Goal: Task Accomplishment & Management: Manage account settings

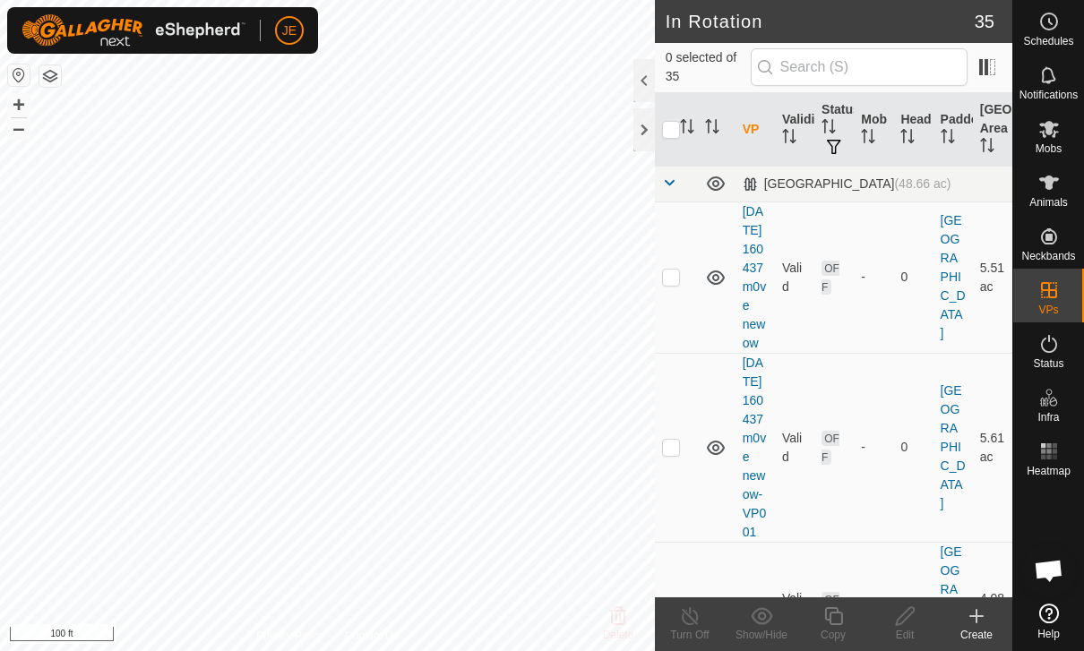
click at [990, 611] on create-svg-icon at bounding box center [976, 615] width 72 height 21
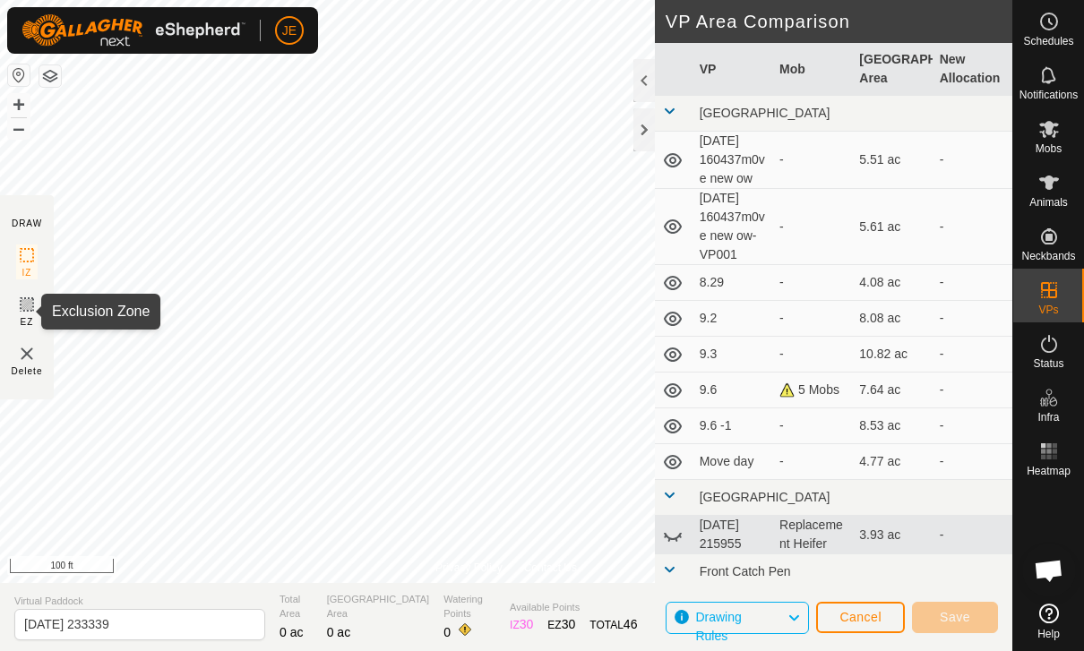
click at [27, 309] on icon at bounding box center [26, 304] width 21 height 21
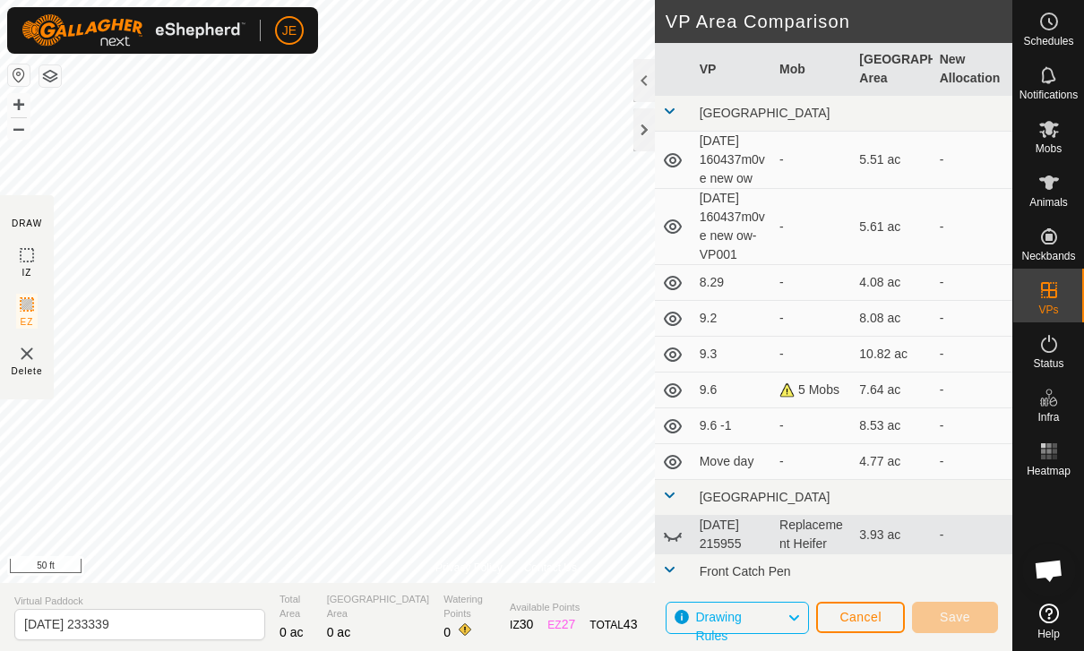
click at [878, 620] on span "Cancel" at bounding box center [860, 617] width 42 height 14
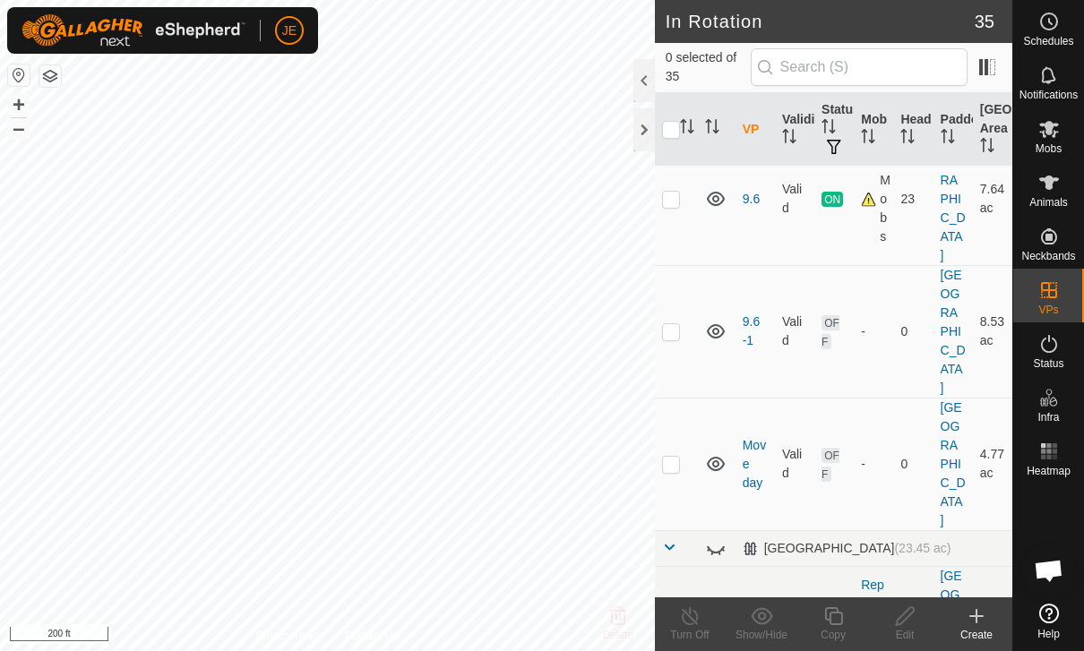
scroll to position [782, 0]
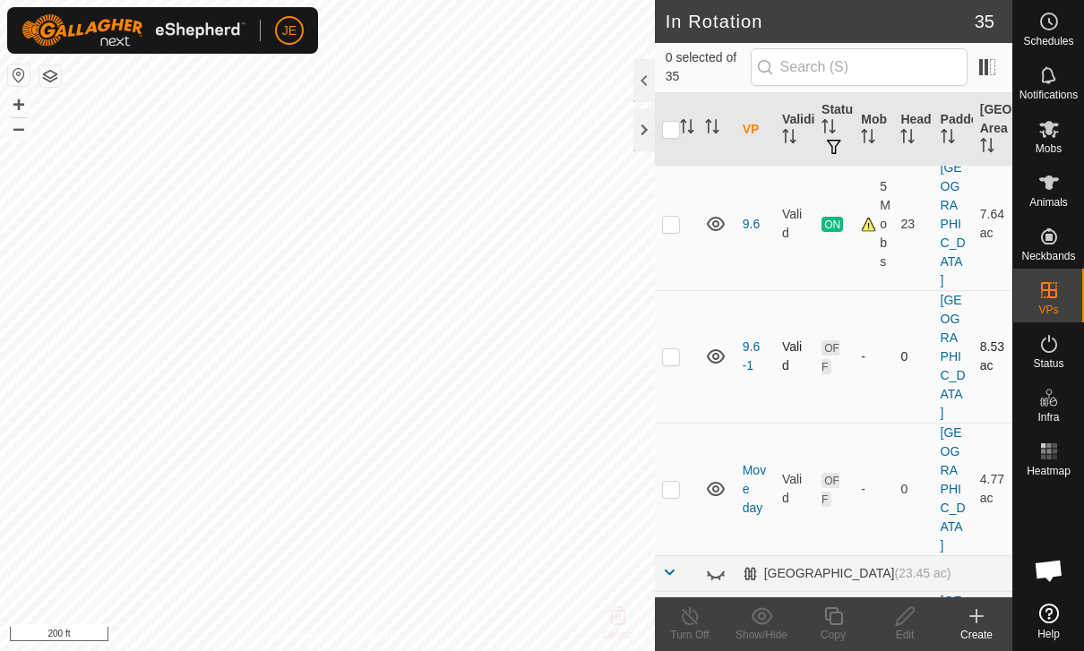
click at [674, 349] on p-checkbox at bounding box center [671, 356] width 18 height 14
checkbox input "true"
click at [916, 636] on div "Edit" at bounding box center [905, 635] width 72 height 16
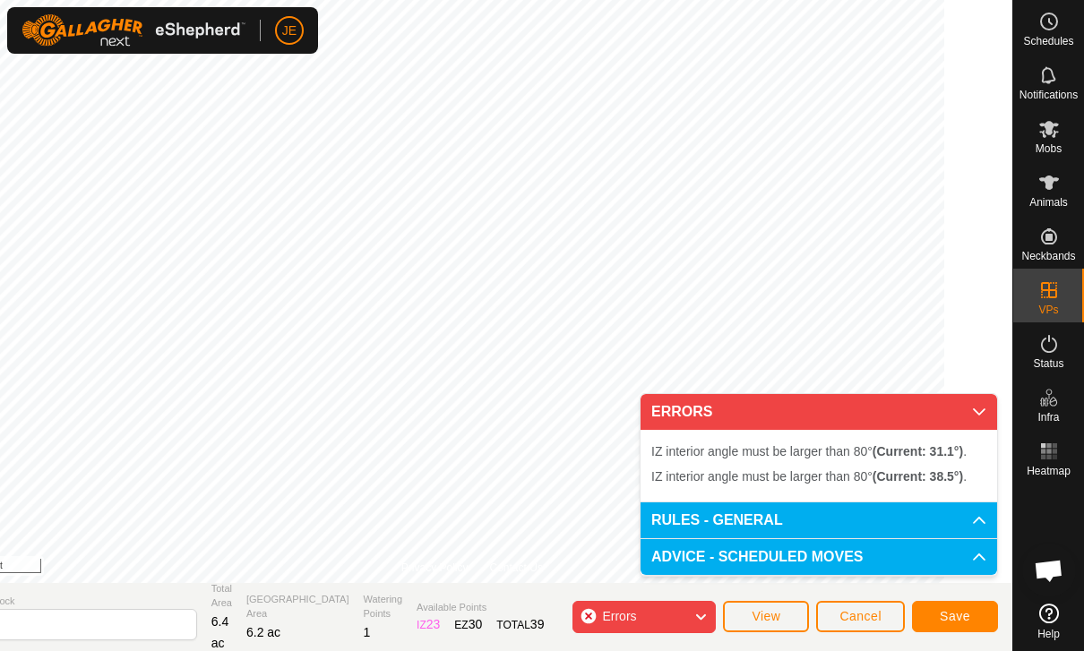
click at [984, 411] on icon at bounding box center [979, 412] width 14 height 14
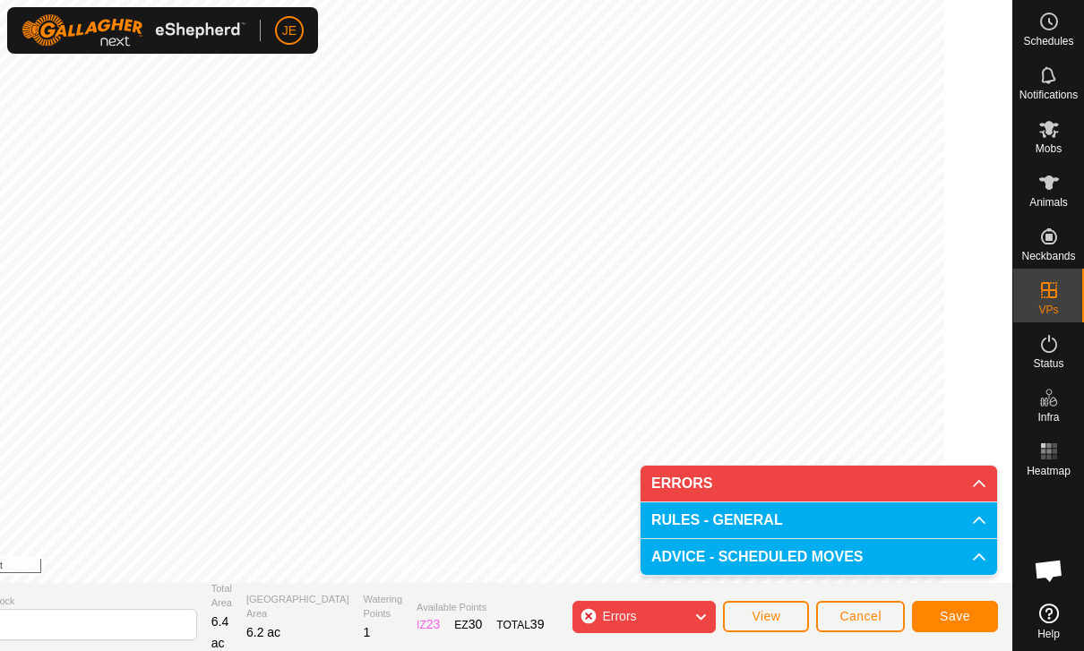
click at [984, 493] on p-accordion-header "ERRORS" at bounding box center [818, 484] width 356 height 36
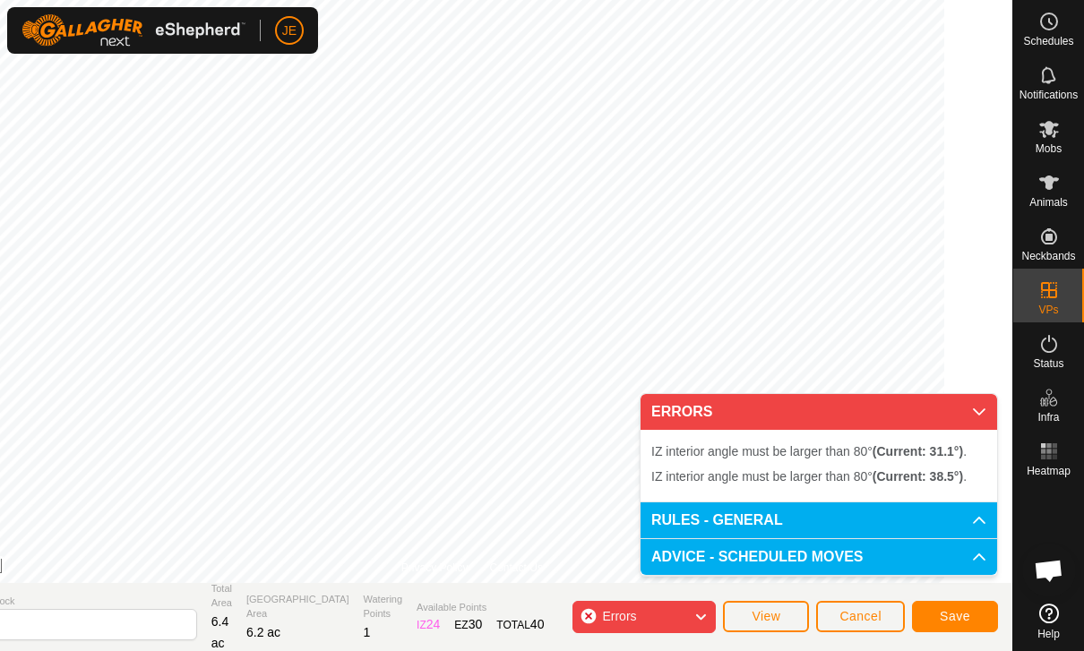
click at [691, 618] on div "Errors" at bounding box center [643, 617] width 143 height 32
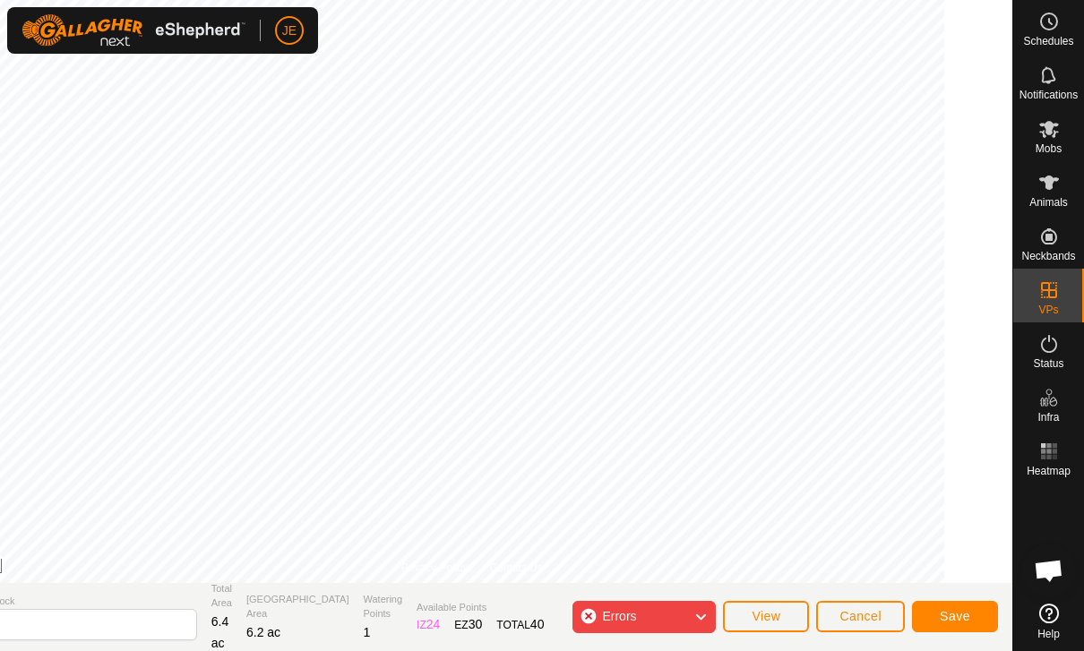
click at [691, 618] on div "Errors" at bounding box center [643, 617] width 143 height 32
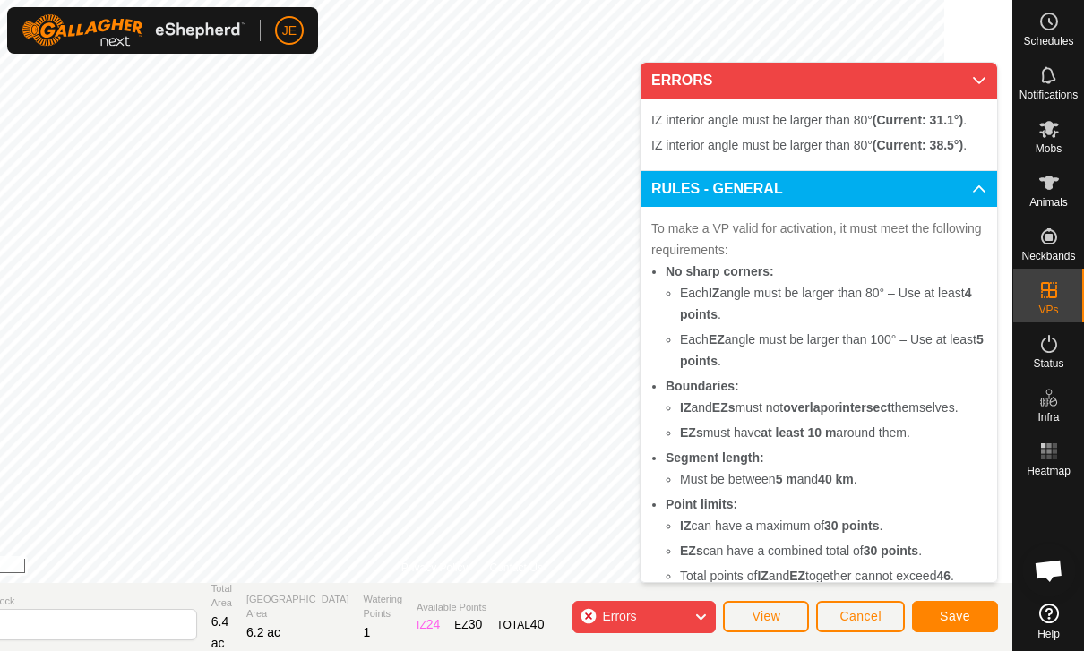
click at [882, 613] on button "Cancel" at bounding box center [860, 616] width 89 height 31
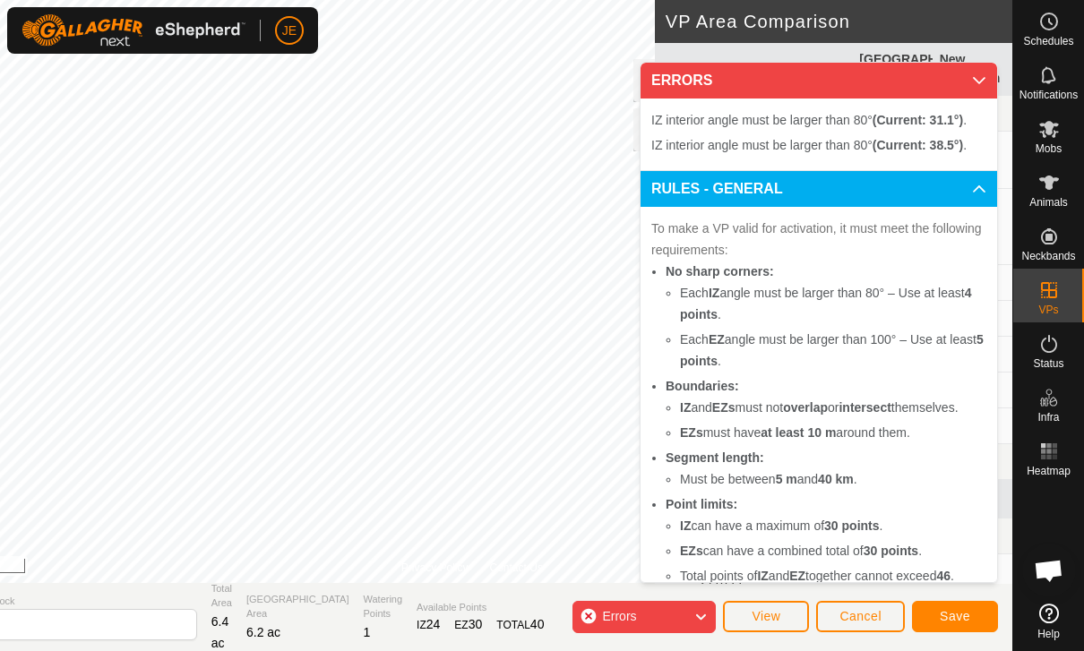
click at [979, 73] on icon at bounding box center [979, 80] width 14 height 14
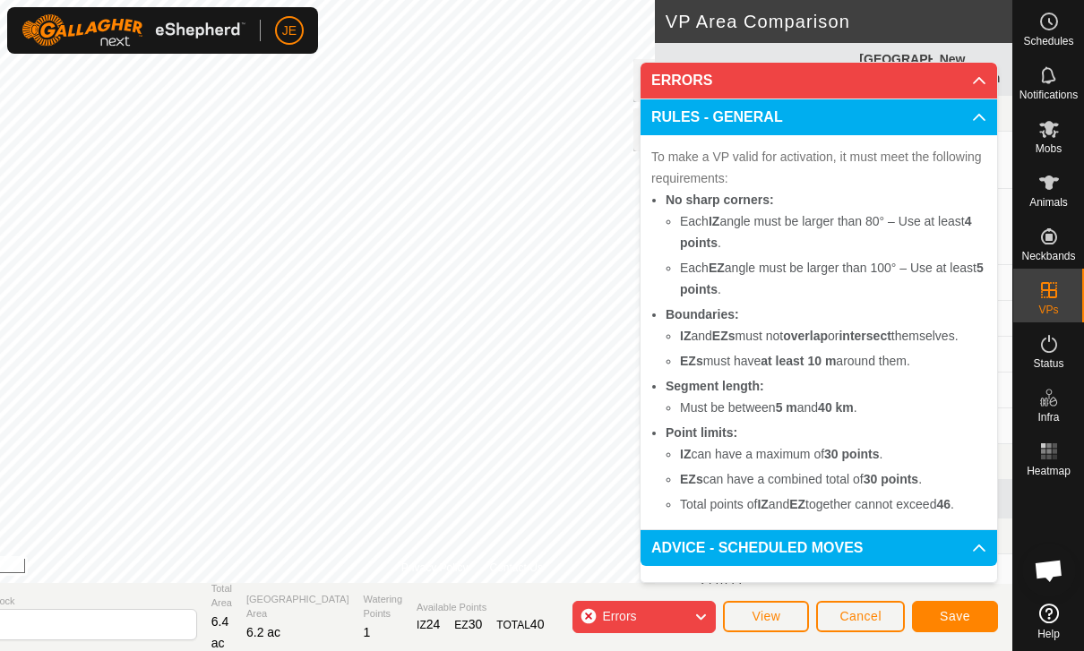
click at [972, 63] on p-accordion-header "ERRORS" at bounding box center [818, 81] width 356 height 36
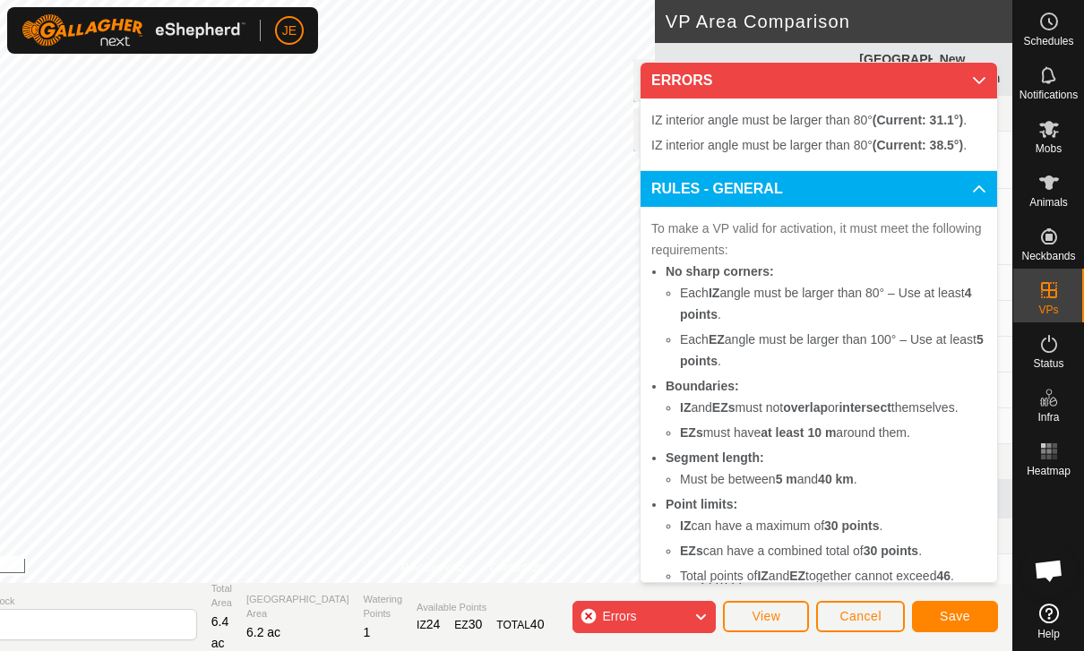
click at [862, 611] on span "Cancel" at bounding box center [860, 616] width 42 height 14
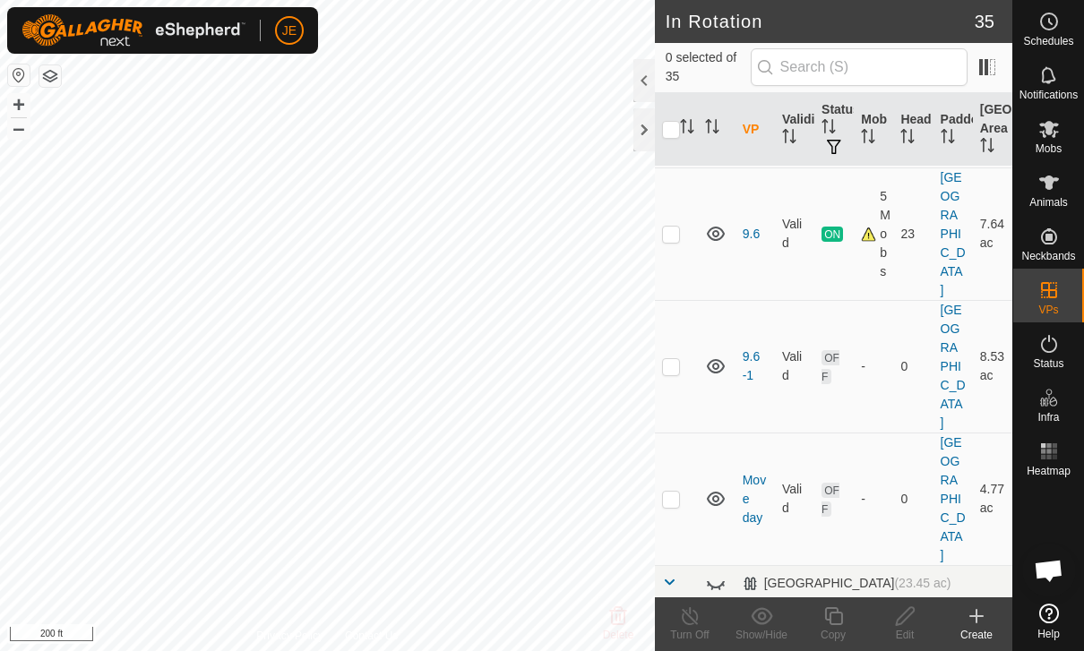
scroll to position [771, 0]
click at [670, 360] on p-checkbox at bounding box center [671, 367] width 18 height 14
checkbox input "true"
click at [908, 614] on icon at bounding box center [905, 615] width 22 height 21
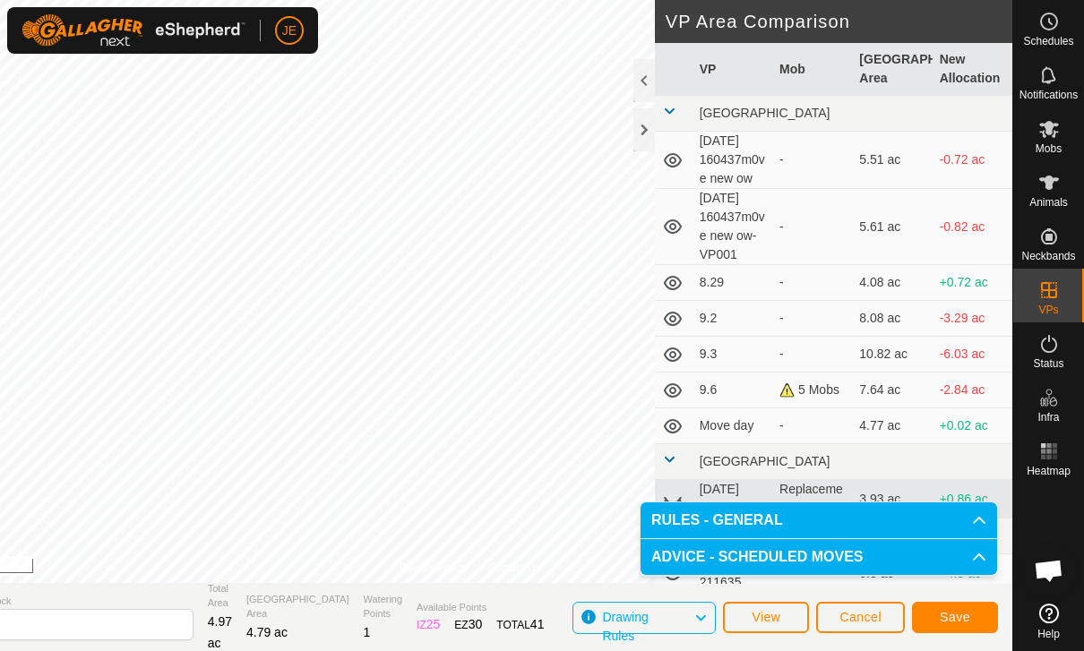
click at [965, 615] on span "Save" at bounding box center [955, 617] width 30 height 14
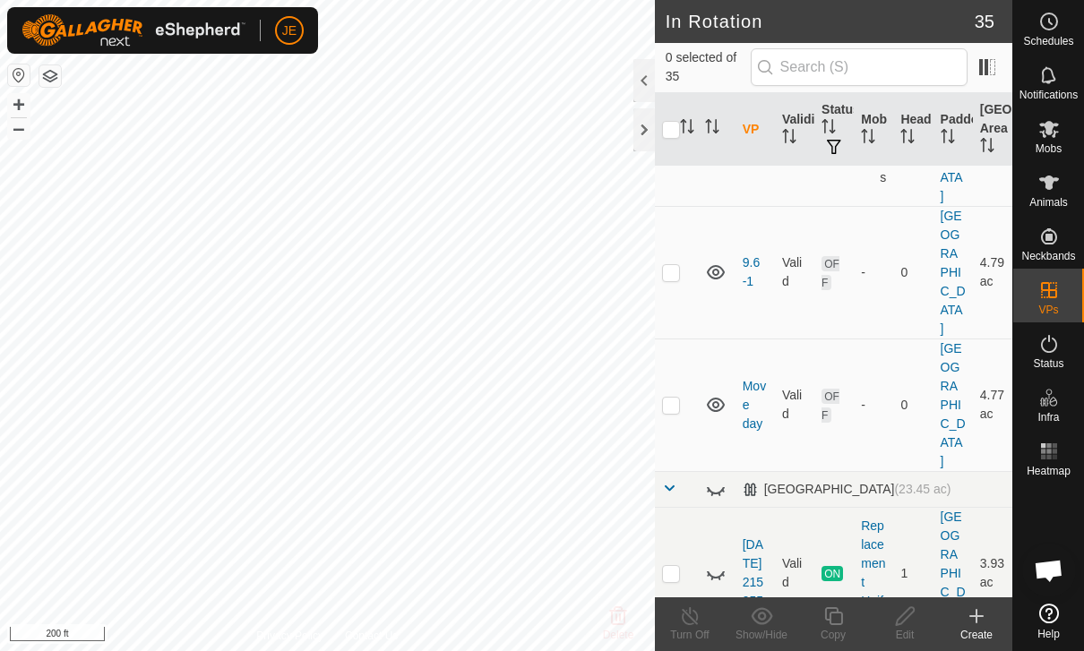
scroll to position [854, 0]
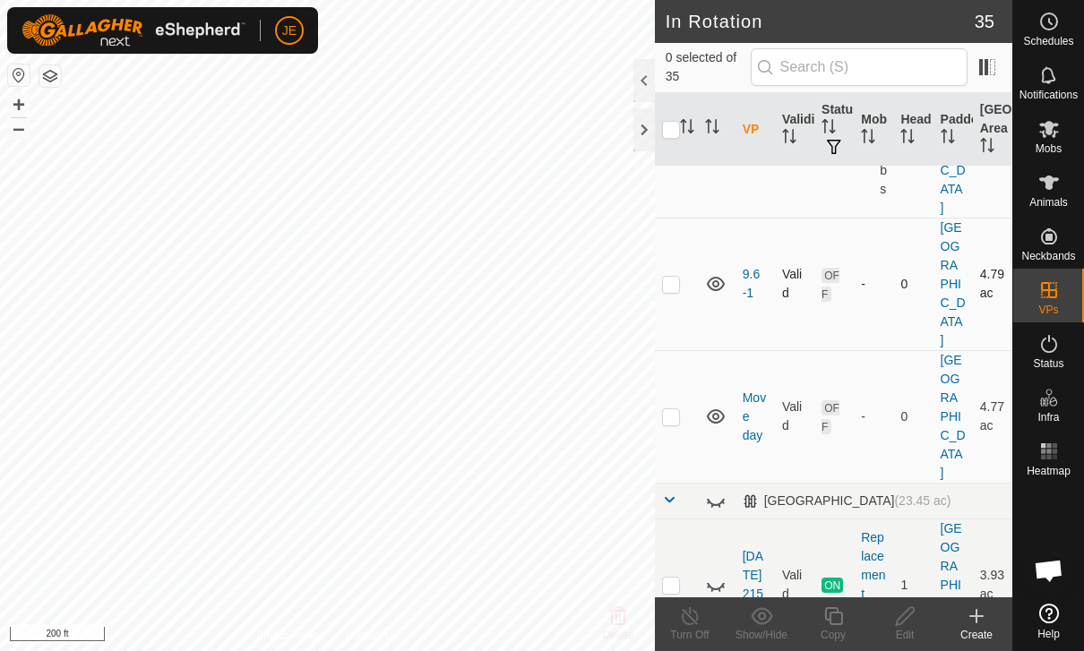
click at [668, 264] on td at bounding box center [676, 284] width 43 height 133
checkbox input "true"
click at [841, 622] on icon at bounding box center [833, 616] width 18 height 18
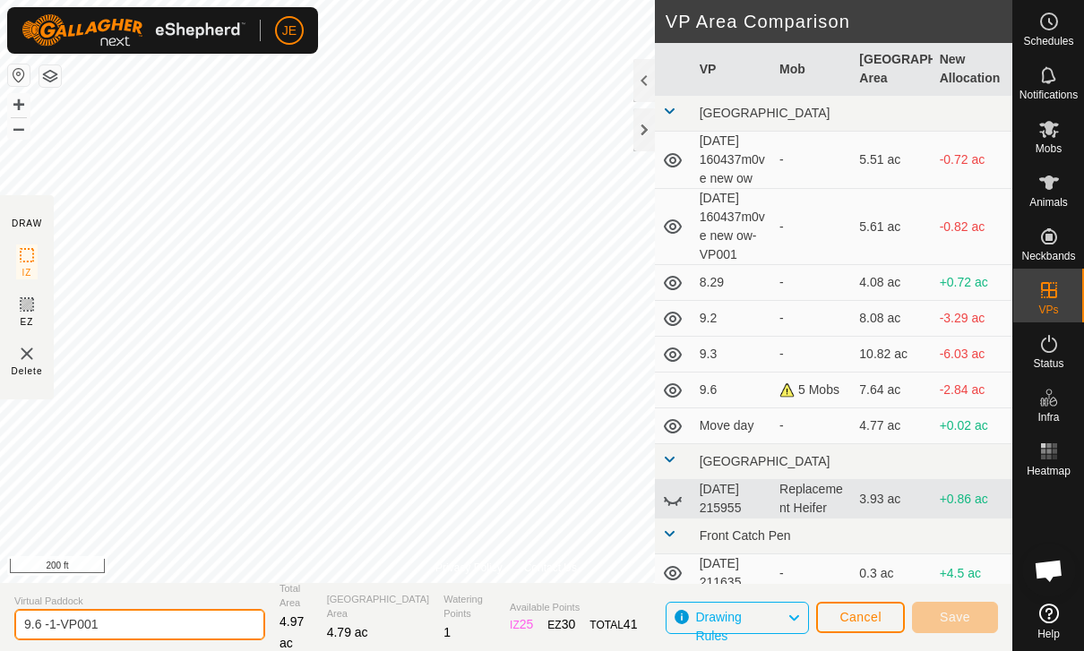
click at [146, 622] on input "9.6 -1-VP001" at bounding box center [139, 624] width 251 height 31
click at [144, 609] on input "9.6 -1-VP001" at bounding box center [139, 624] width 251 height 31
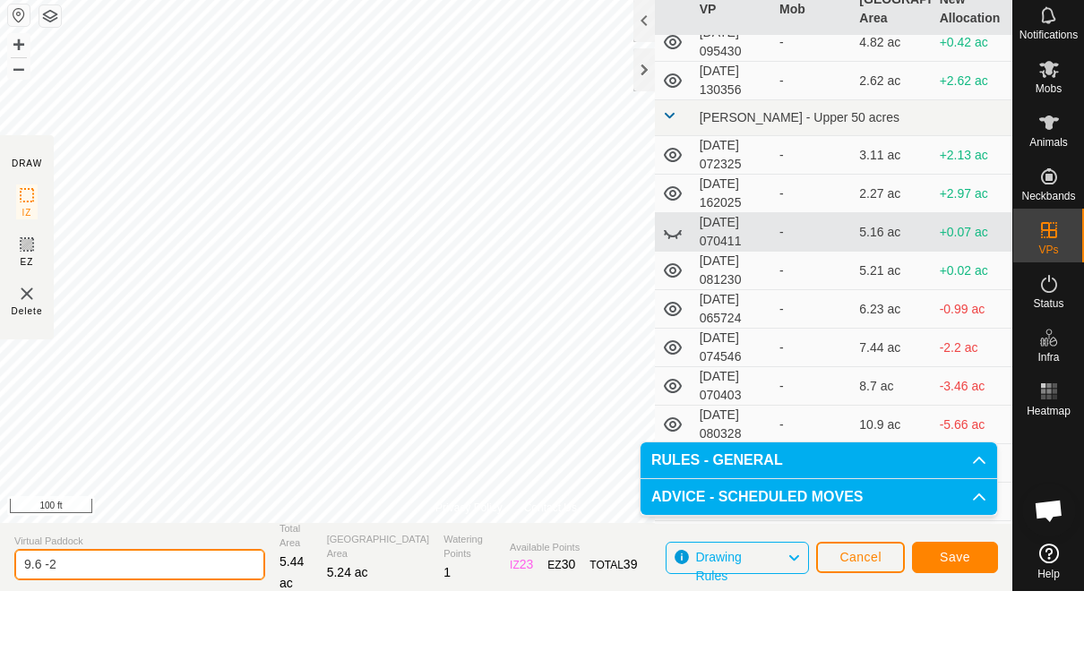
scroll to position [526, 0]
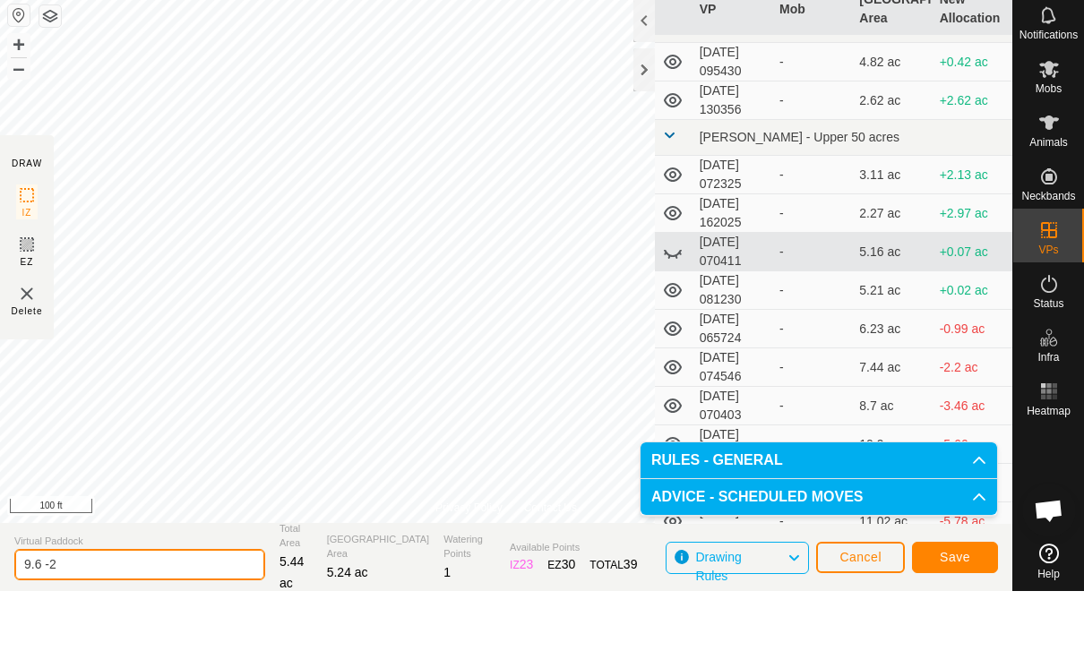
type input "9.6 -2"
click at [673, 188] on span at bounding box center [669, 195] width 14 height 14
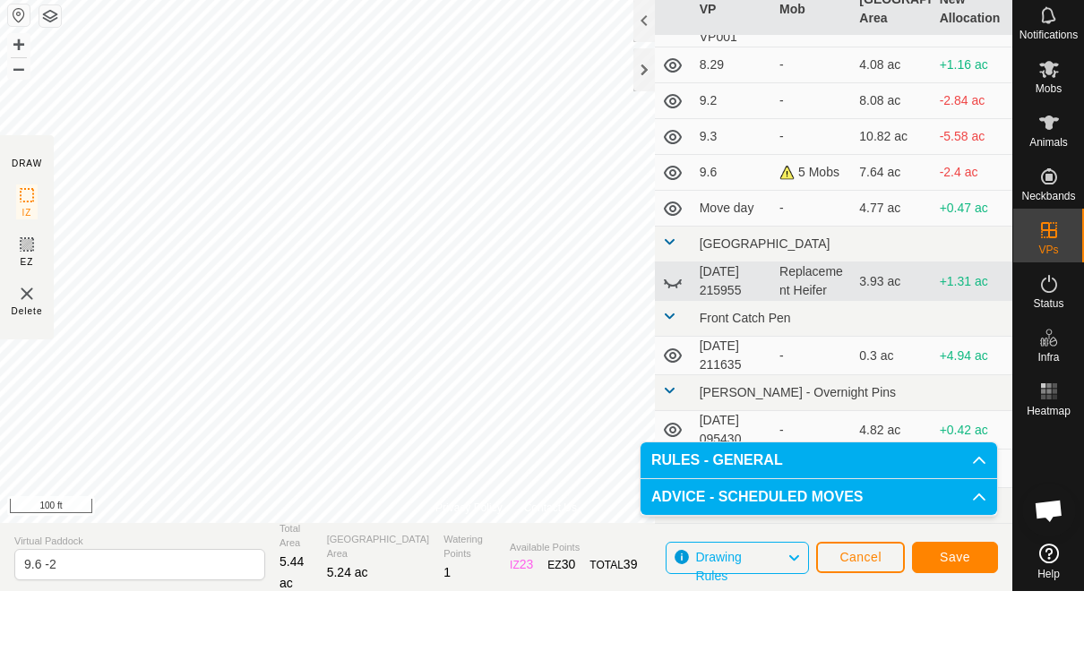
scroll to position [158, 0]
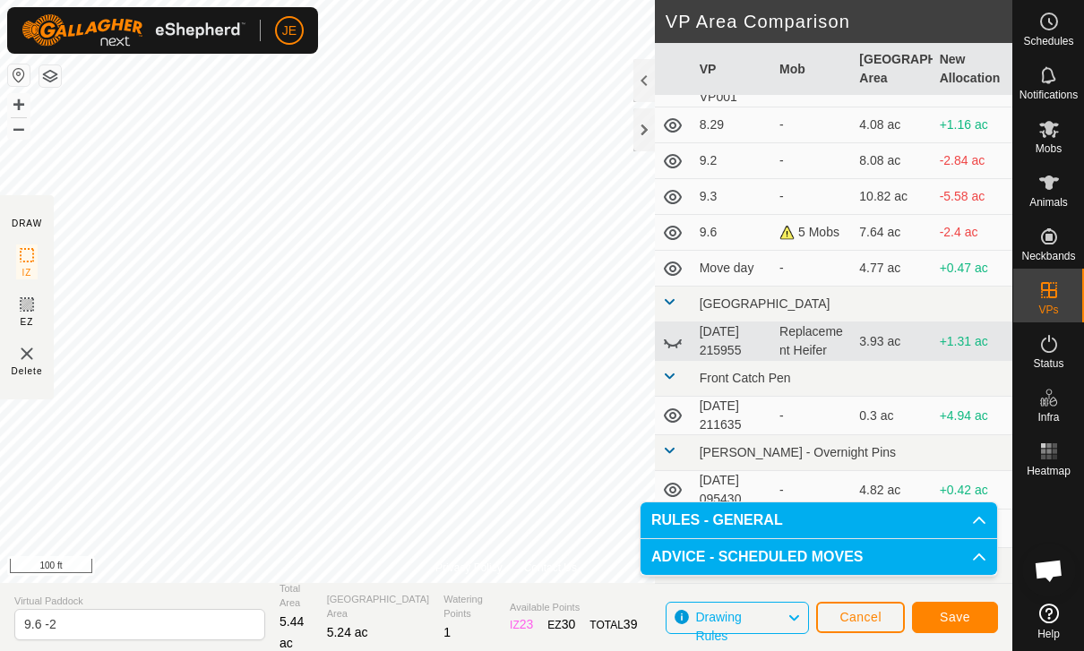
click at [674, 449] on span at bounding box center [669, 450] width 14 height 14
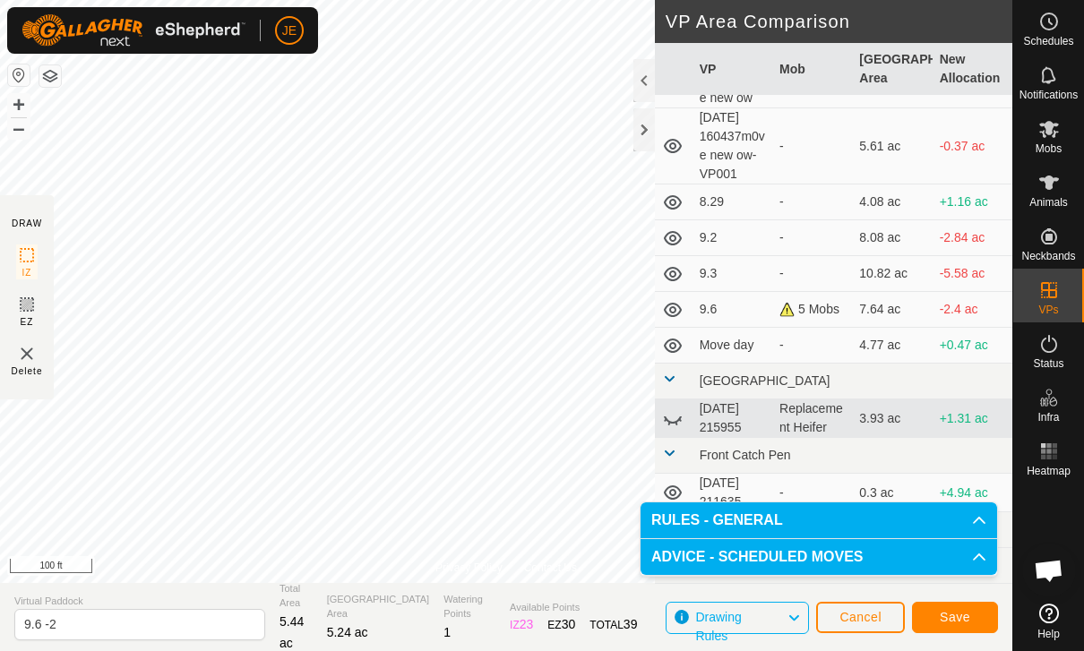
click at [674, 445] on td at bounding box center [674, 456] width 38 height 36
click at [671, 456] on span at bounding box center [669, 453] width 14 height 14
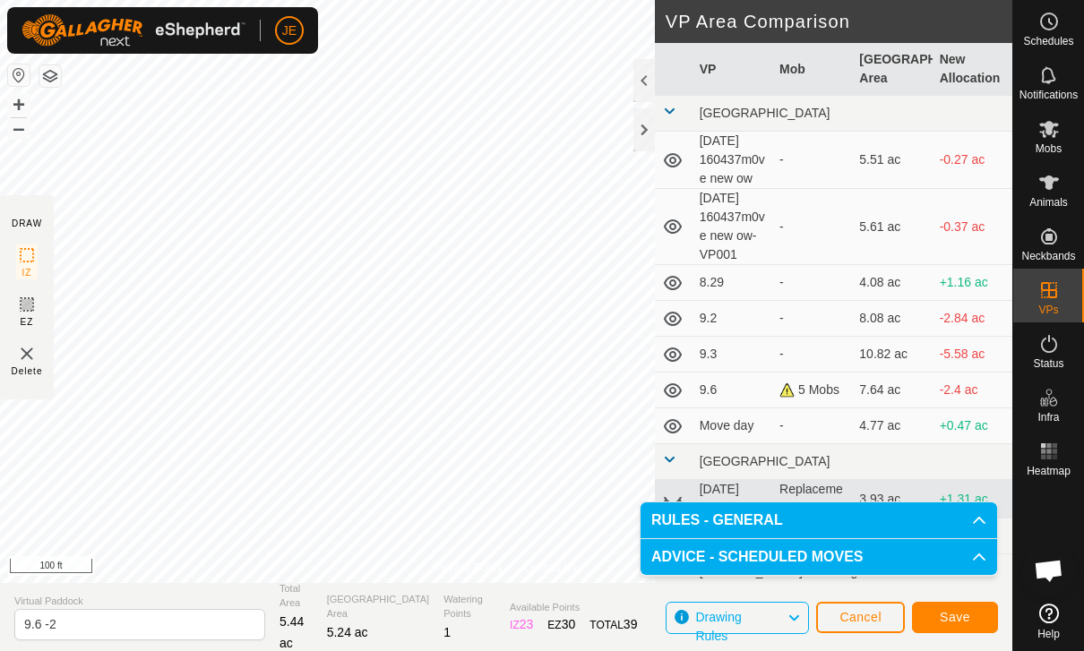
scroll to position [0, 0]
click at [965, 611] on span "Save" at bounding box center [955, 617] width 30 height 14
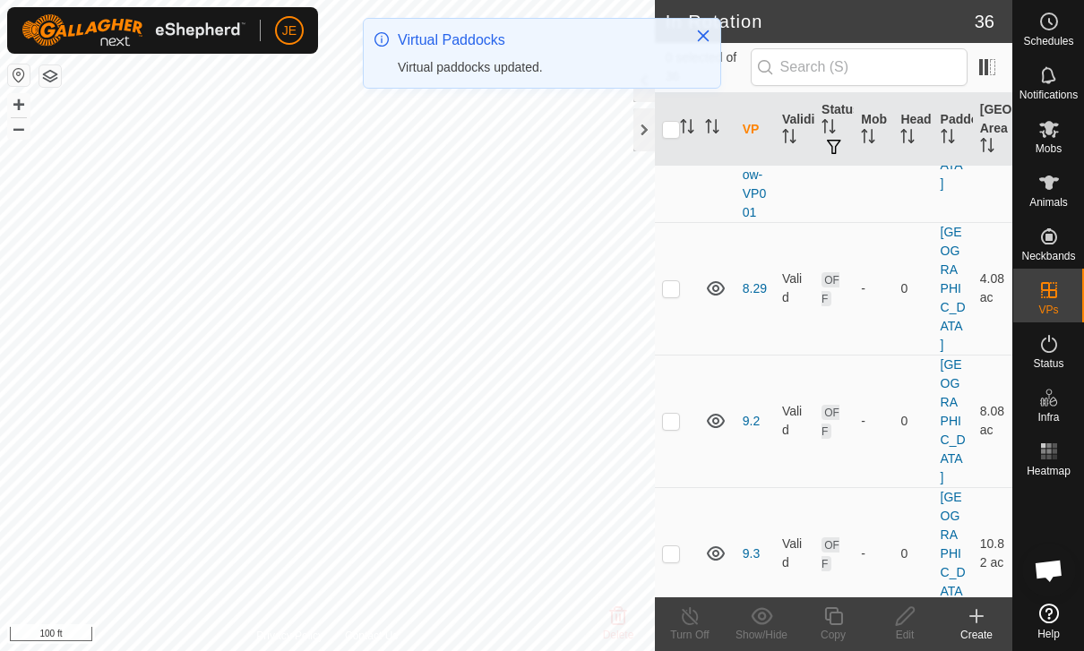
scroll to position [905, 0]
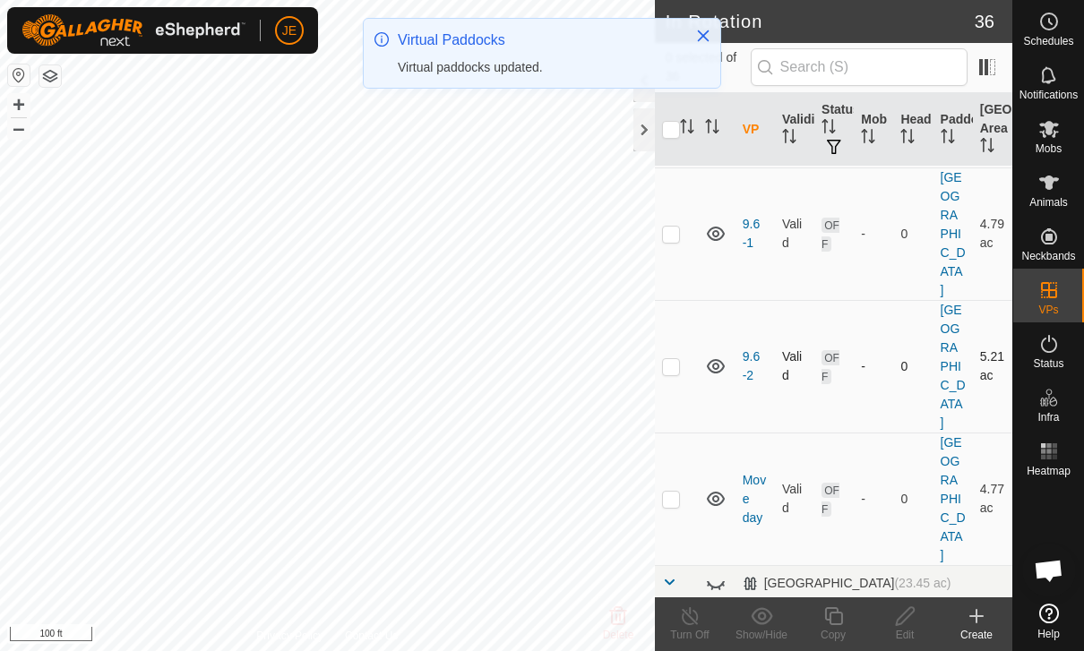
click at [672, 359] on p-checkbox at bounding box center [671, 366] width 18 height 14
checkbox input "true"
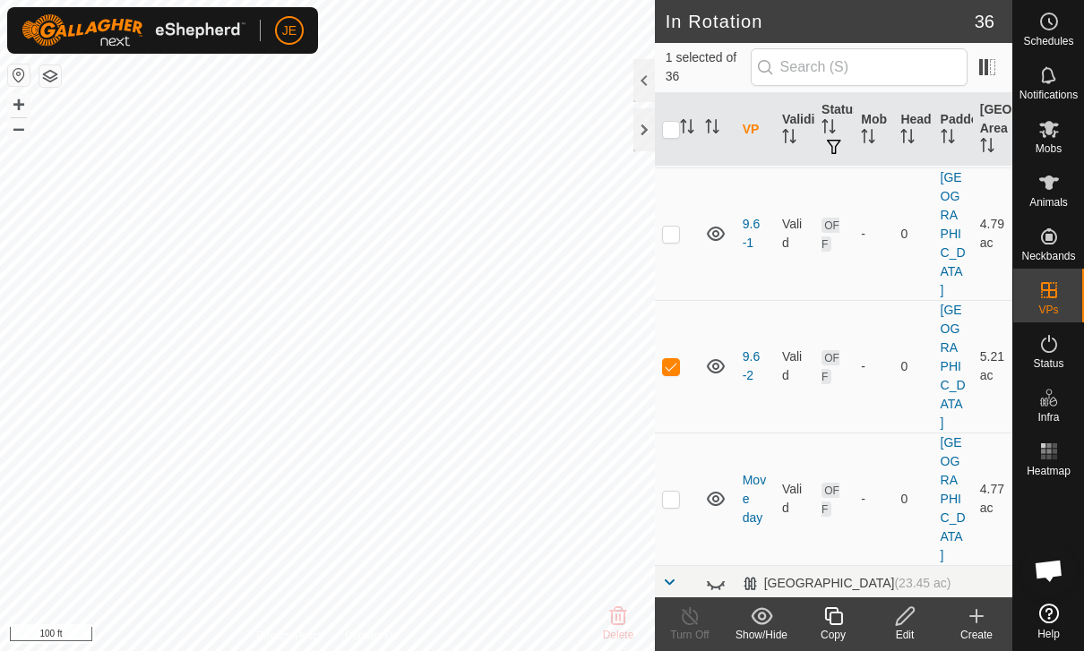
click at [851, 622] on copy-svg-icon at bounding box center [833, 615] width 72 height 21
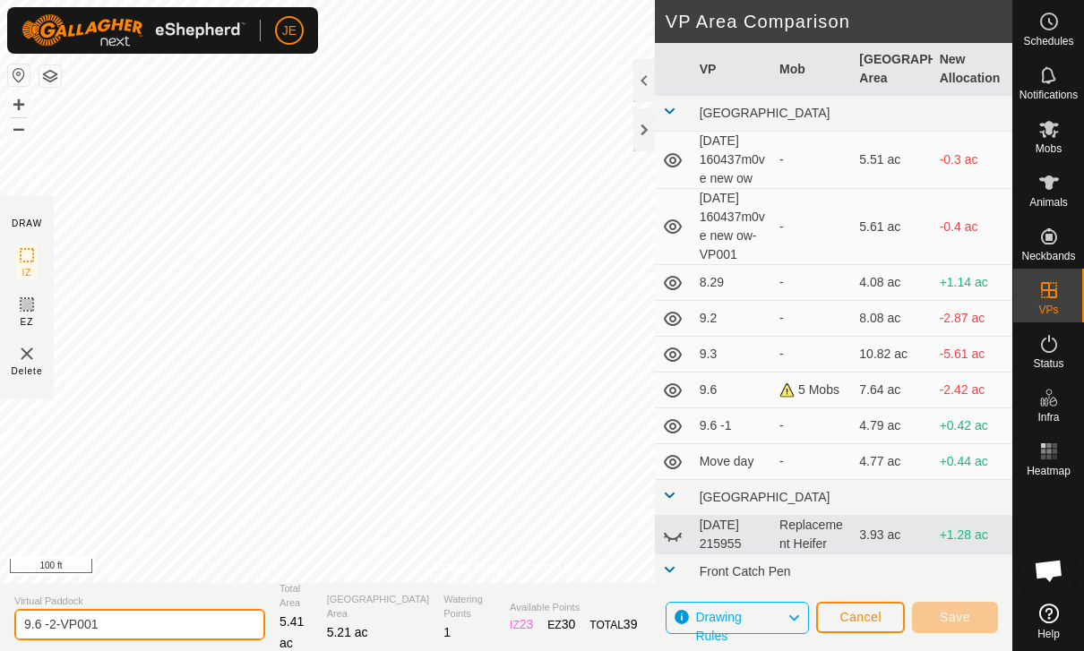
click at [144, 622] on input "9.6 -2-VP001" at bounding box center [139, 624] width 251 height 31
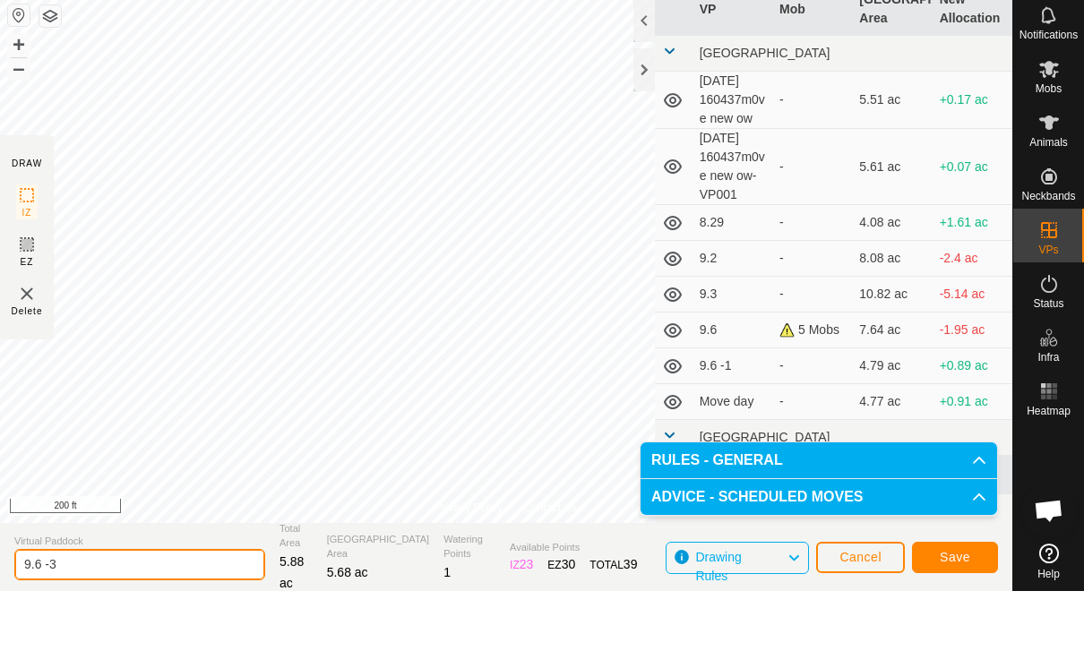
type input "9.6 -3"
click at [965, 610] on span "Save" at bounding box center [955, 617] width 30 height 14
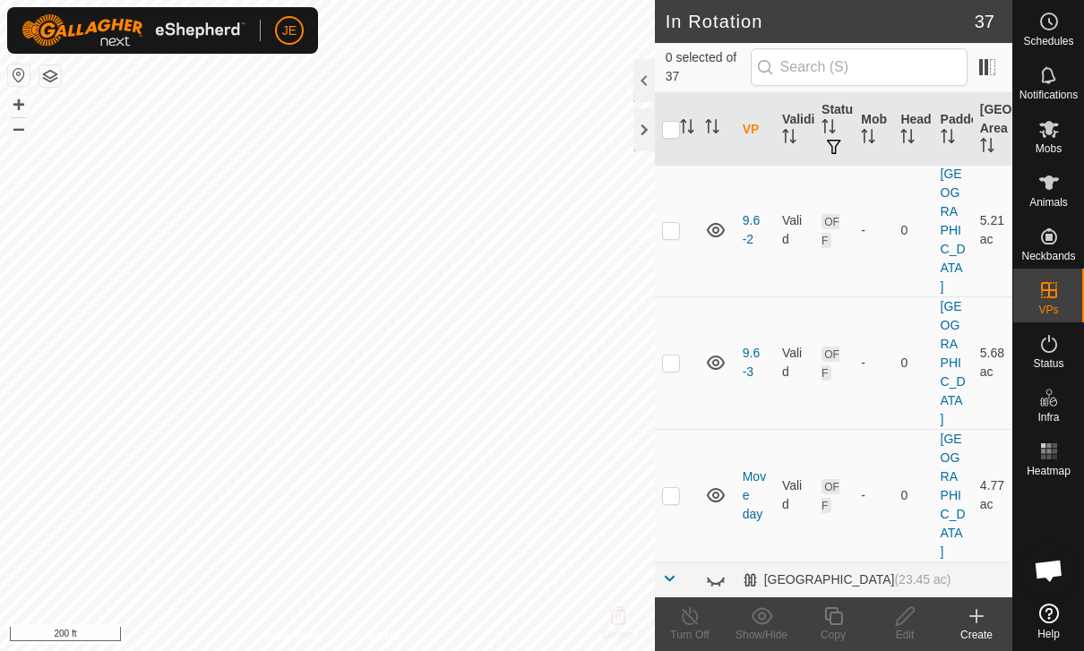
scroll to position [1023, 0]
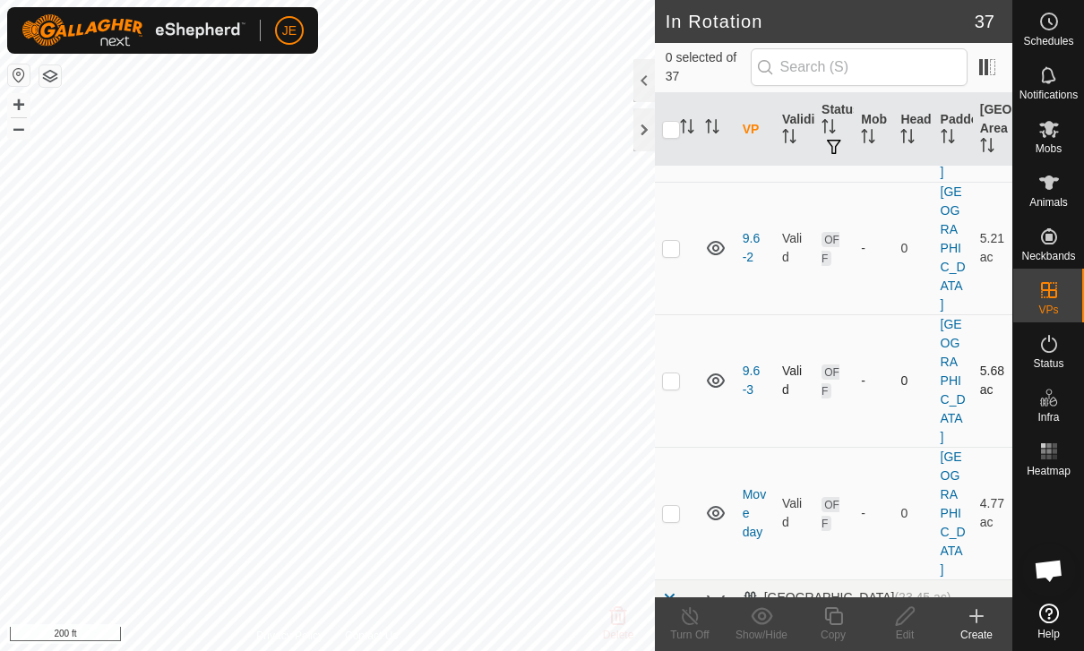
click at [658, 334] on td at bounding box center [676, 380] width 43 height 133
checkbox input "true"
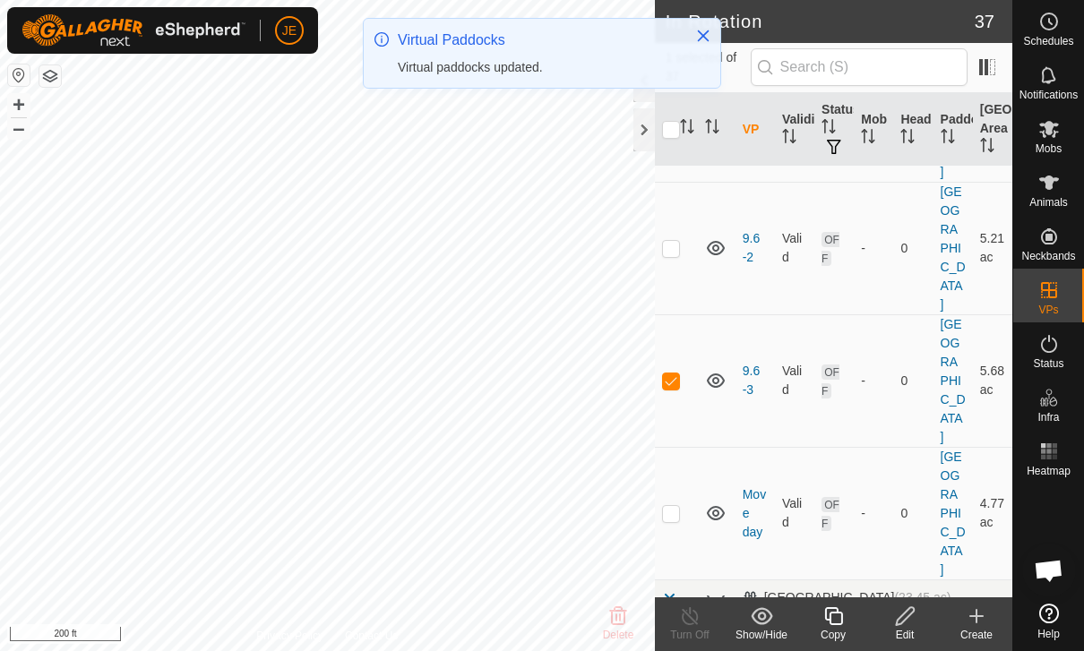
click at [843, 627] on div "Copy" at bounding box center [833, 635] width 72 height 16
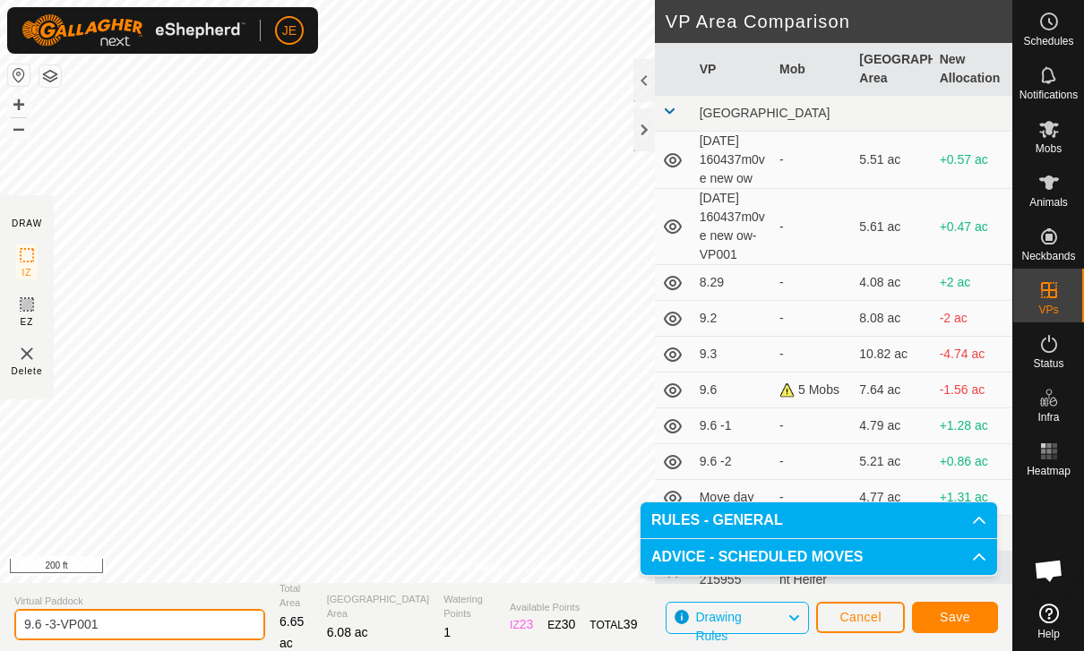
click at [141, 616] on input "9.6 -3-VP001" at bounding box center [139, 624] width 251 height 31
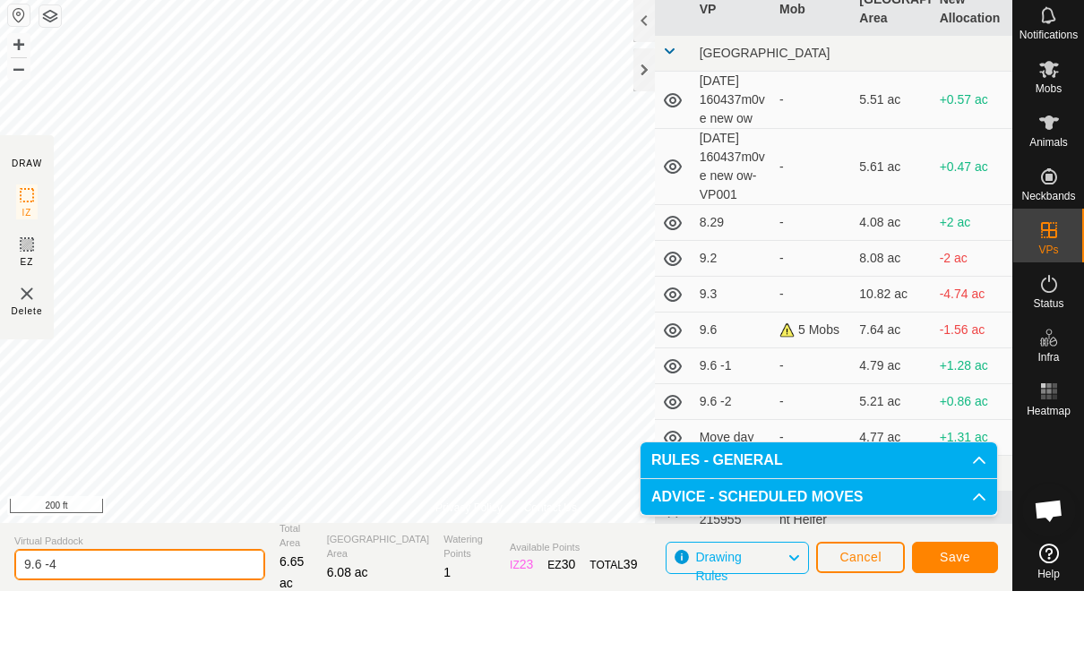
type input "9.6 -4"
click at [969, 610] on span "Save" at bounding box center [955, 617] width 30 height 14
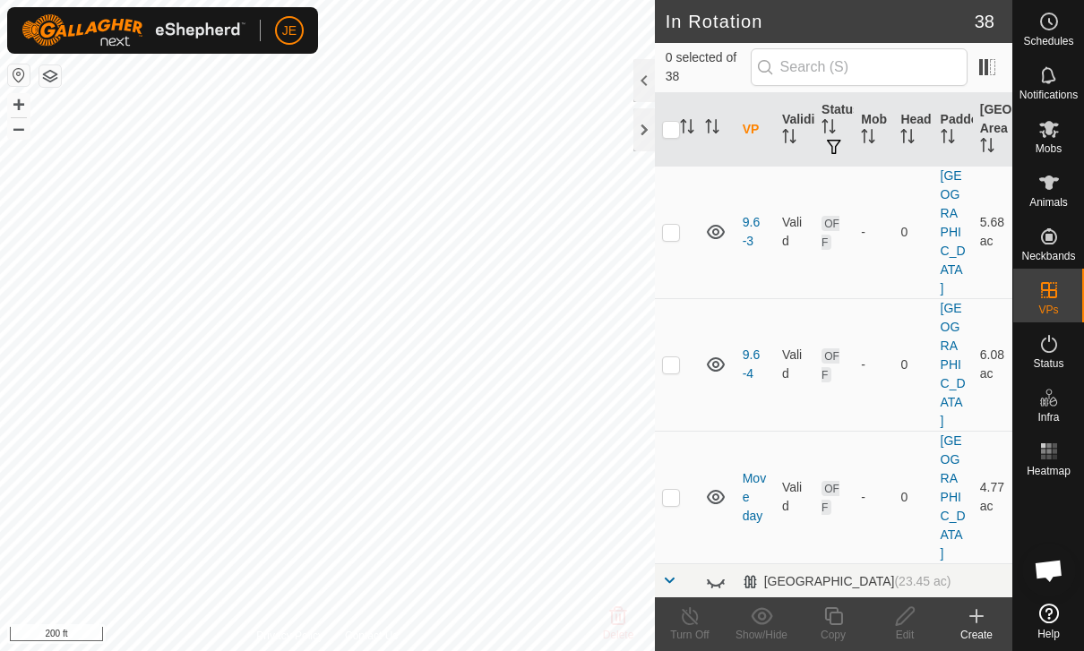
scroll to position [1153, 0]
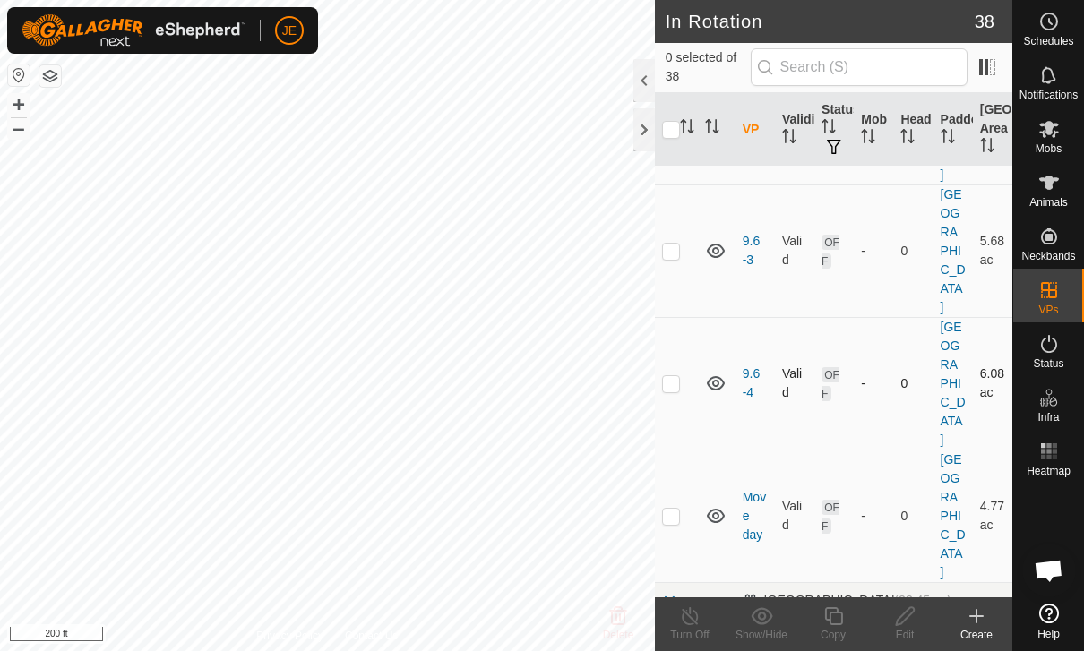
click at [678, 376] on p-checkbox at bounding box center [671, 383] width 18 height 14
checkbox input "true"
click at [841, 616] on icon at bounding box center [833, 616] width 18 height 18
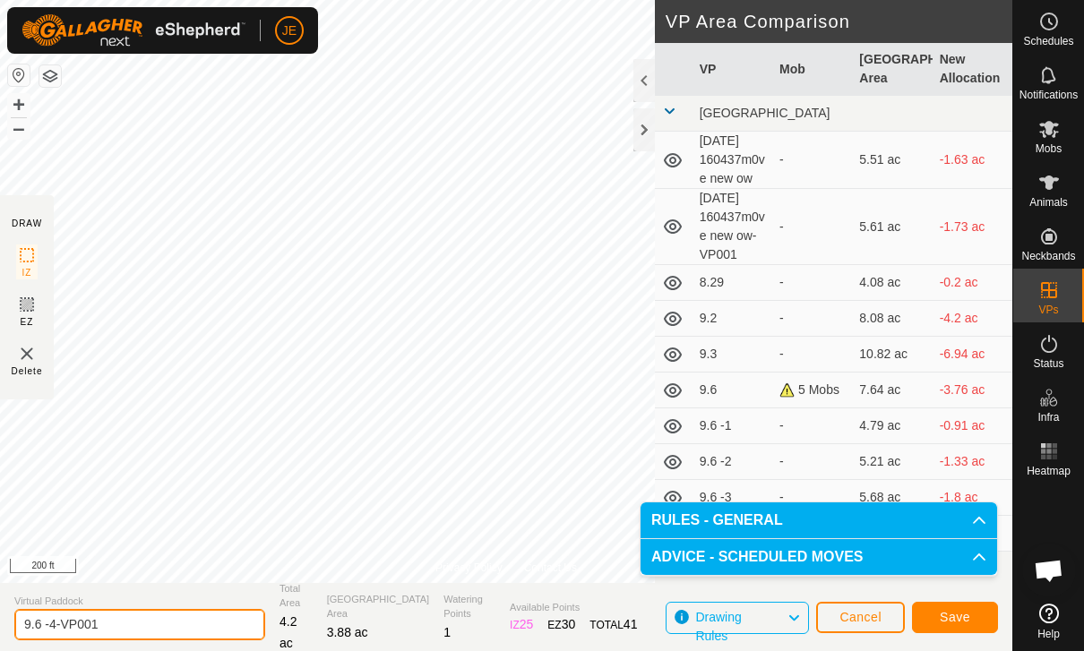
click at [146, 619] on input "9.6 -4-VP001" at bounding box center [139, 624] width 251 height 31
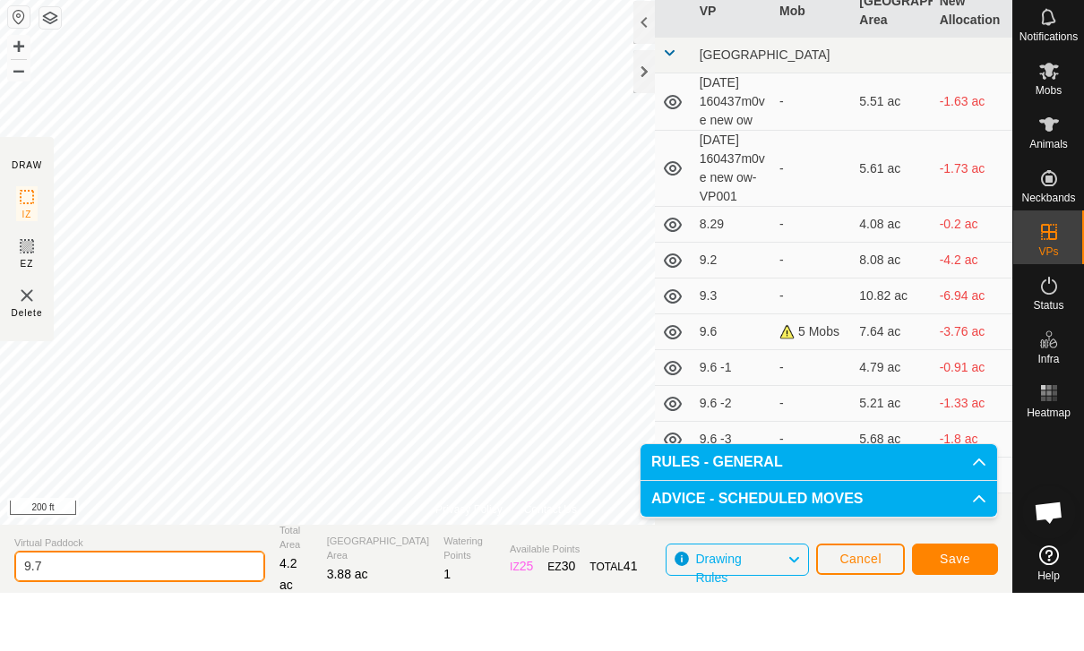
type input "9.7"
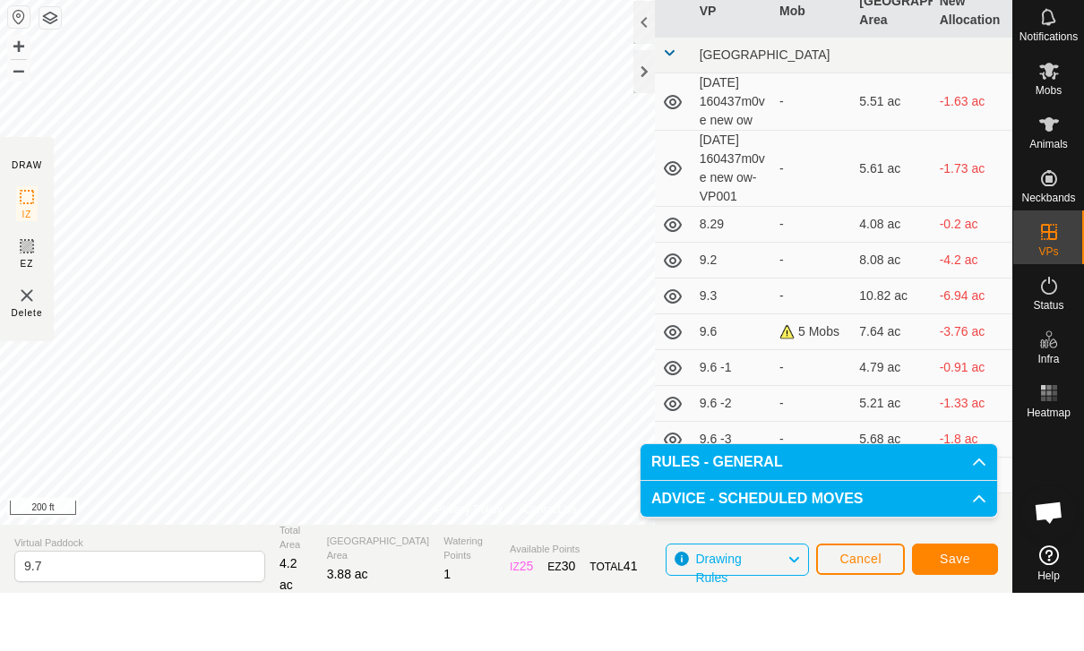
click at [974, 602] on button "Save" at bounding box center [955, 617] width 86 height 31
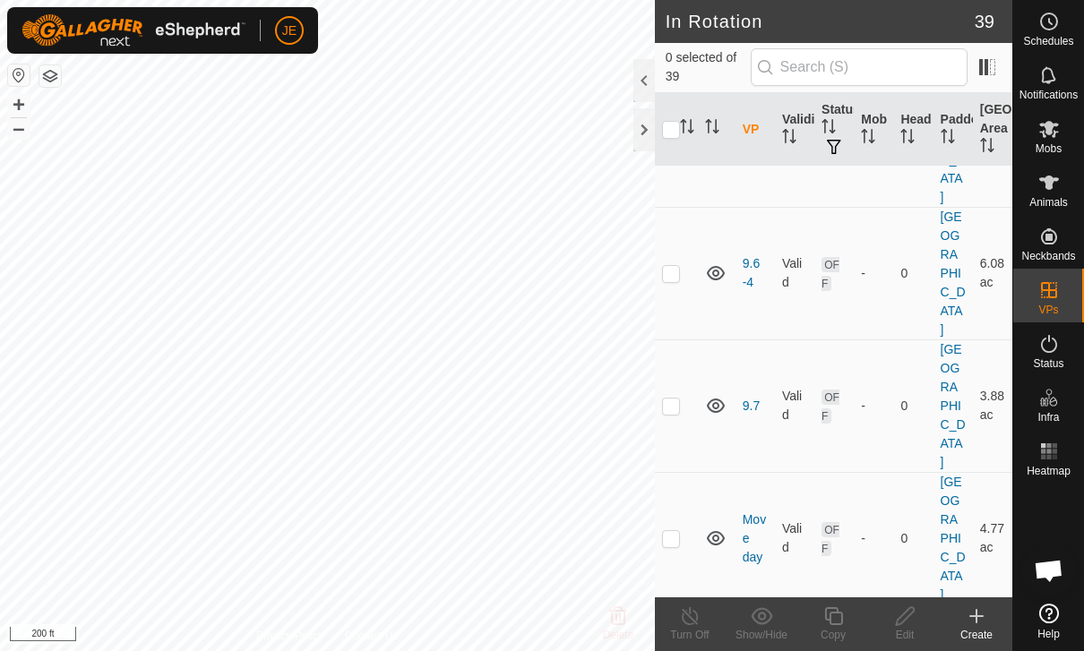
scroll to position [1268, 0]
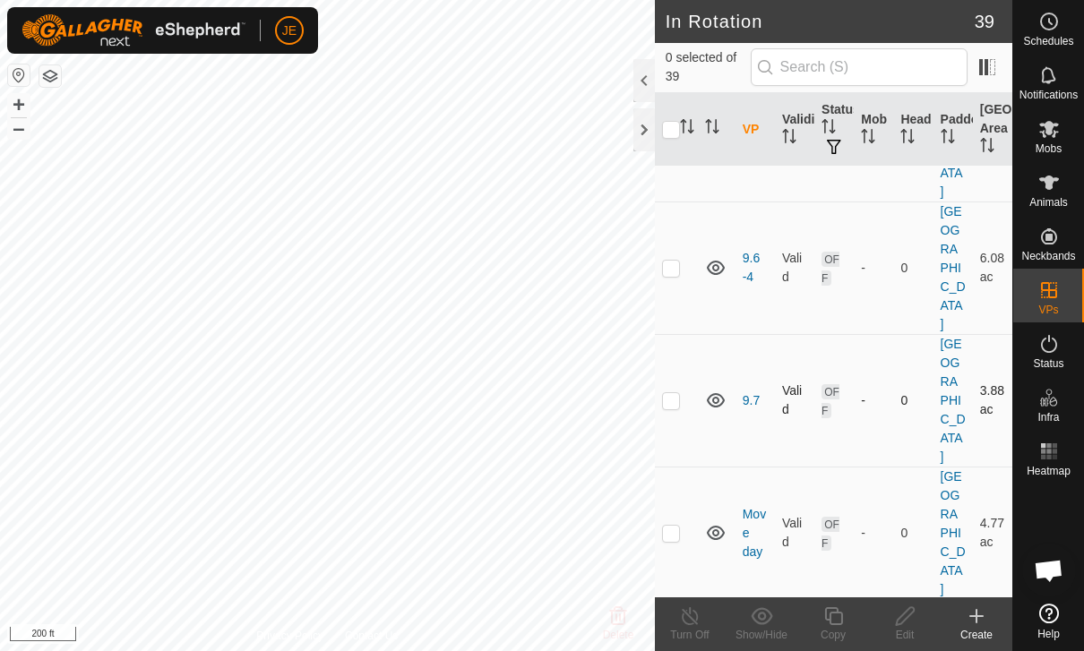
click at [678, 393] on p-checkbox at bounding box center [671, 400] width 18 height 14
checkbox input "true"
click at [844, 625] on icon at bounding box center [833, 615] width 22 height 21
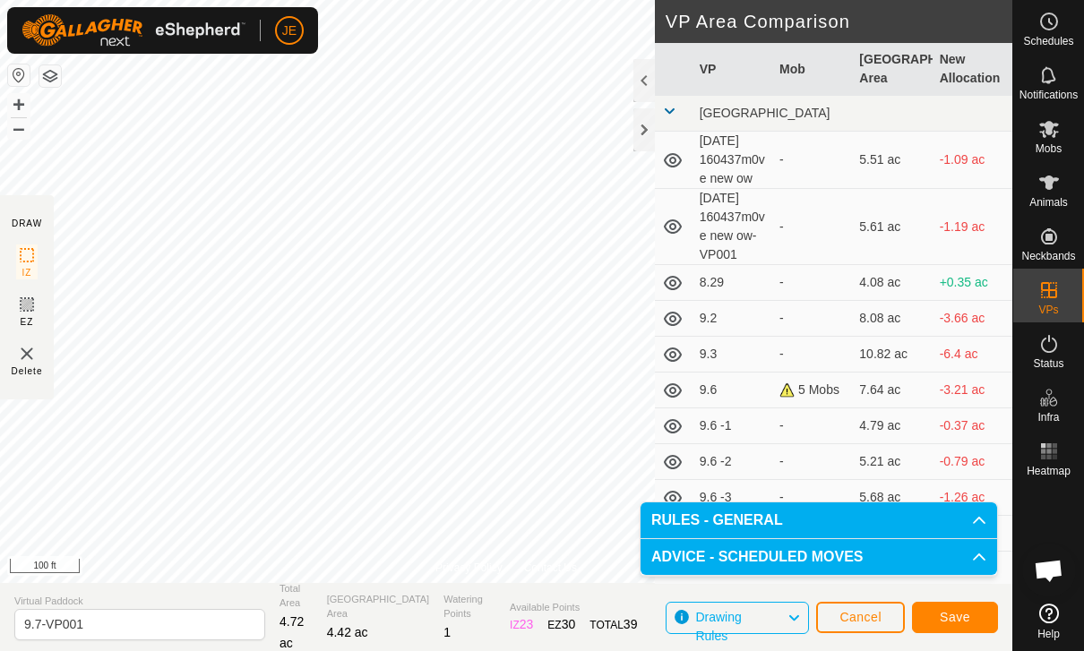
click at [964, 618] on span "Save" at bounding box center [955, 617] width 30 height 14
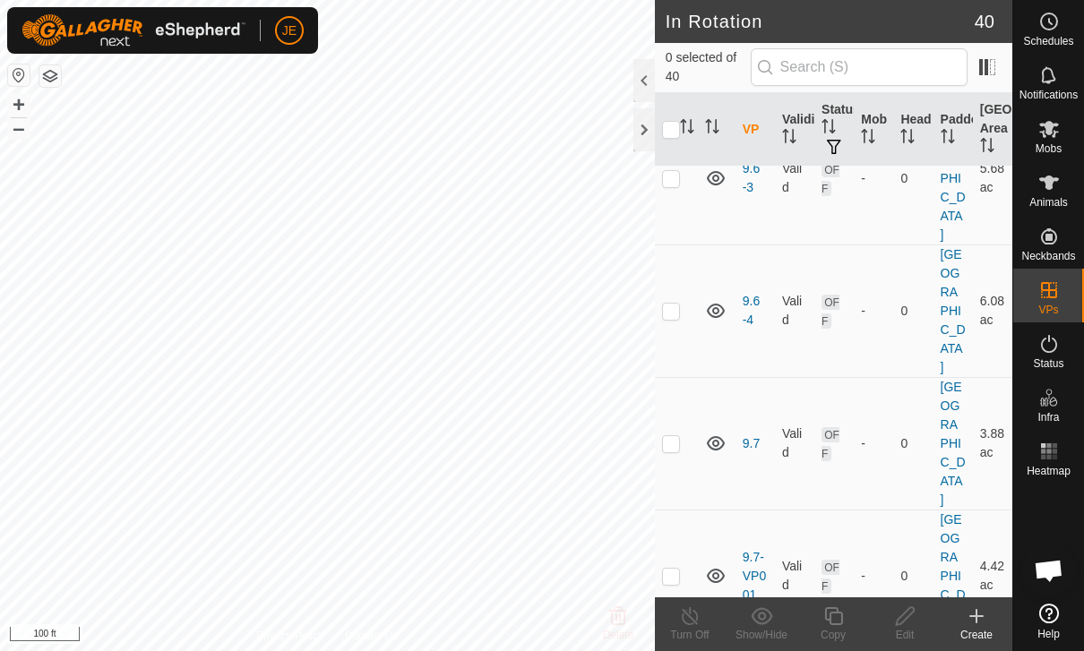
scroll to position [1212, 0]
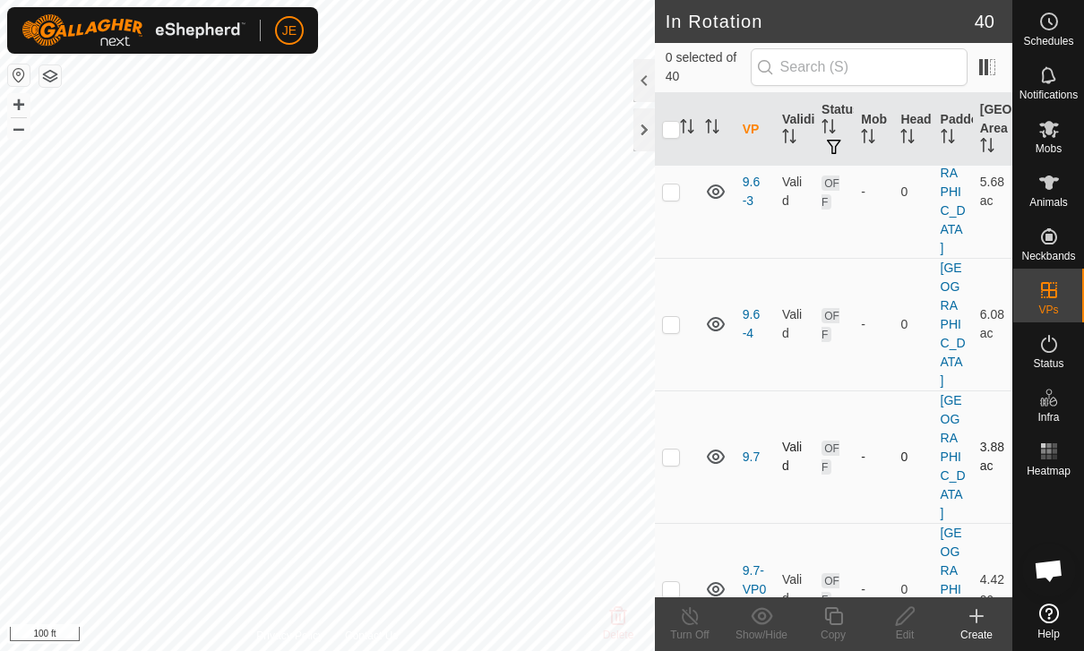
click at [679, 450] on p-checkbox at bounding box center [671, 457] width 18 height 14
checkbox input "true"
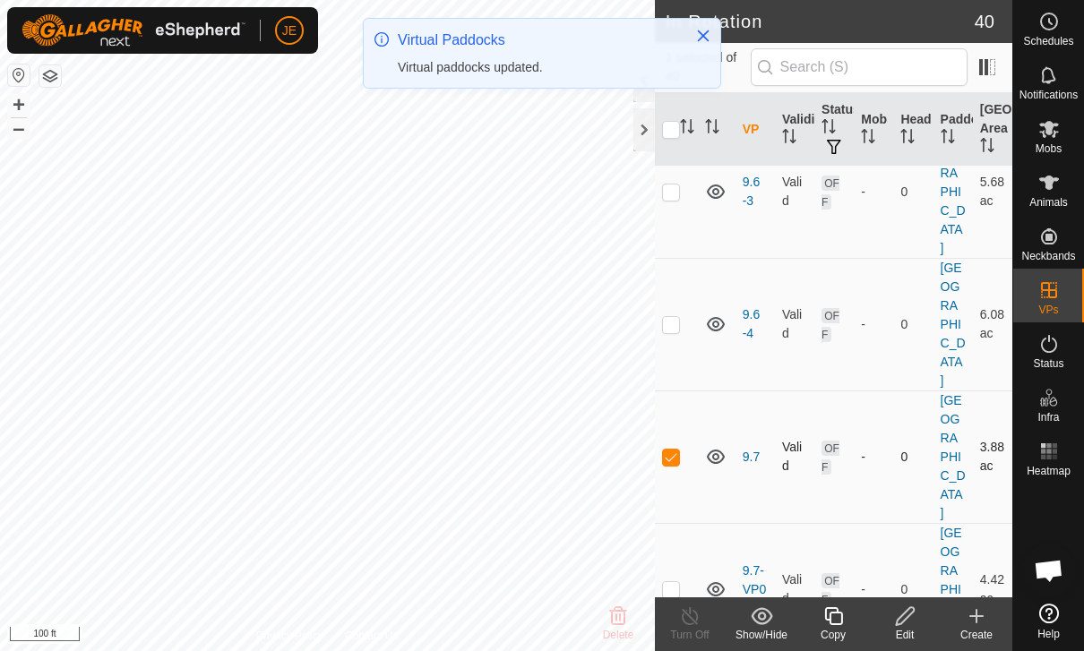
click at [678, 450] on p-checkbox at bounding box center [671, 457] width 18 height 14
checkbox input "false"
click at [678, 582] on p-checkbox at bounding box center [671, 589] width 18 height 14
checkbox input "true"
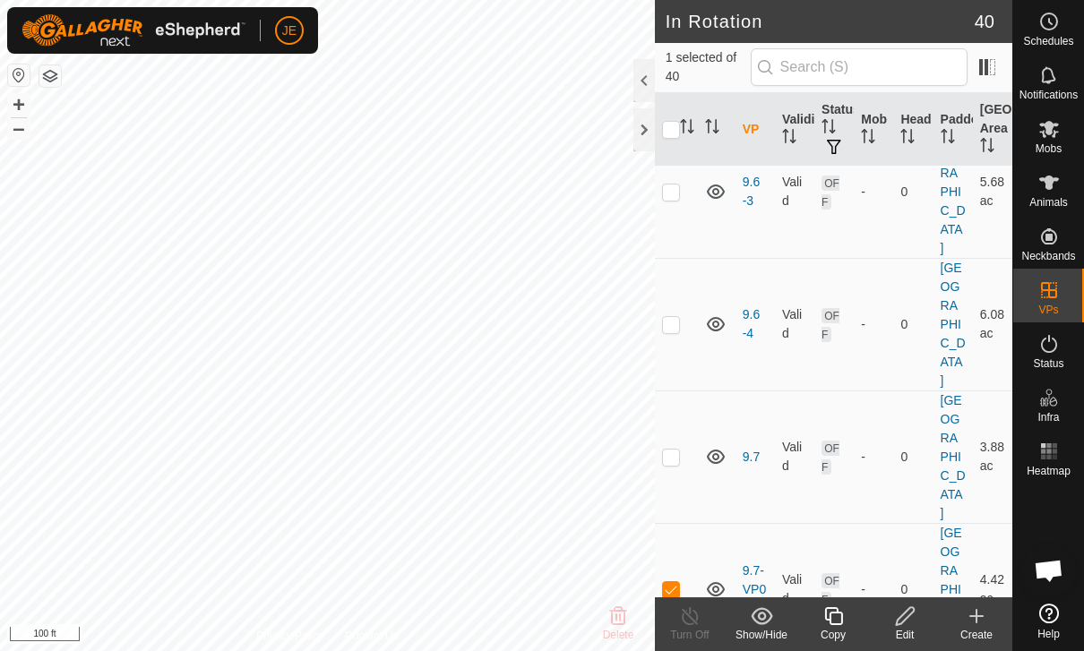
click at [907, 621] on icon at bounding box center [905, 615] width 22 height 21
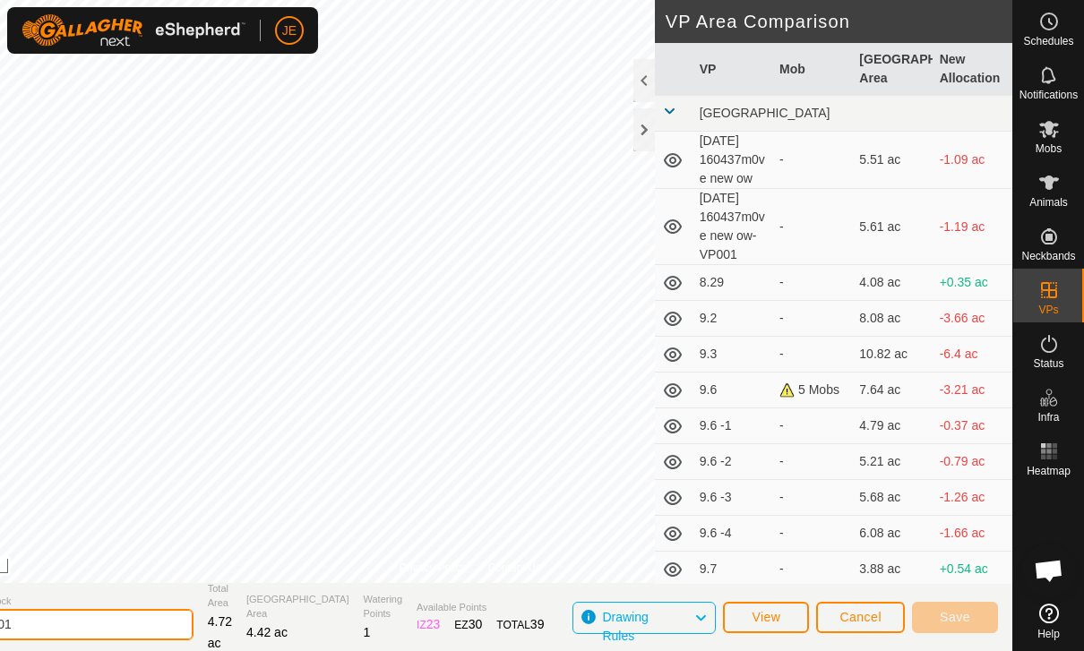
click at [129, 618] on input "9.7-VP001" at bounding box center [68, 624] width 251 height 31
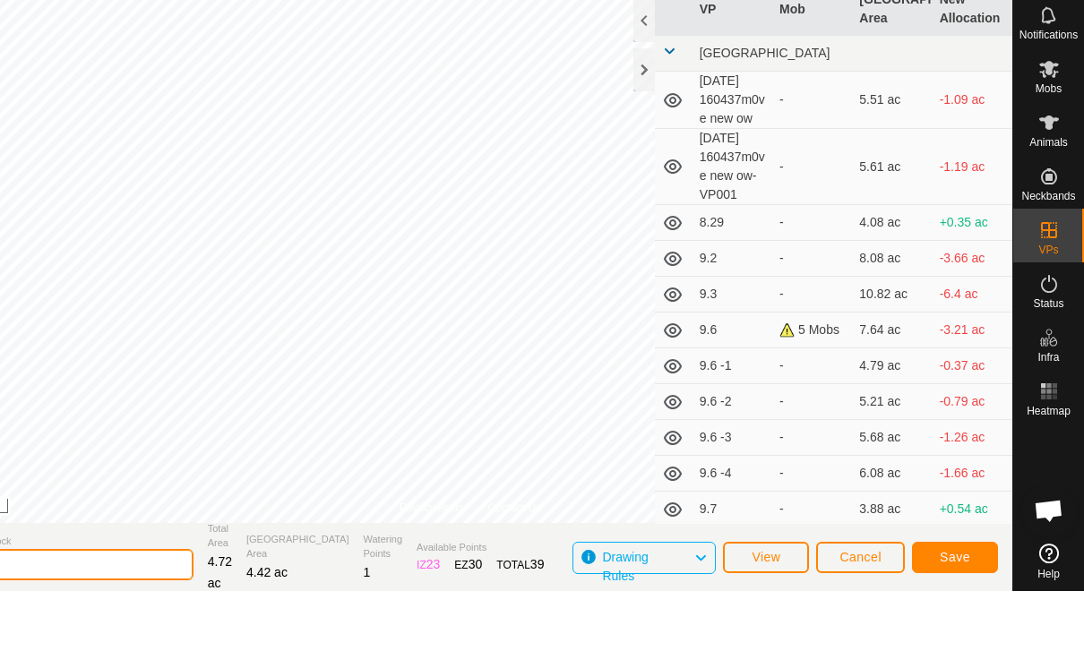
type input "9.8-1"
click at [963, 610] on span "Save" at bounding box center [955, 617] width 30 height 14
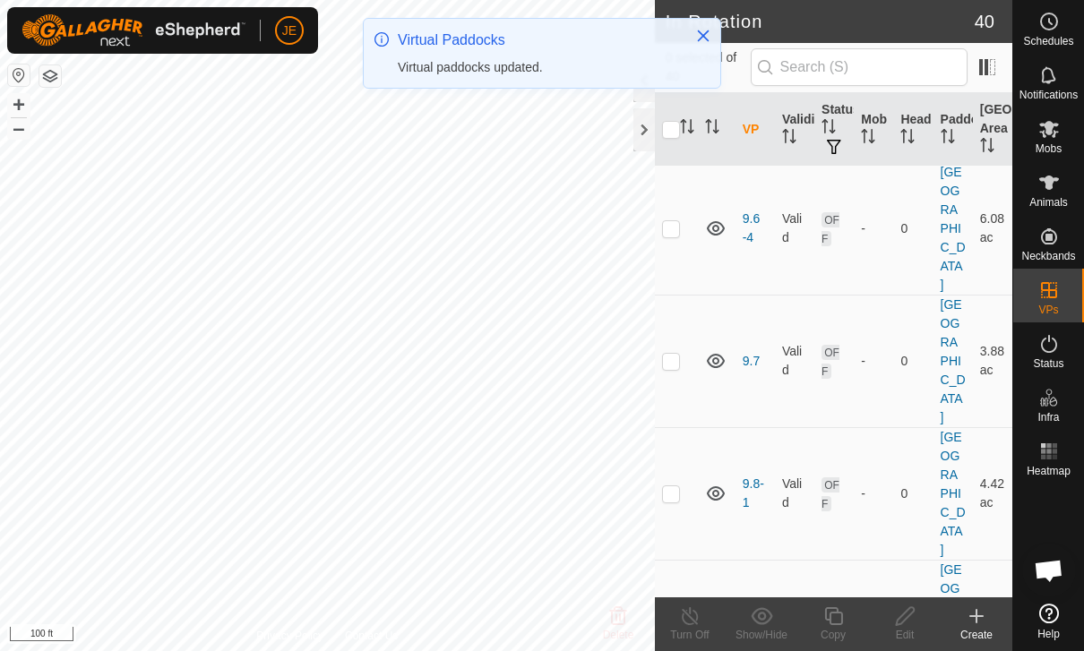
scroll to position [1309, 0]
click at [681, 426] on td at bounding box center [676, 492] width 43 height 133
checkbox input "true"
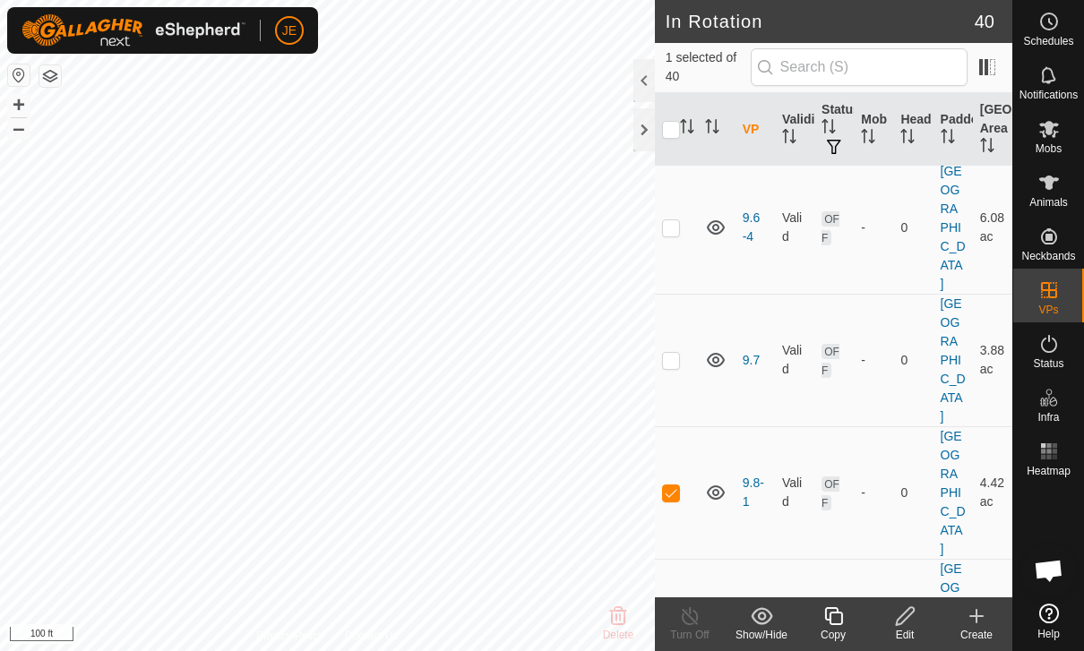
click at [835, 625] on icon at bounding box center [833, 616] width 18 height 18
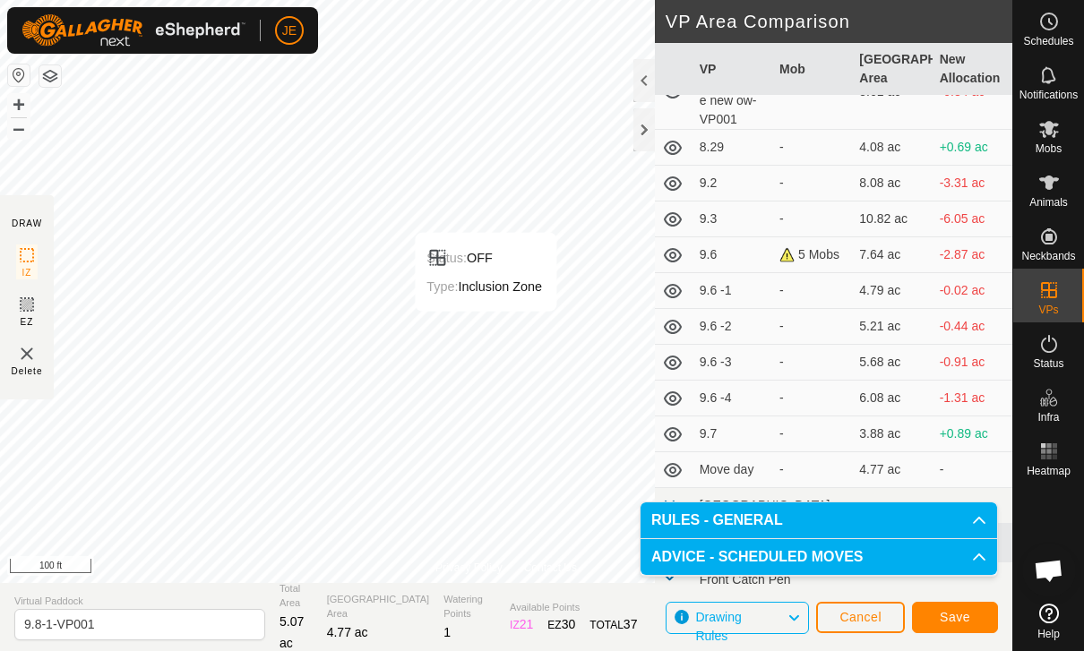
scroll to position [136, 0]
click at [157, 625] on input "9.8-1-VP001" at bounding box center [139, 624] width 251 height 31
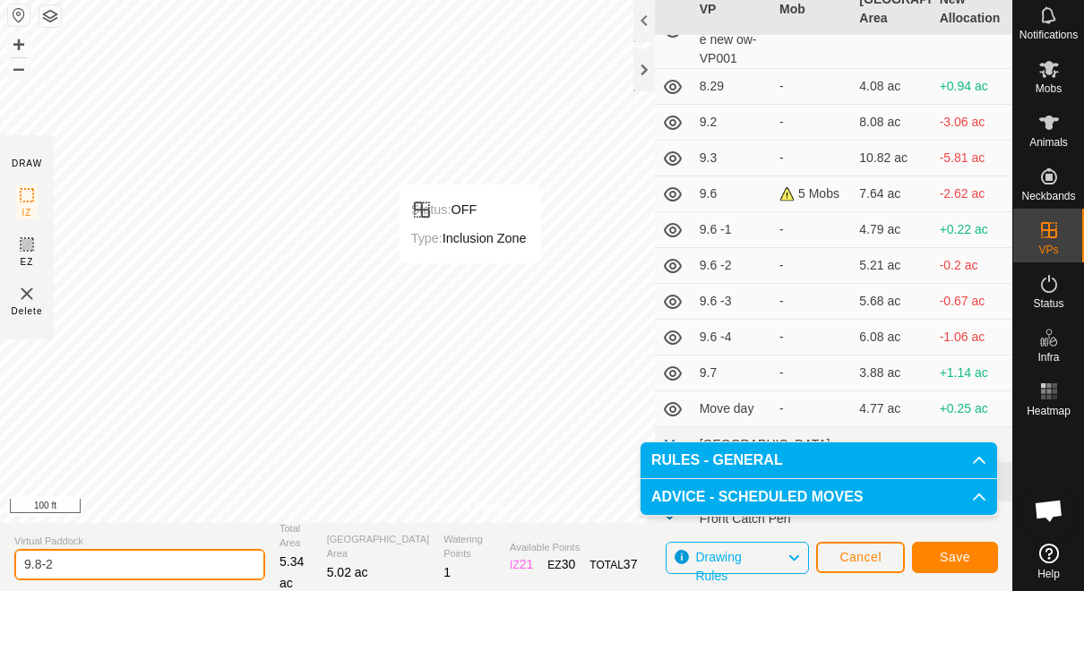
type input "9.8-2"
click at [974, 602] on button "Save" at bounding box center [955, 617] width 86 height 31
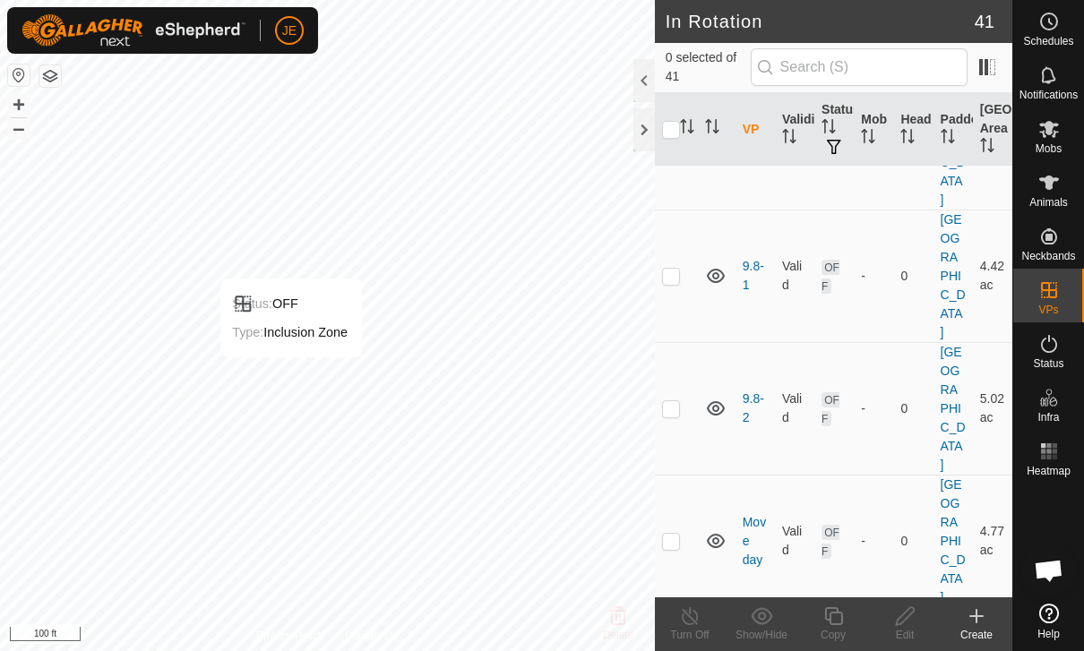
scroll to position [1496, 0]
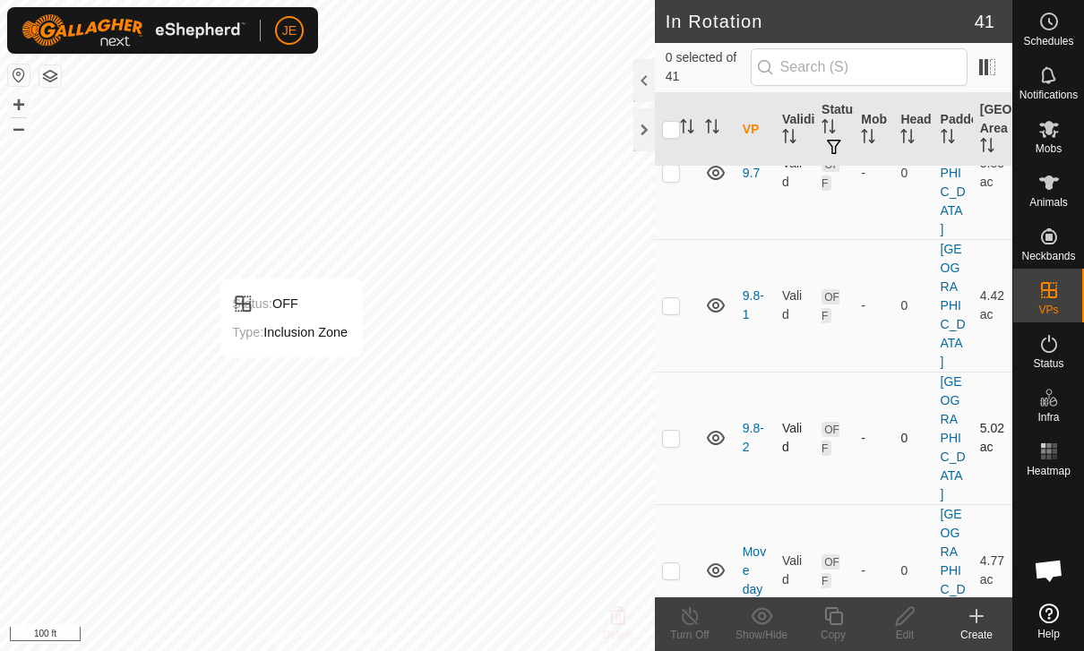
click at [668, 431] on p-checkbox at bounding box center [671, 438] width 18 height 14
checkbox input "true"
click at [671, 298] on p-checkbox at bounding box center [671, 305] width 18 height 14
checkbox input "true"
click at [676, 431] on p-checkbox at bounding box center [671, 438] width 18 height 14
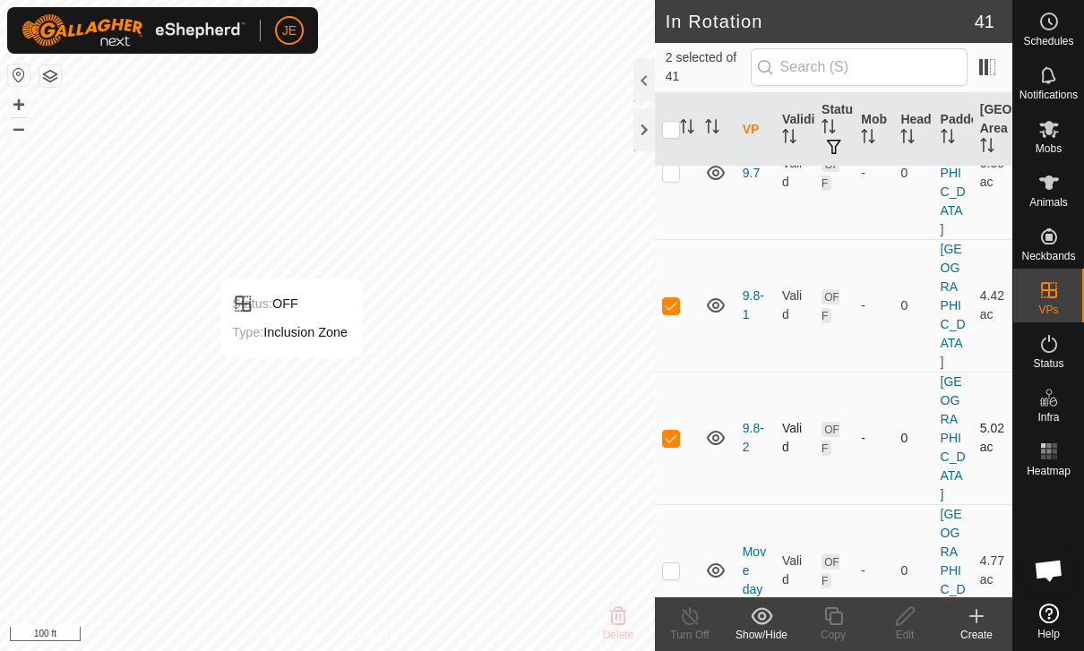
checkbox input "false"
click at [911, 622] on icon at bounding box center [905, 615] width 22 height 21
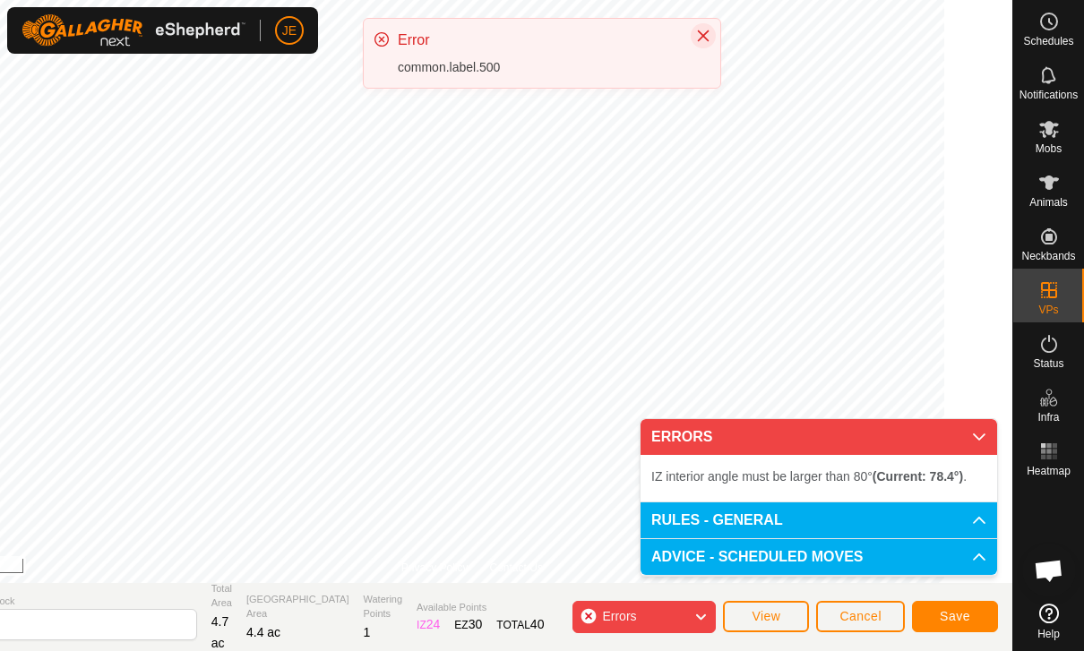
click at [707, 32] on icon "Close" at bounding box center [704, 36] width 12 height 12
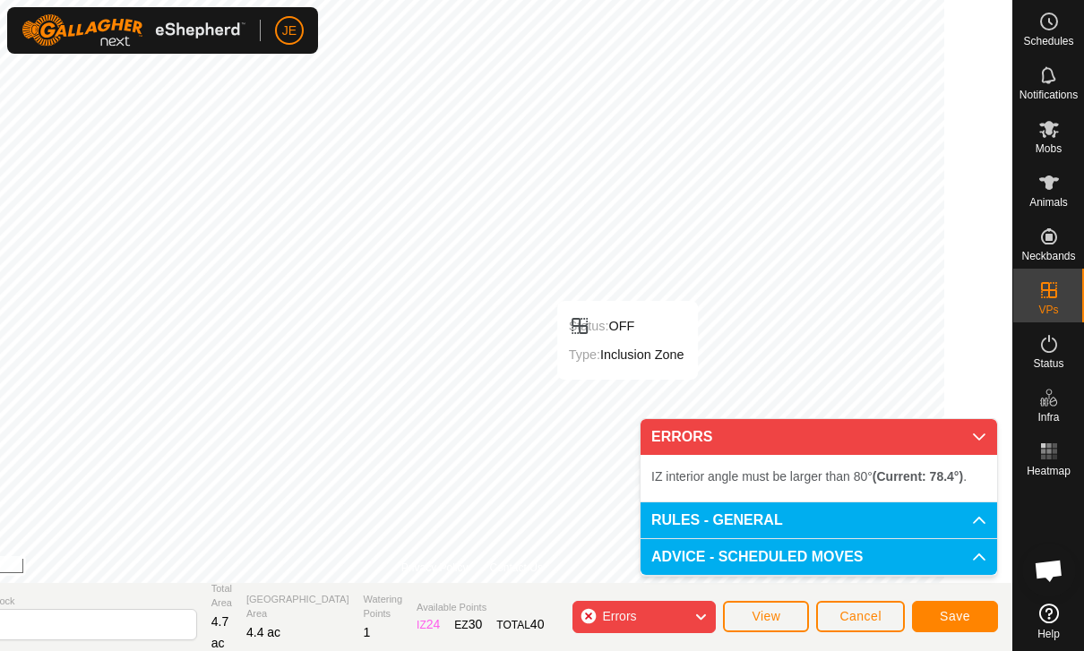
click at [876, 620] on span "Cancel" at bounding box center [860, 616] width 42 height 14
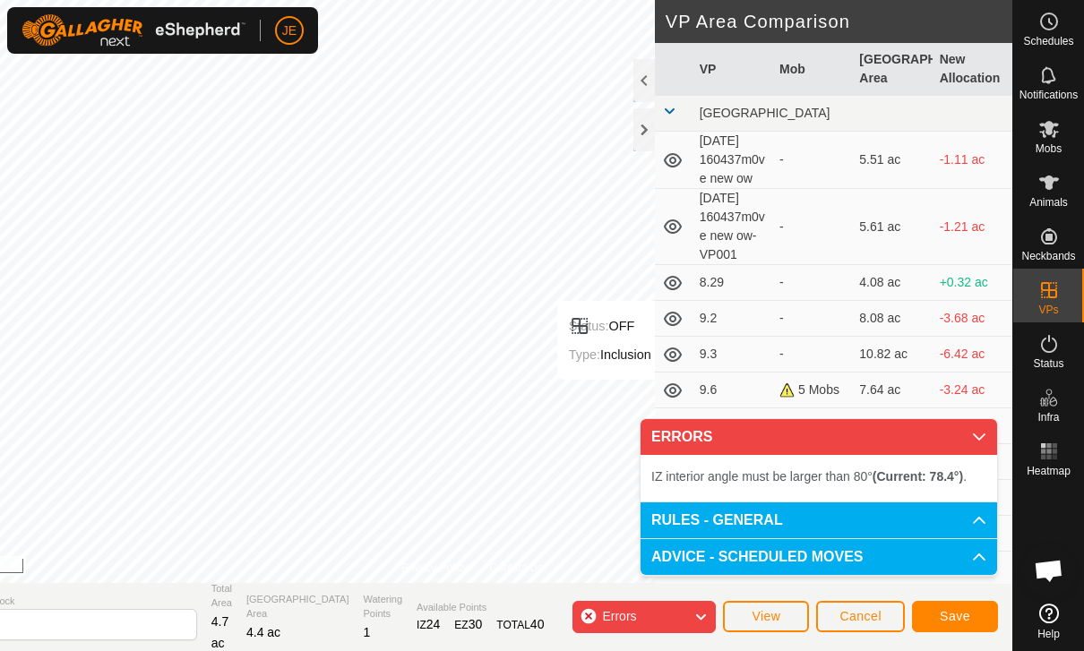
click at [868, 610] on span "Cancel" at bounding box center [860, 616] width 42 height 14
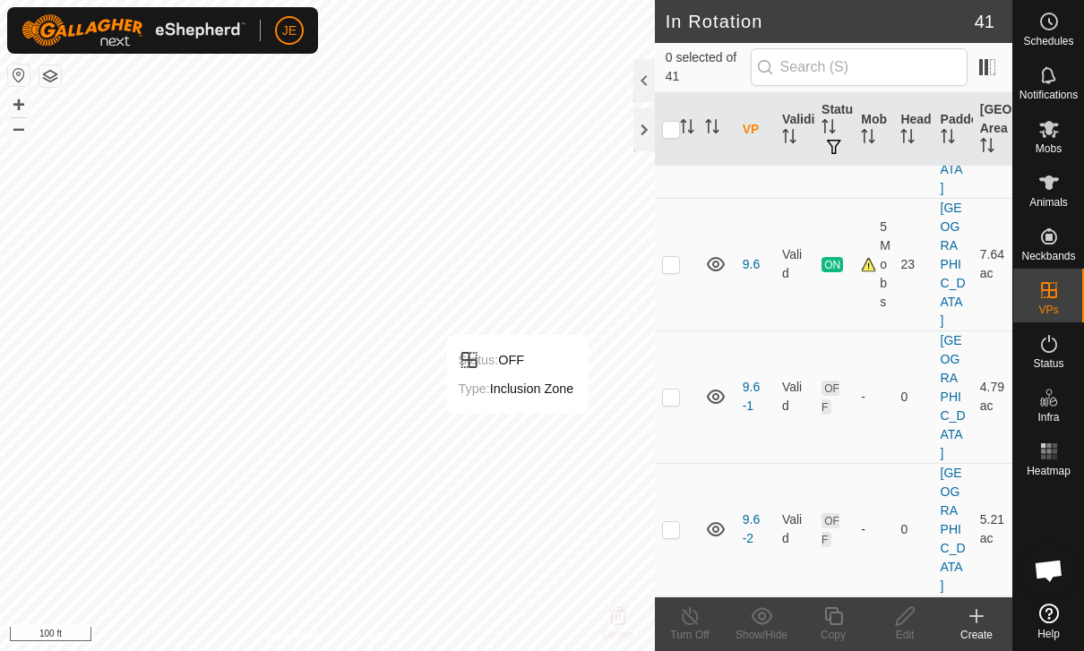
scroll to position [869, 0]
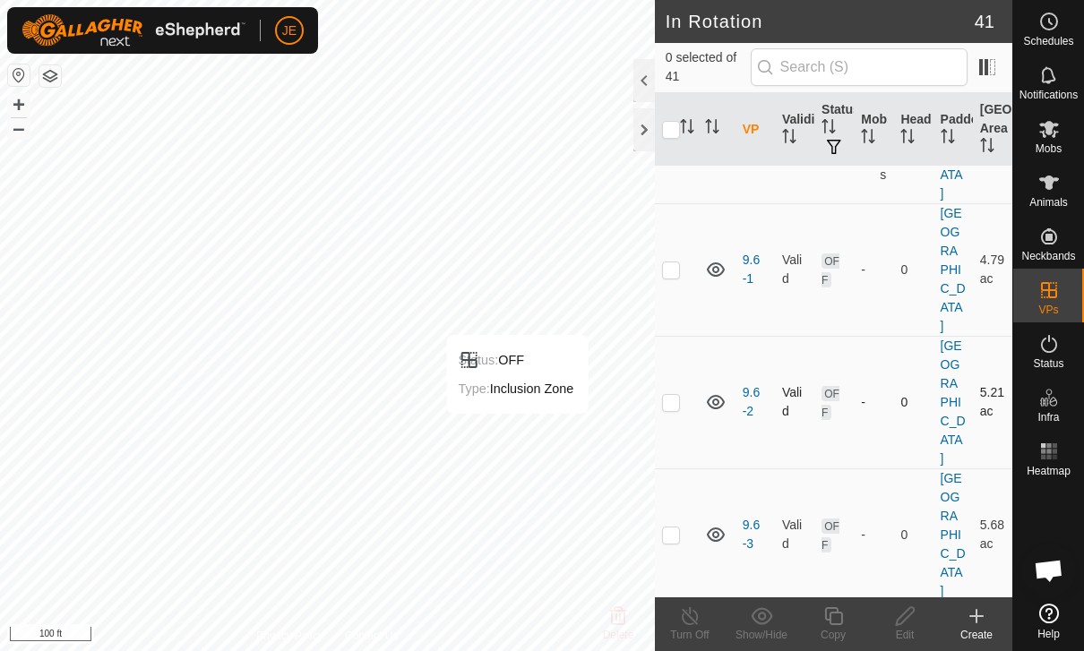
click at [674, 395] on p-checkbox at bounding box center [671, 402] width 18 height 14
click at [671, 395] on p-checkbox at bounding box center [671, 402] width 18 height 14
checkbox input "false"
click at [681, 488] on td at bounding box center [676, 534] width 43 height 133
click at [674, 498] on td at bounding box center [676, 534] width 43 height 133
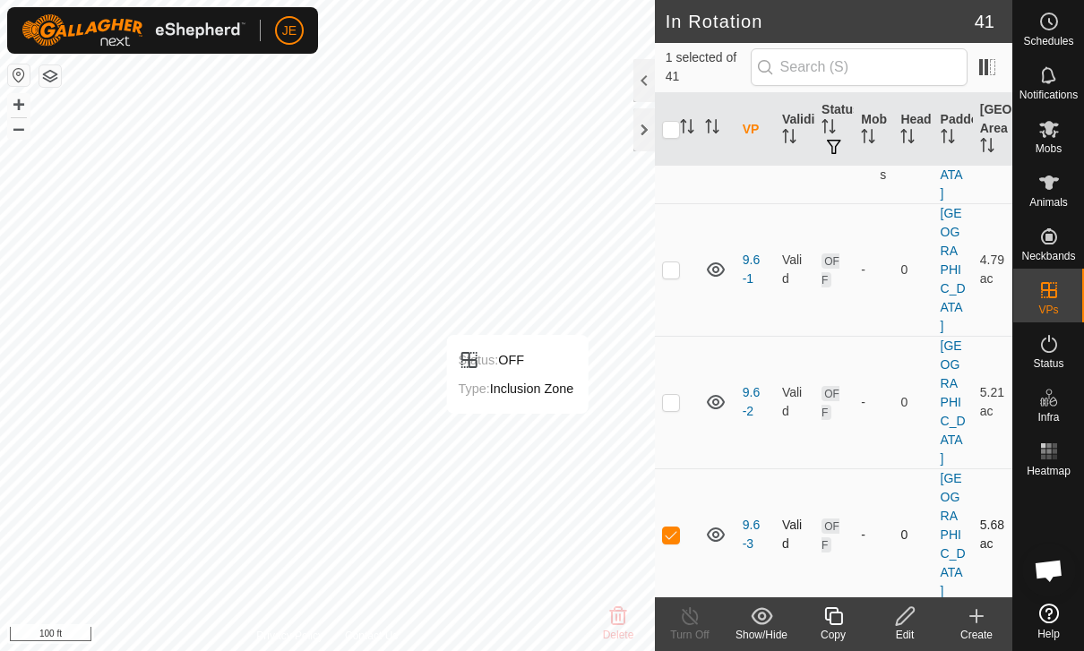
checkbox input "false"
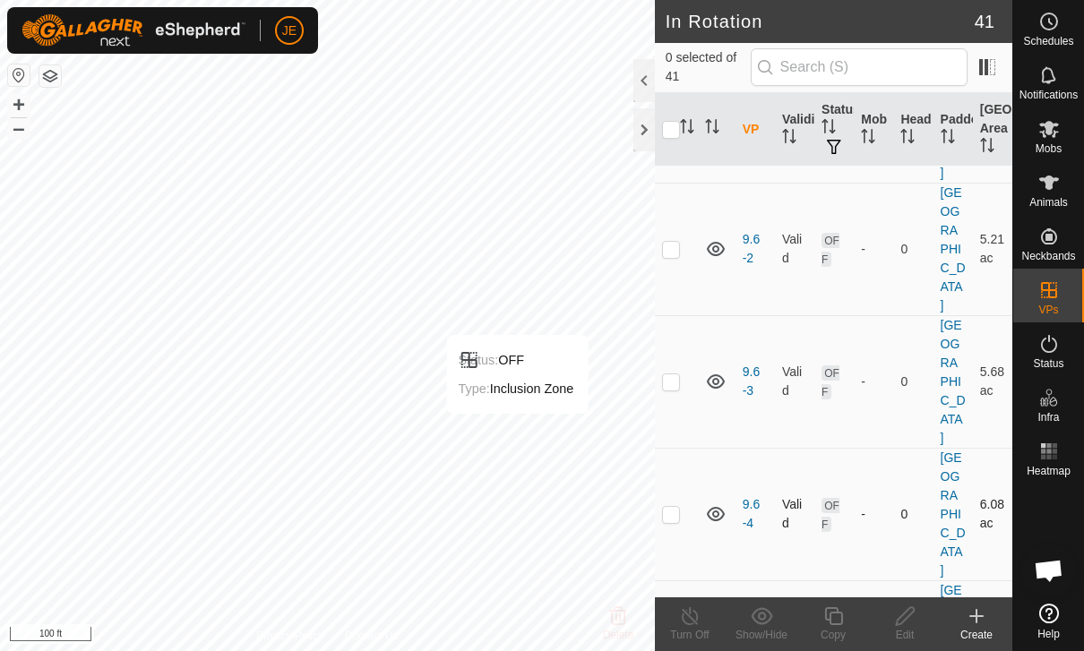
click at [673, 459] on td at bounding box center [676, 514] width 43 height 133
click at [672, 460] on td at bounding box center [676, 514] width 43 height 133
checkbox input "false"
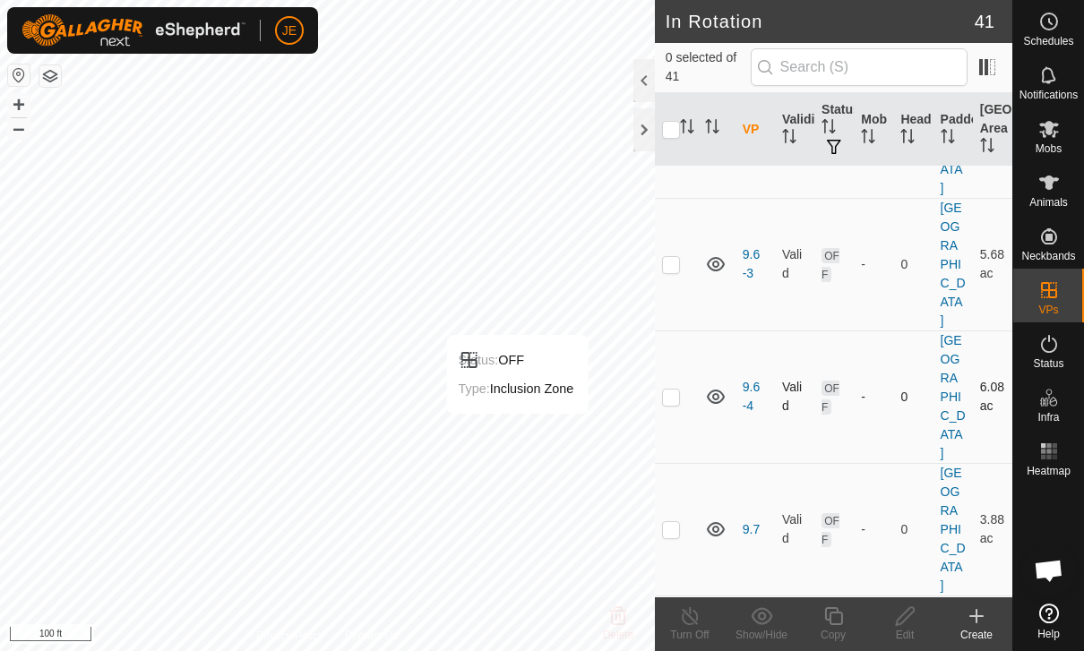
scroll to position [1140, 0]
click at [679, 521] on p-checkbox at bounding box center [671, 528] width 18 height 14
click at [676, 462] on td at bounding box center [676, 528] width 43 height 133
checkbox input "false"
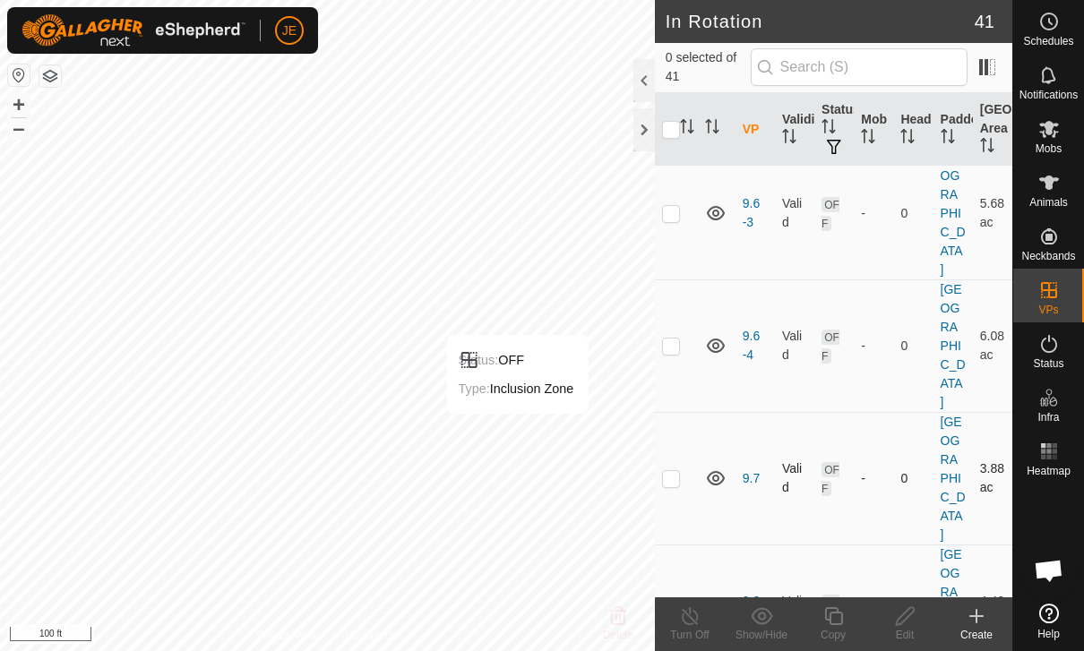
scroll to position [1194, 0]
click at [680, 541] on td at bounding box center [676, 607] width 43 height 133
checkbox input "true"
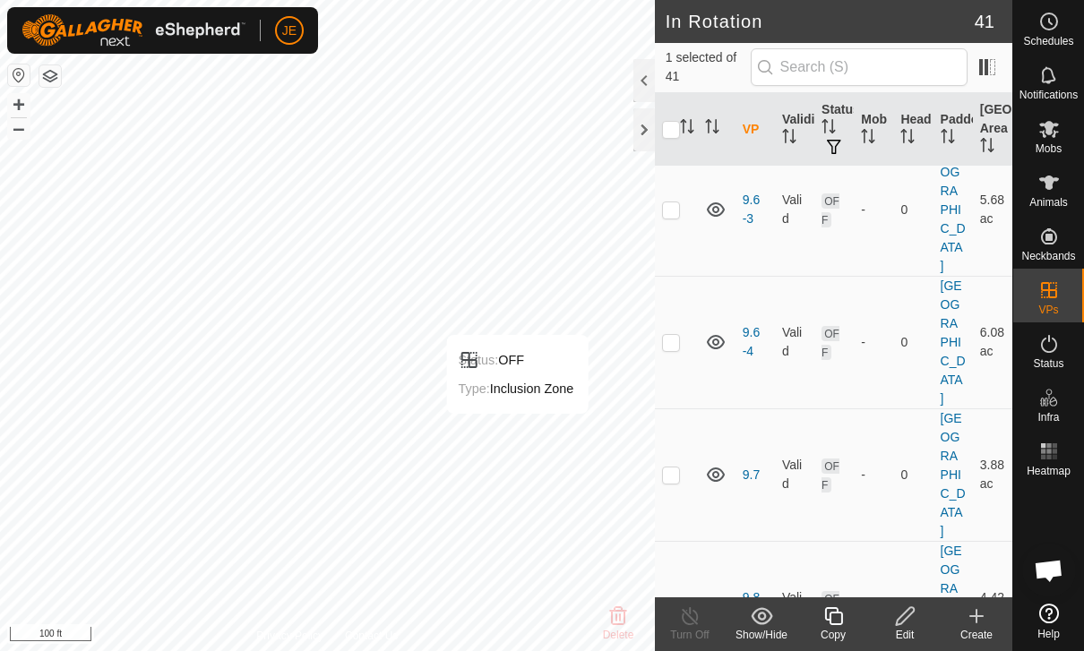
click at [908, 624] on icon at bounding box center [905, 615] width 22 height 21
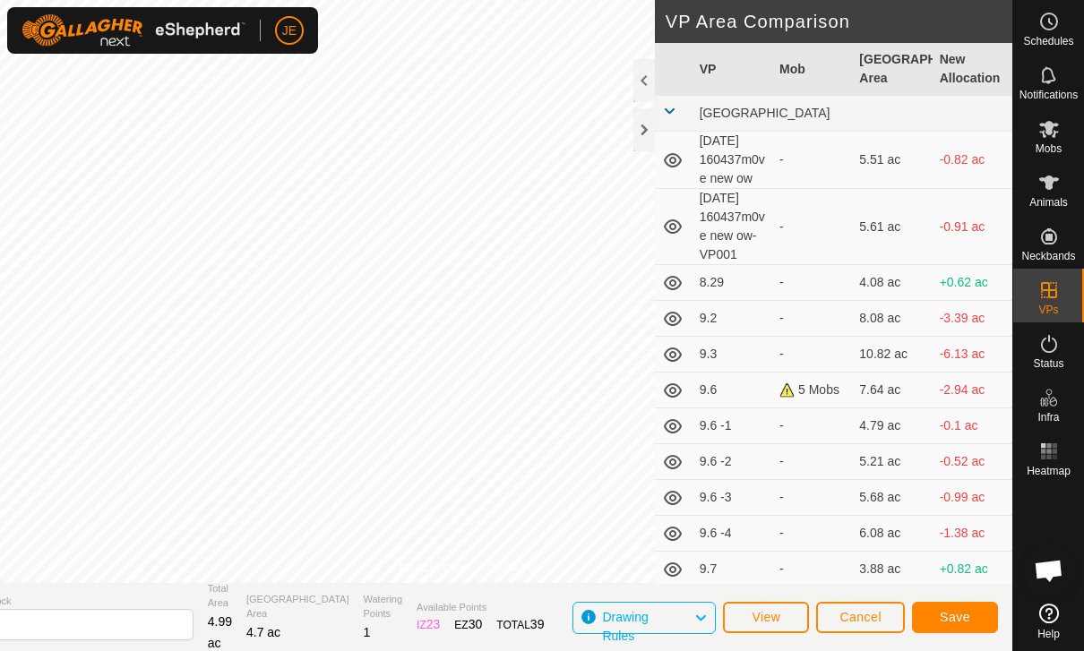
click at [962, 620] on span "Save" at bounding box center [955, 617] width 30 height 14
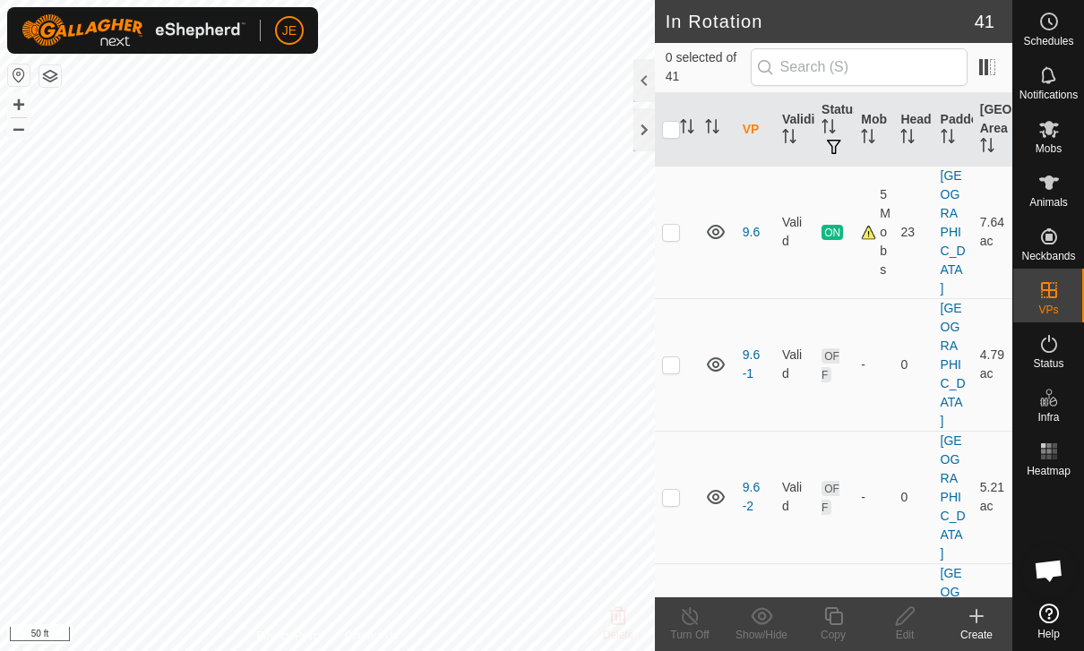
scroll to position [847, 0]
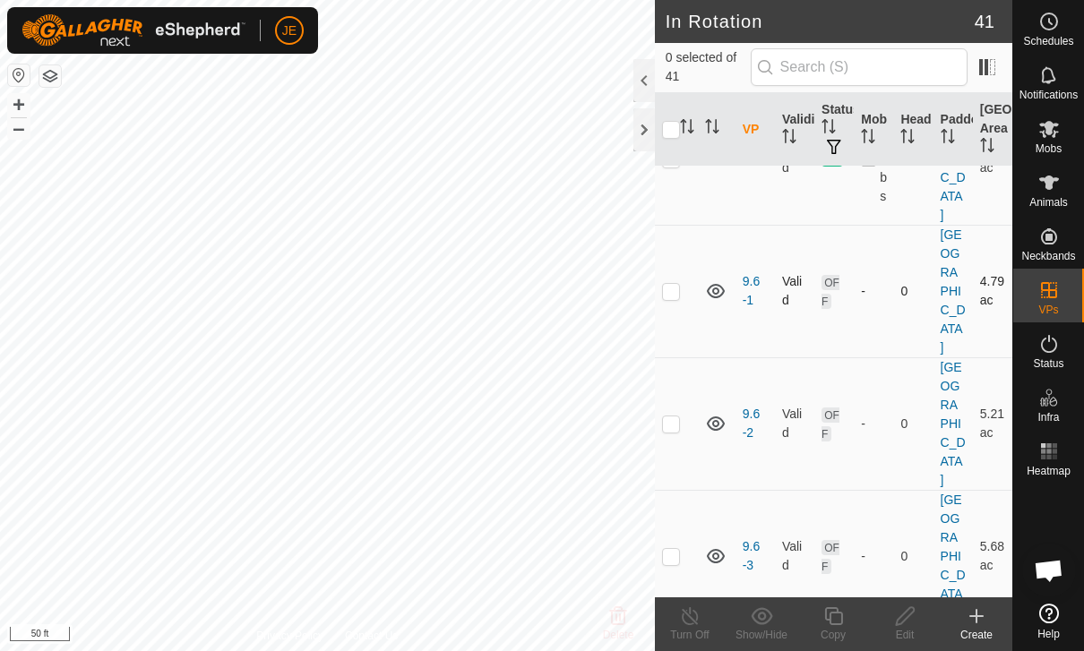
click at [664, 284] on p-checkbox at bounding box center [671, 291] width 18 height 14
click at [671, 284] on p-checkbox at bounding box center [671, 291] width 18 height 14
checkbox input "false"
click at [677, 416] on p-checkbox at bounding box center [671, 423] width 18 height 14
click at [675, 416] on p-checkbox at bounding box center [671, 423] width 18 height 14
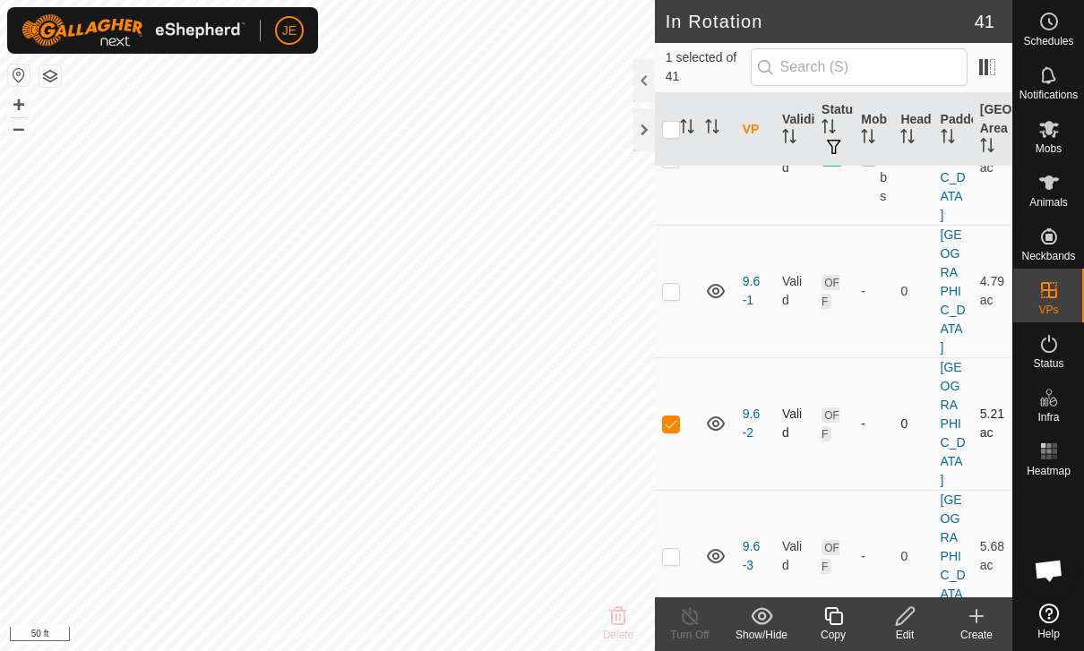
checkbox input "false"
click at [683, 507] on td at bounding box center [676, 556] width 43 height 133
click at [678, 549] on p-checkbox at bounding box center [671, 556] width 18 height 14
checkbox input "false"
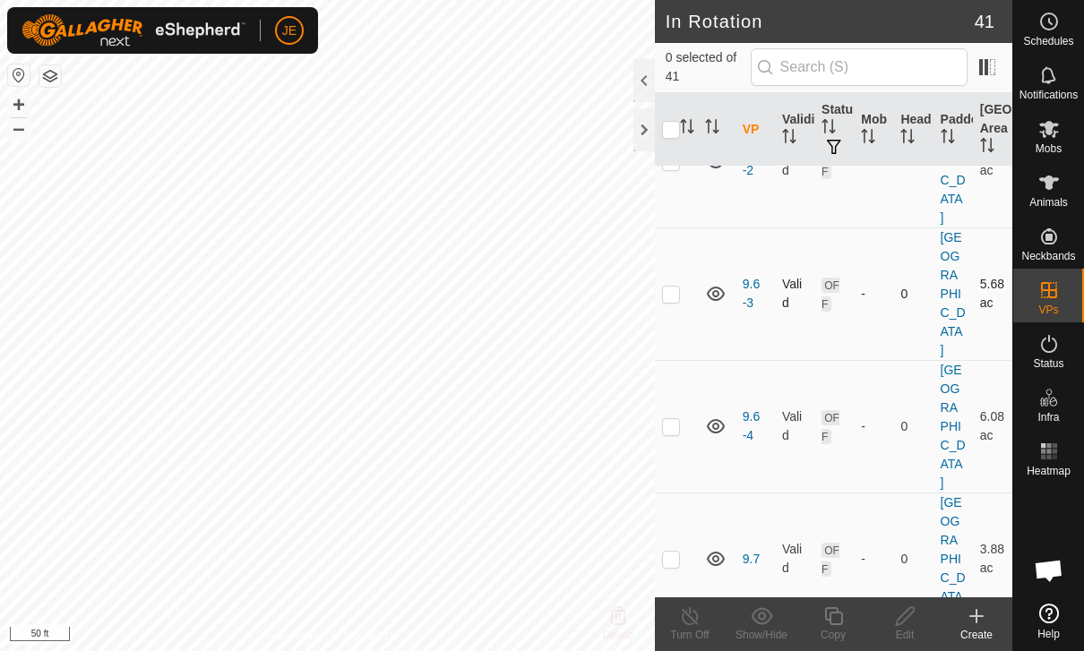
scroll to position [1145, 0]
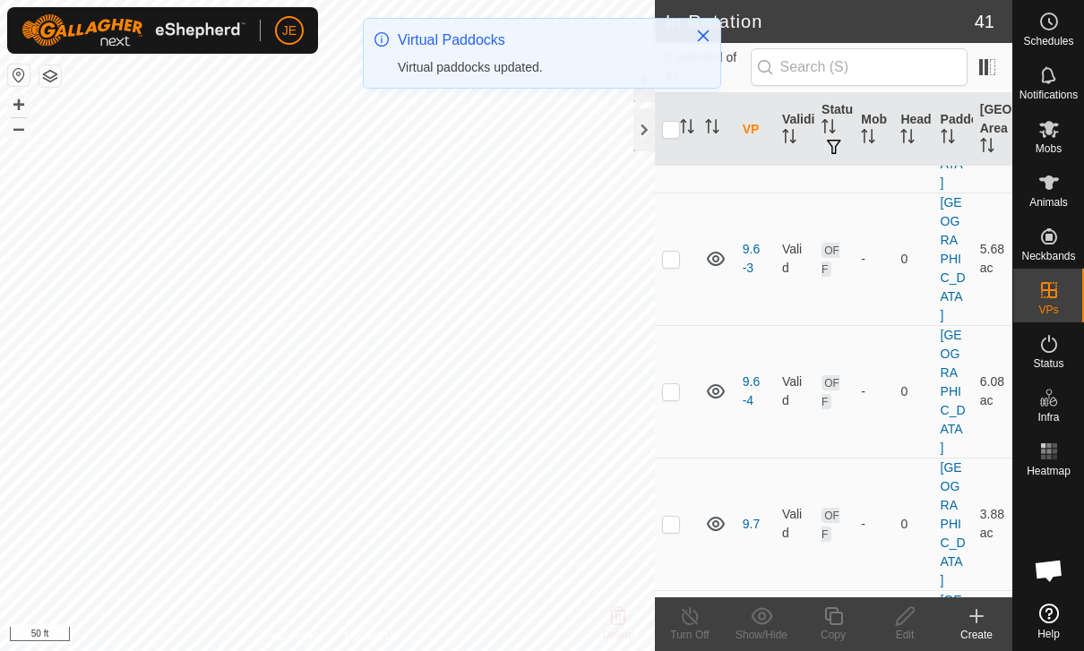
click at [681, 590] on td at bounding box center [676, 656] width 43 height 133
checkbox input "true"
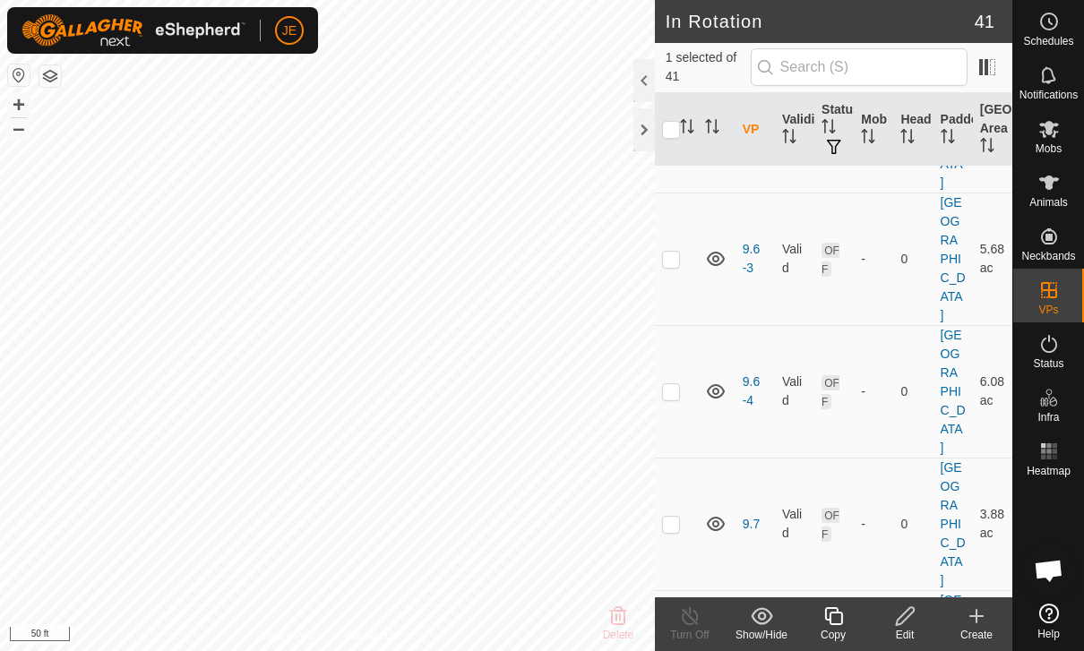
click at [837, 628] on div "Copy" at bounding box center [833, 635] width 72 height 16
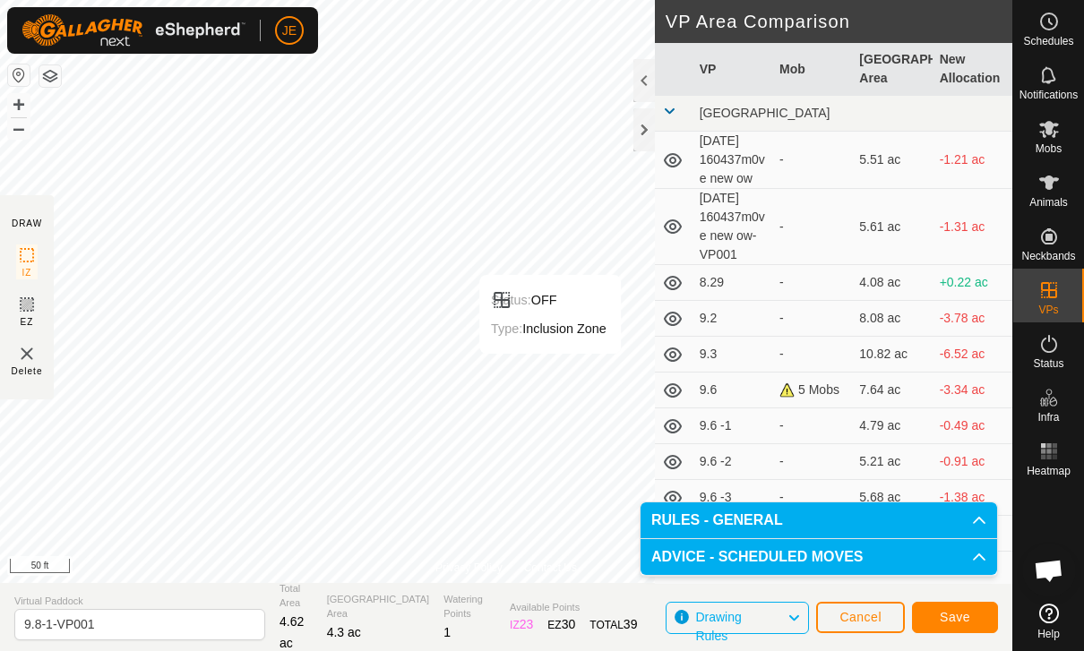
click at [961, 617] on span "Save" at bounding box center [955, 617] width 30 height 14
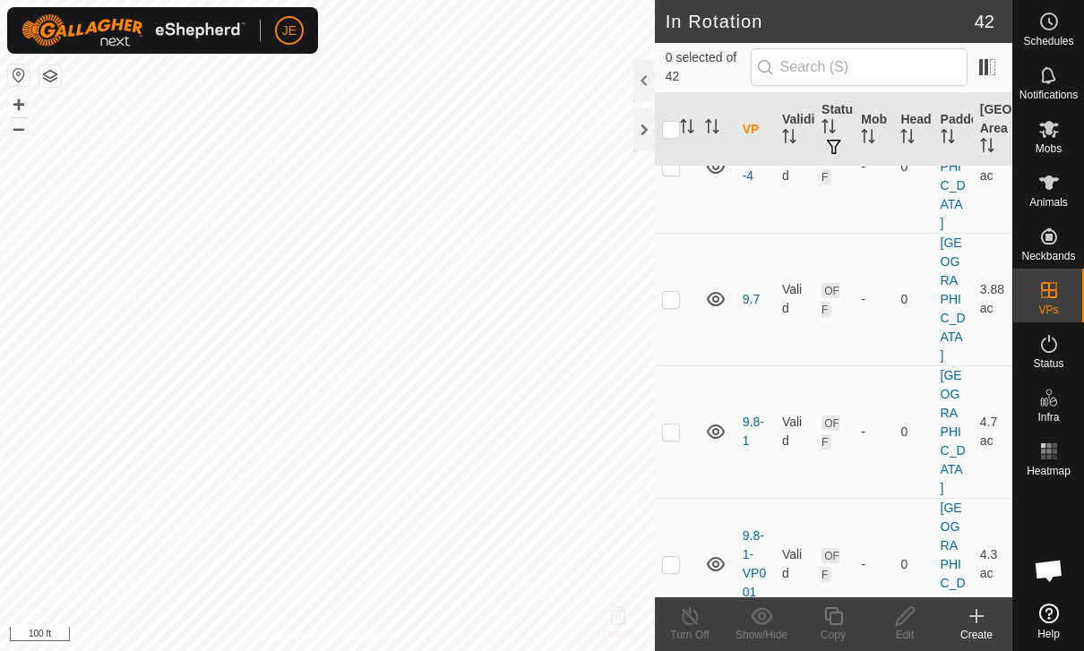
scroll to position [1371, 0]
click at [667, 423] on p-checkbox at bounding box center [671, 430] width 18 height 14
click at [672, 423] on p-checkbox at bounding box center [671, 430] width 18 height 14
checkbox input "false"
click at [682, 496] on td at bounding box center [676, 562] width 43 height 133
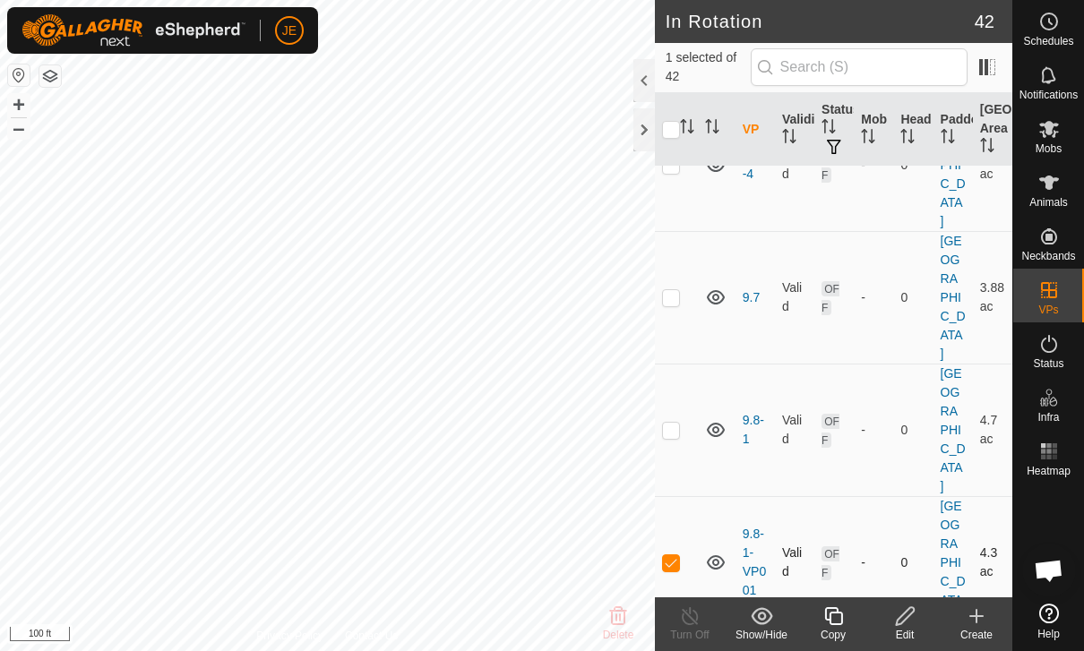
click at [673, 555] on p-checkbox at bounding box center [671, 562] width 18 height 14
checkbox input "false"
checkbox input "true"
click at [907, 624] on icon at bounding box center [905, 615] width 22 height 21
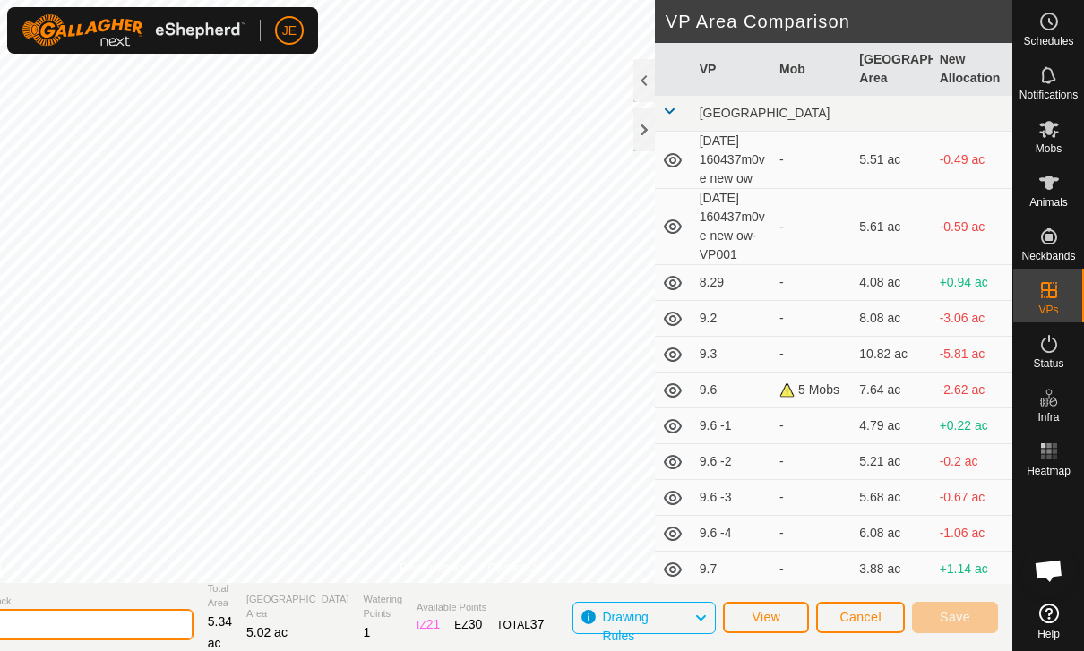
click at [101, 622] on input "9.8-2" at bounding box center [68, 624] width 251 height 31
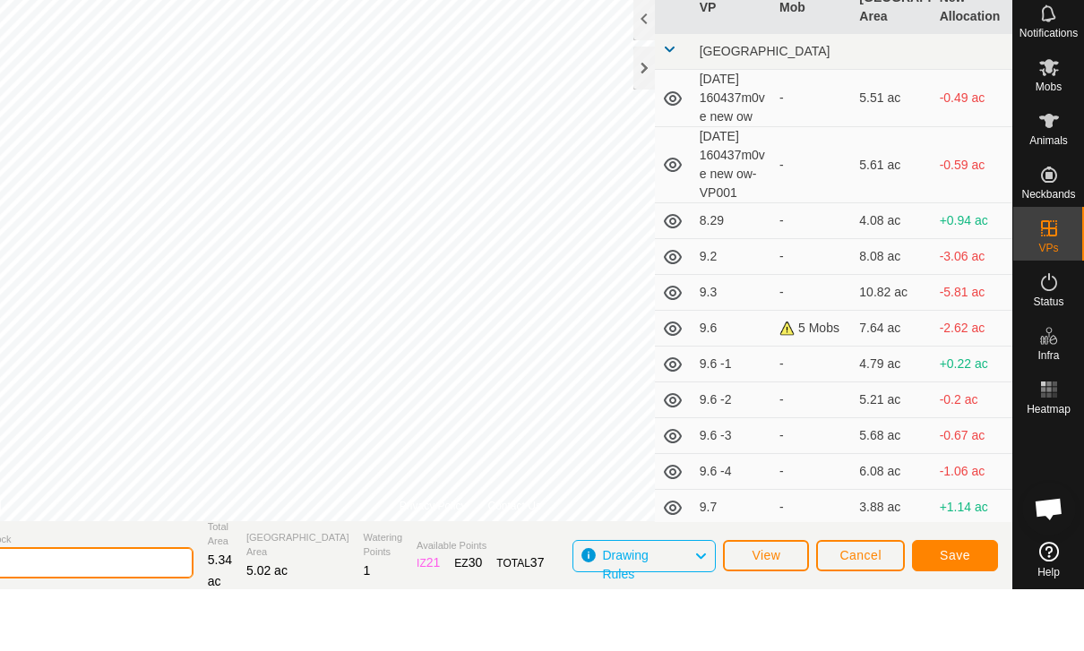
type input "9.8-3"
click at [960, 610] on span "Save" at bounding box center [955, 617] width 30 height 14
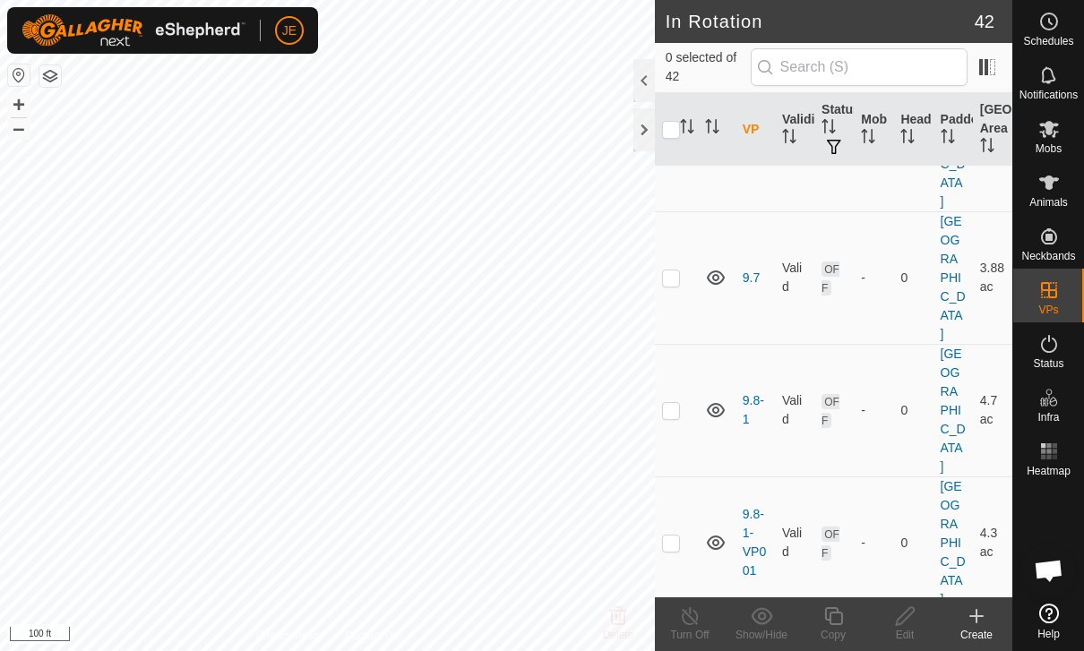
scroll to position [1404, 0]
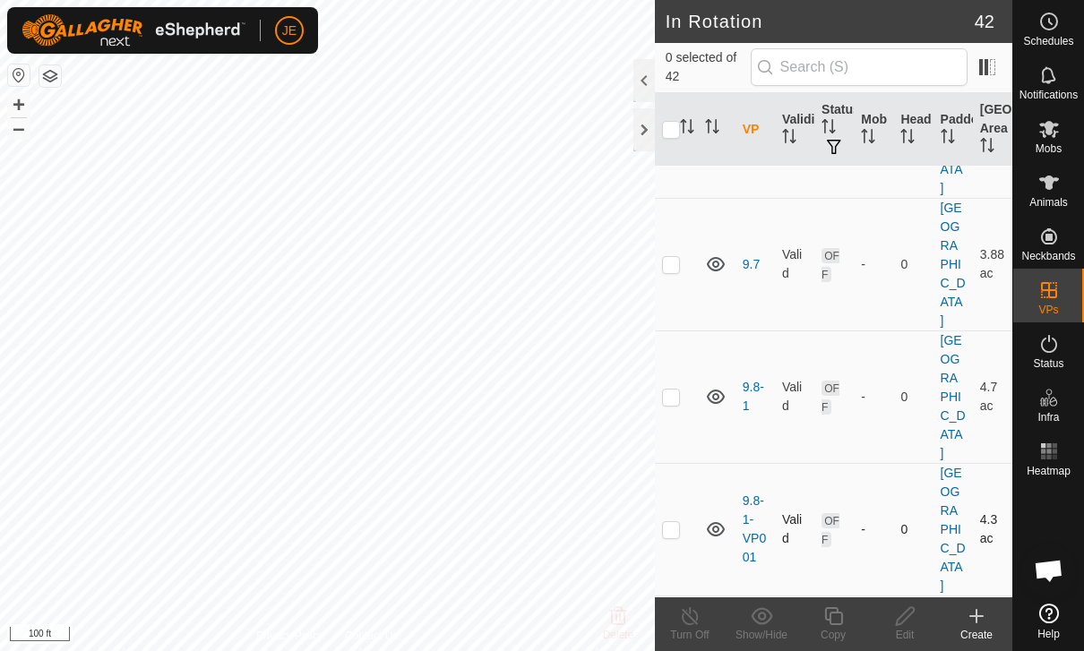
click at [665, 522] on p-checkbox at bounding box center [671, 529] width 18 height 14
click at [680, 463] on td at bounding box center [676, 529] width 43 height 133
checkbox input "false"
click at [674, 390] on p-checkbox at bounding box center [671, 397] width 18 height 14
checkbox input "true"
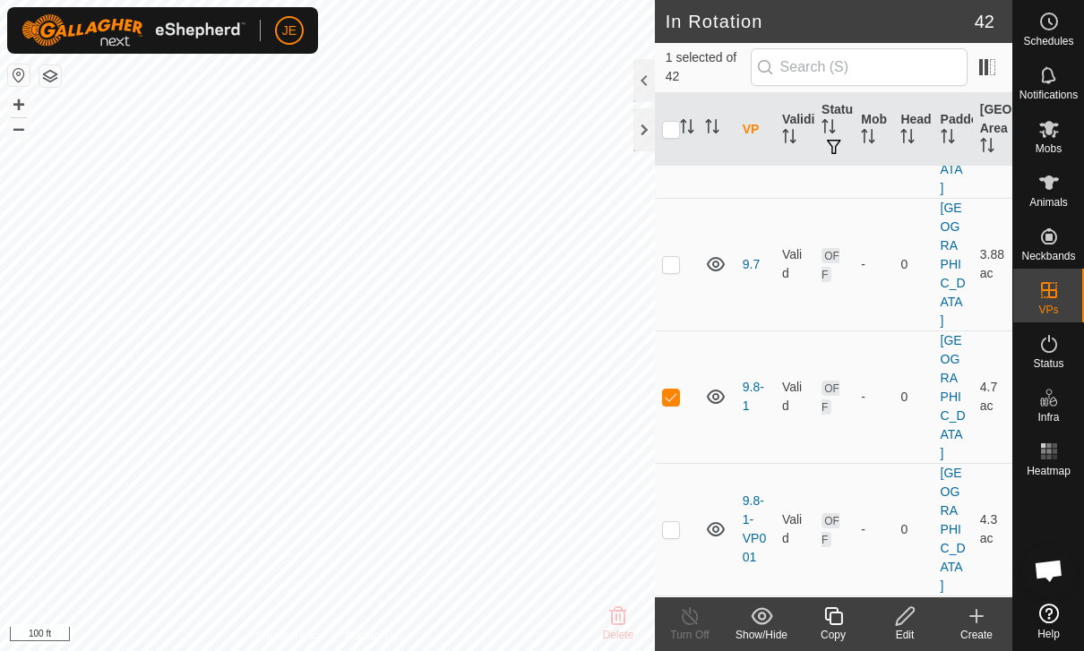
click at [908, 625] on icon at bounding box center [905, 615] width 22 height 21
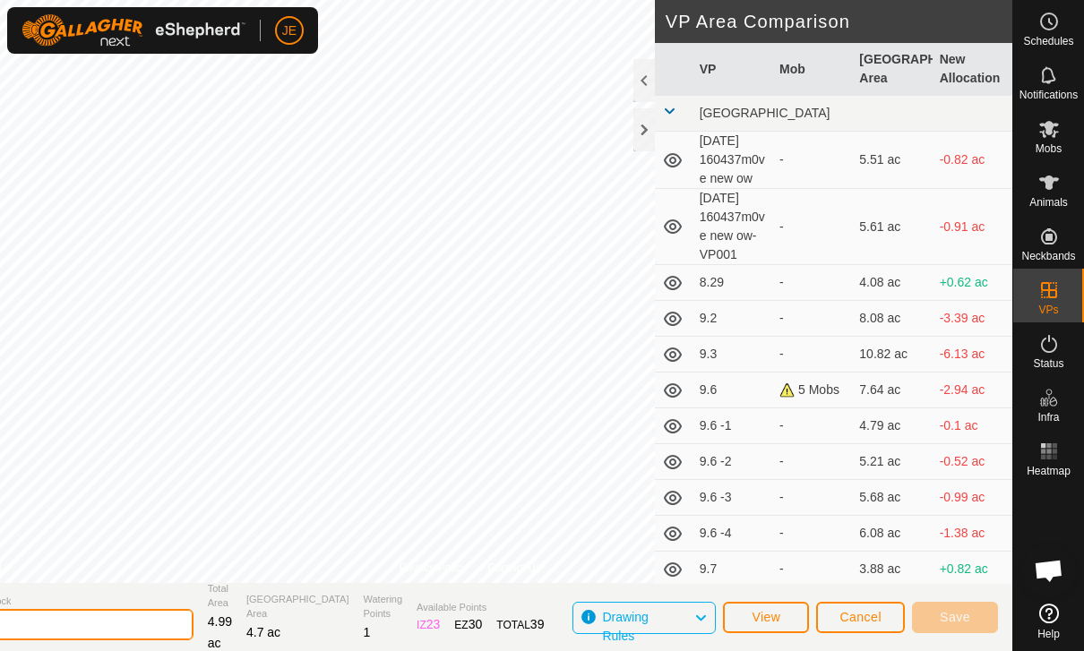
click at [149, 622] on input "9.8-1" at bounding box center [68, 624] width 251 height 31
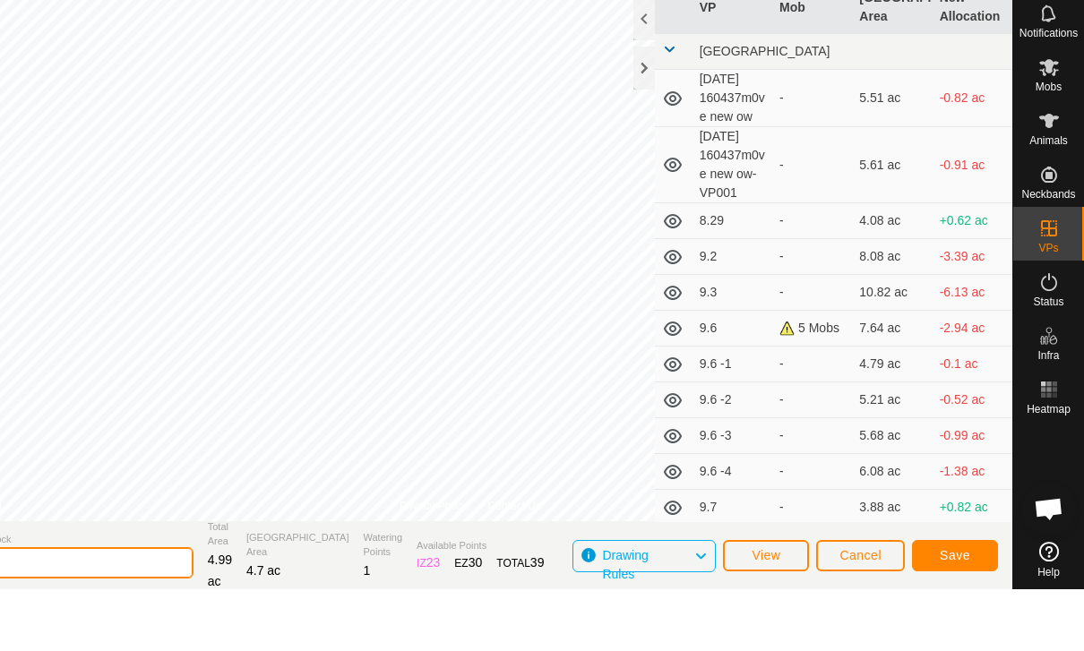
type input "9.8-2"
click at [964, 610] on span "Save" at bounding box center [955, 617] width 30 height 14
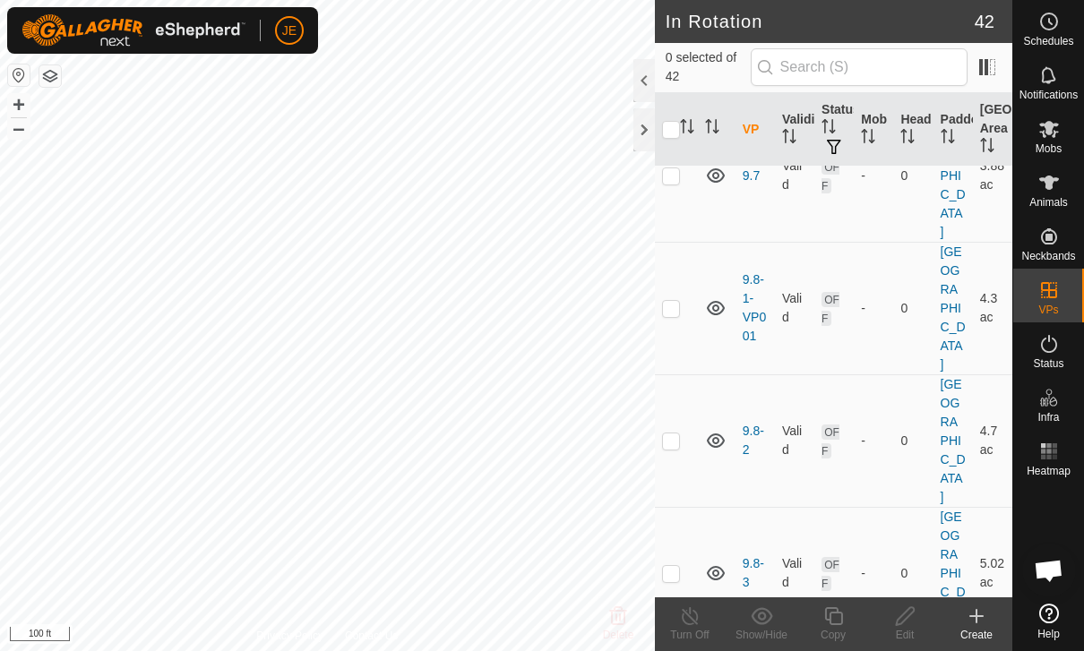
scroll to position [1494, 0]
click at [674, 300] on p-checkbox at bounding box center [671, 307] width 18 height 14
checkbox input "true"
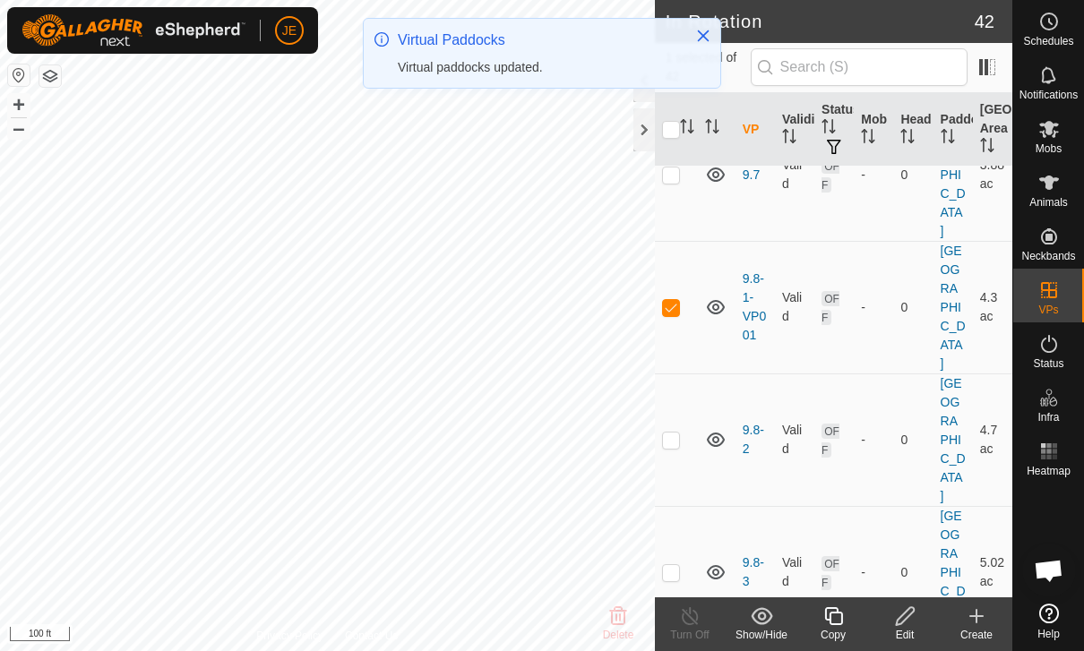
click at [907, 623] on icon at bounding box center [905, 615] width 22 height 21
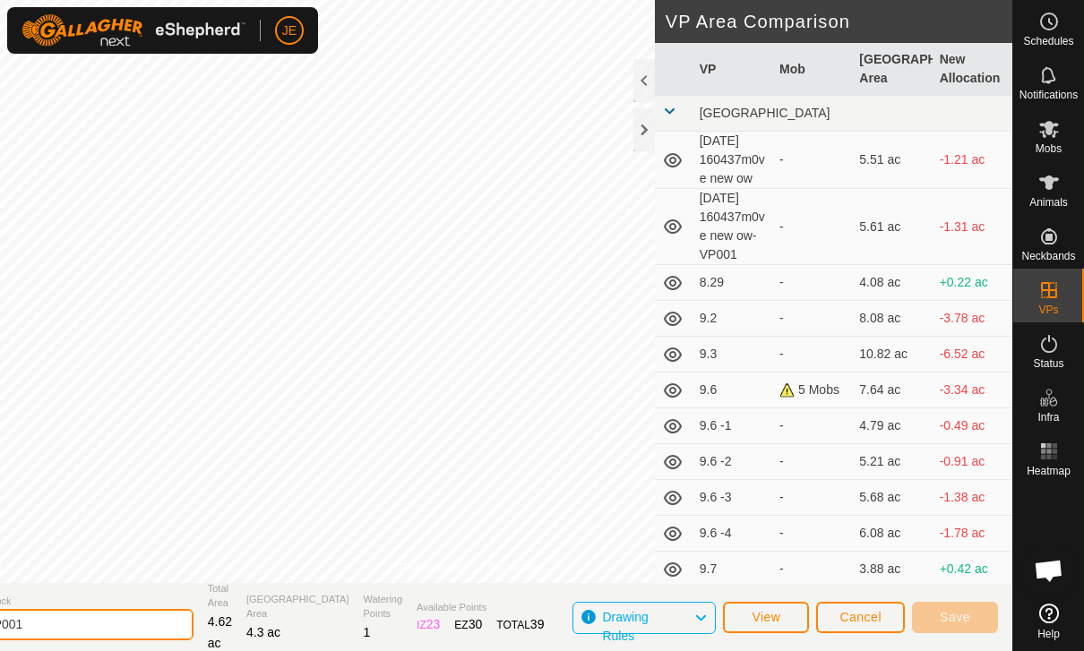
click at [131, 622] on input "9.8-1-VP001" at bounding box center [68, 624] width 251 height 31
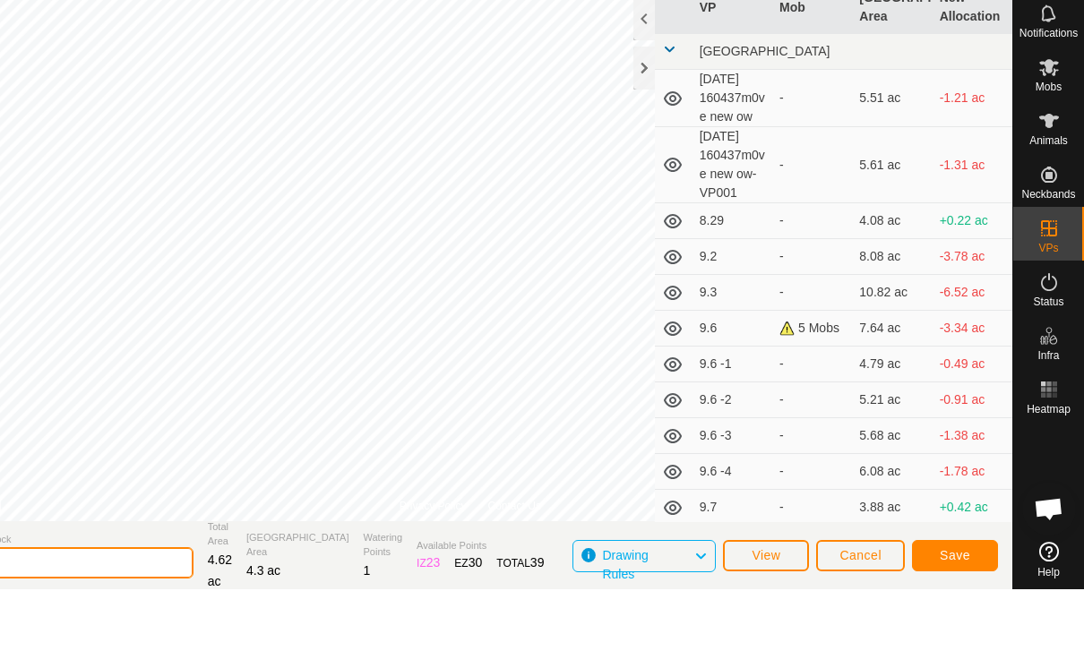
type input "9.8-1"
click at [970, 602] on button "Save" at bounding box center [955, 617] width 86 height 31
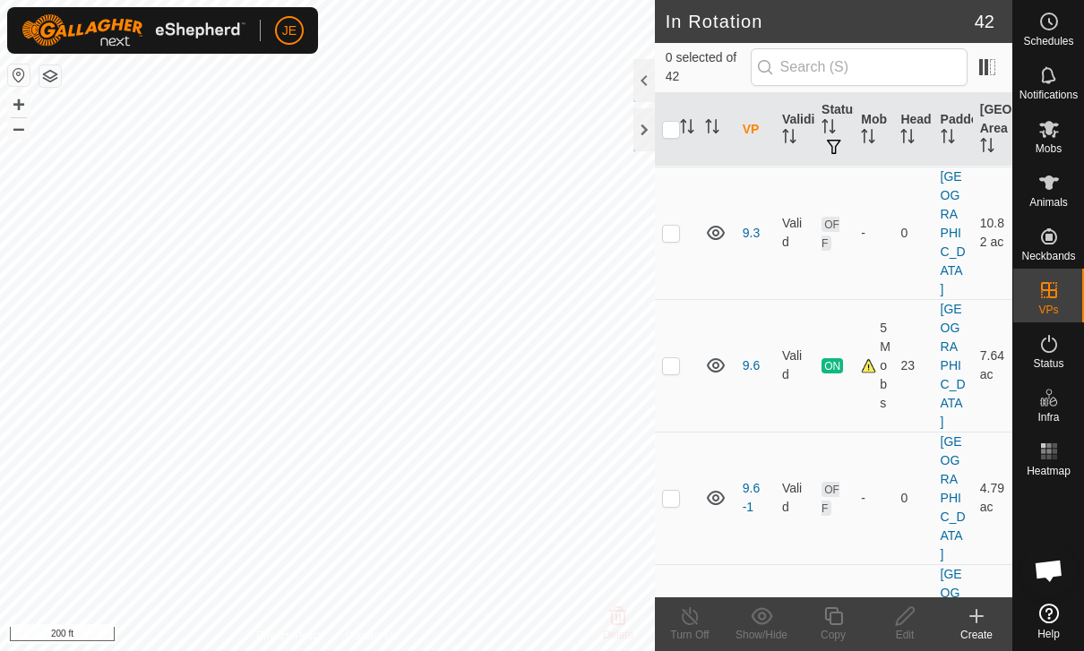
scroll to position [639, 0]
click at [676, 374] on p-checkbox at bounding box center [671, 367] width 18 height 14
click at [683, 373] on td at bounding box center [676, 367] width 43 height 133
checkbox input "false"
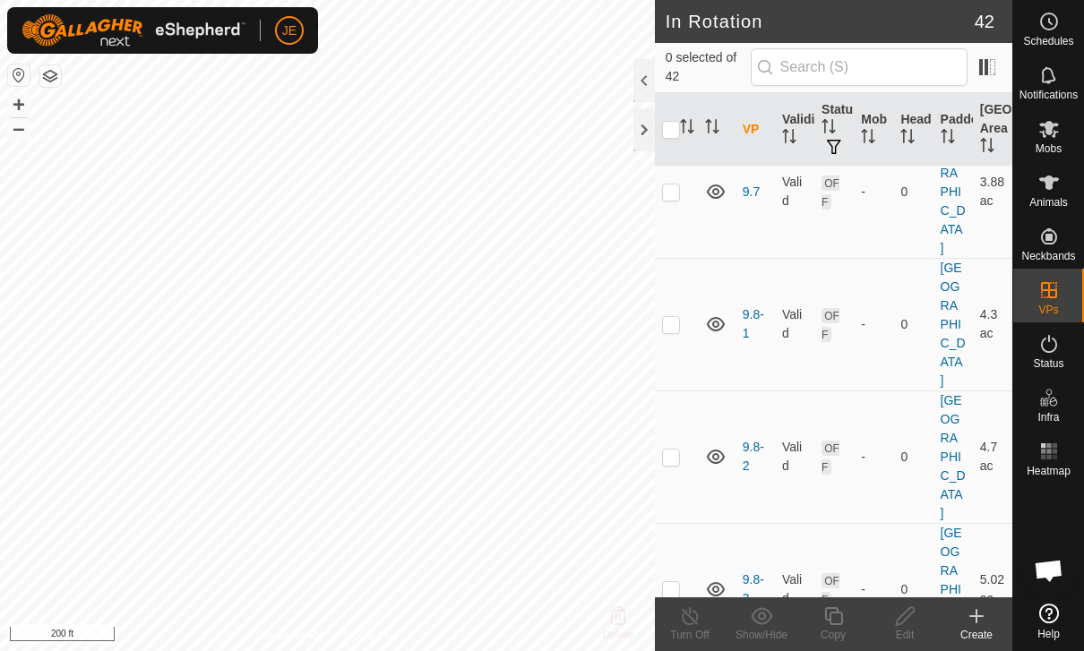
scroll to position [1491, 0]
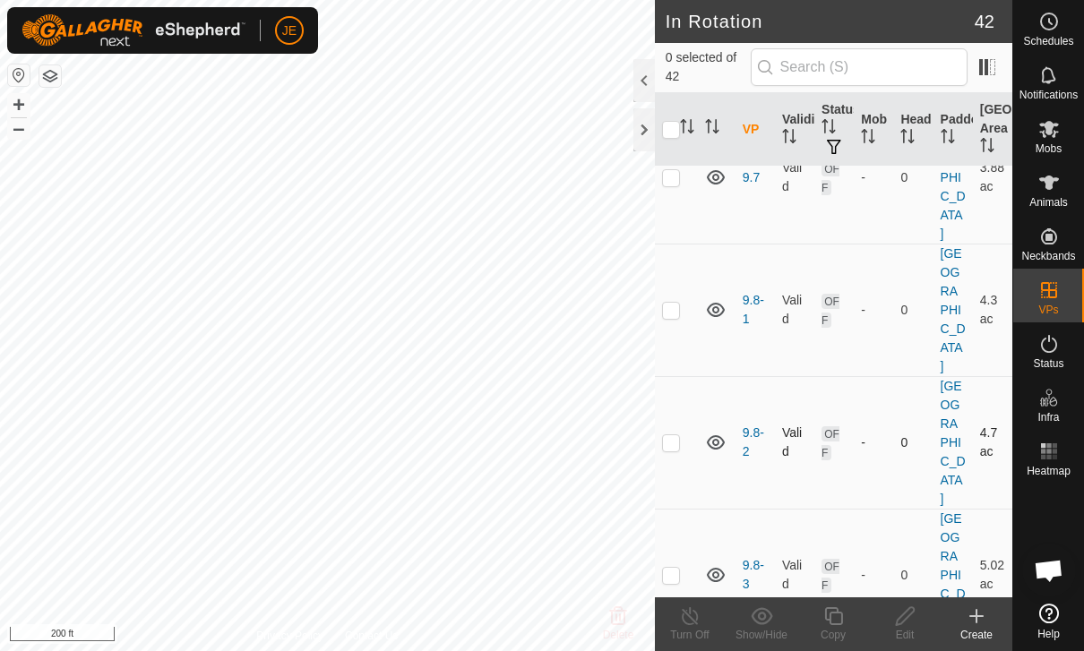
click at [675, 435] on p-checkbox at bounding box center [671, 442] width 18 height 14
click at [680, 376] on td at bounding box center [676, 442] width 43 height 133
checkbox input "false"
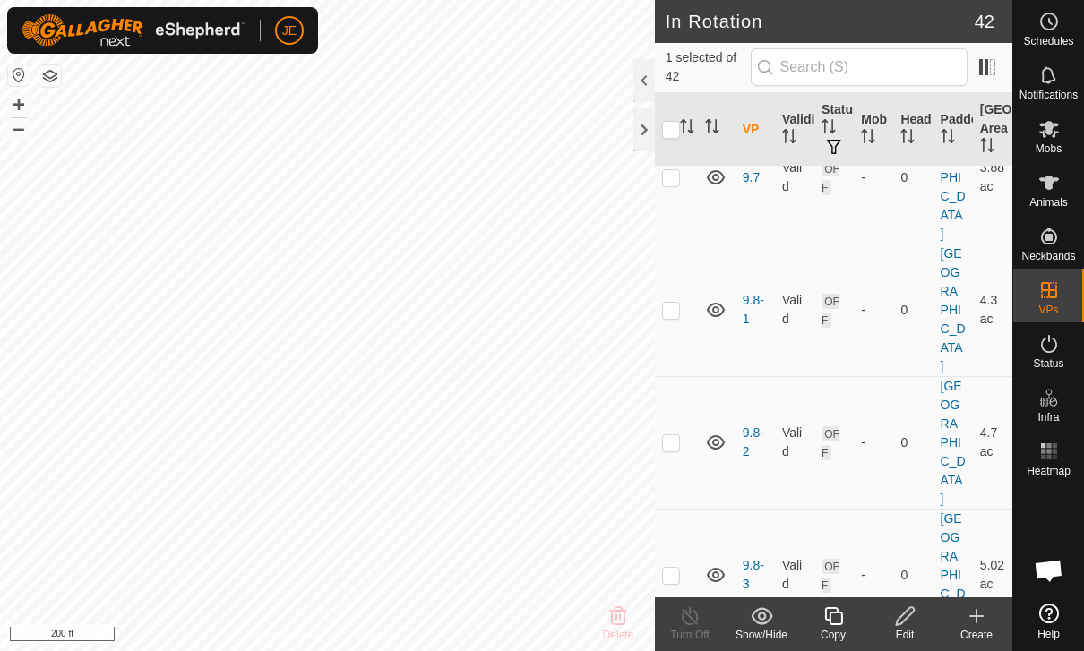
checkbox input "false"
click at [679, 568] on p-checkbox at bounding box center [671, 575] width 18 height 14
click at [680, 509] on td at bounding box center [676, 575] width 43 height 133
checkbox input "false"
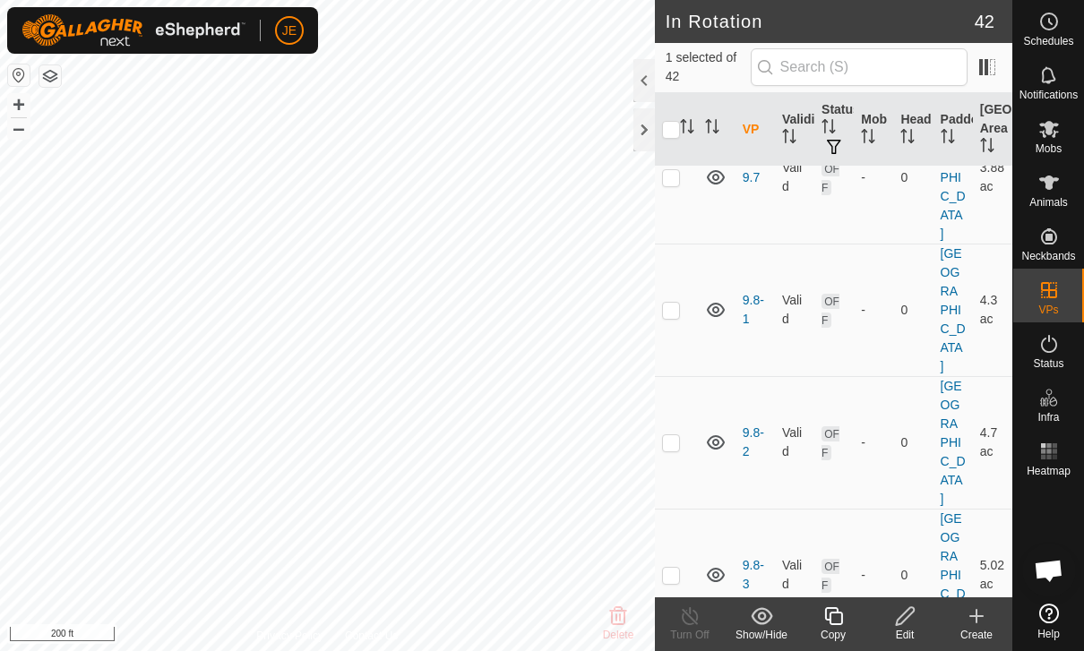
click at [762, 618] on icon at bounding box center [762, 615] width 22 height 21
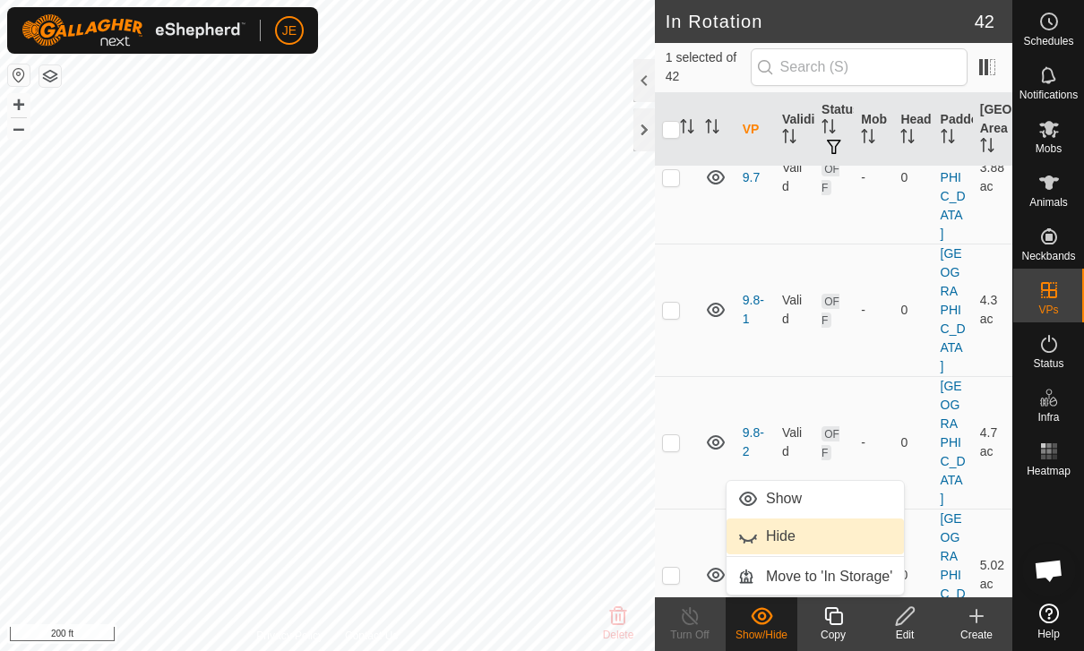
click at [803, 544] on link "Hide" at bounding box center [814, 537] width 177 height 36
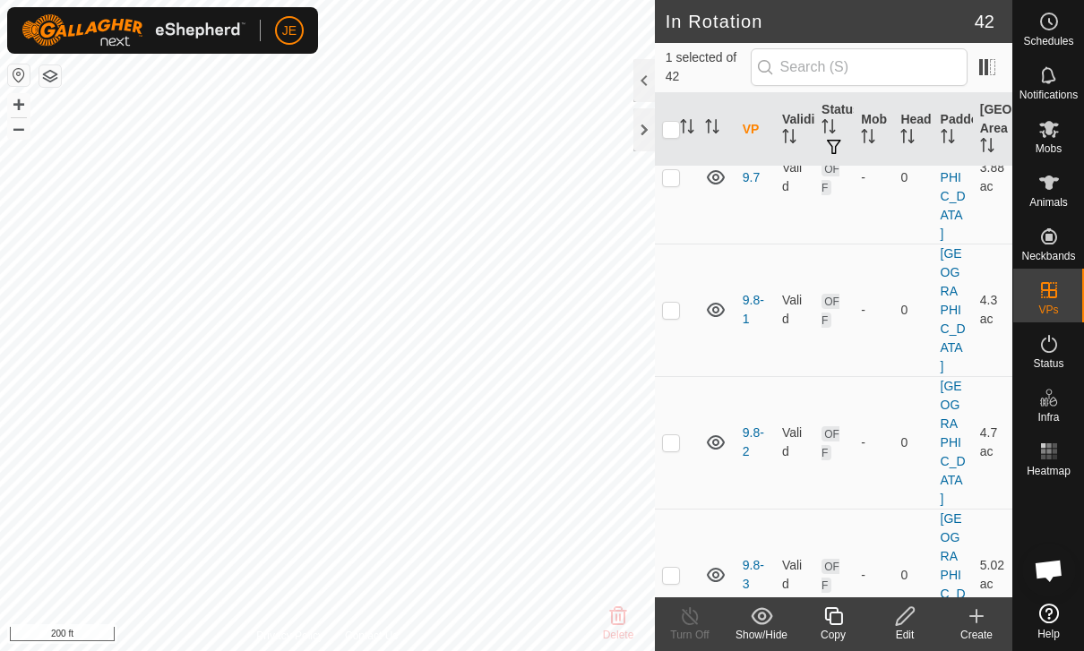
checkbox input "false"
click at [674, 568] on p-checkbox at bounding box center [671, 575] width 18 height 14
checkbox input "true"
click at [844, 621] on icon at bounding box center [833, 615] width 22 height 21
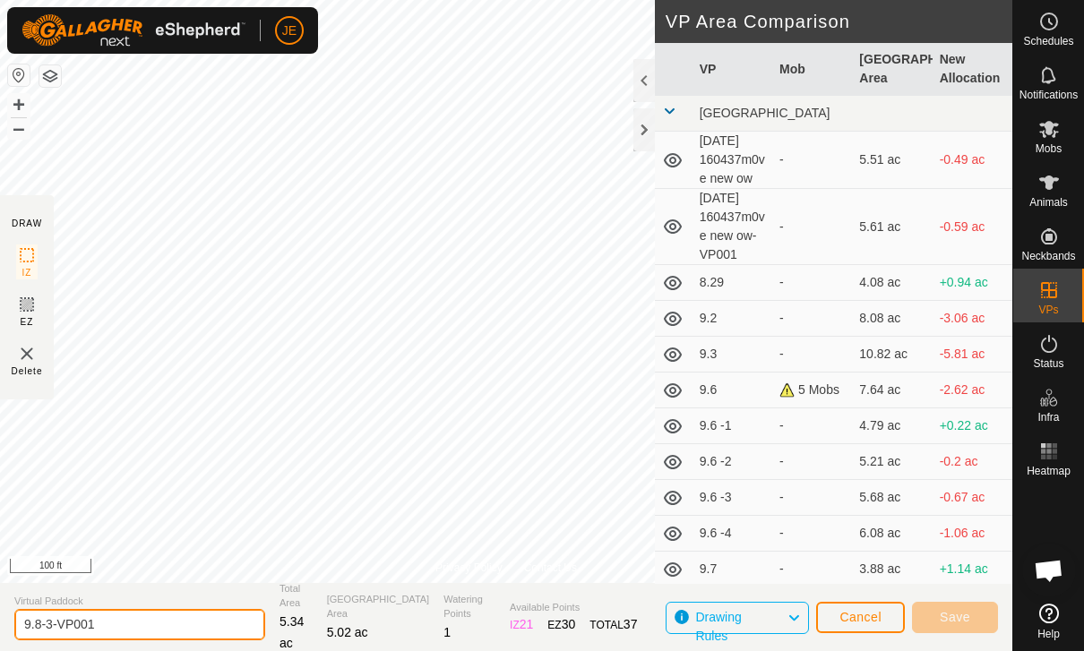
click at [150, 619] on input "9.8-3-VP001" at bounding box center [139, 624] width 251 height 31
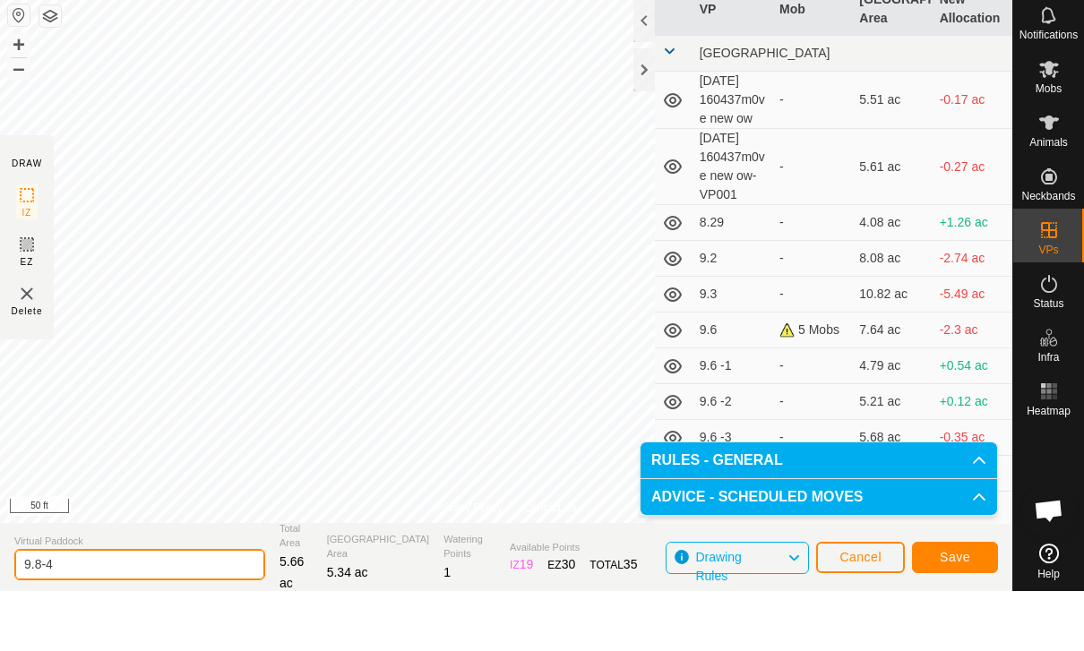
type input "9.8-4"
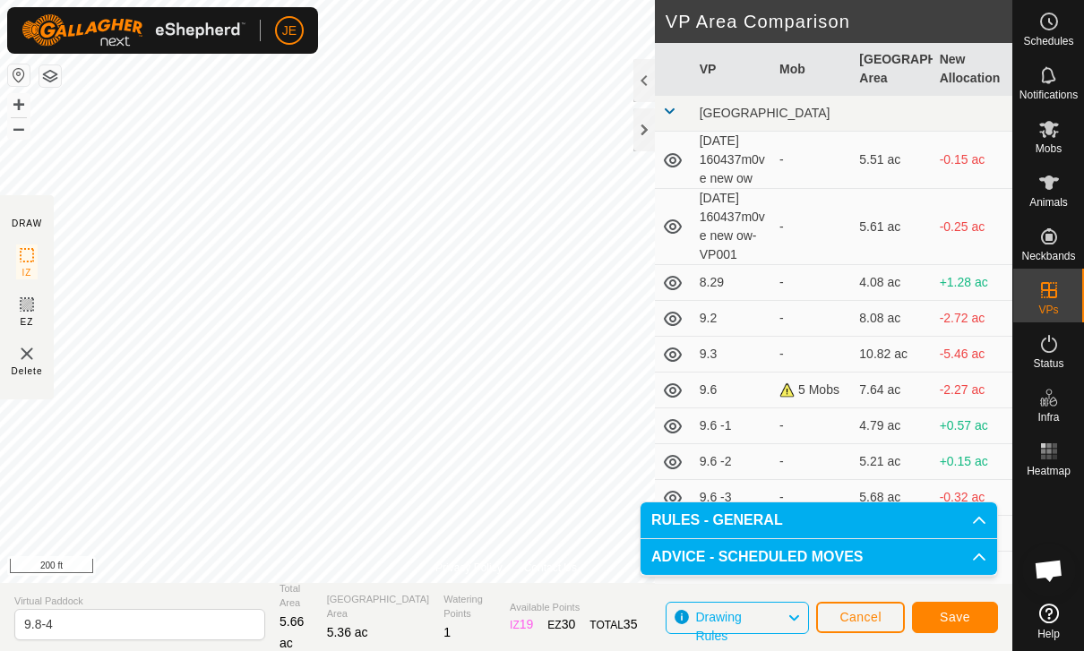
click at [965, 613] on span "Save" at bounding box center [955, 617] width 30 height 14
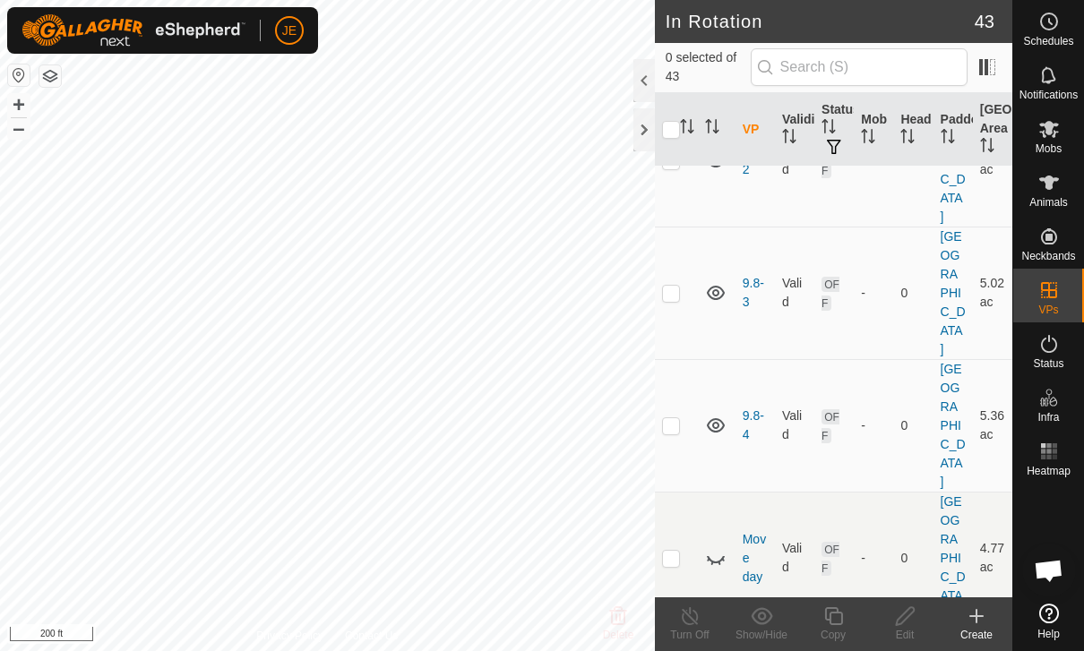
scroll to position [1612, 0]
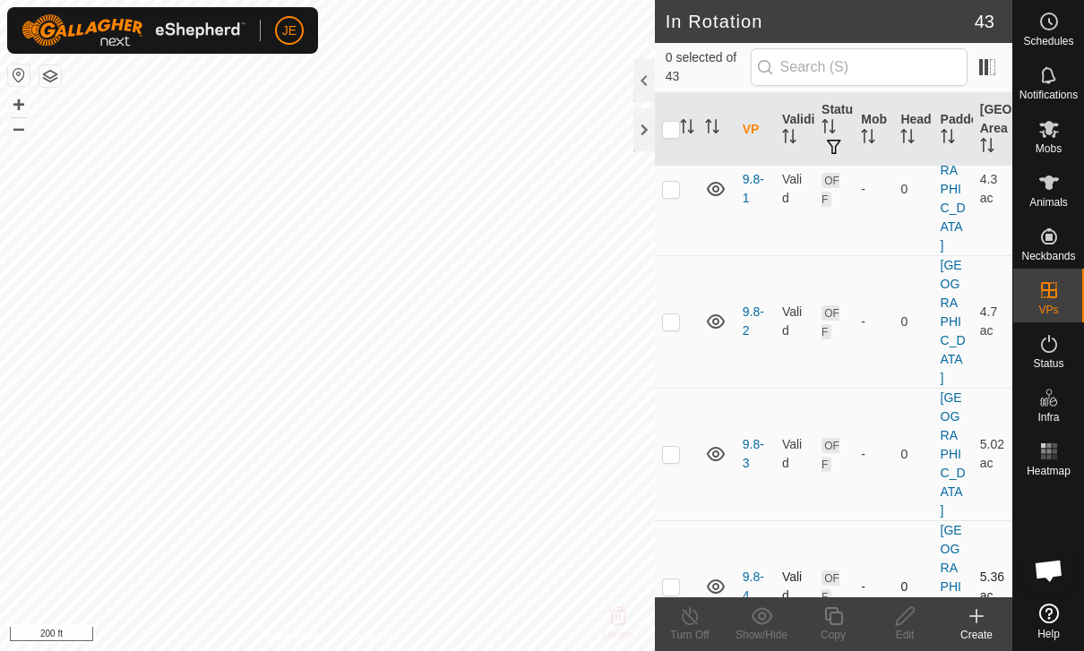
click at [675, 579] on p-checkbox at bounding box center [671, 586] width 18 height 14
checkbox input "true"
click at [845, 614] on copy-svg-icon at bounding box center [833, 615] width 72 height 21
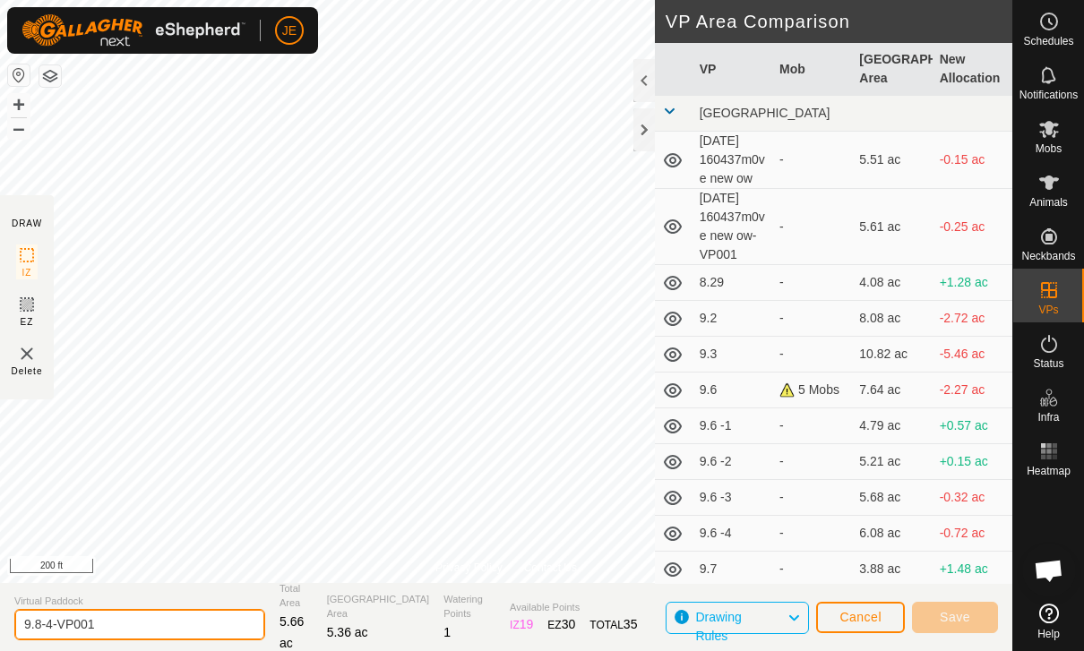
click at [164, 615] on input "9.8-4-VP001" at bounding box center [139, 624] width 251 height 31
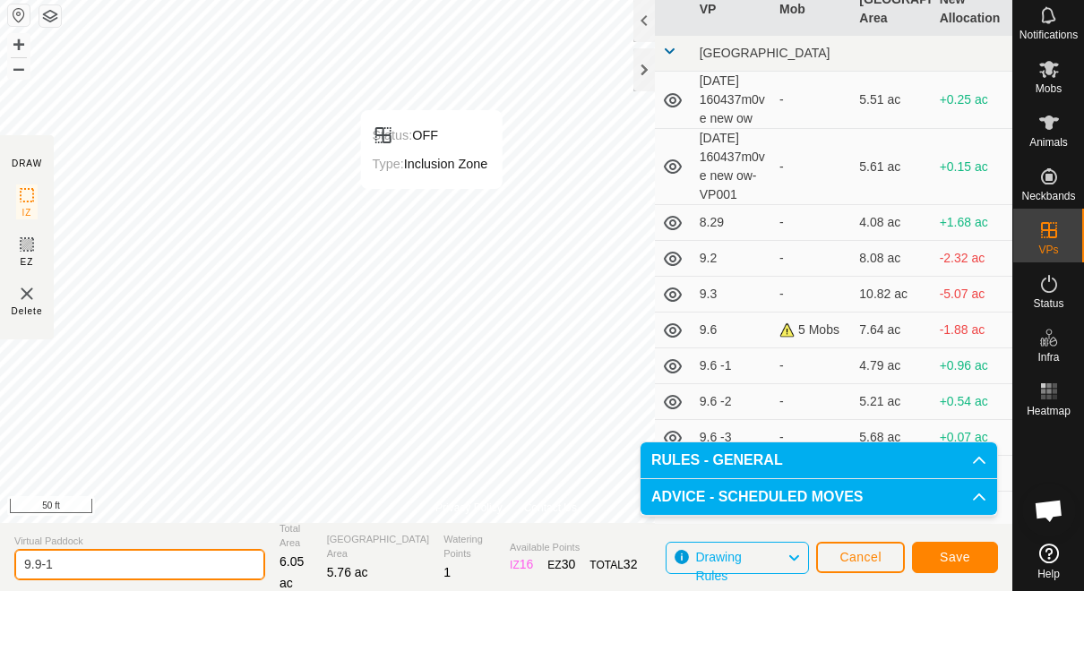
type input "9.9-1"
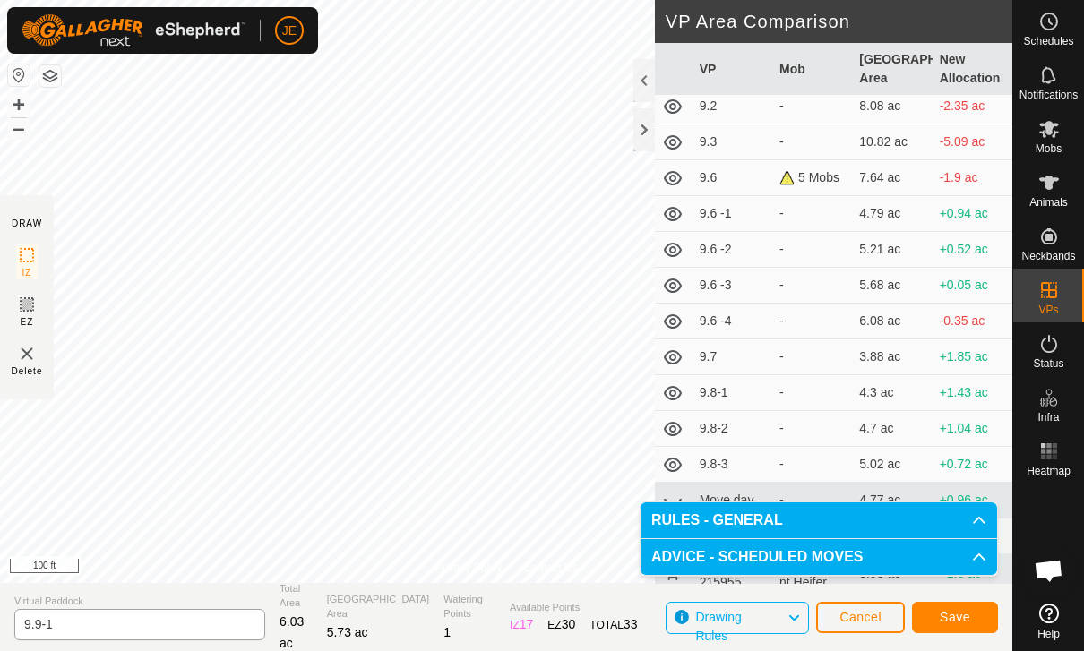
scroll to position [222, 0]
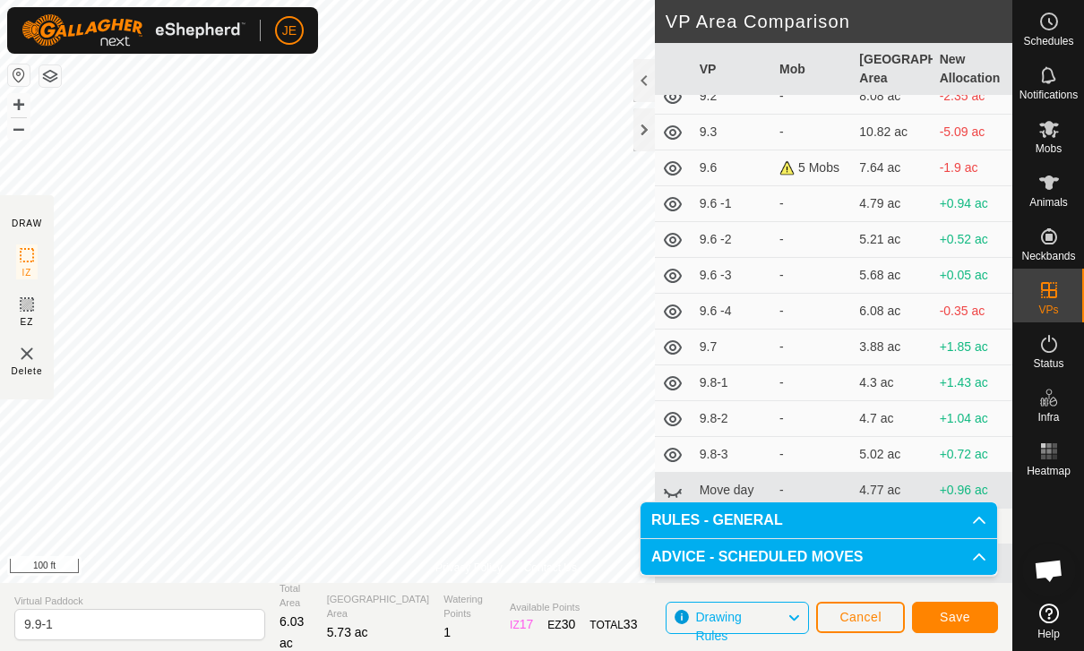
click at [962, 614] on span "Save" at bounding box center [955, 617] width 30 height 14
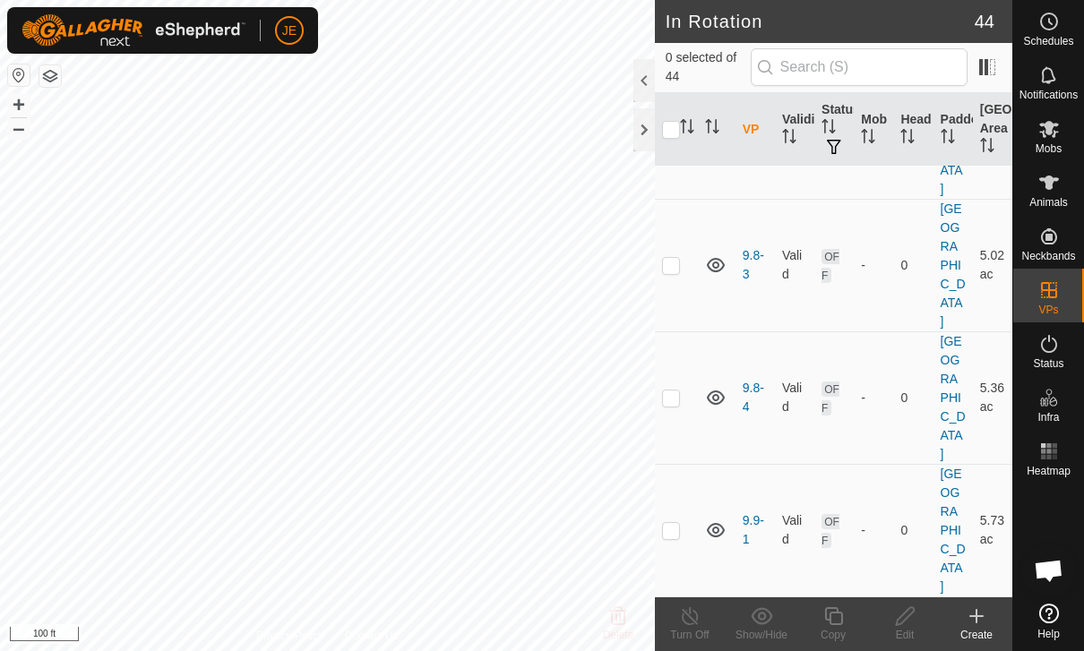
scroll to position [1800, 0]
click at [674, 524] on p-checkbox at bounding box center [671, 531] width 18 height 14
checkbox input "true"
click at [844, 635] on div "Copy" at bounding box center [833, 635] width 72 height 16
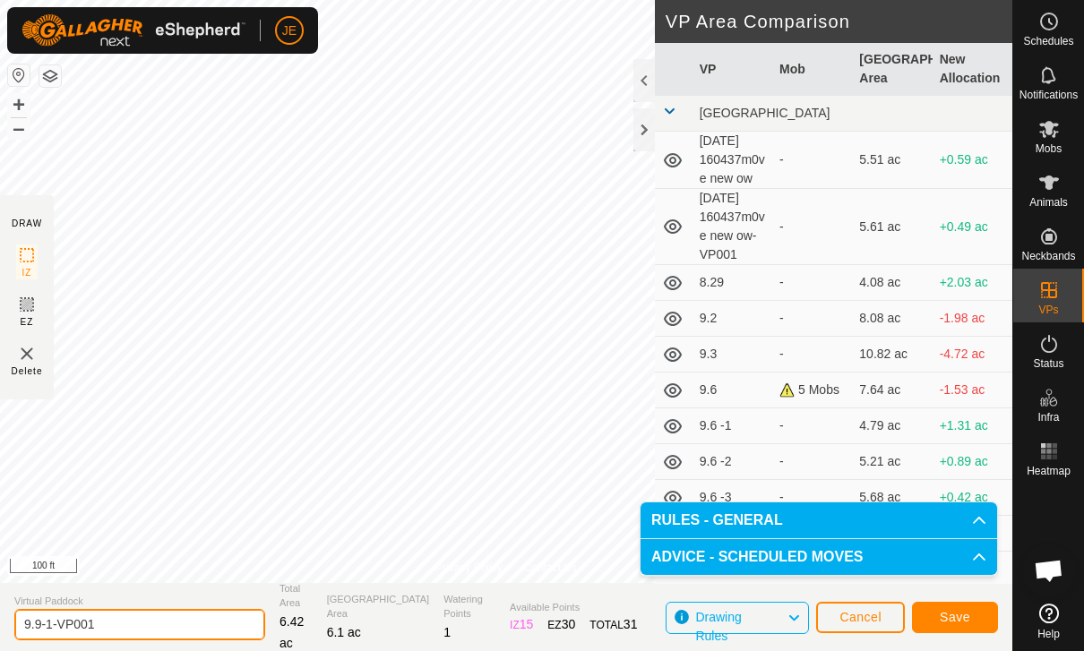
click at [144, 615] on input "9.9-1-VP001" at bounding box center [139, 624] width 251 height 31
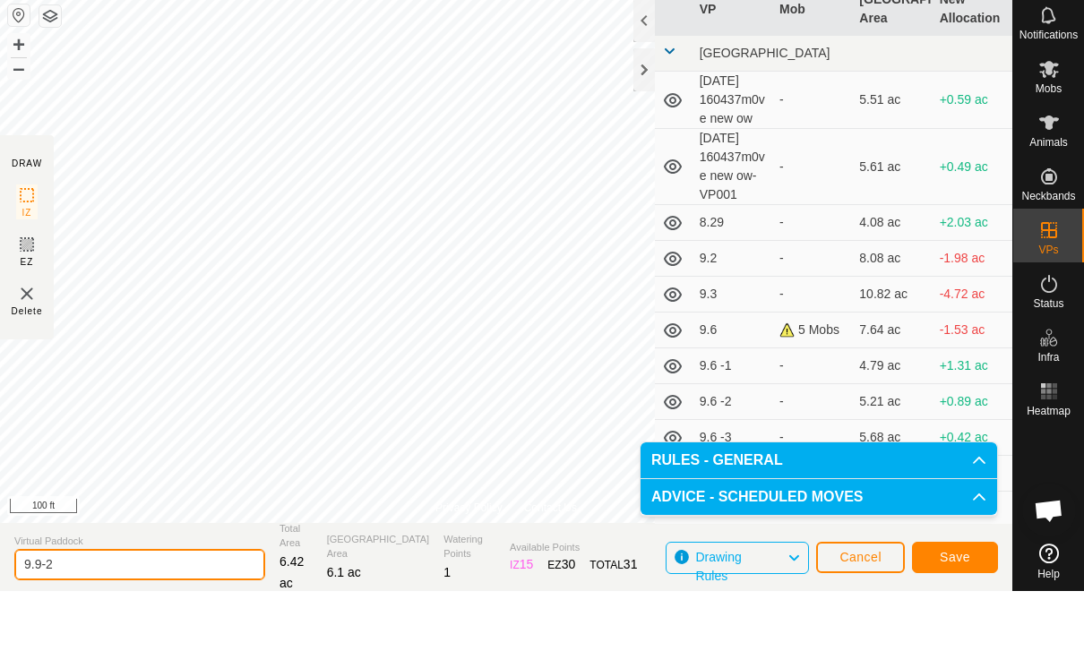
type input "9.9-2"
click at [970, 602] on button "Save" at bounding box center [955, 617] width 86 height 31
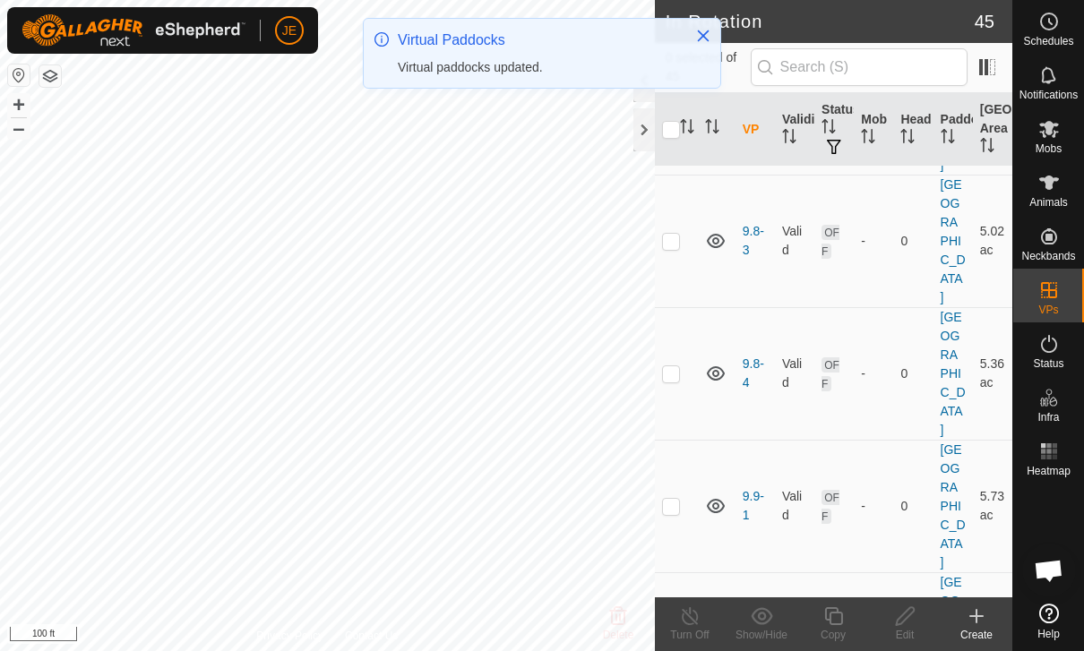
scroll to position [1824, 0]
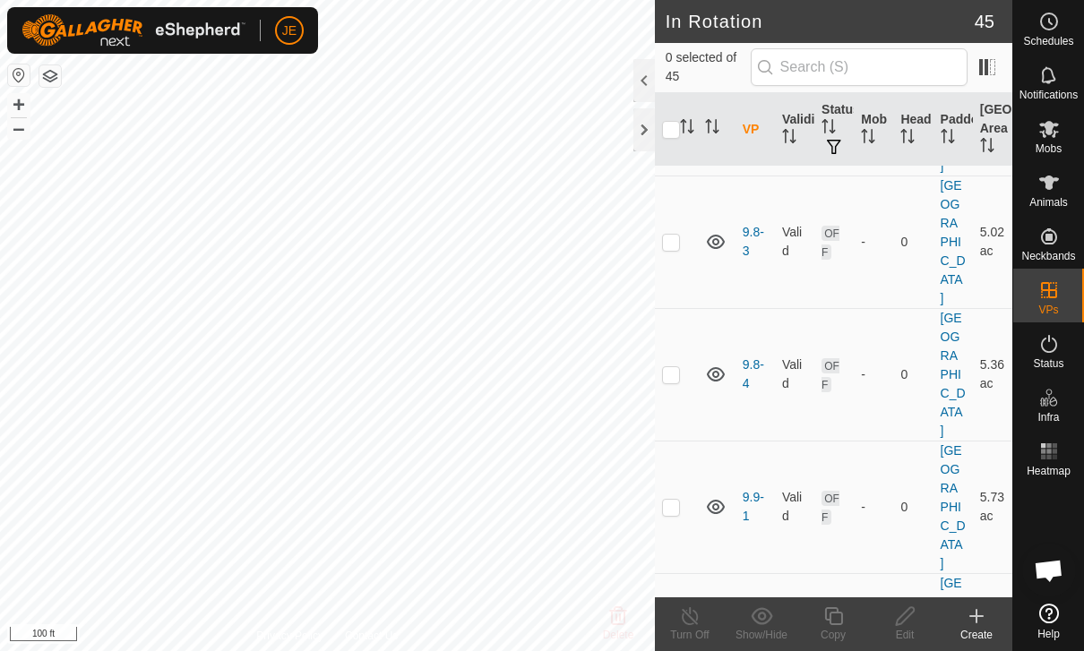
click at [671, 632] on p-checkbox at bounding box center [671, 639] width 18 height 14
checkbox input "true"
click at [837, 622] on icon at bounding box center [833, 615] width 22 height 21
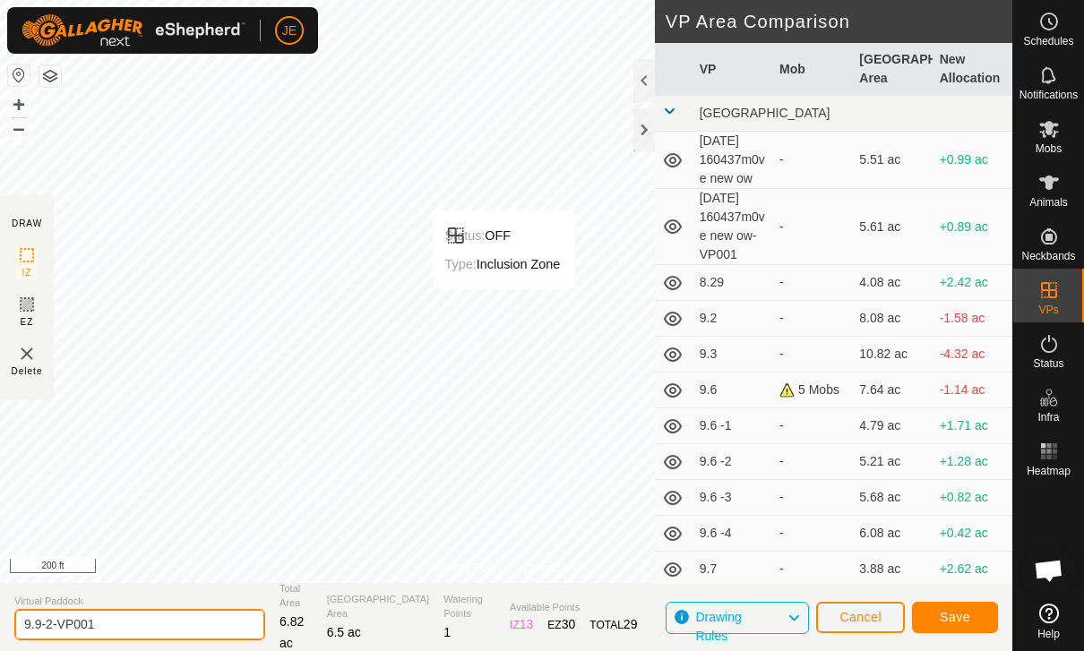
click at [136, 621] on input "9.9-2-VP001" at bounding box center [139, 624] width 251 height 31
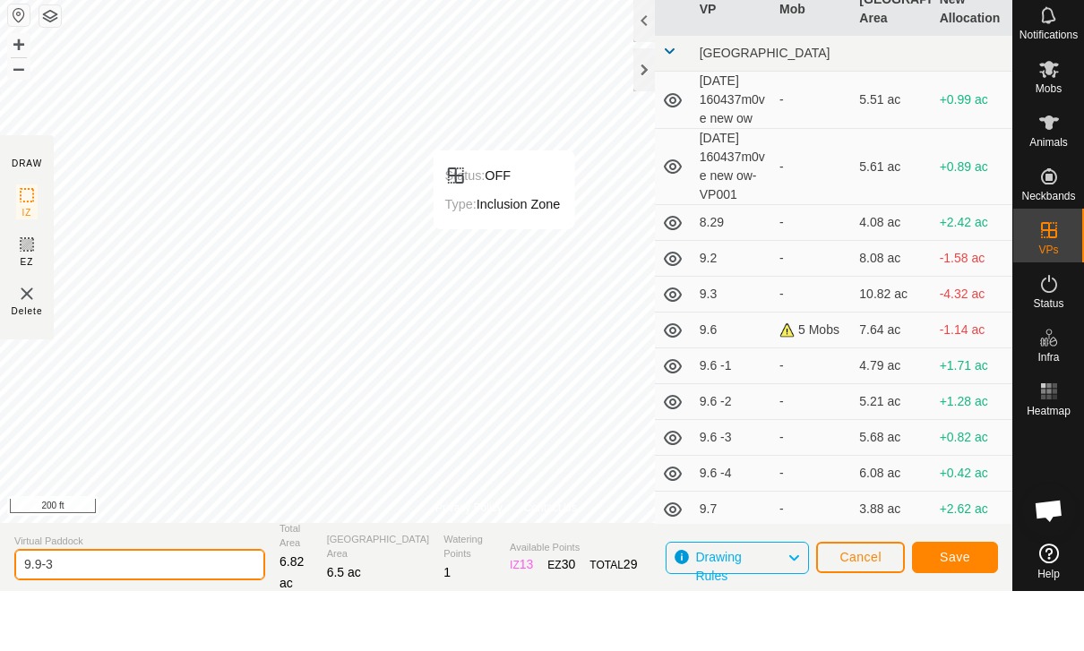
type input "9.9-3"
click at [993, 602] on button "Save" at bounding box center [955, 617] width 86 height 31
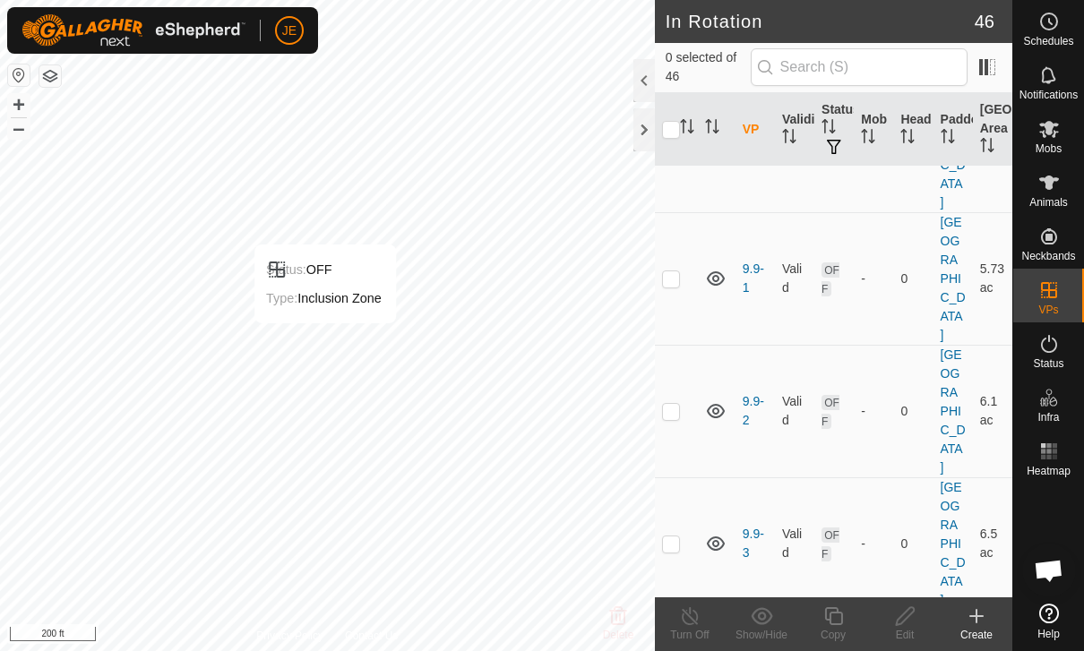
scroll to position [2052, 0]
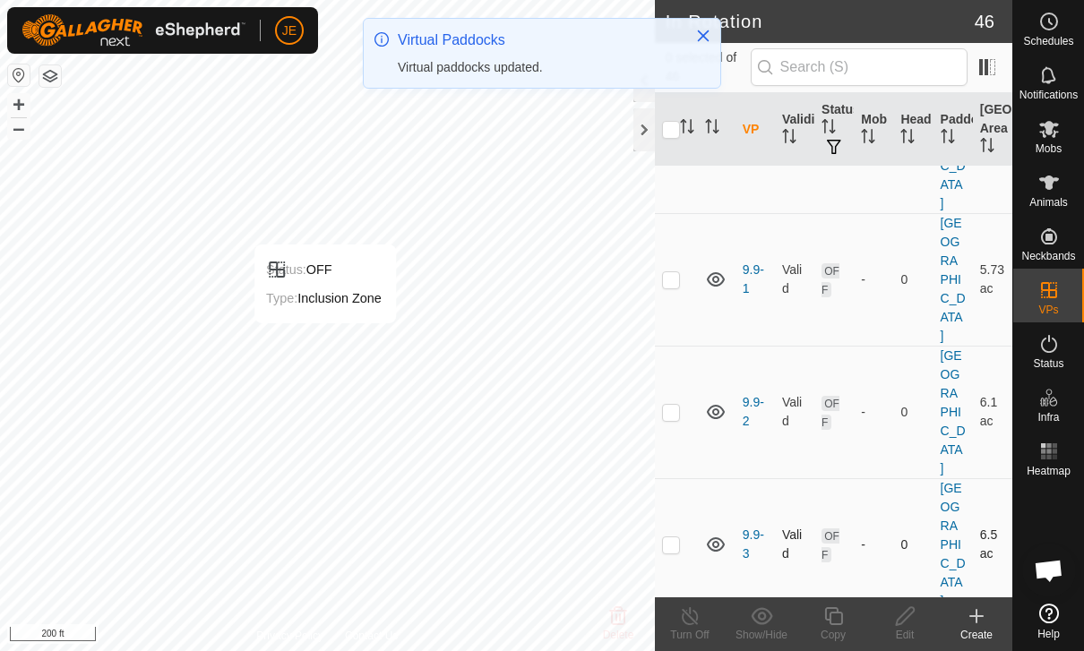
click at [670, 537] on p-checkbox at bounding box center [671, 544] width 18 height 14
checkbox input "true"
click at [839, 621] on icon at bounding box center [833, 615] width 22 height 21
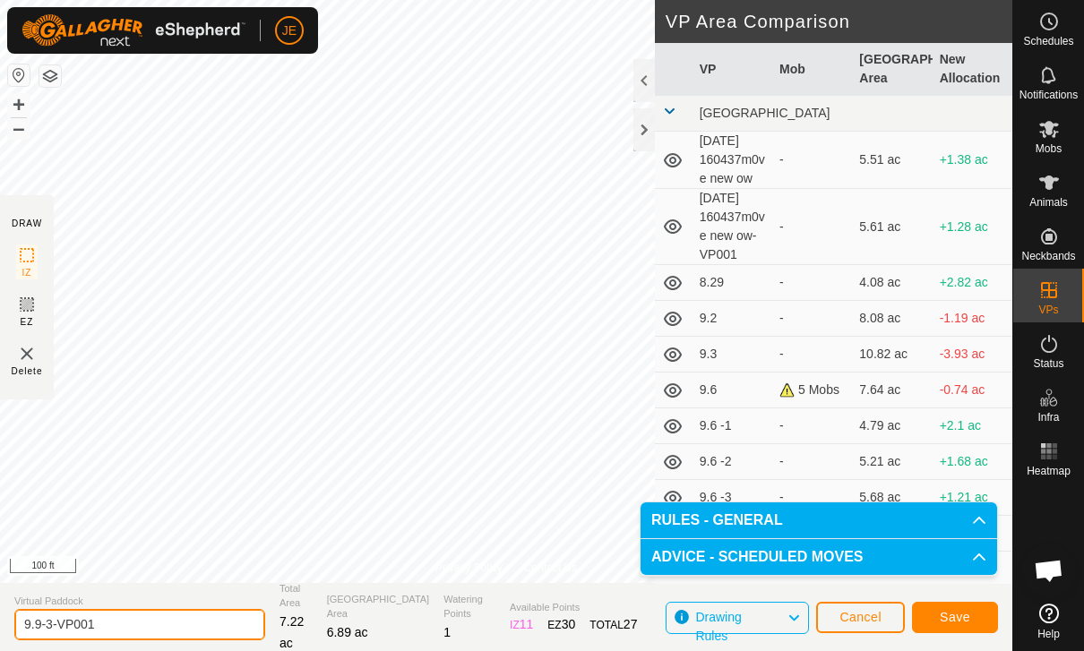
click at [116, 629] on input "9.9-3-VP001" at bounding box center [139, 624] width 251 height 31
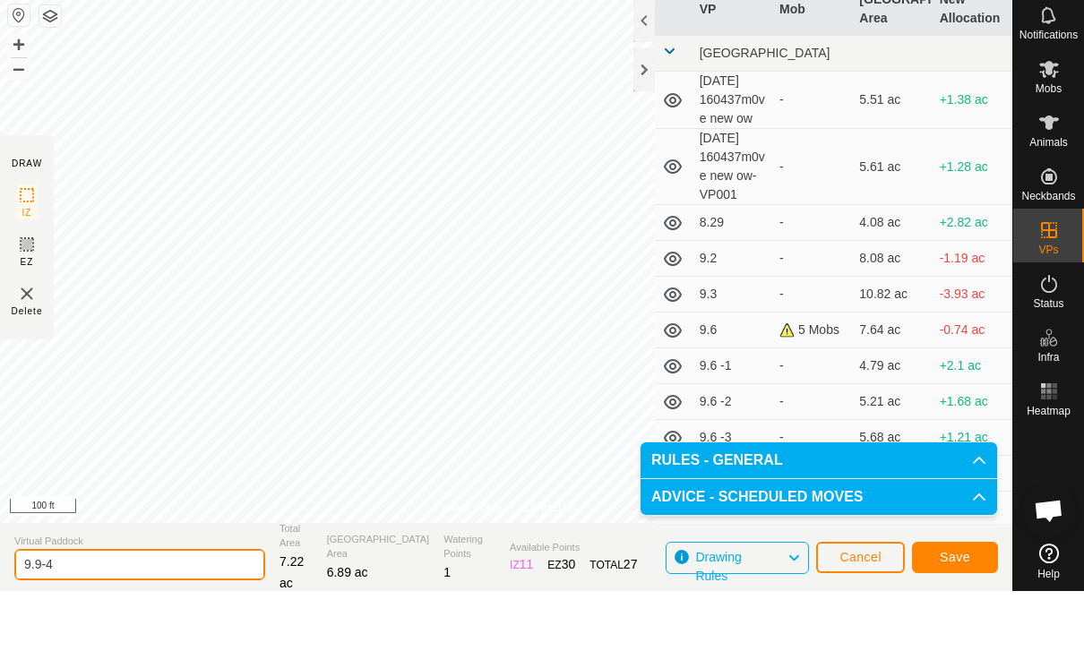
type input "9.9-4"
click at [965, 610] on span "Save" at bounding box center [955, 617] width 30 height 14
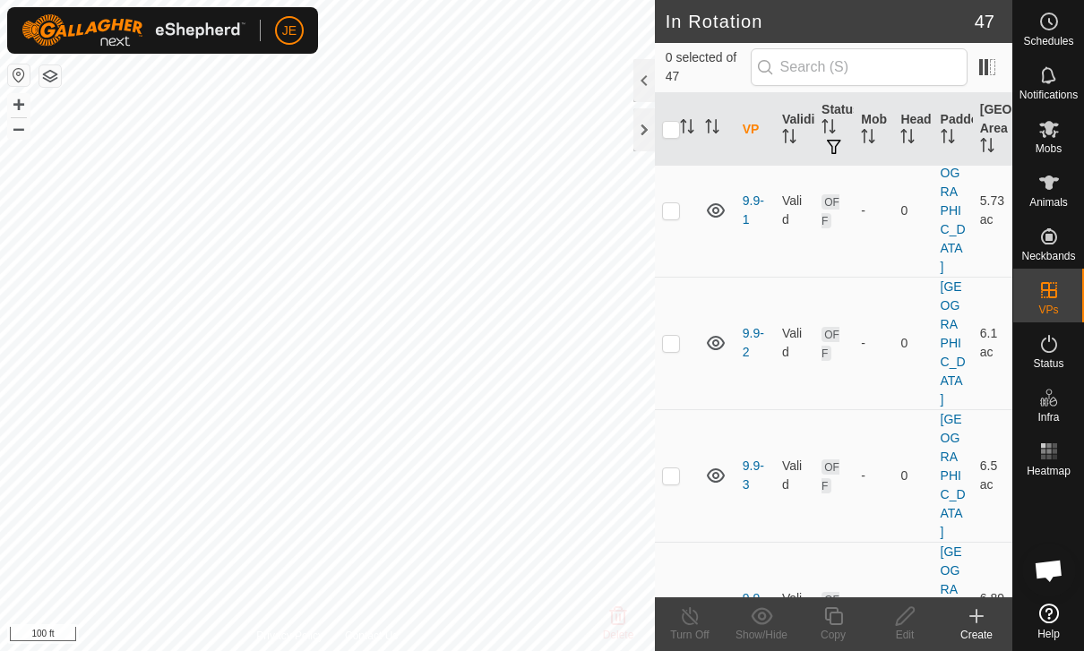
scroll to position [2115, 0]
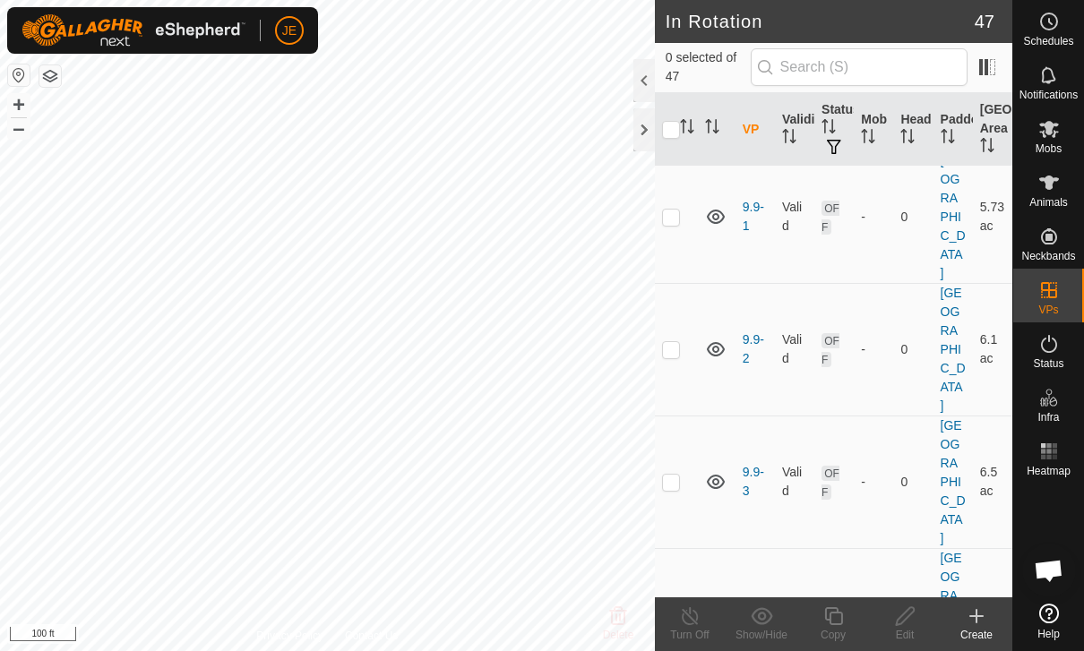
click at [677, 607] on p-checkbox at bounding box center [671, 614] width 18 height 14
checkbox input "true"
click at [844, 620] on icon at bounding box center [833, 615] width 22 height 21
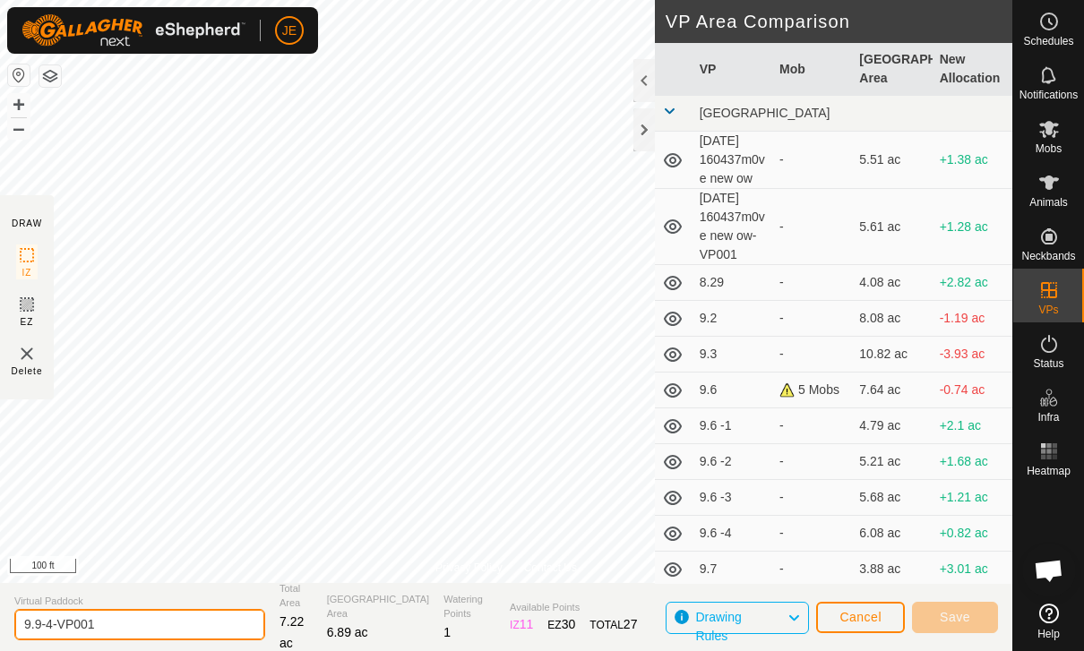
click at [158, 622] on input "9.9-4-VP001" at bounding box center [139, 624] width 251 height 31
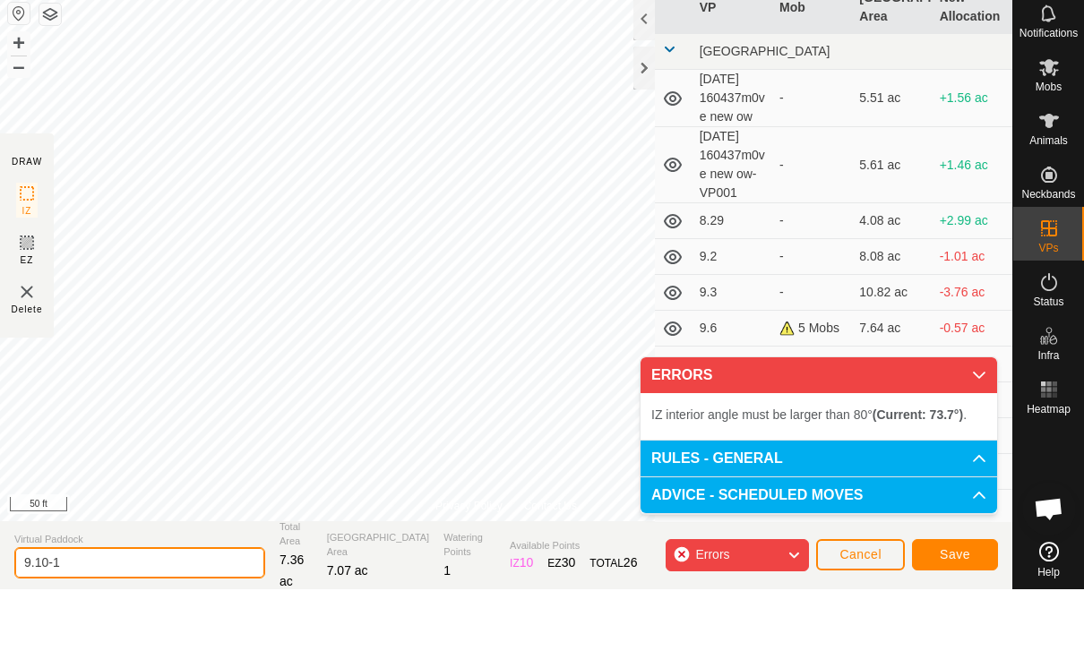
type input "9.10-1"
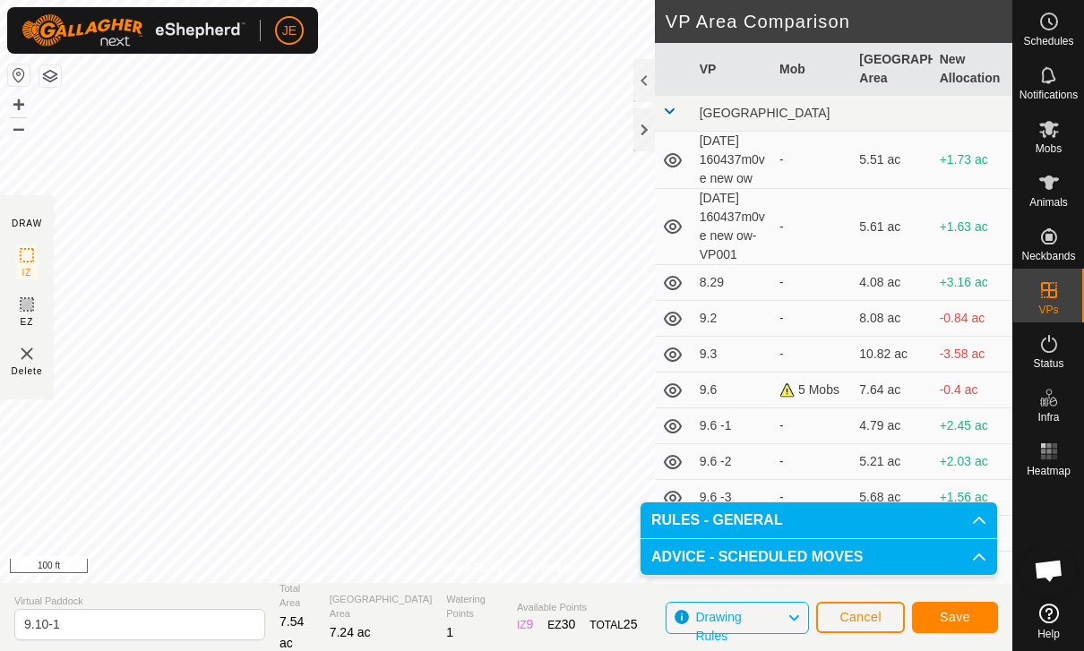
click at [968, 616] on span "Save" at bounding box center [955, 617] width 30 height 14
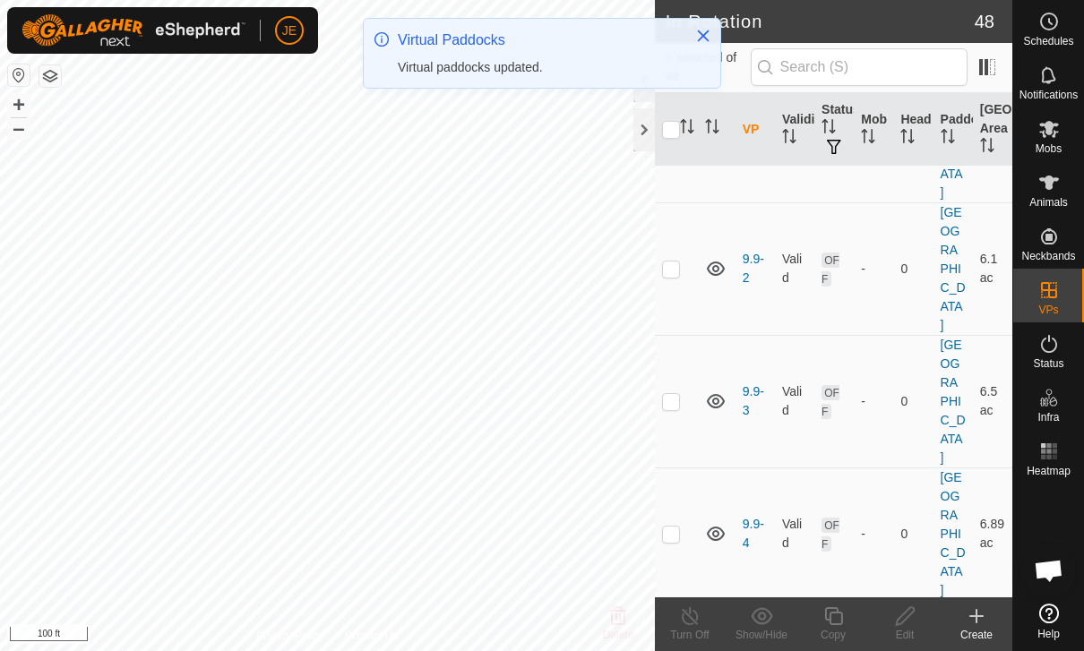
scroll to position [2292, 0]
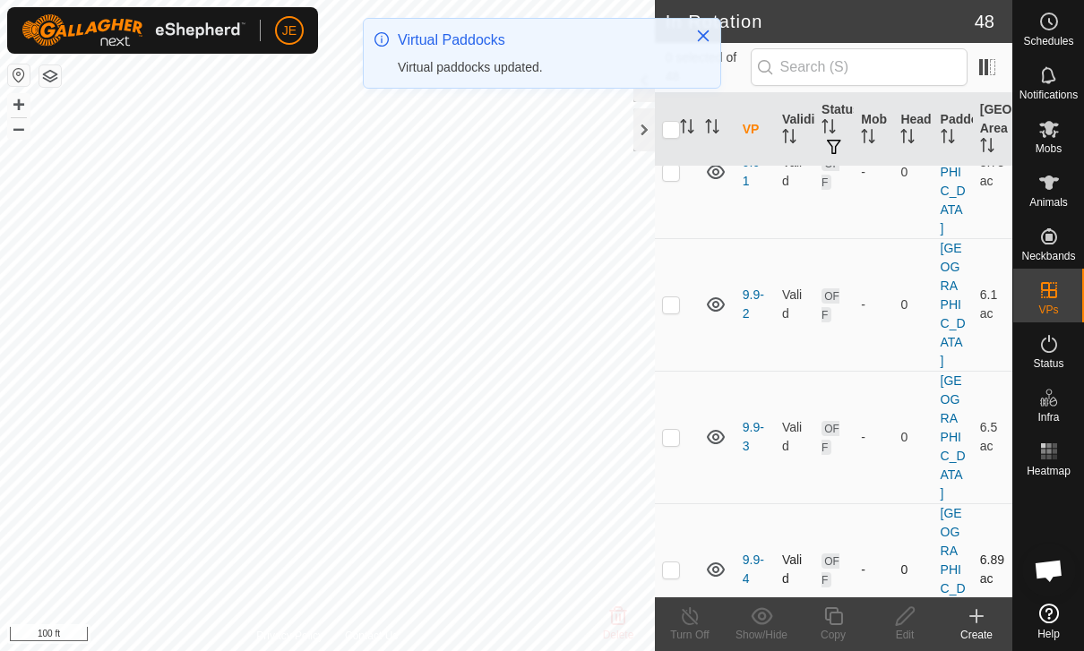
click at [674, 562] on p-checkbox at bounding box center [671, 569] width 18 height 14
click at [680, 503] on td at bounding box center [676, 569] width 43 height 133
checkbox input "false"
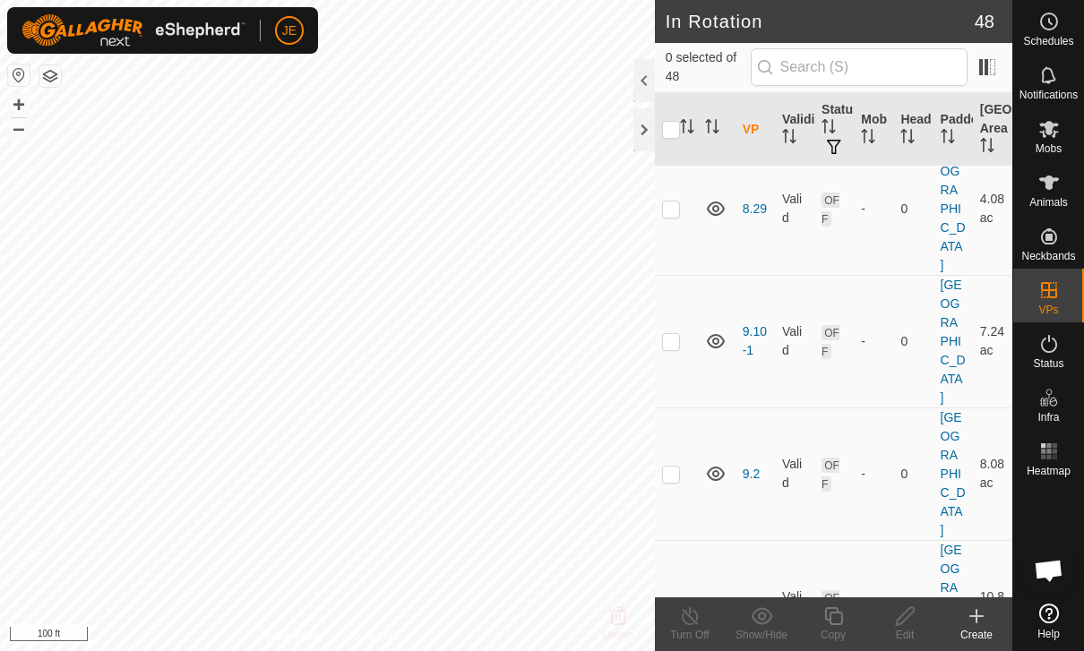
scroll to position [399, 0]
click at [671, 349] on p-checkbox at bounding box center [671, 342] width 18 height 14
checkbox input "true"
click at [844, 615] on icon at bounding box center [833, 615] width 22 height 21
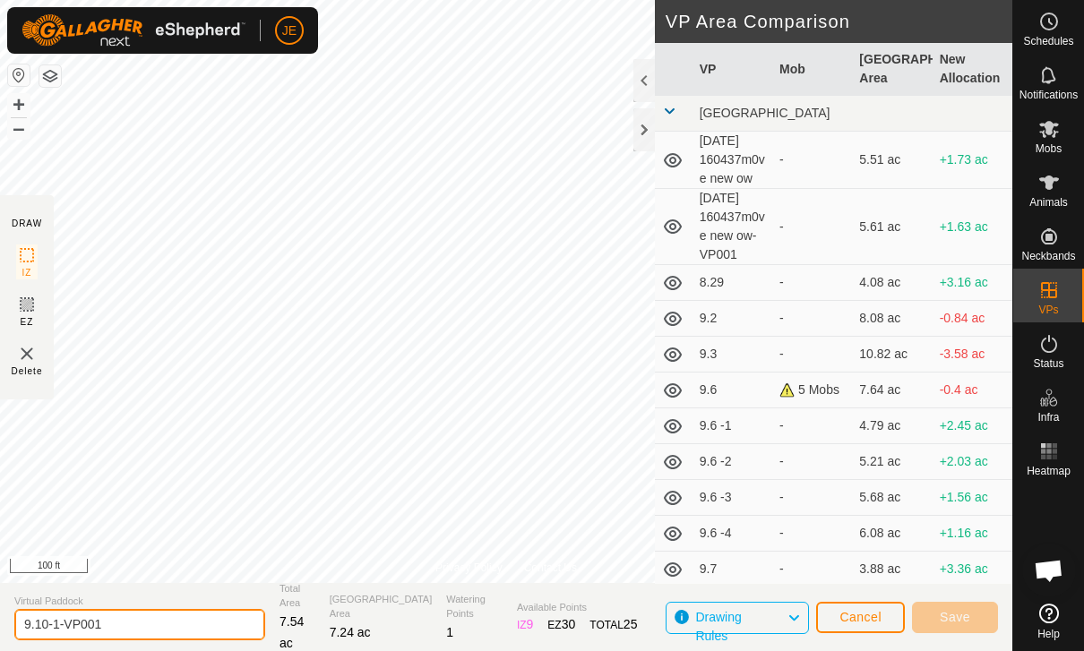
click at [152, 616] on input "9.10-1-VP001" at bounding box center [139, 624] width 251 height 31
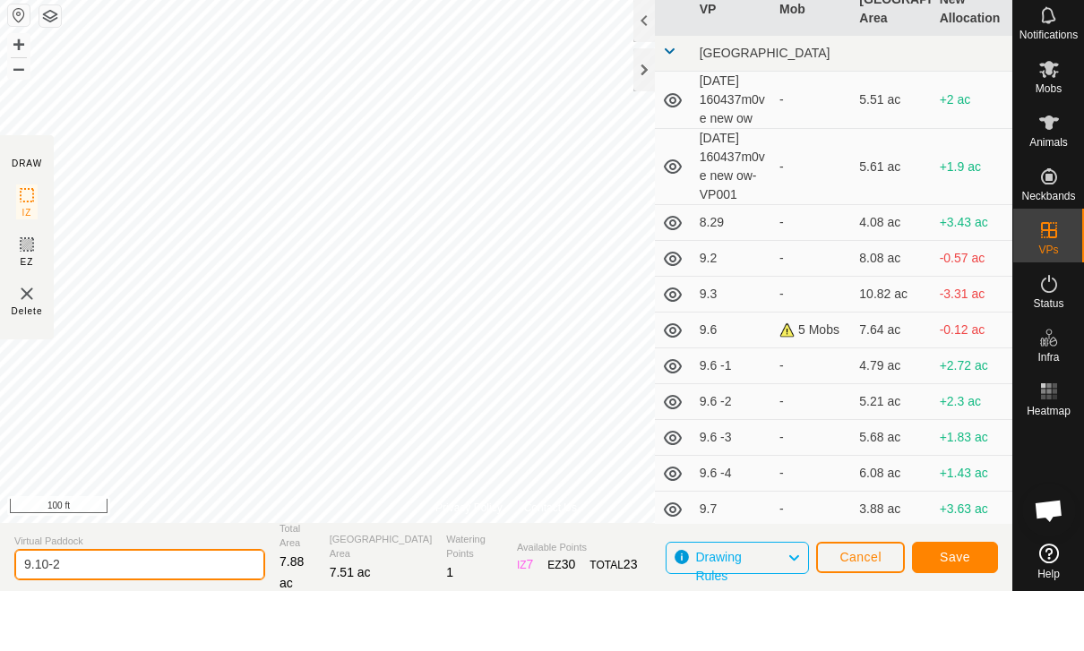
type input "9.10-2"
click at [970, 602] on button "Save" at bounding box center [955, 617] width 86 height 31
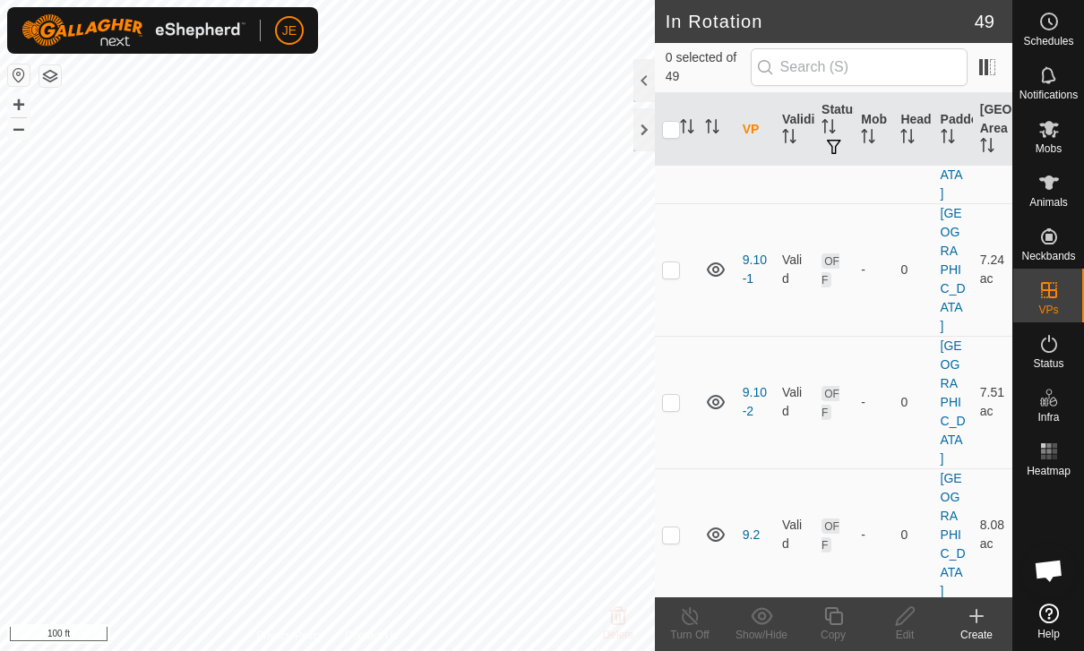
scroll to position [479, 0]
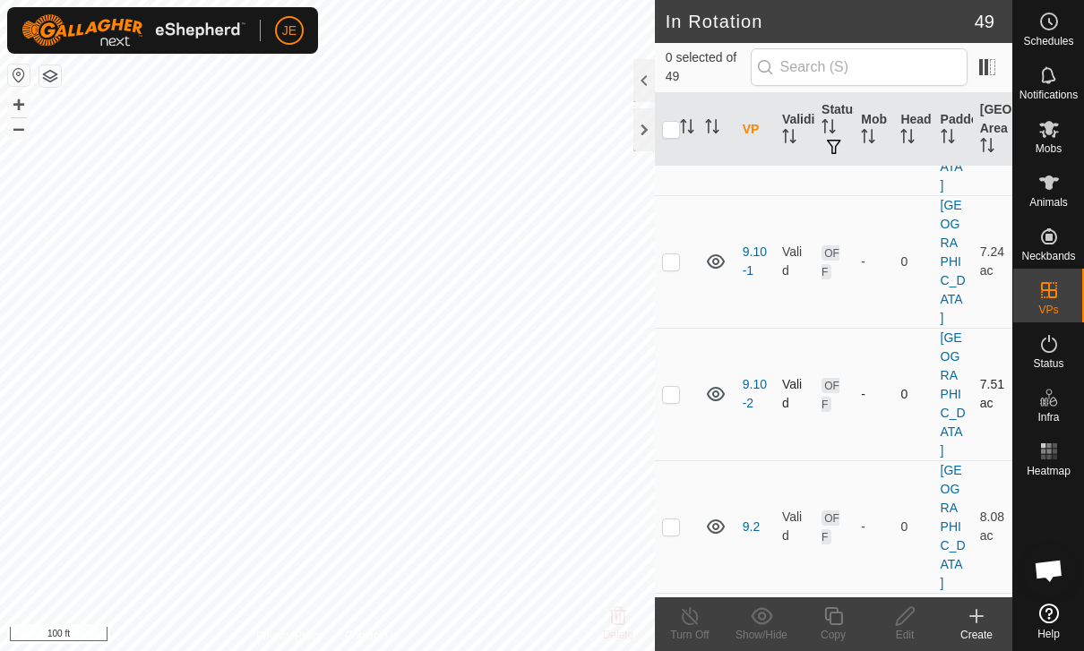
click at [666, 401] on p-checkbox at bounding box center [671, 394] width 18 height 14
checkbox input "true"
click at [843, 626] on icon at bounding box center [833, 615] width 22 height 21
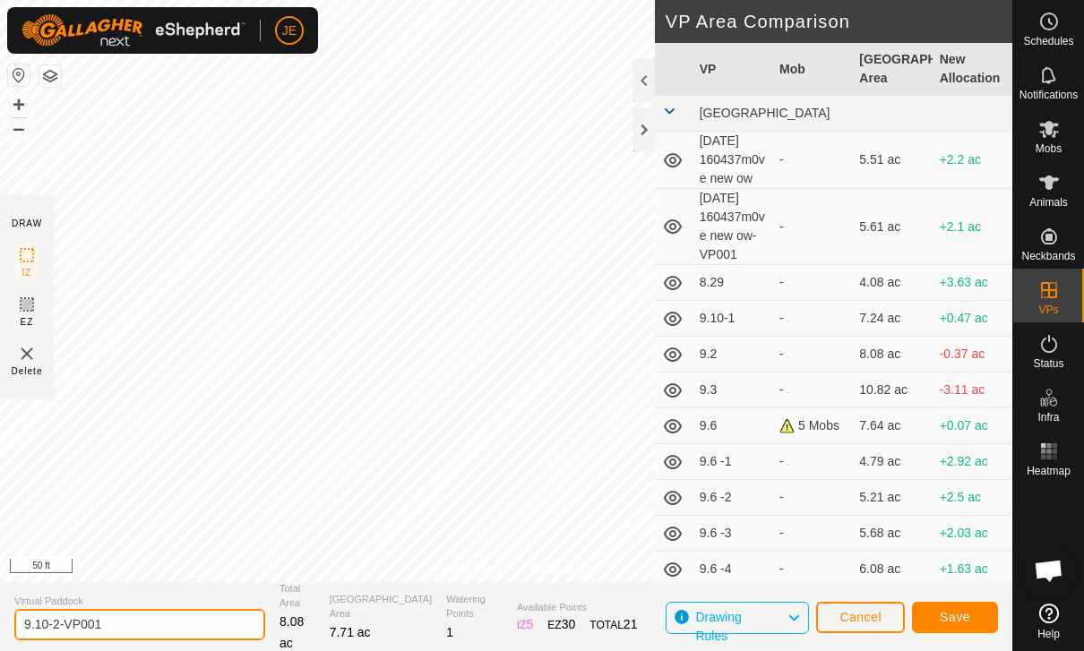
click at [167, 627] on input "9.10-2-VP001" at bounding box center [139, 624] width 251 height 31
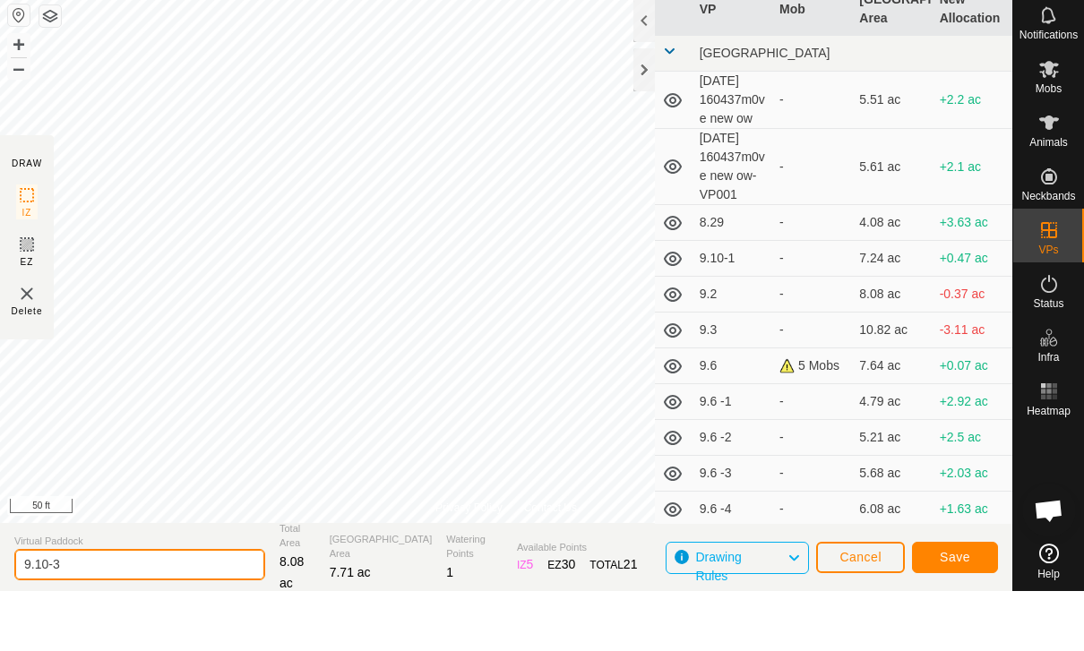
type input "9.10-3"
click at [961, 610] on span "Save" at bounding box center [955, 617] width 30 height 14
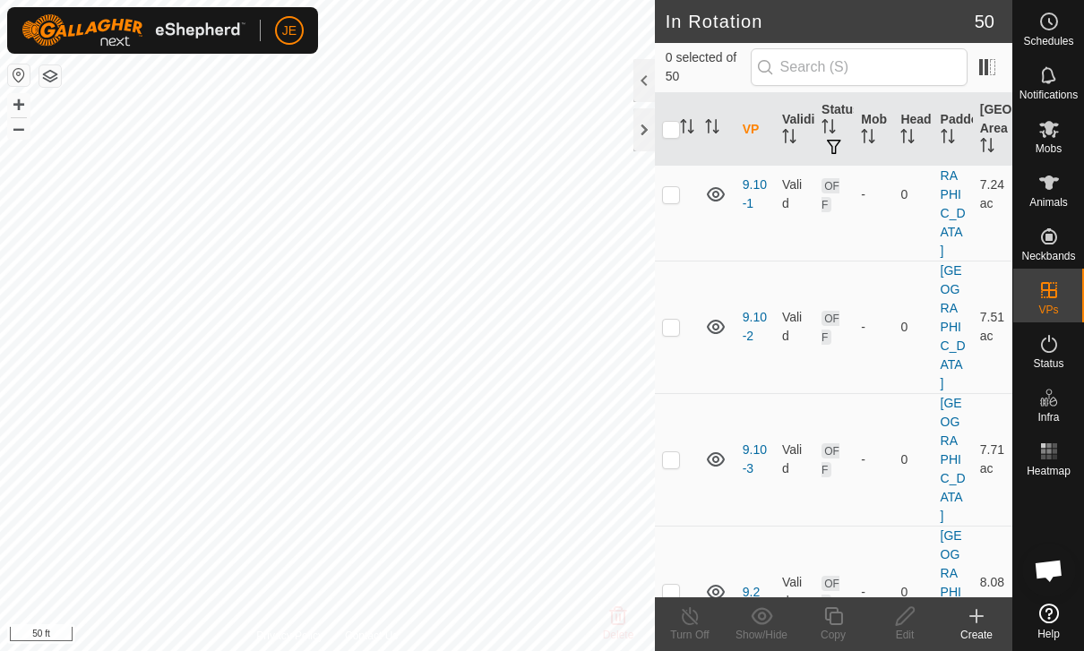
scroll to position [551, 0]
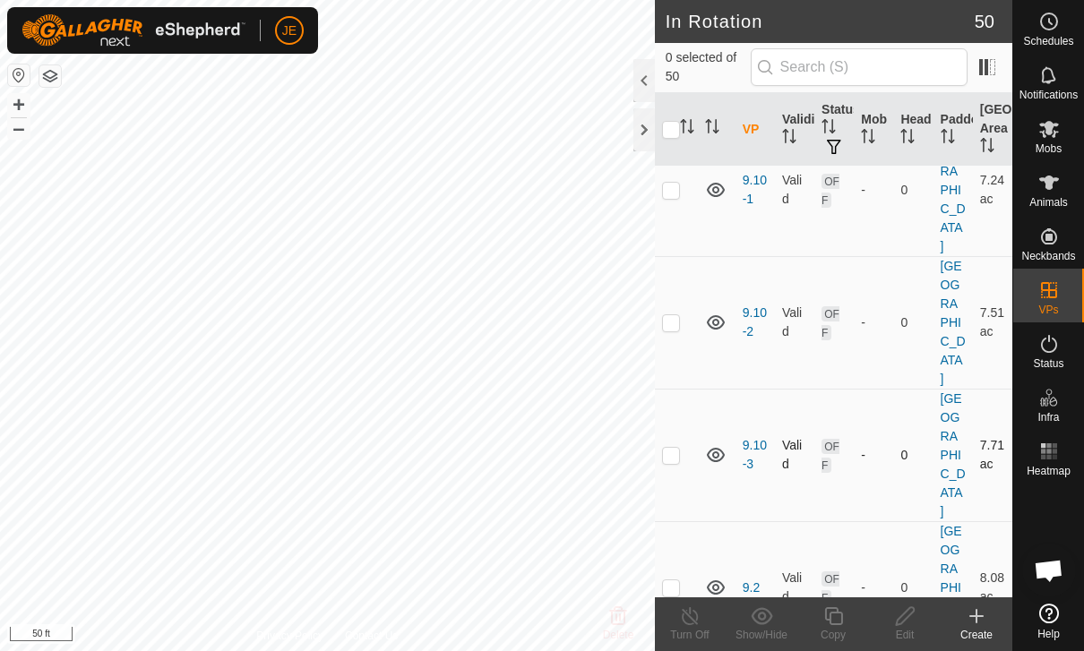
click at [676, 462] on p-checkbox at bounding box center [671, 455] width 18 height 14
checkbox input "true"
click at [841, 612] on icon at bounding box center [833, 615] width 22 height 21
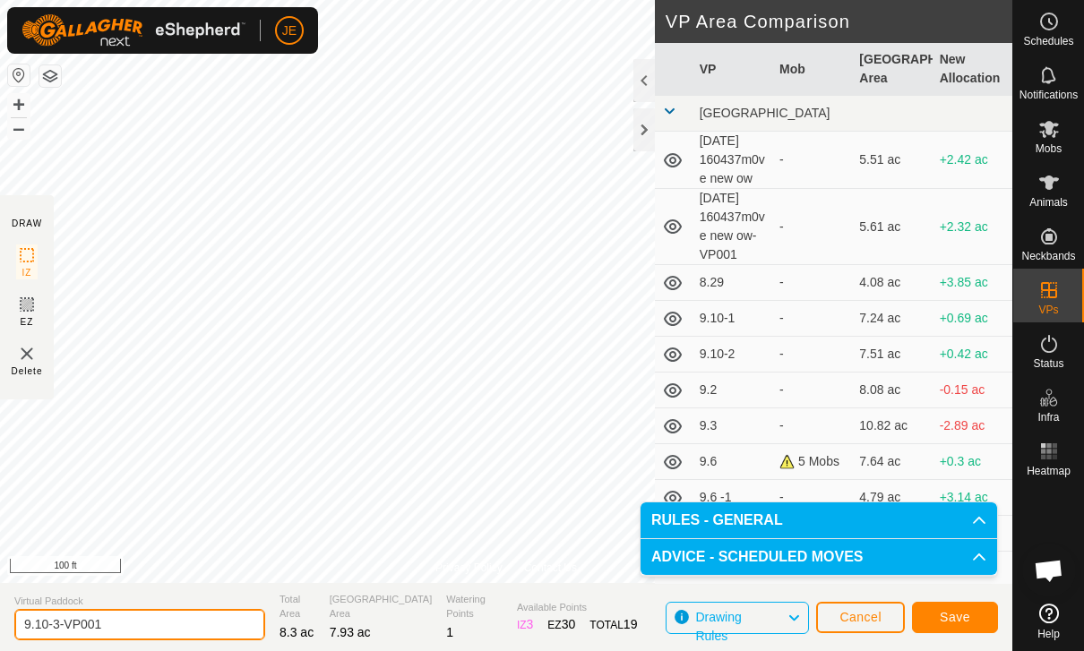
click at [153, 622] on input "9.10-3-VP001" at bounding box center [139, 624] width 251 height 31
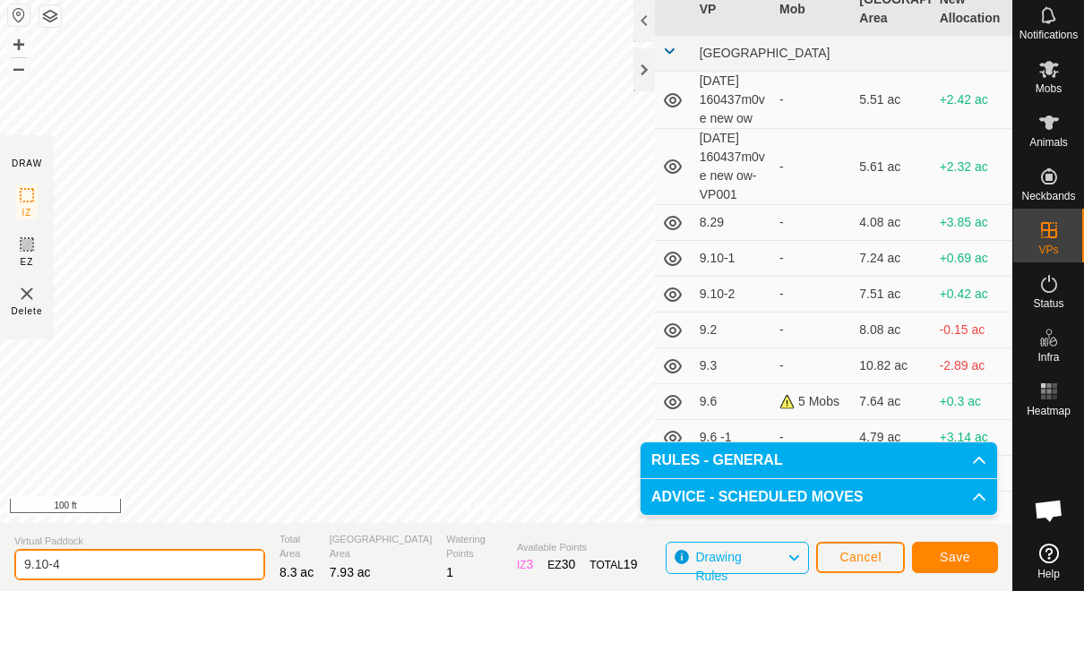
type input "9.10-4"
click at [961, 610] on span "Save" at bounding box center [955, 617] width 30 height 14
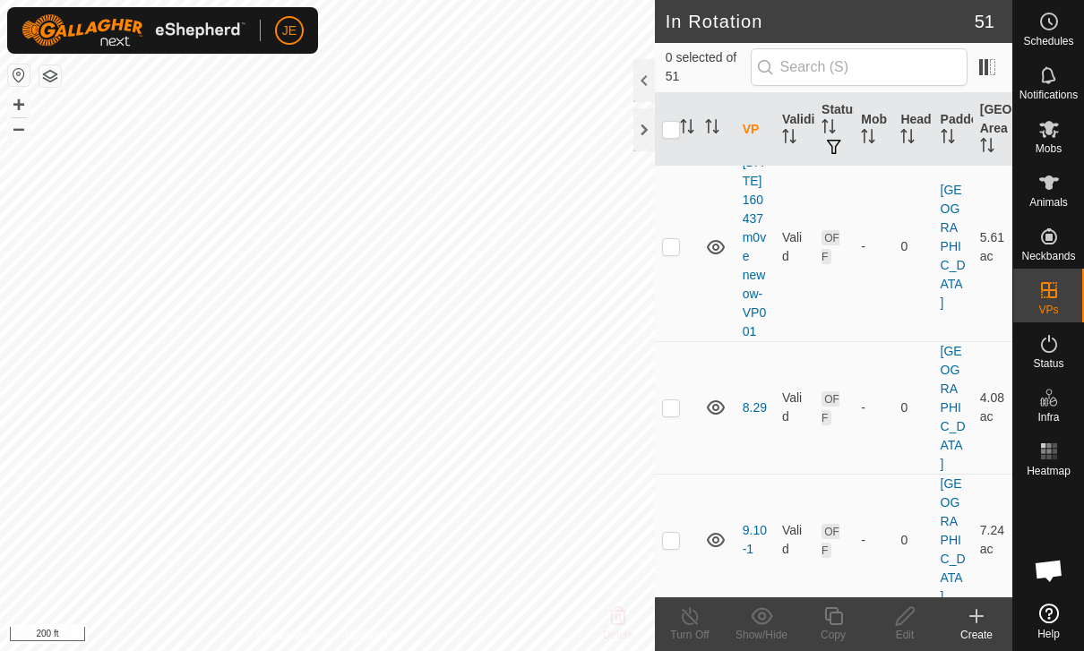
scroll to position [202, 0]
click at [666, 252] on p-checkbox at bounding box center [671, 244] width 18 height 14
click at [676, 252] on p-checkbox at bounding box center [671, 244] width 18 height 14
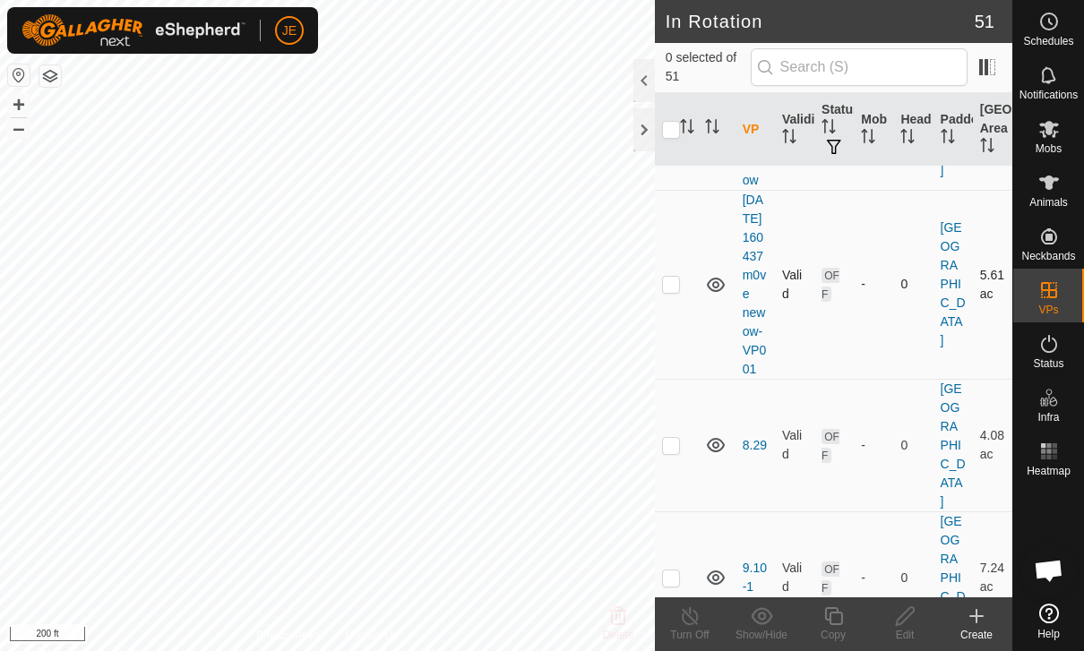
scroll to position [160, 0]
click at [673, 294] on p-checkbox at bounding box center [671, 286] width 18 height 14
click at [677, 294] on p-checkbox at bounding box center [671, 286] width 18 height 14
checkbox input "false"
click at [717, 295] on icon at bounding box center [716, 287] width 18 height 14
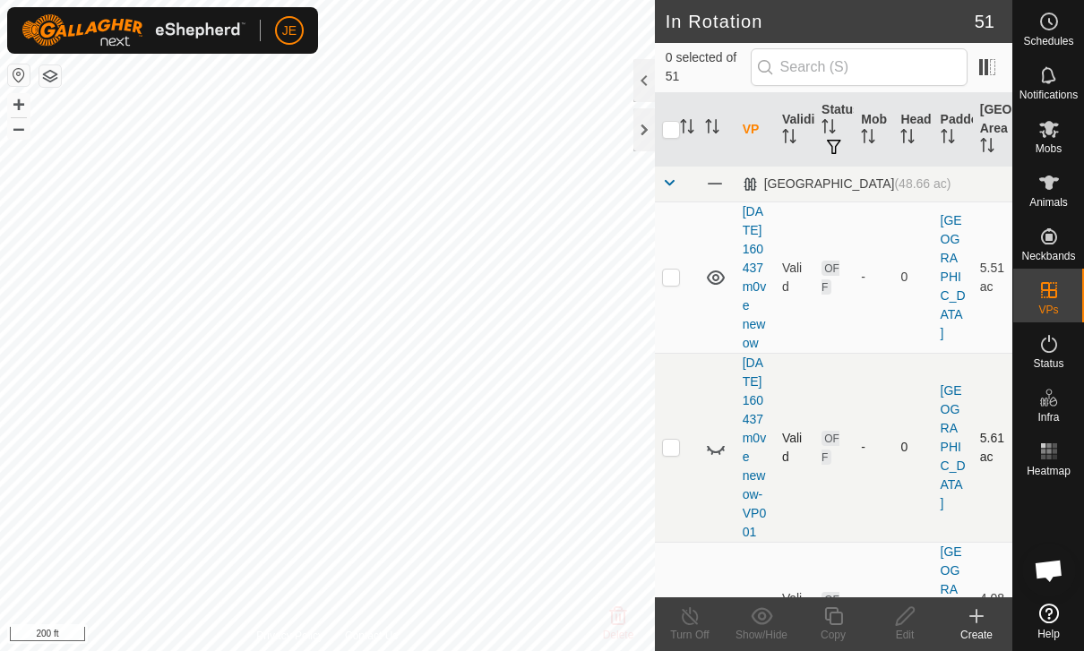
scroll to position [0, 0]
click at [676, 284] on p-checkbox at bounding box center [671, 277] width 18 height 14
click at [671, 284] on p-checkbox at bounding box center [671, 277] width 18 height 14
checkbox input "false"
click at [715, 288] on icon at bounding box center [715, 277] width 21 height 21
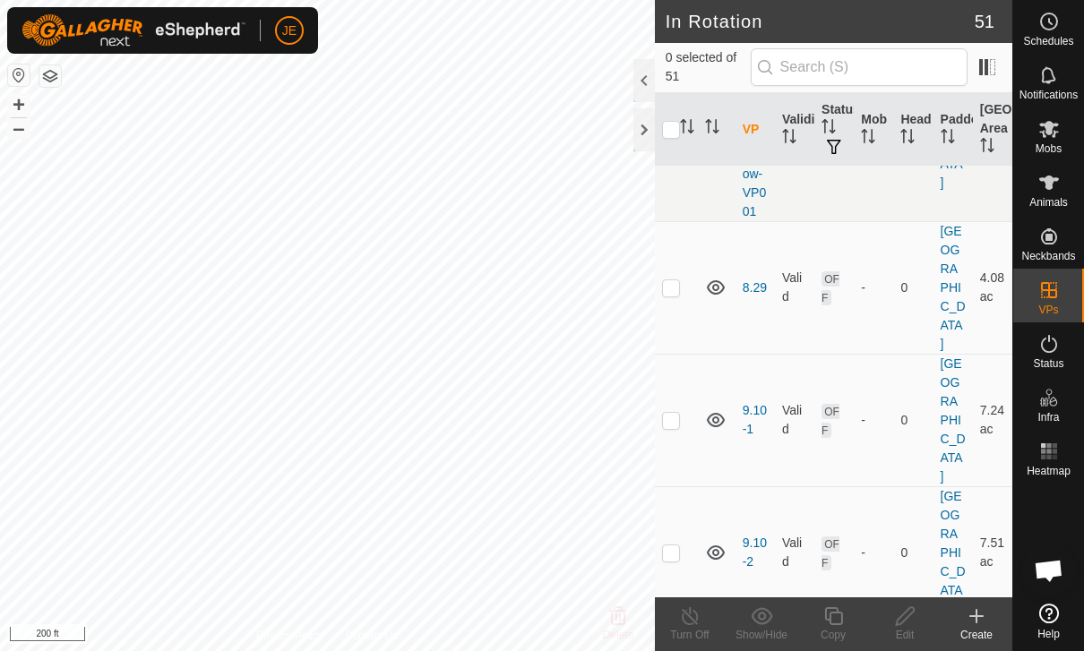
scroll to position [324, 0]
click at [714, 295] on icon at bounding box center [715, 283] width 21 height 21
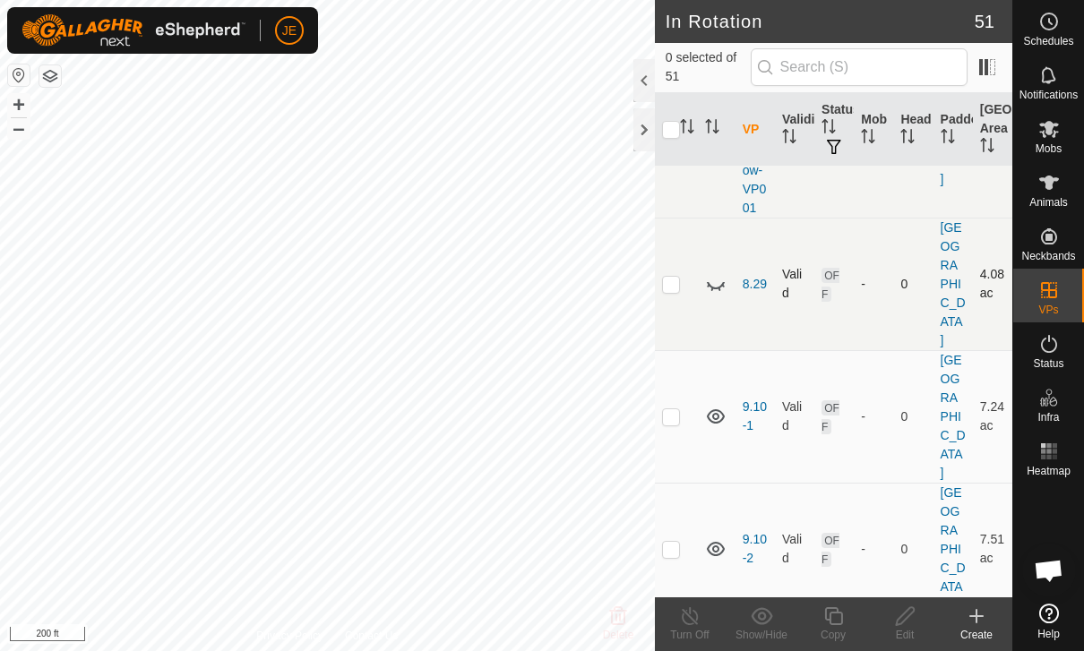
click at [715, 295] on icon at bounding box center [715, 283] width 21 height 21
click at [674, 291] on p-checkbox at bounding box center [671, 284] width 18 height 14
click at [673, 291] on p-checkbox at bounding box center [671, 284] width 18 height 14
click at [678, 291] on p-checkbox at bounding box center [671, 284] width 18 height 14
checkbox input "true"
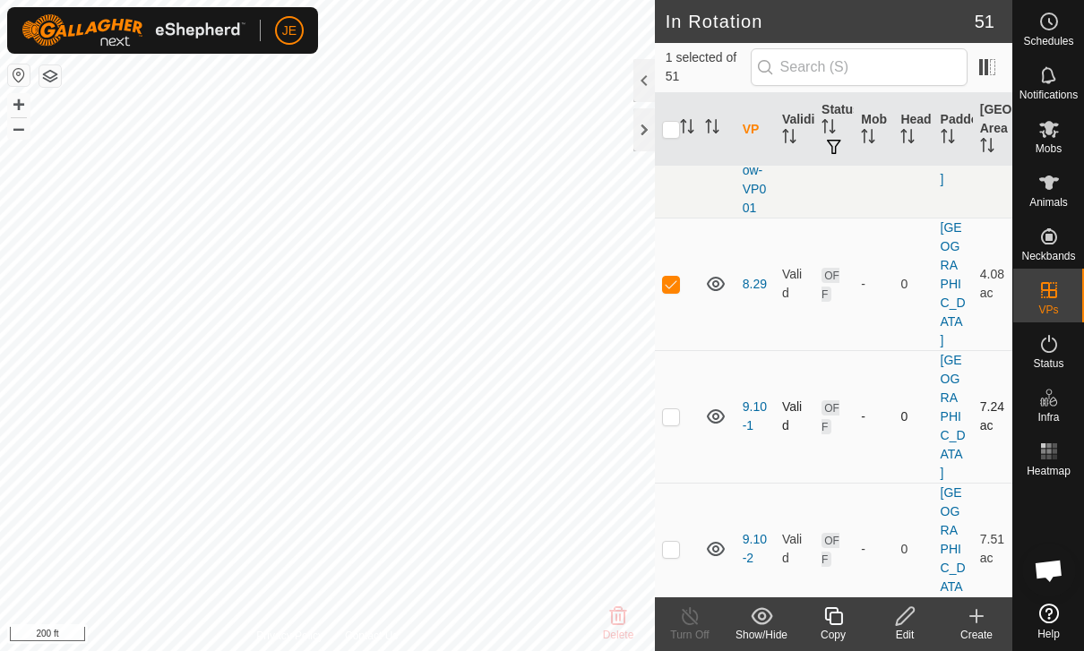
click at [680, 469] on td at bounding box center [676, 416] width 43 height 133
click at [680, 458] on td at bounding box center [676, 416] width 43 height 133
checkbox input "false"
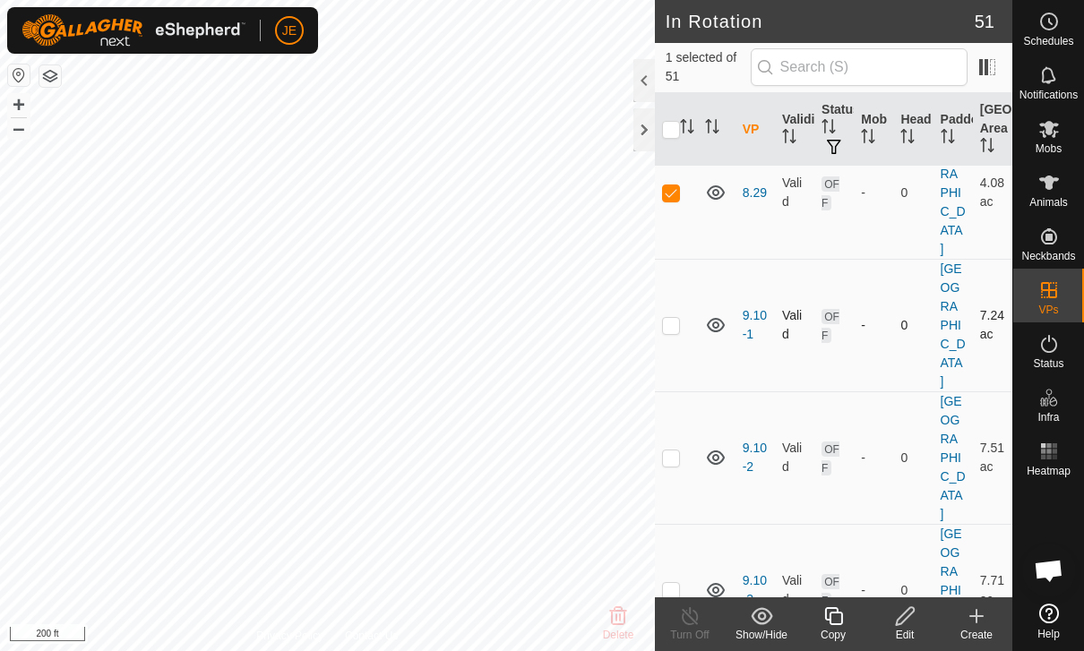
scroll to position [424, 0]
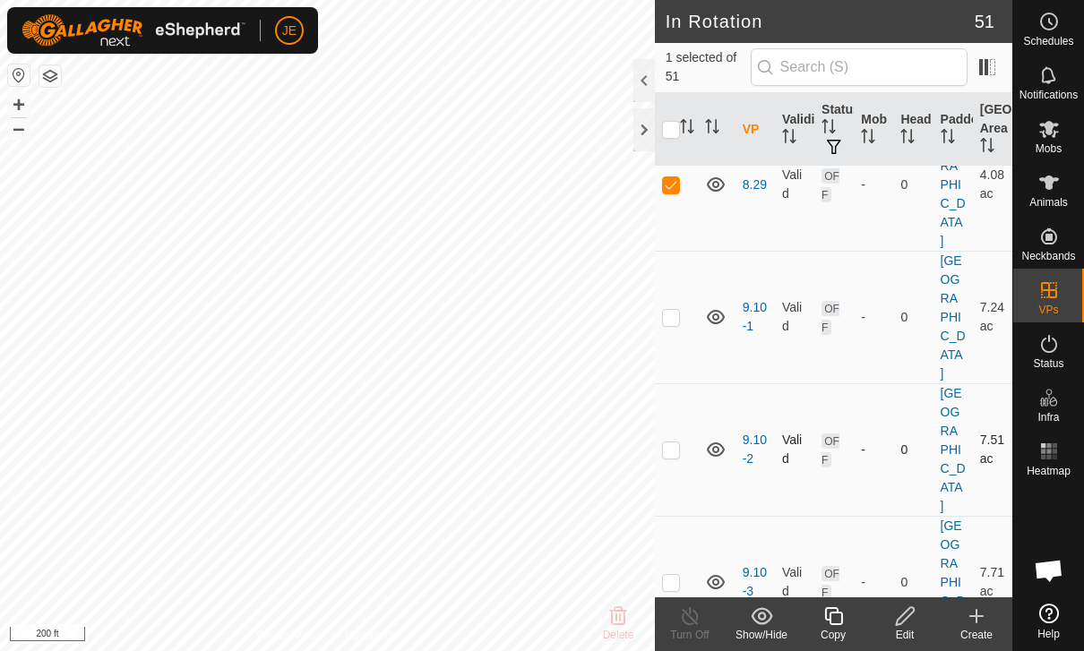
click at [679, 457] on p-checkbox at bounding box center [671, 449] width 18 height 14
click at [676, 457] on p-checkbox at bounding box center [671, 449] width 18 height 14
checkbox input "false"
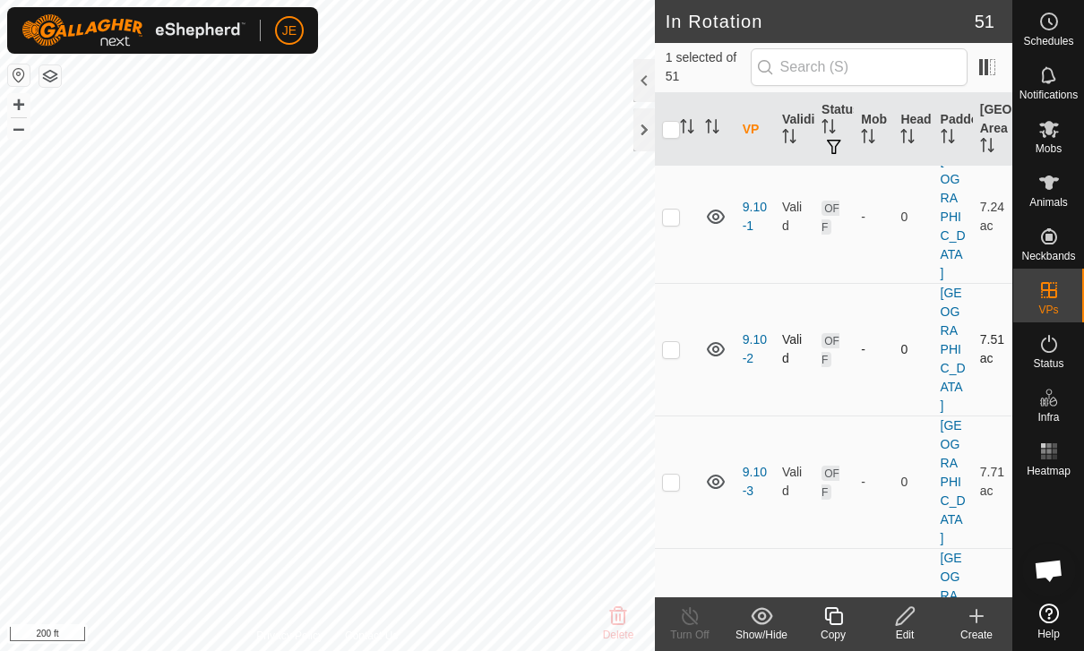
scroll to position [525, 0]
click at [673, 488] on p-checkbox at bounding box center [671, 481] width 18 height 14
click at [678, 488] on p-checkbox at bounding box center [671, 481] width 18 height 14
checkbox input "false"
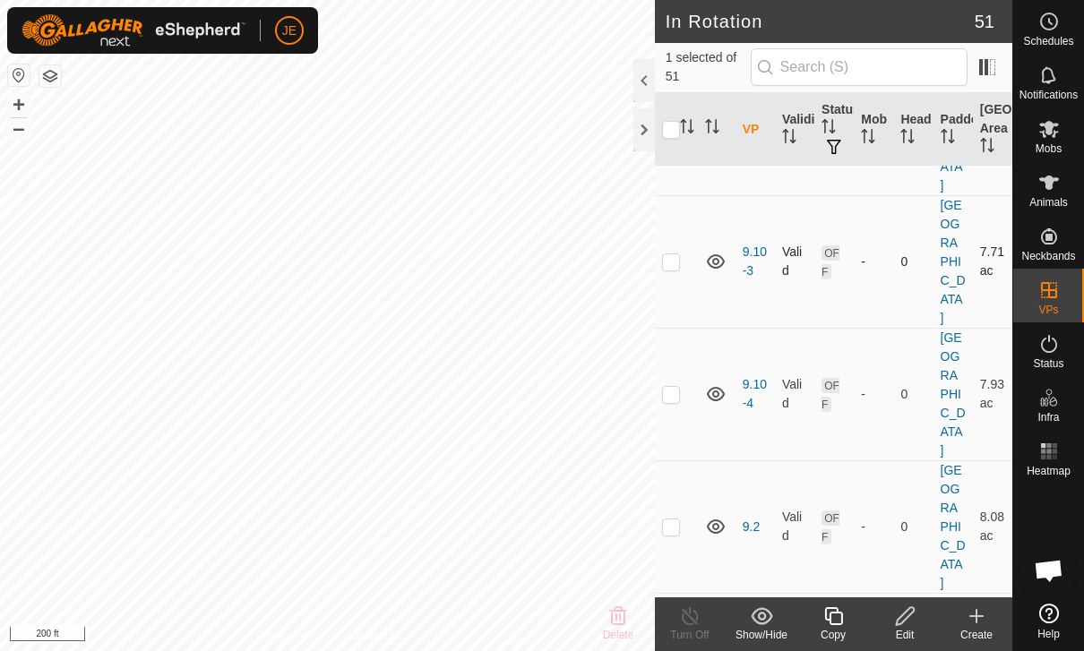
scroll to position [742, 0]
click at [676, 390] on p-checkbox at bounding box center [671, 397] width 18 height 14
click at [677, 390] on p-checkbox at bounding box center [671, 397] width 18 height 14
checkbox input "false"
click at [682, 502] on td at bounding box center [676, 529] width 43 height 133
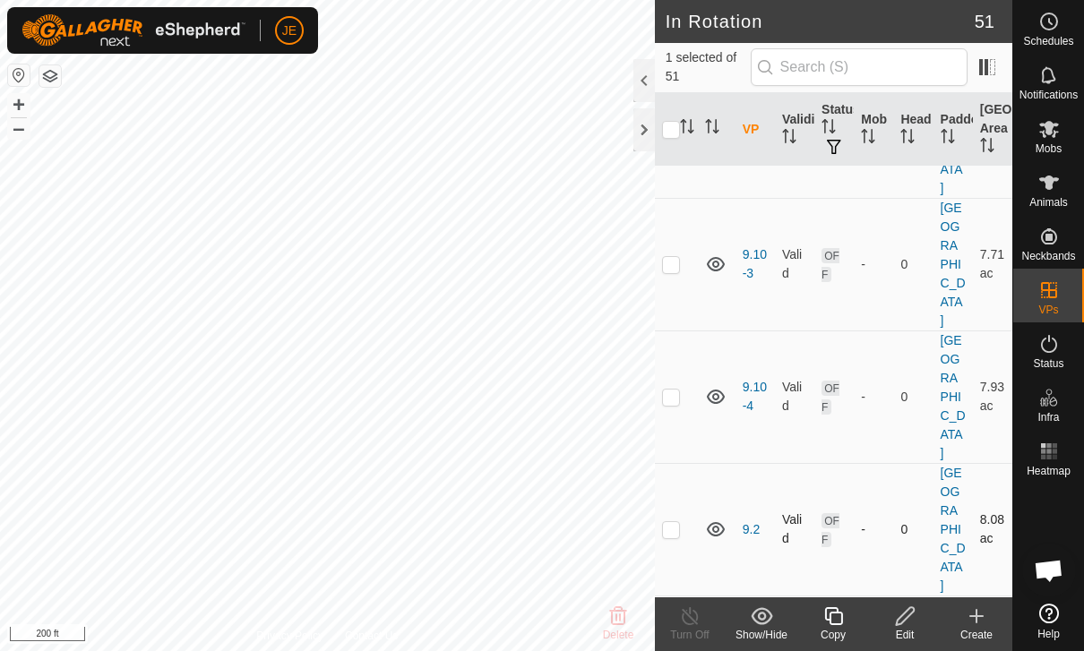
checkbox input "true"
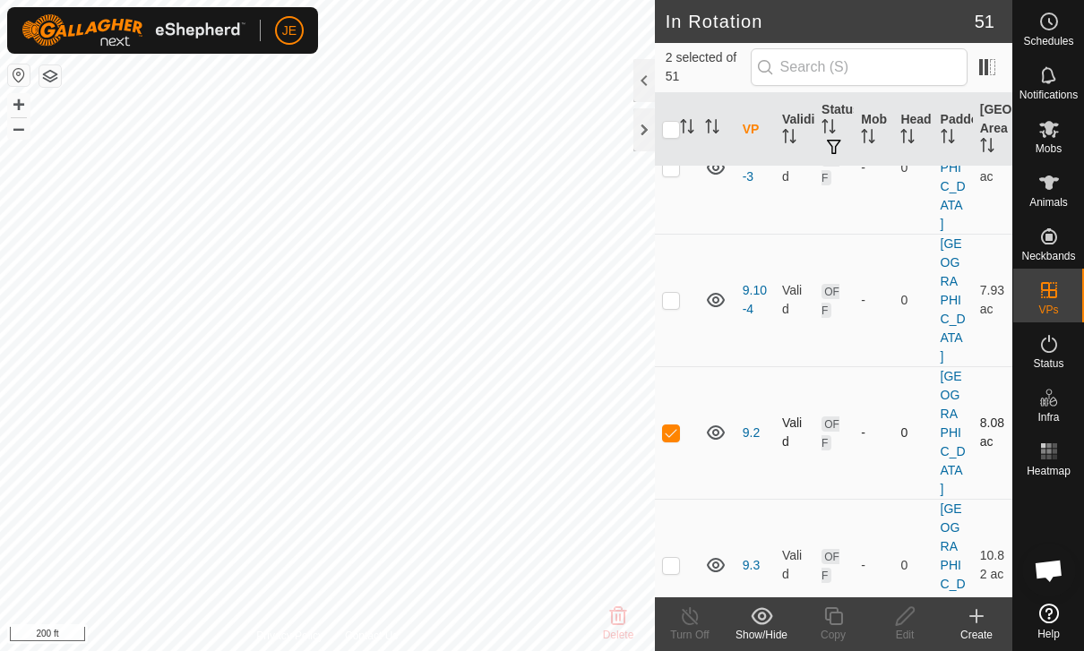
scroll to position [843, 0]
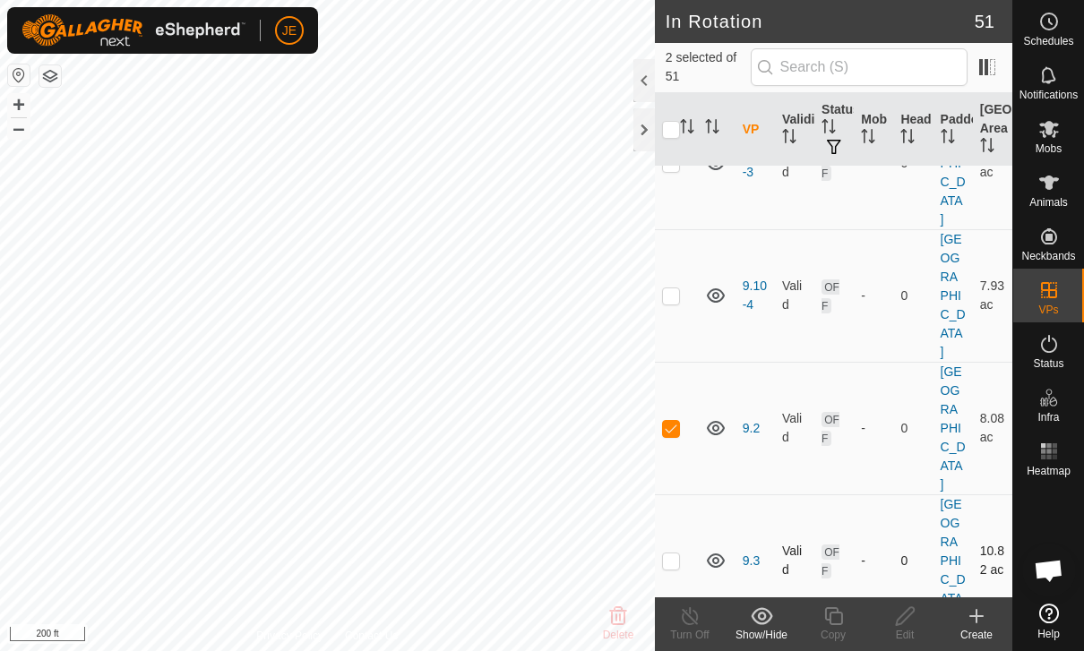
click at [674, 554] on p-checkbox at bounding box center [671, 561] width 18 height 14
checkbox input "true"
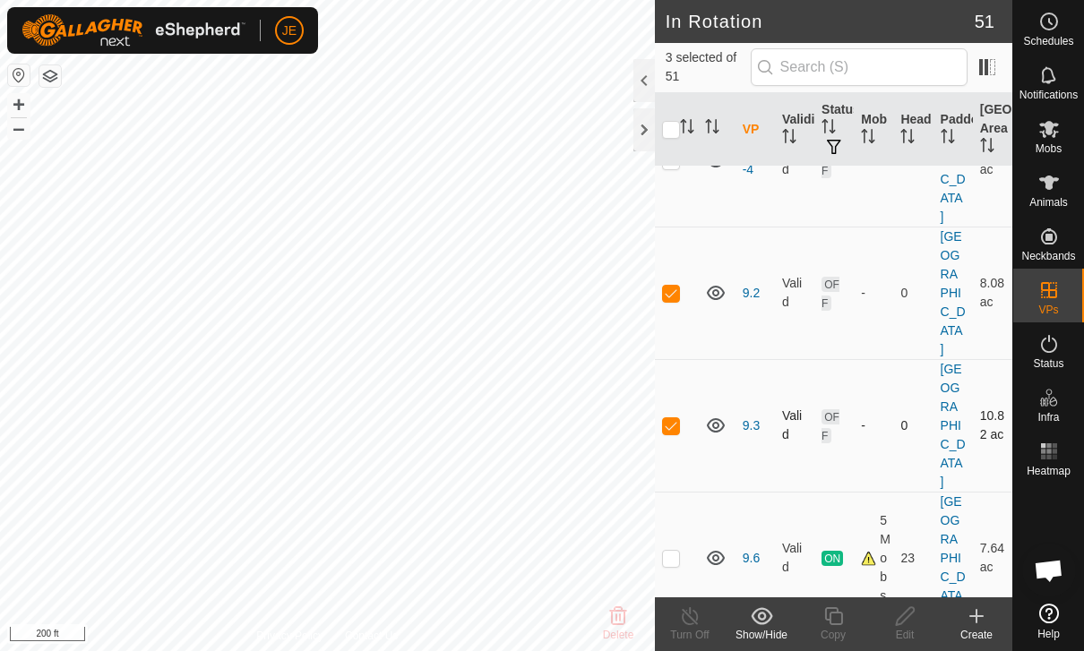
scroll to position [980, 0]
click at [767, 625] on icon at bounding box center [762, 615] width 22 height 21
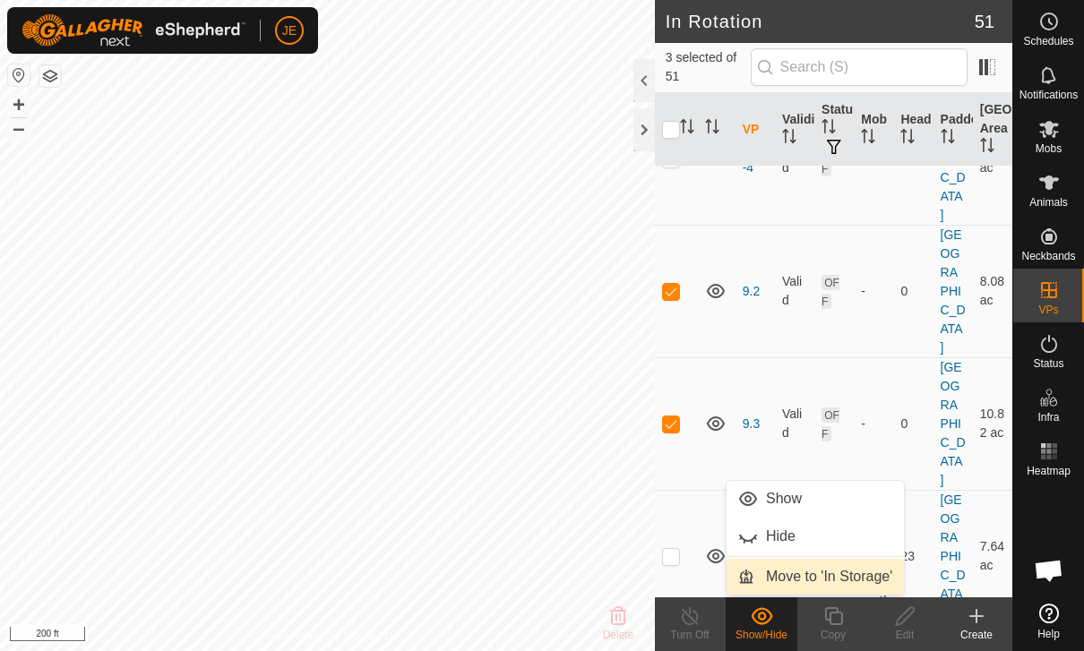
click at [853, 582] on span "Move to 'In Storage'" at bounding box center [829, 576] width 126 height 21
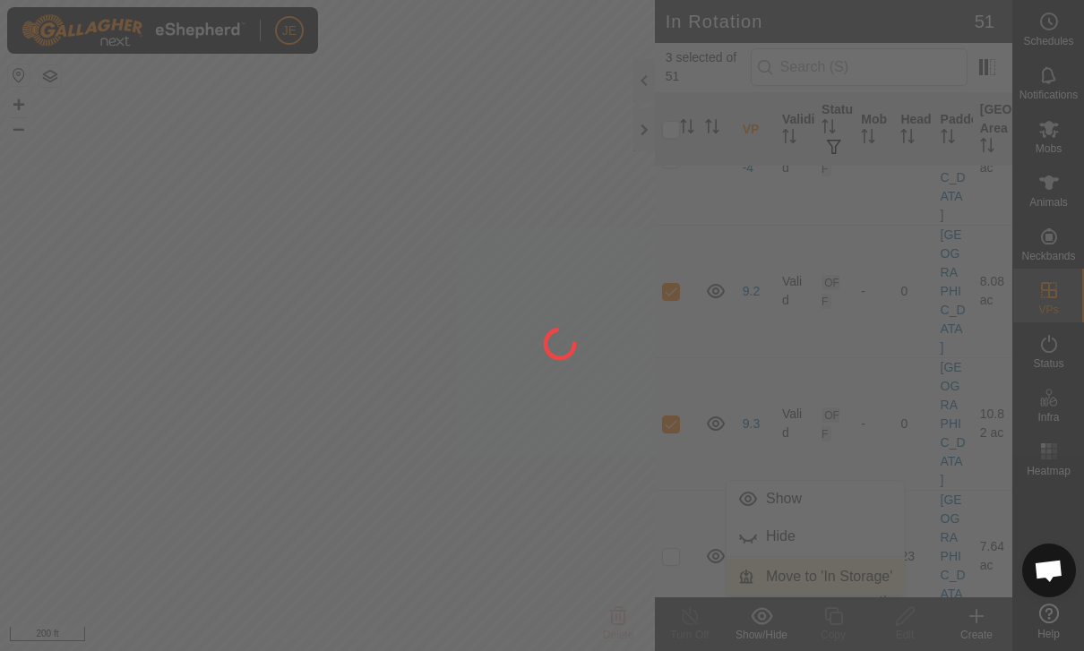
checkbox input "false"
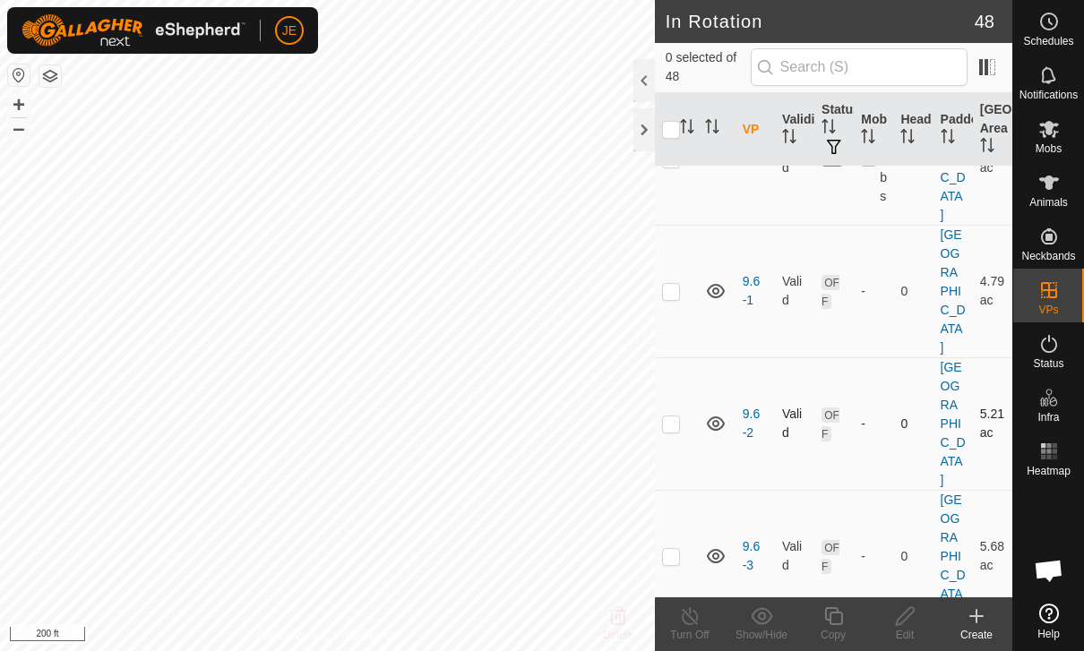
click at [675, 416] on p-checkbox at bounding box center [671, 423] width 18 height 14
click at [687, 374] on td at bounding box center [676, 423] width 43 height 133
click at [674, 416] on p-checkbox at bounding box center [671, 423] width 18 height 14
click at [676, 416] on p-checkbox at bounding box center [671, 423] width 18 height 14
checkbox input "false"
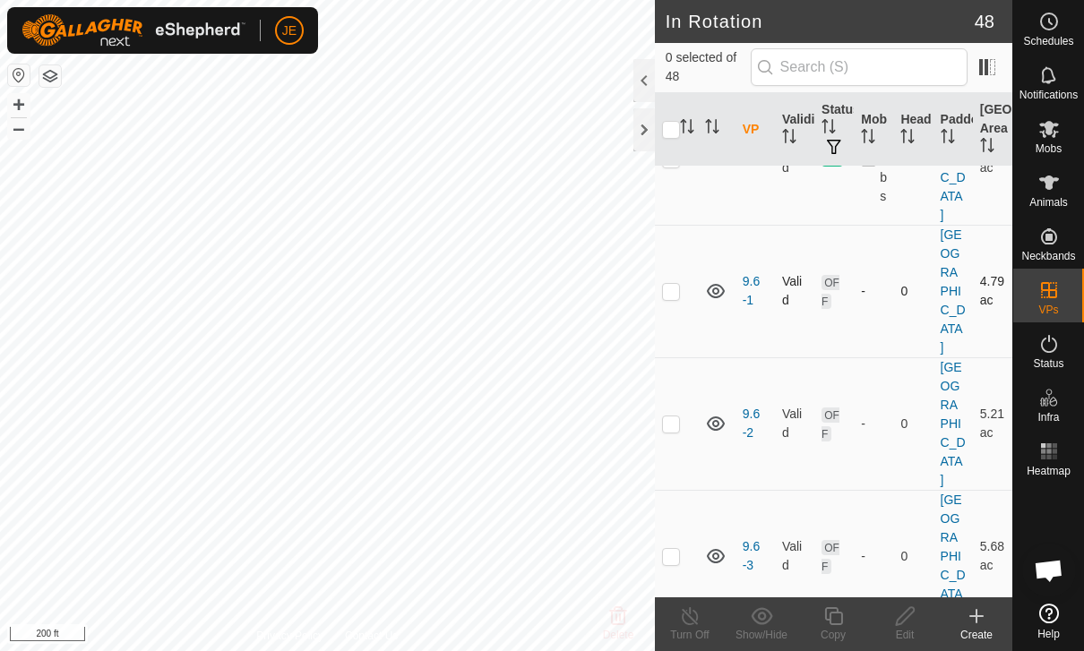
click at [674, 284] on p-checkbox at bounding box center [671, 291] width 18 height 14
checkbox input "true"
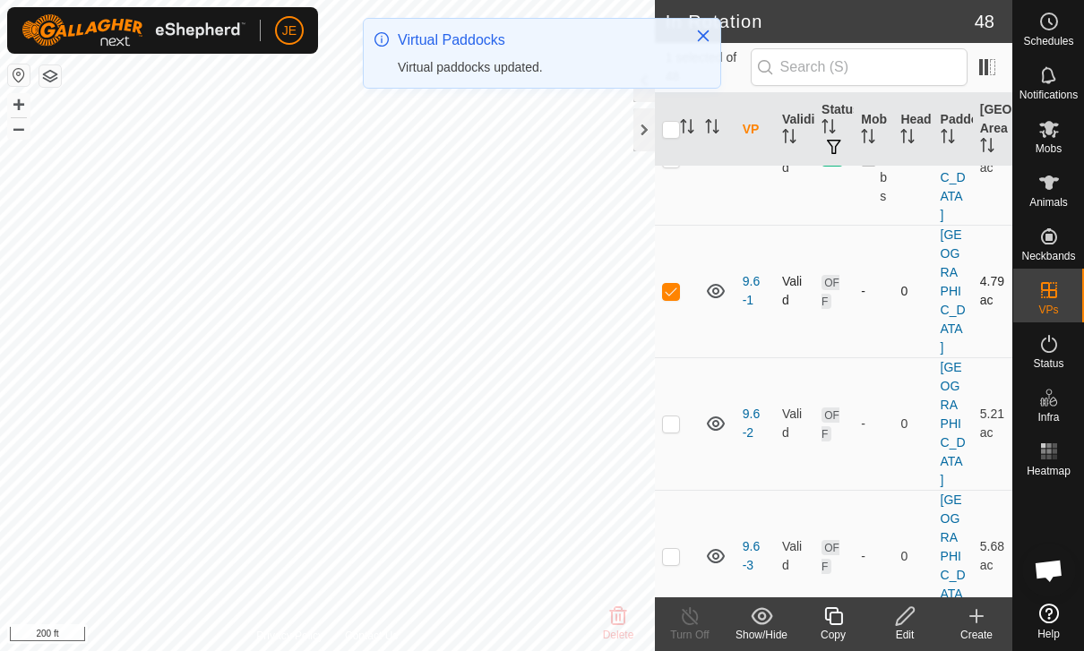
click at [674, 284] on p-checkbox at bounding box center [671, 291] width 18 height 14
checkbox input "false"
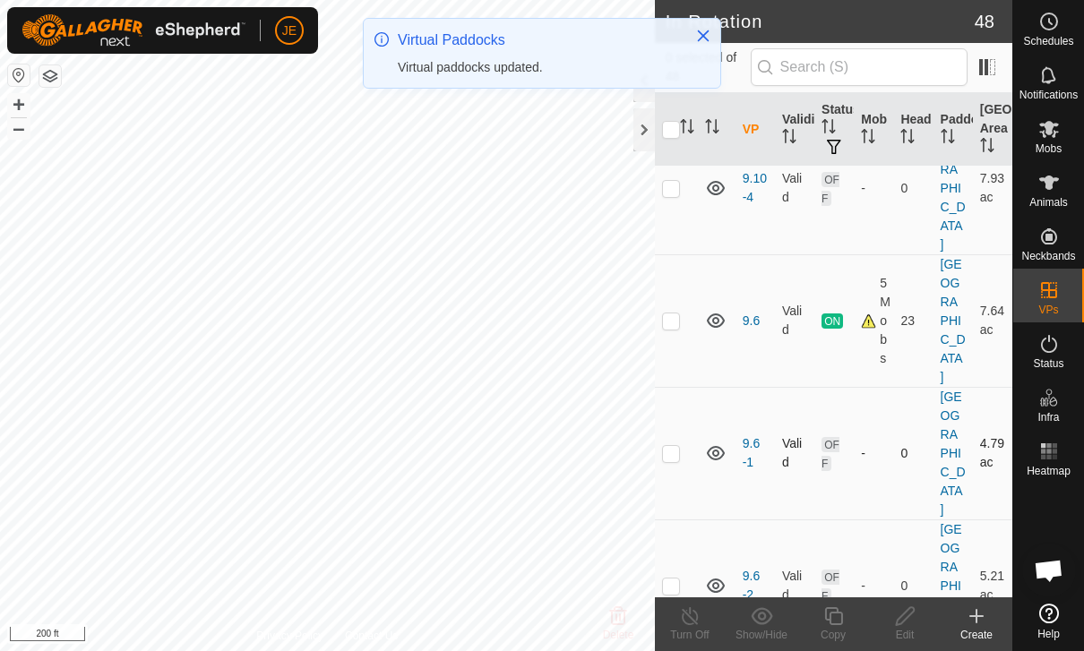
scroll to position [815, 0]
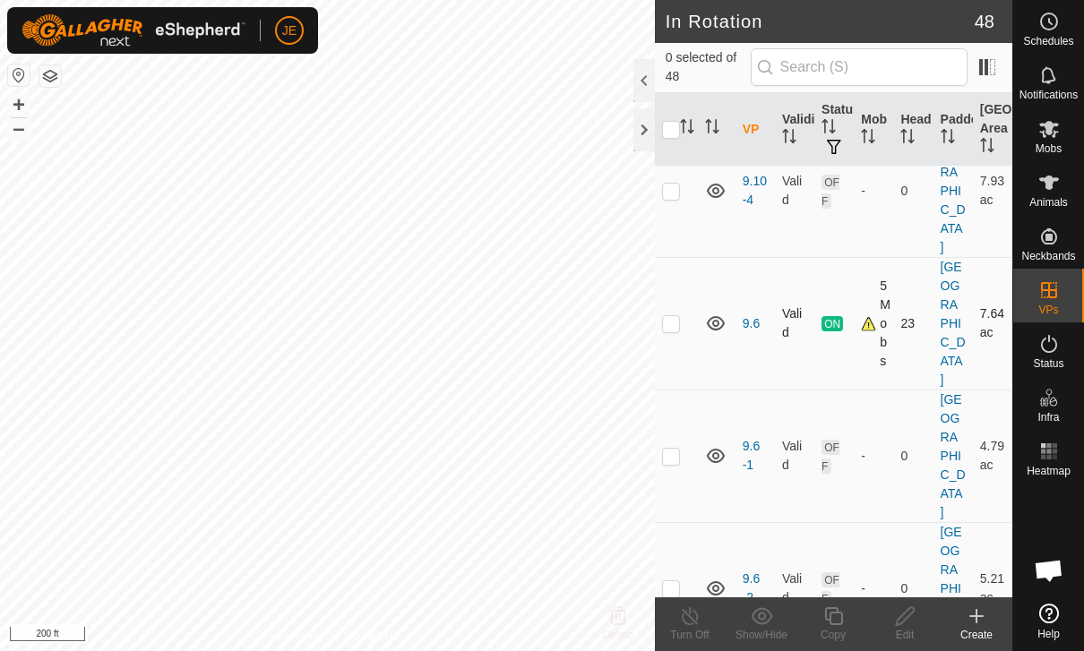
click at [682, 313] on td at bounding box center [676, 323] width 43 height 133
click at [683, 312] on td at bounding box center [676, 323] width 43 height 133
checkbox input "false"
click at [680, 190] on td at bounding box center [676, 190] width 43 height 133
click at [667, 194] on p-checkbox at bounding box center [671, 191] width 18 height 14
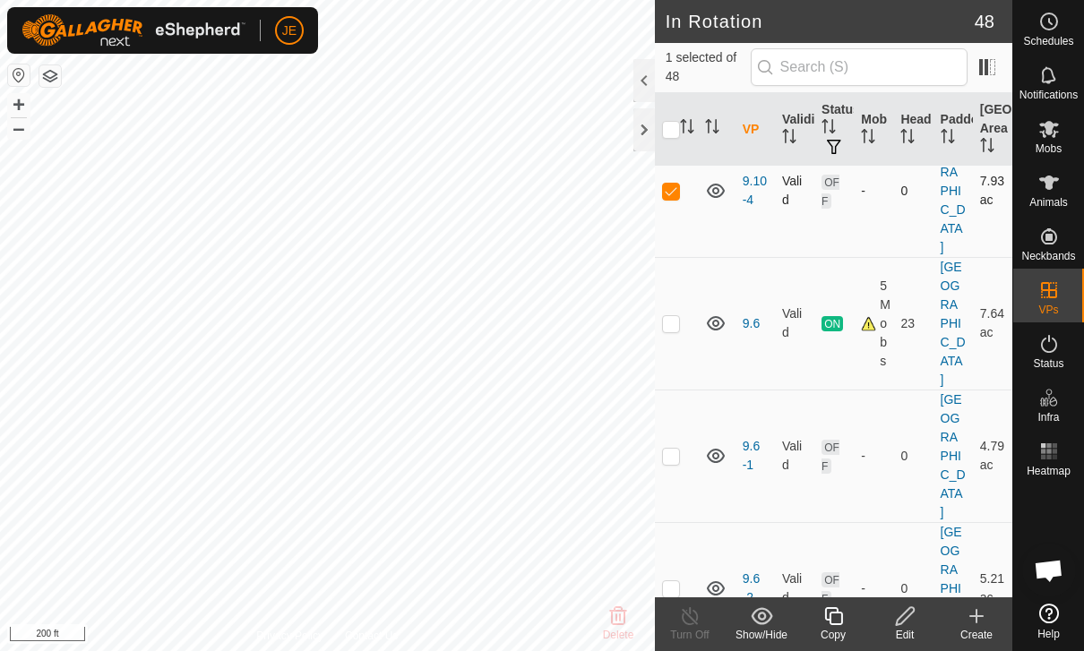
checkbox input "false"
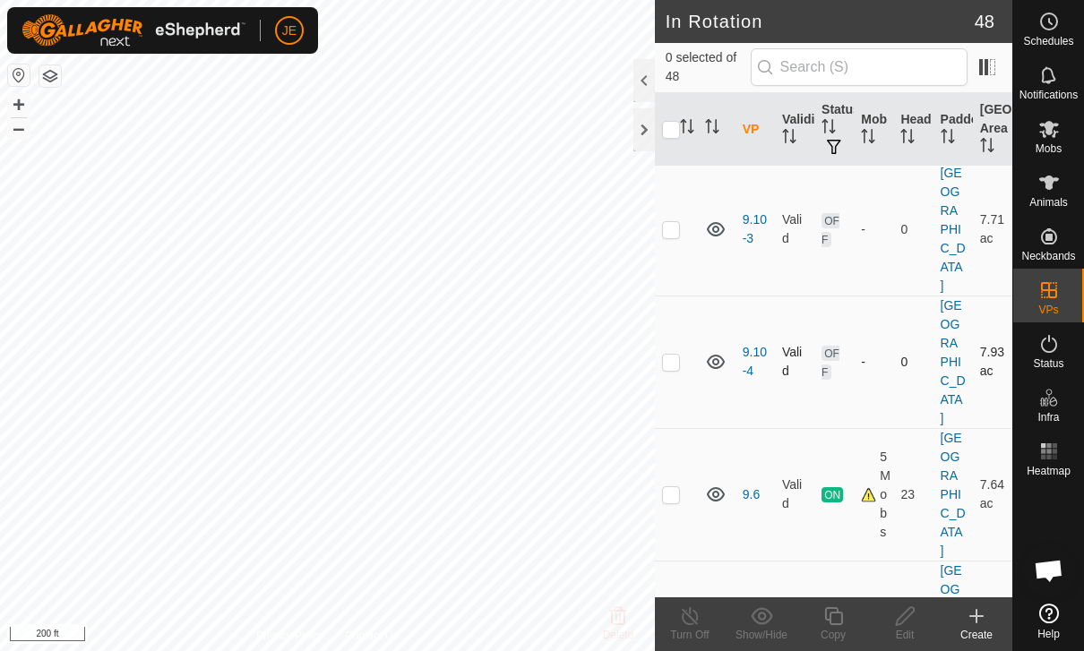
scroll to position [643, 0]
click at [673, 237] on p-checkbox at bounding box center [671, 230] width 18 height 14
click at [674, 237] on p-checkbox at bounding box center [671, 230] width 18 height 14
checkbox input "false"
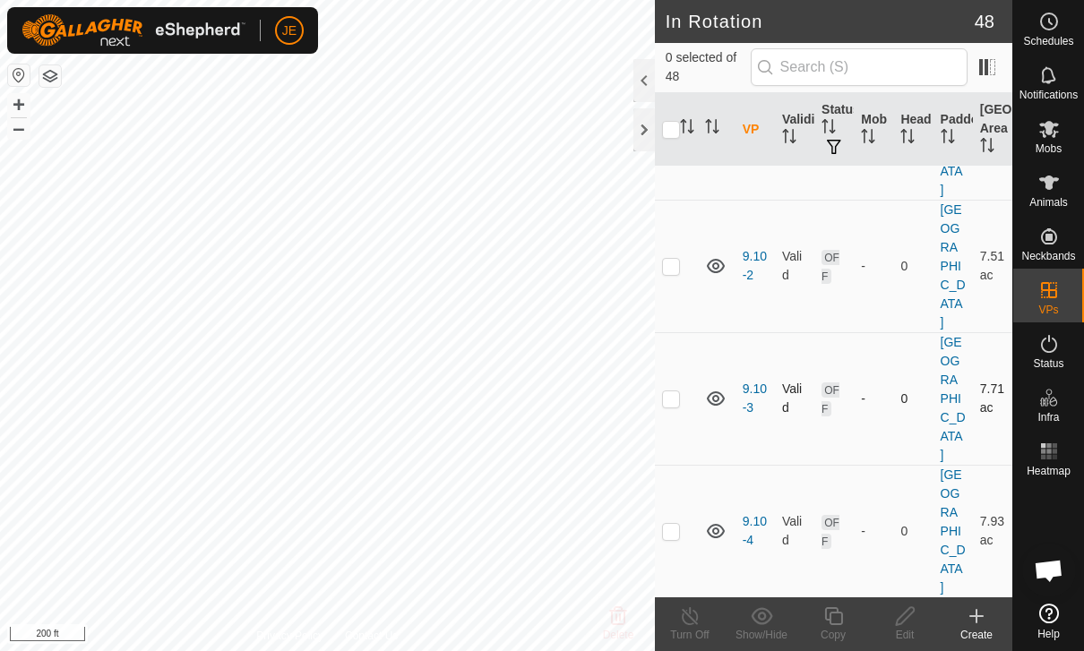
scroll to position [473, 0]
click at [669, 302] on td at bounding box center [676, 268] width 43 height 133
click at [674, 275] on p-checkbox at bounding box center [671, 268] width 18 height 14
checkbox input "false"
click at [673, 142] on p-checkbox at bounding box center [671, 135] width 18 height 14
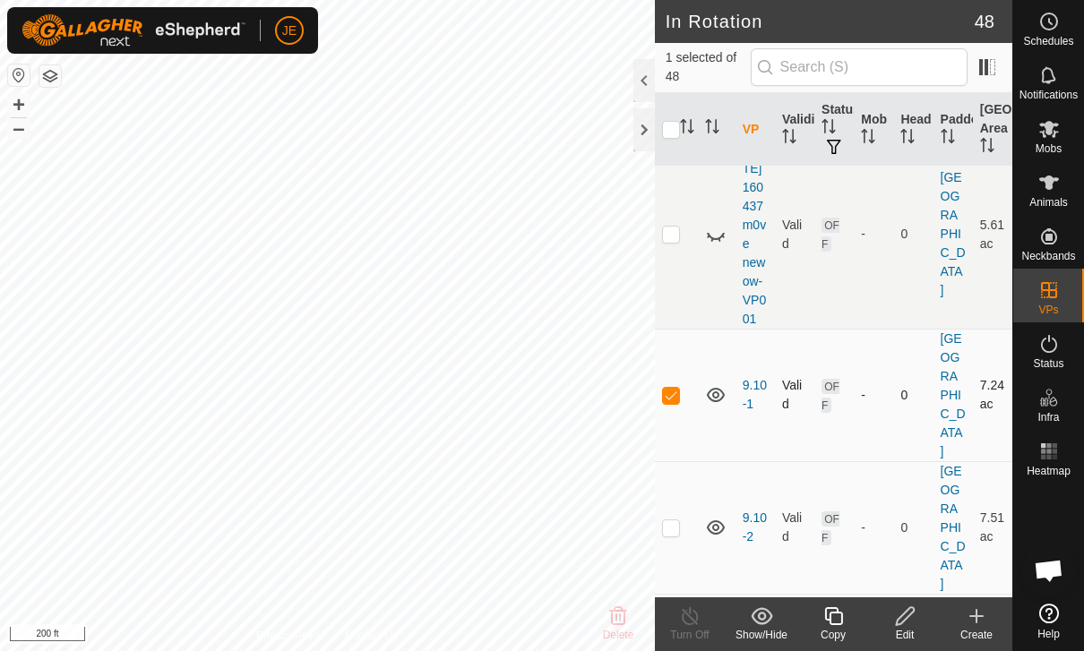
scroll to position [196, 0]
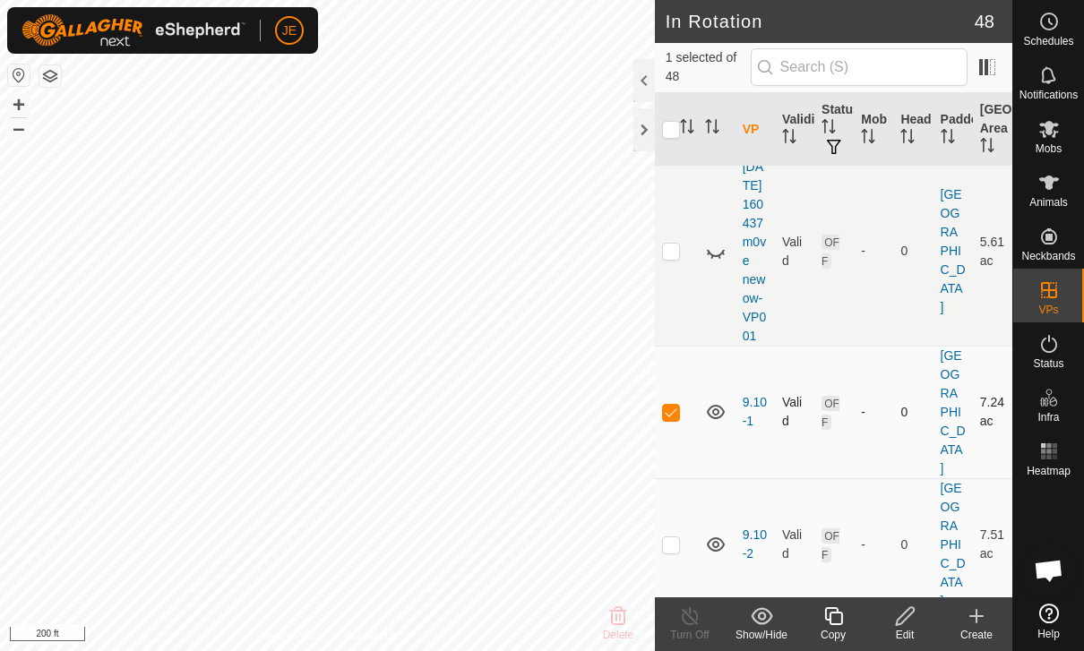
click at [676, 419] on p-checkbox at bounding box center [671, 412] width 18 height 14
checkbox input "false"
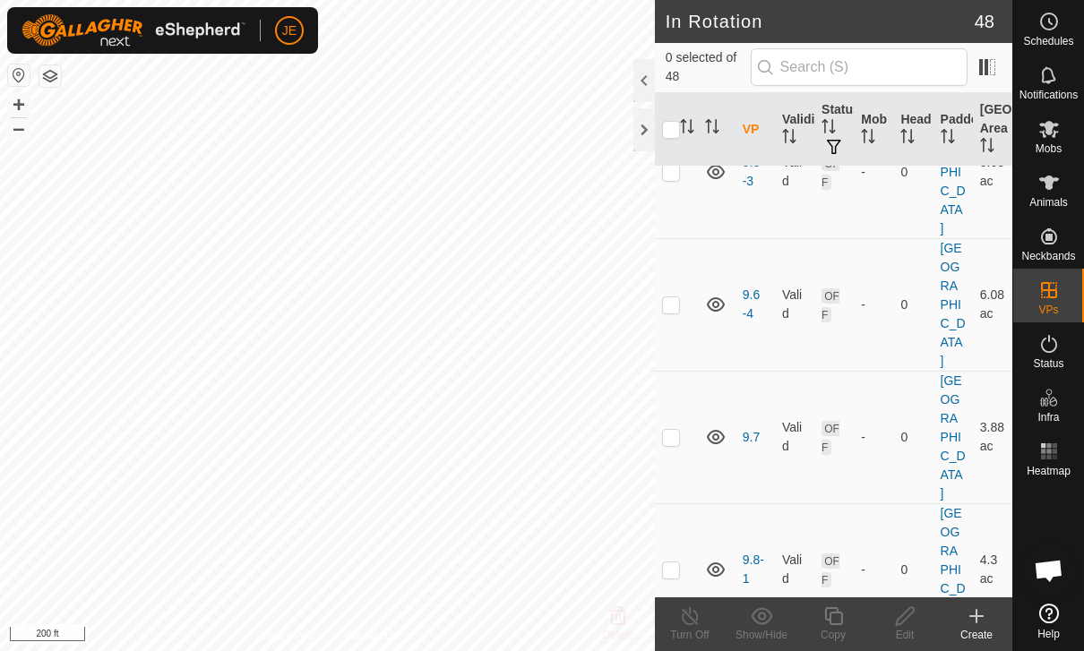
scroll to position [1372, 0]
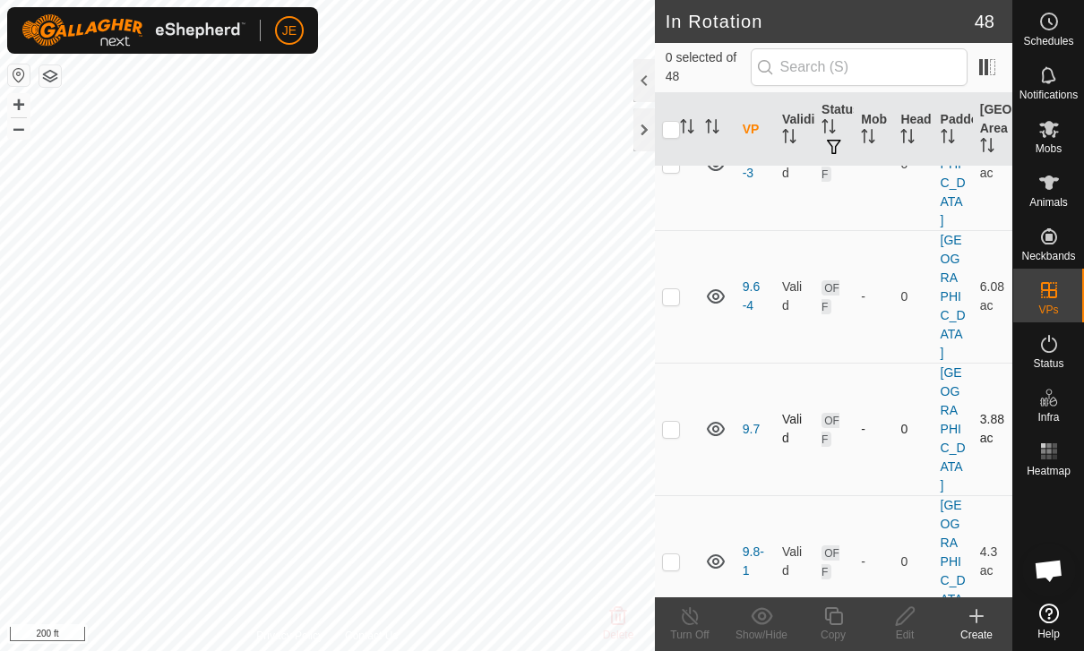
click at [676, 422] on p-checkbox at bounding box center [671, 429] width 18 height 14
checkbox input "true"
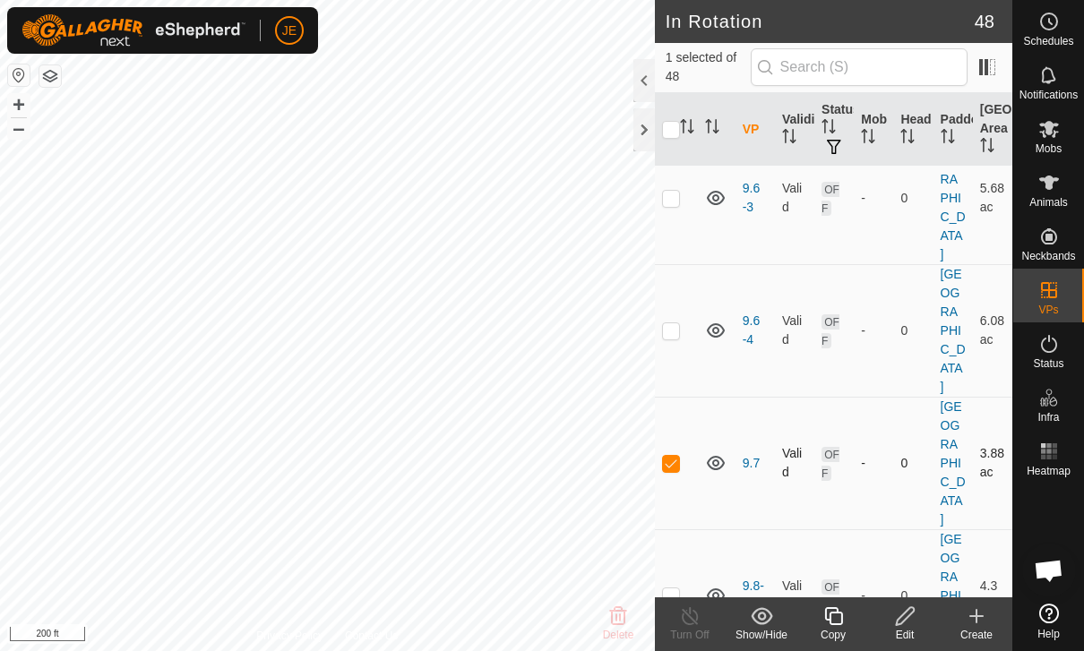
scroll to position [1341, 0]
click at [840, 622] on icon at bounding box center [833, 615] width 22 height 21
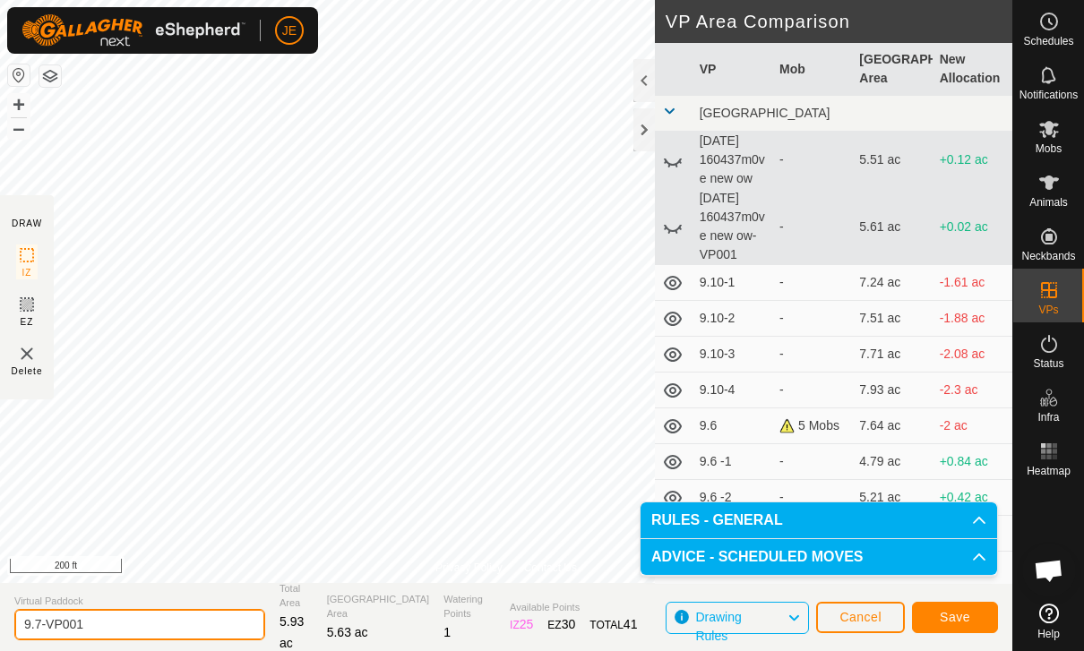
click at [148, 613] on input "9.7-VP001" at bounding box center [139, 624] width 251 height 31
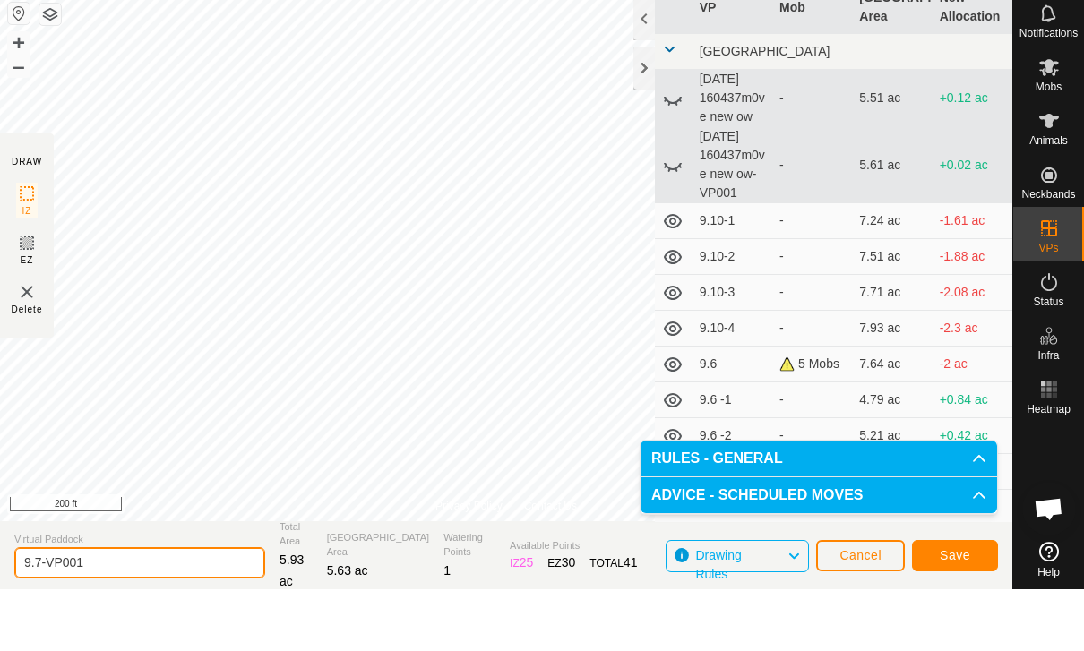
click at [167, 609] on input "9.7-VP001" at bounding box center [139, 624] width 251 height 31
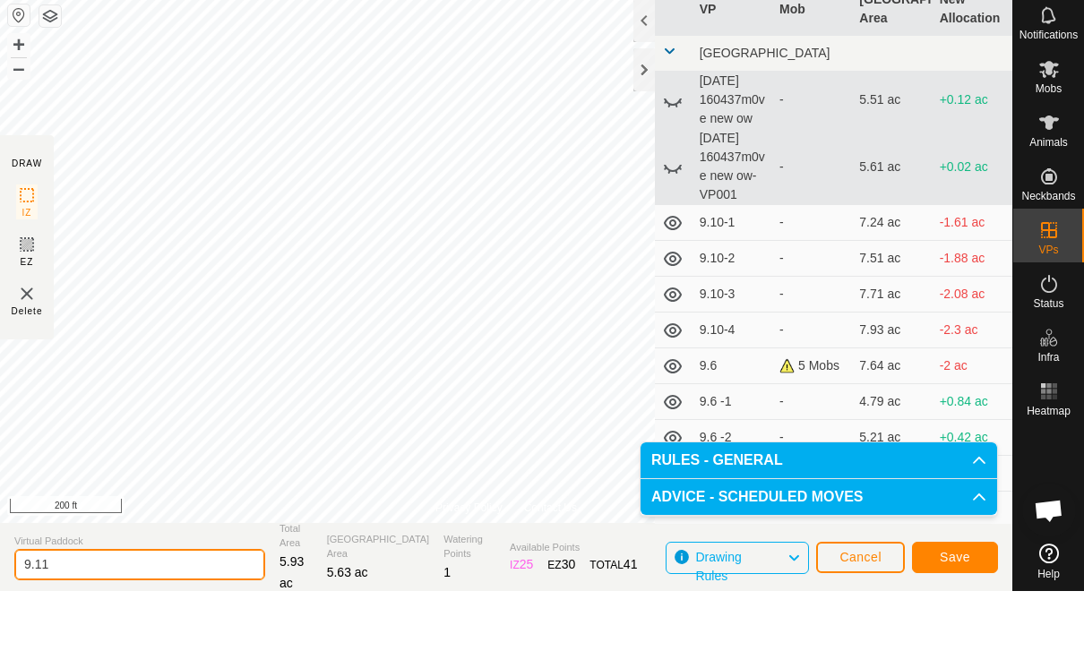
type input "9.11"
click at [966, 610] on span "Save" at bounding box center [955, 617] width 30 height 14
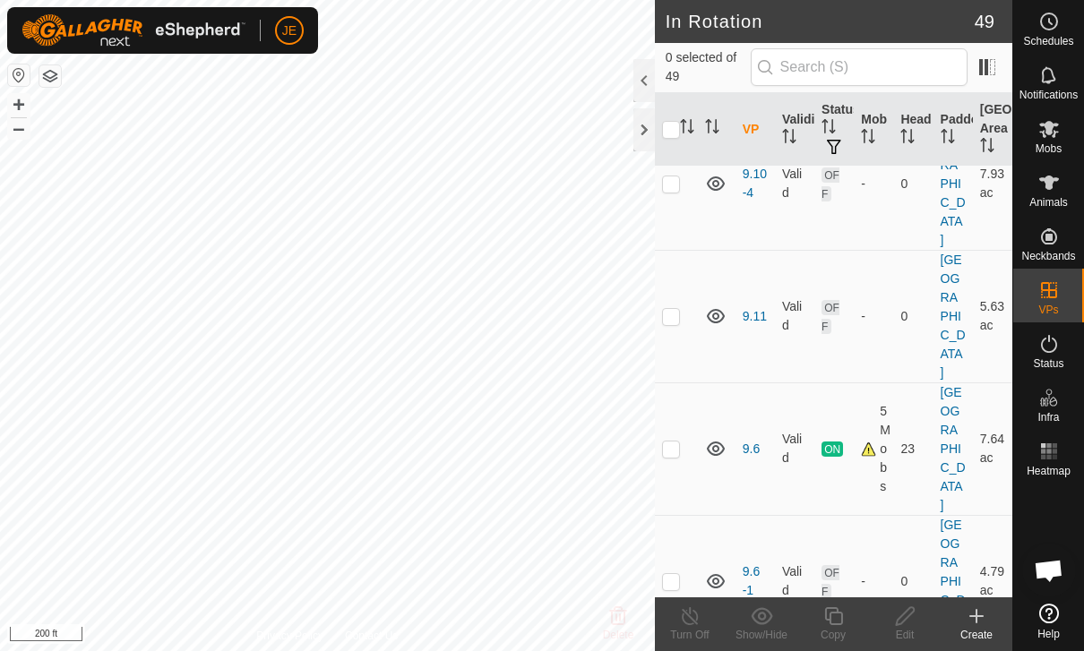
scroll to position [823, 0]
click at [668, 308] on p-checkbox at bounding box center [671, 315] width 18 height 14
checkbox input "true"
click at [841, 627] on div "Copy" at bounding box center [833, 635] width 72 height 16
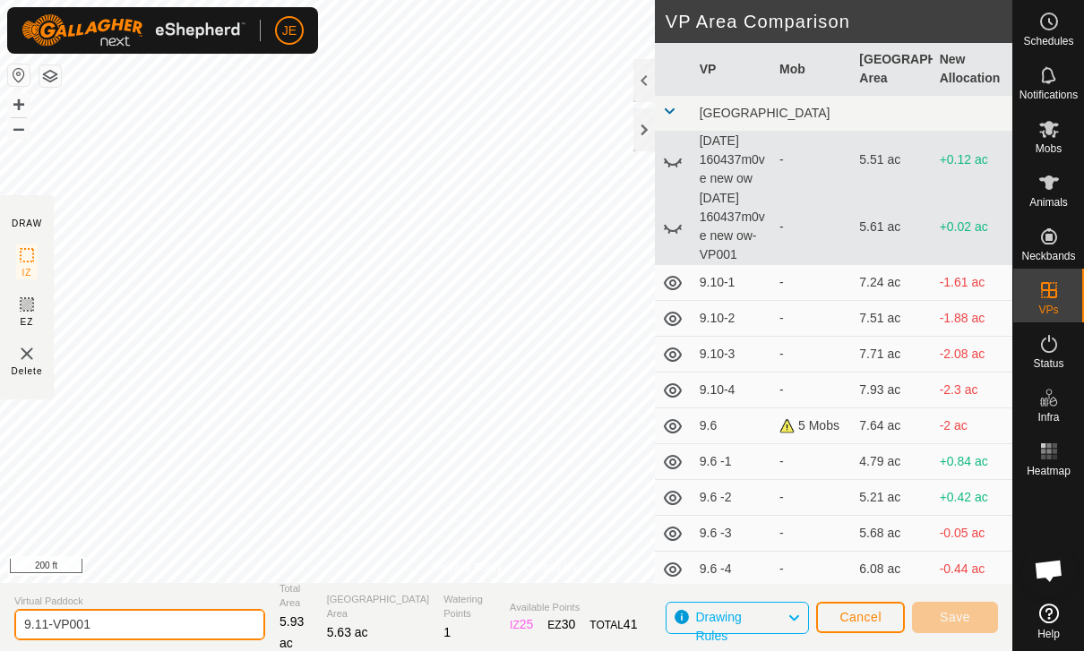
click at [149, 613] on input "9.11-VP001" at bounding box center [139, 624] width 251 height 31
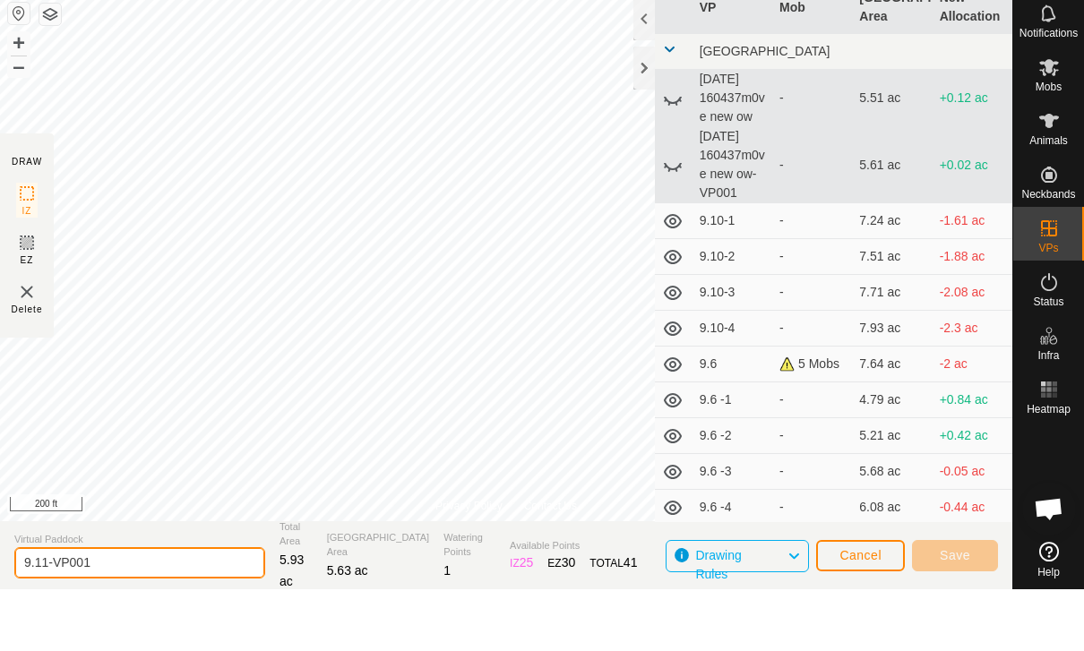
click at [153, 609] on input "9.11-VP001" at bounding box center [139, 624] width 251 height 31
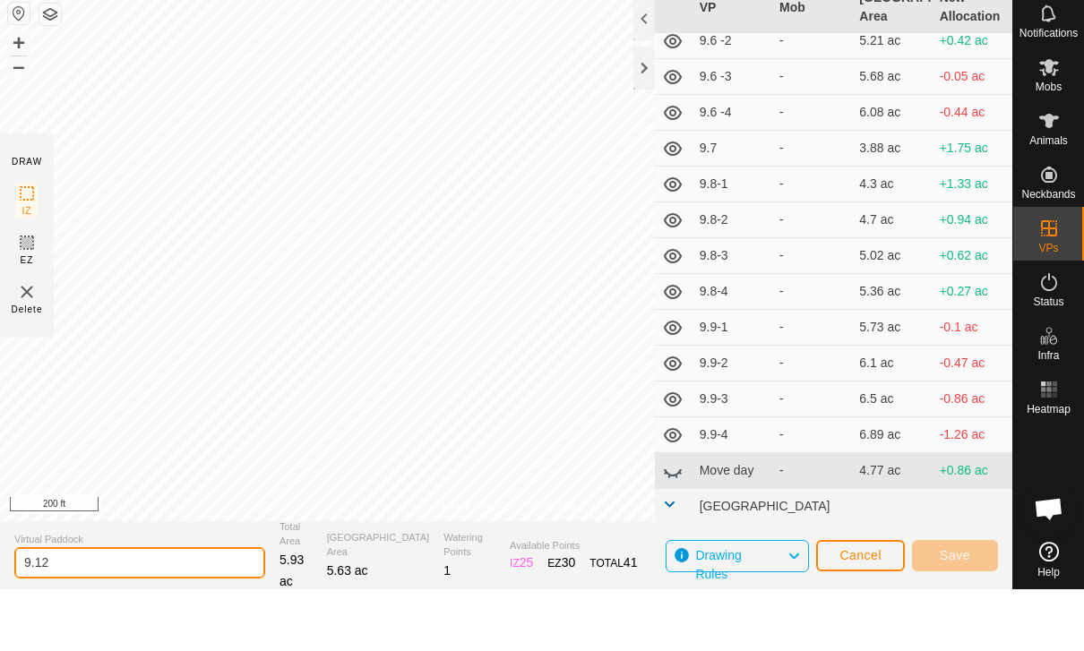
scroll to position [397, 0]
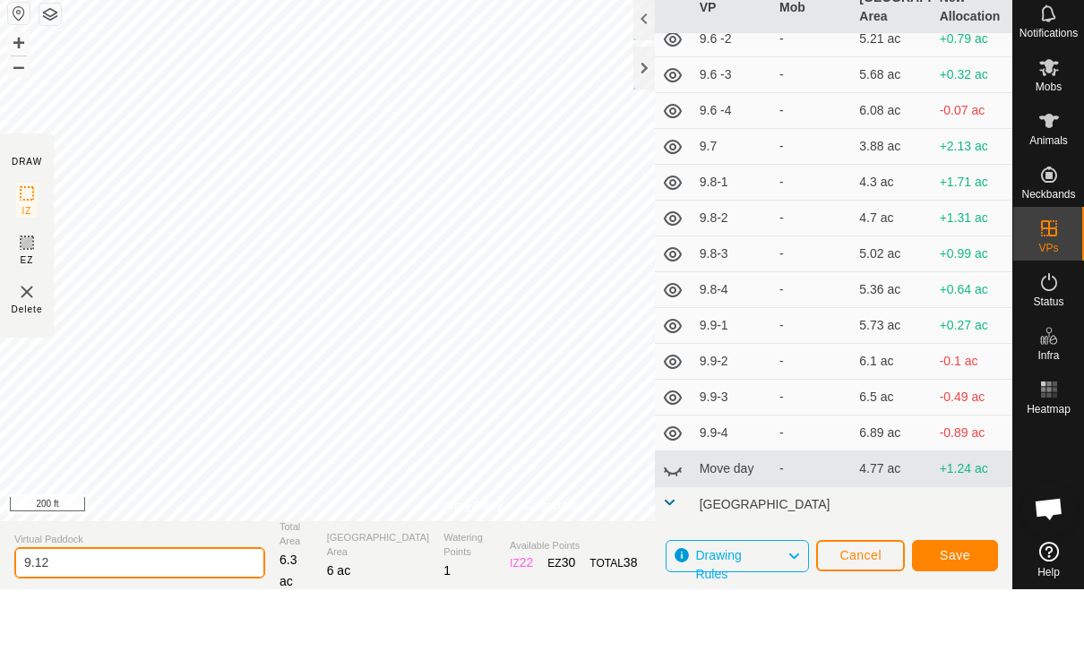
type input "9.12"
click at [955, 610] on span "Save" at bounding box center [955, 617] width 30 height 14
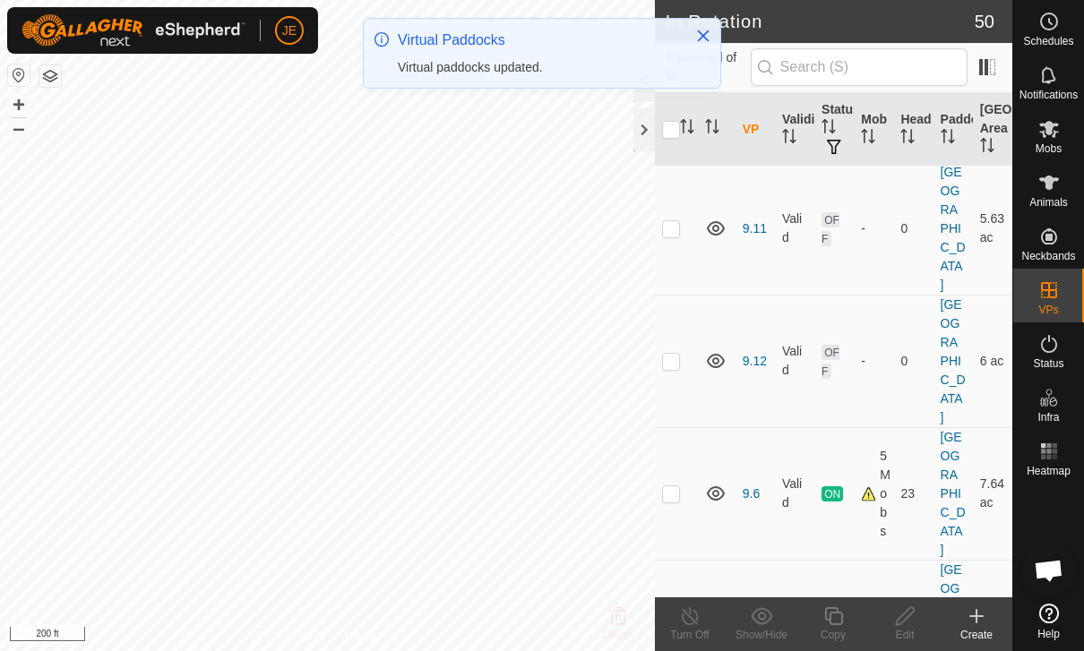
scroll to position [919, 0]
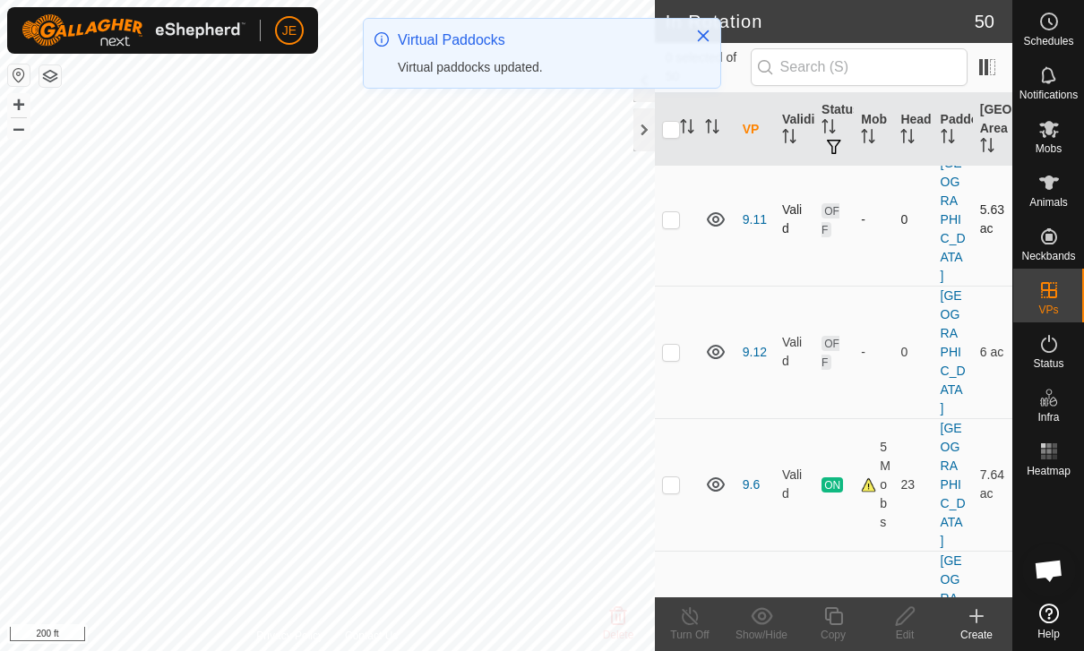
click at [677, 212] on p-checkbox at bounding box center [671, 219] width 18 height 14
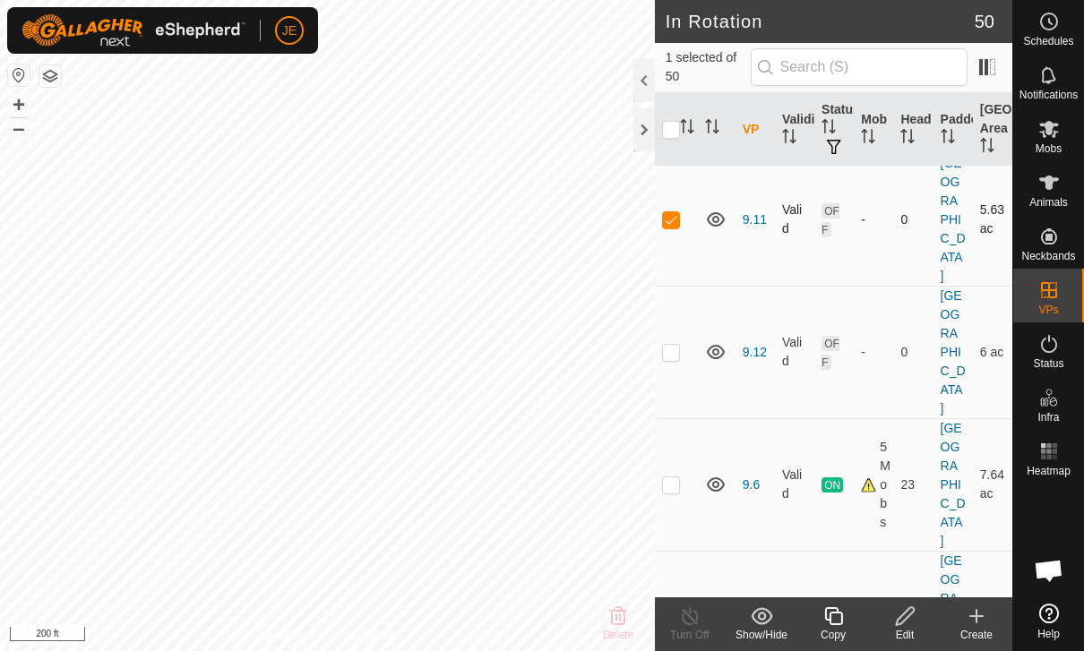
click at [686, 203] on td at bounding box center [676, 219] width 43 height 133
checkbox input "false"
click at [678, 345] on p-checkbox at bounding box center [671, 352] width 18 height 14
checkbox input "true"
click at [913, 625] on icon at bounding box center [905, 615] width 22 height 21
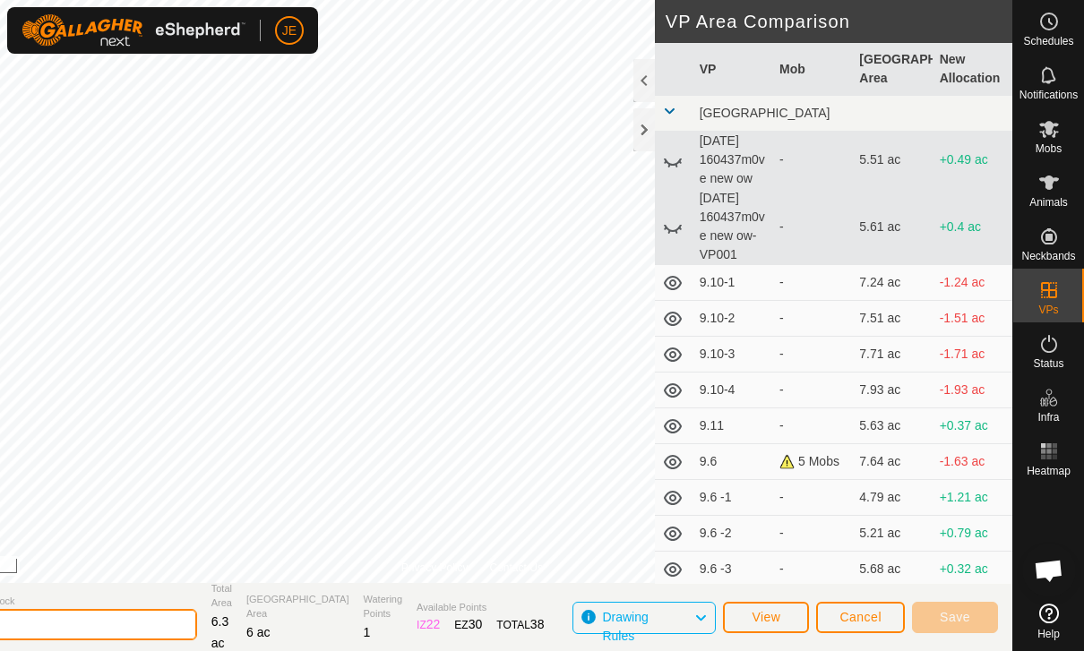
click at [153, 631] on input "9.12" at bounding box center [71, 624] width 251 height 31
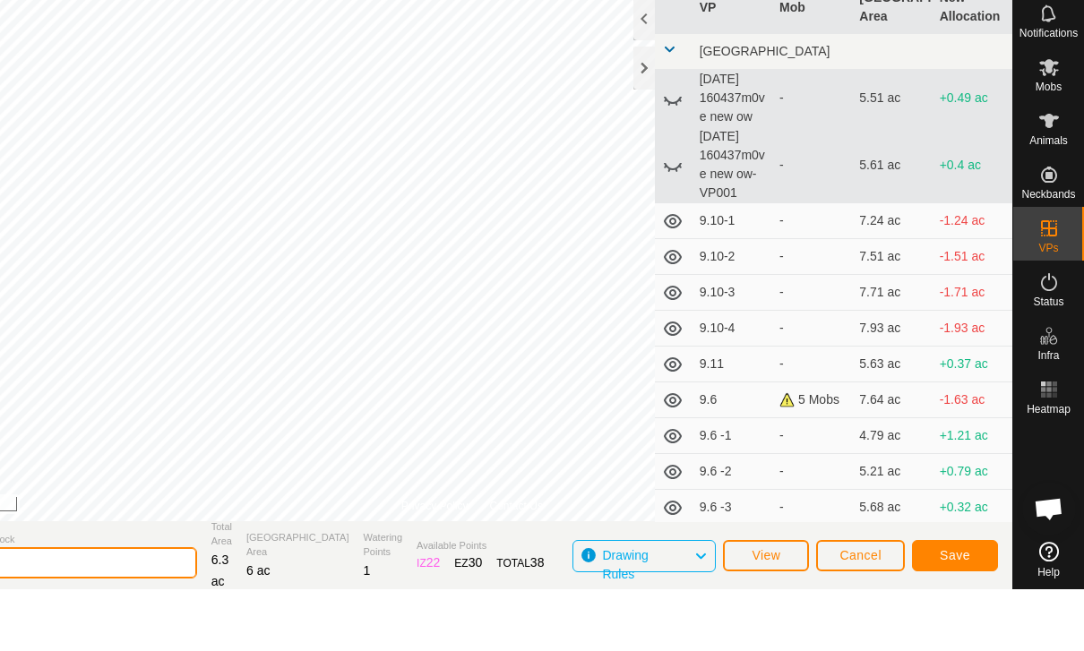
type input "9.12-1"
click at [963, 610] on span "Save" at bounding box center [955, 617] width 30 height 14
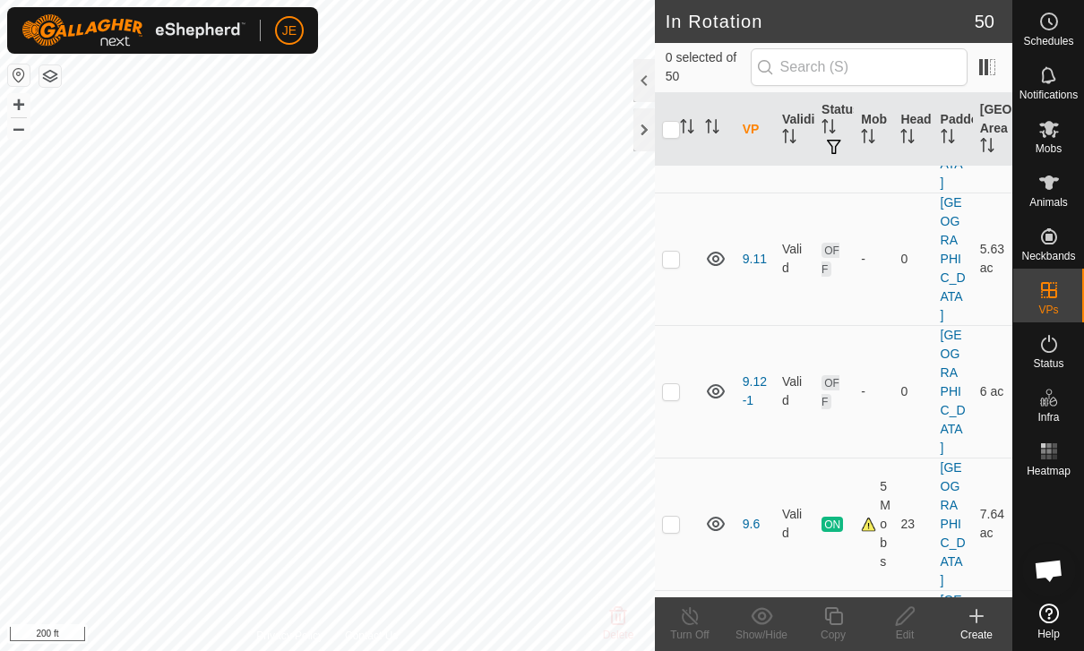
scroll to position [923, 0]
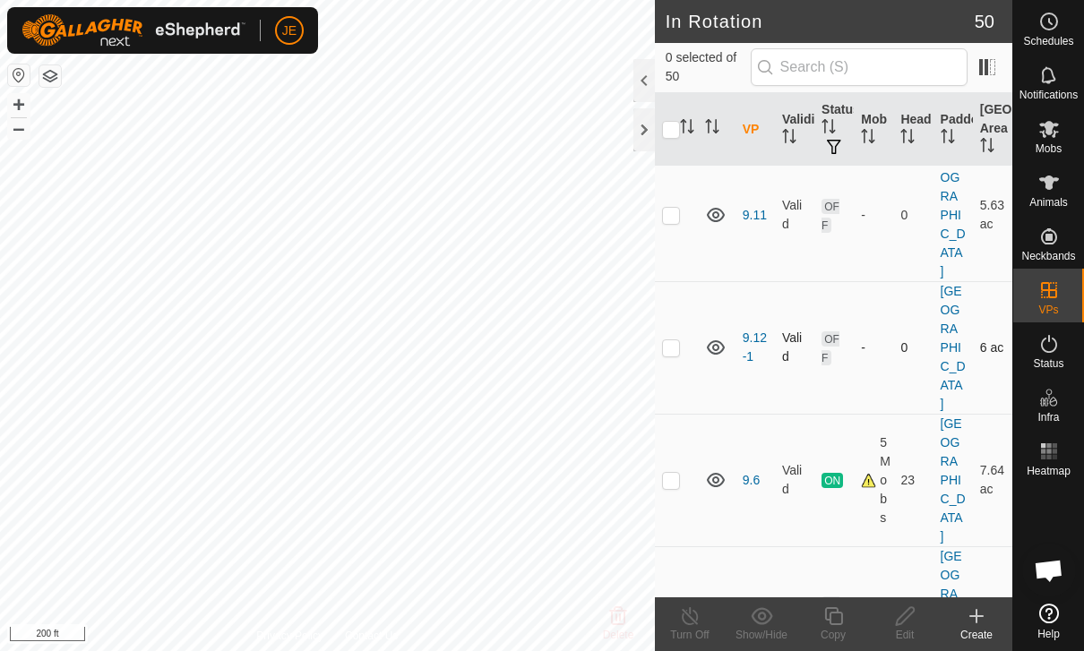
click at [679, 340] on p-checkbox at bounding box center [671, 347] width 18 height 14
checkbox input "true"
click at [841, 625] on icon at bounding box center [833, 615] width 22 height 21
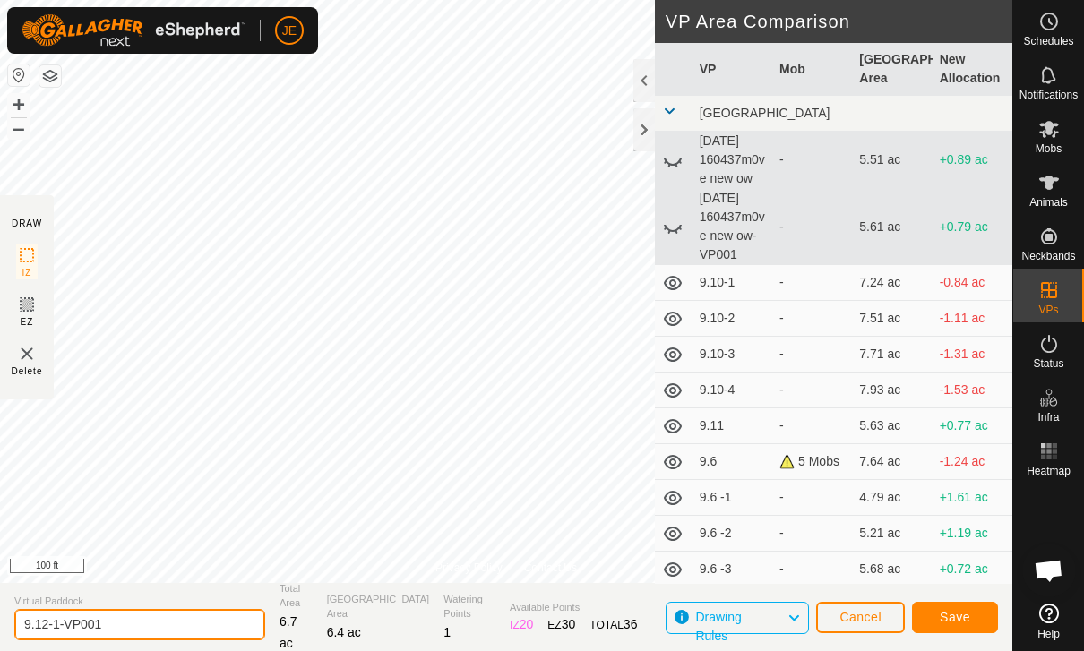
click at [163, 629] on input "9.12-1-VP001" at bounding box center [139, 624] width 251 height 31
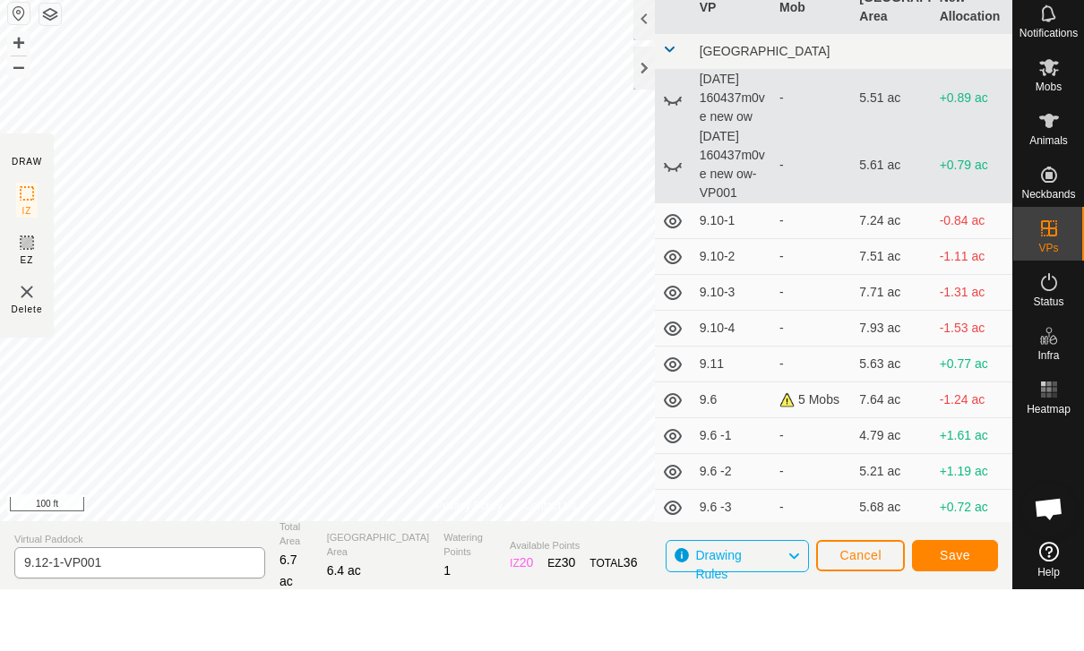
click at [136, 622] on html "JE Schedules Notifications Mobs Animals Neckbands VPs Status Infra Heatmap Help…" at bounding box center [542, 325] width 1084 height 651
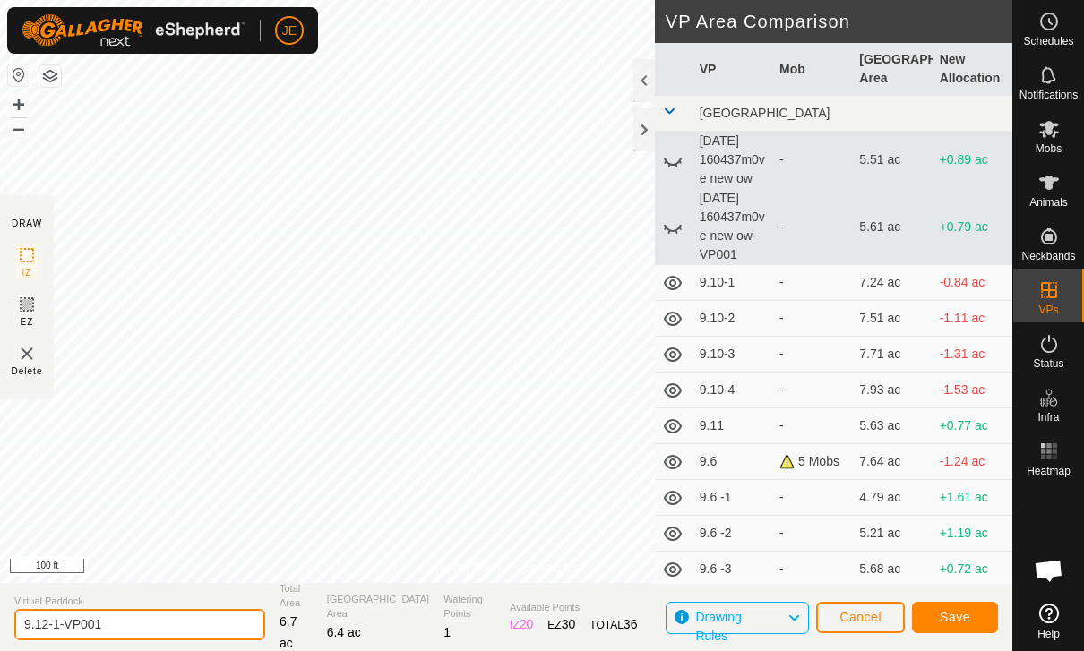
click at [140, 614] on input "9.12-1-VP001" at bounding box center [139, 624] width 251 height 31
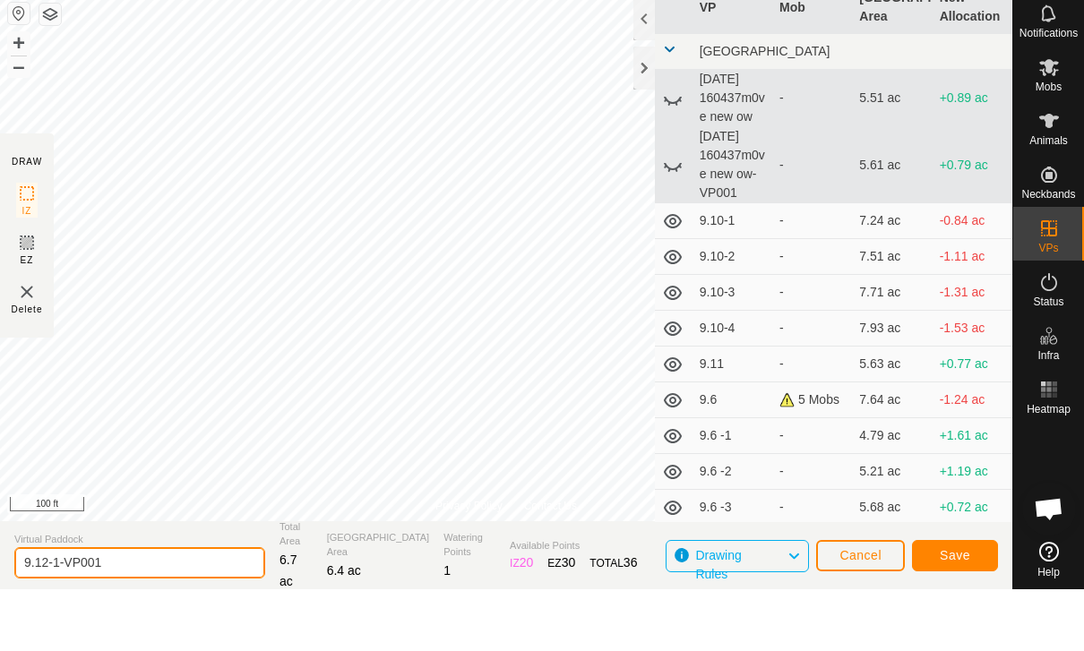
click at [133, 609] on input "9.12-1-VP001" at bounding box center [139, 624] width 251 height 31
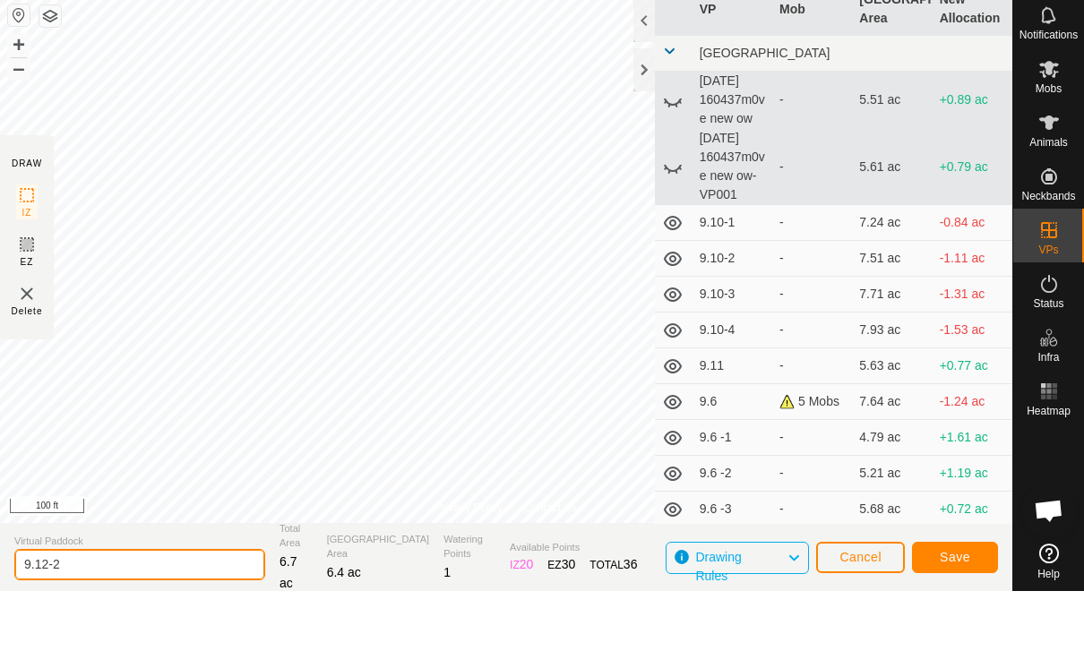
type input "9.12-2"
click at [951, 602] on button "Save" at bounding box center [955, 617] width 86 height 31
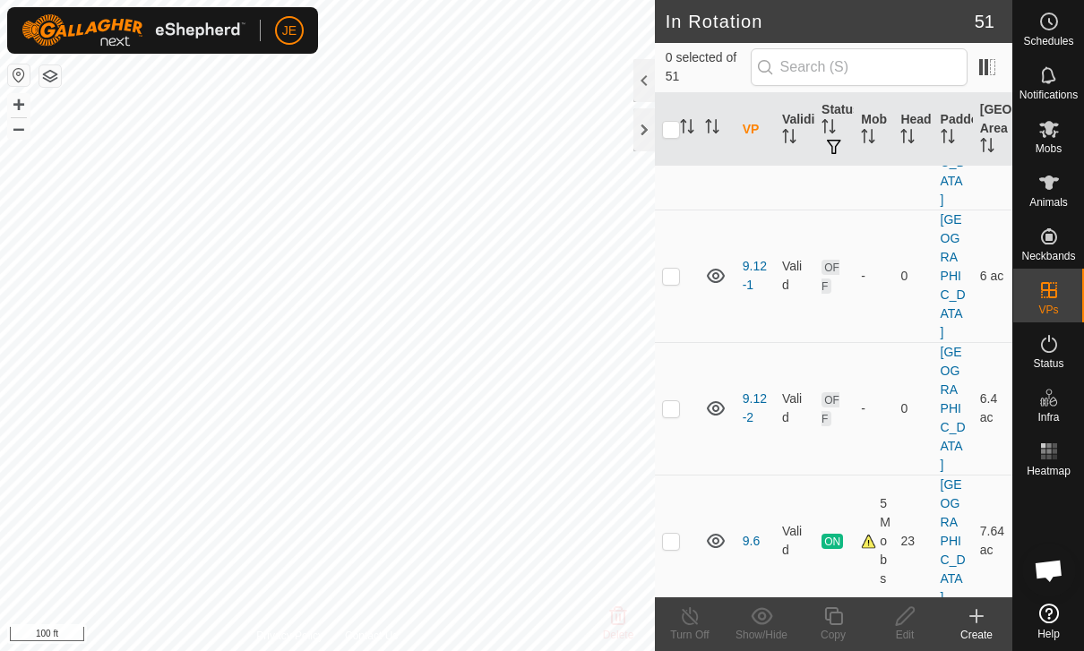
scroll to position [997, 0]
click at [682, 356] on td at bounding box center [676, 406] width 43 height 133
checkbox input "true"
click at [849, 612] on copy-svg-icon at bounding box center [833, 615] width 72 height 21
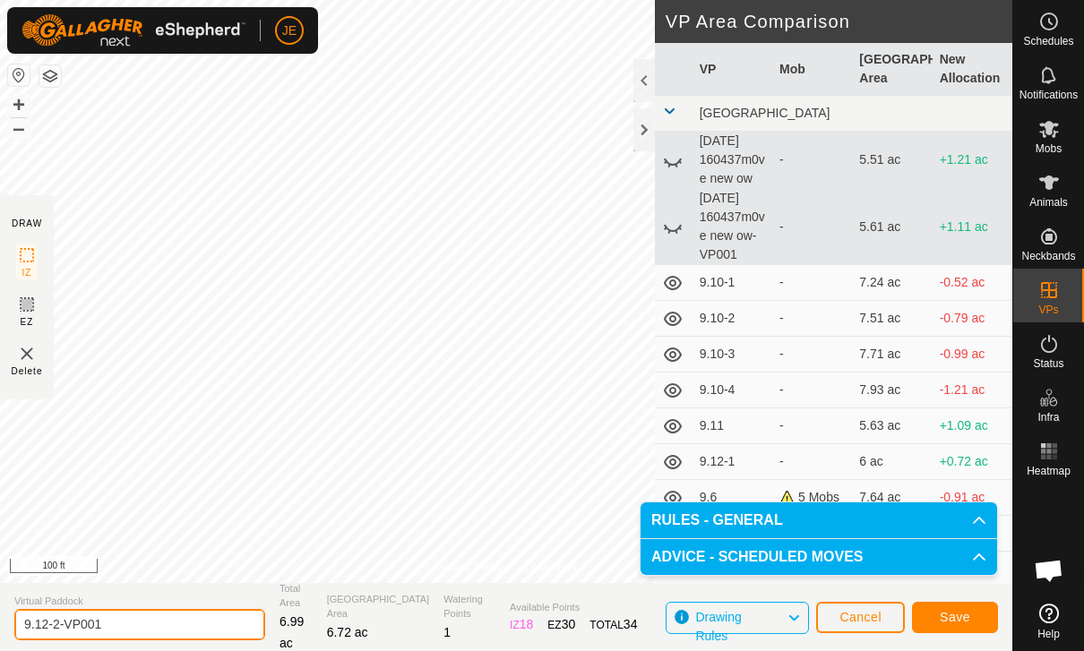
click at [136, 618] on input "9.12-2-VP001" at bounding box center [139, 624] width 251 height 31
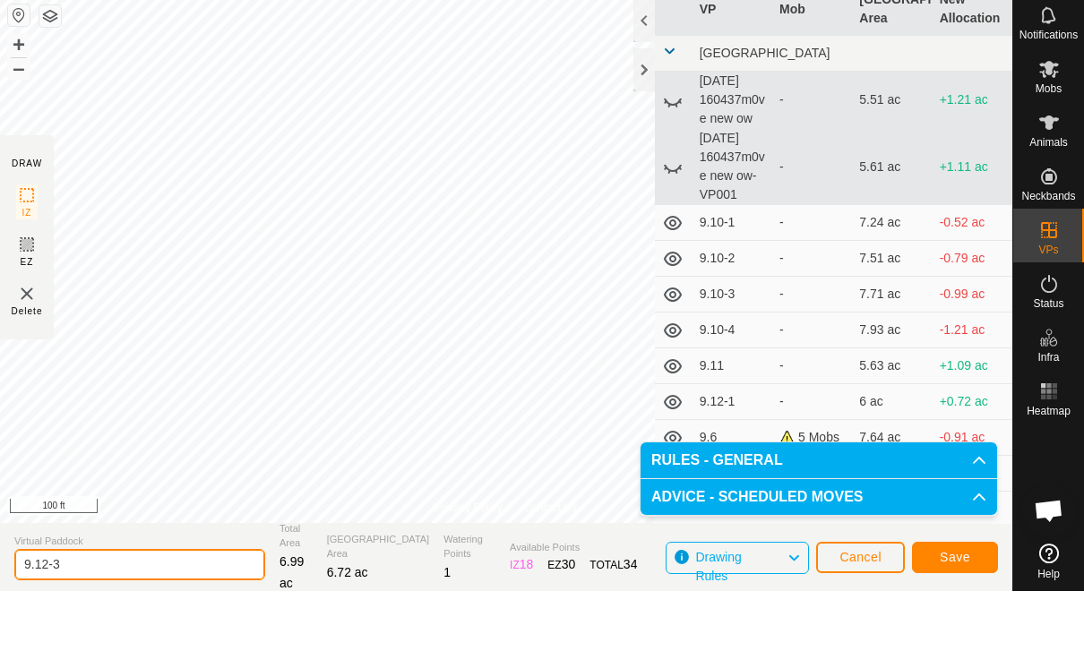
type input "9.12-3"
click at [965, 610] on span "Save" at bounding box center [955, 617] width 30 height 14
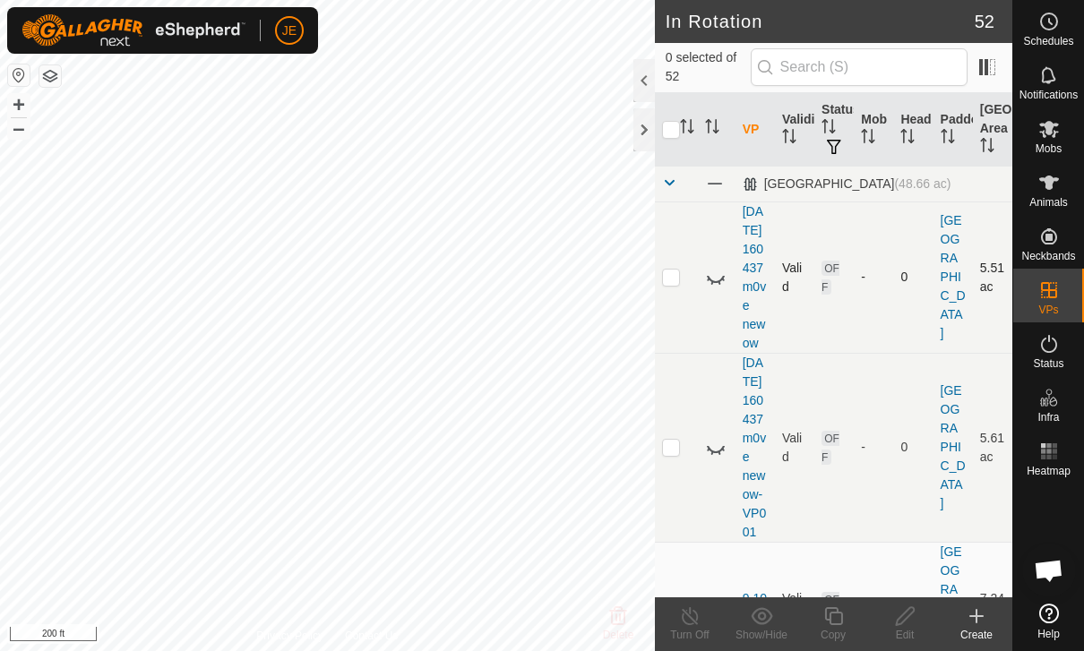
click at [669, 284] on p-checkbox at bounding box center [671, 277] width 18 height 14
click at [672, 284] on p-checkbox at bounding box center [671, 277] width 18 height 14
checkbox input "false"
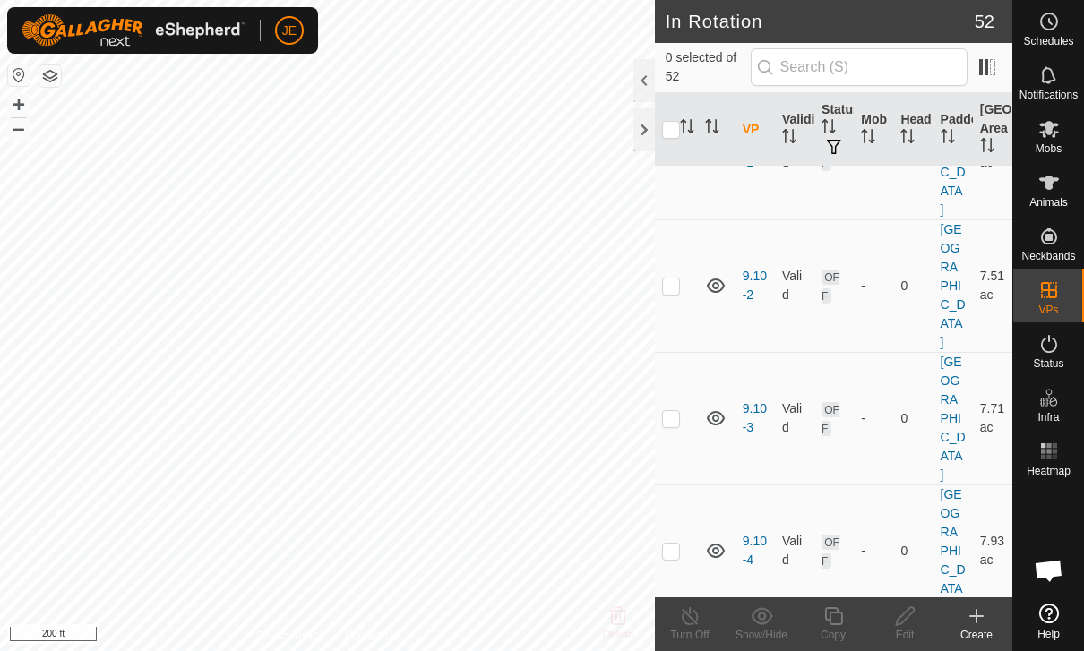
scroll to position [454, 0]
click at [686, 220] on td at bounding box center [676, 154] width 43 height 133
click at [673, 161] on p-checkbox at bounding box center [671, 154] width 18 height 14
checkbox input "false"
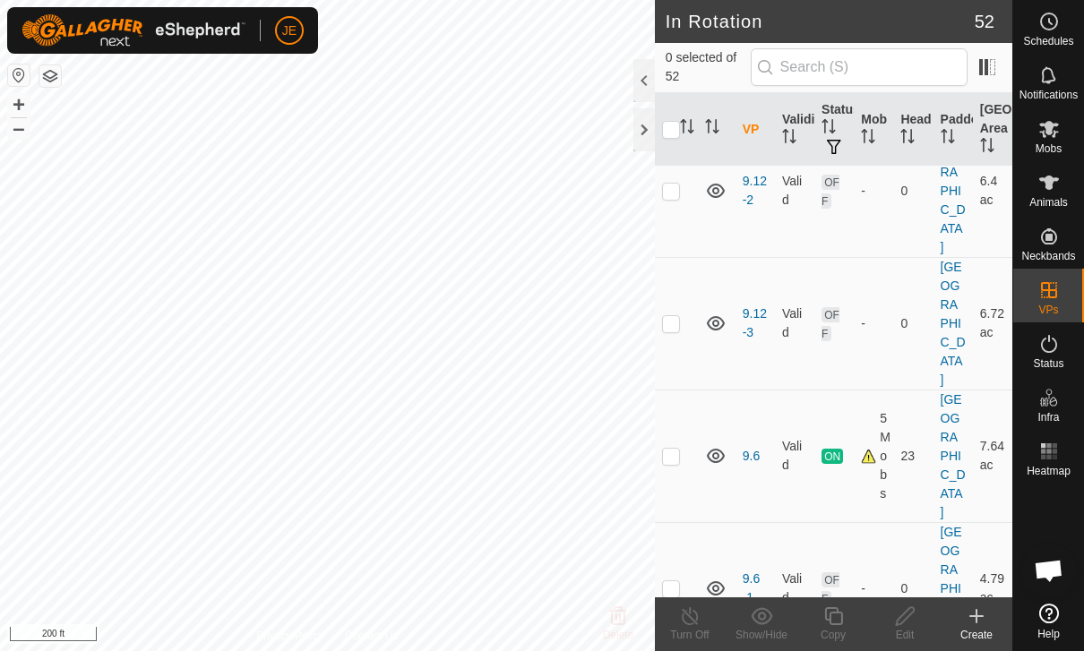
scroll to position [1265, 0]
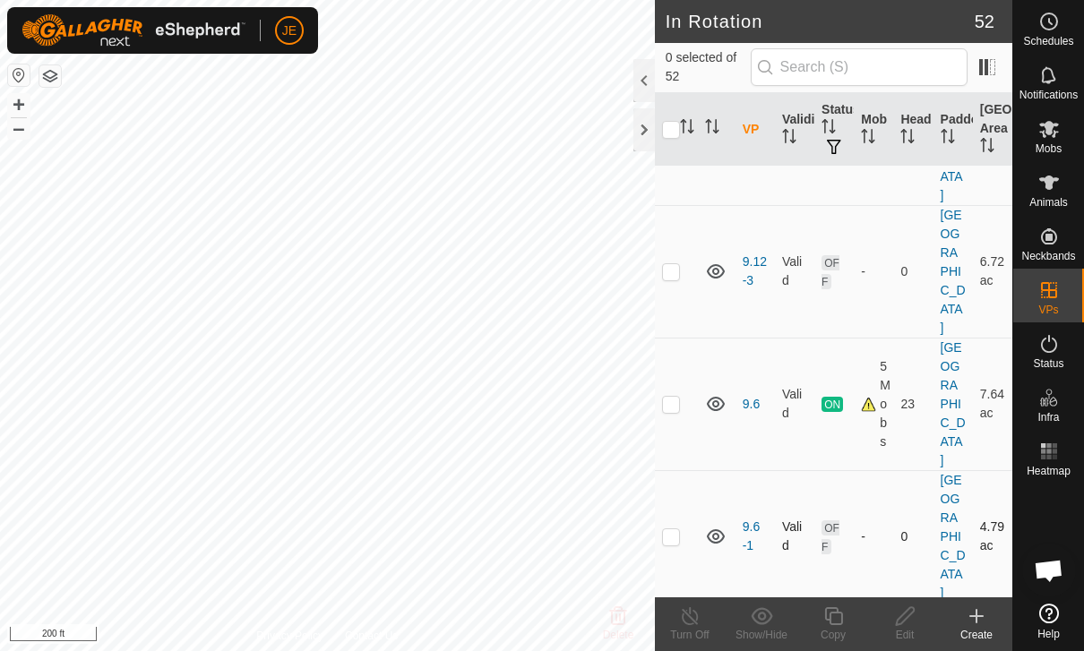
click at [671, 529] on p-checkbox at bounding box center [671, 536] width 18 height 14
checkbox input "true"
click at [837, 620] on icon at bounding box center [833, 615] width 22 height 21
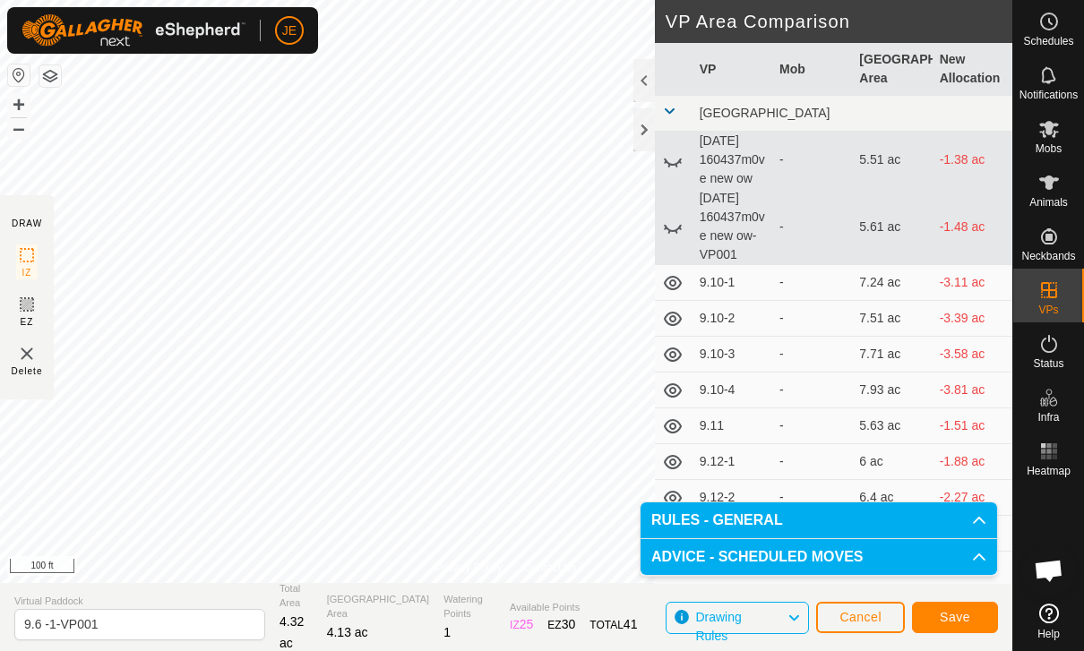
click at [967, 607] on button "Save" at bounding box center [955, 617] width 86 height 31
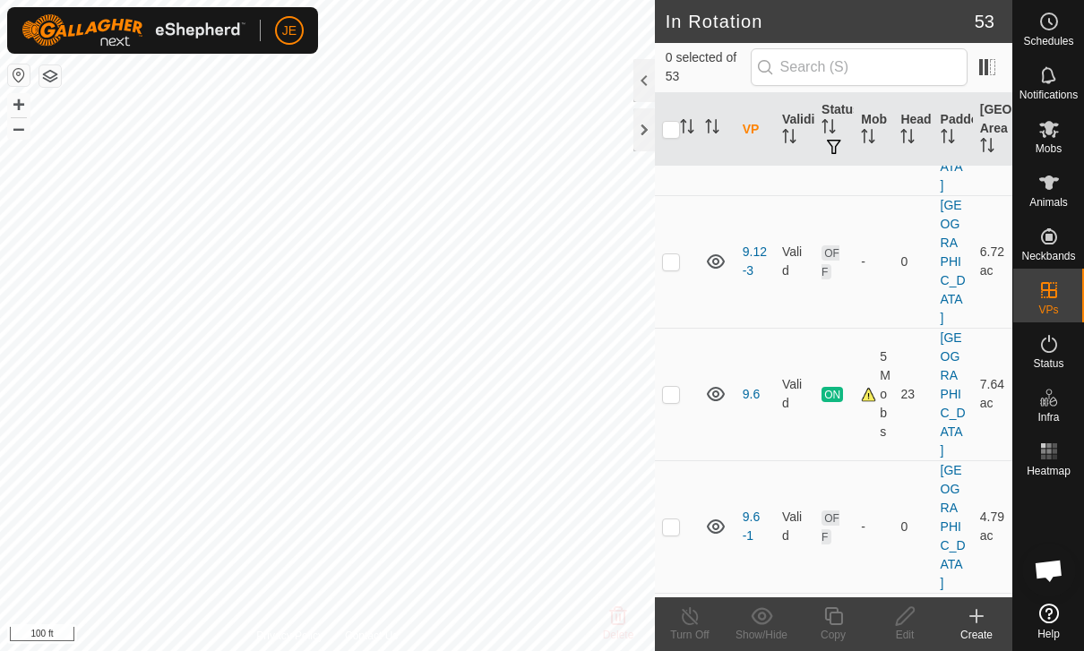
scroll to position [1275, 0]
click at [674, 650] on p-checkbox at bounding box center [671, 658] width 18 height 14
checkbox input "true"
click at [903, 622] on icon at bounding box center [905, 616] width 18 height 18
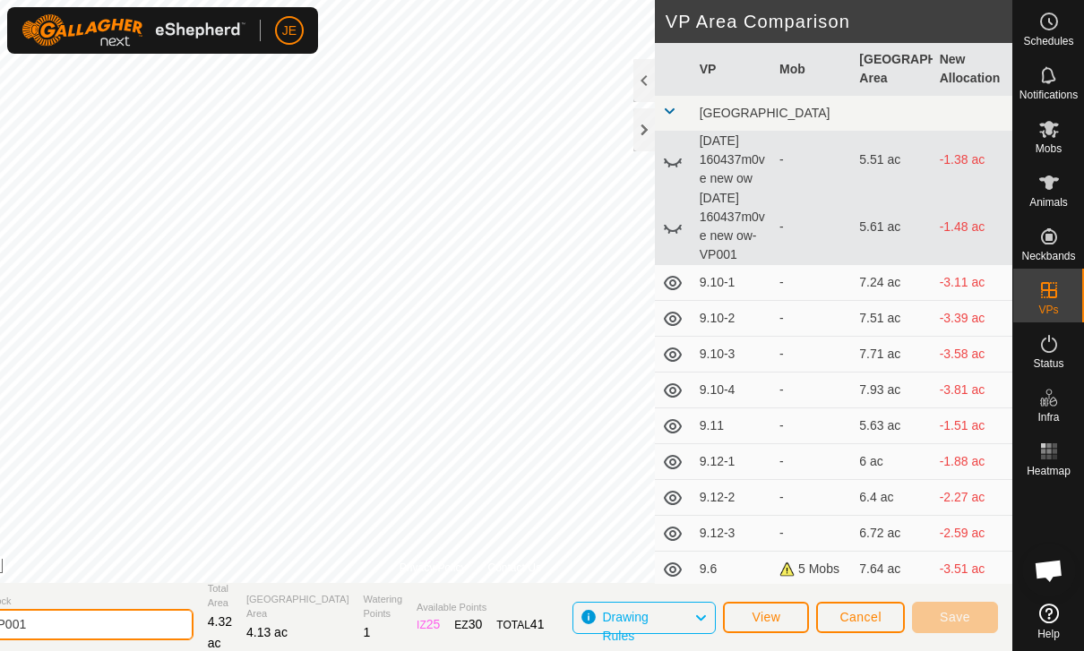
click at [133, 628] on input "9.6 -1-VP001" at bounding box center [68, 624] width 251 height 31
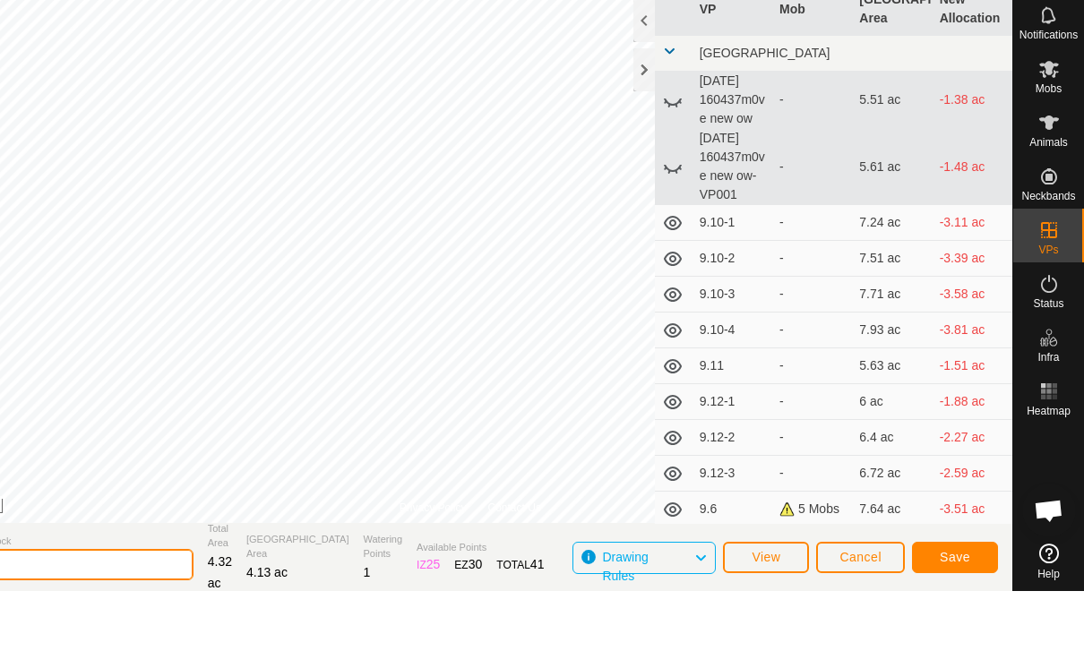
type input "9.6 -0"
click at [948, 610] on span "Save" at bounding box center [955, 617] width 30 height 14
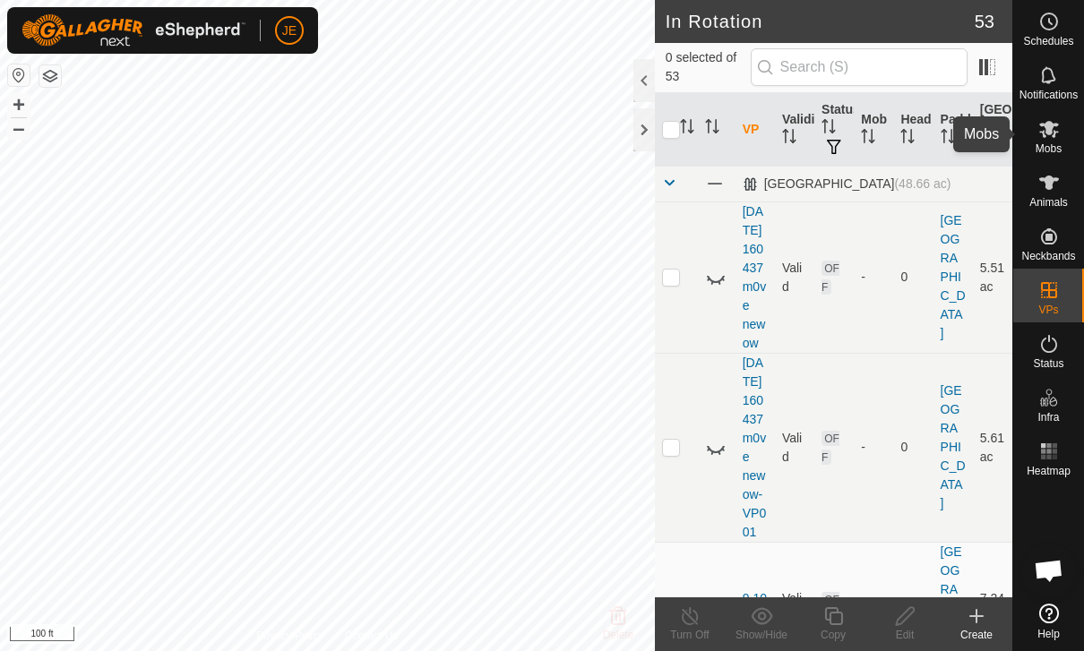
click at [1050, 126] on icon at bounding box center [1049, 129] width 20 height 17
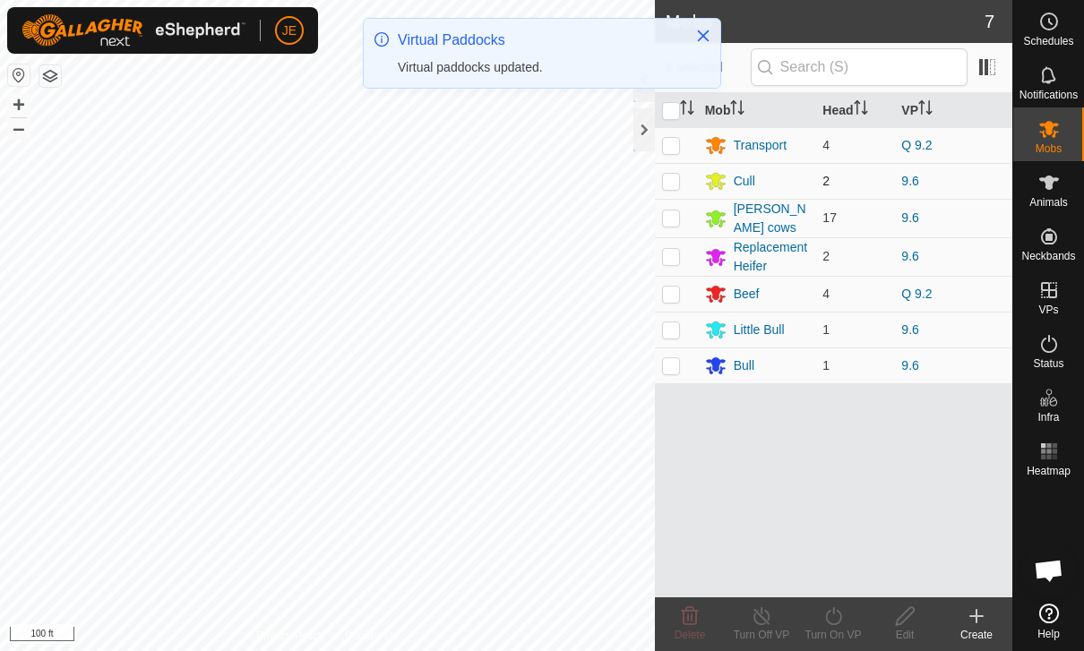
click at [667, 185] on p-checkbox at bounding box center [671, 181] width 18 height 14
checkbox input "true"
click at [676, 219] on p-checkbox at bounding box center [671, 217] width 18 height 14
checkbox input "true"
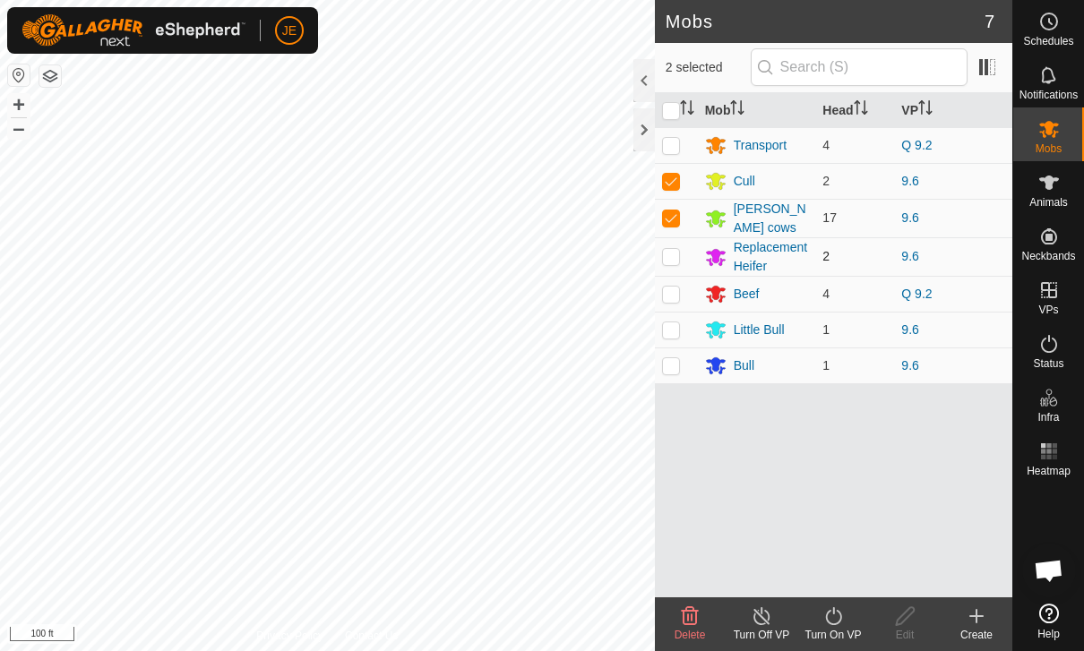
click at [662, 255] on p-checkbox at bounding box center [671, 256] width 18 height 14
checkbox input "true"
click at [673, 323] on p-checkbox at bounding box center [671, 329] width 18 height 14
checkbox input "true"
click at [678, 366] on p-checkbox at bounding box center [671, 365] width 18 height 14
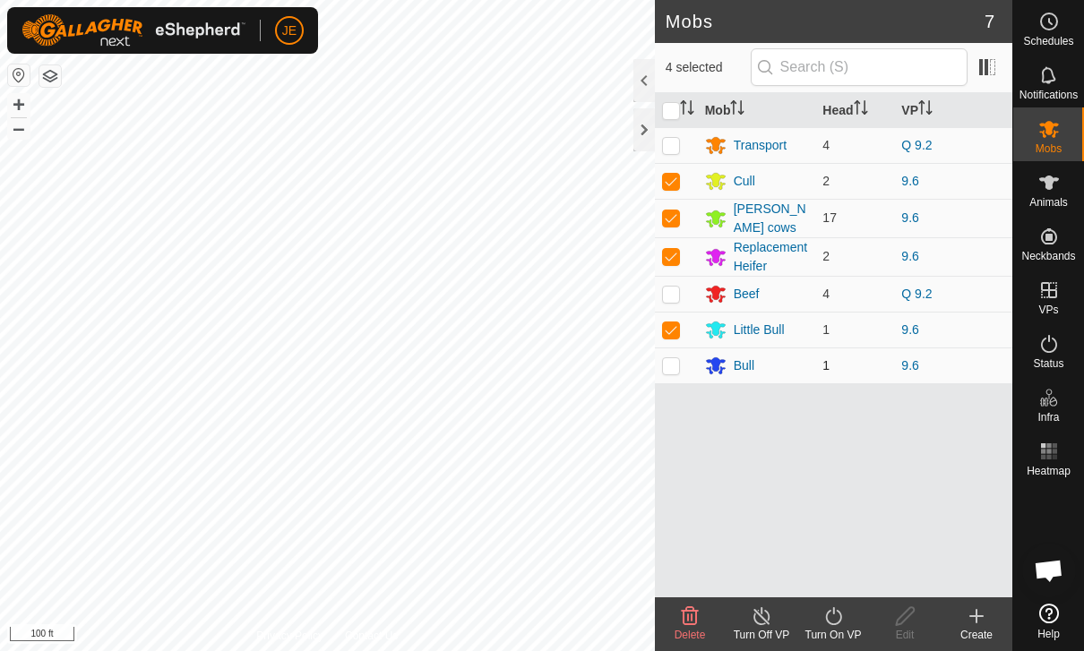
checkbox input "true"
click at [839, 626] on icon at bounding box center [833, 615] width 22 height 21
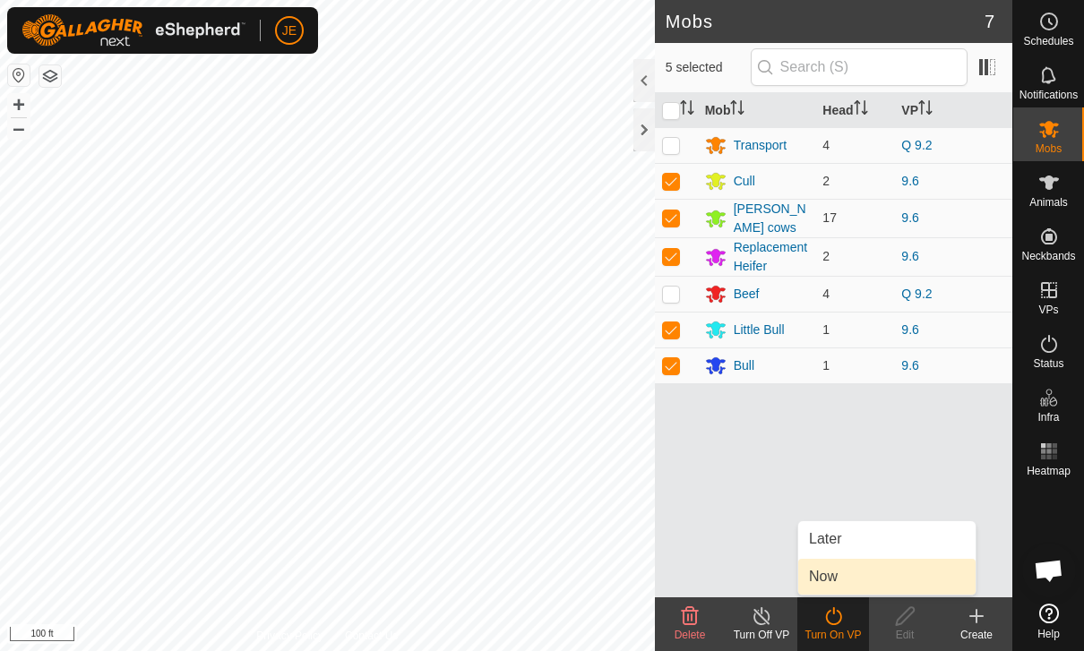
click at [869, 581] on link "Now" at bounding box center [886, 577] width 177 height 36
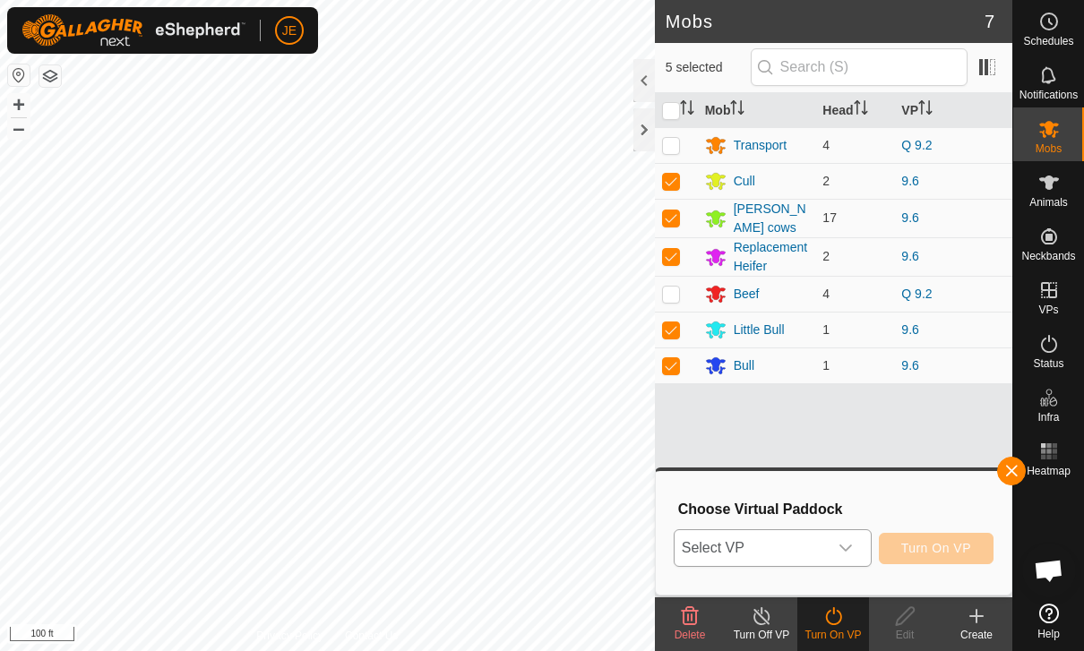
click at [839, 547] on icon "dropdown trigger" at bounding box center [845, 548] width 14 height 14
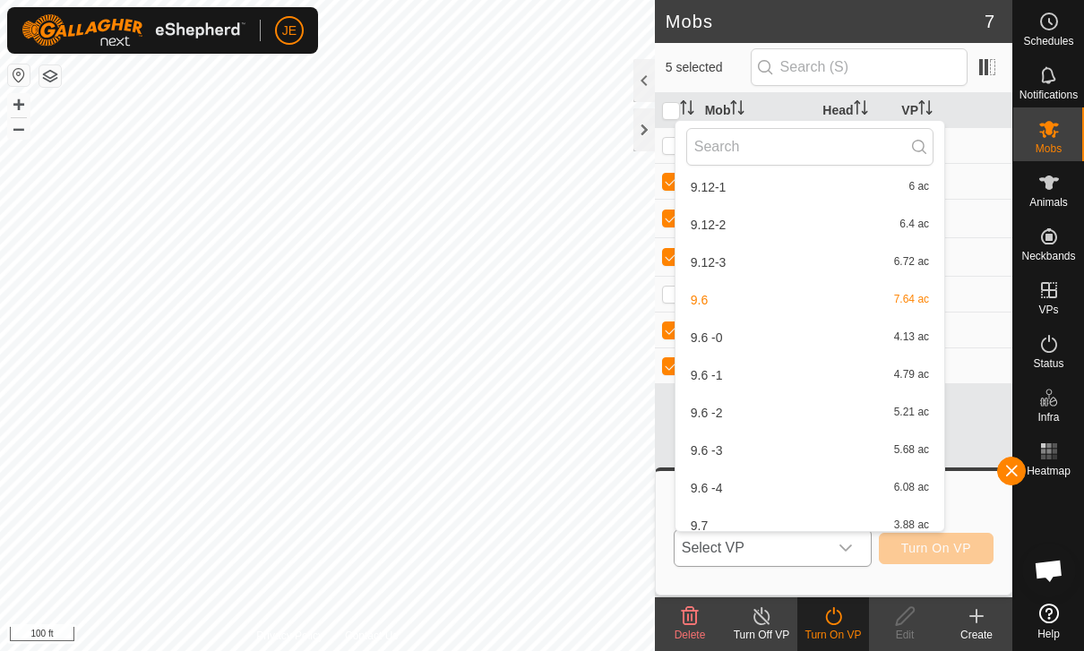
scroll to position [309, 0]
click at [782, 336] on div "9.6 -0 4.13 ac" at bounding box center [809, 336] width 247 height 21
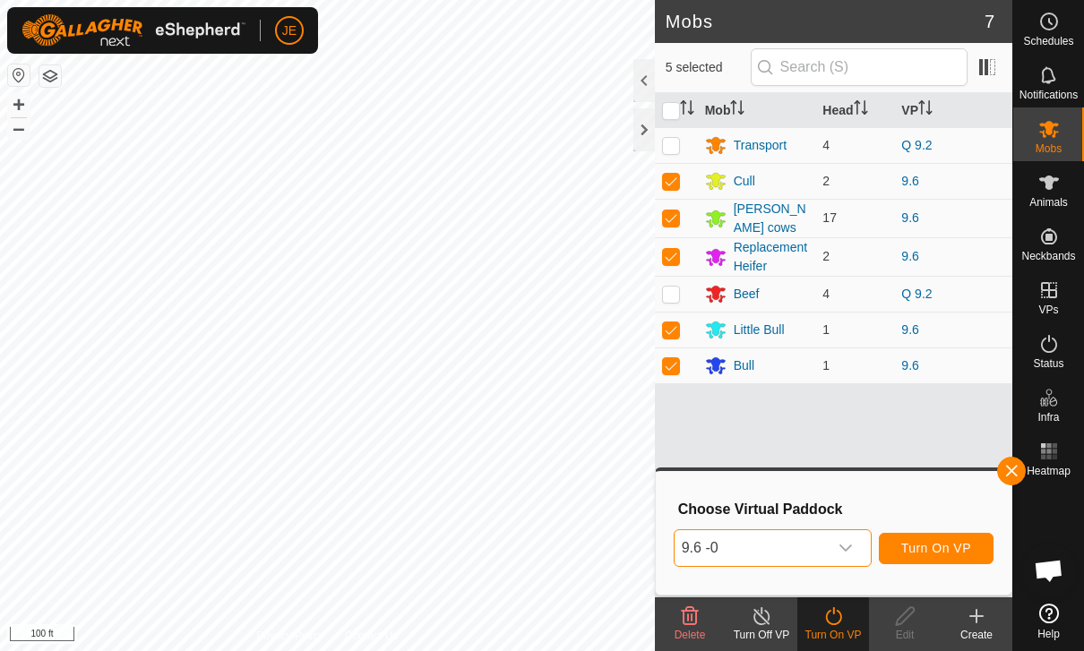
click at [955, 544] on span "Turn On VP" at bounding box center [936, 548] width 70 height 14
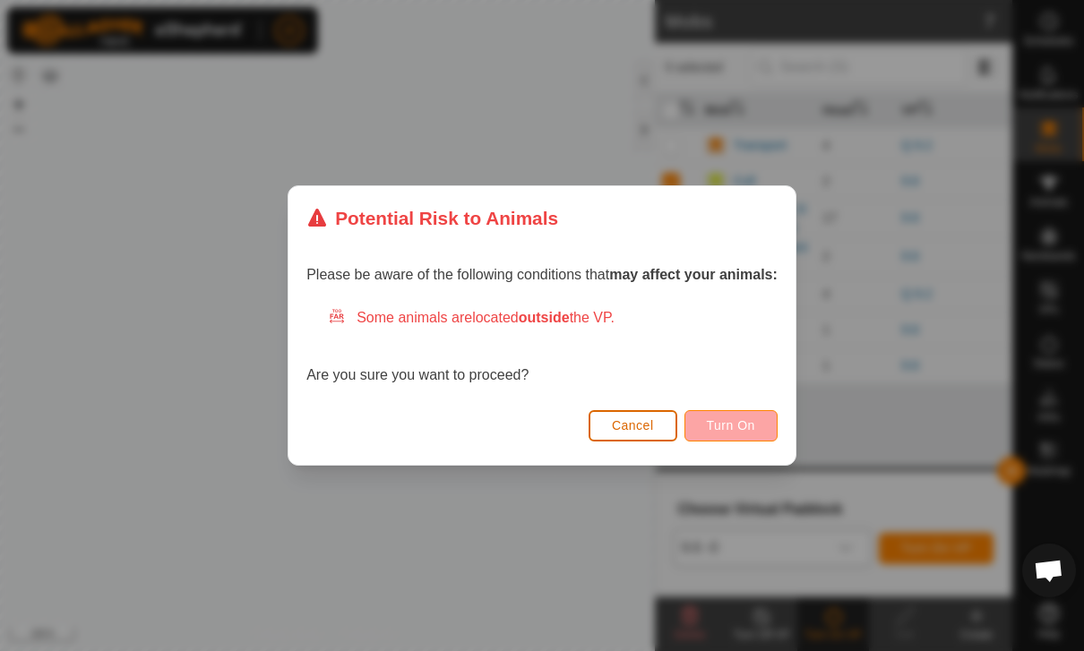
click at [747, 411] on button "Turn On" at bounding box center [730, 425] width 93 height 31
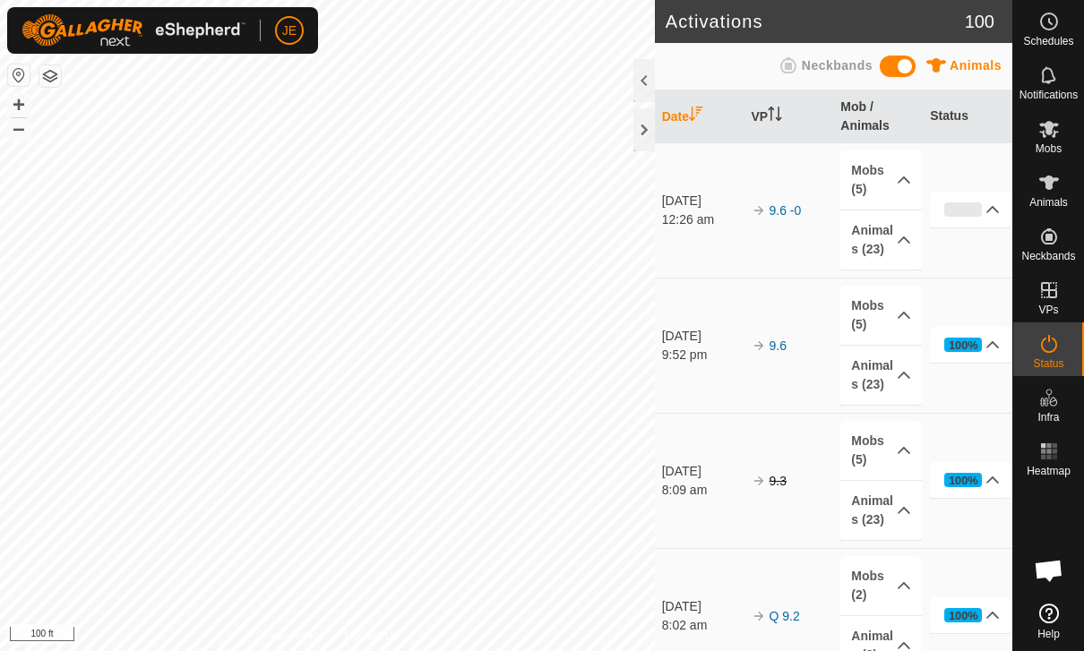
click at [1058, 133] on icon at bounding box center [1048, 128] width 21 height 21
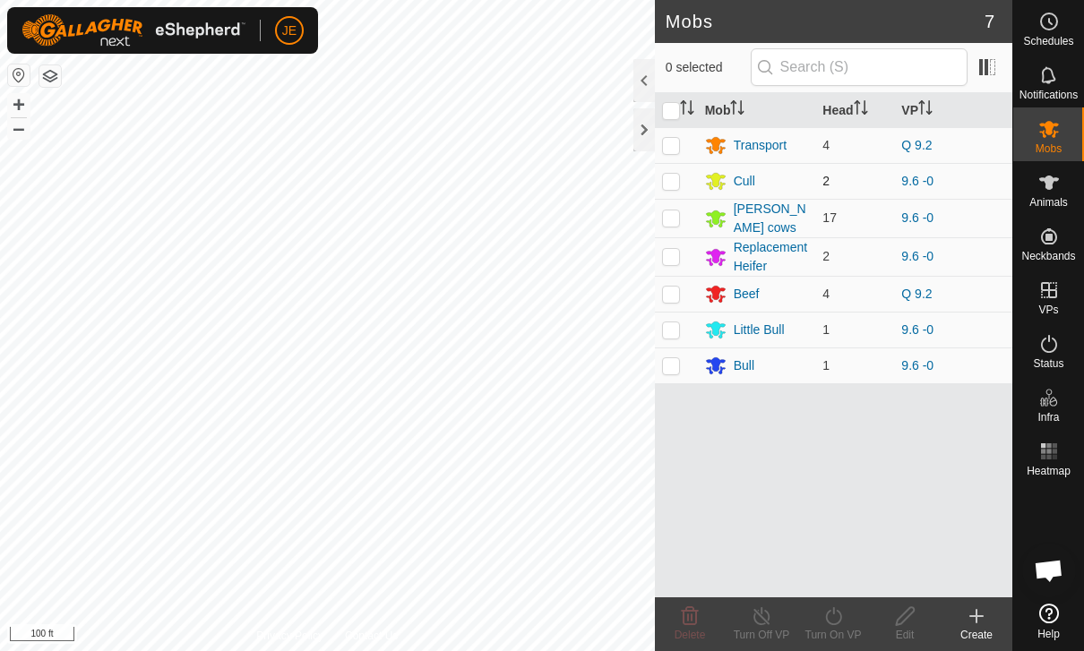
click at [675, 182] on p-checkbox at bounding box center [671, 181] width 18 height 14
checkbox input "true"
click at [916, 610] on edit-svg-icon at bounding box center [905, 615] width 72 height 21
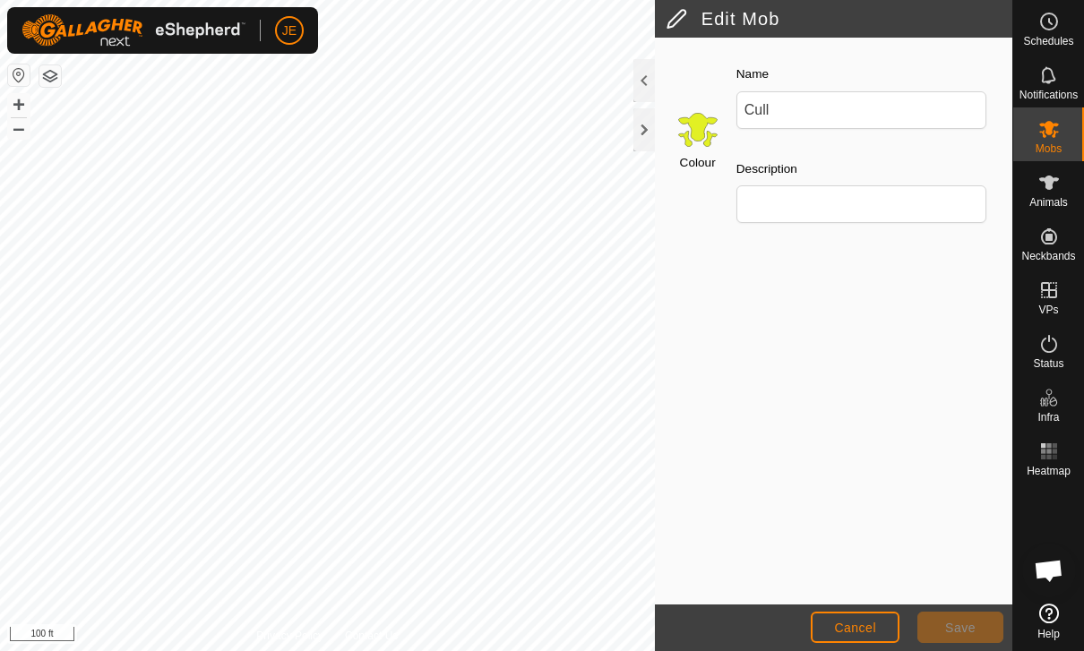
click at [851, 622] on span "Cancel" at bounding box center [855, 628] width 42 height 14
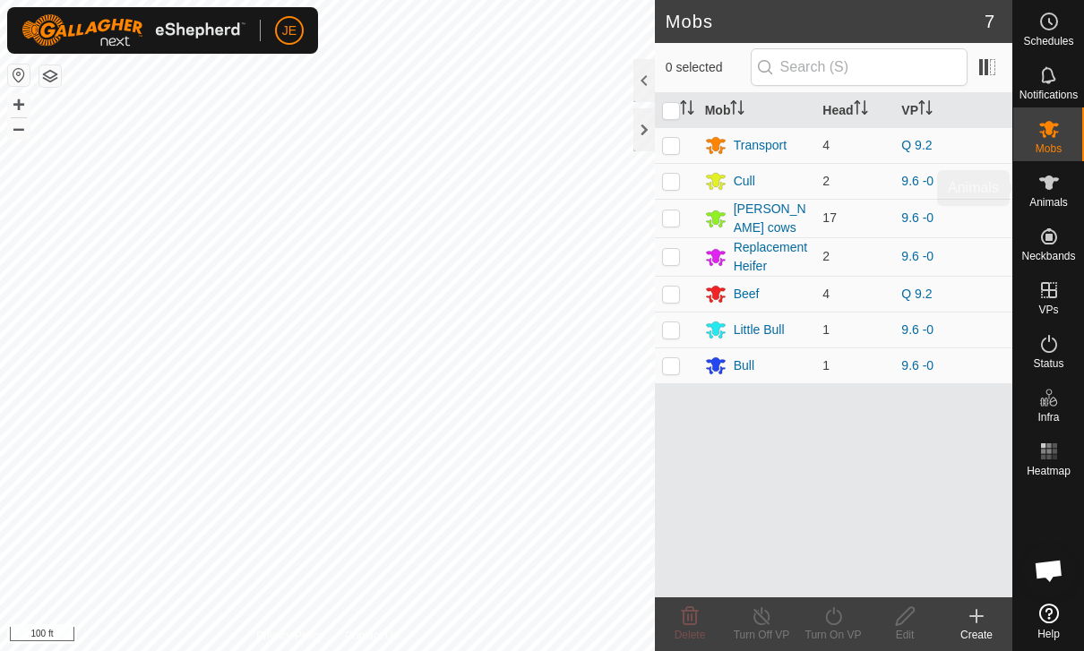
click at [1064, 187] on es-animals-svg-icon at bounding box center [1049, 182] width 32 height 29
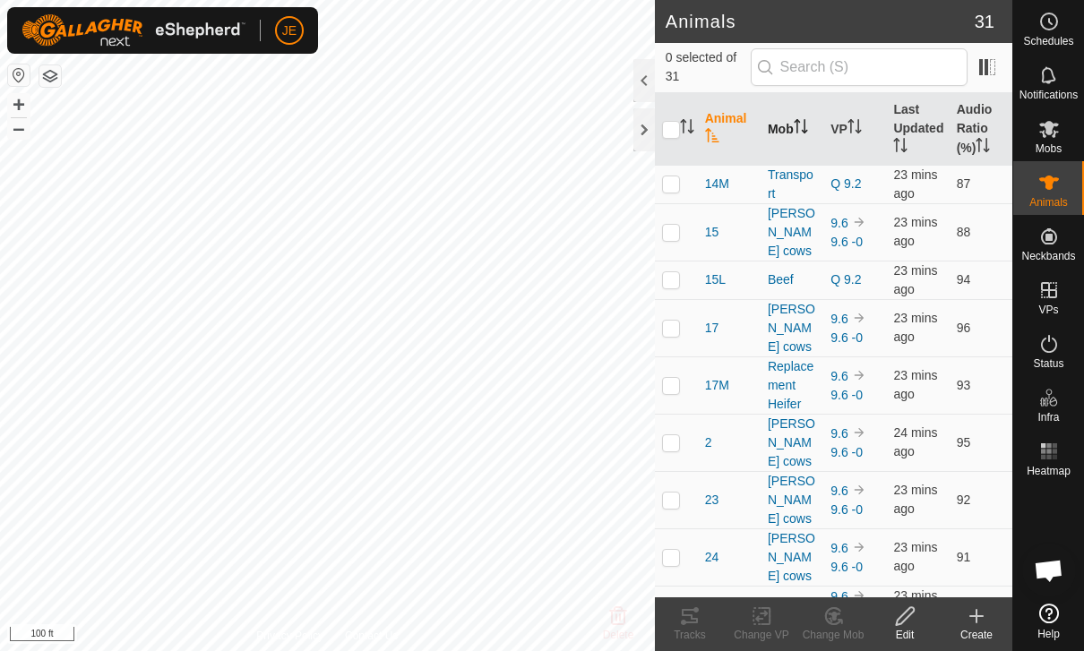
click at [802, 138] on th "Mob" at bounding box center [791, 129] width 63 height 73
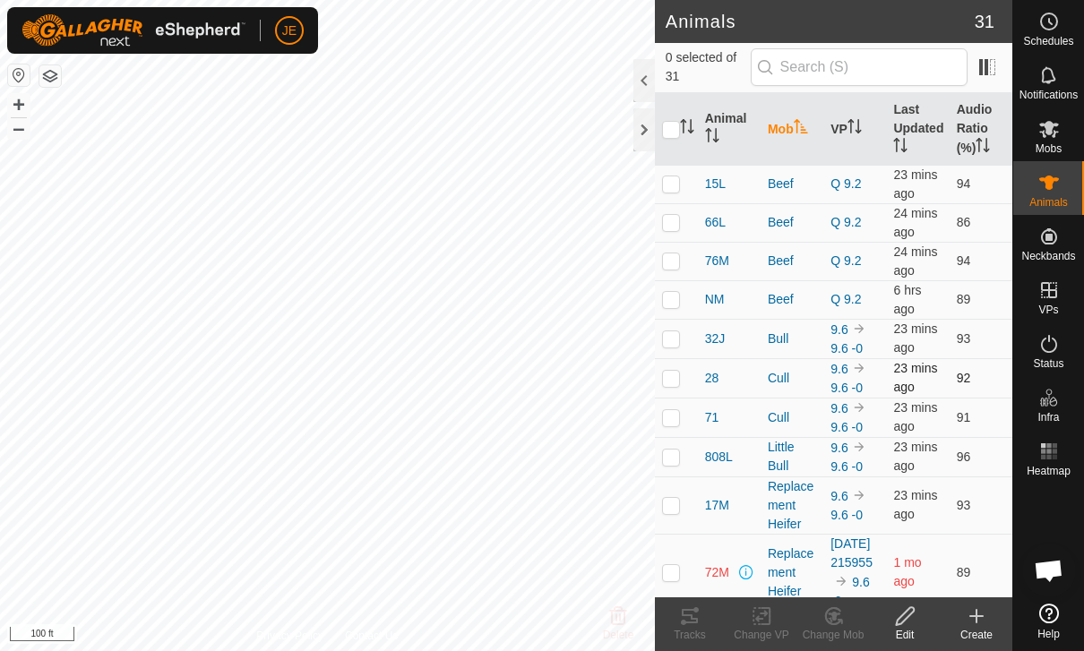
click at [678, 382] on p-checkbox at bounding box center [671, 378] width 18 height 14
checkbox input "true"
click at [670, 421] on p-checkbox at bounding box center [671, 417] width 18 height 14
checkbox input "true"
click at [844, 623] on icon at bounding box center [833, 615] width 22 height 21
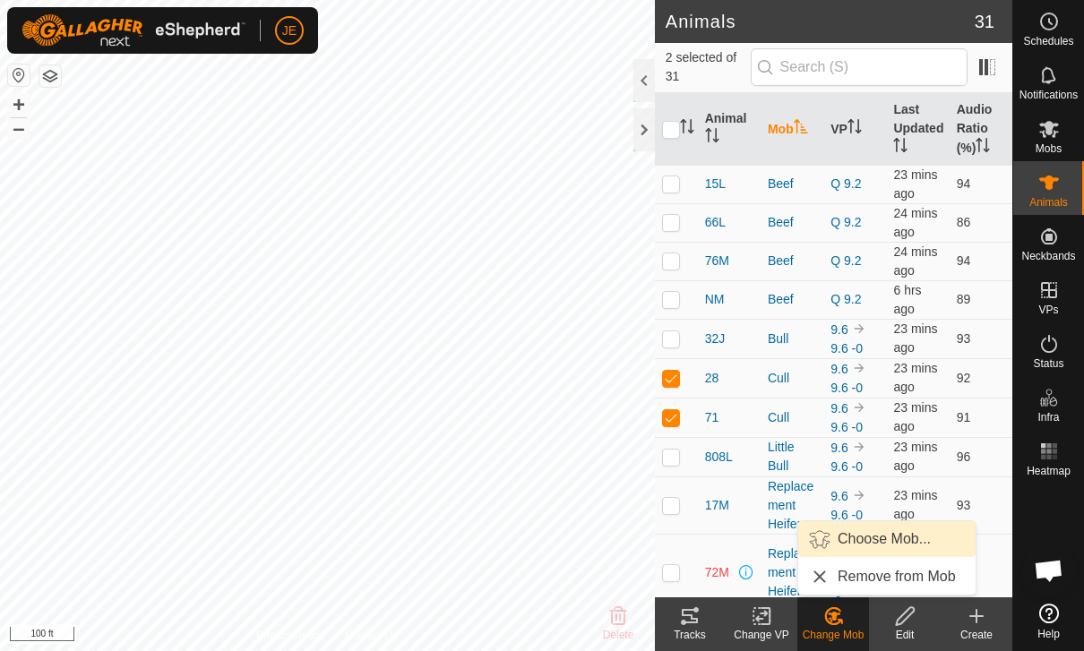
click at [899, 541] on span "Choose Mob..." at bounding box center [883, 538] width 93 height 21
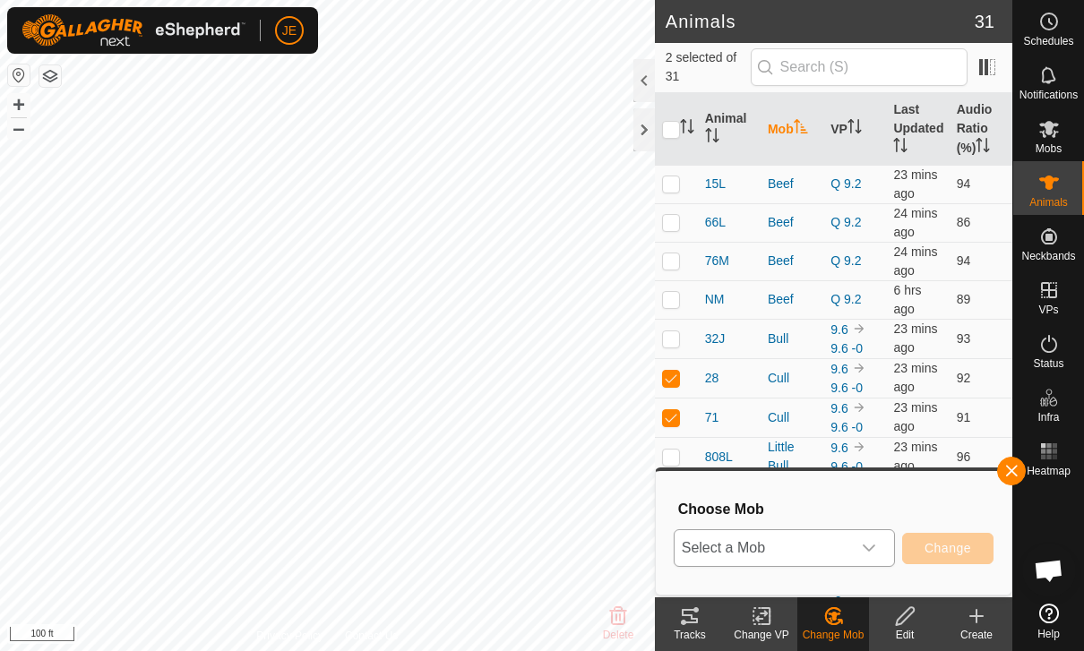
click at [860, 550] on div "dropdown trigger" at bounding box center [869, 548] width 36 height 36
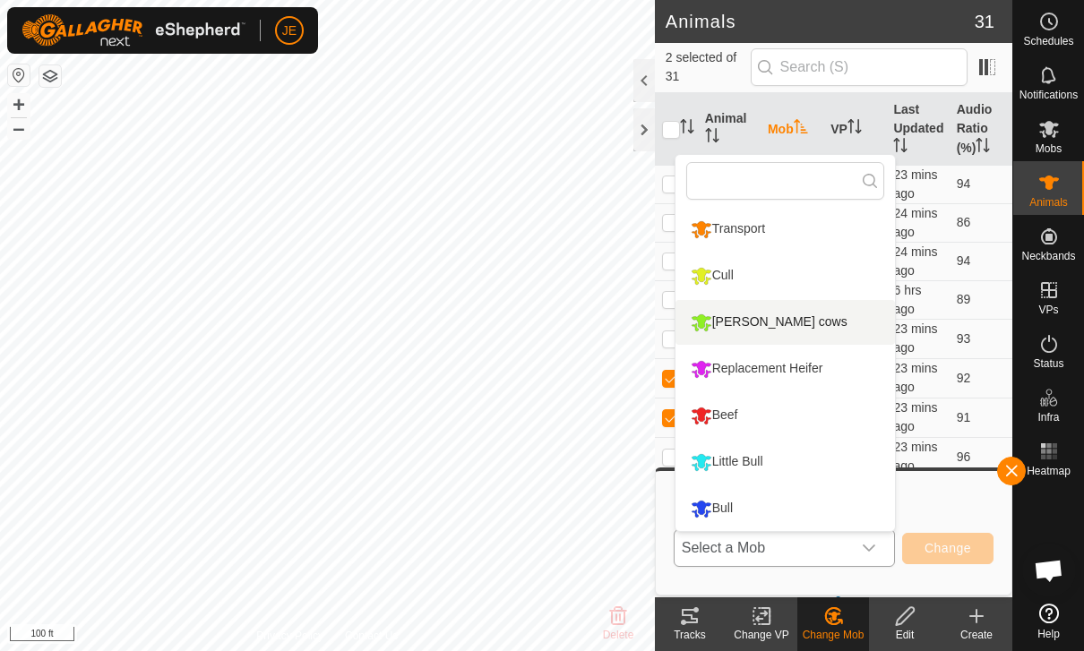
click at [785, 324] on div "[PERSON_NAME] cows" at bounding box center [769, 322] width 166 height 30
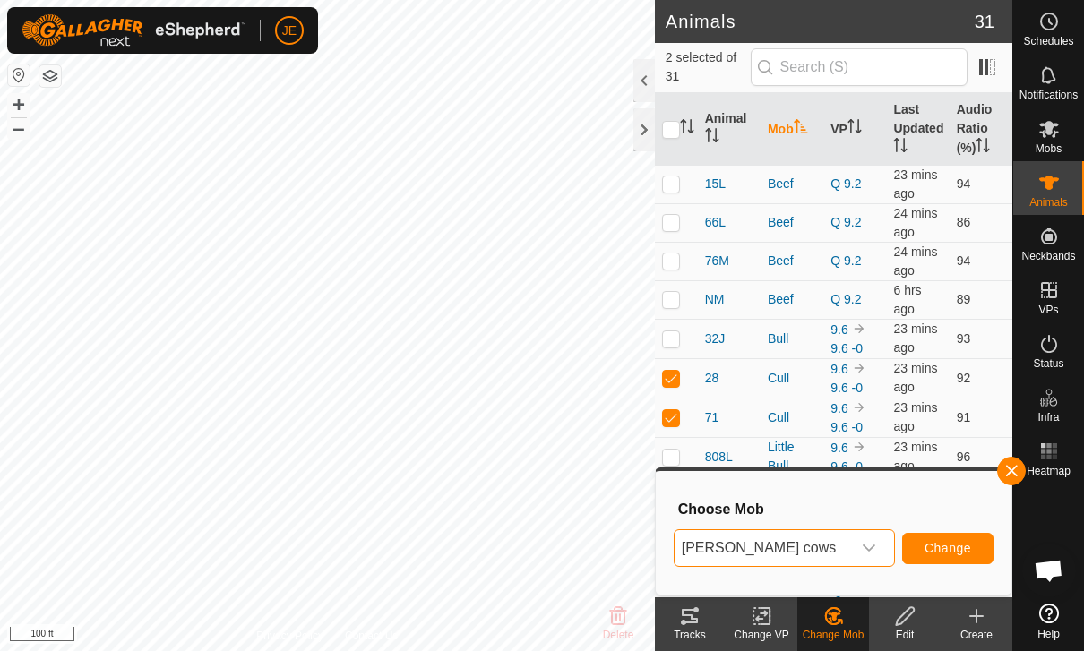
click at [965, 543] on span "Change" at bounding box center [947, 548] width 47 height 14
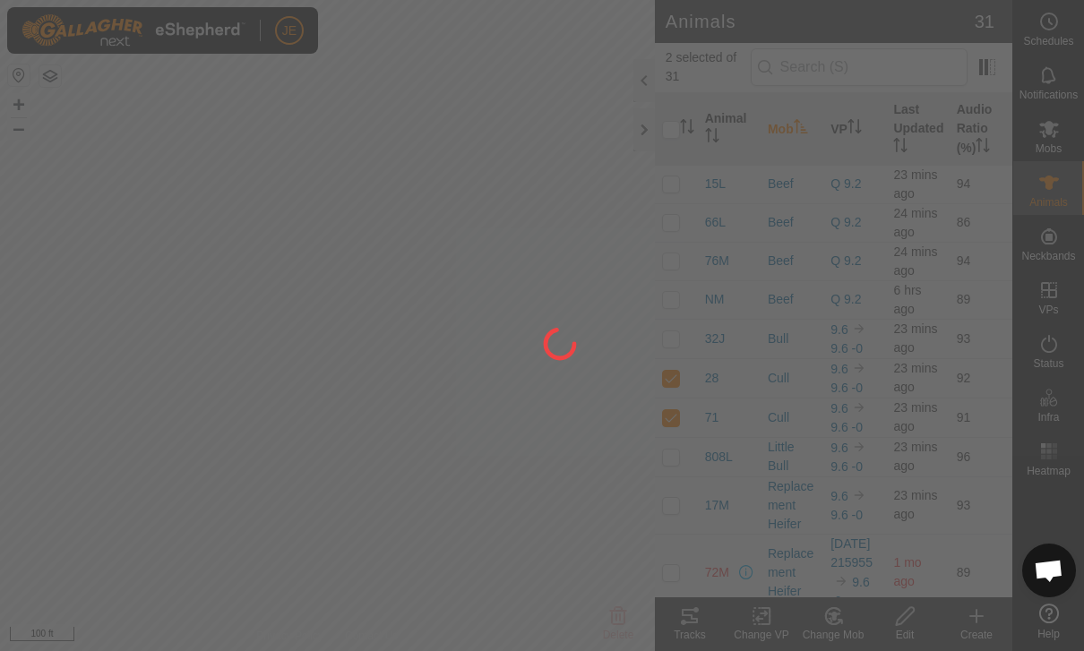
checkbox input "false"
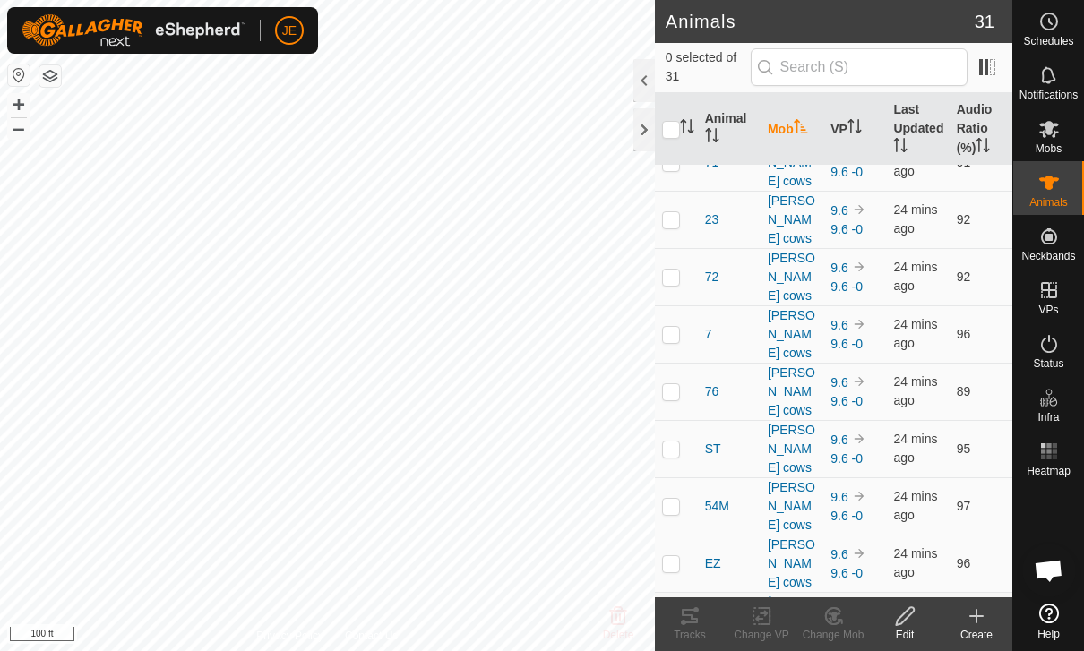
scroll to position [857, 0]
click at [1061, 126] on es-mob-svg-icon at bounding box center [1049, 129] width 32 height 29
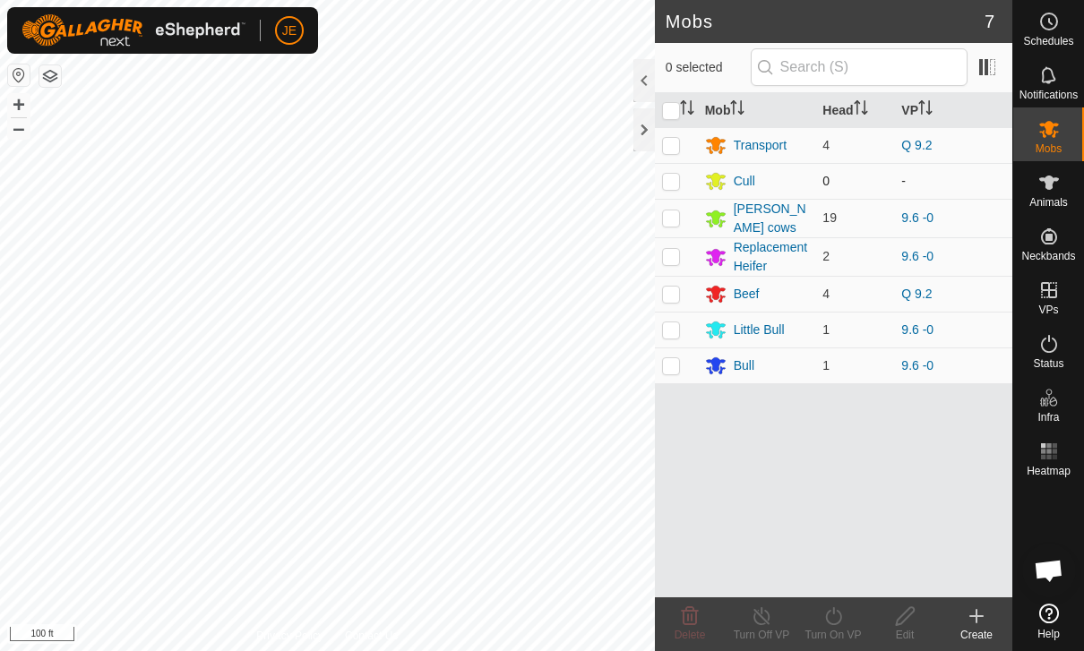
click at [692, 185] on td at bounding box center [676, 181] width 43 height 36
click at [692, 184] on td at bounding box center [676, 181] width 43 height 36
click at [688, 176] on td at bounding box center [676, 181] width 43 height 36
click at [699, 631] on span "Delete" at bounding box center [689, 635] width 31 height 13
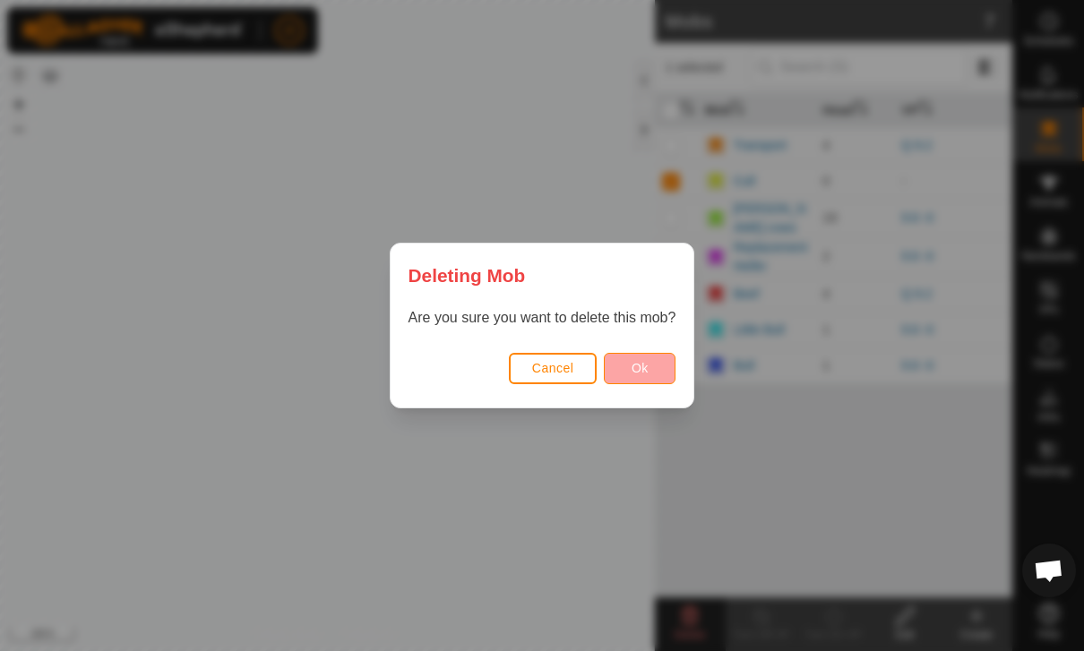
click at [649, 372] on button "Ok" at bounding box center [640, 368] width 72 height 31
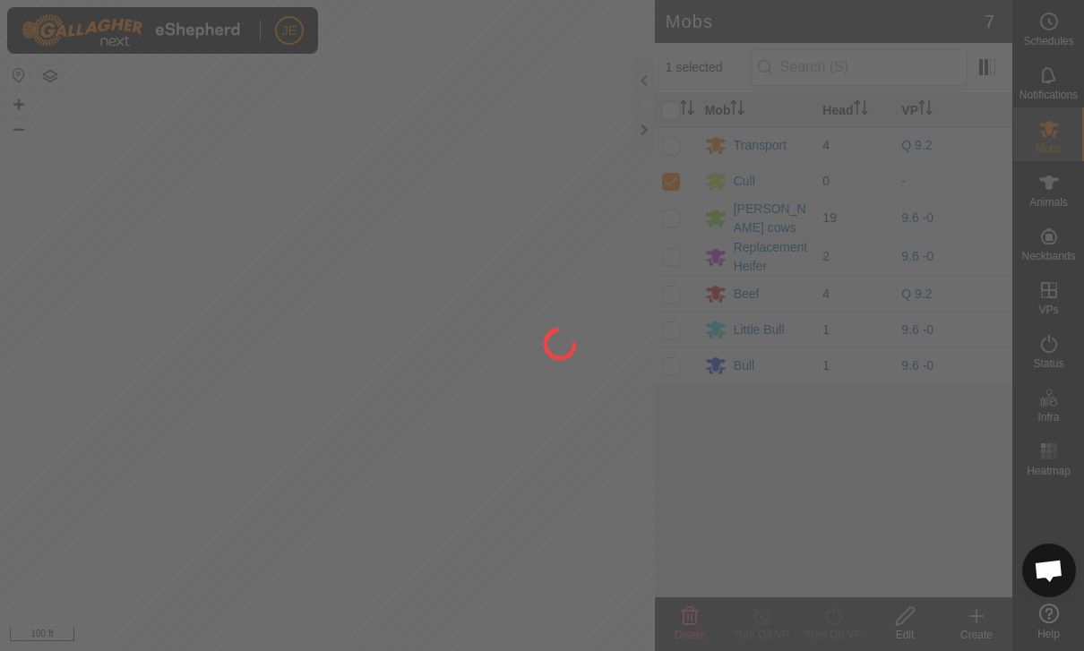
checkbox input "false"
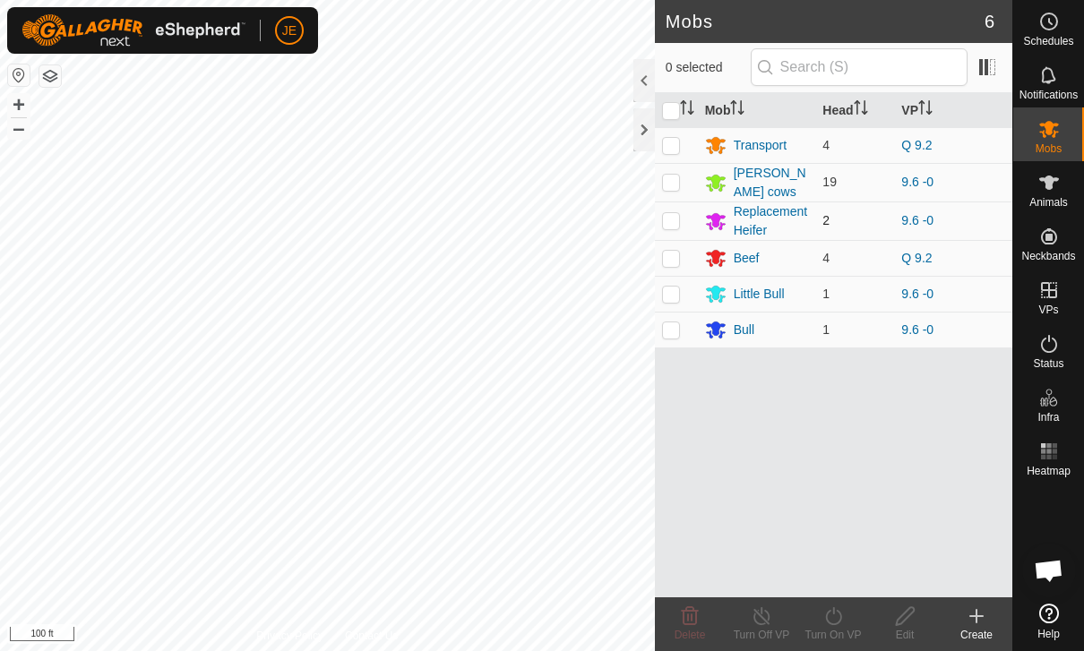
click at [674, 218] on p-checkbox at bounding box center [671, 220] width 18 height 14
click at [672, 213] on p-checkbox at bounding box center [671, 220] width 18 height 14
checkbox input "false"
click at [1063, 193] on es-animals-svg-icon at bounding box center [1049, 182] width 32 height 29
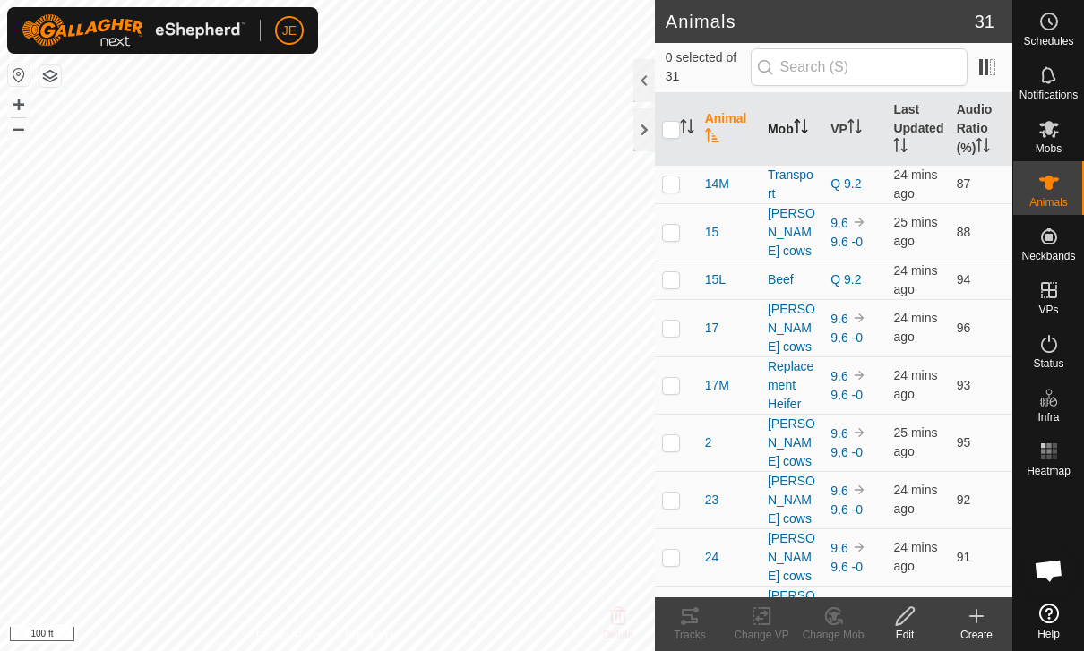
click at [795, 140] on th "Mob" at bounding box center [791, 129] width 63 height 73
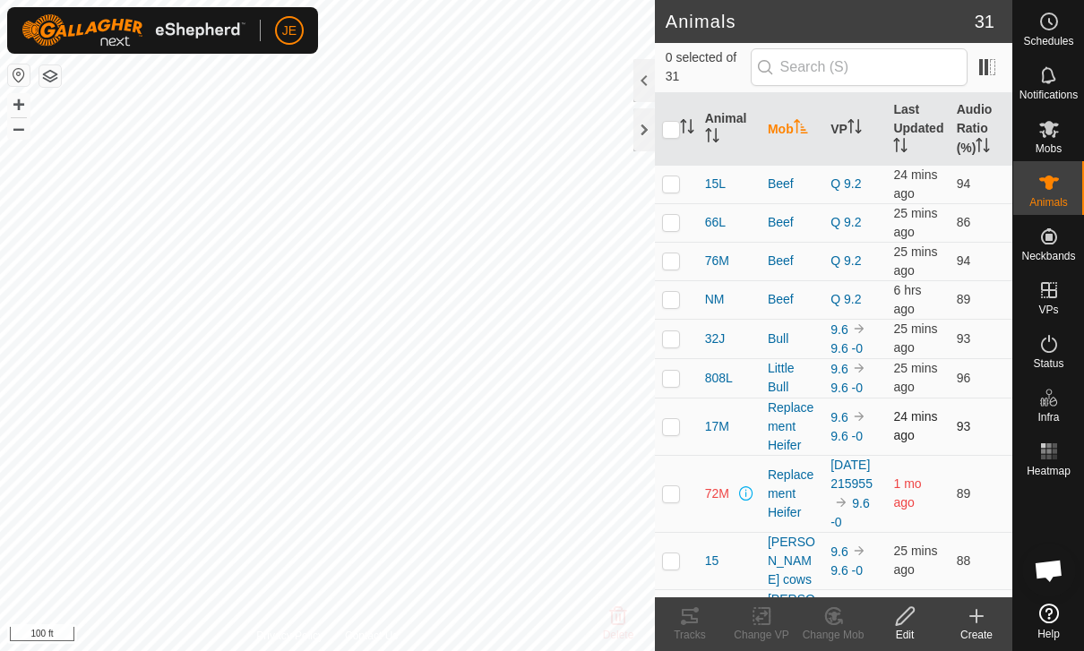
click at [665, 425] on p-checkbox at bounding box center [671, 426] width 18 height 14
click at [837, 634] on div "Change Mob" at bounding box center [833, 635] width 72 height 16
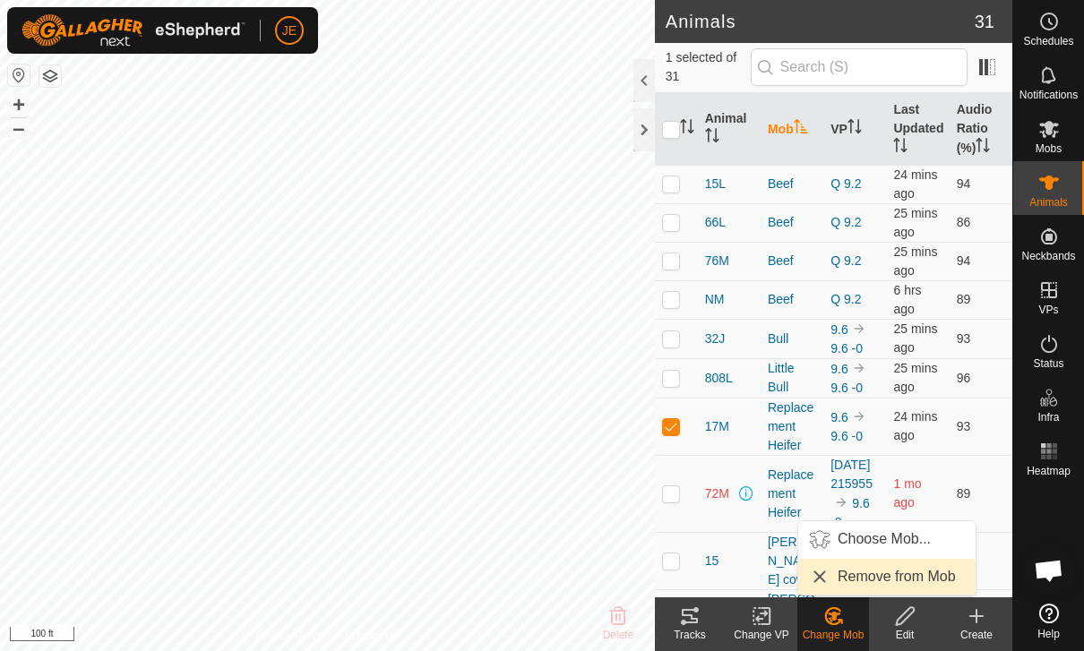
click at [943, 579] on span "Remove from Mob" at bounding box center [896, 576] width 118 height 21
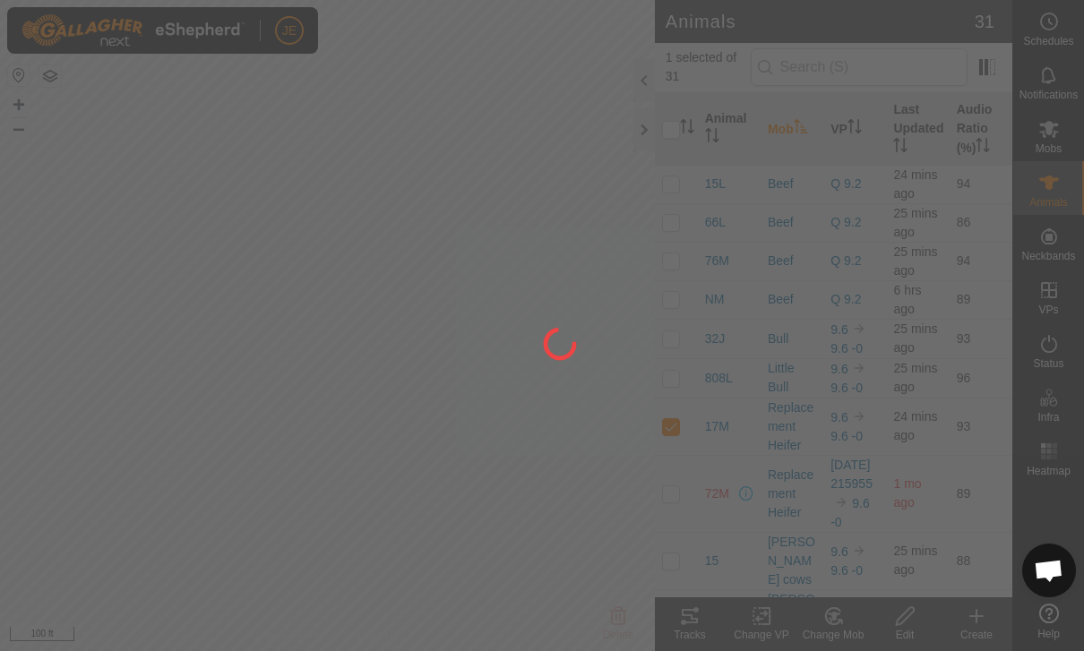
checkbox input "false"
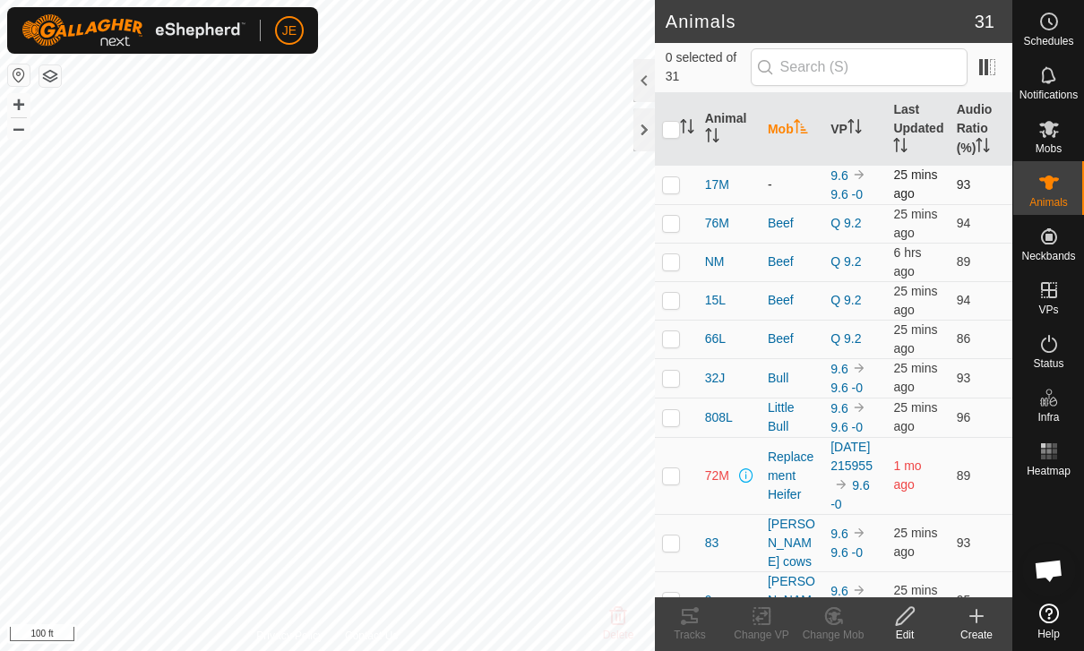
click at [670, 177] on p-checkbox at bounding box center [671, 184] width 18 height 14
click at [841, 619] on icon at bounding box center [833, 615] width 22 height 21
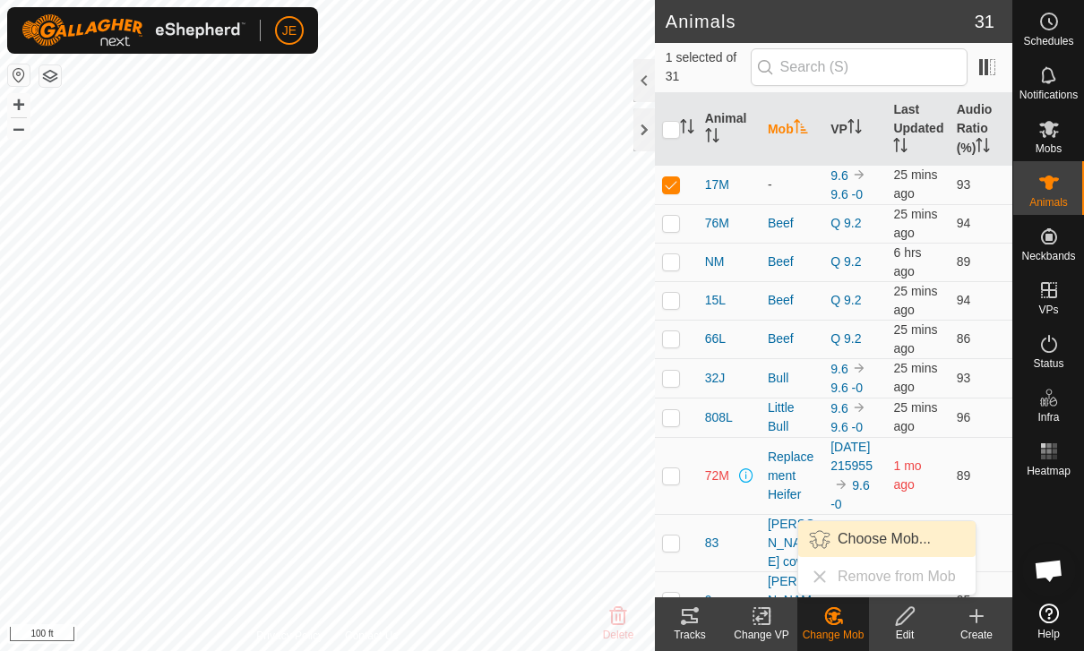
click at [907, 535] on span "Choose Mob..." at bounding box center [883, 538] width 93 height 21
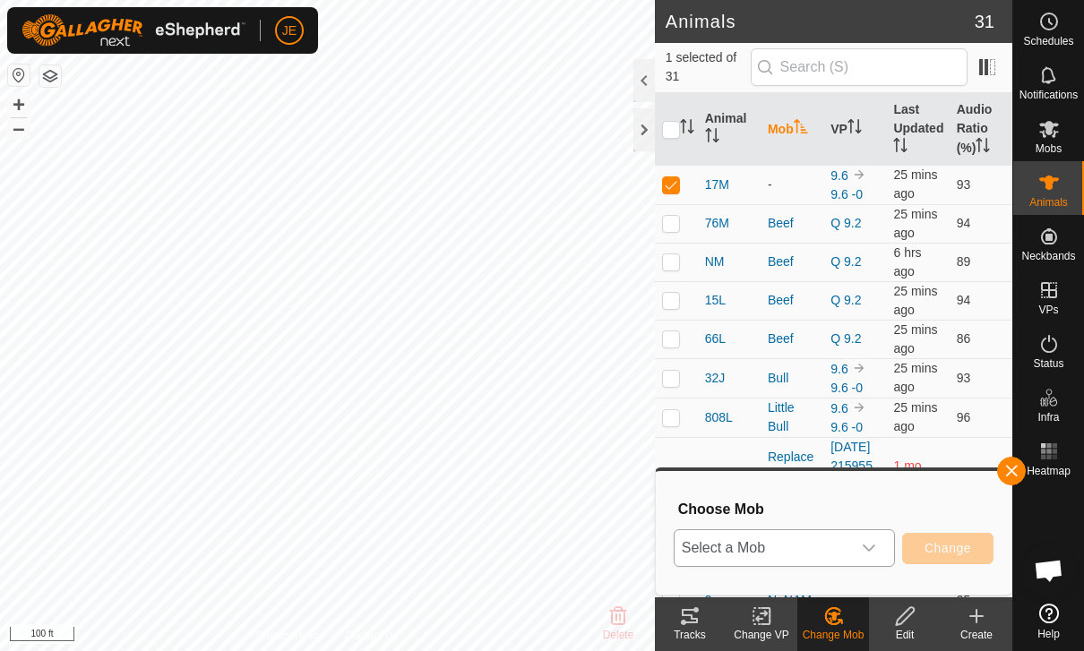
click at [848, 550] on span "Select a Mob" at bounding box center [762, 548] width 176 height 36
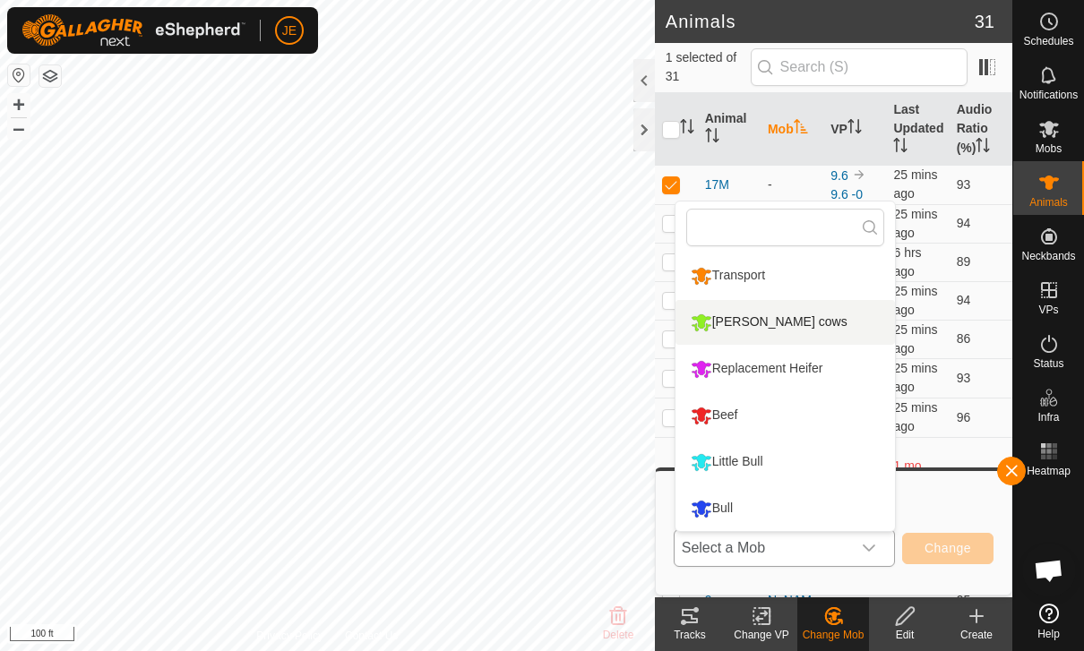
click at [775, 325] on div "[PERSON_NAME] cows" at bounding box center [769, 322] width 166 height 30
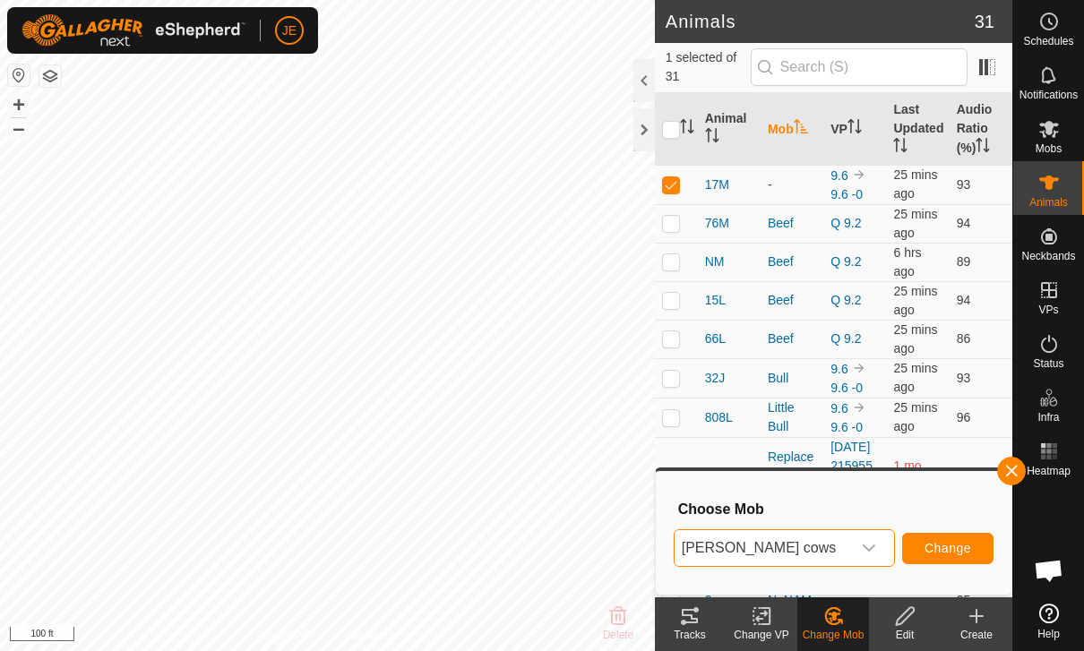
click at [962, 545] on span "Change" at bounding box center [947, 548] width 47 height 14
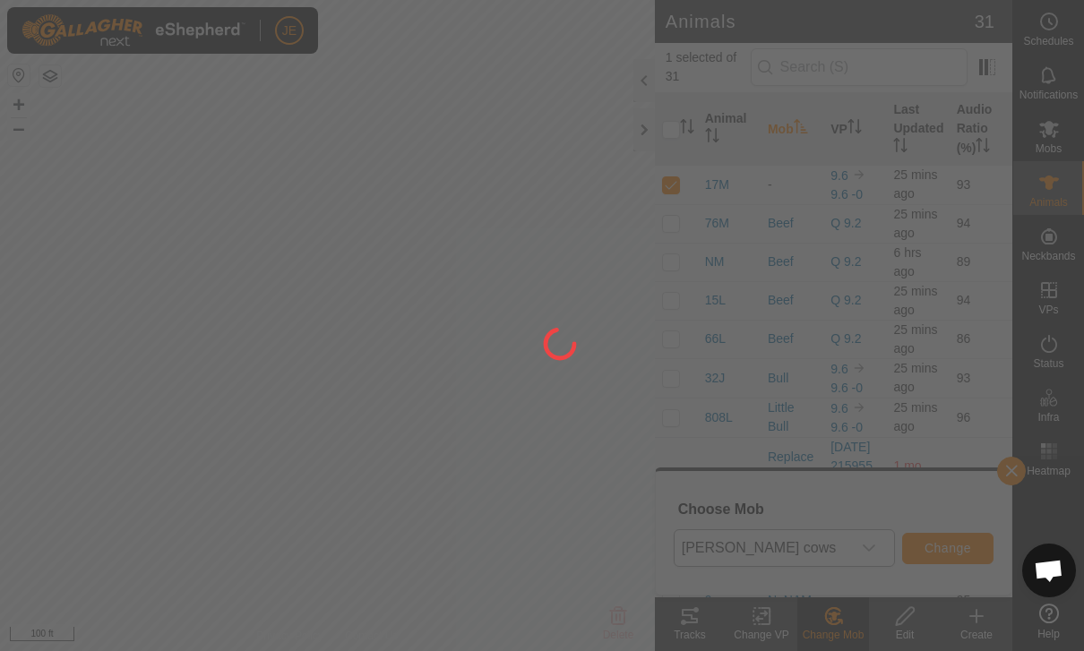
checkbox input "false"
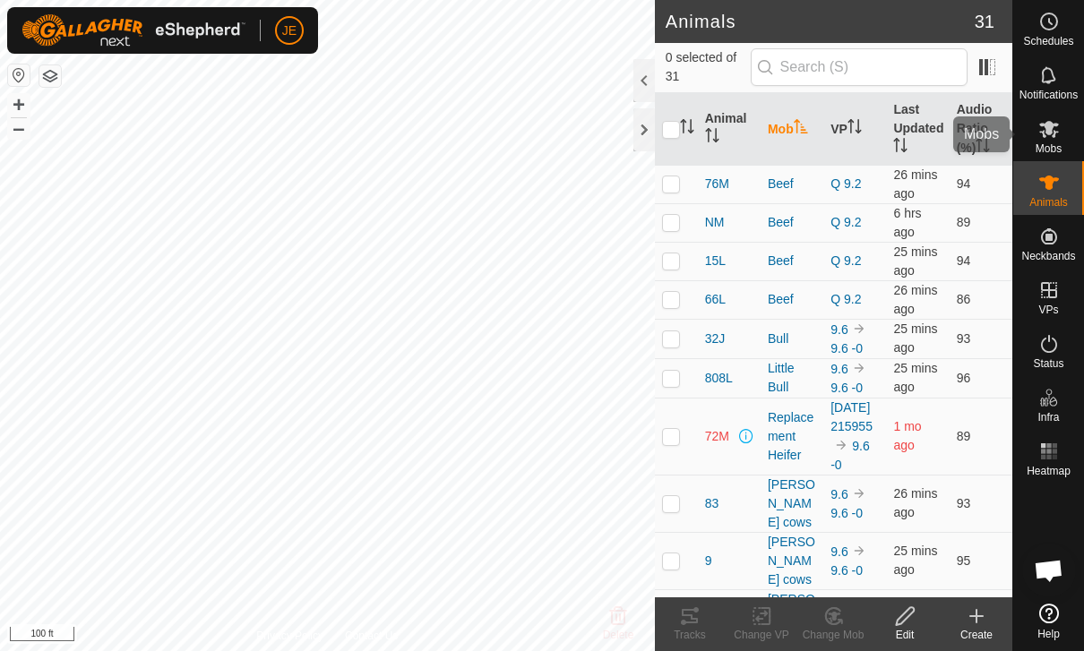
click at [1059, 141] on es-mob-svg-icon at bounding box center [1049, 129] width 32 height 29
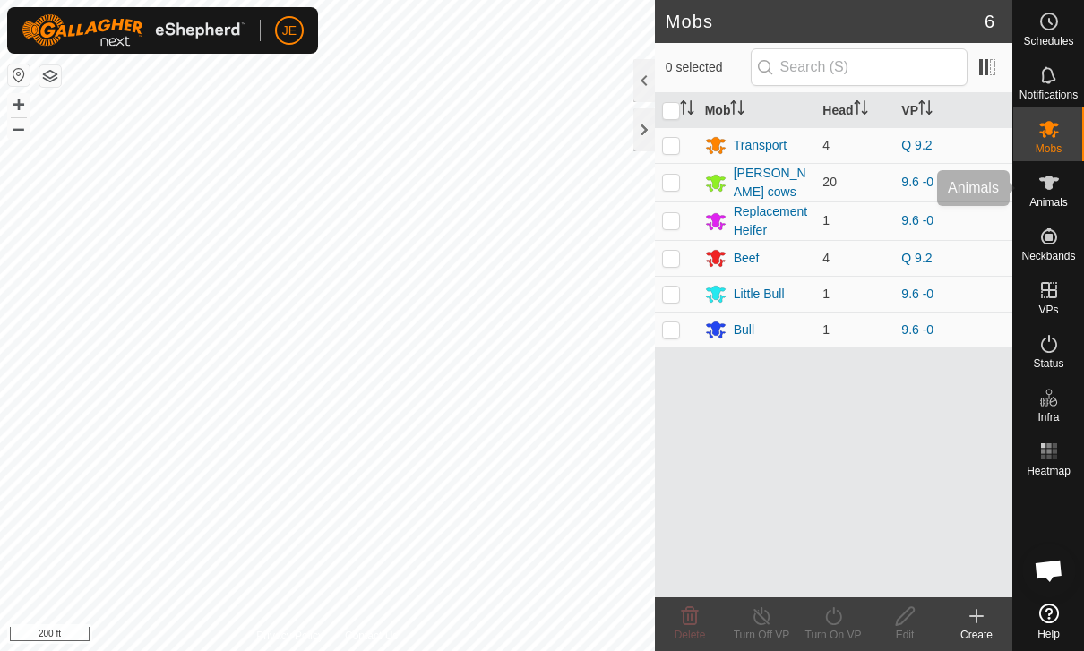
click at [1059, 186] on icon at bounding box center [1048, 182] width 21 height 21
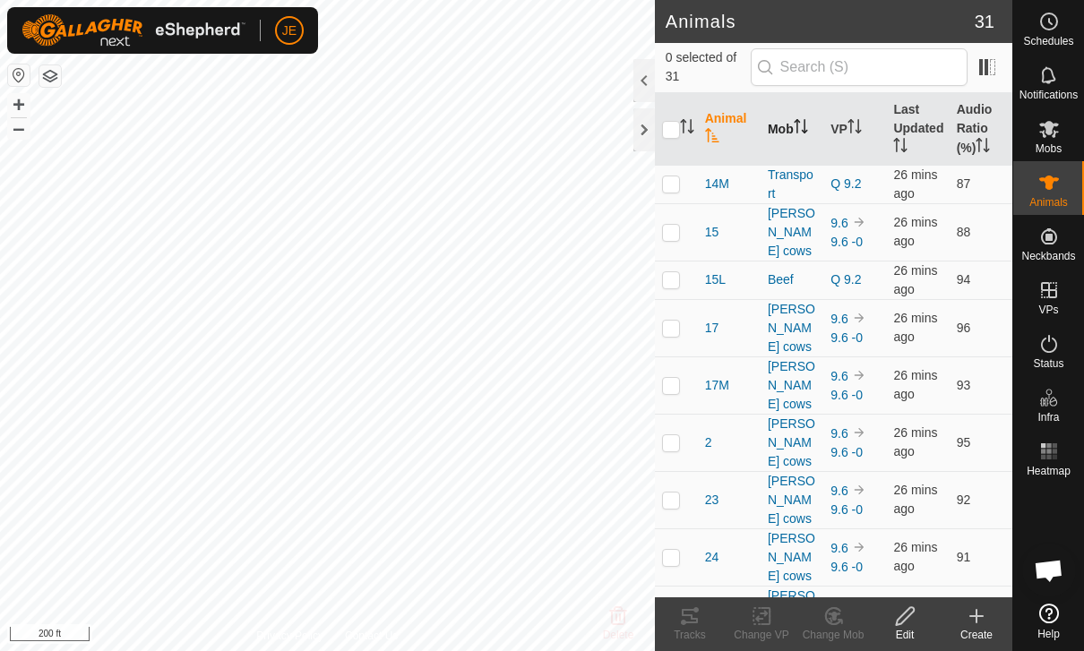
click at [794, 139] on th "Mob" at bounding box center [791, 129] width 63 height 73
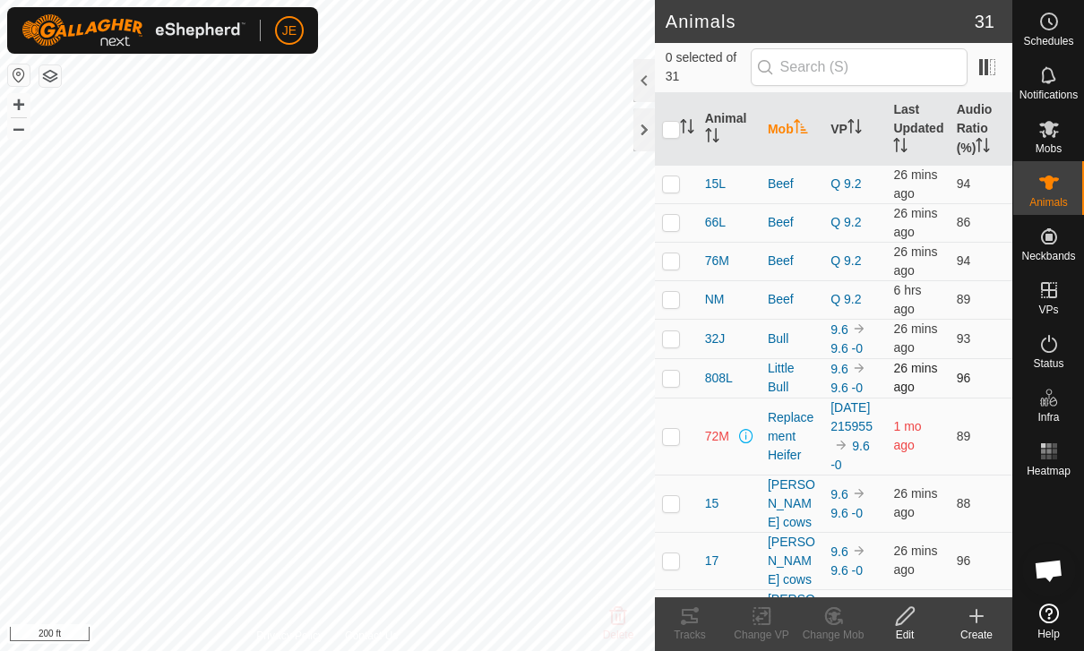
click at [674, 384] on p-checkbox at bounding box center [671, 378] width 18 height 14
click at [841, 612] on icon at bounding box center [833, 615] width 22 height 21
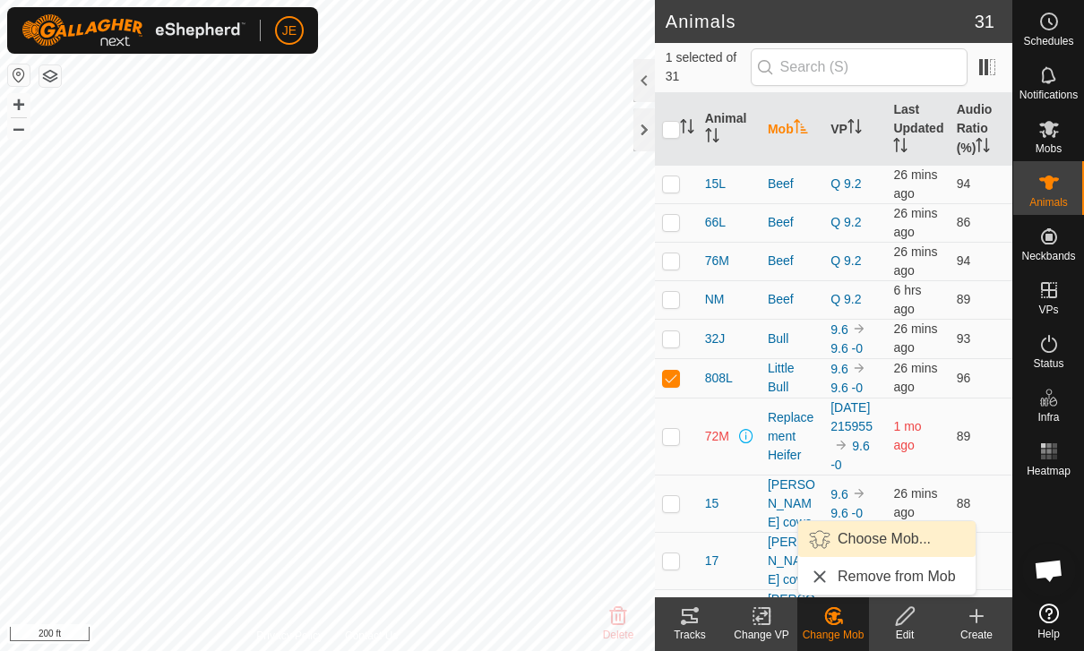
click at [903, 539] on span "Choose Mob..." at bounding box center [883, 538] width 93 height 21
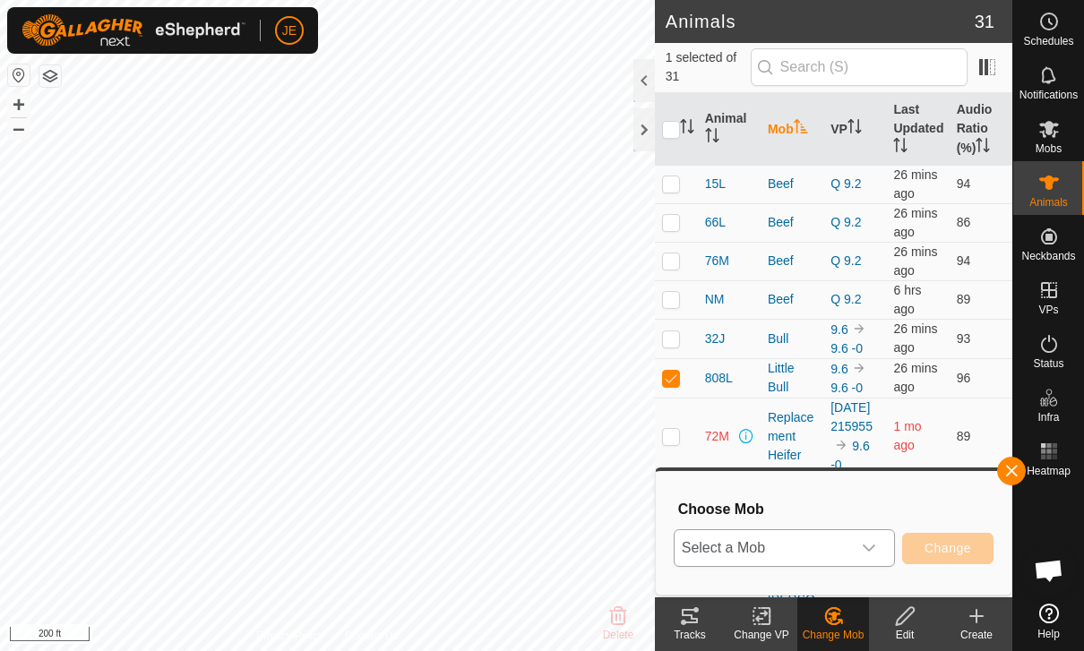
click at [850, 552] on span "Select a Mob" at bounding box center [762, 548] width 176 height 36
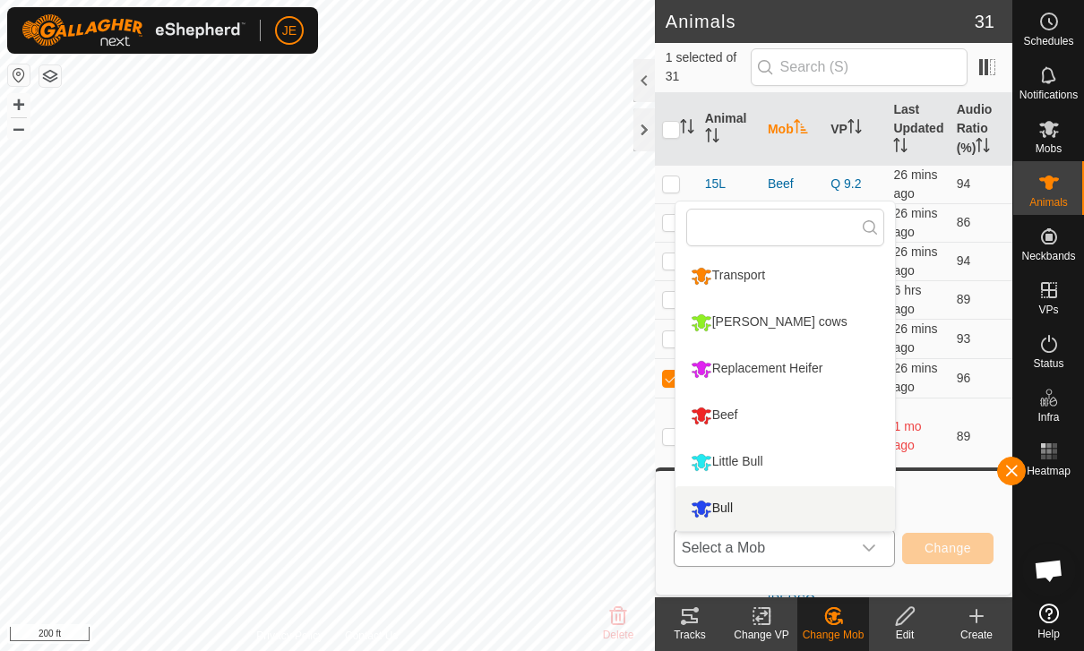
click at [790, 510] on li "Bull" at bounding box center [784, 508] width 219 height 45
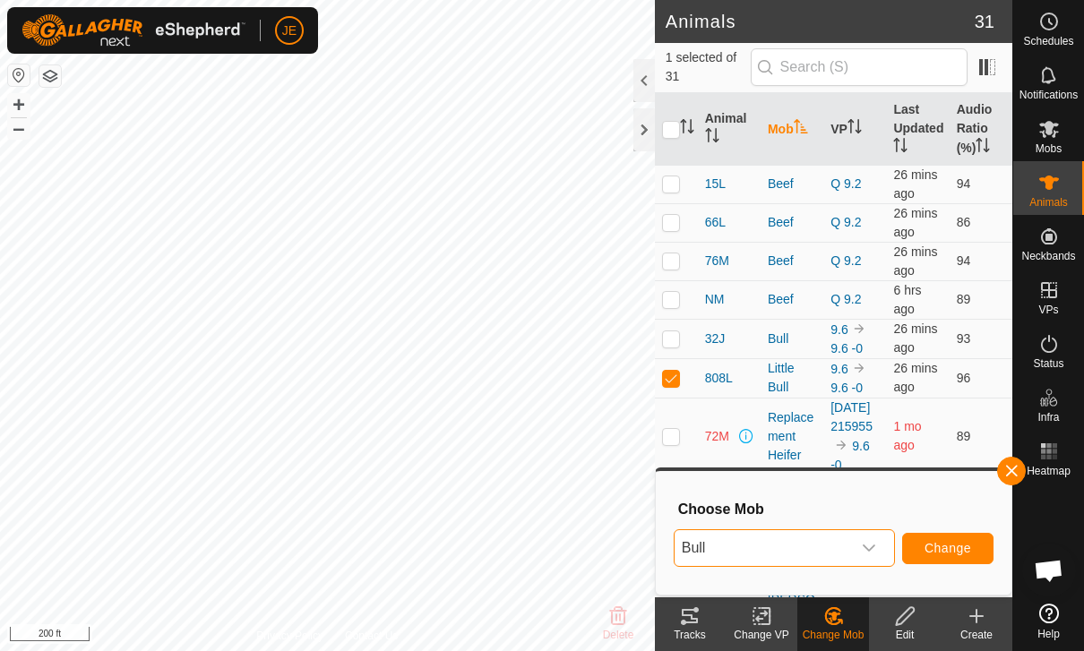
click at [963, 544] on span "Change" at bounding box center [947, 548] width 47 height 14
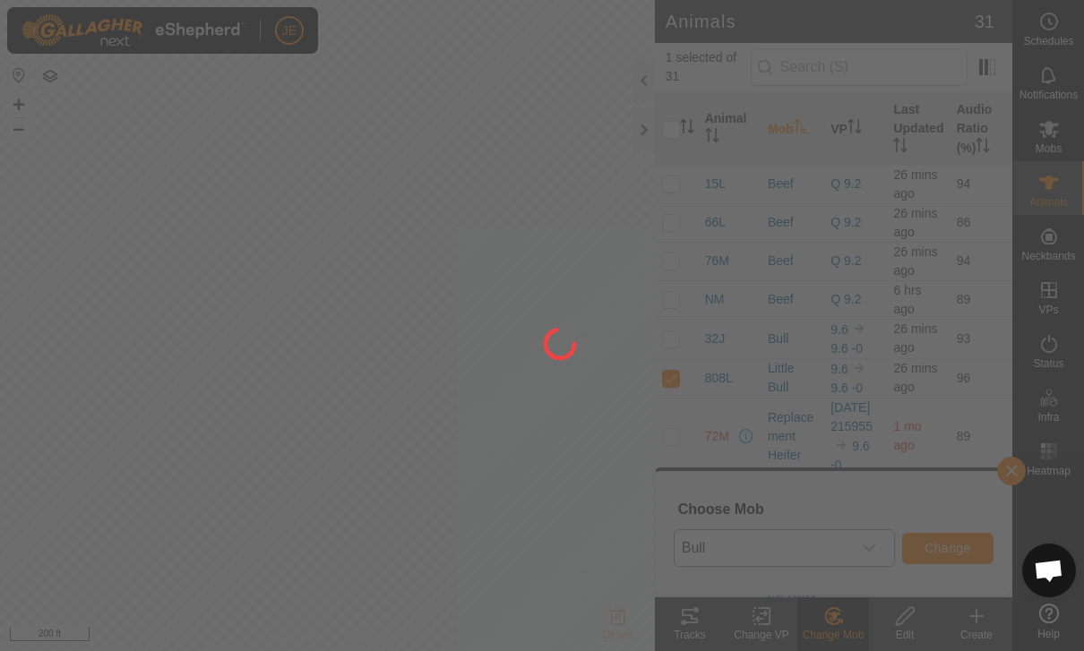
checkbox input "false"
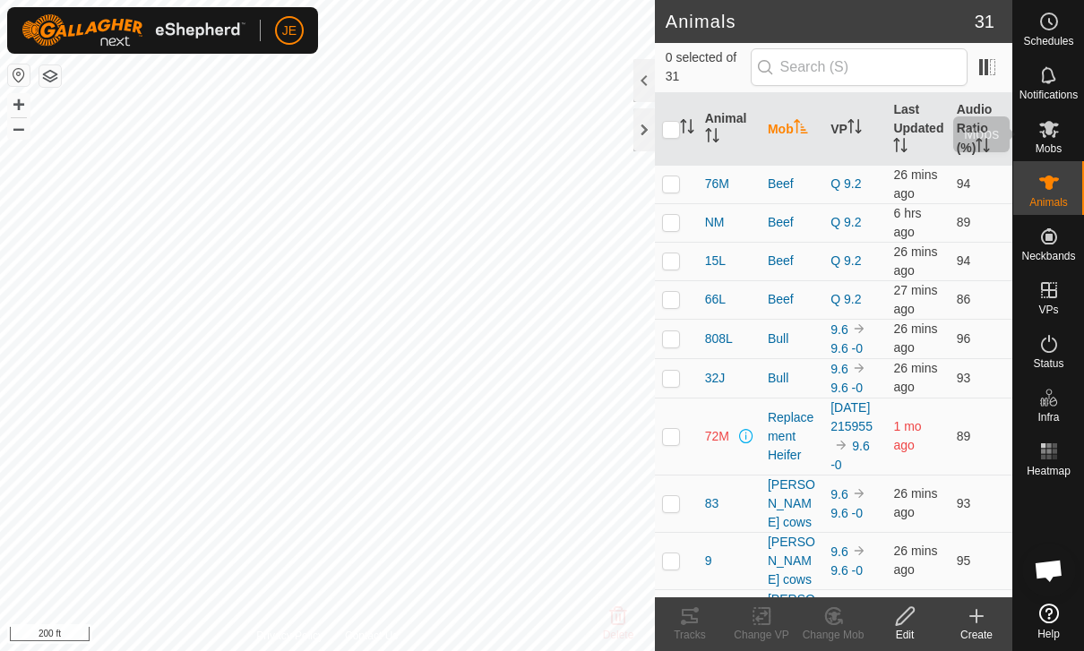
click at [1066, 128] on div "Mobs" at bounding box center [1048, 134] width 71 height 54
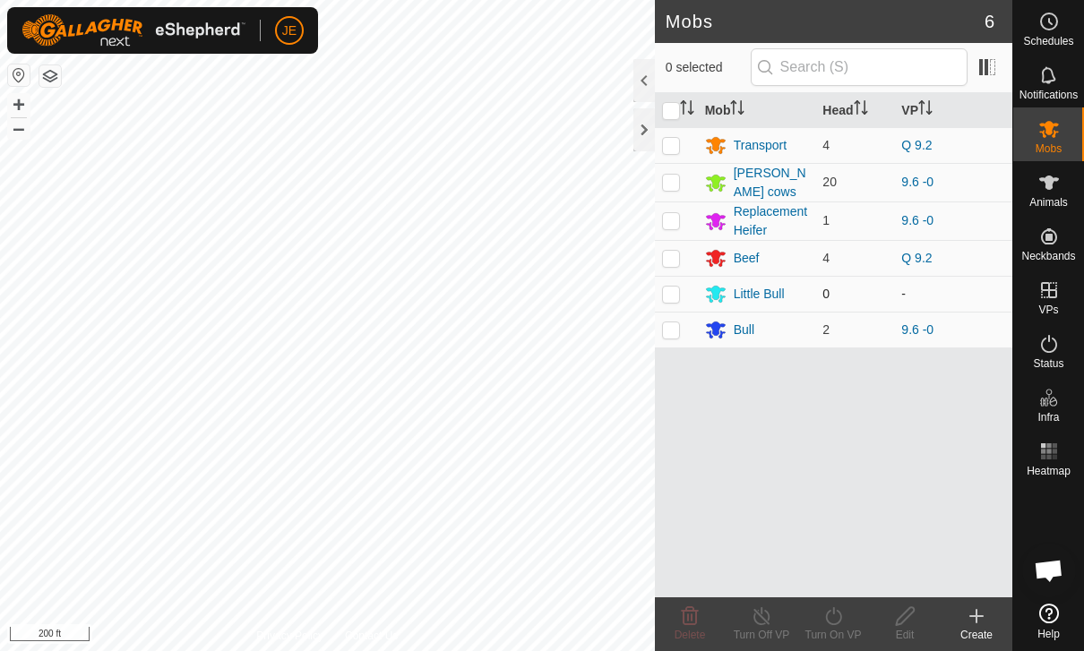
click at [676, 292] on p-checkbox at bounding box center [671, 294] width 18 height 14
click at [696, 626] on icon at bounding box center [689, 615] width 21 height 21
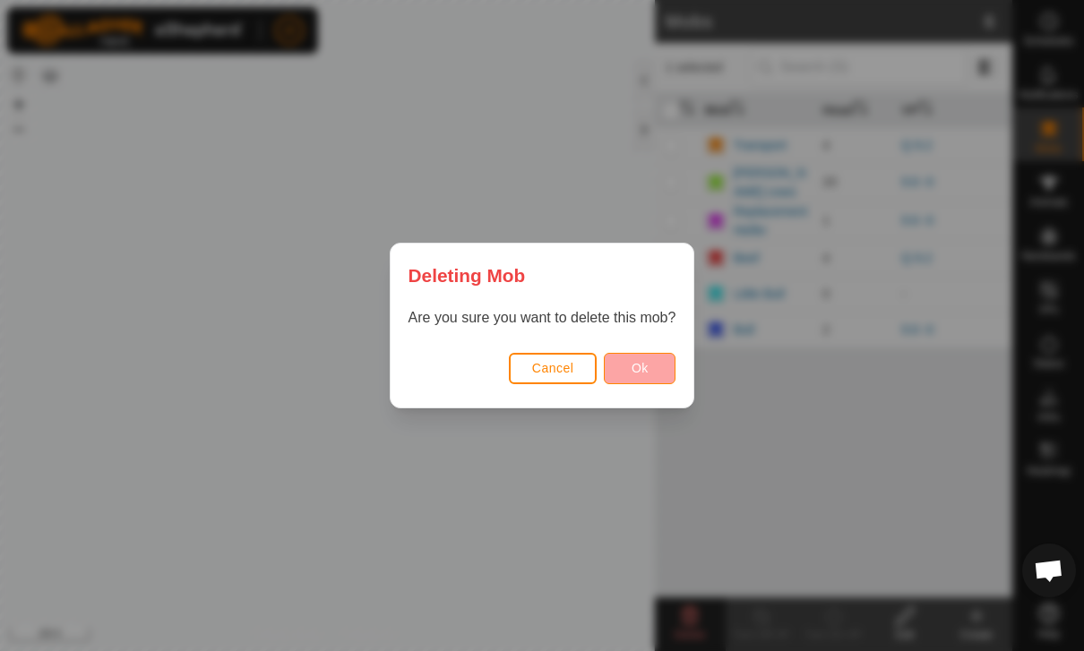
click at [657, 371] on button "Ok" at bounding box center [640, 368] width 72 height 31
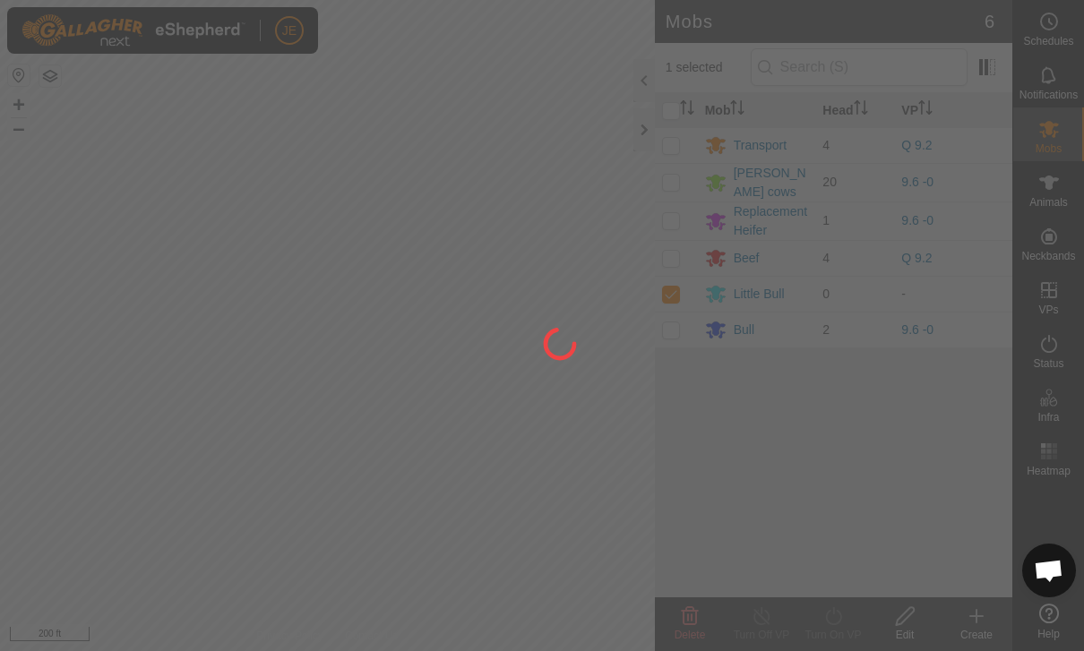
checkbox input "false"
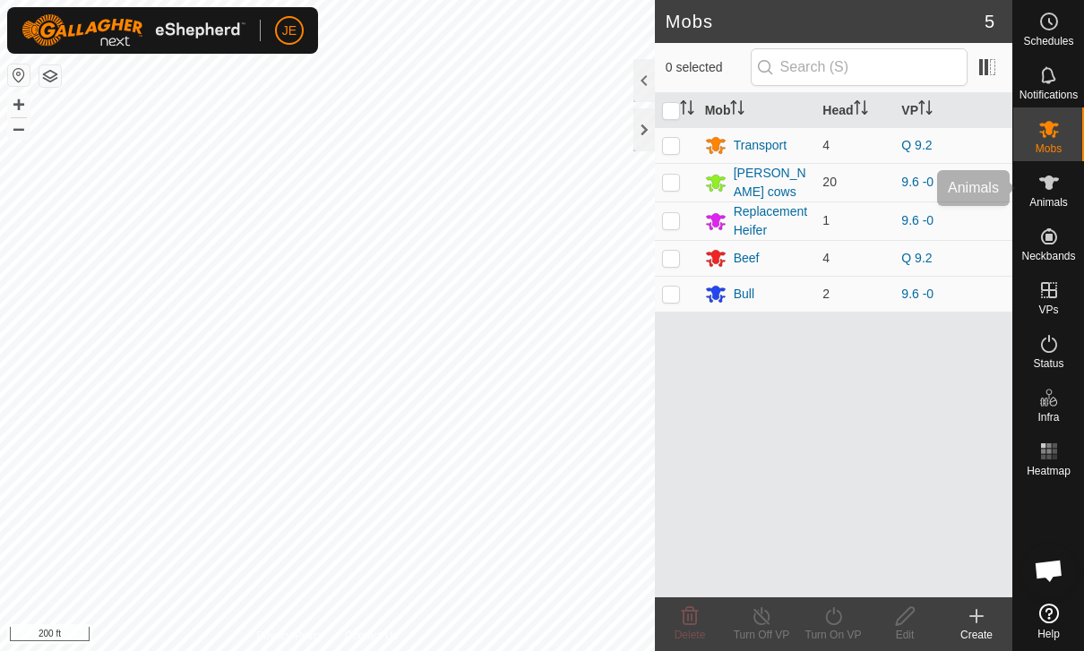
click at [1053, 189] on icon at bounding box center [1048, 182] width 21 height 21
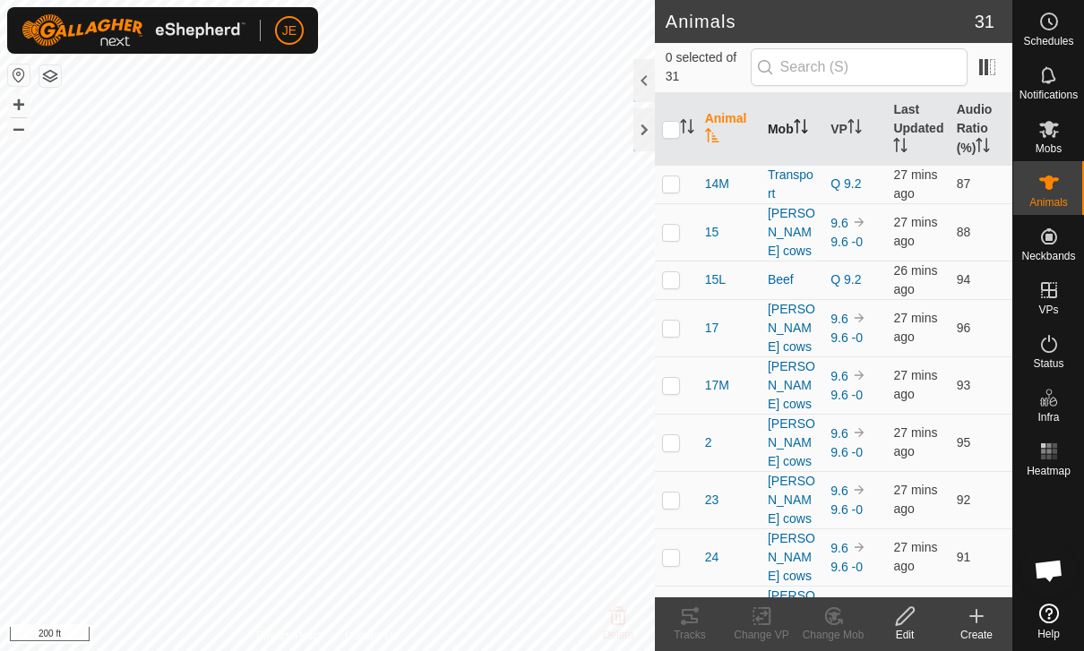
click at [798, 134] on p-sorticon "Activate to sort" at bounding box center [801, 129] width 14 height 14
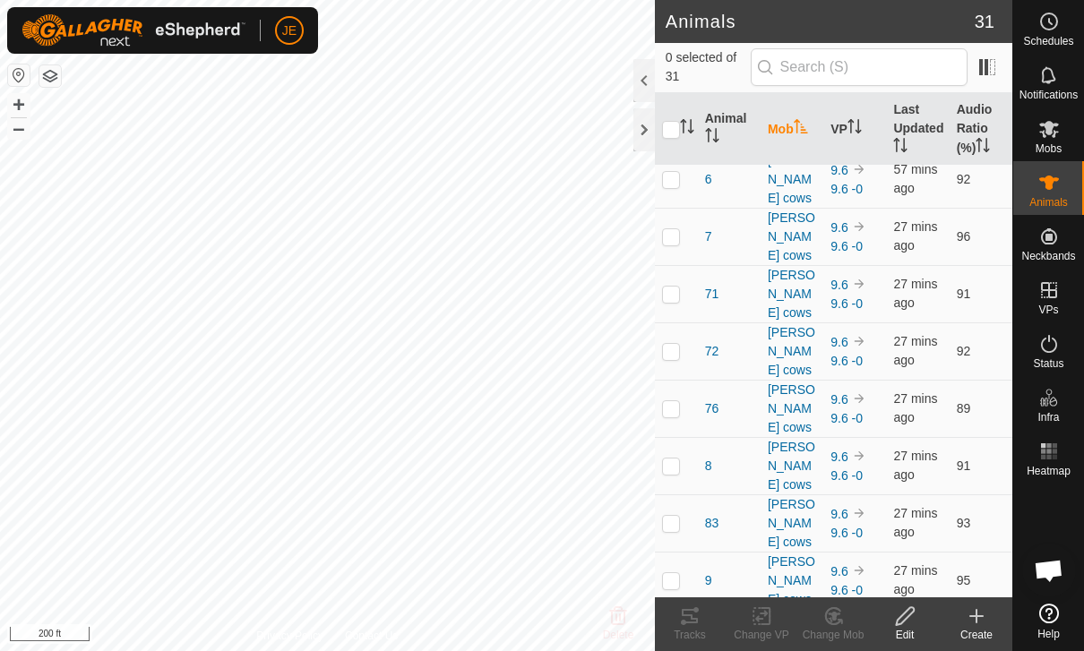
scroll to position [839, 0]
checkbox input "true"
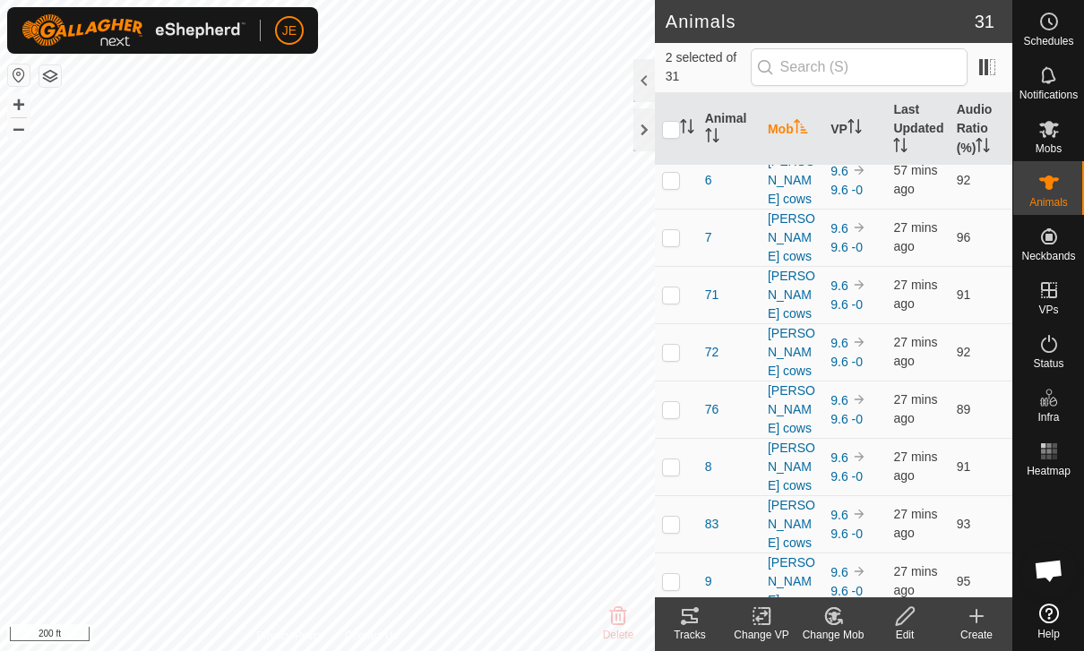
checkbox input "true"
click at [837, 622] on icon at bounding box center [833, 615] width 22 height 21
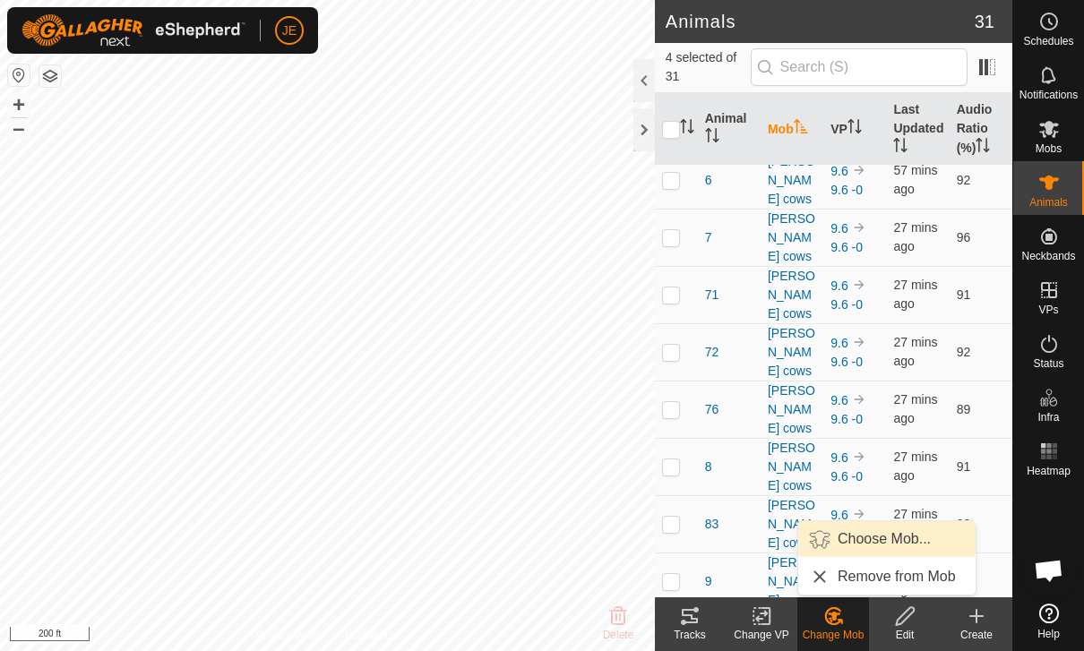
click at [917, 530] on span "Choose Mob..." at bounding box center [883, 538] width 93 height 21
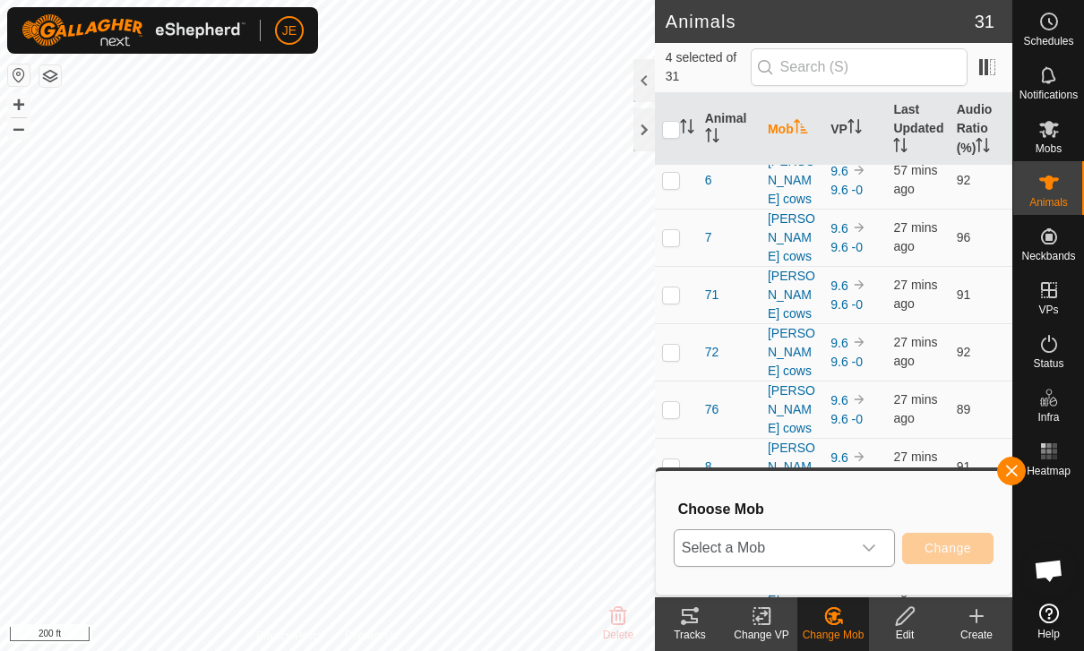
click at [849, 545] on span "Select a Mob" at bounding box center [762, 548] width 176 height 36
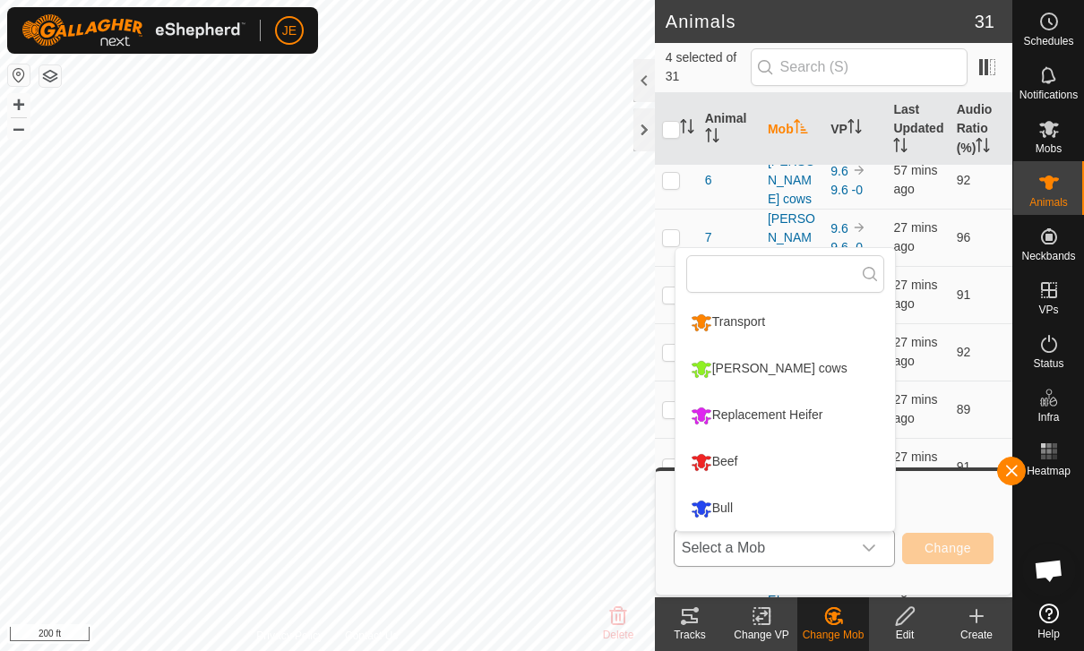
click at [802, 462] on li "Beef" at bounding box center [784, 462] width 219 height 45
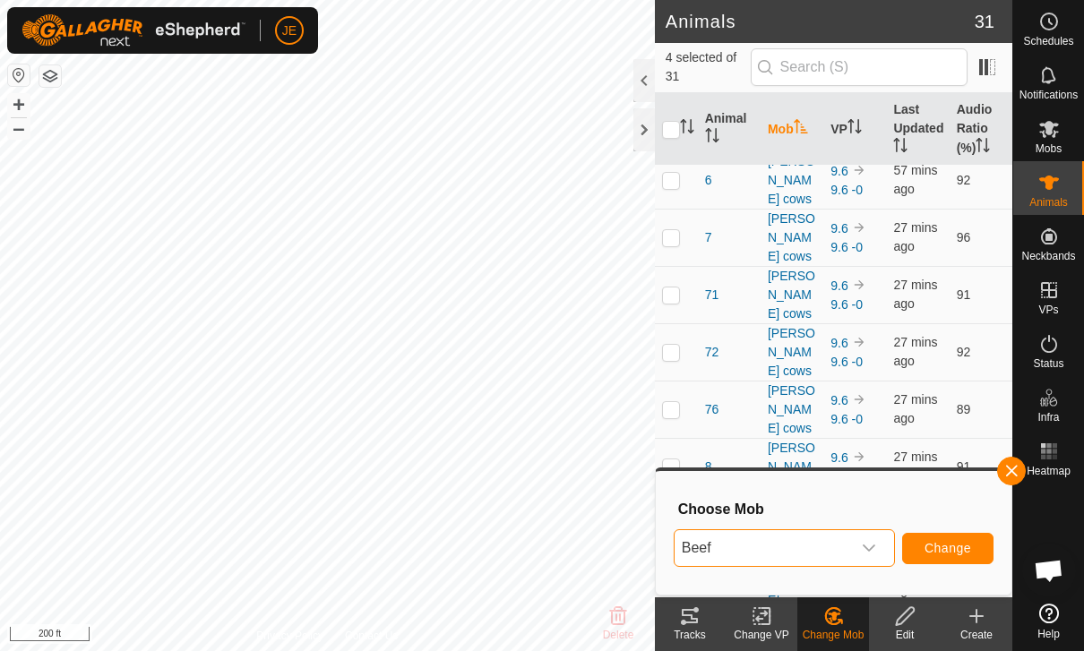
click at [957, 550] on span "Change" at bounding box center [947, 548] width 47 height 14
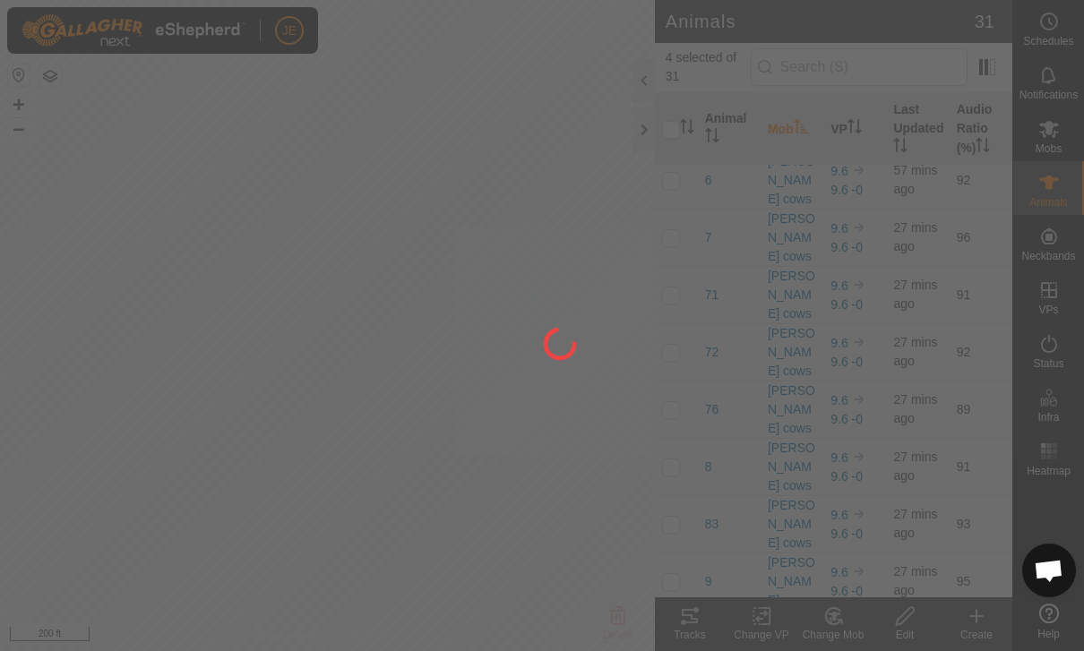
checkbox input "false"
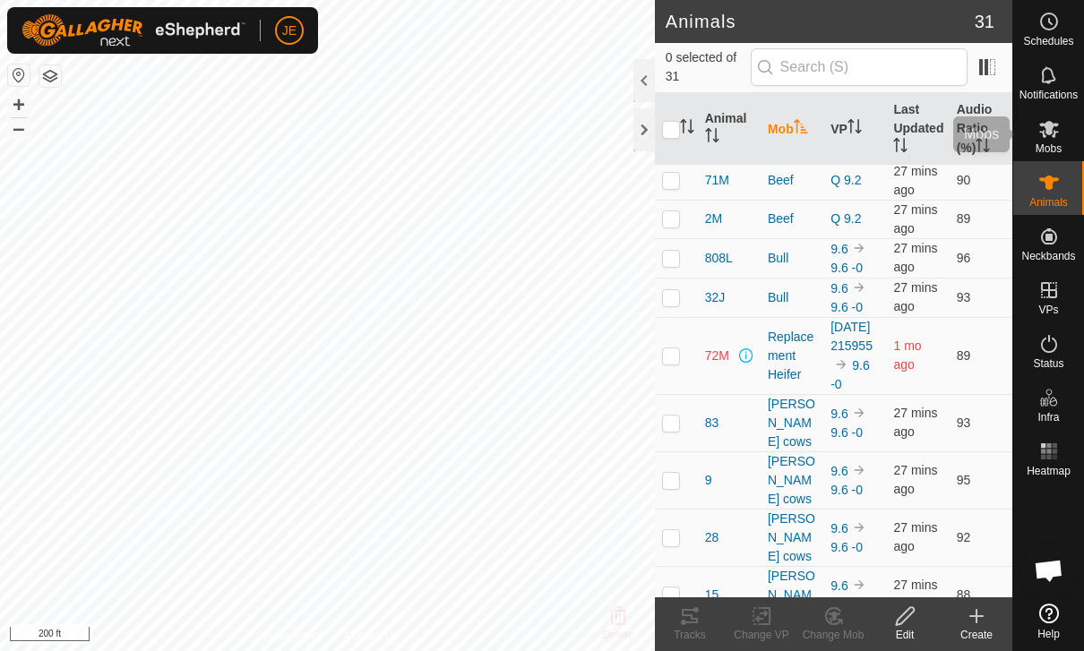
scroll to position [236, 0]
click at [1060, 143] on span "Mobs" at bounding box center [1048, 148] width 26 height 11
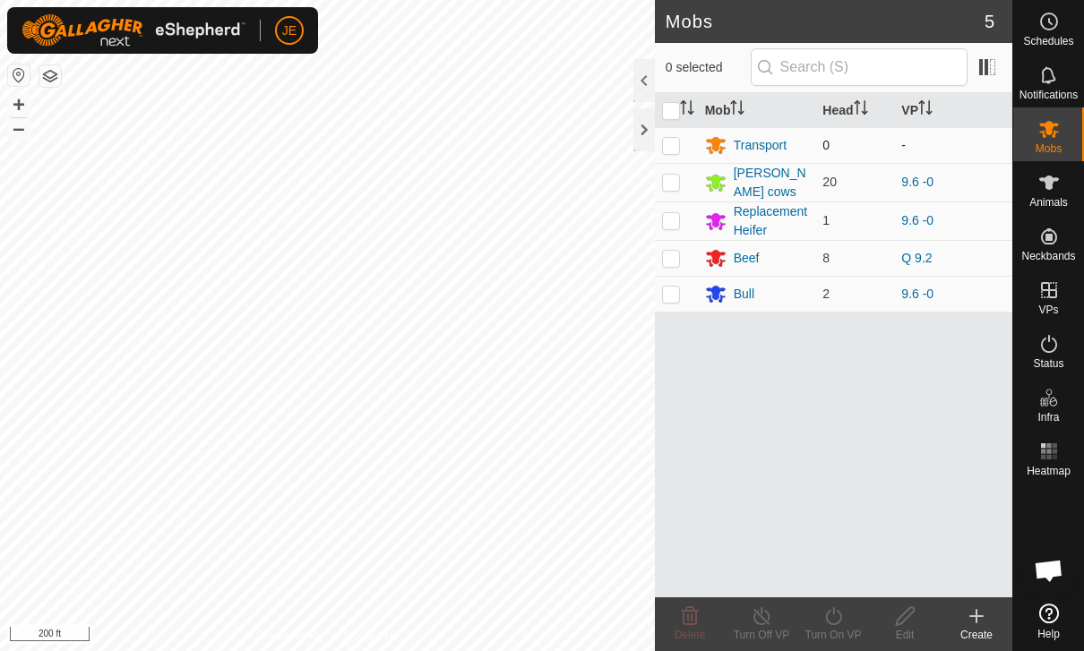
click at [666, 144] on p-checkbox at bounding box center [671, 145] width 18 height 14
click at [700, 631] on span "Delete" at bounding box center [689, 635] width 31 height 13
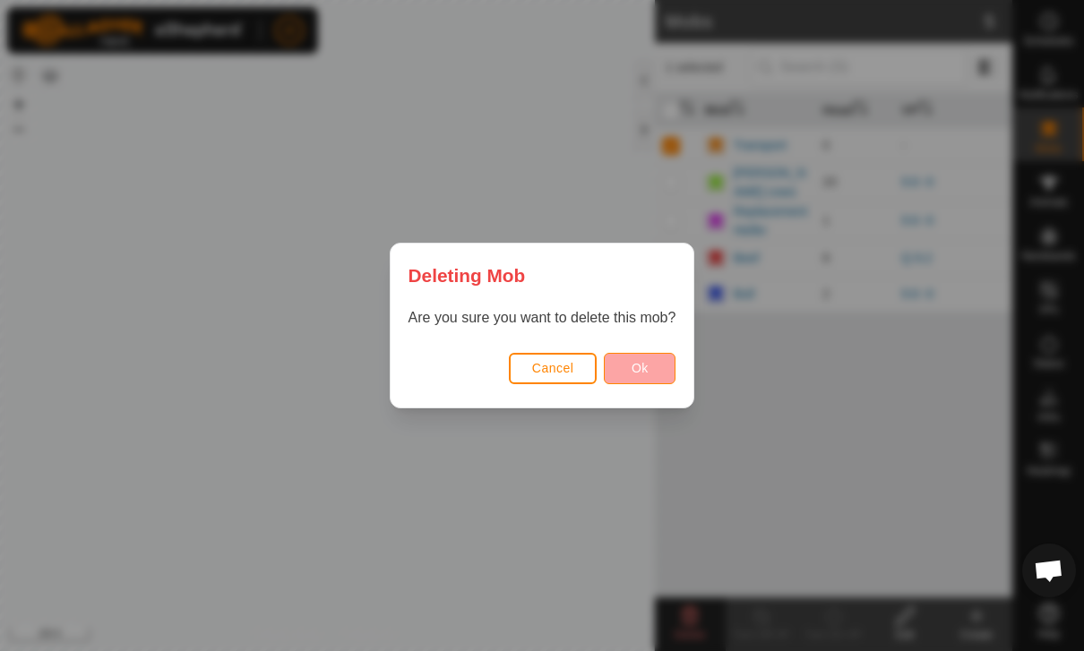
click at [651, 361] on button "Ok" at bounding box center [640, 368] width 72 height 31
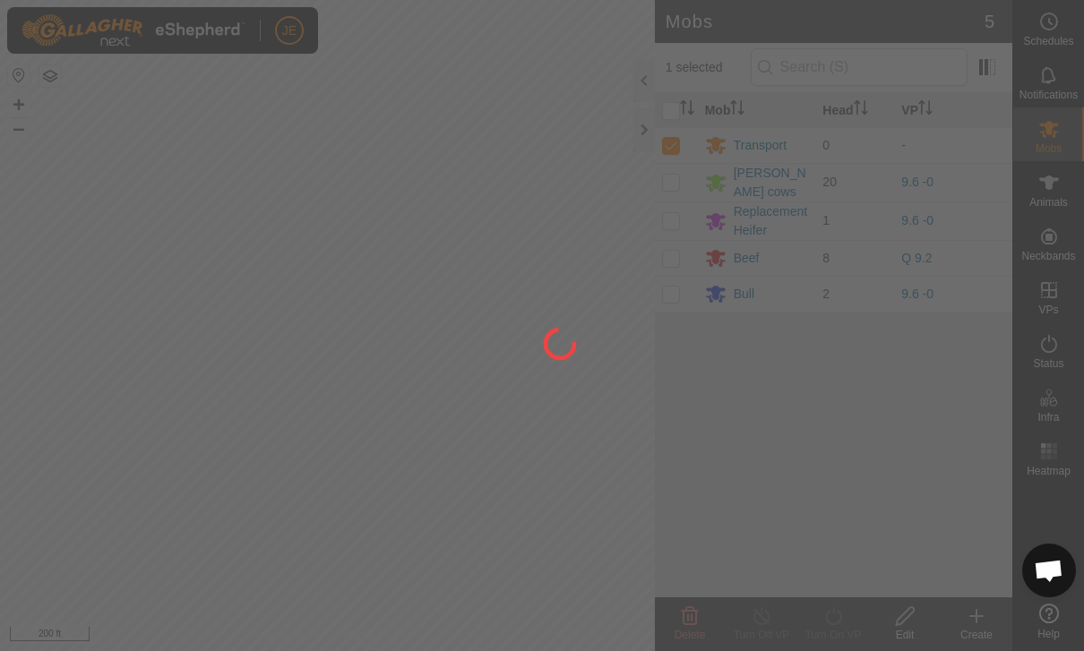
checkbox input "false"
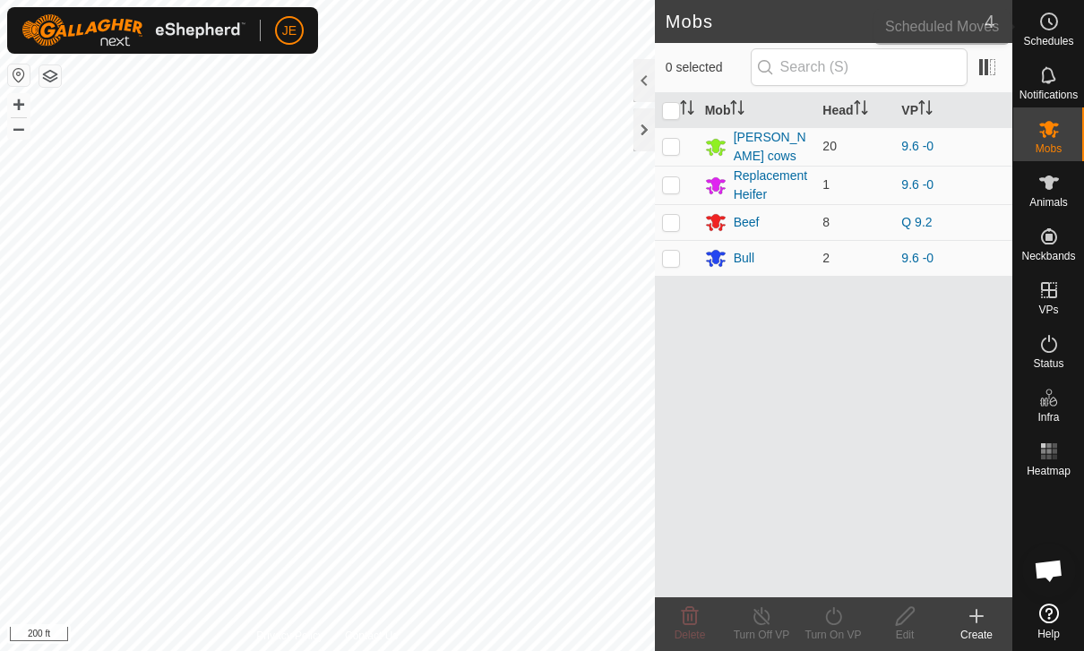
click at [1053, 10] on es-schedule-vp-svg-icon at bounding box center [1049, 21] width 32 height 29
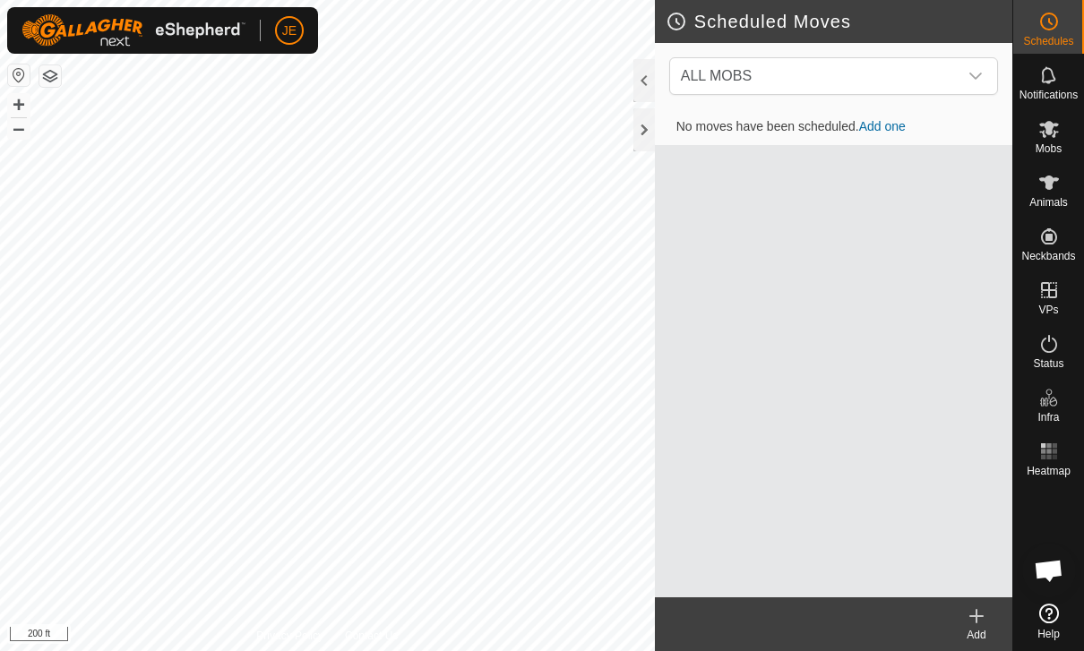
click at [884, 126] on link "Add one" at bounding box center [882, 126] width 47 height 14
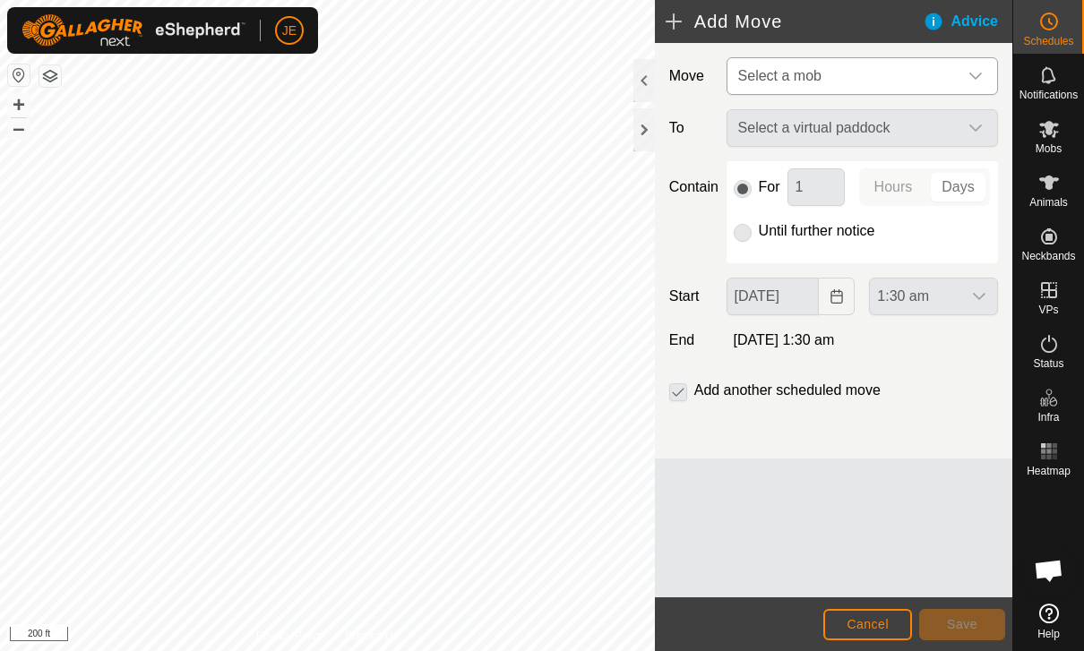
click at [932, 75] on span "Select a mob" at bounding box center [844, 76] width 227 height 36
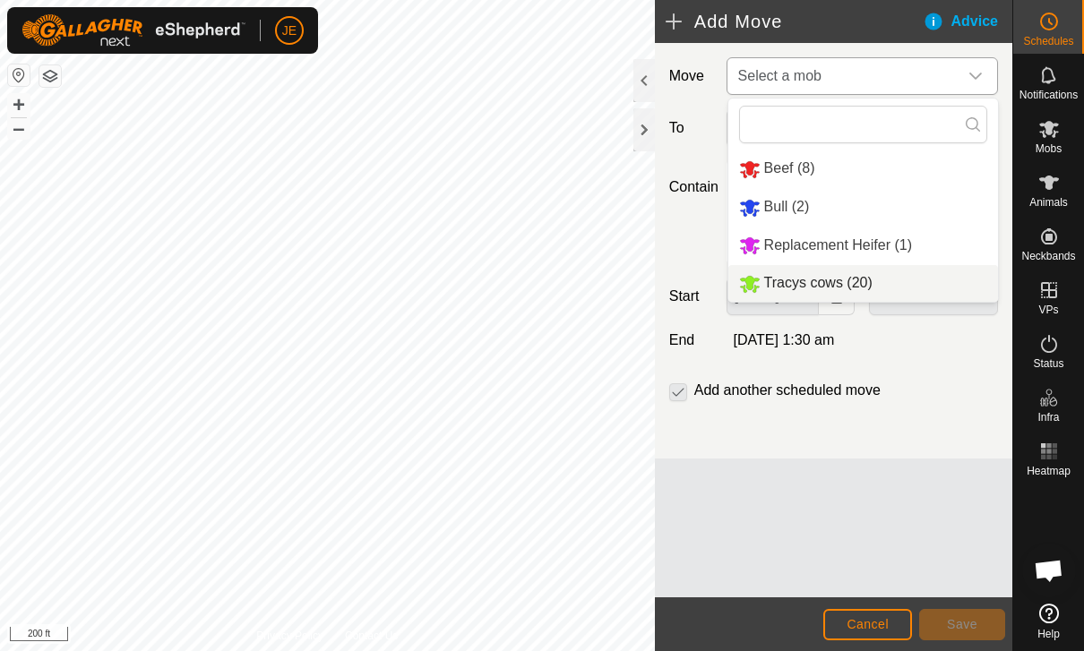
click at [851, 284] on span "Tracys cows (20)" at bounding box center [818, 282] width 108 height 15
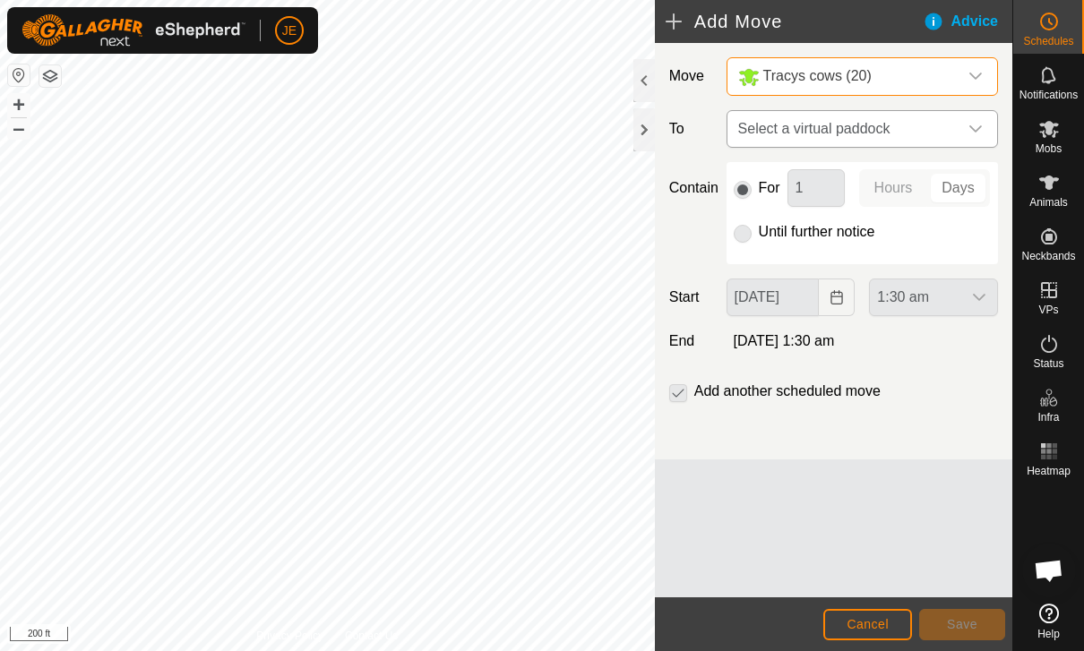
click at [917, 131] on span "Select a virtual paddock" at bounding box center [844, 129] width 227 height 36
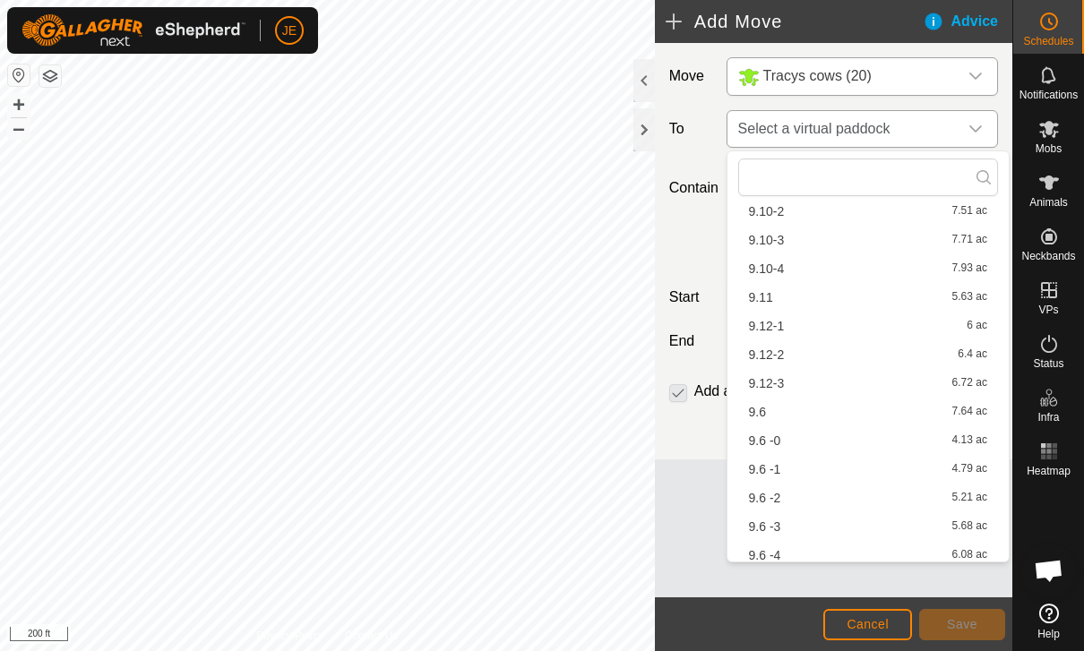
scroll to position [147, 0]
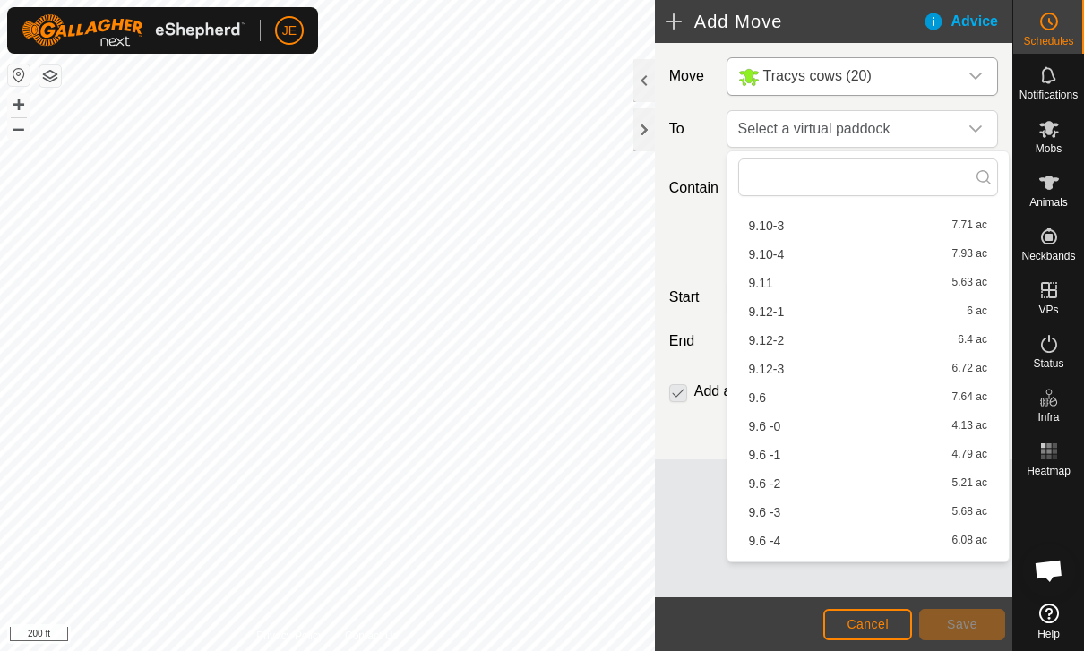
click at [781, 454] on div "9.6 -1 4.79 ac" at bounding box center [868, 455] width 238 height 13
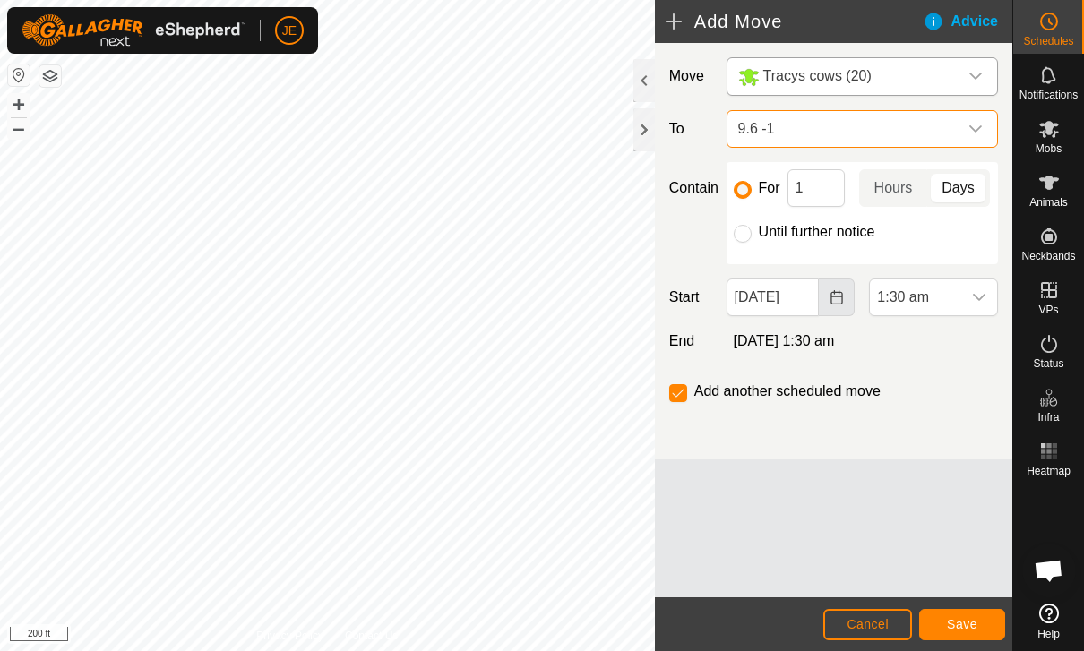
click at [835, 296] on icon "Choose Date" at bounding box center [836, 297] width 14 height 14
click at [937, 305] on span "1:30 am" at bounding box center [915, 297] width 91 height 36
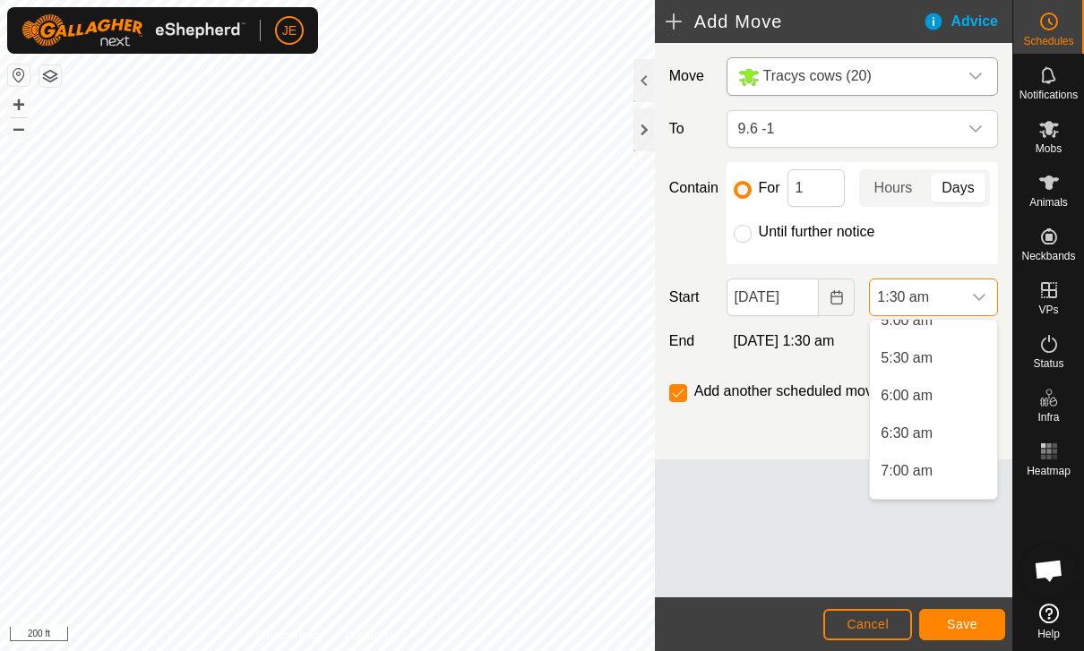
scroll to position [396, 0]
click at [917, 397] on span "6:00 am" at bounding box center [906, 392] width 52 height 21
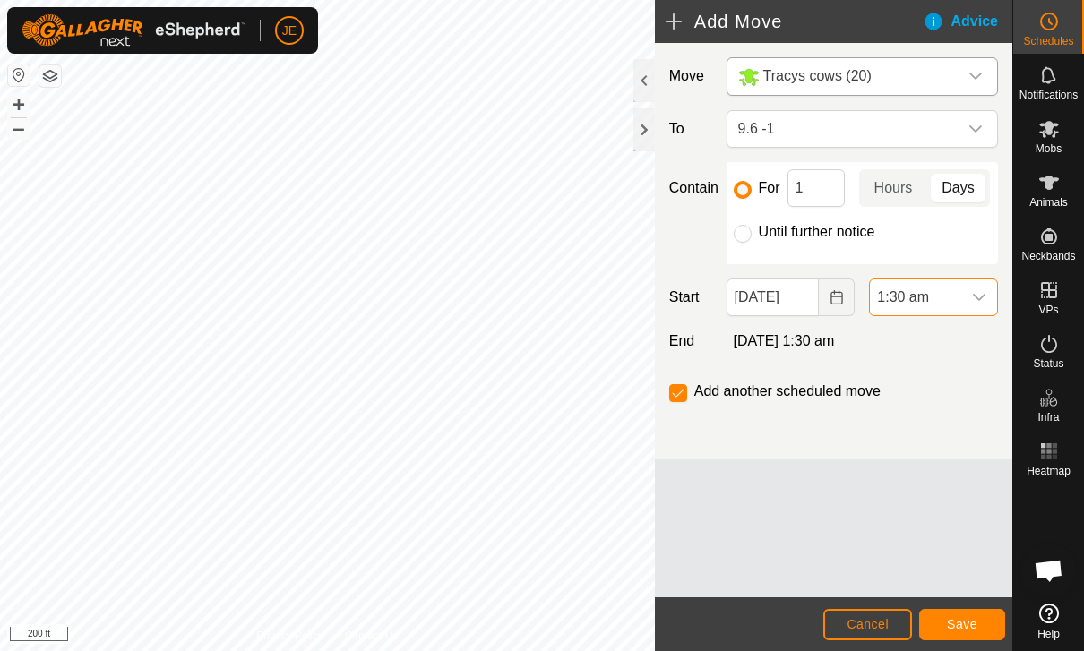
scroll to position [113, 0]
click at [957, 297] on span "6:00 am" at bounding box center [915, 297] width 91 height 36
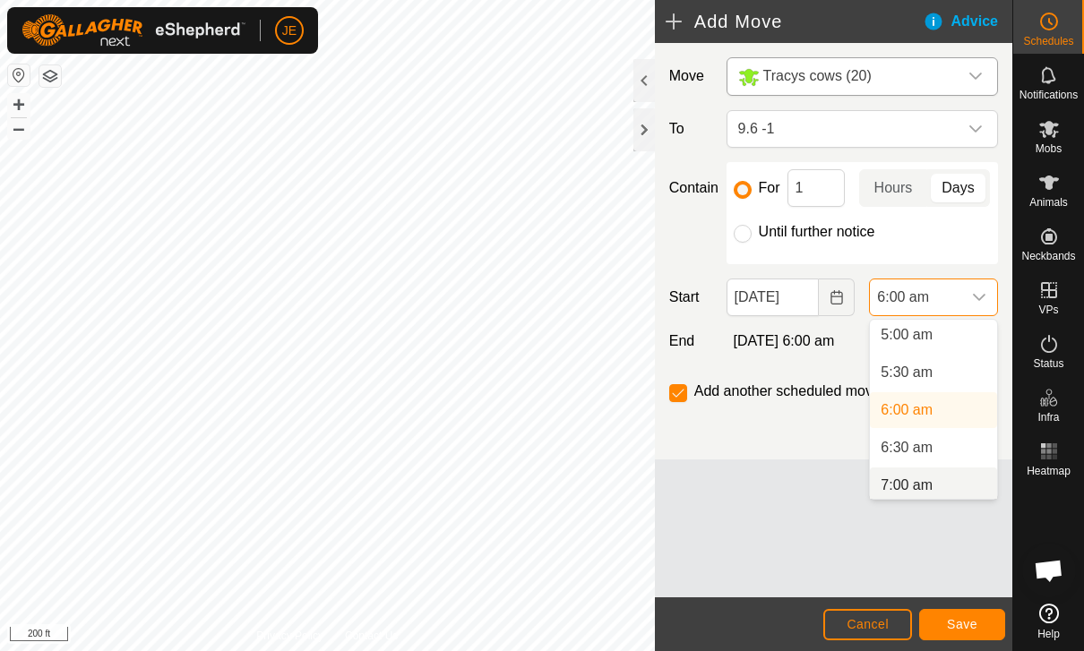
scroll to position [383, 0]
click at [941, 489] on li "7:00 am" at bounding box center [933, 481] width 127 height 36
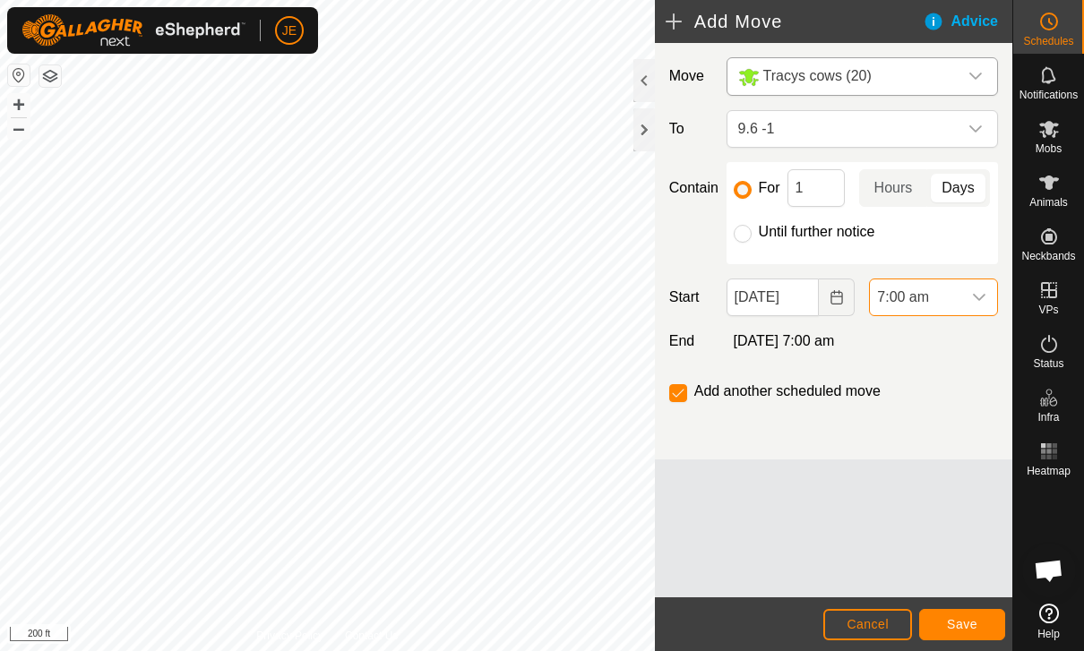
click at [959, 306] on span "7:00 am" at bounding box center [915, 297] width 91 height 36
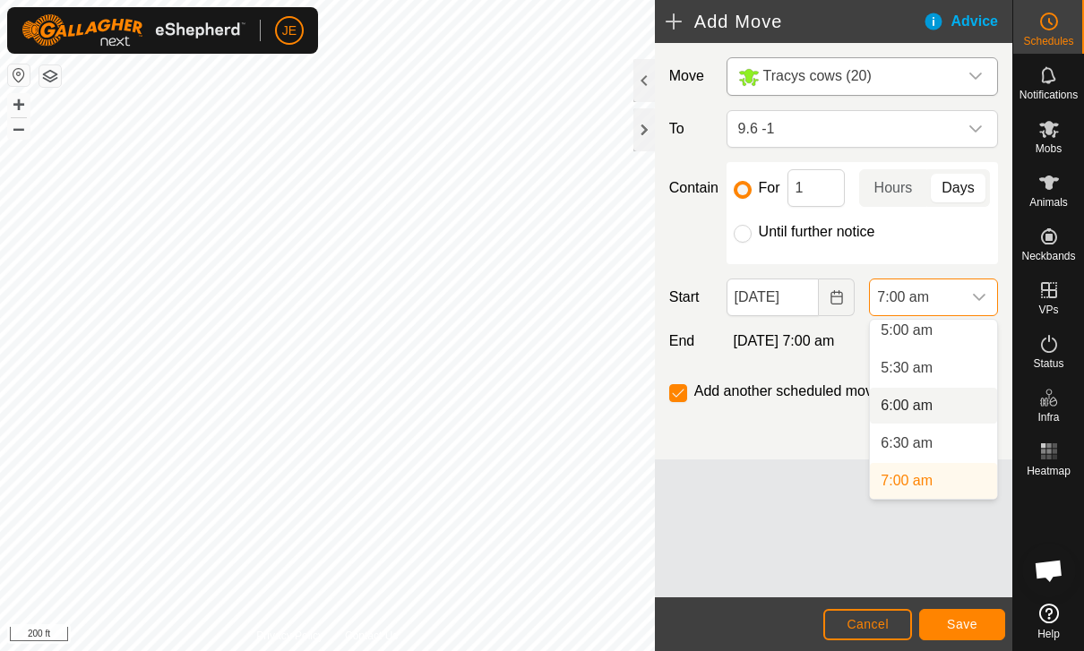
click at [920, 408] on span "6:00 am" at bounding box center [906, 405] width 52 height 21
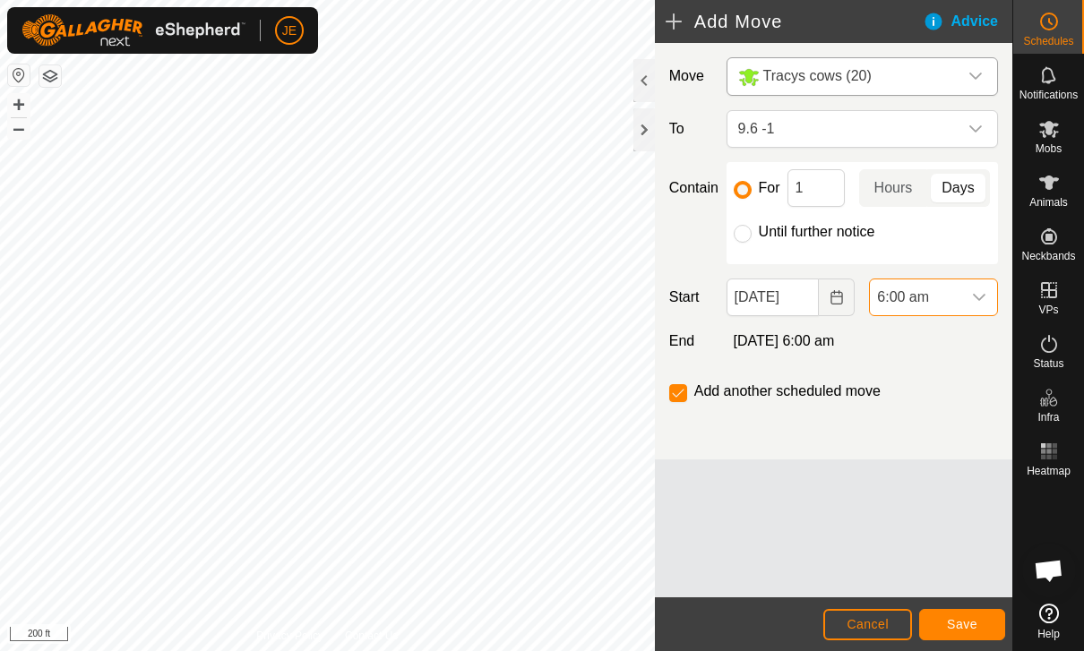
click at [967, 624] on span "Save" at bounding box center [962, 624] width 30 height 14
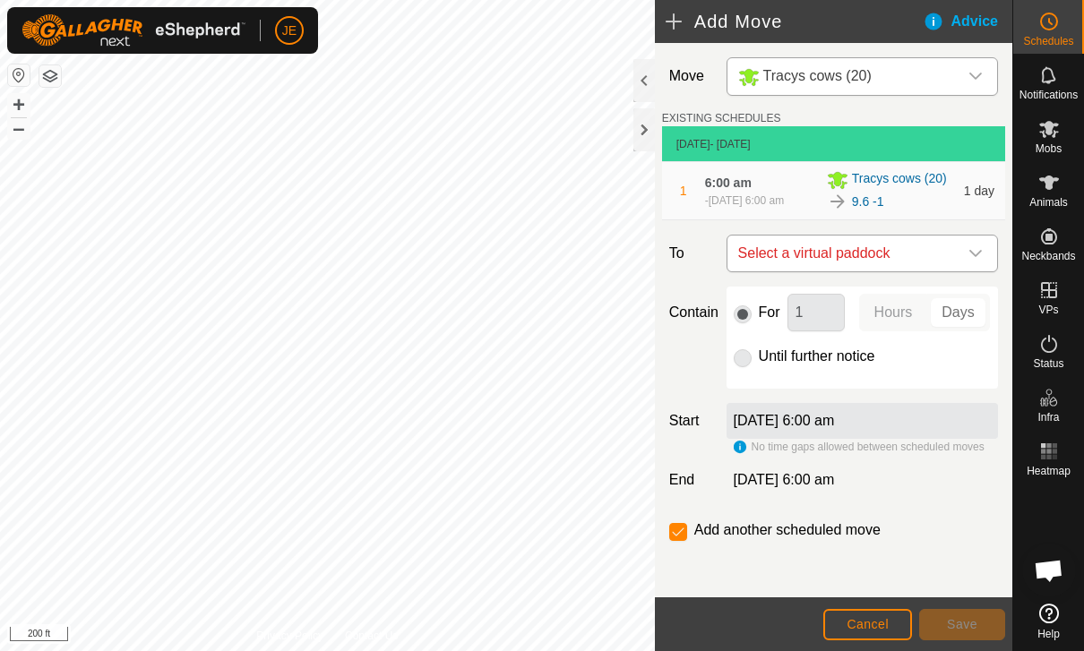
click at [914, 253] on span "Select a virtual paddock" at bounding box center [844, 254] width 227 height 36
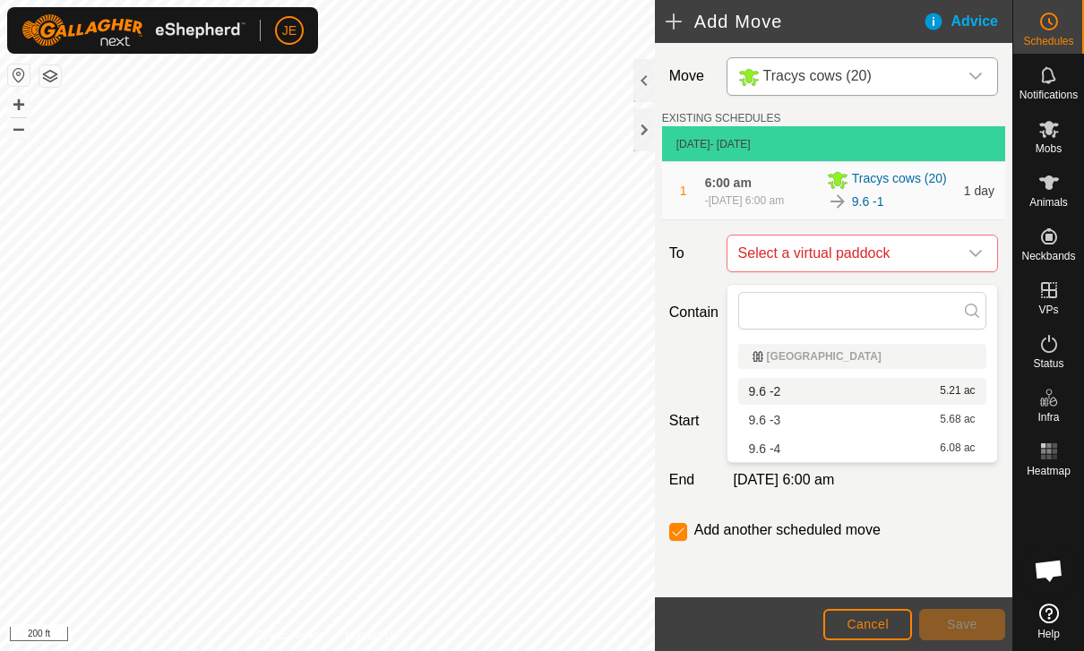
click at [861, 394] on div "9.6 -2 5.21 ac" at bounding box center [862, 391] width 227 height 13
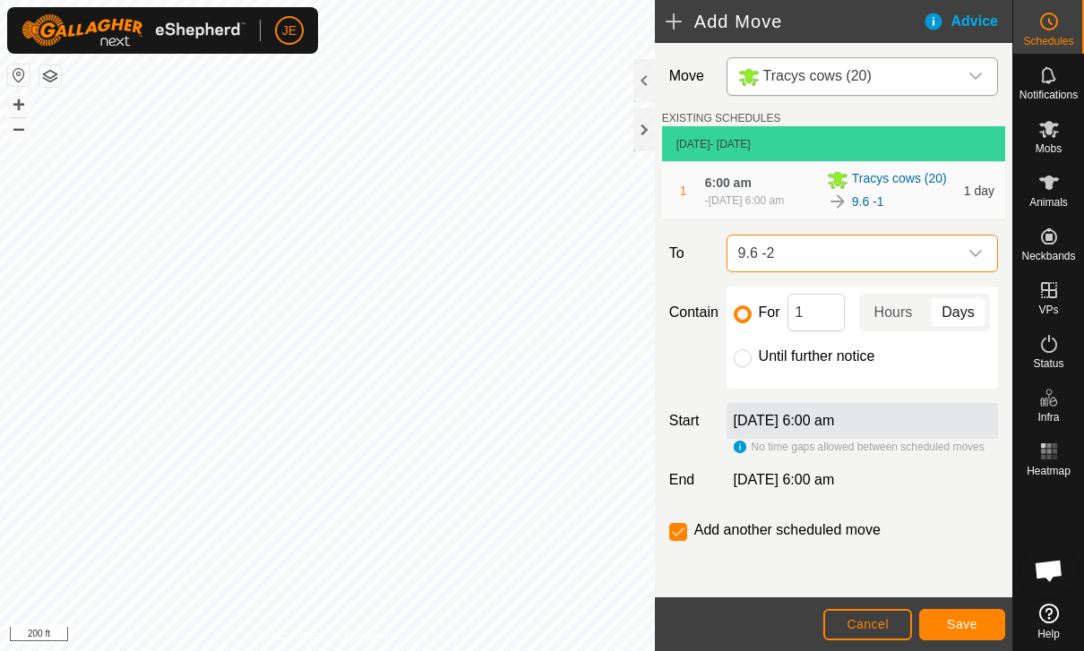
click at [750, 362] on div at bounding box center [743, 358] width 18 height 18
click at [749, 367] on input "Until further notice" at bounding box center [743, 358] width 18 height 18
radio input "true"
checkbox input "false"
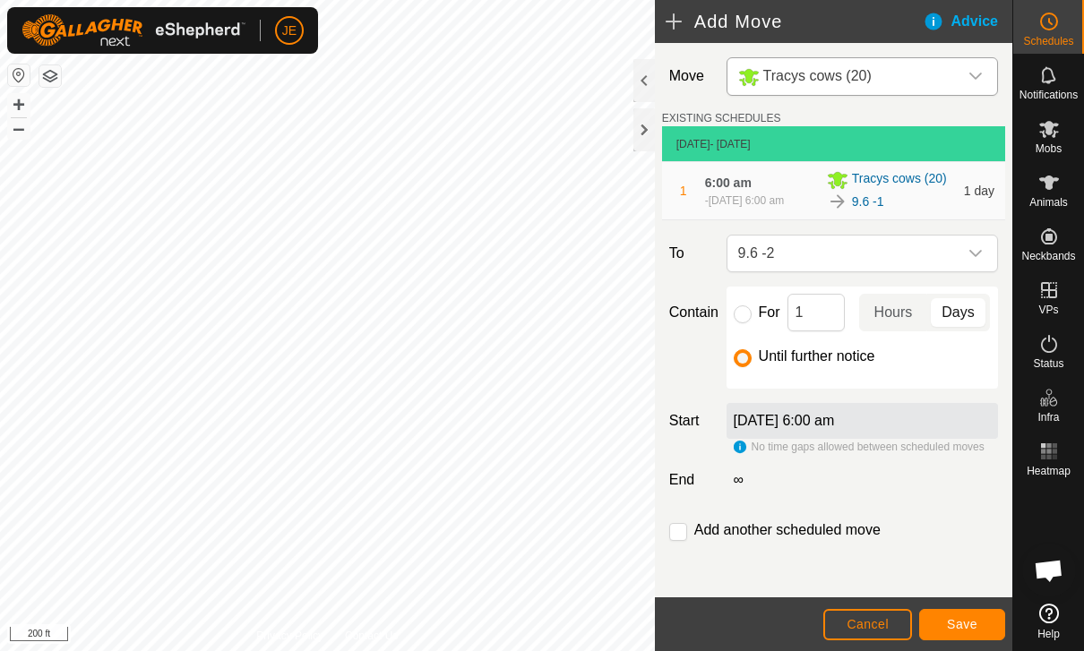
click at [895, 618] on button "Cancel" at bounding box center [867, 624] width 89 height 31
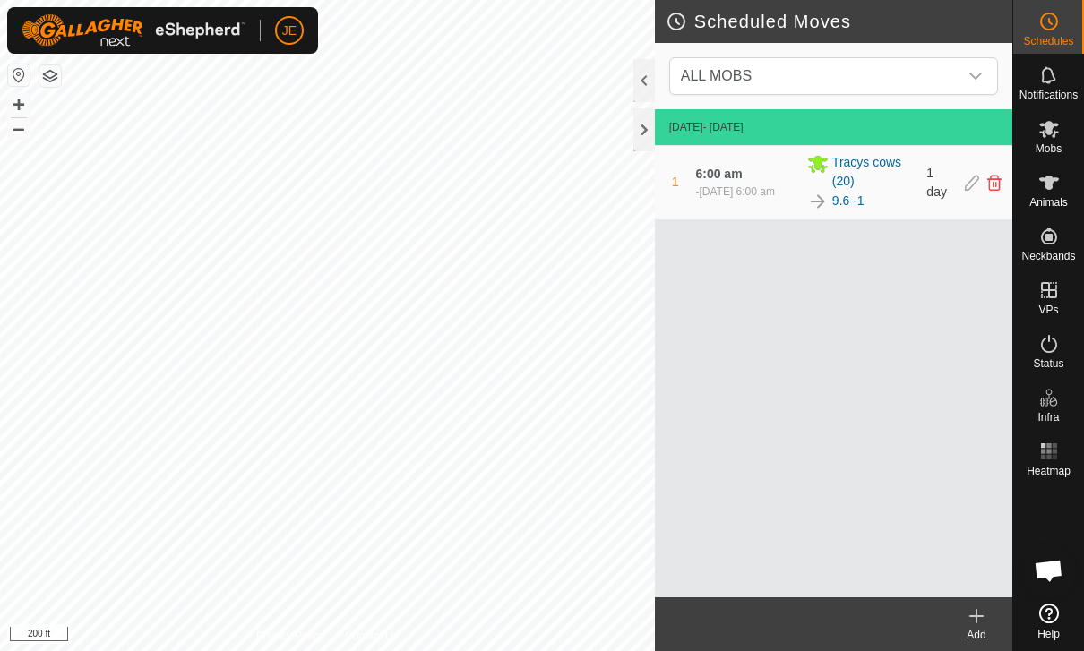
click at [818, 193] on img at bounding box center [817, 201] width 21 height 21
click at [774, 193] on div "- 7 Sep 2025 at 6:00 am" at bounding box center [734, 192] width 79 height 16
click at [965, 181] on icon at bounding box center [972, 183] width 14 height 16
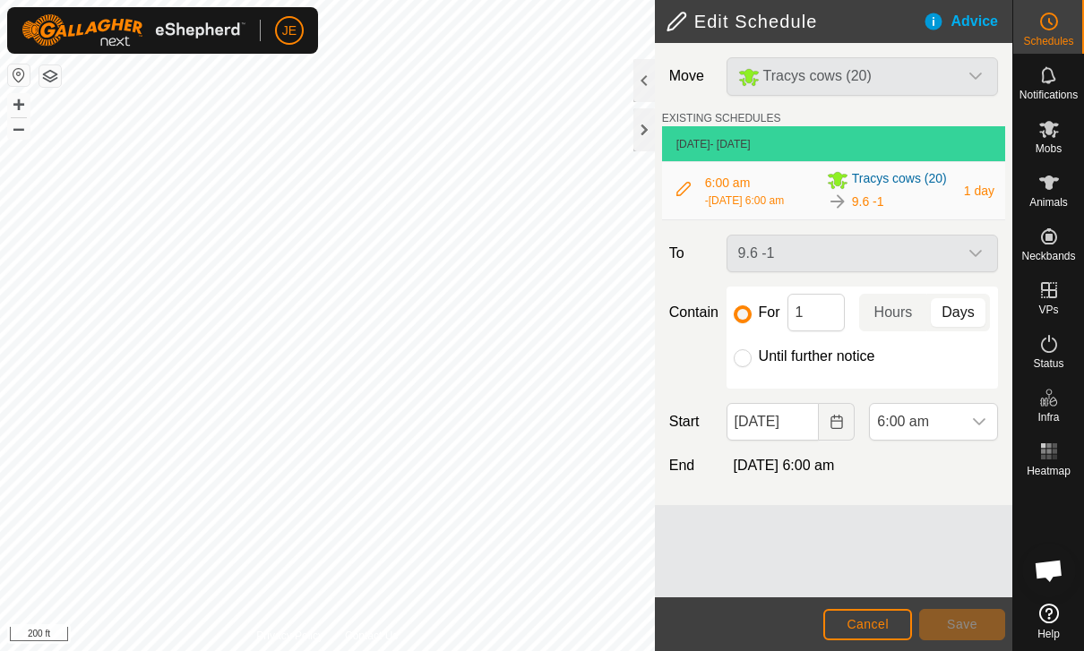
click at [745, 364] on input "Until further notice" at bounding box center [743, 358] width 18 height 18
radio input "true"
click at [969, 626] on span "Save" at bounding box center [962, 624] width 30 height 14
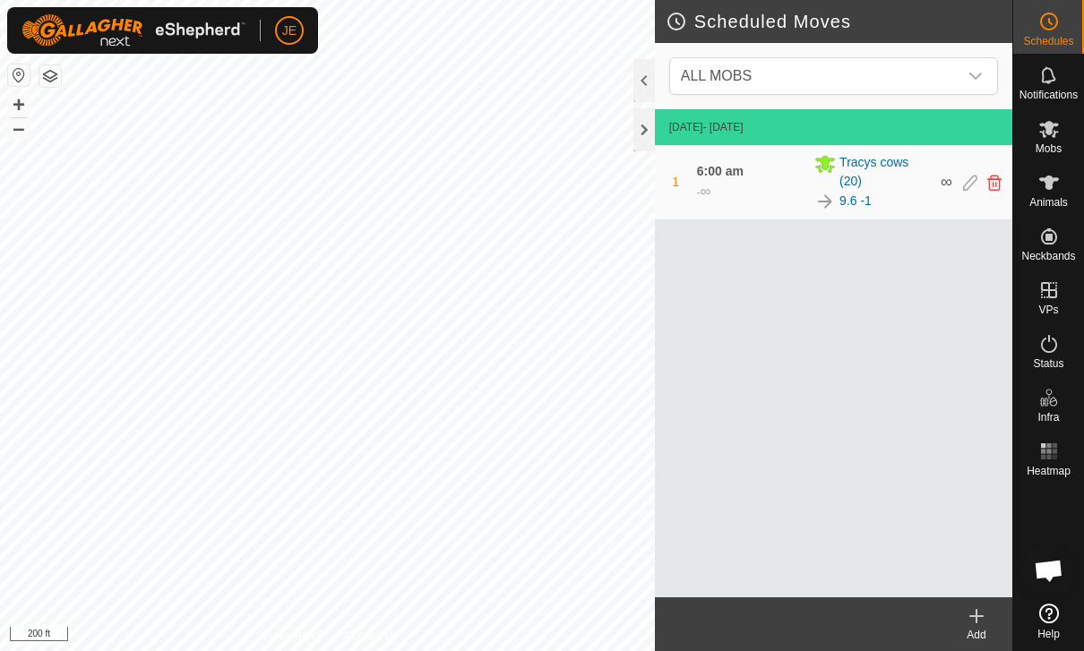
click at [964, 187] on icon at bounding box center [970, 183] width 14 height 16
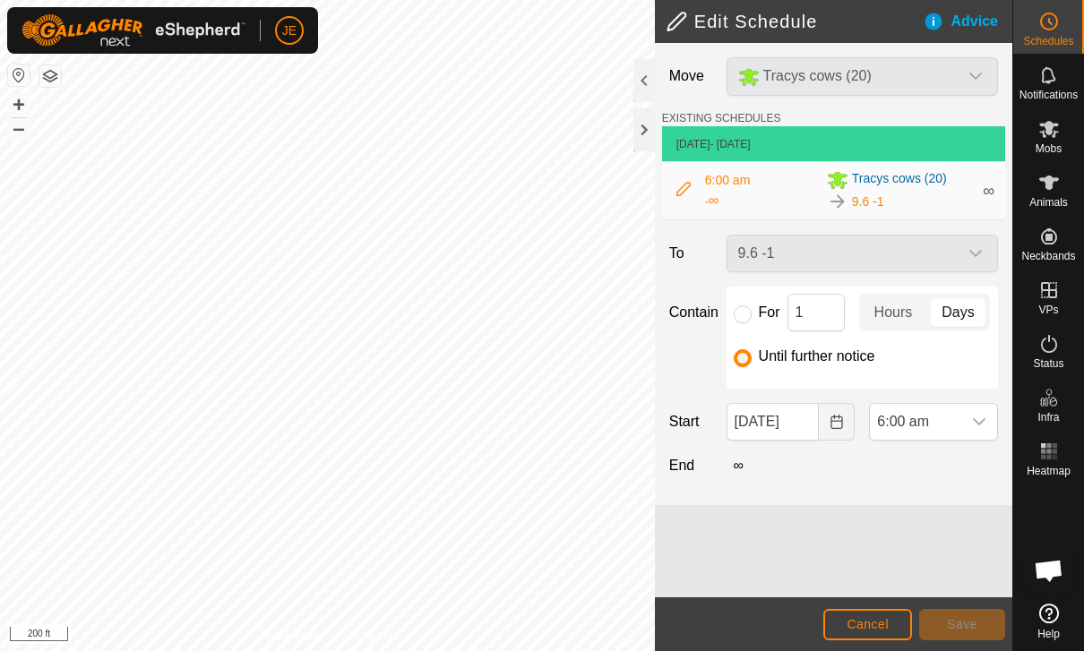
click at [858, 622] on span "Cancel" at bounding box center [867, 624] width 42 height 14
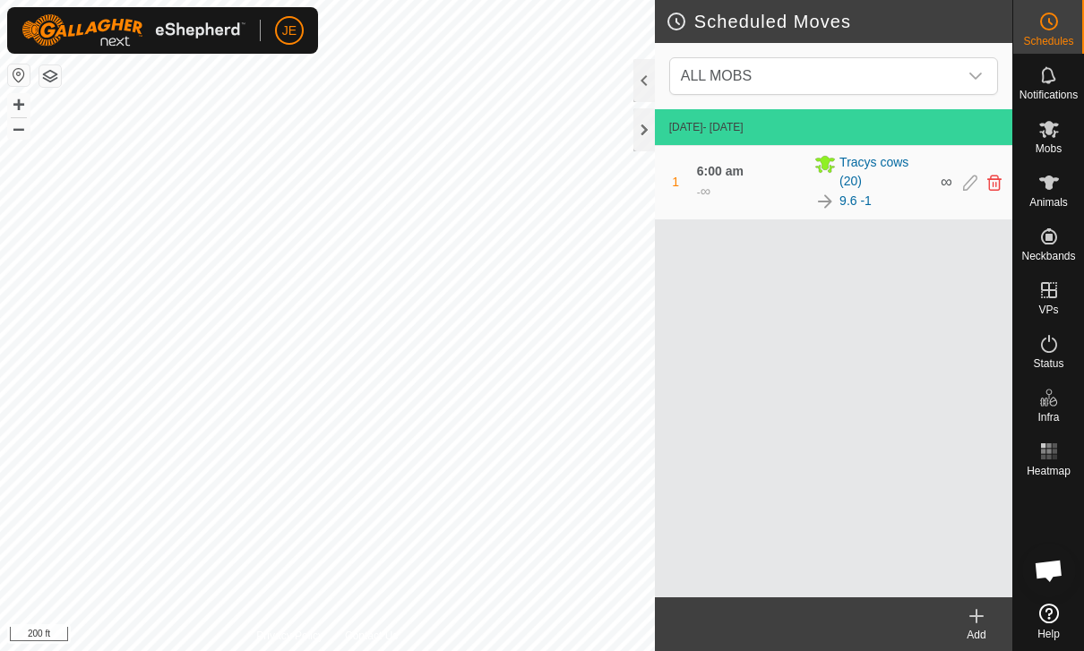
click at [974, 620] on icon at bounding box center [975, 615] width 21 height 21
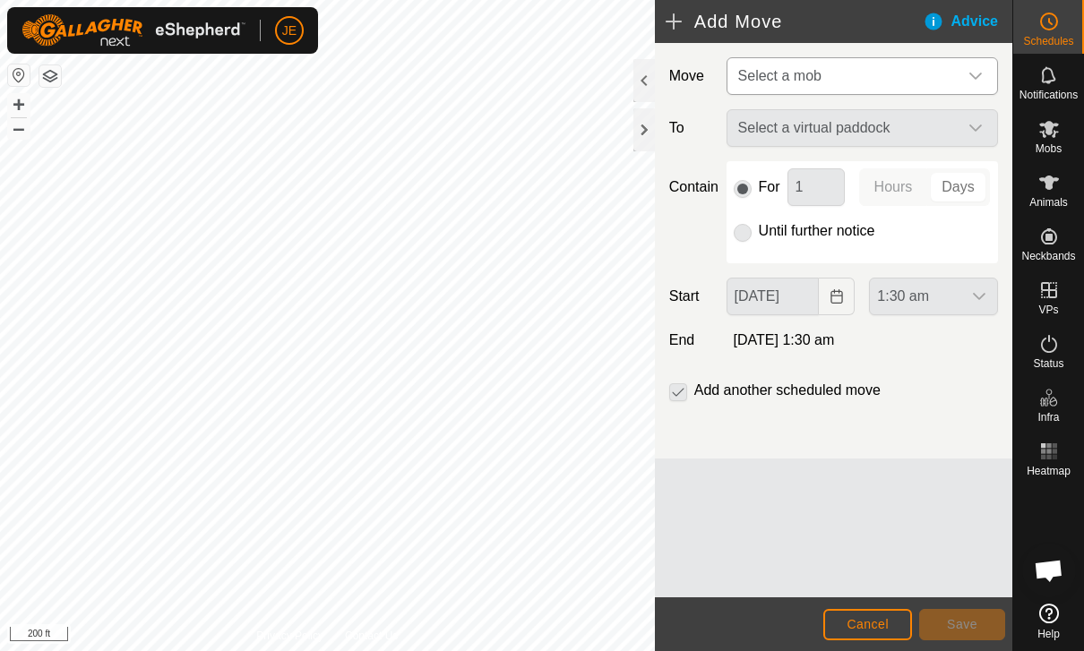
click at [892, 78] on span "Select a mob" at bounding box center [844, 76] width 227 height 36
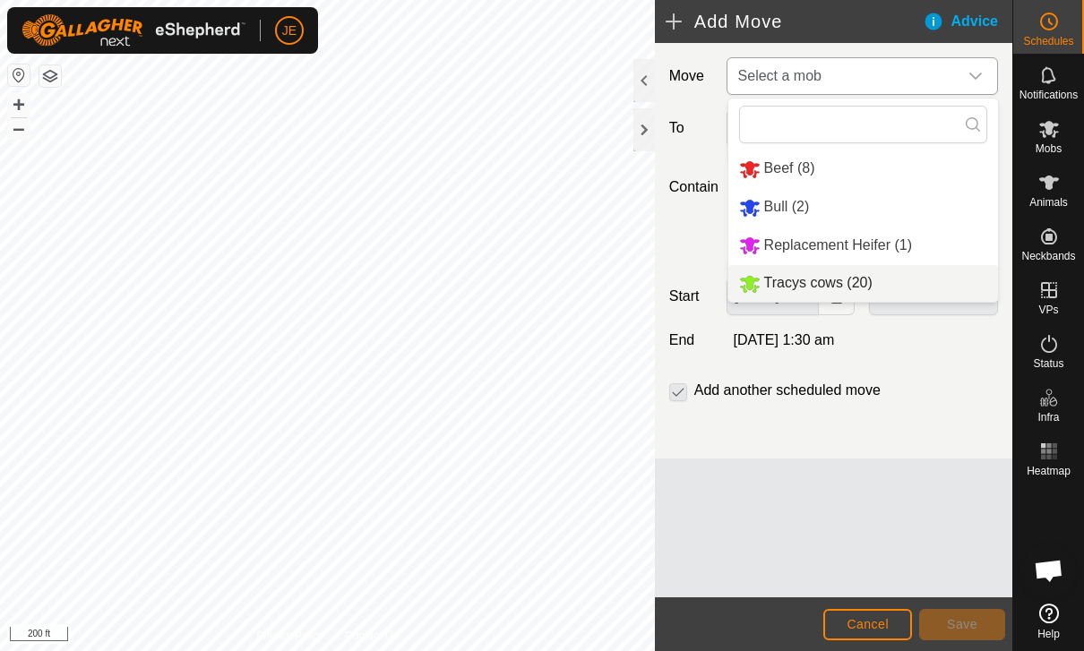
click at [856, 295] on div "Tracys cows (20)" at bounding box center [805, 283] width 133 height 22
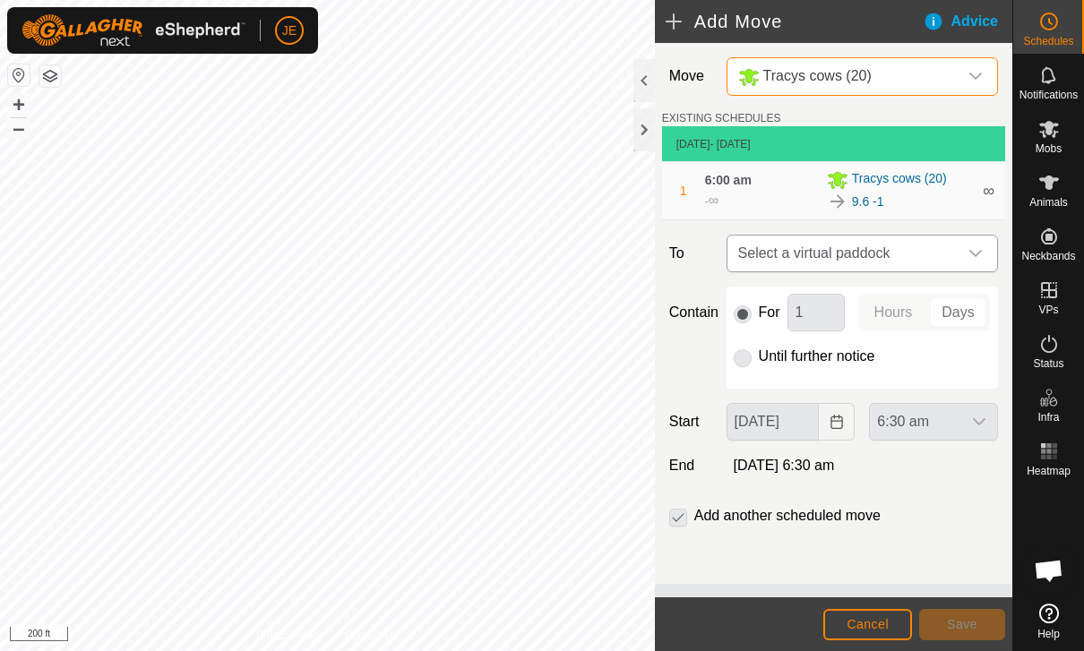
click at [910, 257] on span "Select a virtual paddock" at bounding box center [844, 254] width 227 height 36
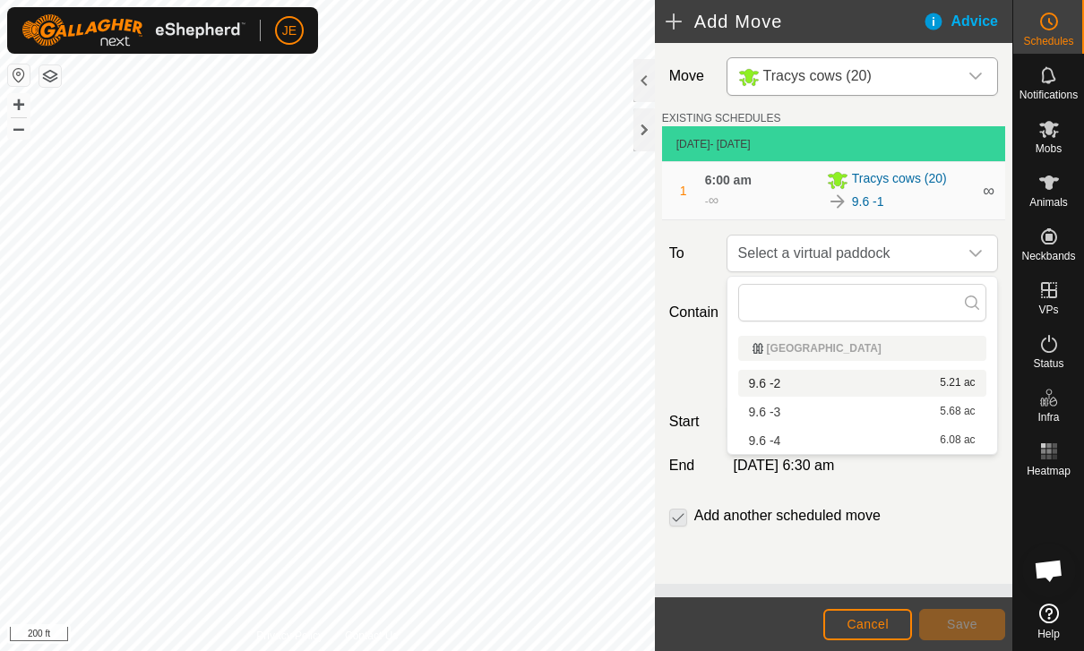
click at [827, 385] on div "9.6 -2 5.21 ac" at bounding box center [862, 383] width 227 height 13
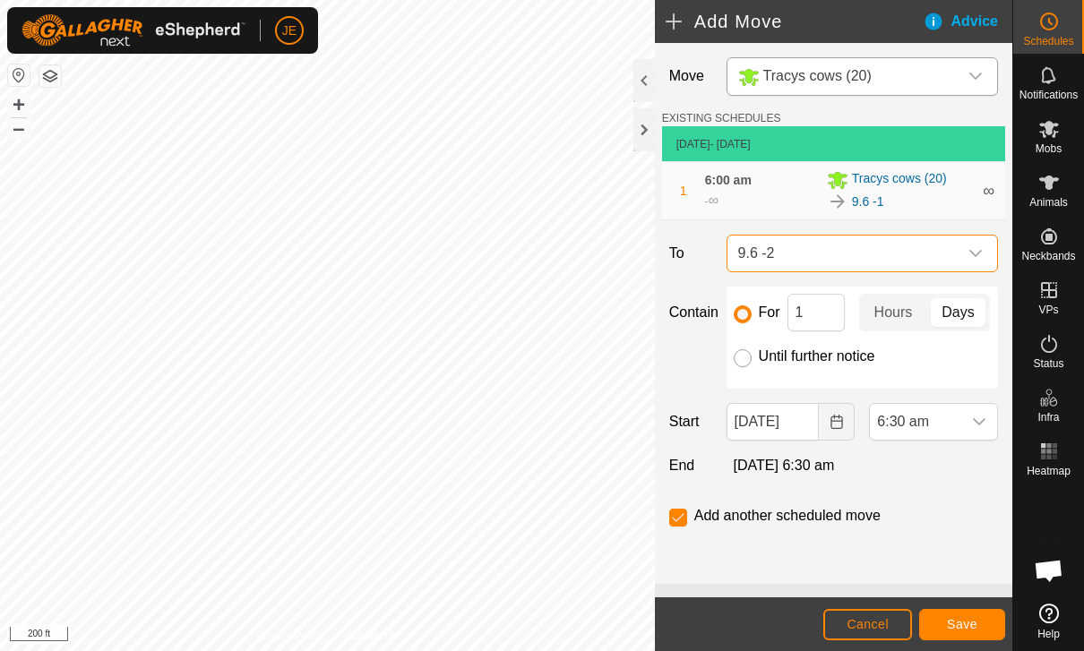
click at [745, 360] on input "Until further notice" at bounding box center [743, 358] width 18 height 18
radio input "true"
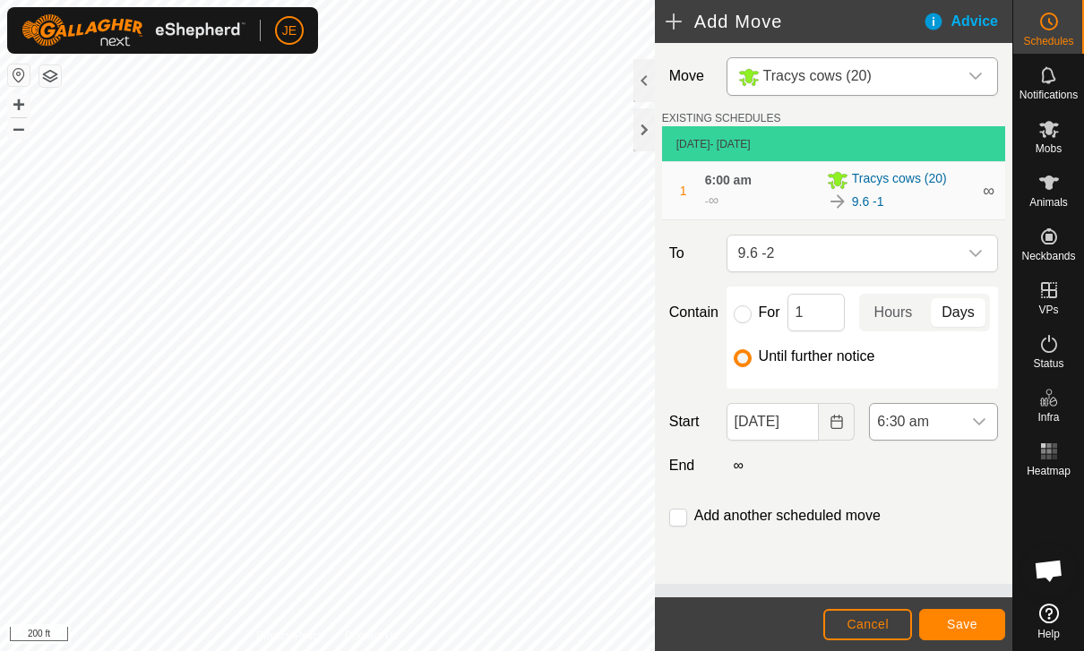
click at [973, 427] on icon "dropdown trigger" at bounding box center [979, 422] width 14 height 14
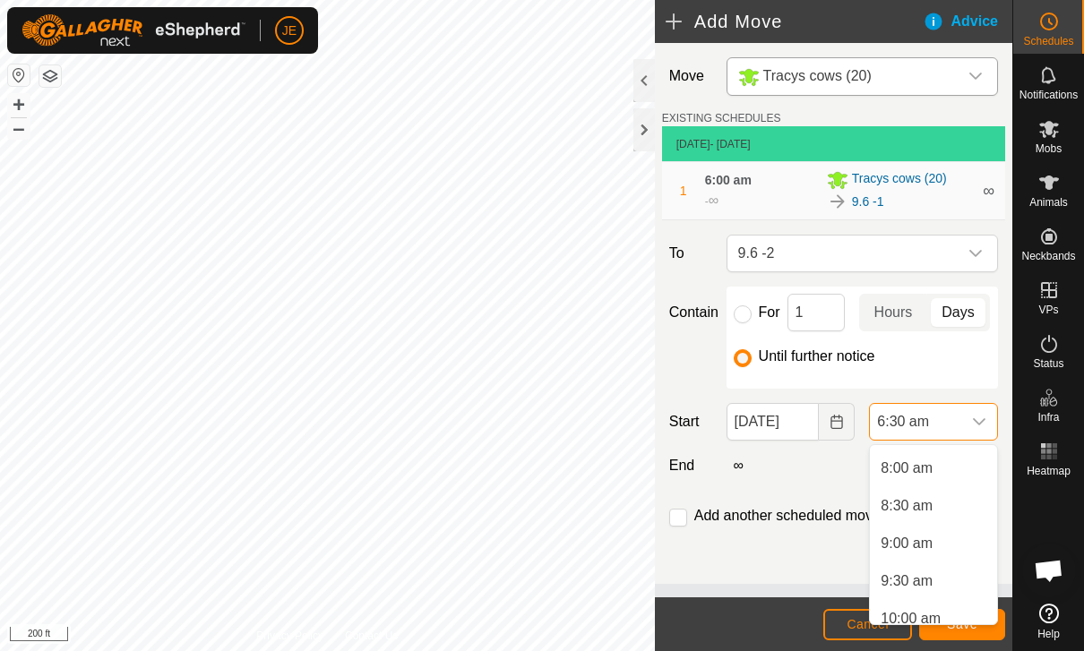
scroll to position [601, 0]
click at [908, 544] on span "9:00 am" at bounding box center [906, 538] width 52 height 21
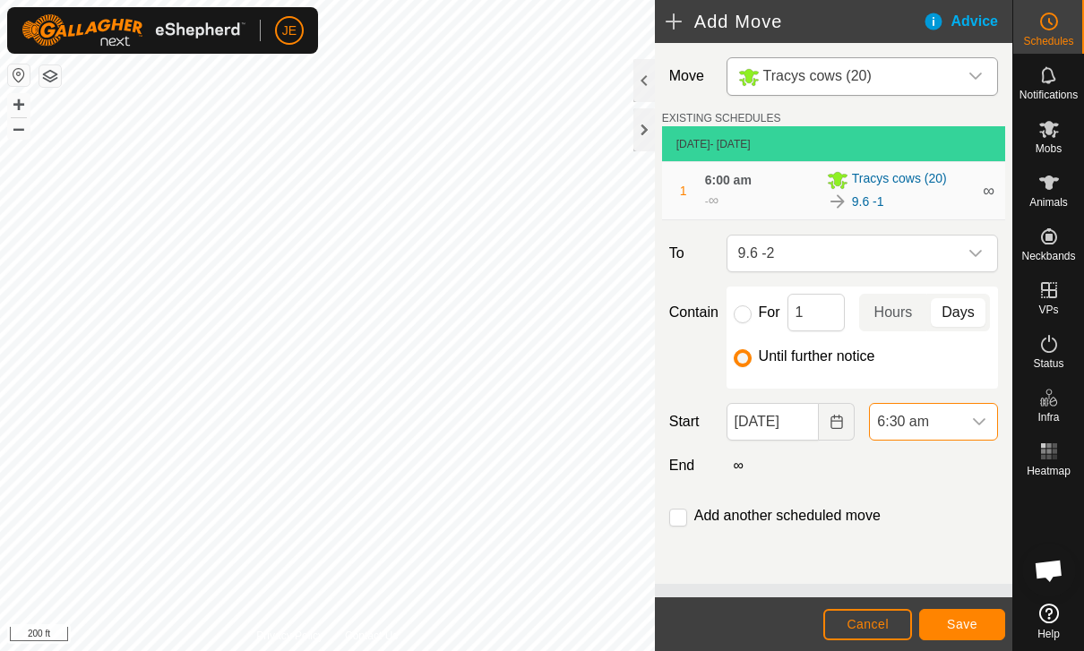
scroll to position [489, 0]
click at [685, 509] on p-checkbox at bounding box center [678, 515] width 18 height 21
click at [682, 521] on input "checkbox" at bounding box center [678, 518] width 18 height 18
click at [973, 615] on button "Save" at bounding box center [962, 624] width 86 height 31
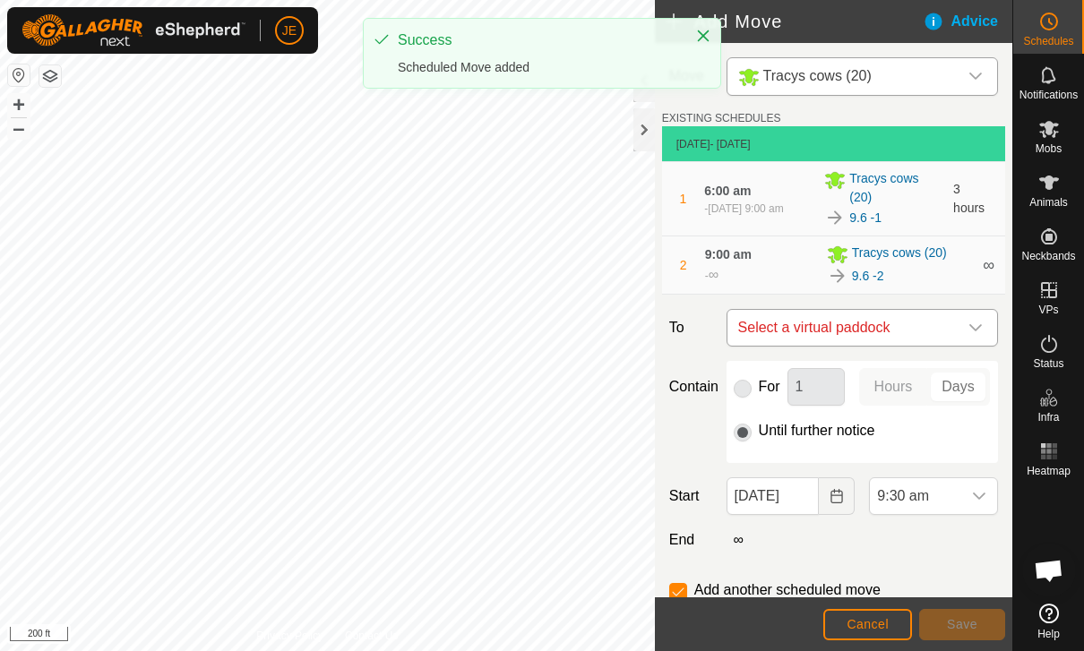
click at [953, 321] on span "Select a virtual paddock" at bounding box center [844, 328] width 227 height 36
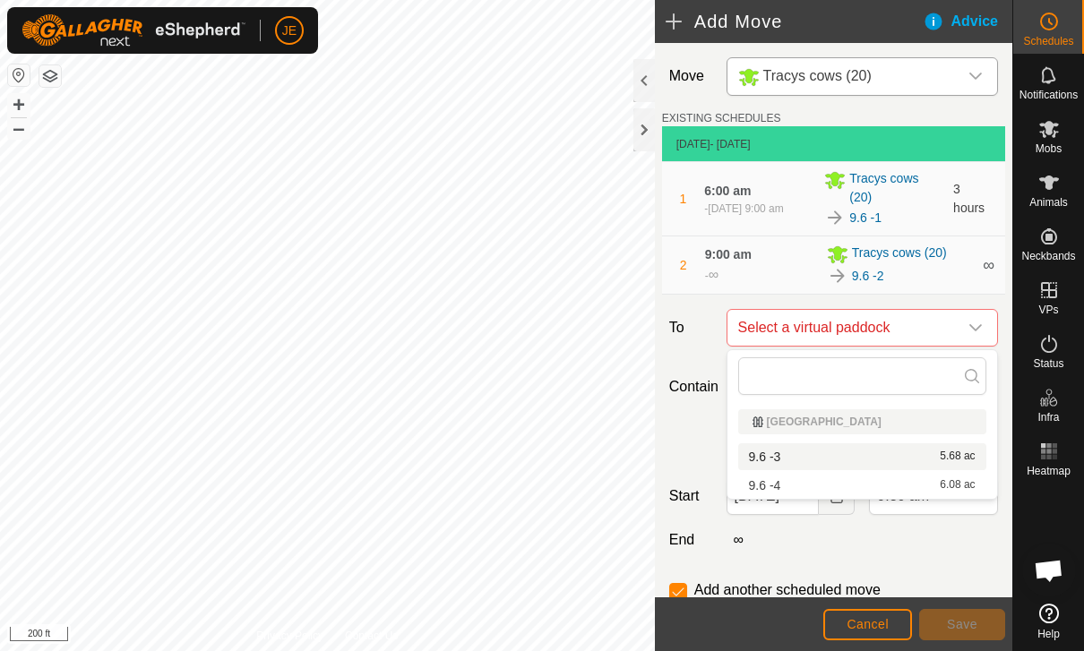
click at [846, 462] on div "9.6 -3 5.68 ac" at bounding box center [862, 457] width 227 height 13
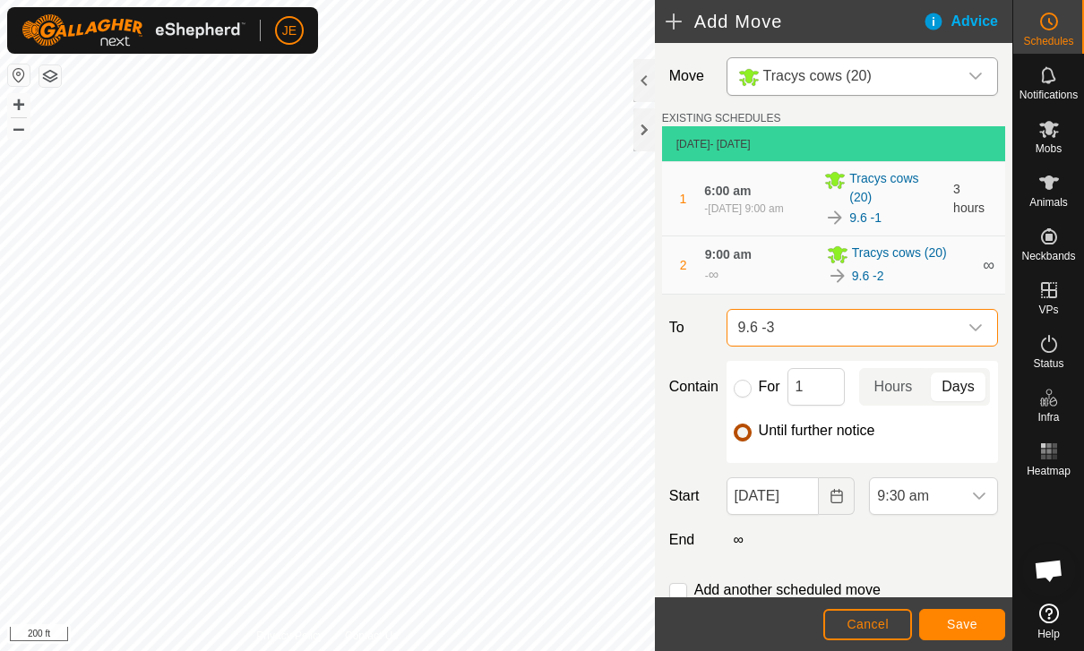
click at [744, 436] on input "Until further notice" at bounding box center [743, 433] width 18 height 18
click at [957, 496] on span "9:30 am" at bounding box center [915, 496] width 91 height 36
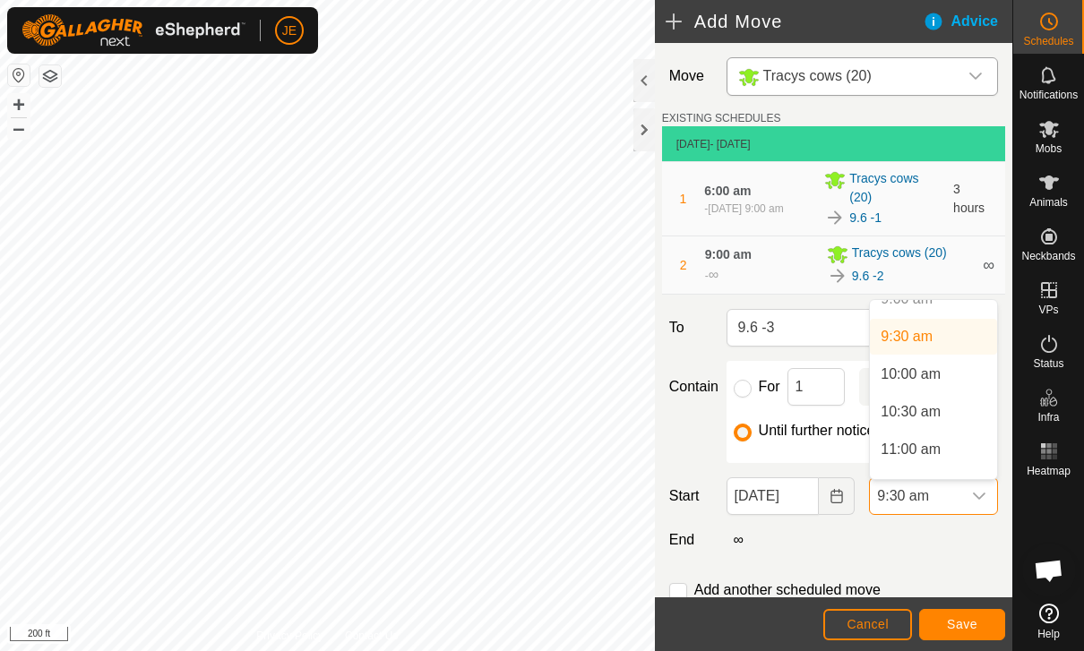
scroll to position [701, 0]
click at [921, 445] on span "11:00 am" at bounding box center [910, 443] width 60 height 21
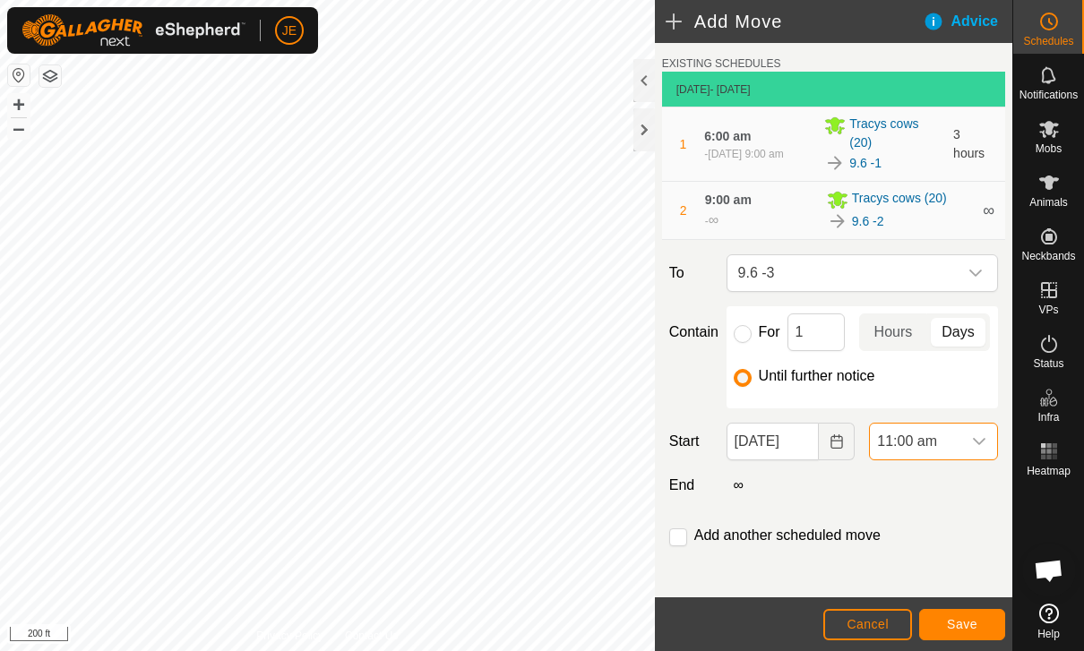
scroll to position [52, 0]
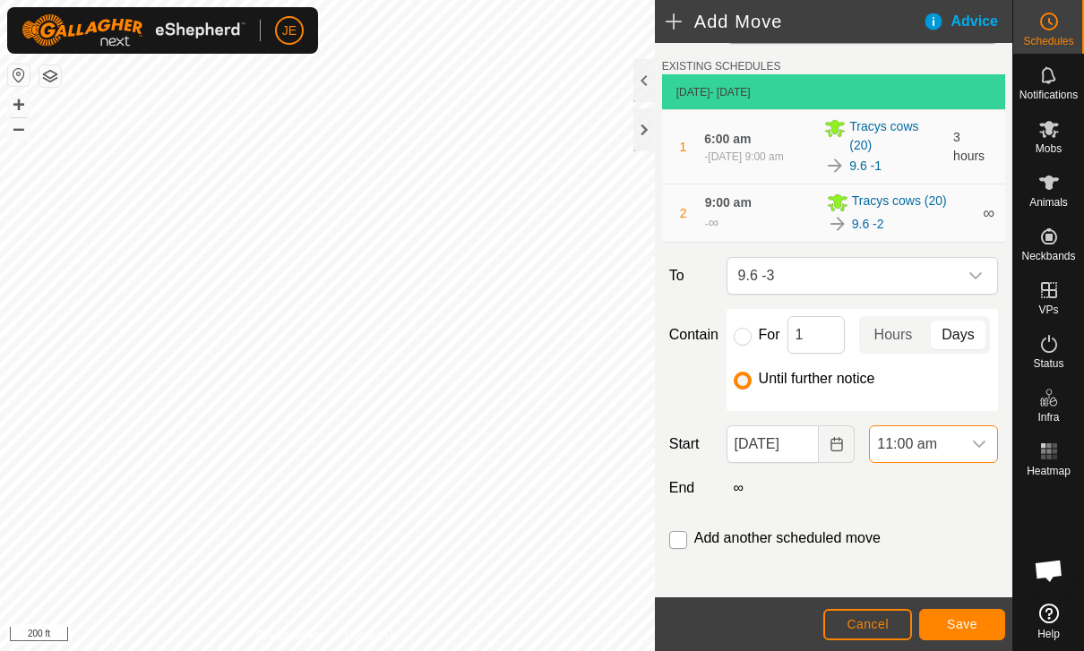
click at [678, 537] on input "checkbox" at bounding box center [678, 540] width 18 height 18
click at [969, 611] on button "Save" at bounding box center [962, 624] width 86 height 31
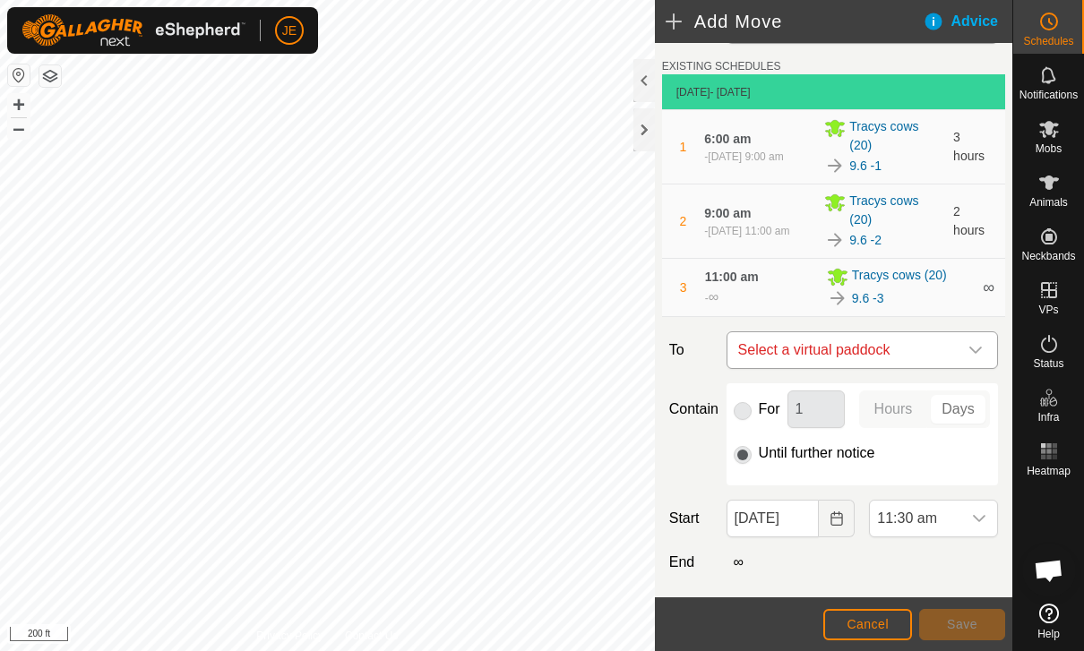
click at [956, 357] on span "Select a virtual paddock" at bounding box center [844, 350] width 227 height 36
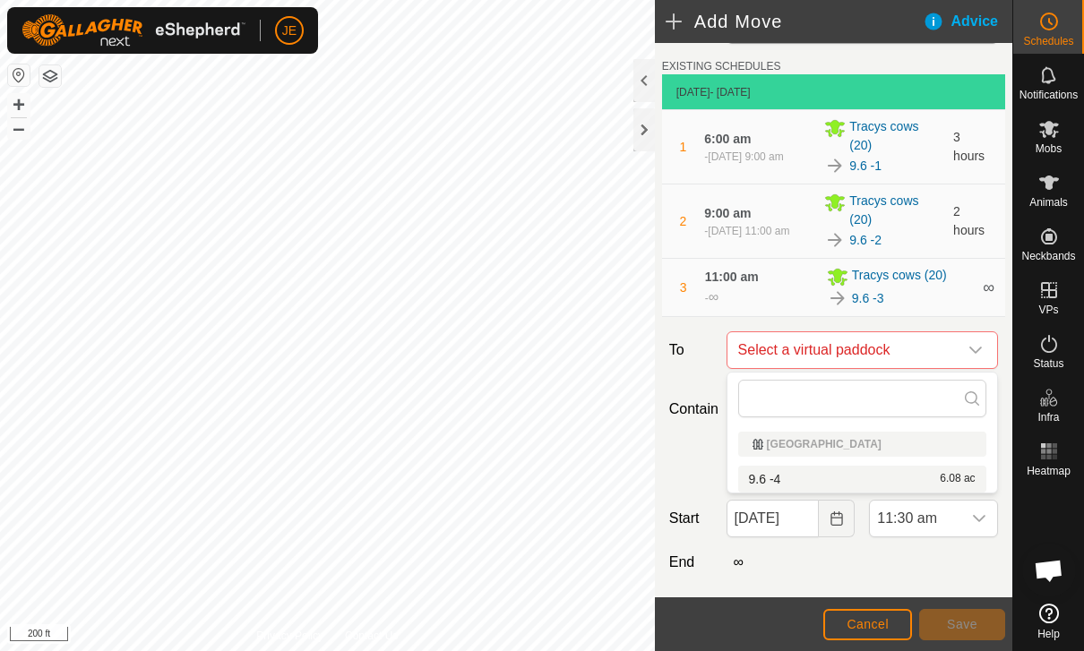
click at [904, 483] on div "9.6 -4 6.08 ac" at bounding box center [862, 479] width 227 height 13
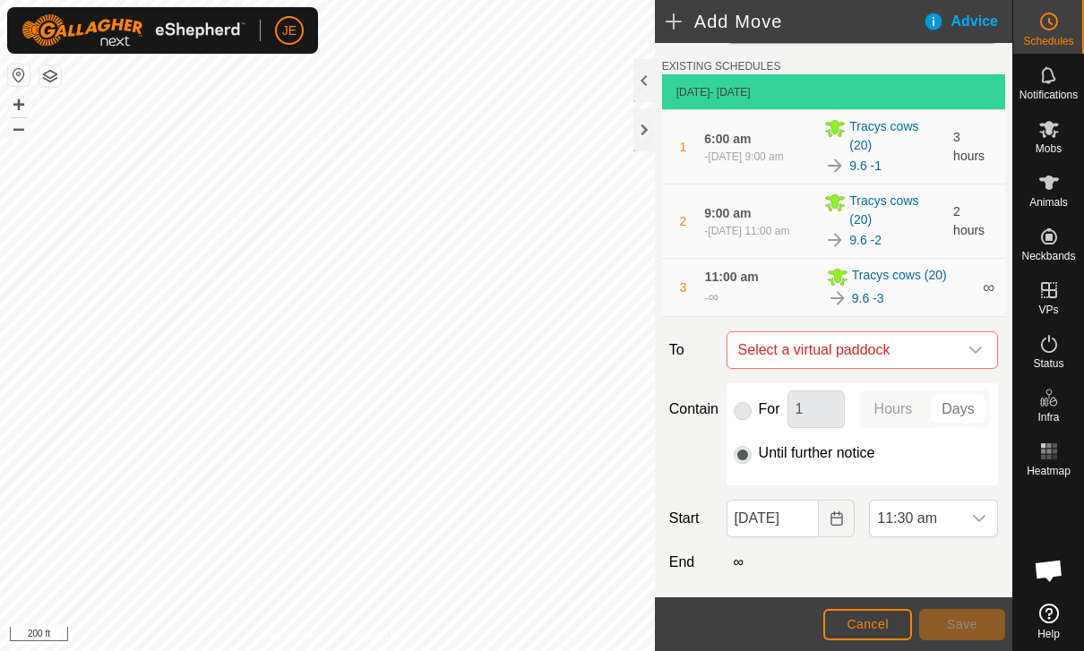
checkbox input "false"
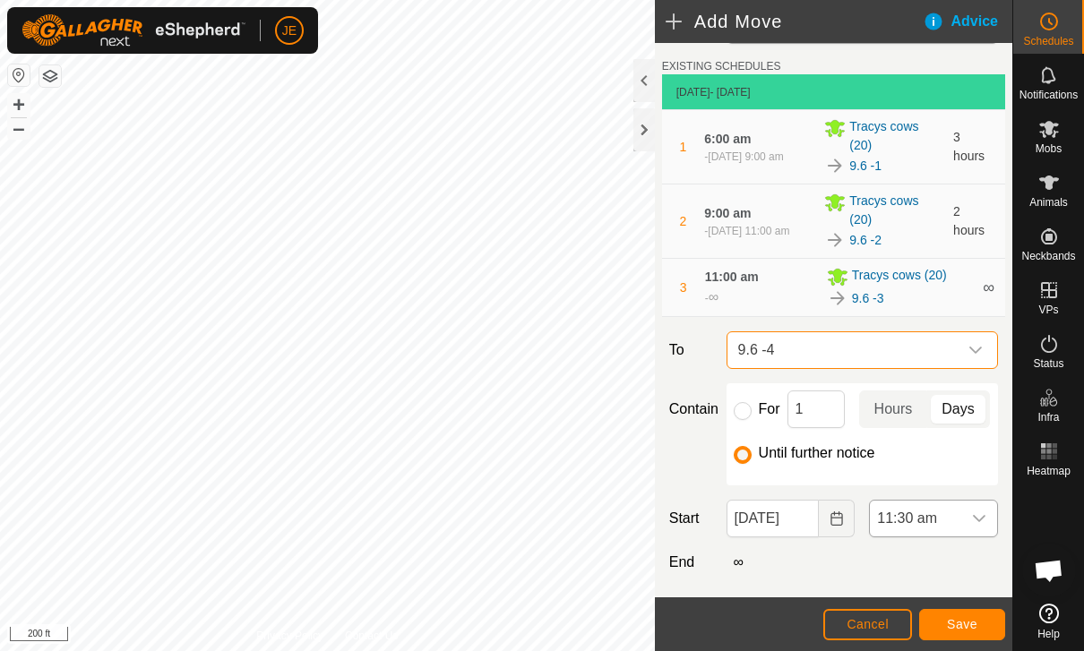
click at [959, 513] on span "11:30 am" at bounding box center [915, 519] width 91 height 36
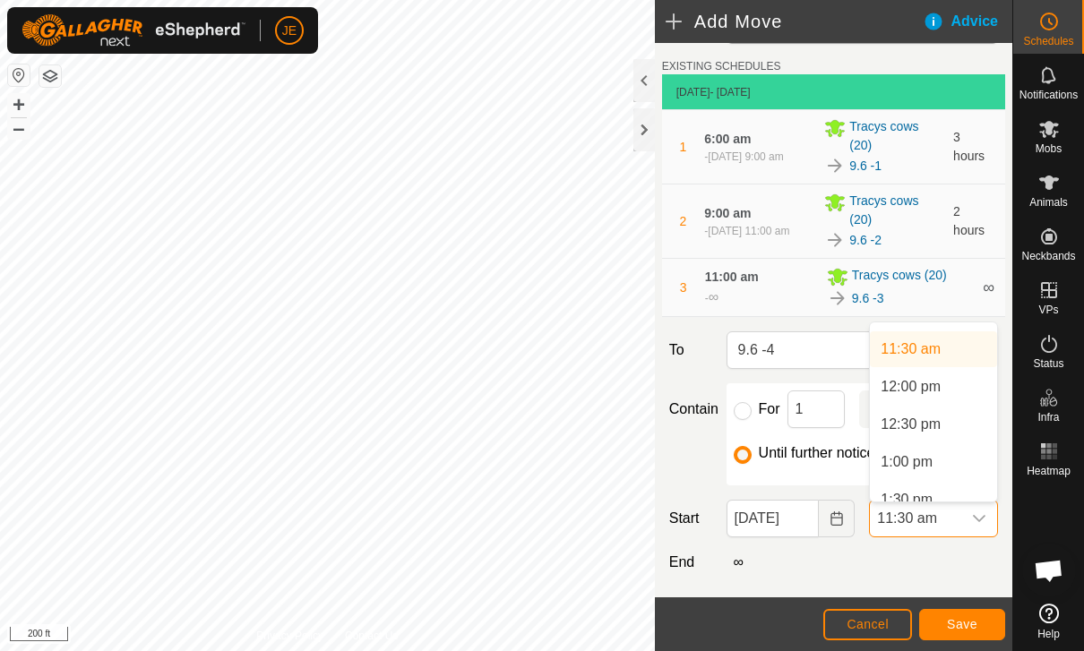
scroll to position [862, 0]
click at [927, 456] on span "1:00 pm" at bounding box center [906, 455] width 52 height 21
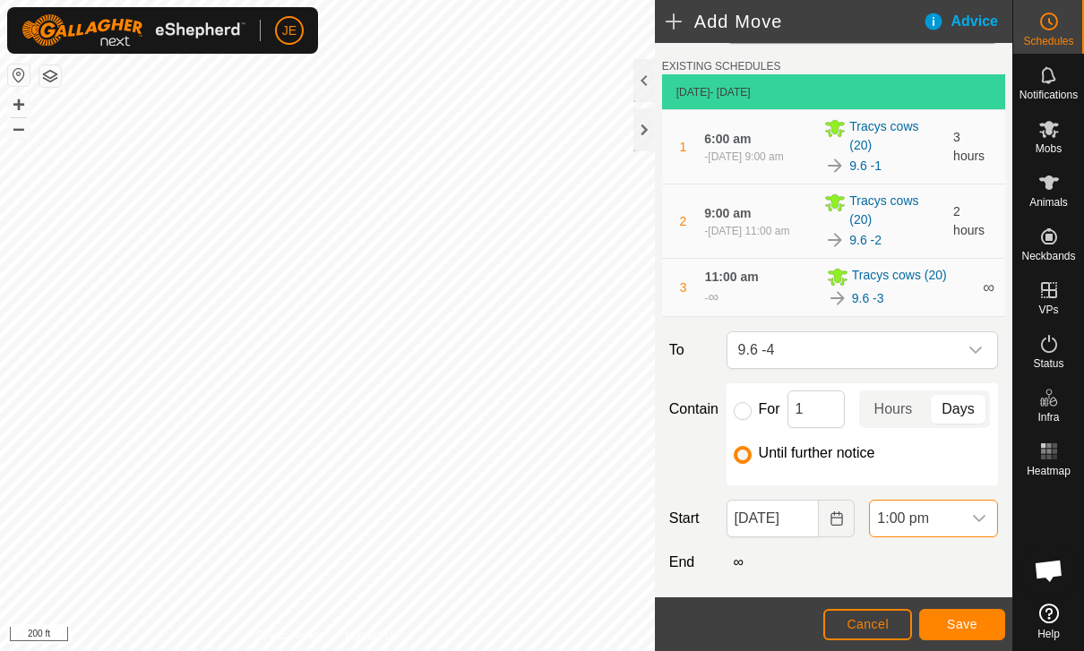
click at [970, 620] on span "Save" at bounding box center [962, 624] width 30 height 14
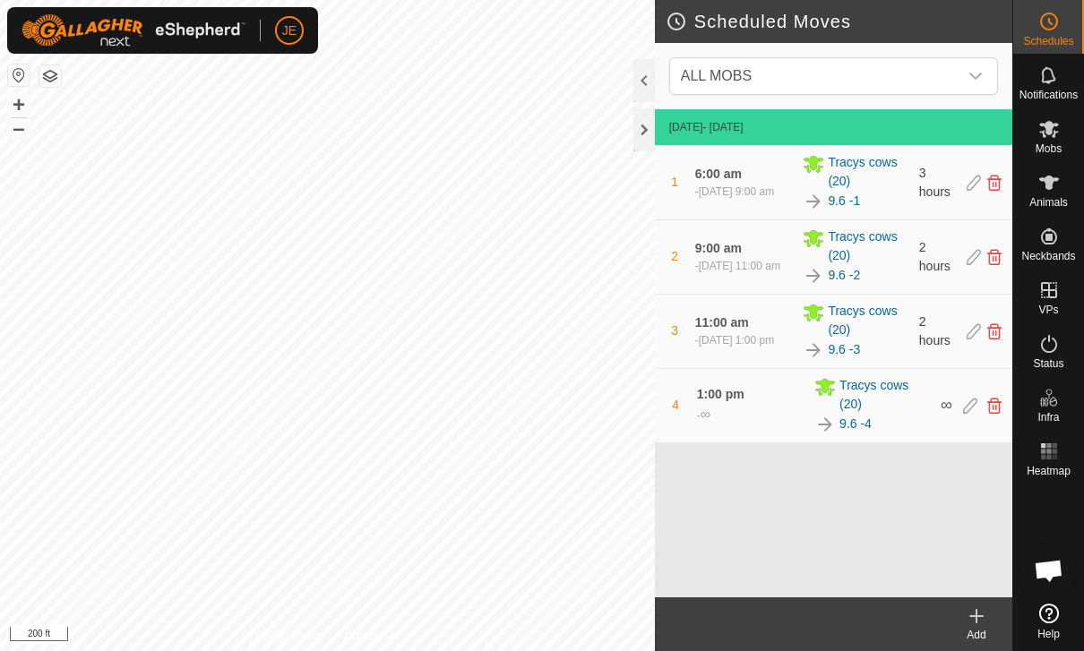
click at [983, 621] on icon at bounding box center [975, 615] width 21 height 21
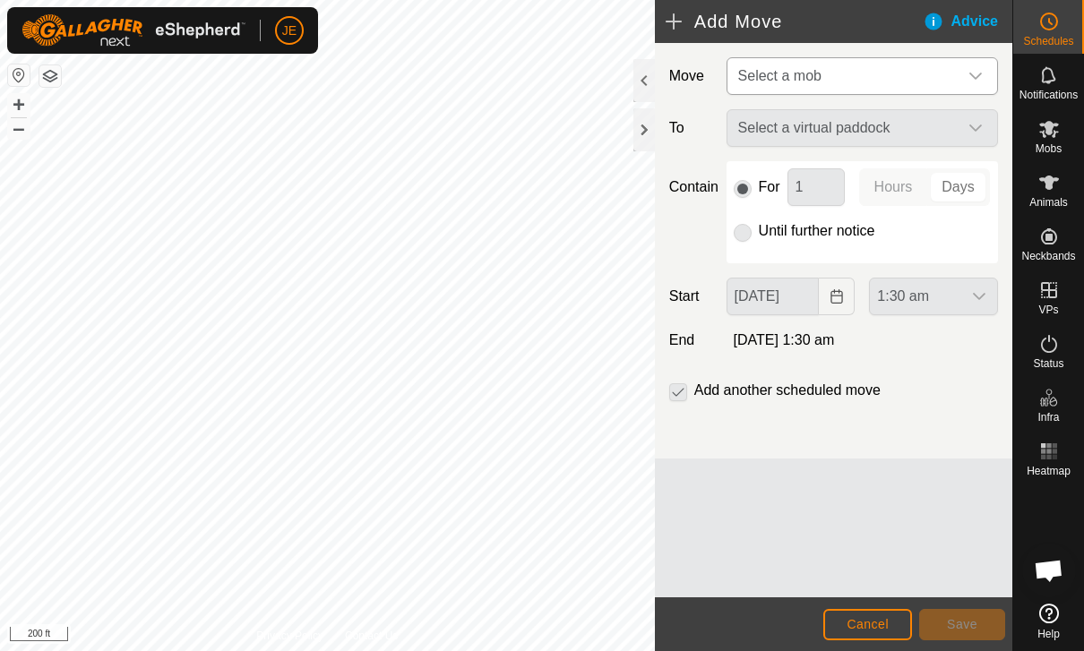
click at [886, 60] on span "Select a mob" at bounding box center [844, 76] width 227 height 36
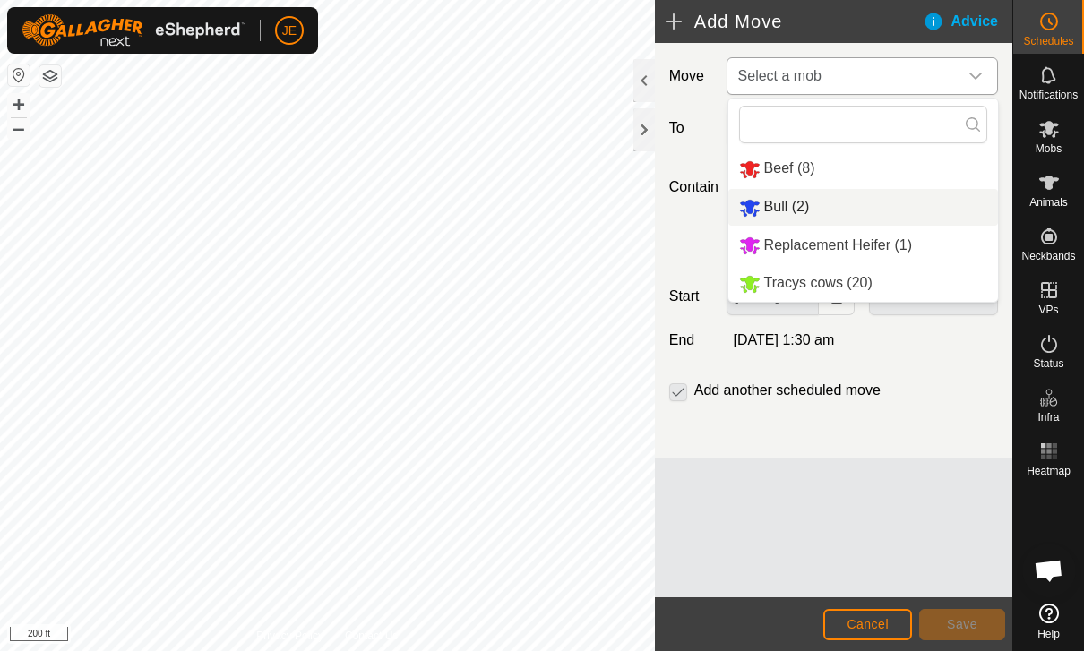
click at [852, 214] on li "Bull (2)" at bounding box center [863, 207] width 270 height 37
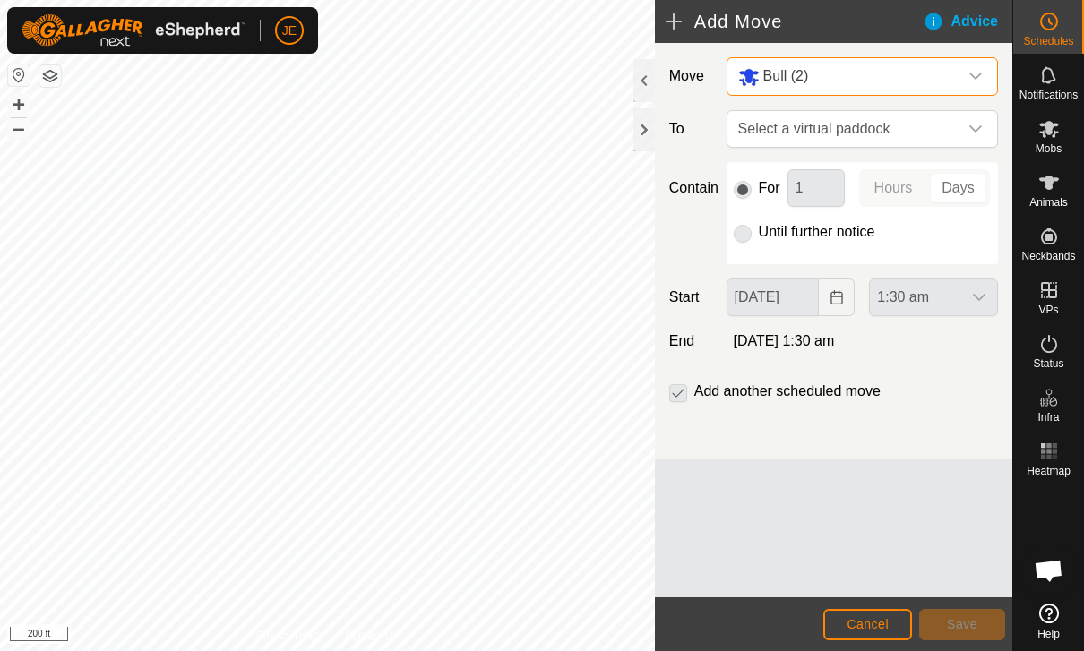
click at [744, 236] on p-radiobutton at bounding box center [743, 231] width 18 height 21
click at [742, 241] on p-radiobutton at bounding box center [743, 231] width 18 height 21
click at [736, 244] on div "For 1 Hours Days Until further notice" at bounding box center [861, 213] width 271 height 102
click at [746, 234] on p-radiobutton at bounding box center [743, 231] width 18 height 21
click at [751, 235] on p-radiobutton at bounding box center [743, 231] width 18 height 21
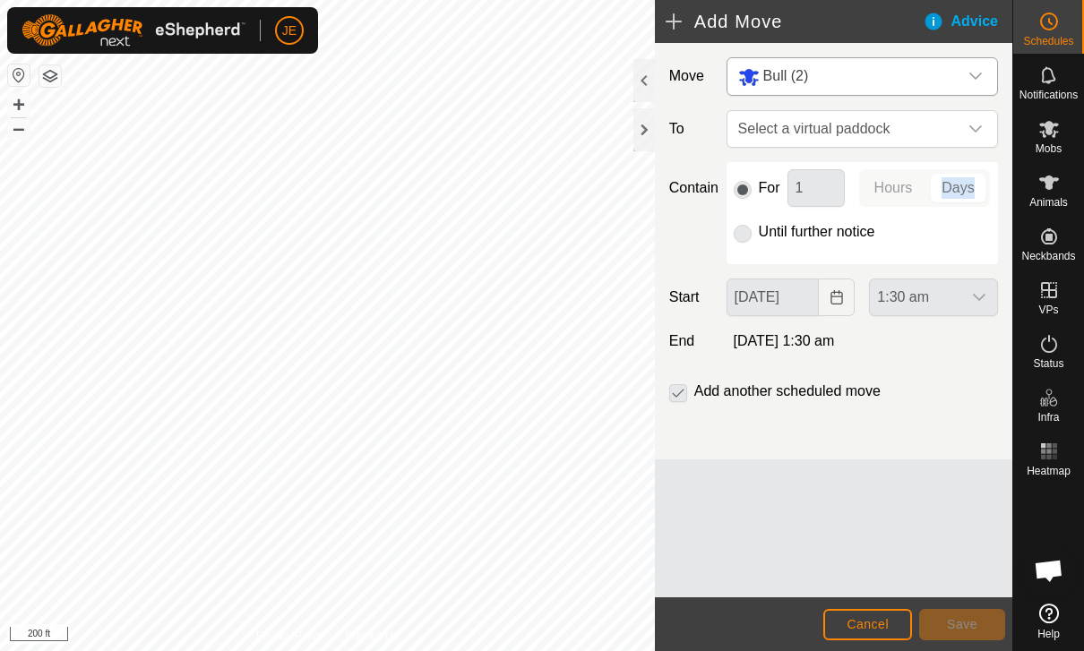
click at [742, 241] on p-radiobutton at bounding box center [743, 231] width 18 height 21
click at [885, 133] on span "Select a virtual paddock" at bounding box center [844, 129] width 227 height 36
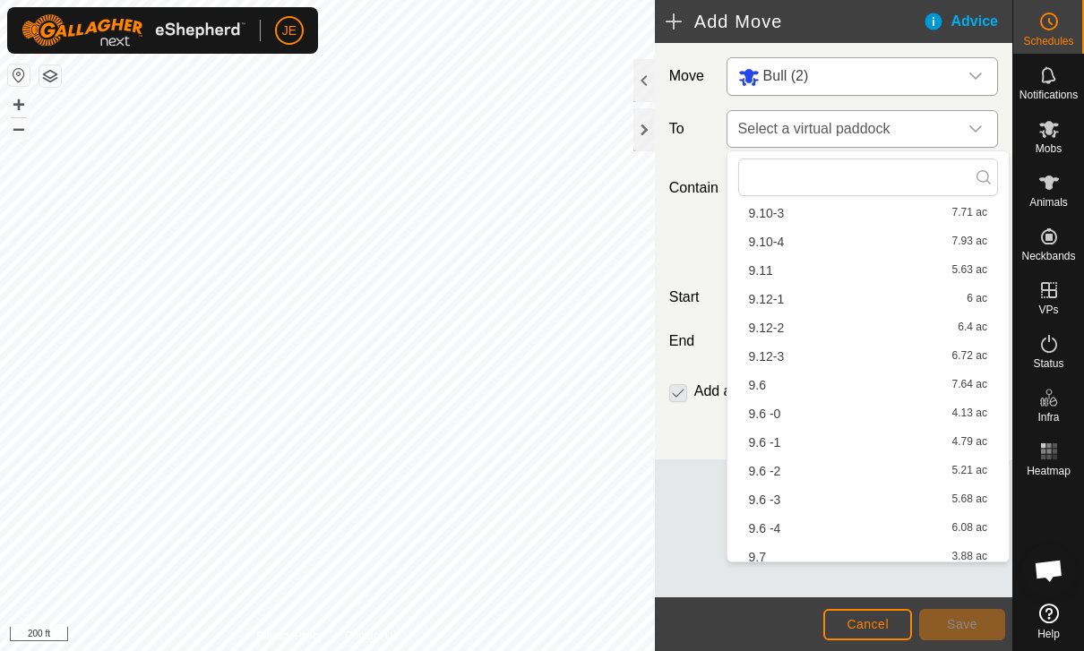
scroll to position [163, 0]
click at [844, 387] on div "9.6 7.64 ac" at bounding box center [868, 381] width 238 height 13
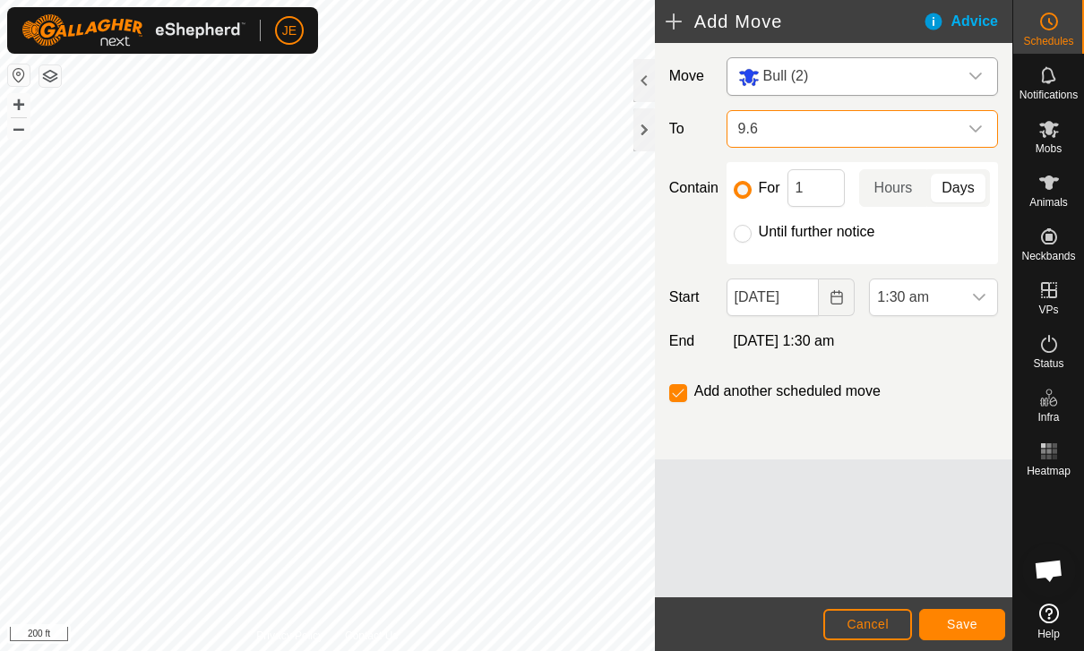
click at [944, 133] on span "9.6" at bounding box center [844, 129] width 227 height 36
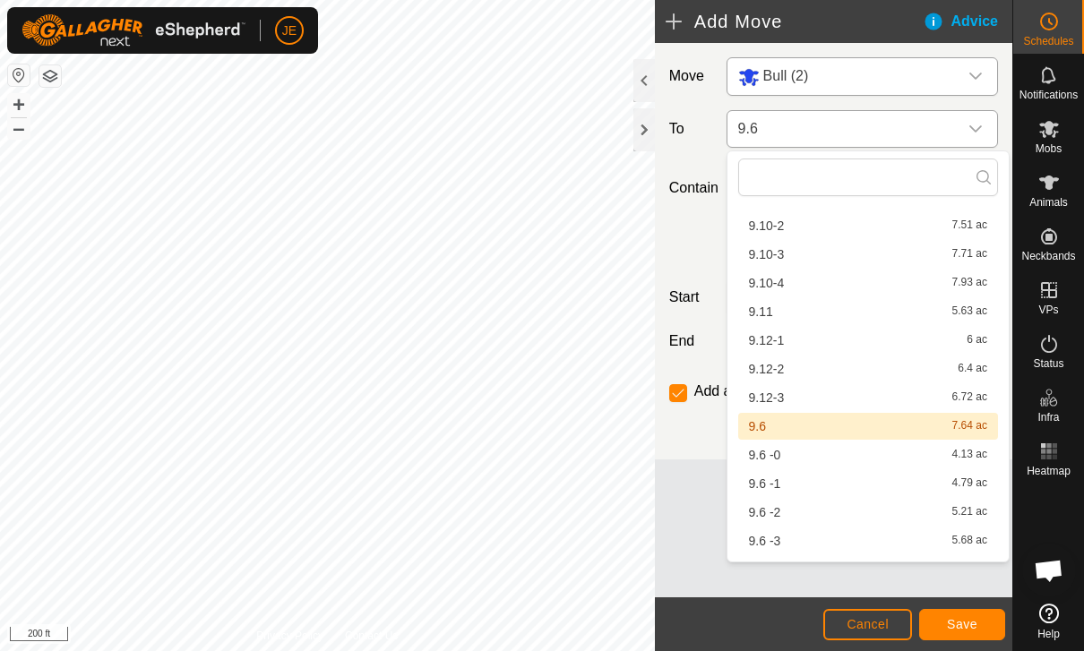
scroll to position [169, 0]
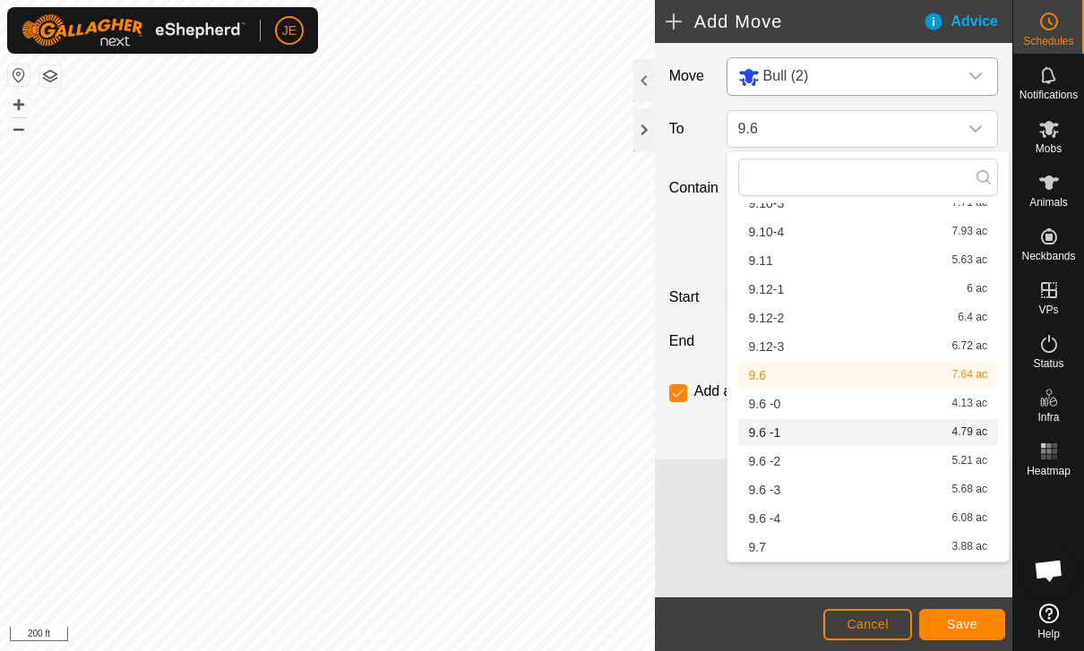
click at [796, 436] on div "9.6 -1 4.79 ac" at bounding box center [868, 432] width 238 height 13
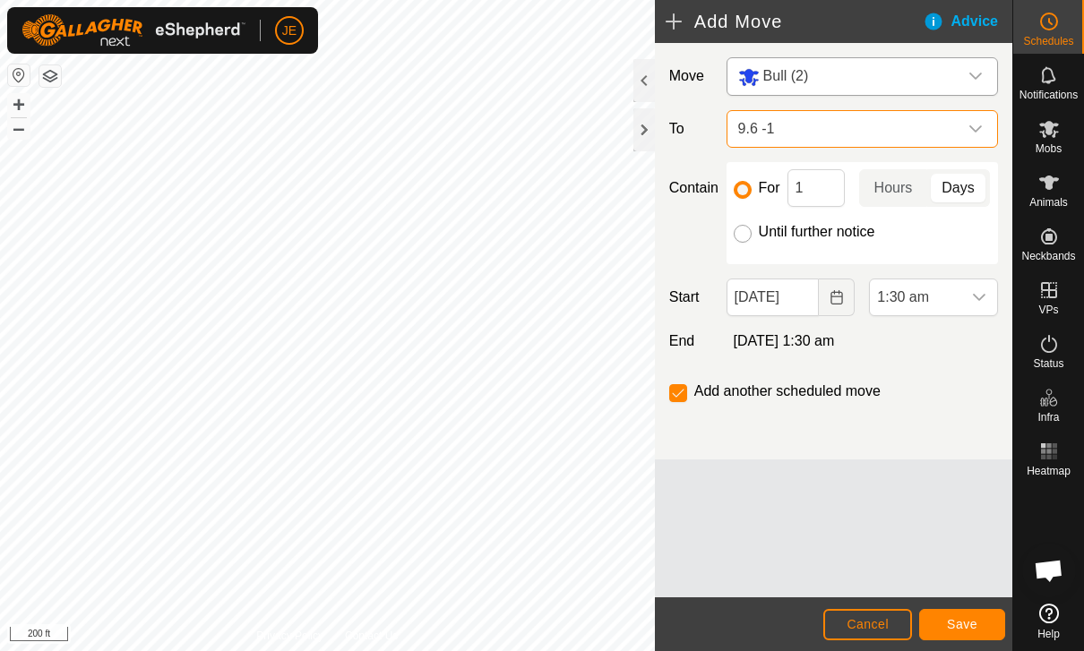
click at [751, 235] on input "Until further notice" at bounding box center [743, 234] width 18 height 18
radio input "true"
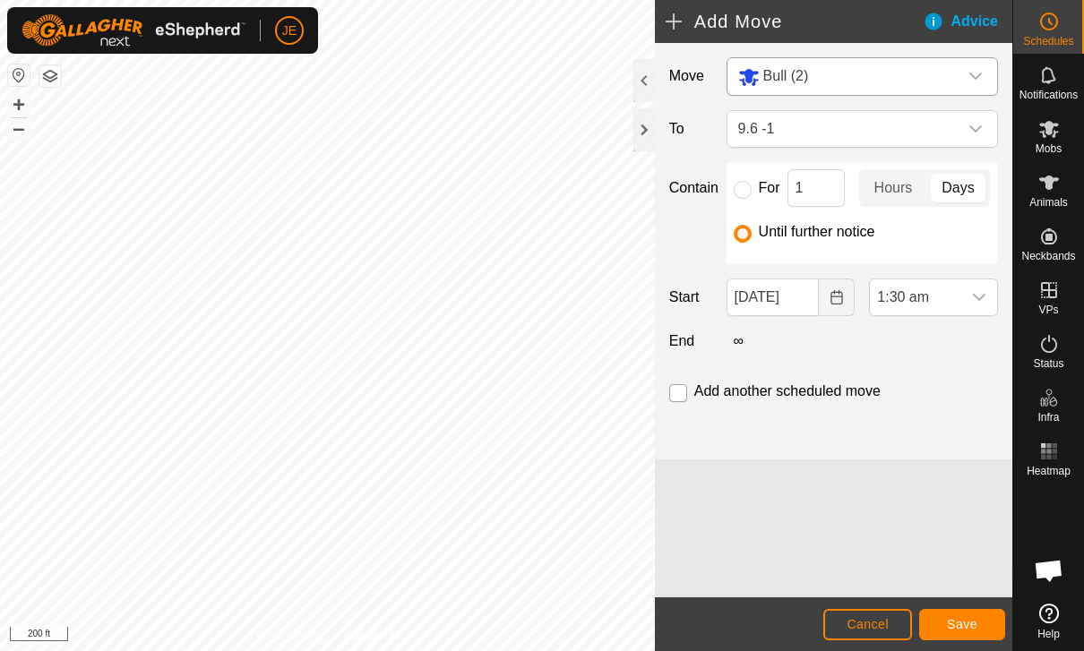
click at [674, 387] on input "checkbox" at bounding box center [678, 393] width 18 height 18
click at [958, 291] on span "1:30 am" at bounding box center [915, 297] width 91 height 36
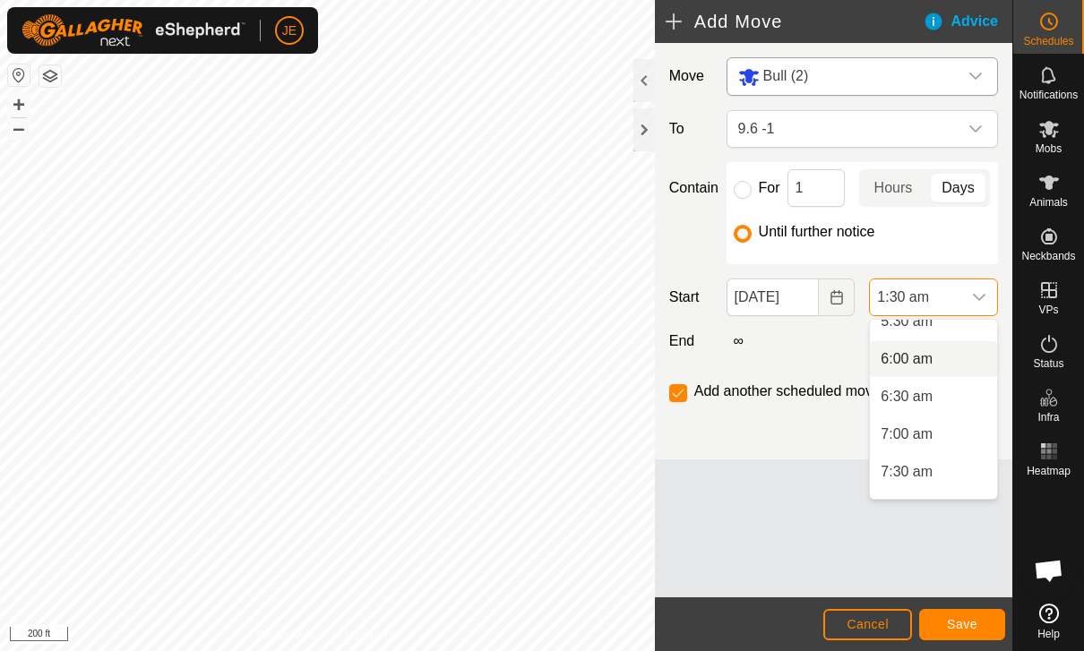
click at [920, 365] on span "6:00 am" at bounding box center [906, 358] width 52 height 21
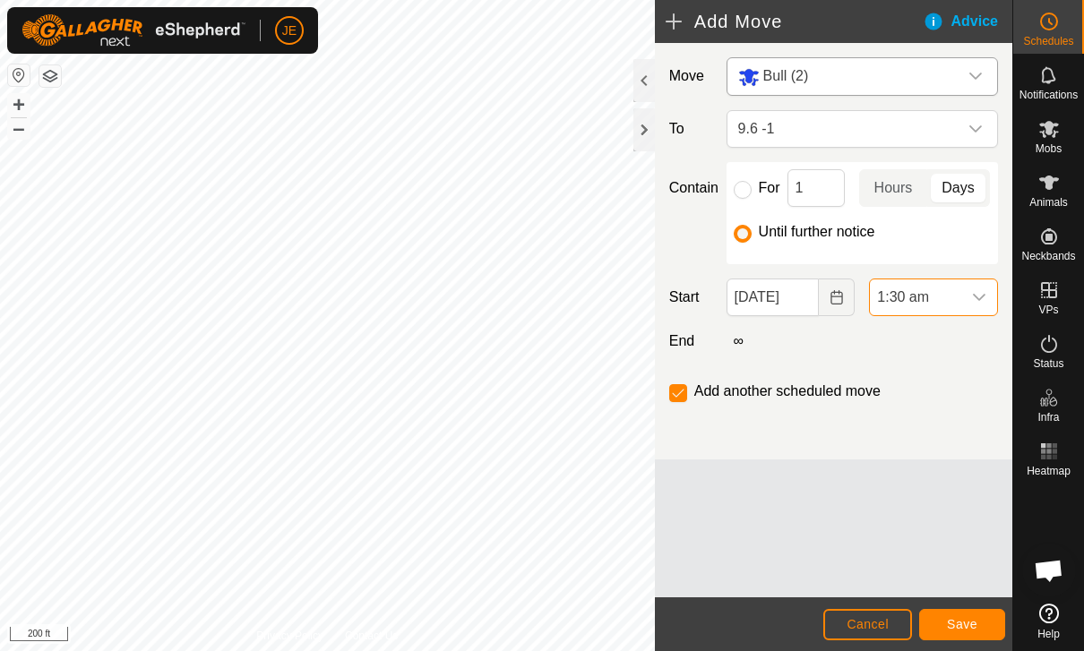
scroll to position [113, 0]
click at [960, 618] on span "Save" at bounding box center [962, 624] width 30 height 14
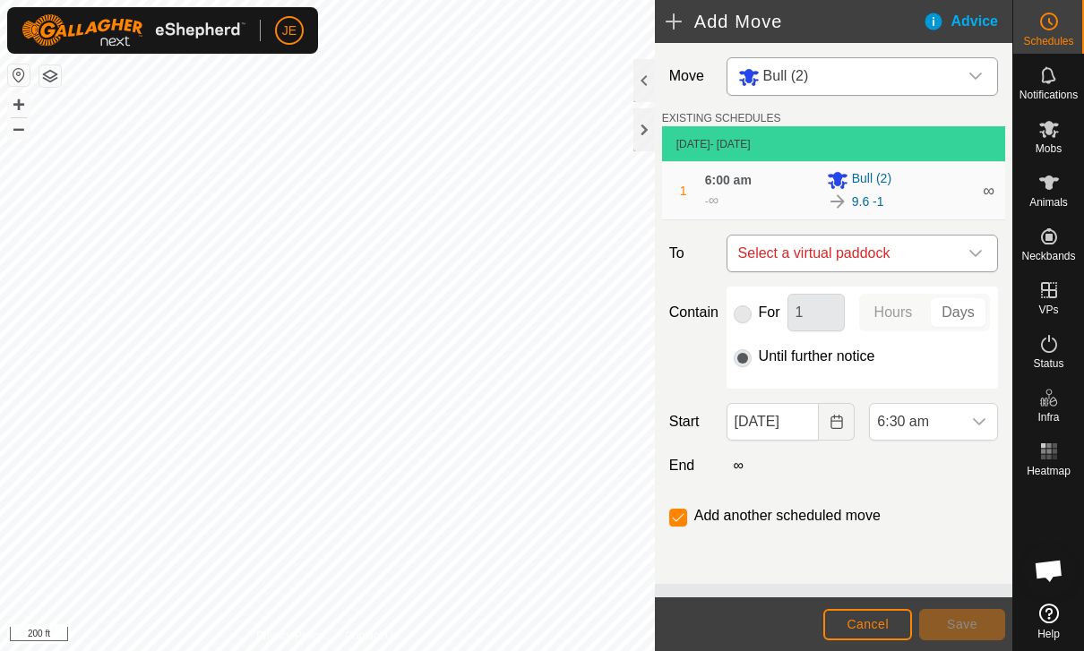
click at [946, 247] on span "Select a virtual paddock" at bounding box center [844, 254] width 227 height 36
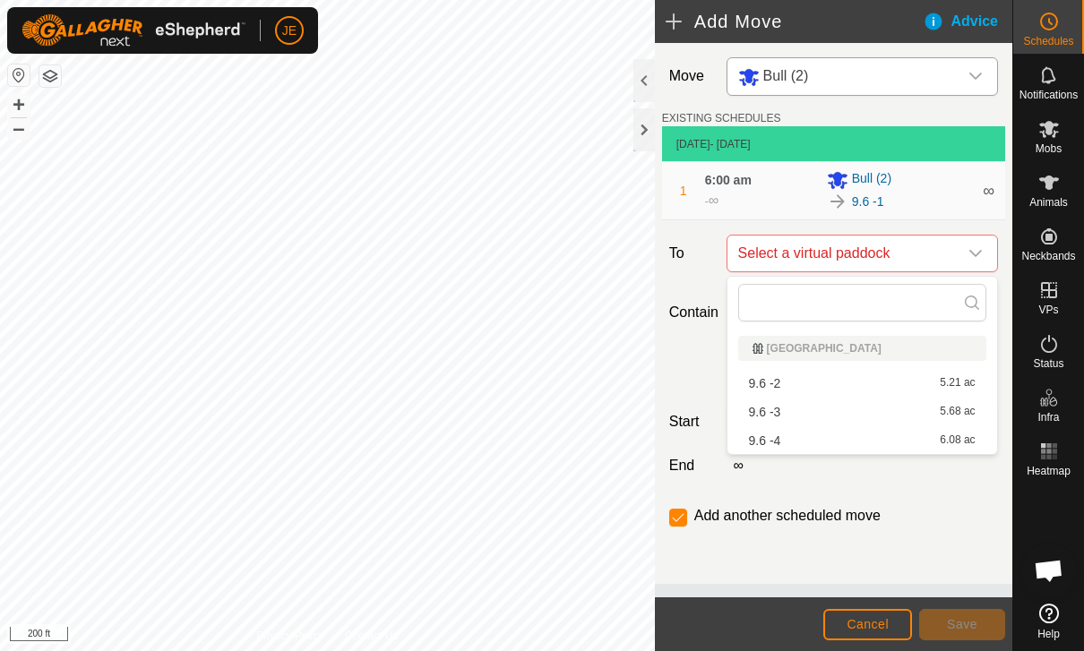
click at [867, 379] on div "9.6 -2 5.21 ac" at bounding box center [862, 383] width 227 height 13
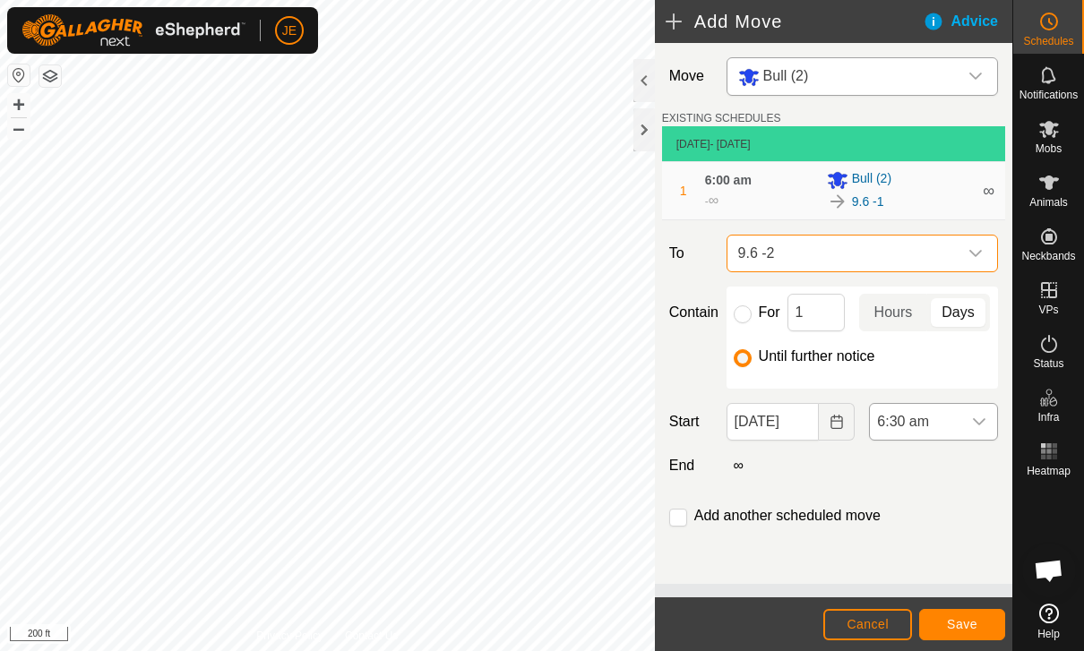
click at [972, 424] on icon "dropdown trigger" at bounding box center [979, 422] width 14 height 14
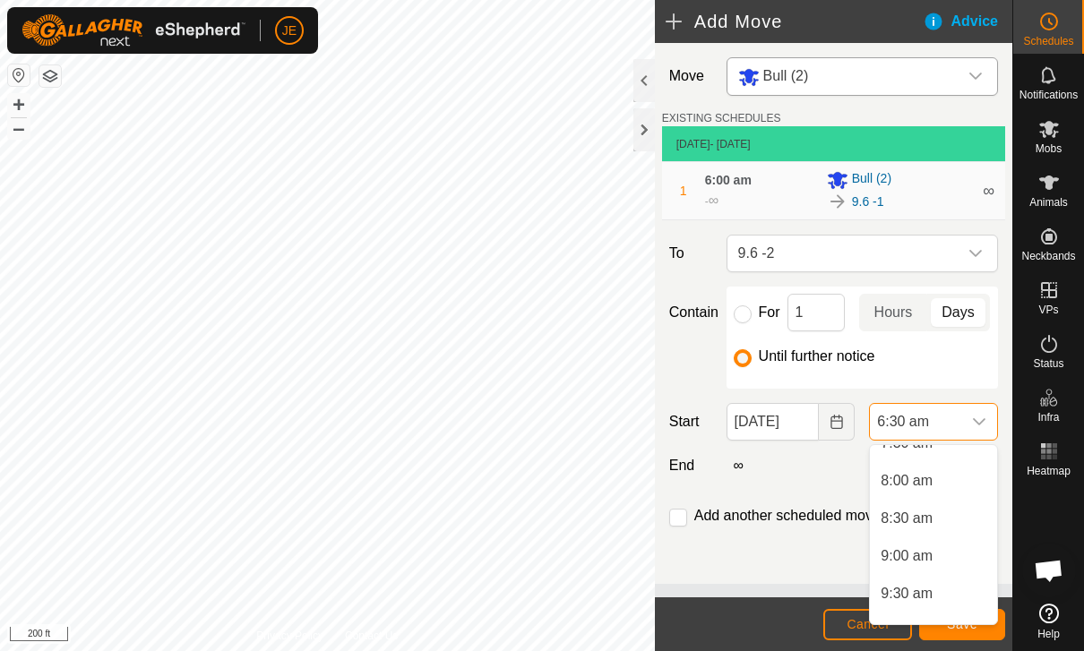
scroll to position [587, 0]
click at [928, 557] on span "9:00 am" at bounding box center [906, 553] width 52 height 21
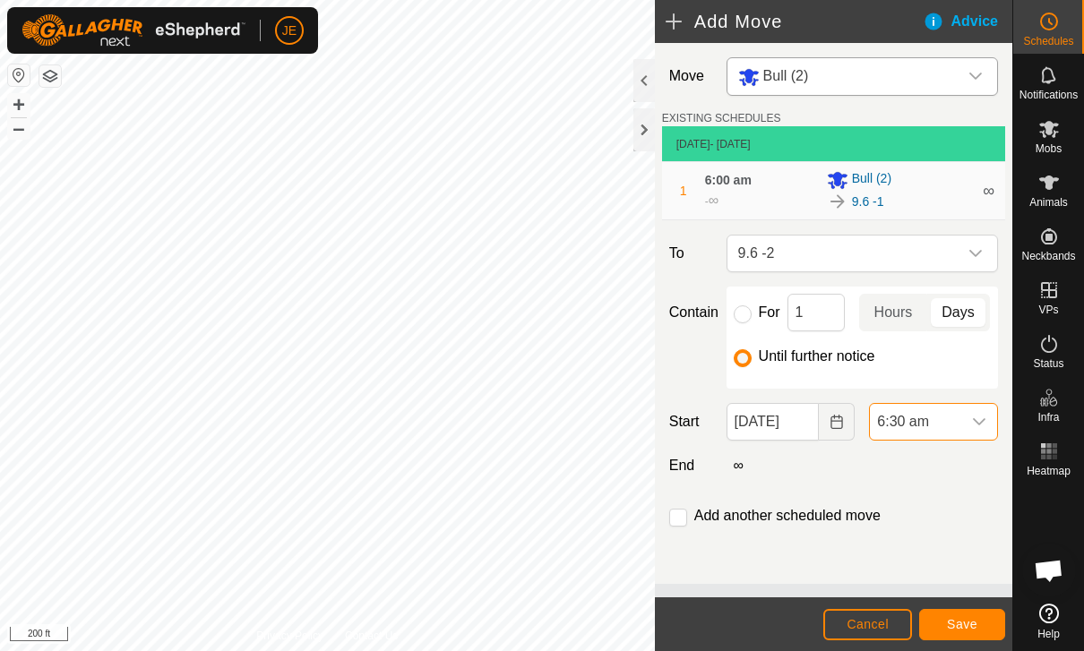
scroll to position [489, 0]
click at [684, 515] on input "checkbox" at bounding box center [678, 518] width 18 height 18
click at [961, 621] on span "Save" at bounding box center [962, 624] width 30 height 14
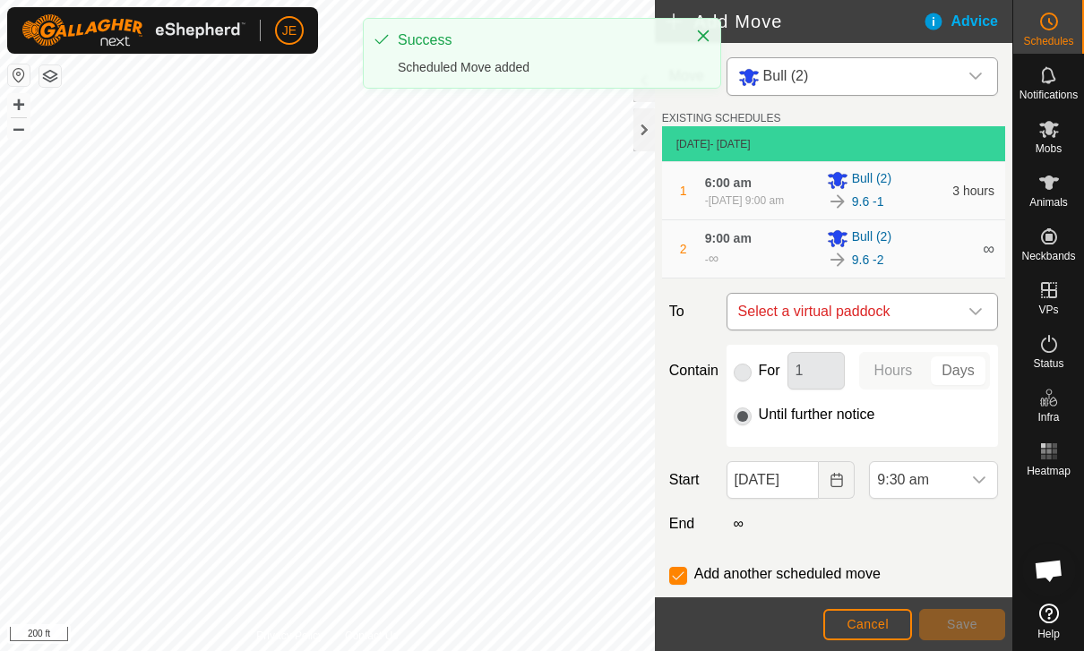
click at [974, 318] on icon "dropdown trigger" at bounding box center [975, 312] width 14 height 14
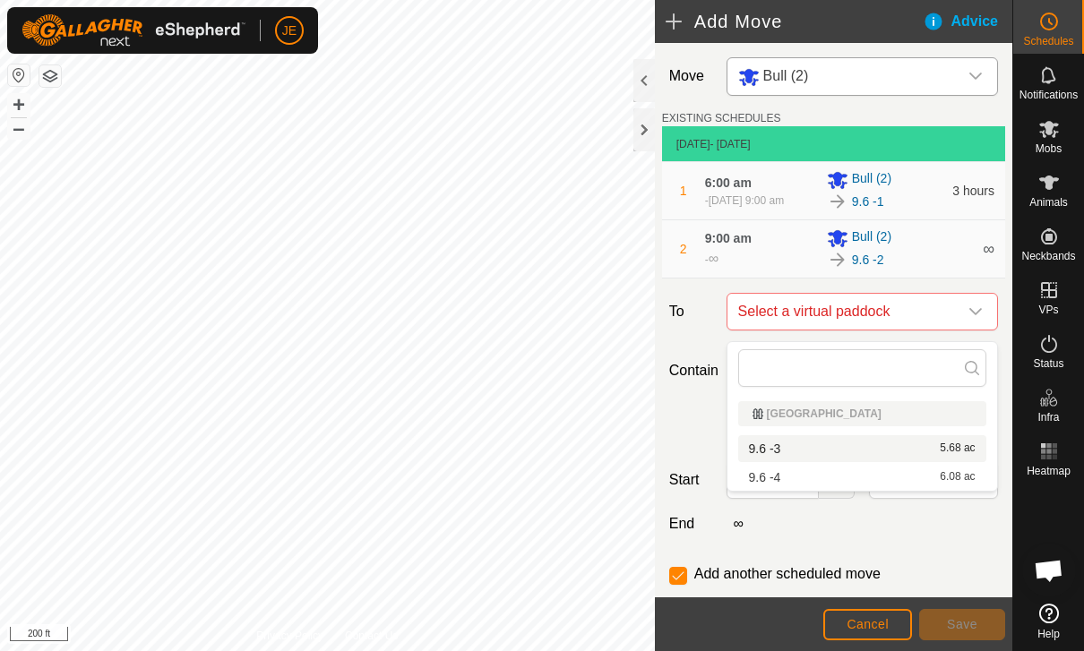
click at [902, 453] on div "9.6 -3 5.68 ac" at bounding box center [862, 448] width 227 height 13
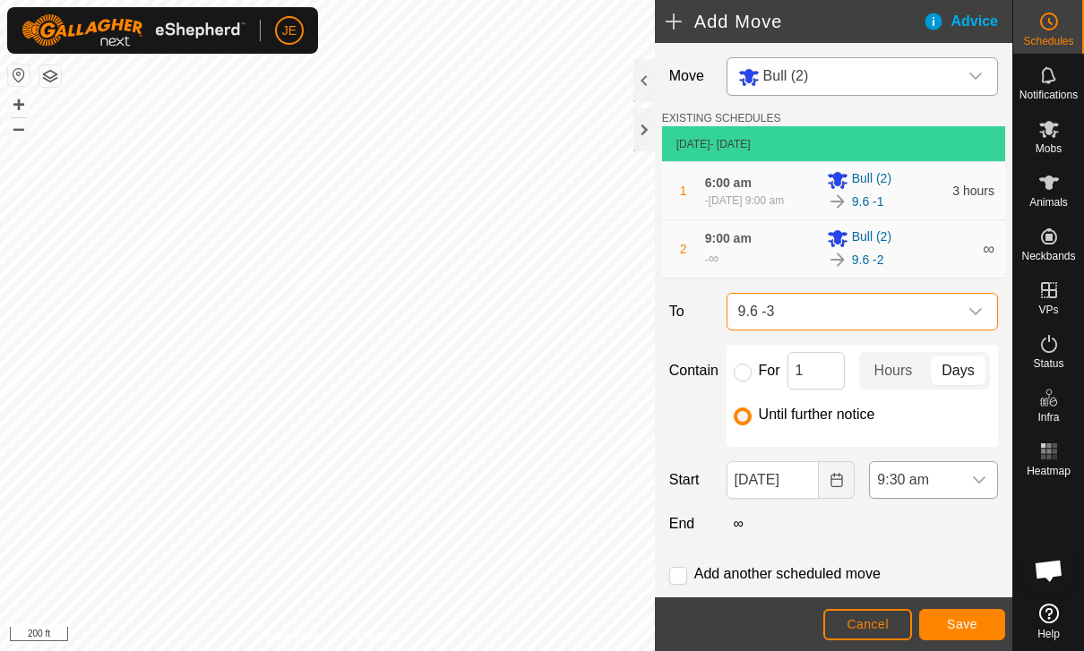
click at [969, 494] on div "dropdown trigger" at bounding box center [979, 480] width 36 height 36
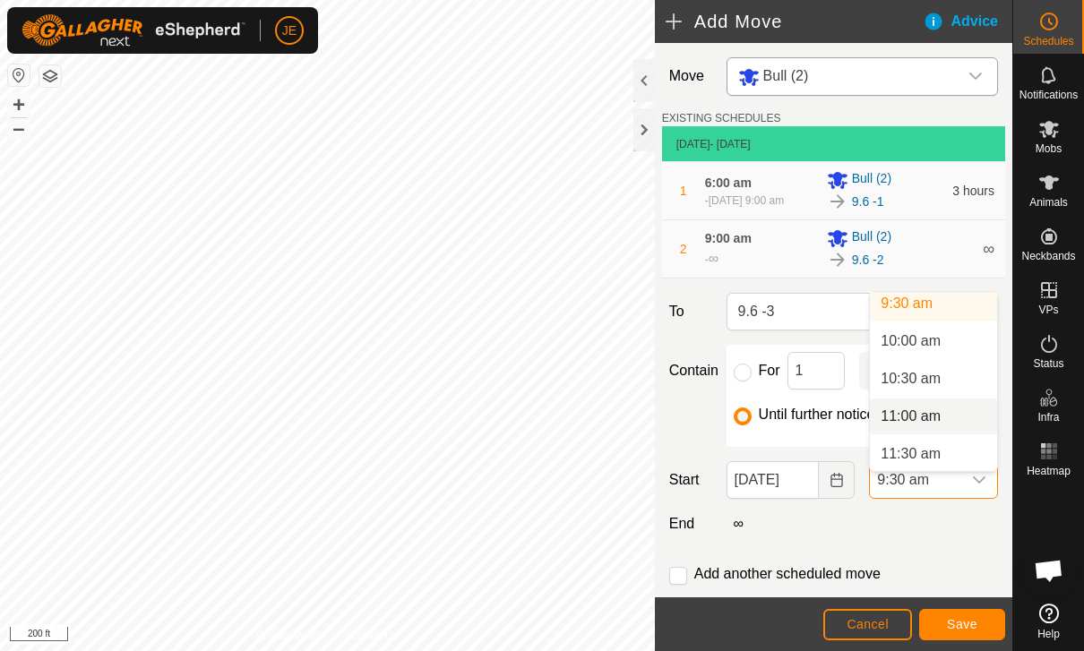
click at [945, 416] on li "11:00 am" at bounding box center [933, 417] width 127 height 36
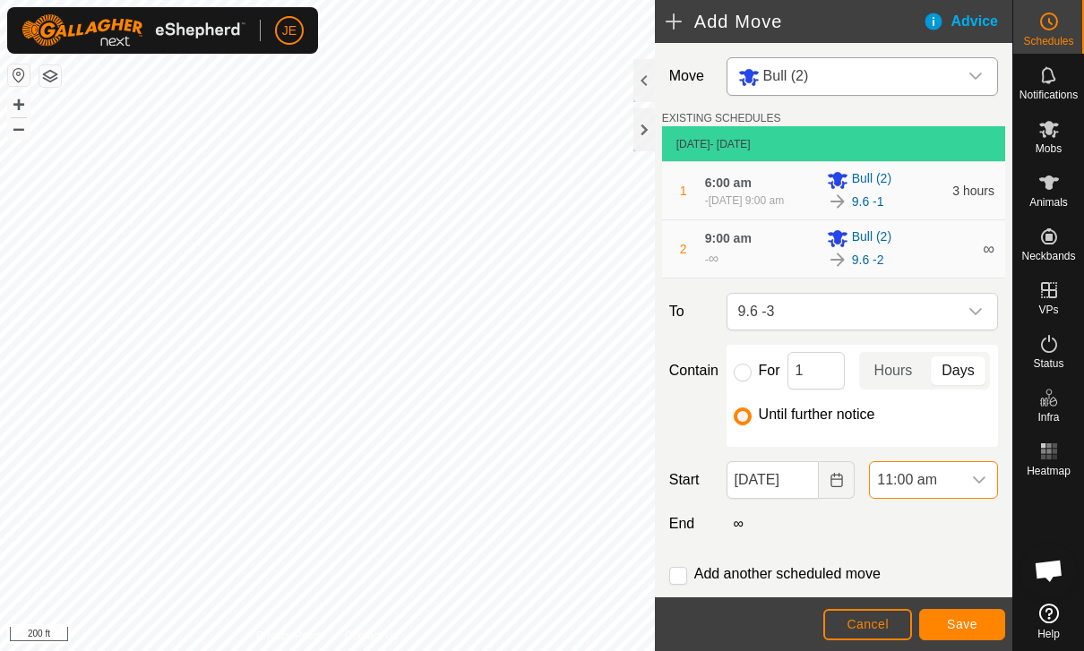
scroll to position [25, 0]
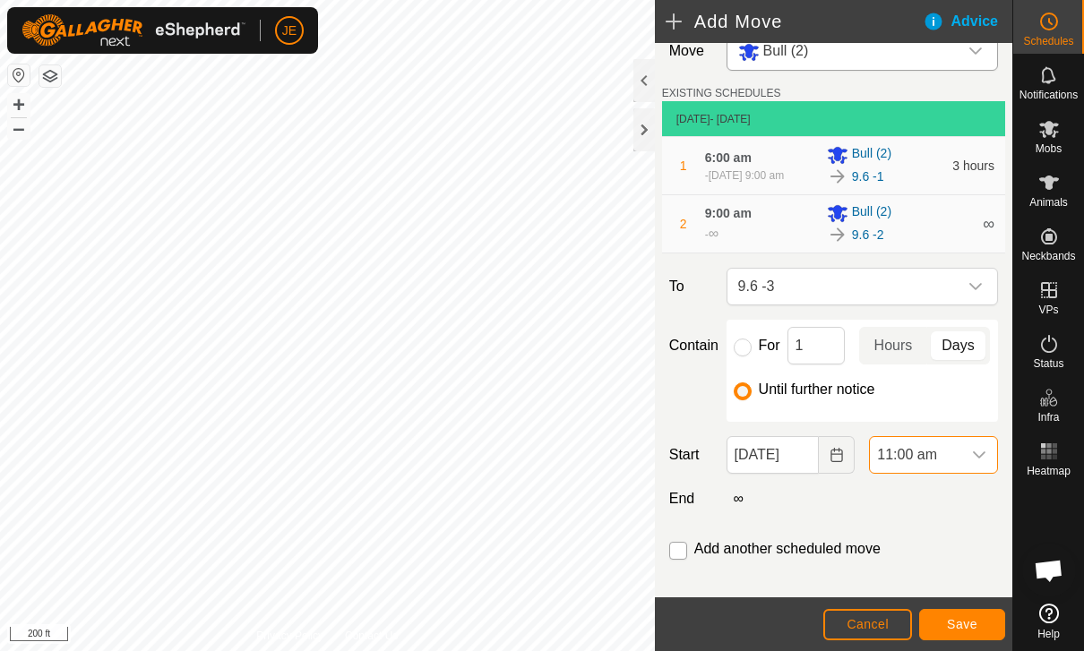
click at [676, 560] on input "checkbox" at bounding box center [678, 551] width 18 height 18
click at [966, 619] on span "Save" at bounding box center [962, 624] width 30 height 14
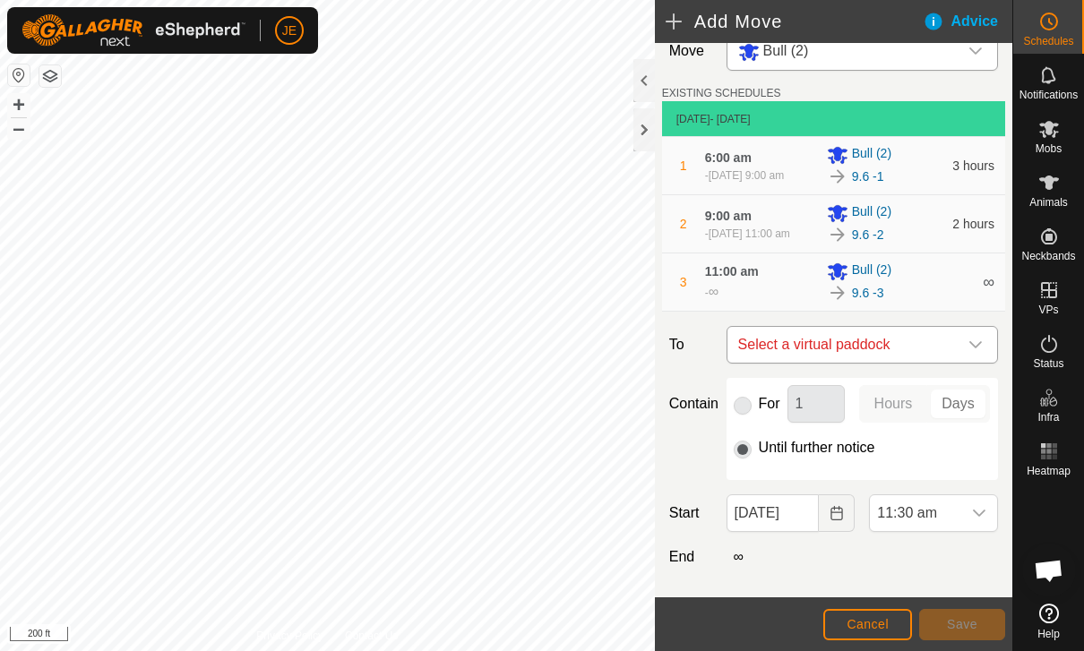
click at [954, 353] on span "Select a virtual paddock" at bounding box center [844, 345] width 227 height 36
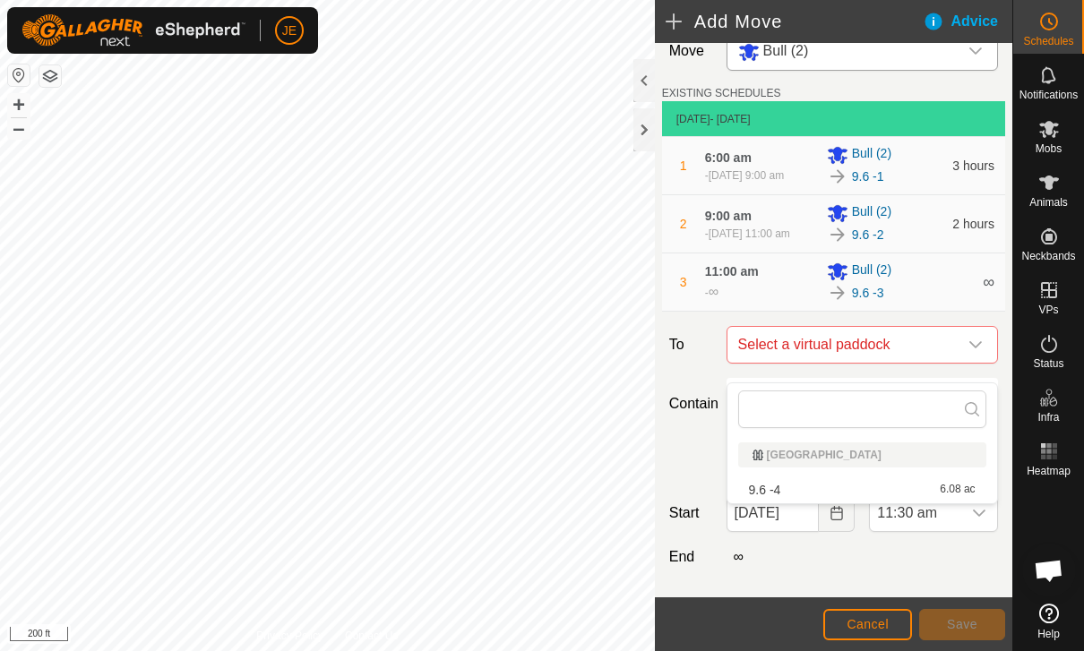
click at [917, 487] on div "9.6 -4 6.08 ac" at bounding box center [862, 490] width 227 height 13
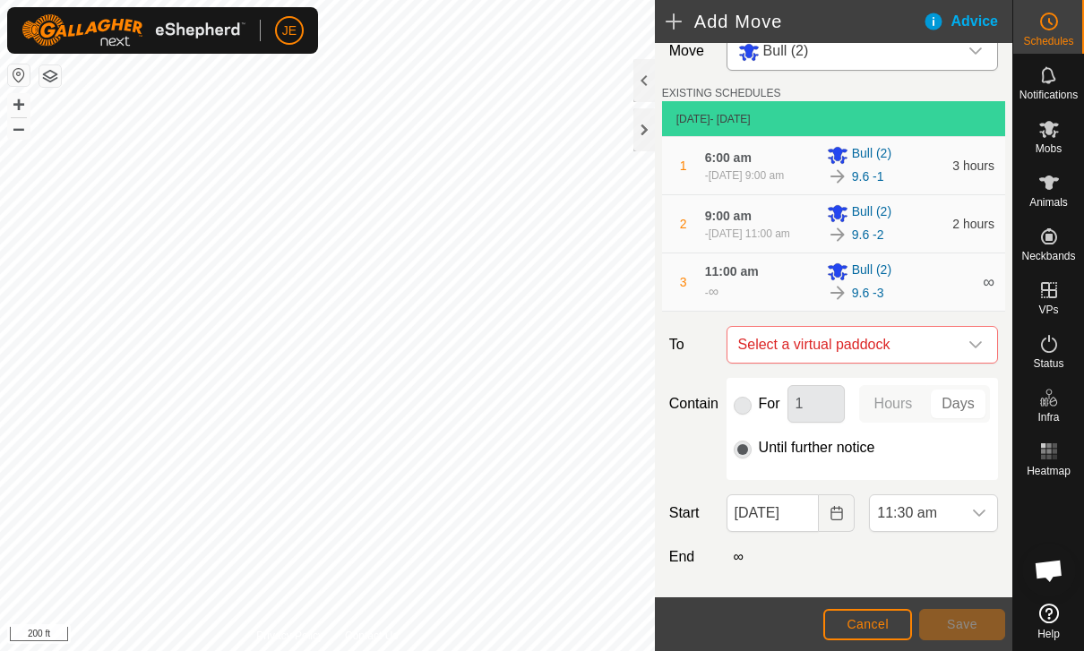
checkbox input "false"
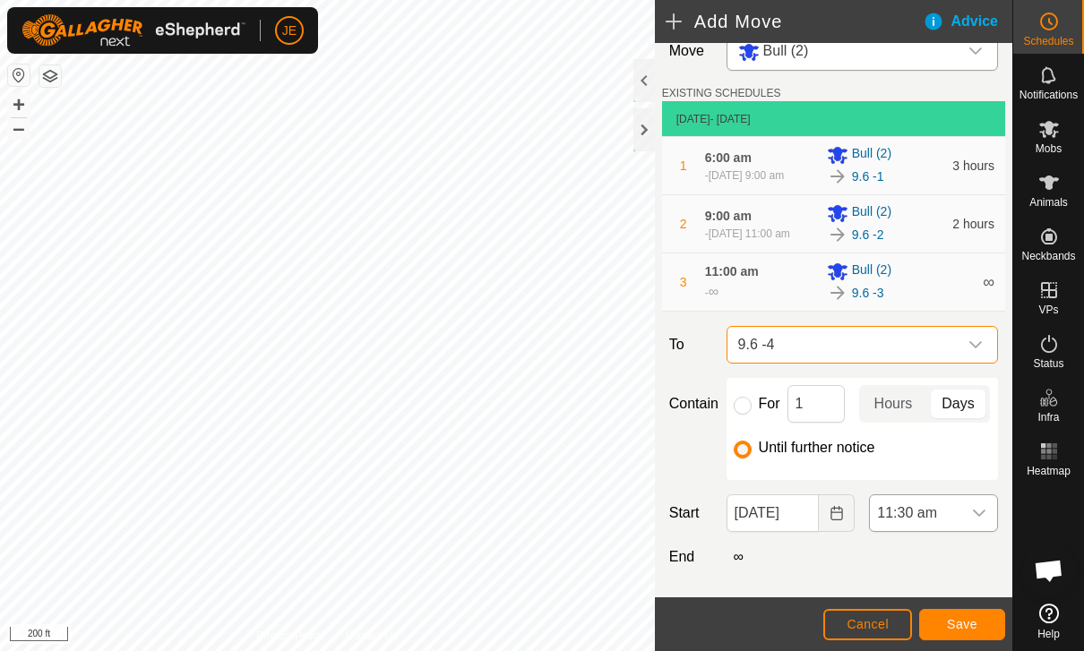
click at [957, 528] on span "11:30 am" at bounding box center [915, 513] width 91 height 36
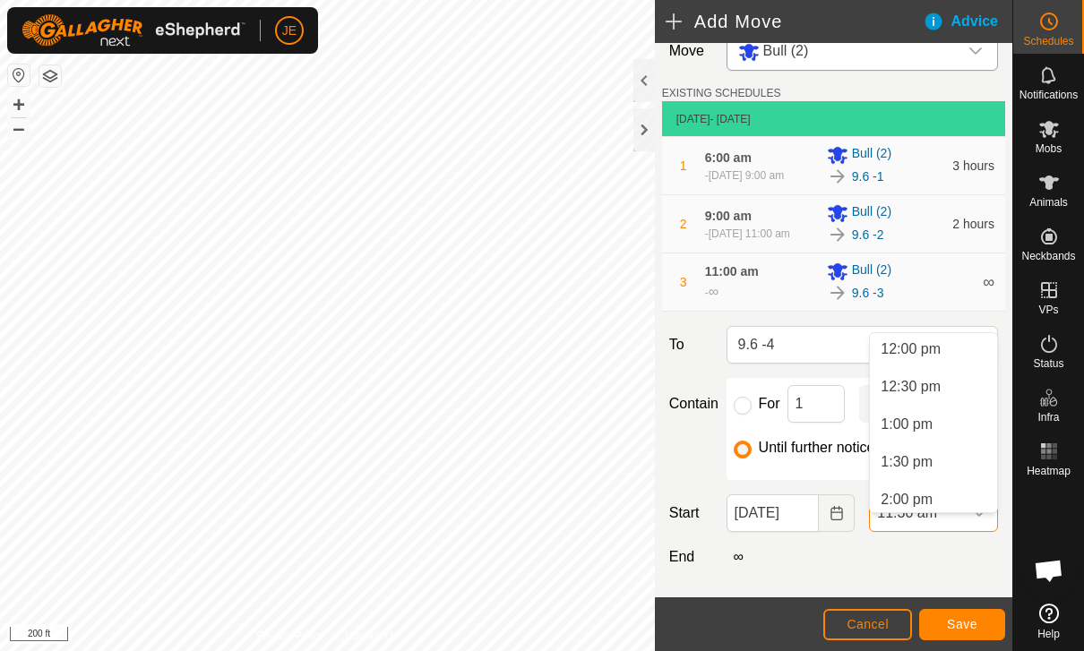
scroll to position [886, 0]
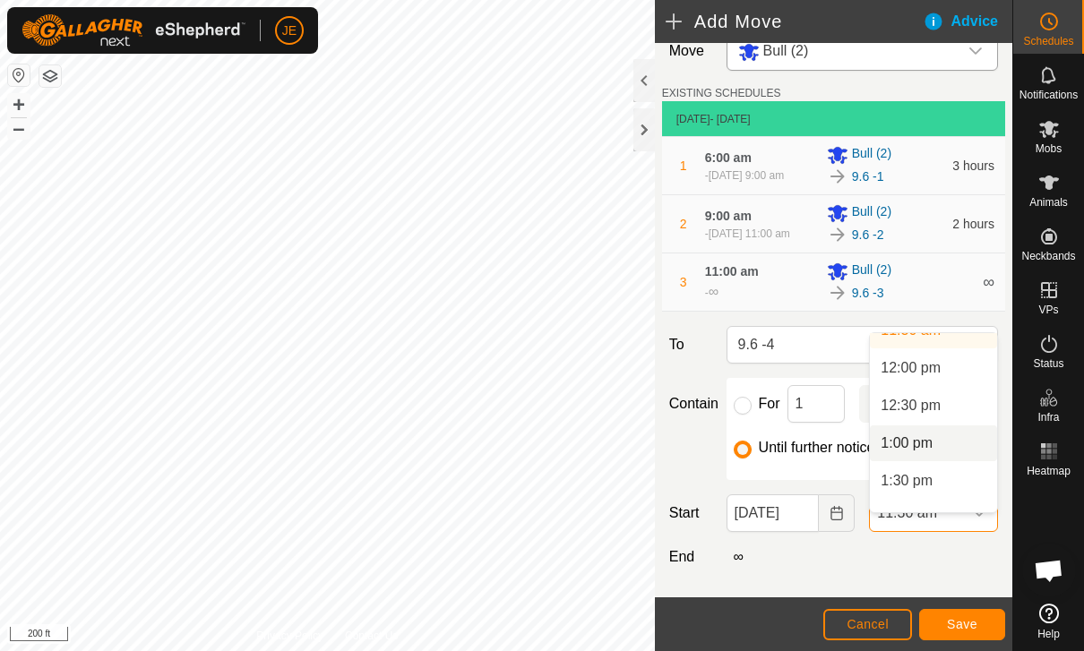
click at [932, 445] on span "1:00 pm" at bounding box center [906, 443] width 52 height 21
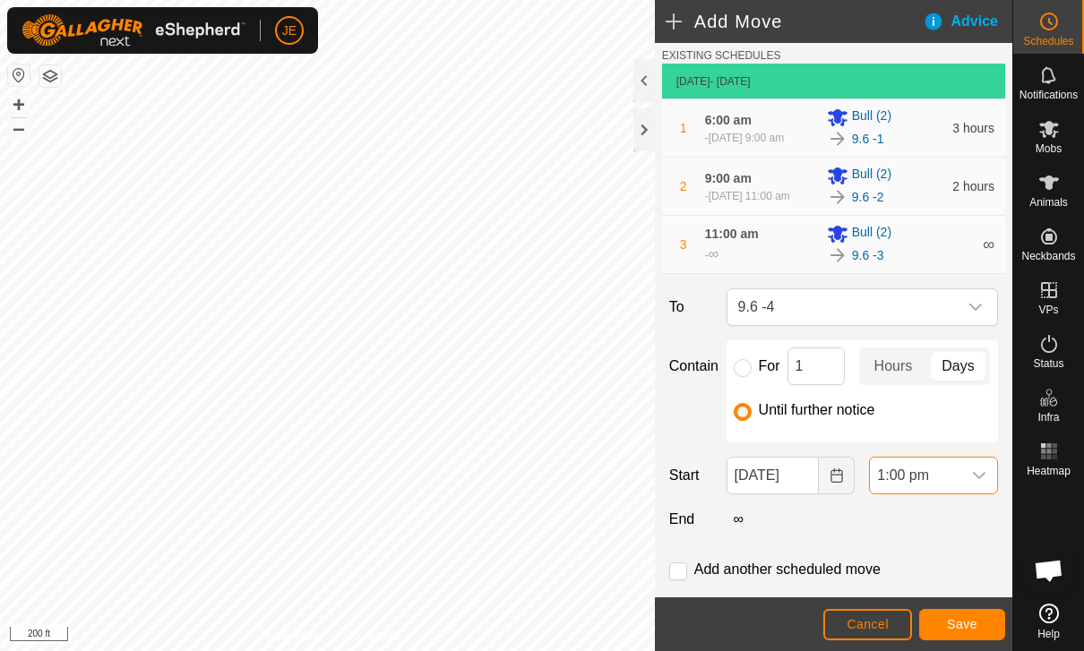
scroll to position [100, 0]
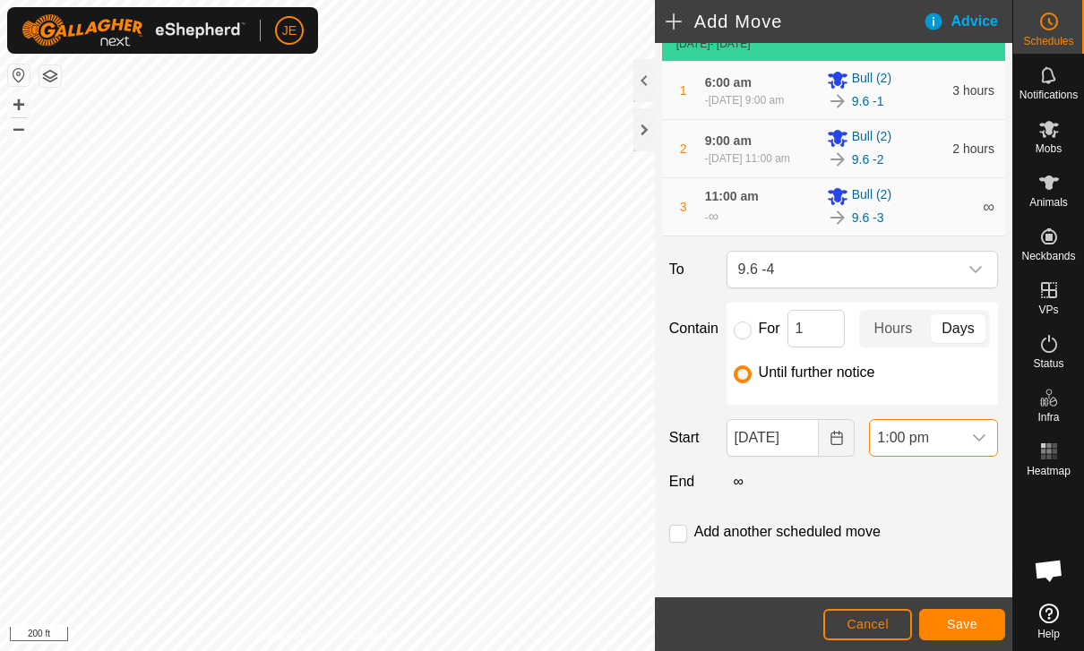
click at [963, 622] on span "Save" at bounding box center [962, 624] width 30 height 14
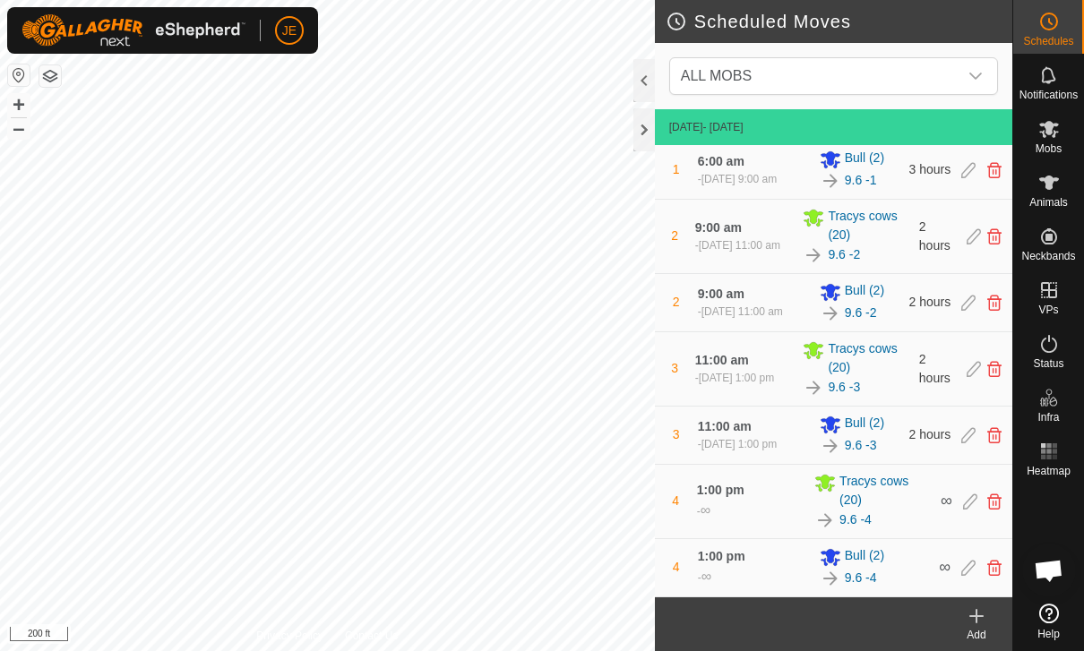
scroll to position [103, 0]
click at [982, 622] on icon at bounding box center [975, 615] width 21 height 21
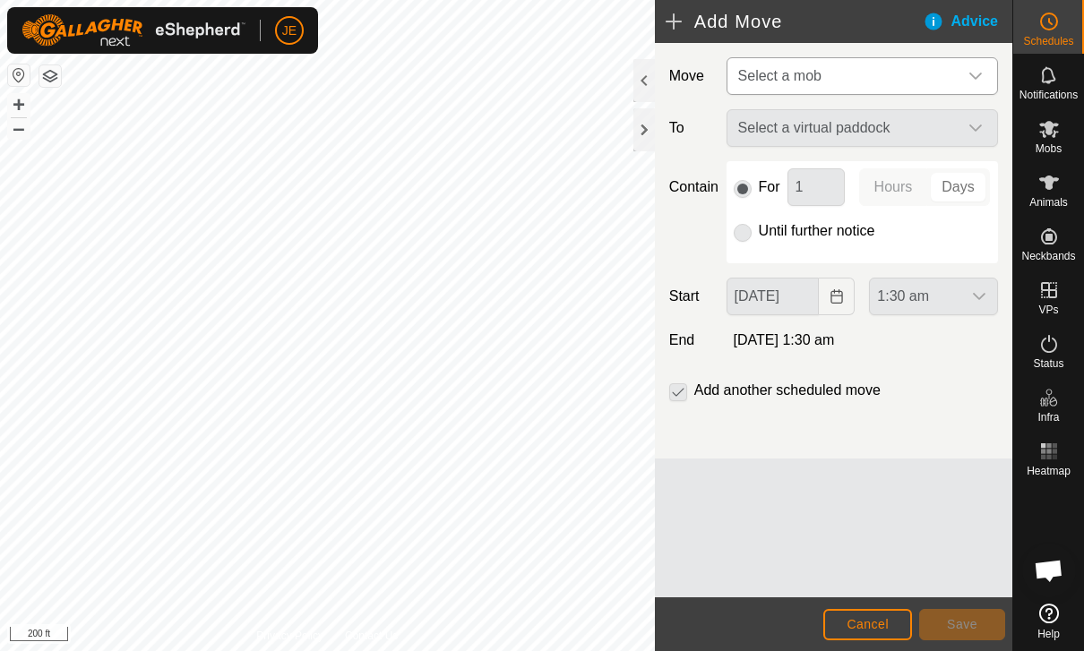
click at [923, 80] on span "Select a mob" at bounding box center [844, 76] width 227 height 36
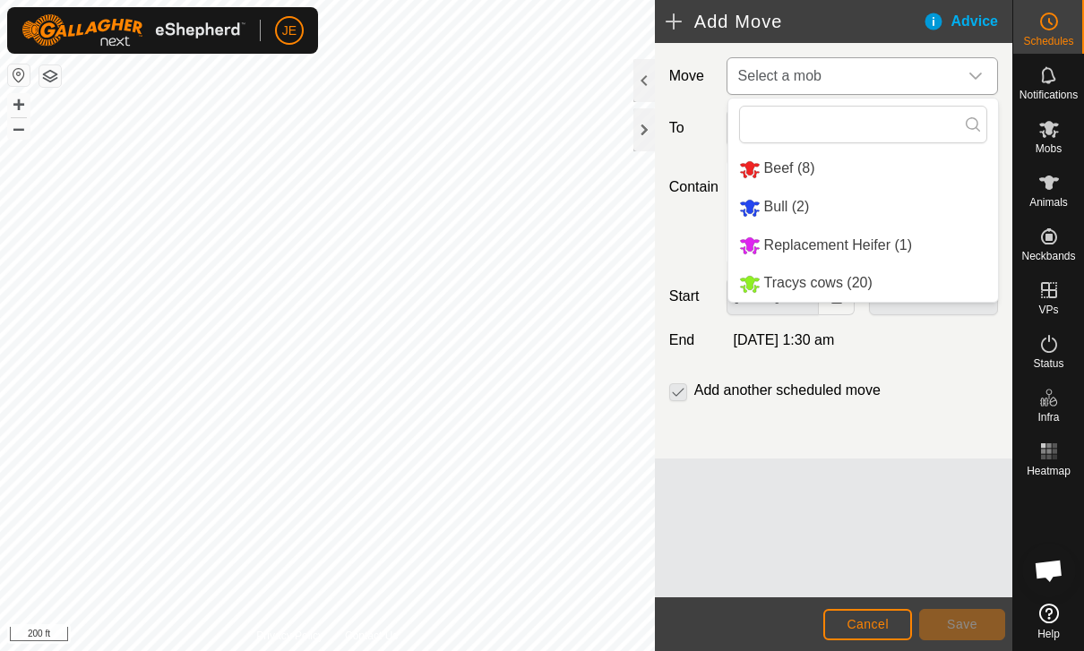
click at [848, 282] on span "Tracys cows (20)" at bounding box center [818, 282] width 108 height 15
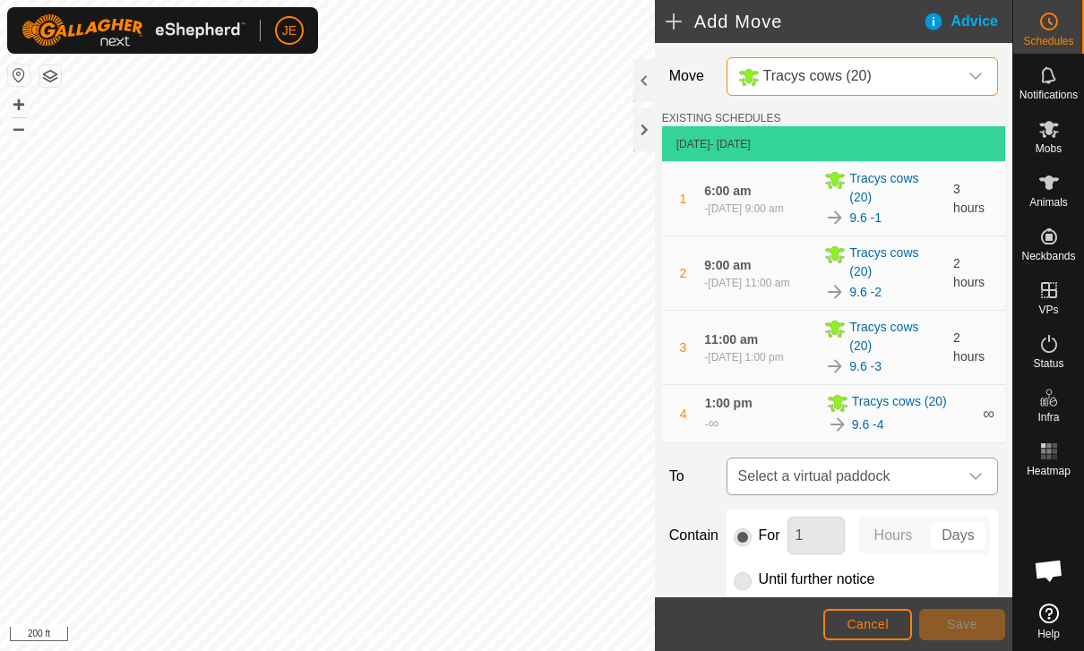
click at [933, 477] on span "Select a virtual paddock" at bounding box center [844, 477] width 227 height 36
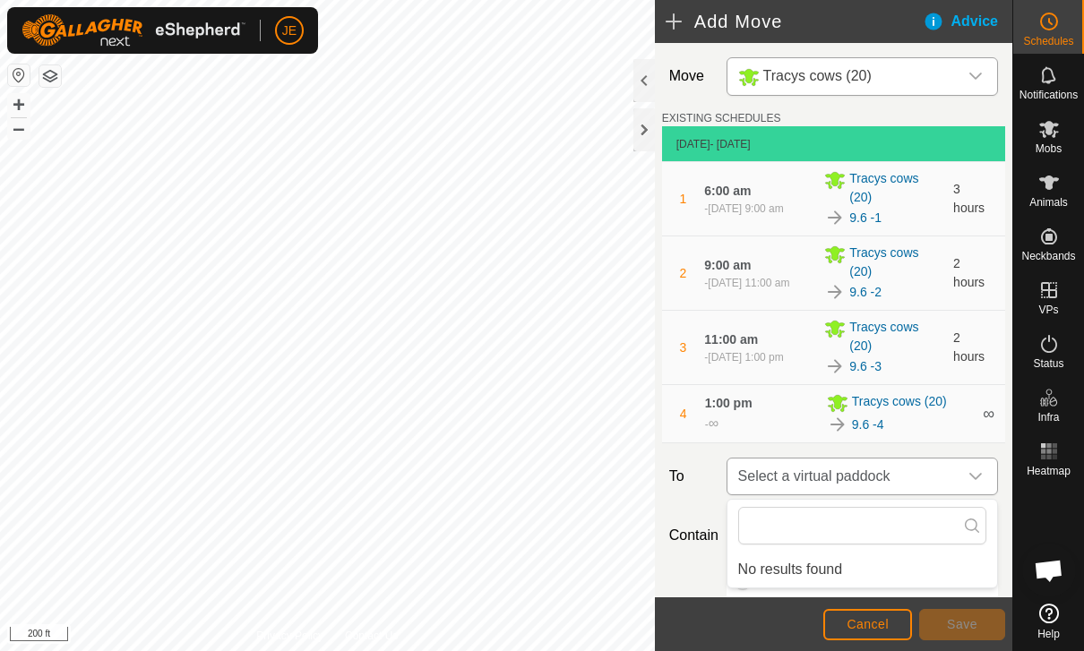
click at [923, 467] on span "Select a virtual paddock" at bounding box center [844, 477] width 227 height 36
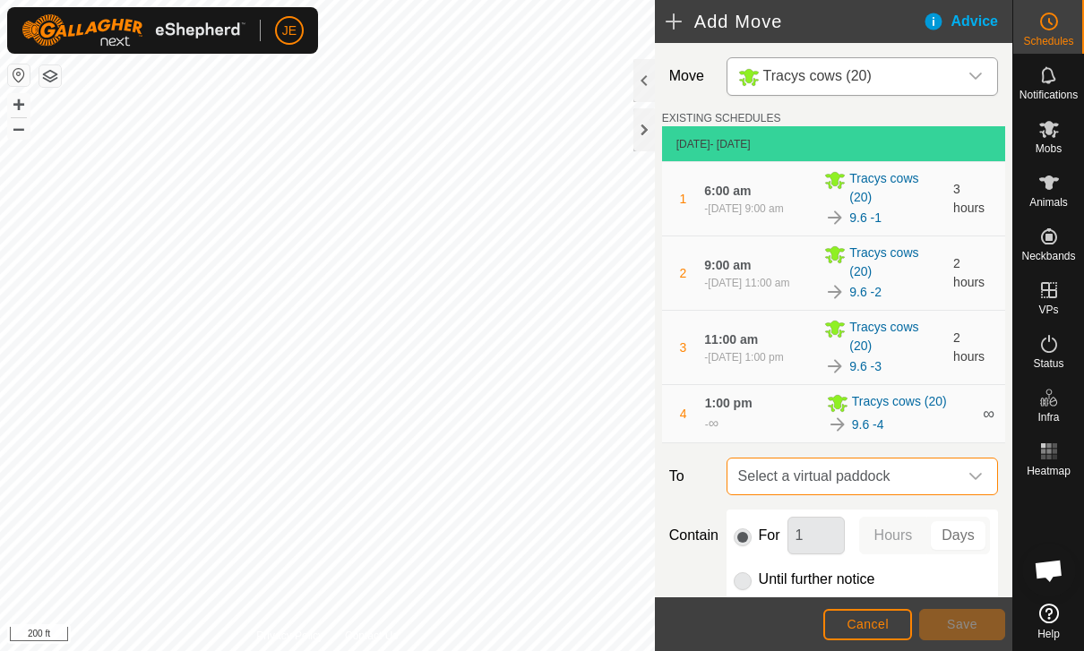
click at [912, 479] on span "Select a virtual paddock" at bounding box center [844, 477] width 227 height 36
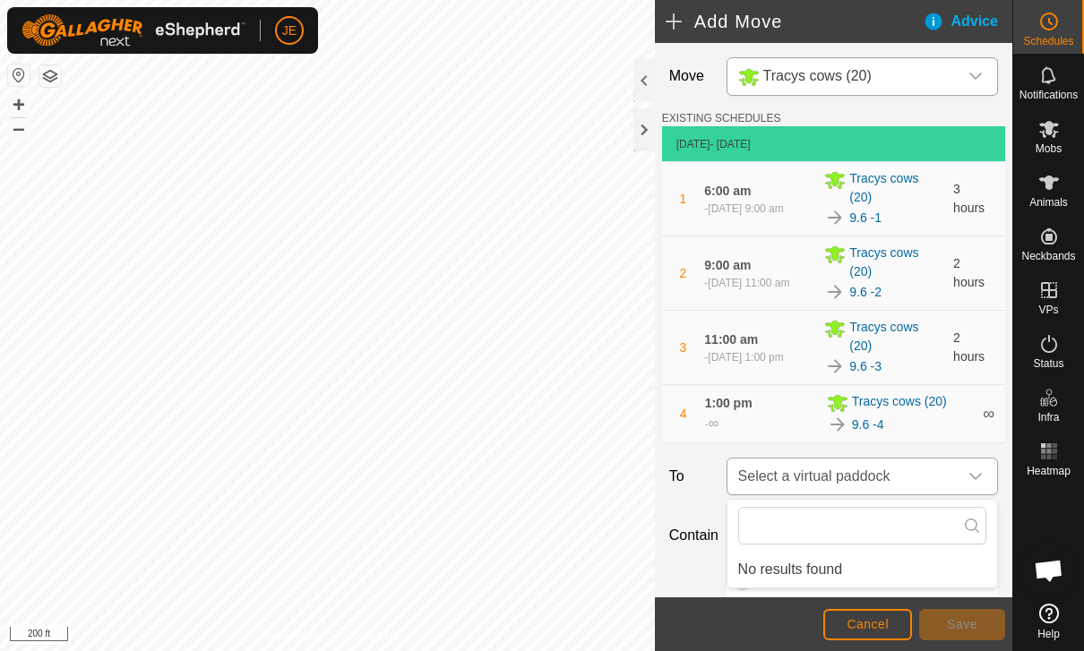
click at [966, 481] on div "dropdown trigger" at bounding box center [975, 477] width 36 height 36
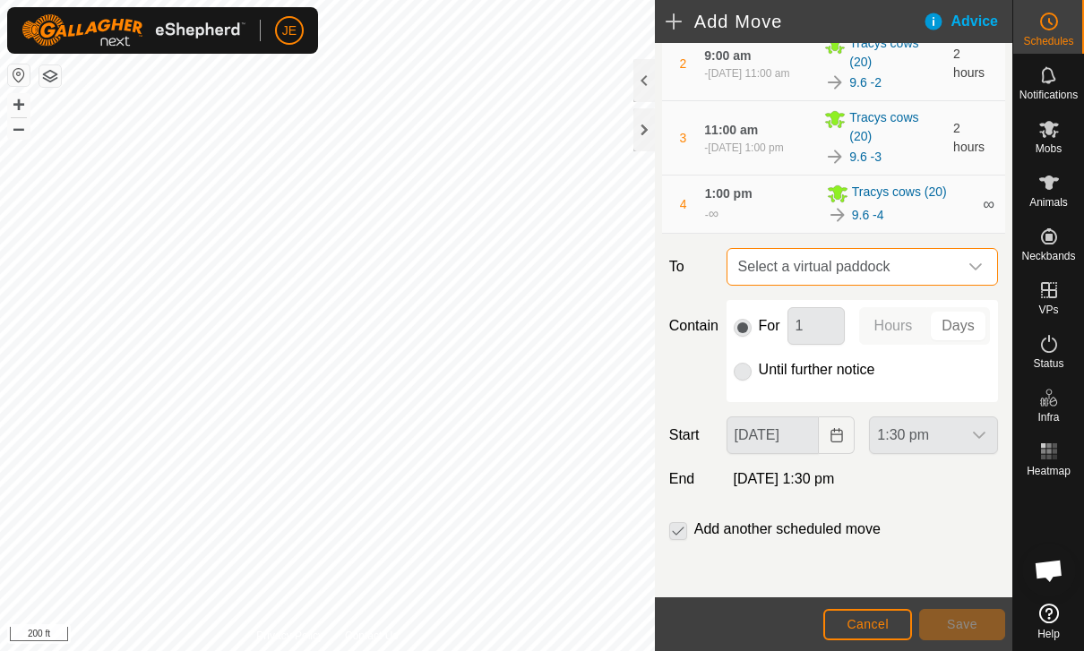
scroll to position [211, 0]
click at [878, 617] on span "Cancel" at bounding box center [867, 624] width 42 height 14
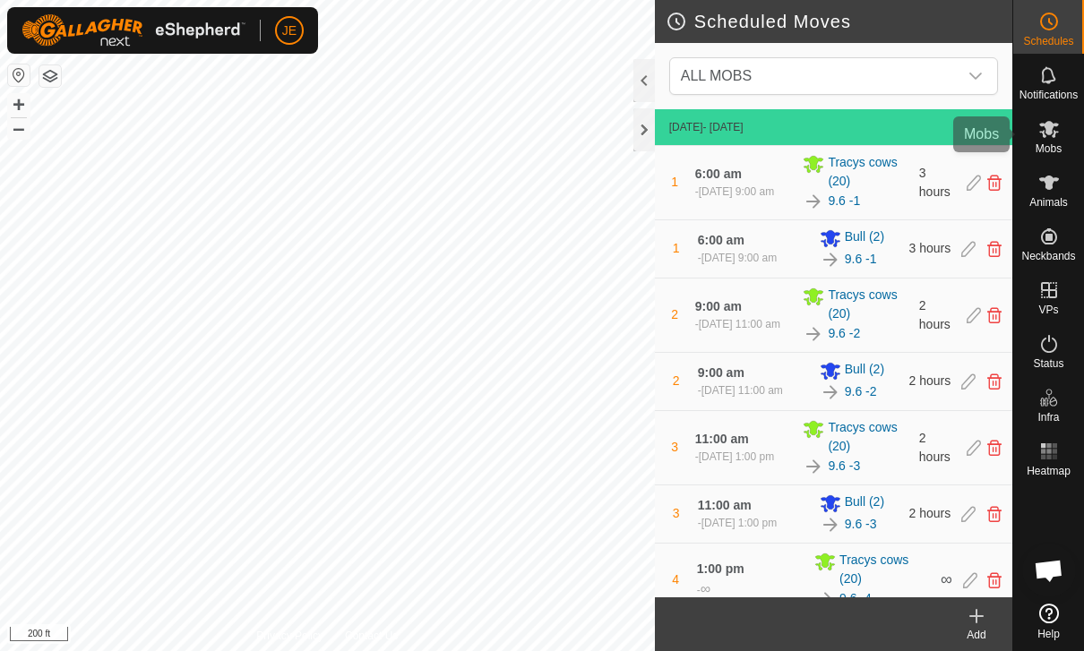
click at [1057, 140] on es-mob-svg-icon at bounding box center [1049, 129] width 32 height 29
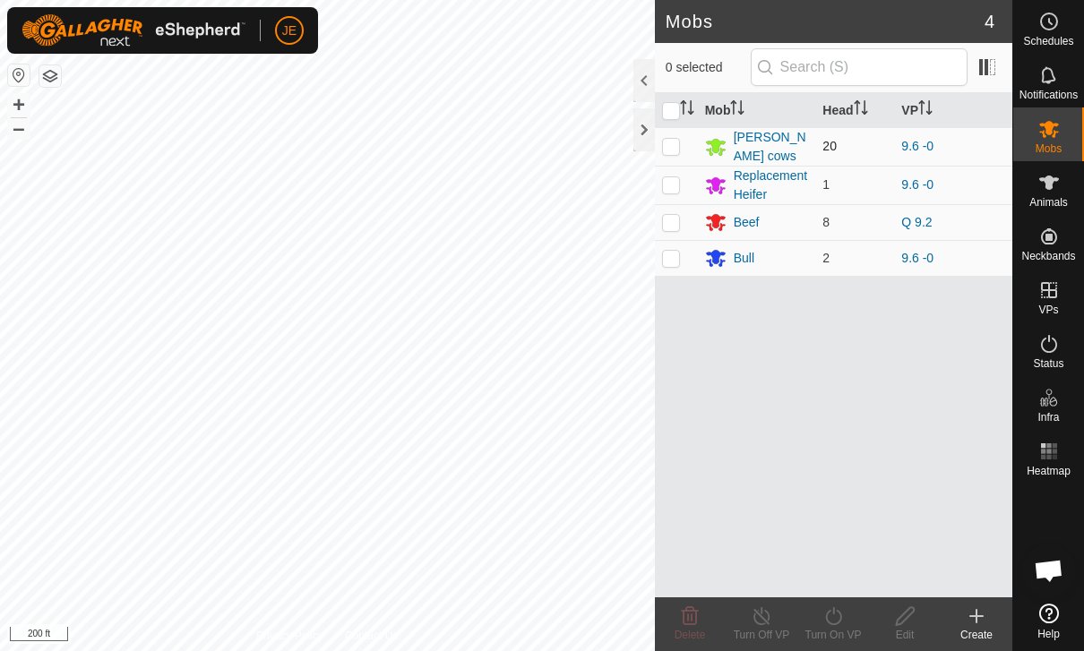
click at [682, 141] on td at bounding box center [676, 146] width 43 height 39
checkbox input "true"
click at [837, 623] on icon at bounding box center [833, 616] width 16 height 18
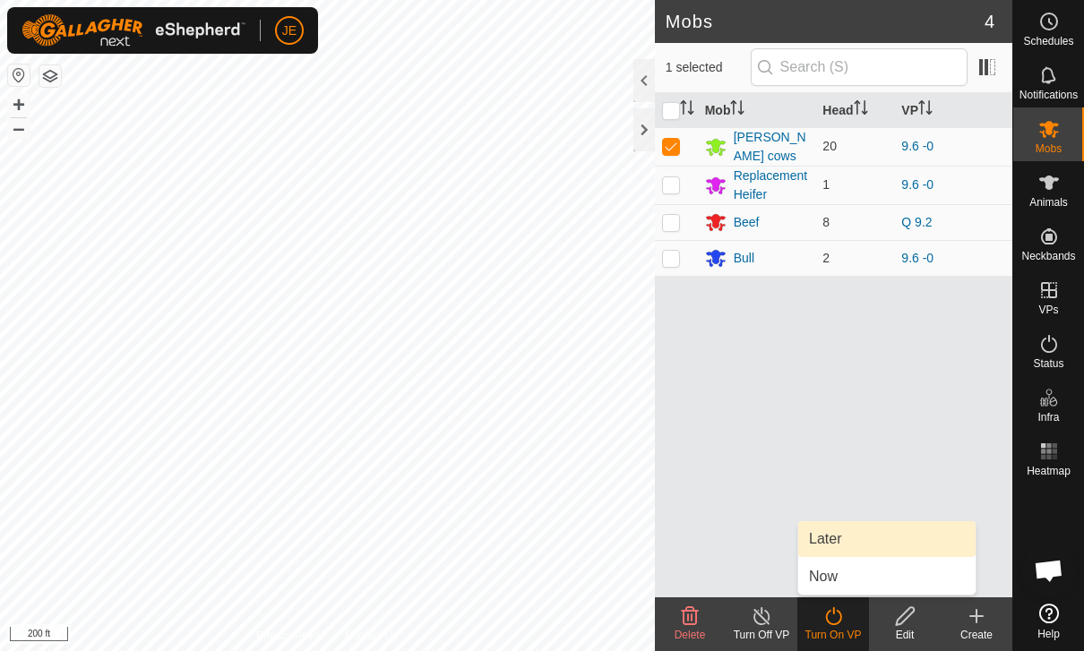
click at [849, 534] on link "Later" at bounding box center [886, 539] width 177 height 36
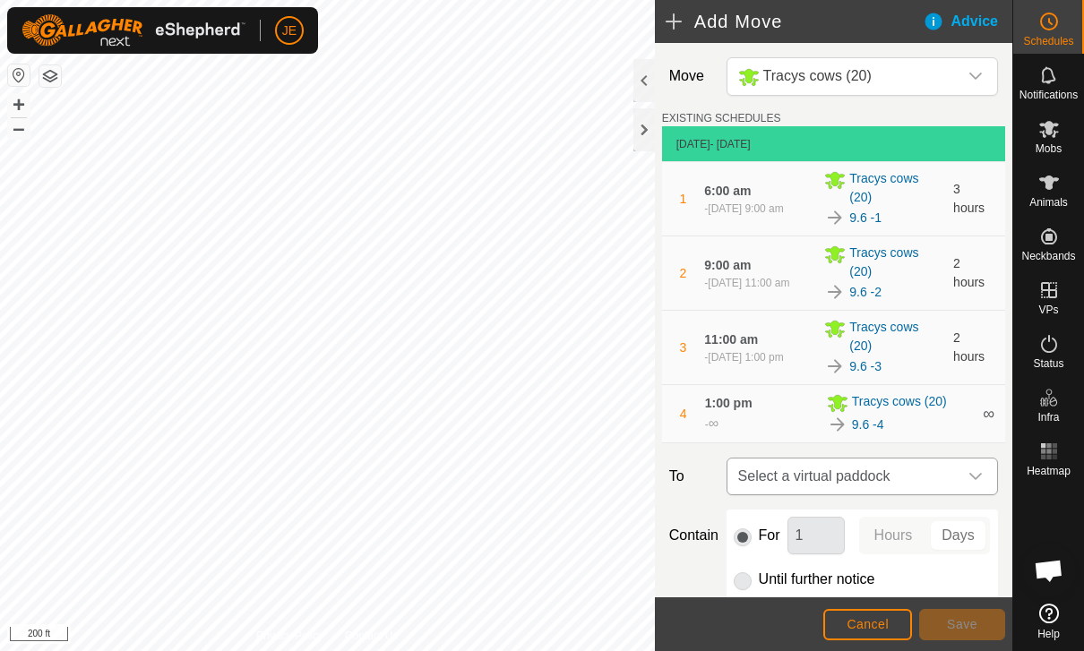
click at [954, 468] on span "Select a virtual paddock" at bounding box center [844, 477] width 227 height 36
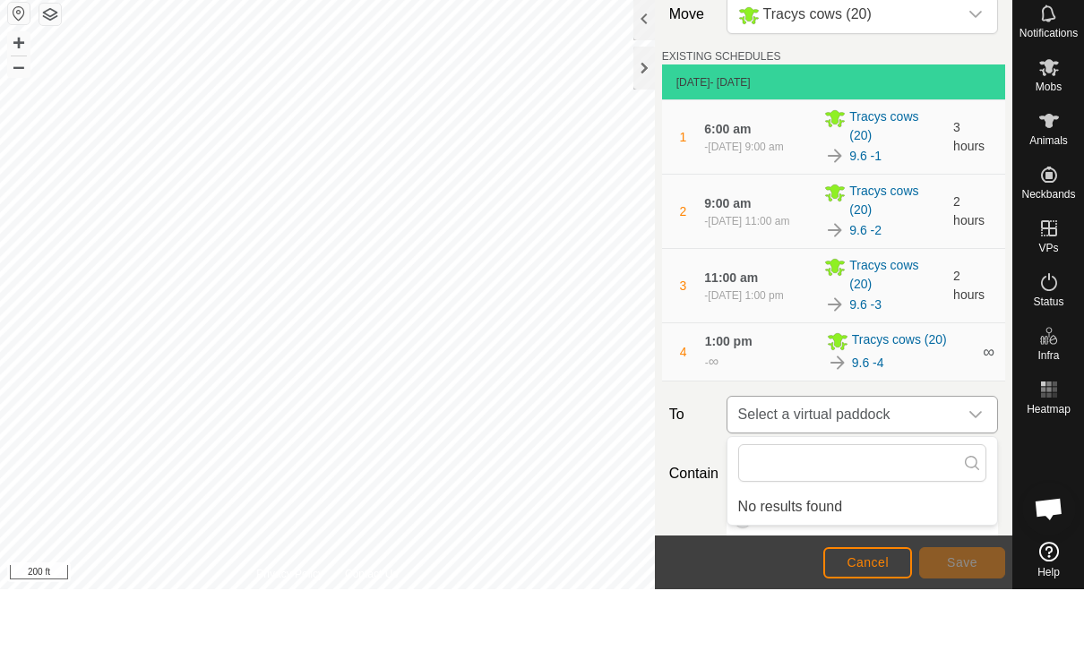
click at [944, 459] on span "Select a virtual paddock" at bounding box center [844, 477] width 227 height 36
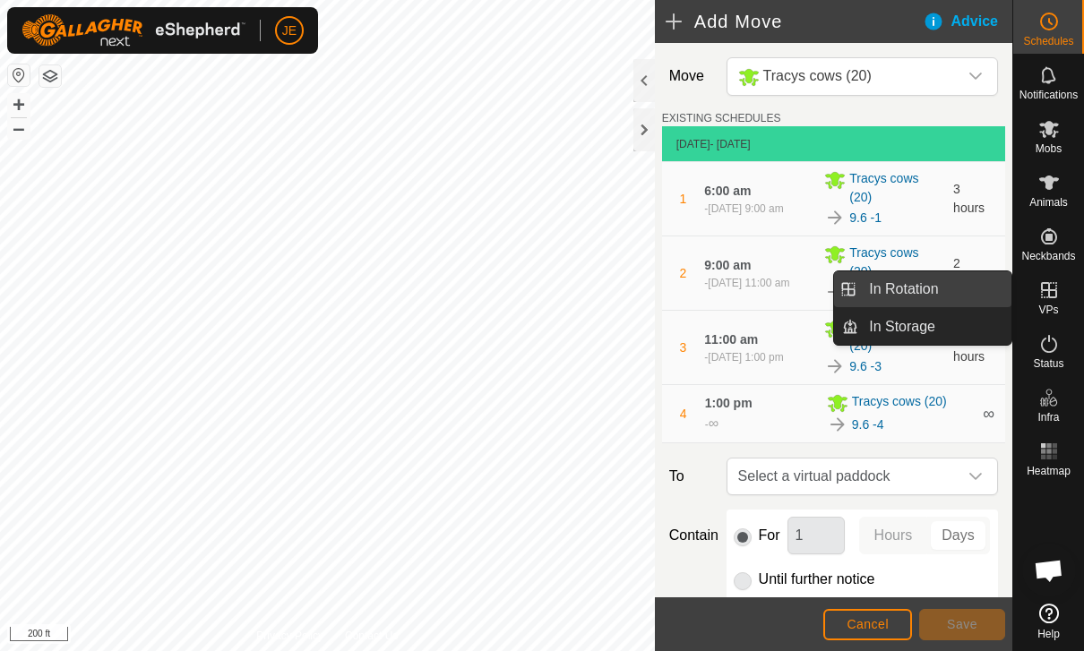
click at [948, 298] on link "In Rotation" at bounding box center [934, 289] width 153 height 36
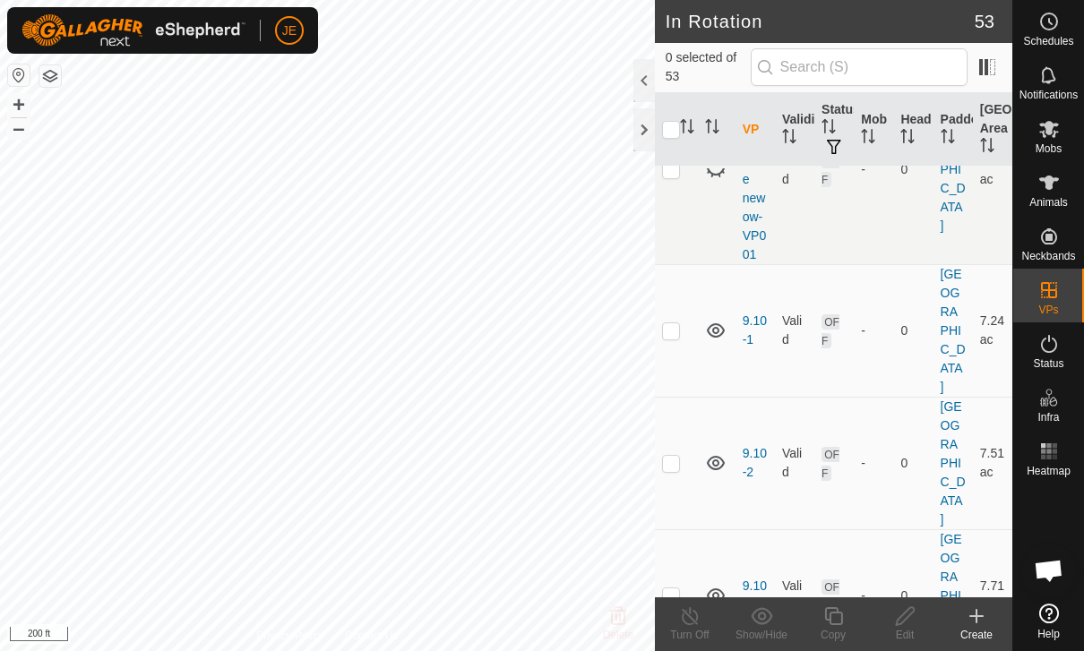
scroll to position [296, 0]
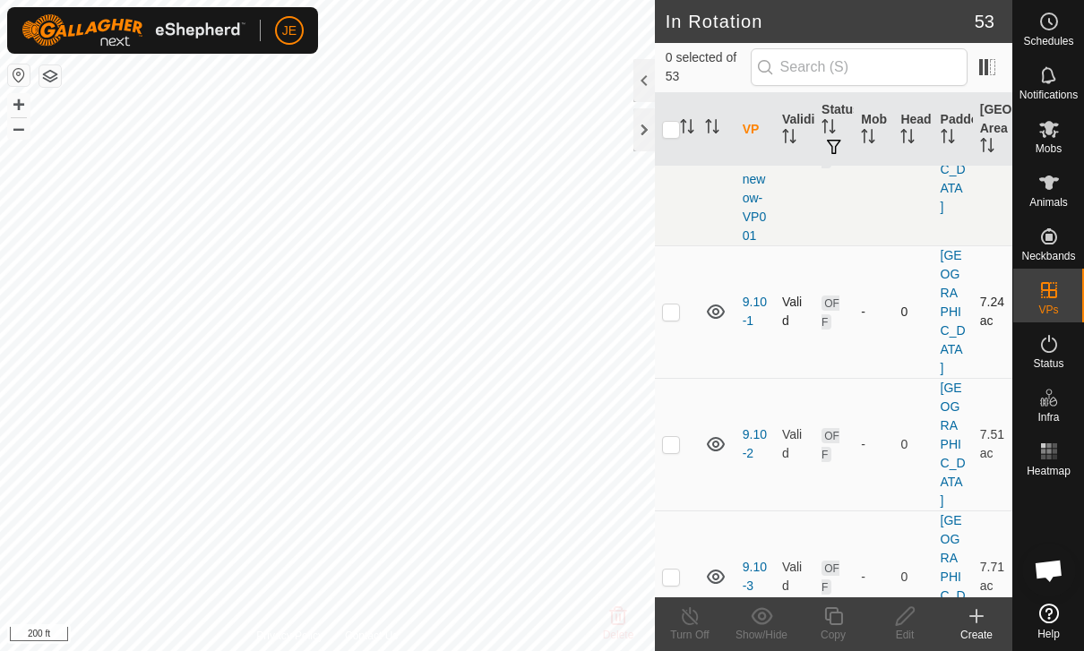
click at [668, 319] on p-checkbox at bounding box center [671, 312] width 18 height 14
click at [681, 364] on td at bounding box center [676, 311] width 43 height 133
checkbox input "false"
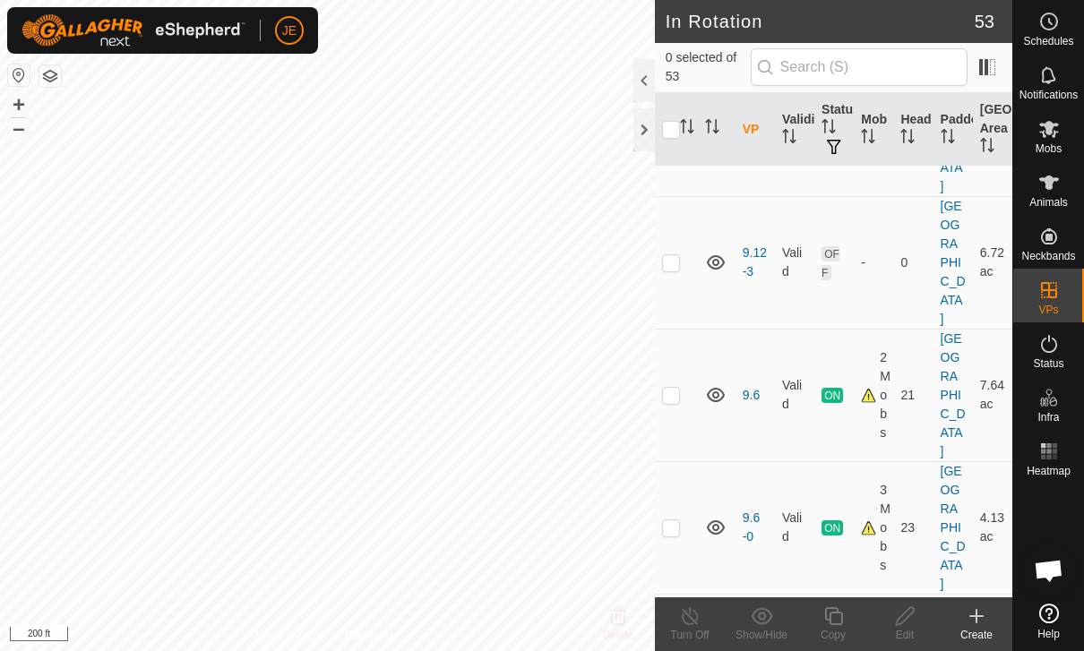
scroll to position [1278, 0]
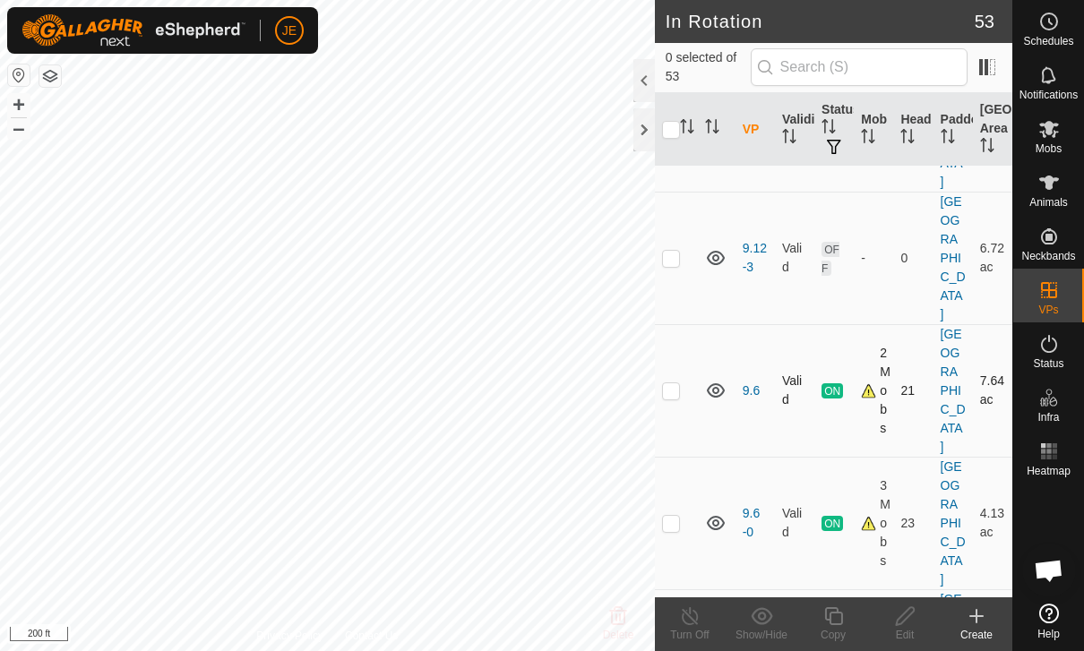
click at [676, 383] on p-checkbox at bounding box center [671, 390] width 18 height 14
click at [674, 383] on p-checkbox at bounding box center [671, 390] width 18 height 14
checkbox input "false"
click at [680, 457] on td at bounding box center [676, 523] width 43 height 133
checkbox input "true"
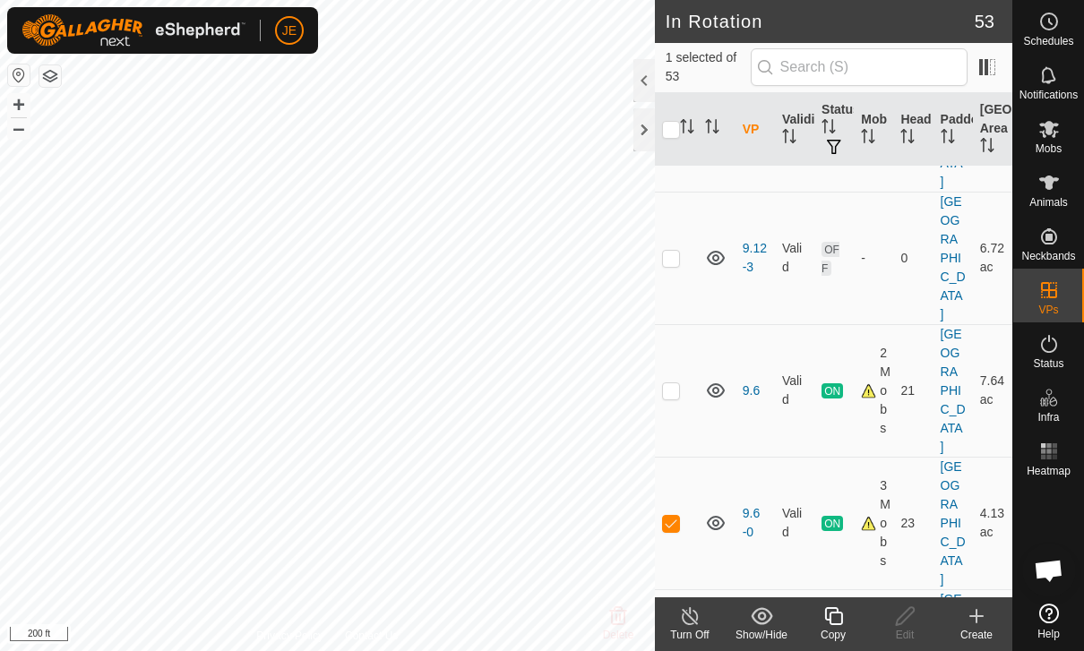
click at [676, 648] on p-checkbox at bounding box center [671, 655] width 18 height 14
checkbox input "true"
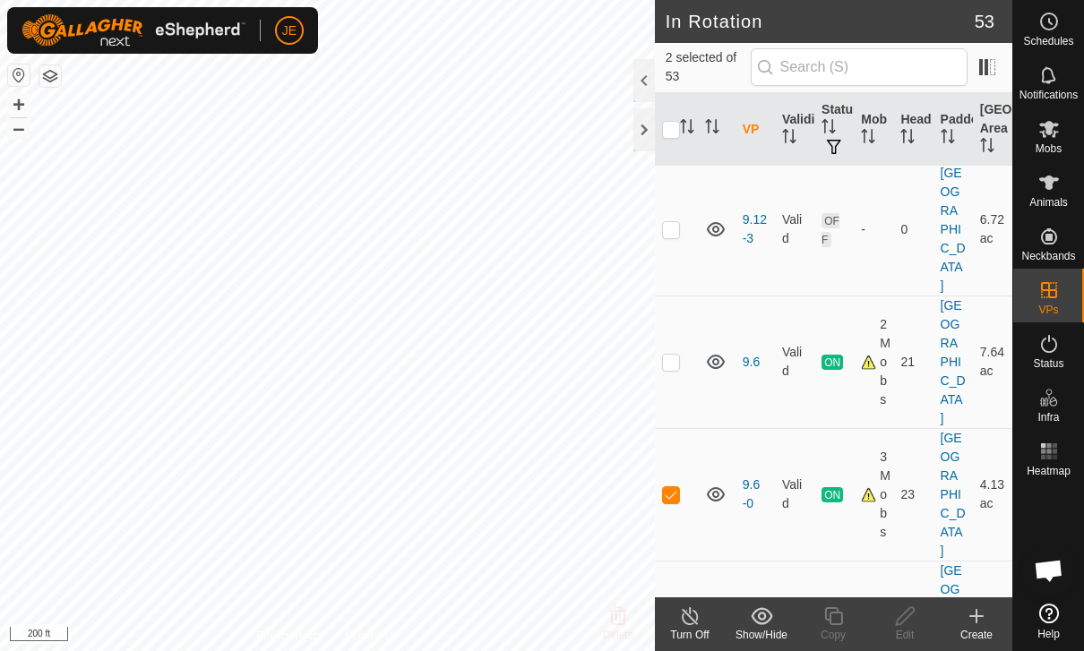
scroll to position [1344, 0]
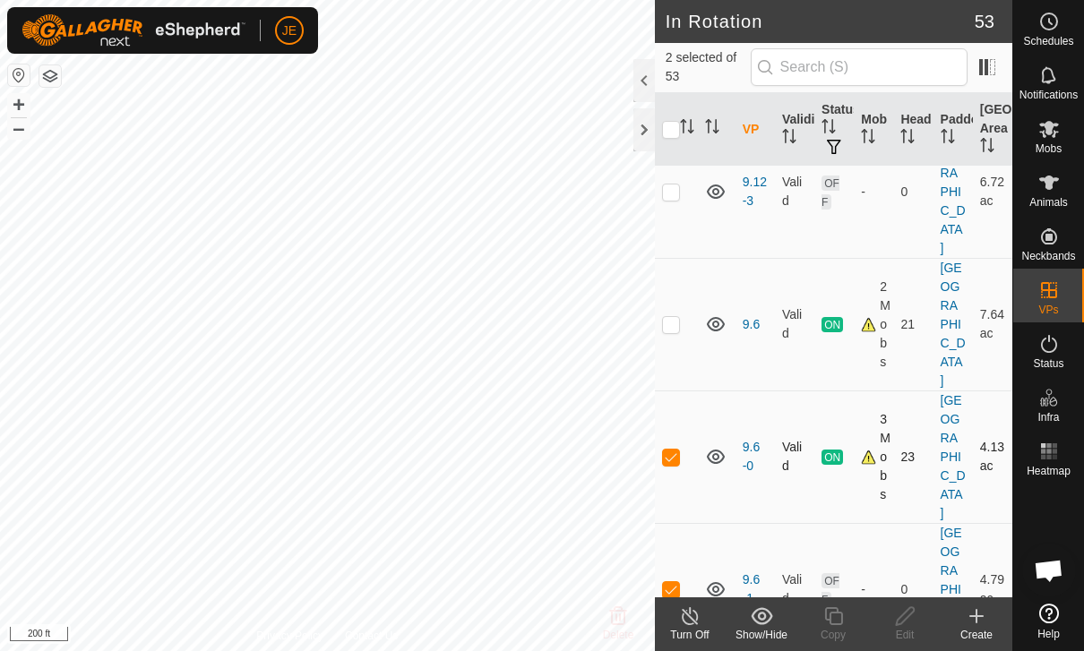
click at [677, 450] on p-checkbox at bounding box center [671, 457] width 18 height 14
checkbox input "false"
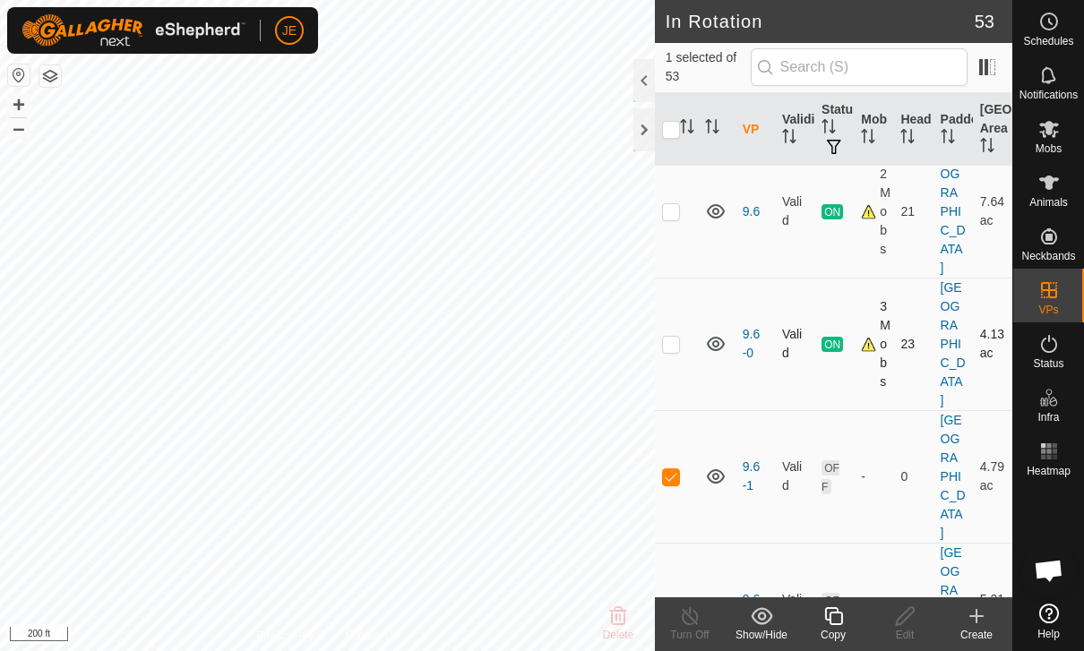
scroll to position [1456, 0]
click at [677, 603] on p-checkbox at bounding box center [671, 610] width 18 height 14
checkbox input "true"
click at [672, 411] on td at bounding box center [676, 477] width 43 height 133
checkbox input "false"
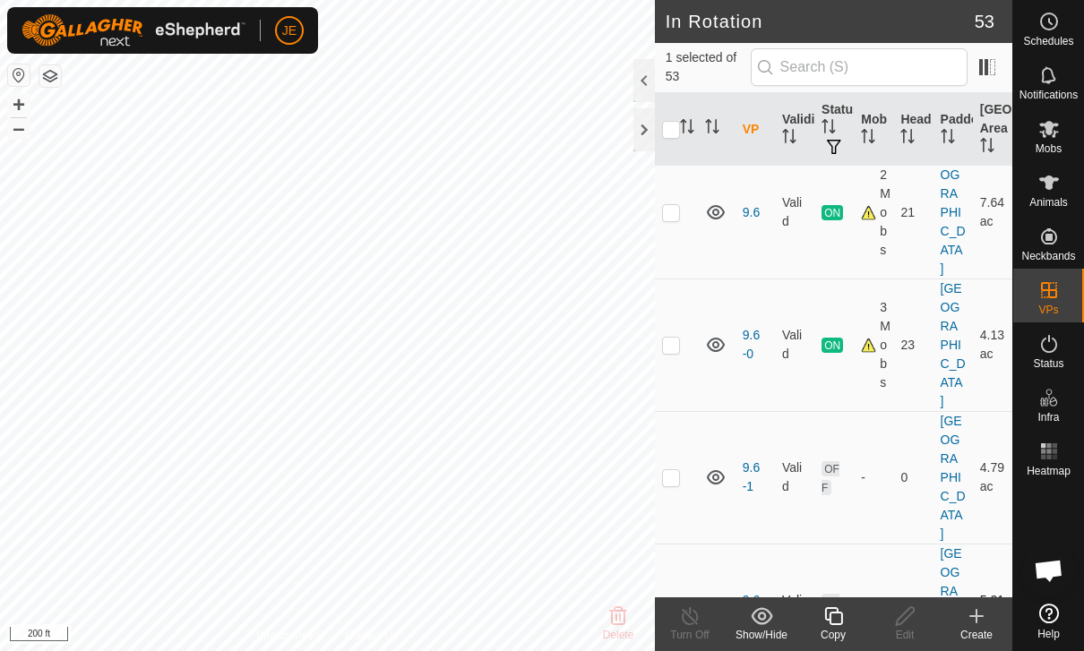
click at [679, 603] on p-checkbox at bounding box center [671, 610] width 18 height 14
checkbox input "false"
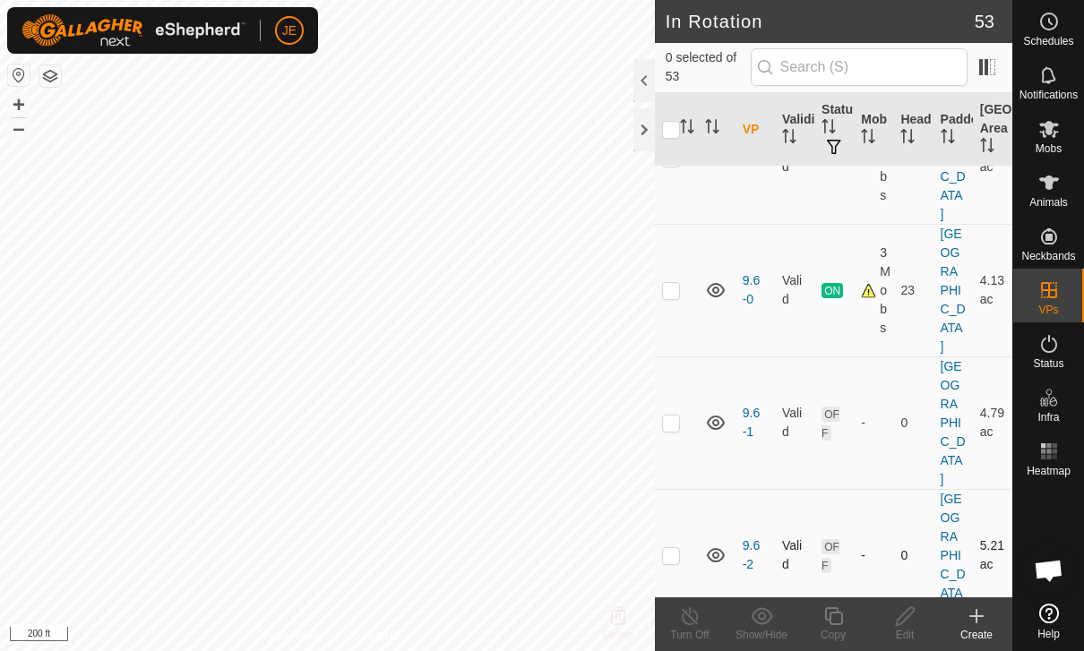
scroll to position [1525, 0]
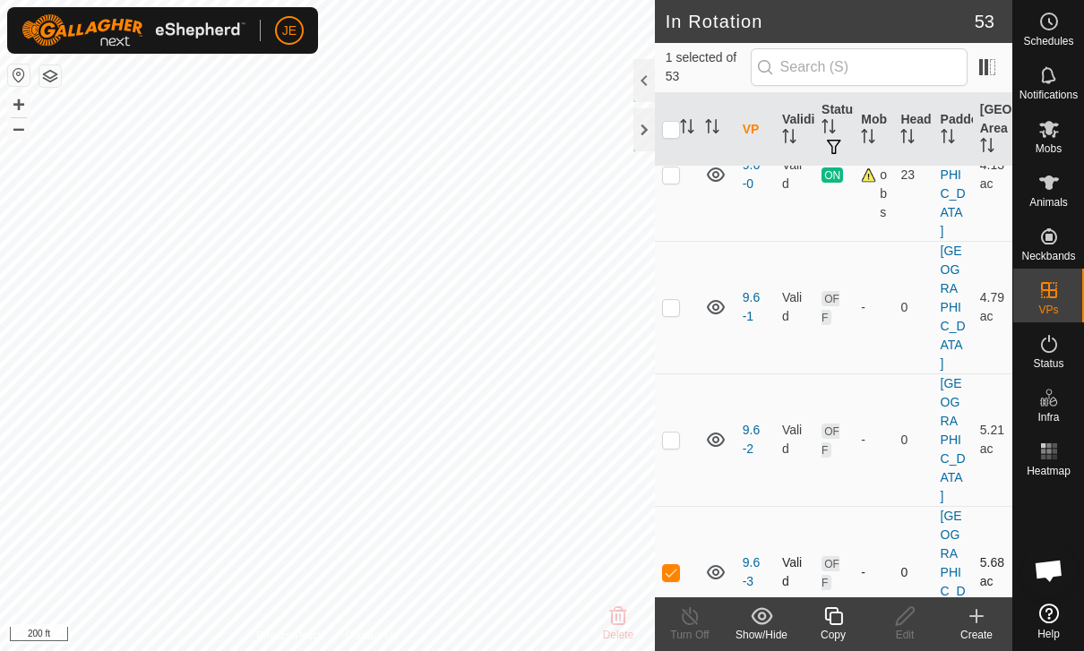
scroll to position [1632, 0]
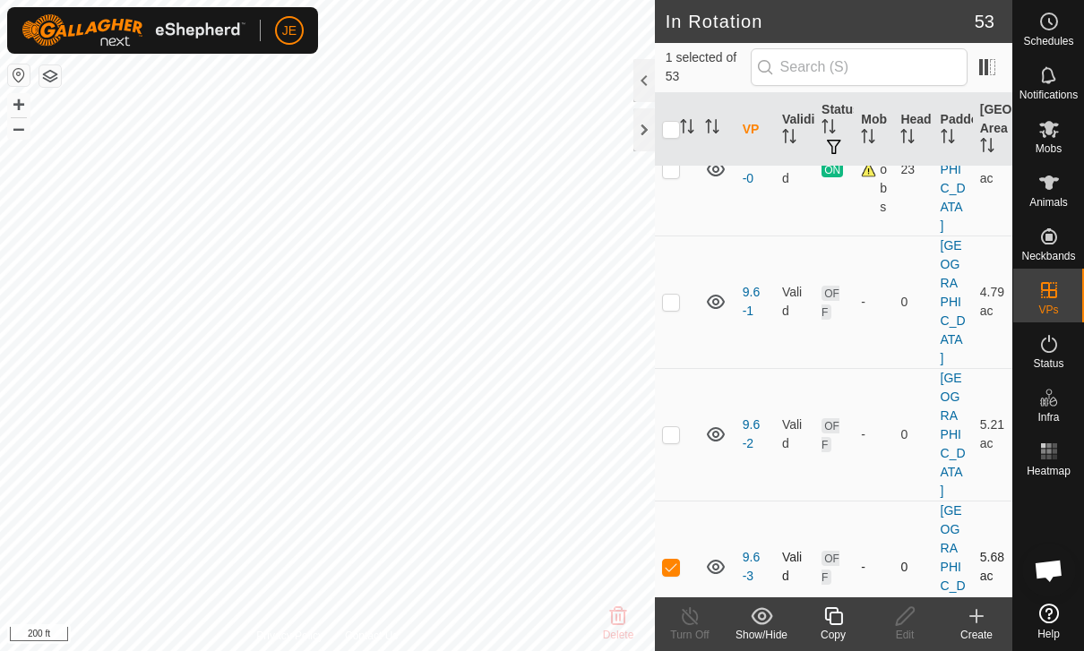
click at [680, 501] on td at bounding box center [676, 567] width 43 height 133
checkbox input "false"
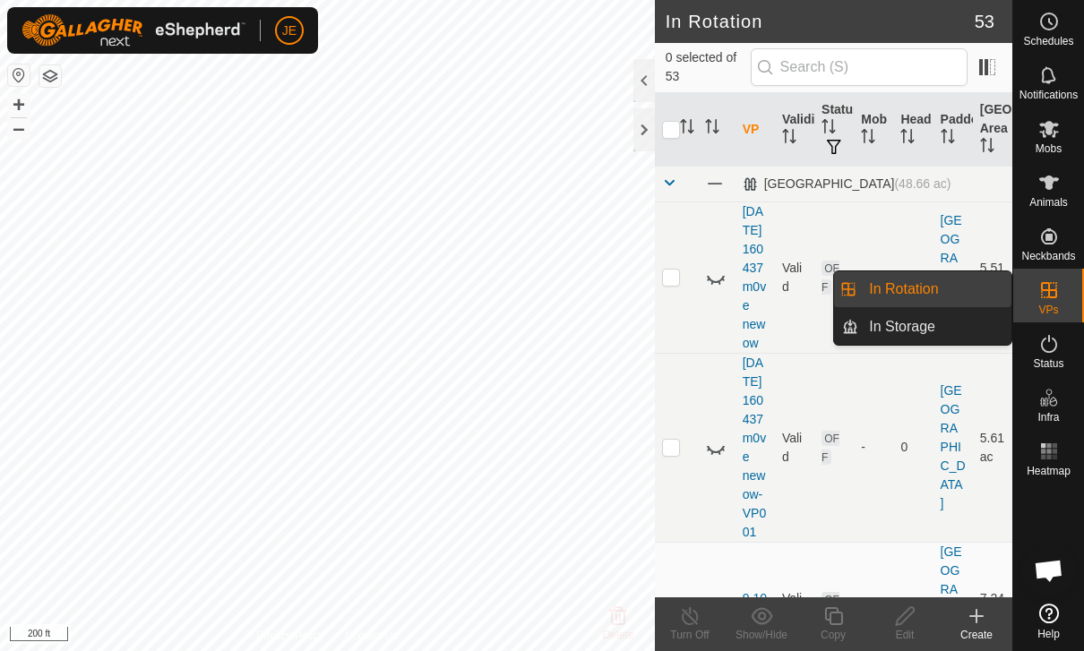
click at [1050, 296] on icon at bounding box center [1048, 289] width 21 height 21
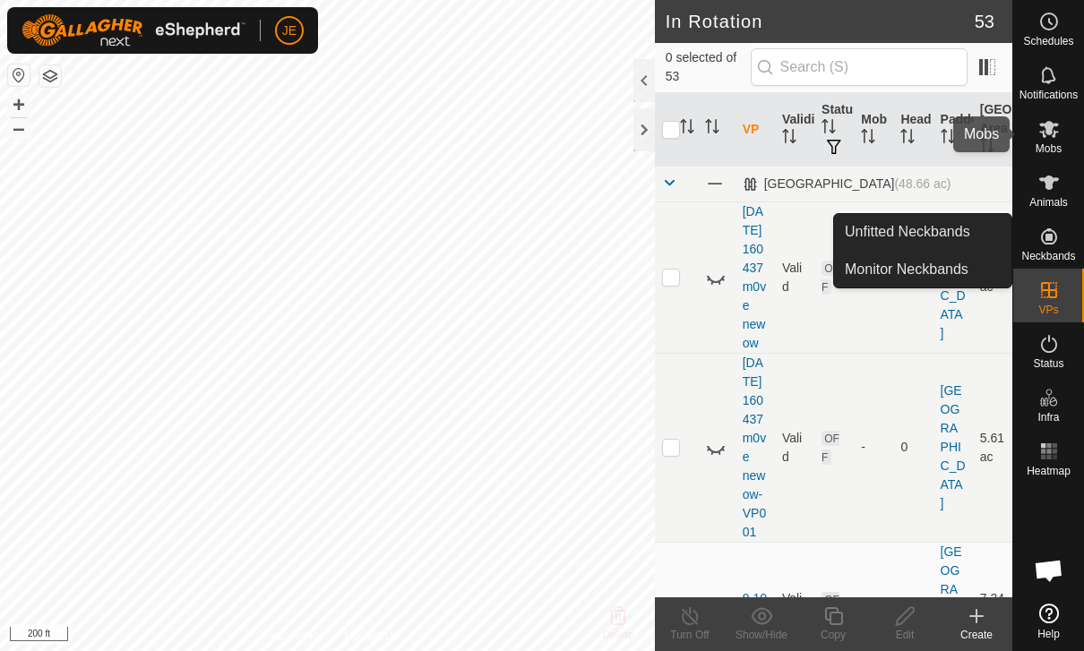
click at [1051, 133] on icon at bounding box center [1049, 129] width 20 height 17
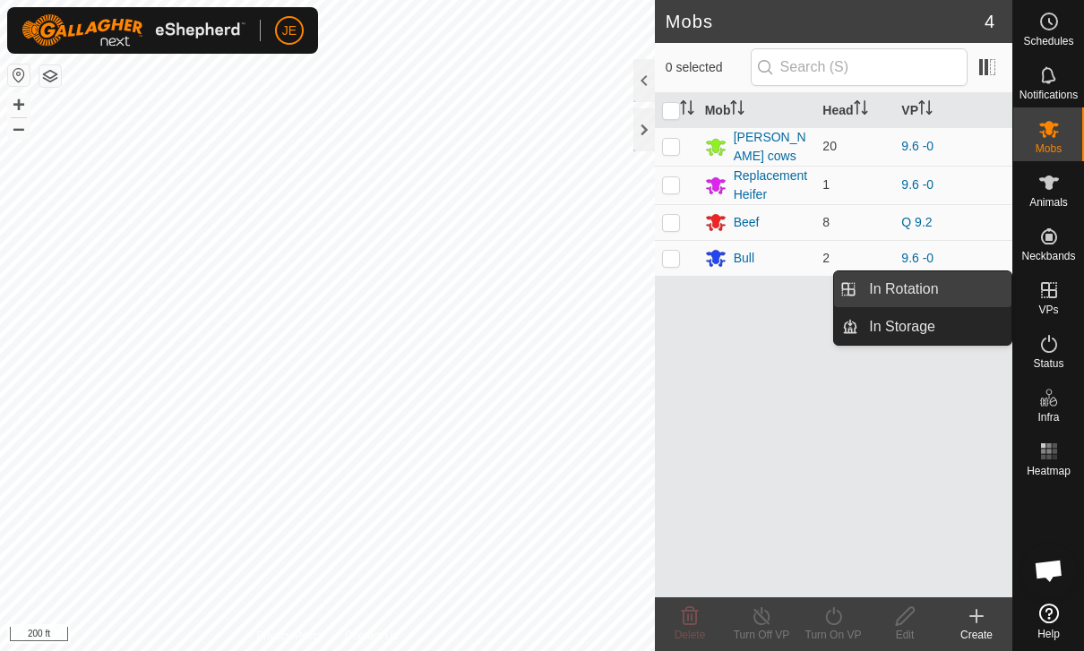
click at [978, 288] on link "In Rotation" at bounding box center [934, 289] width 153 height 36
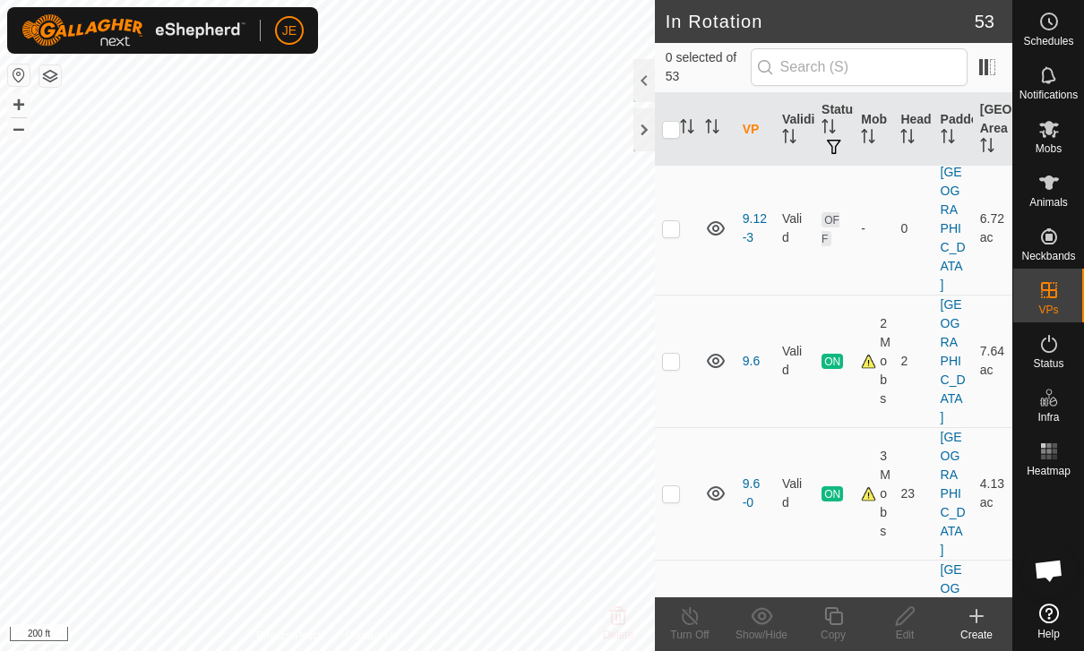
scroll to position [1299, 0]
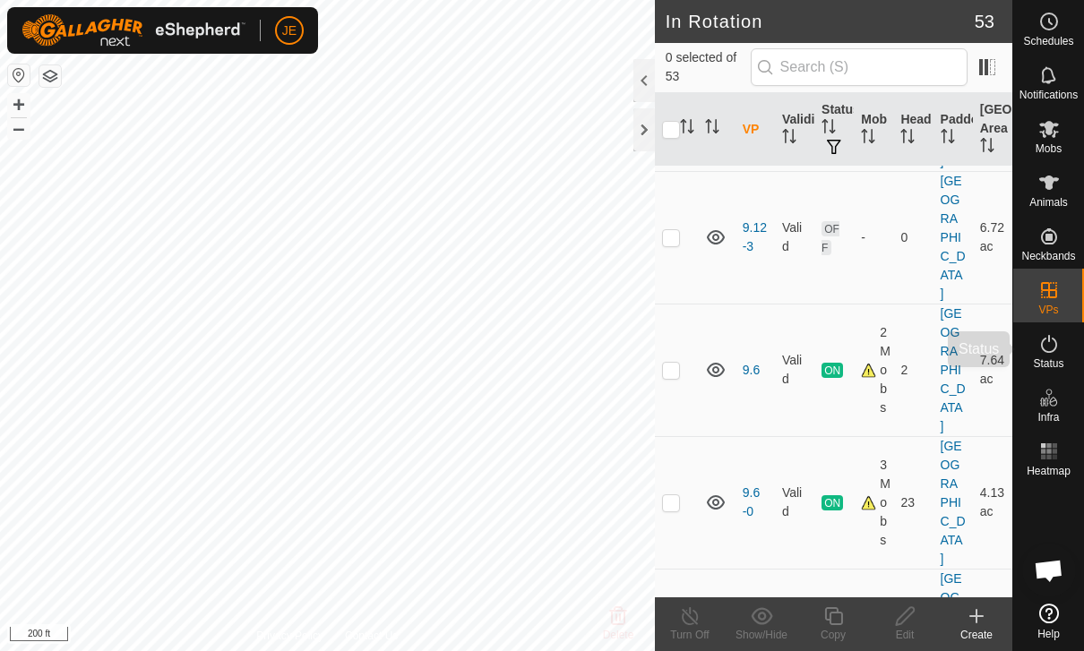
click at [1051, 362] on span "Status" at bounding box center [1048, 363] width 30 height 11
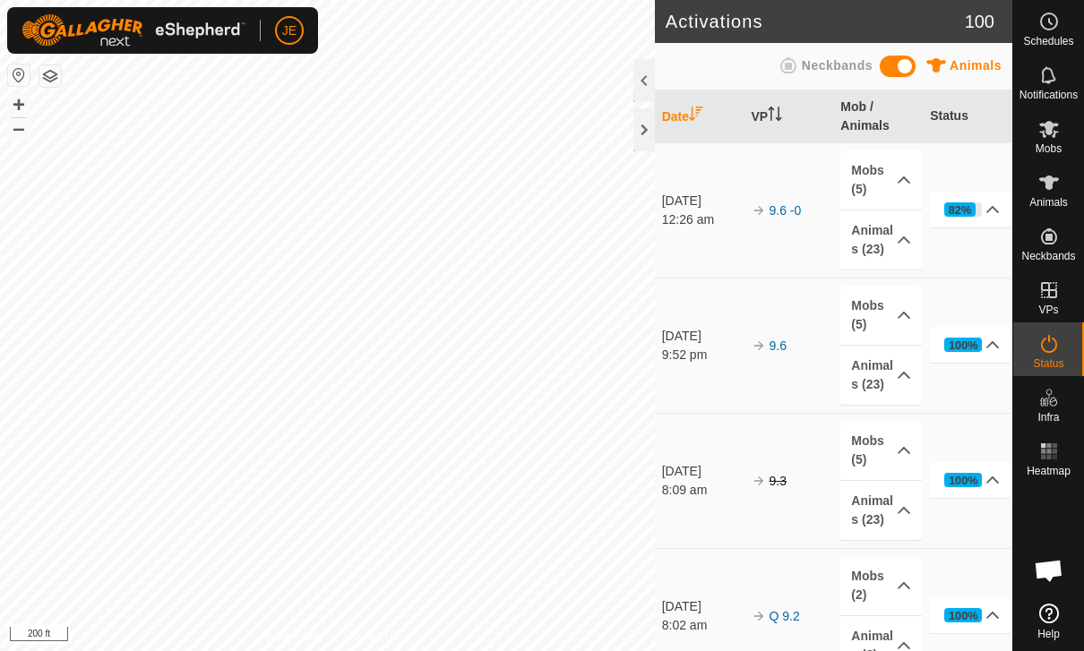
click at [1057, 345] on icon at bounding box center [1048, 343] width 21 height 21
click at [994, 207] on icon at bounding box center [993, 209] width 13 height 7
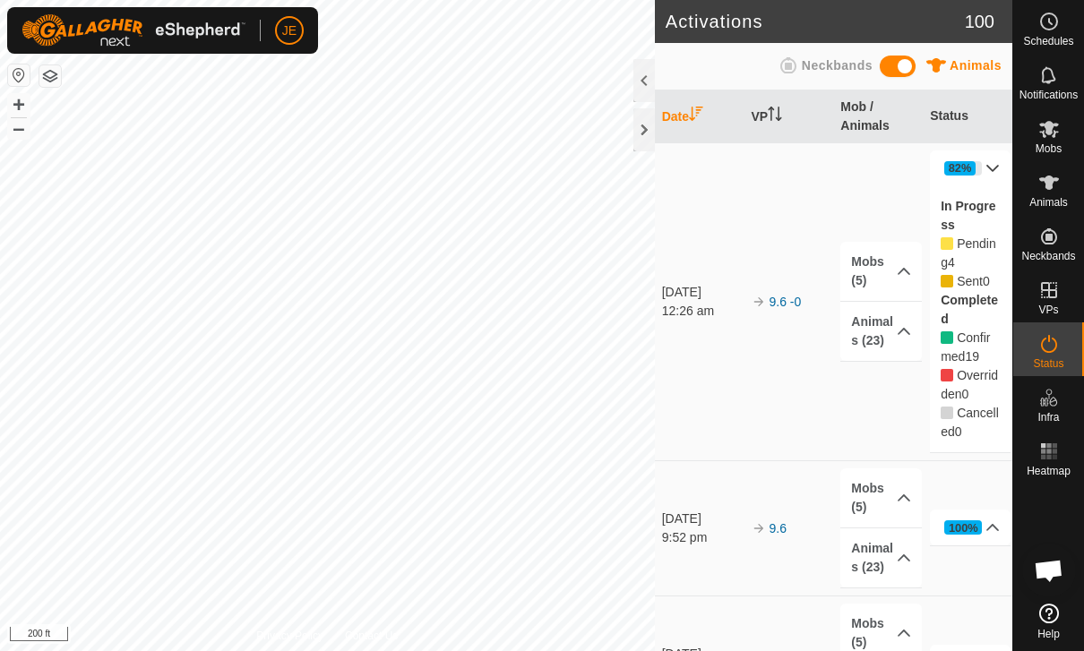
click at [972, 297] on label "Completed" at bounding box center [968, 309] width 57 height 33
click at [972, 240] on span "Pending" at bounding box center [968, 252] width 56 height 33
click at [898, 272] on icon at bounding box center [903, 271] width 13 height 7
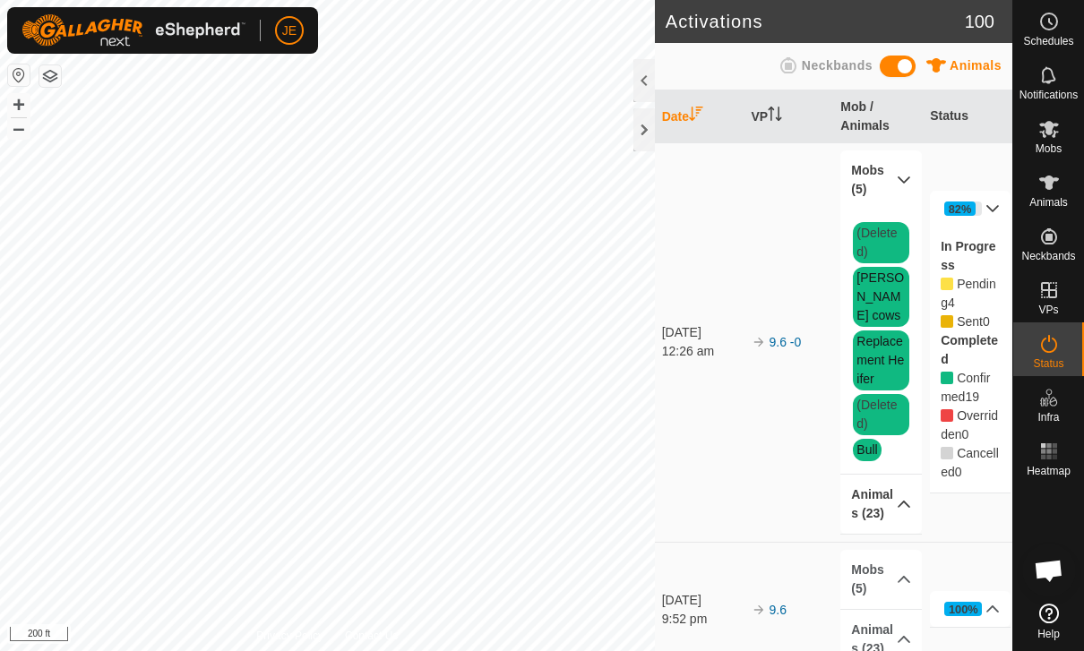
click at [893, 490] on p-accordion-header "Animals (23)" at bounding box center [880, 504] width 81 height 59
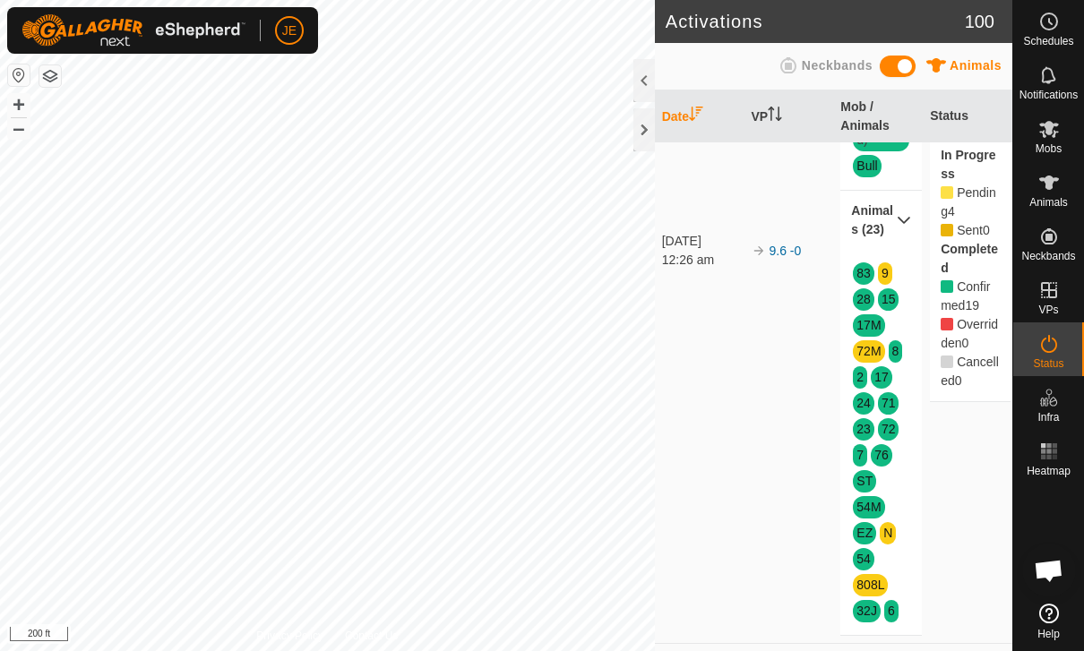
scroll to position [283, 0]
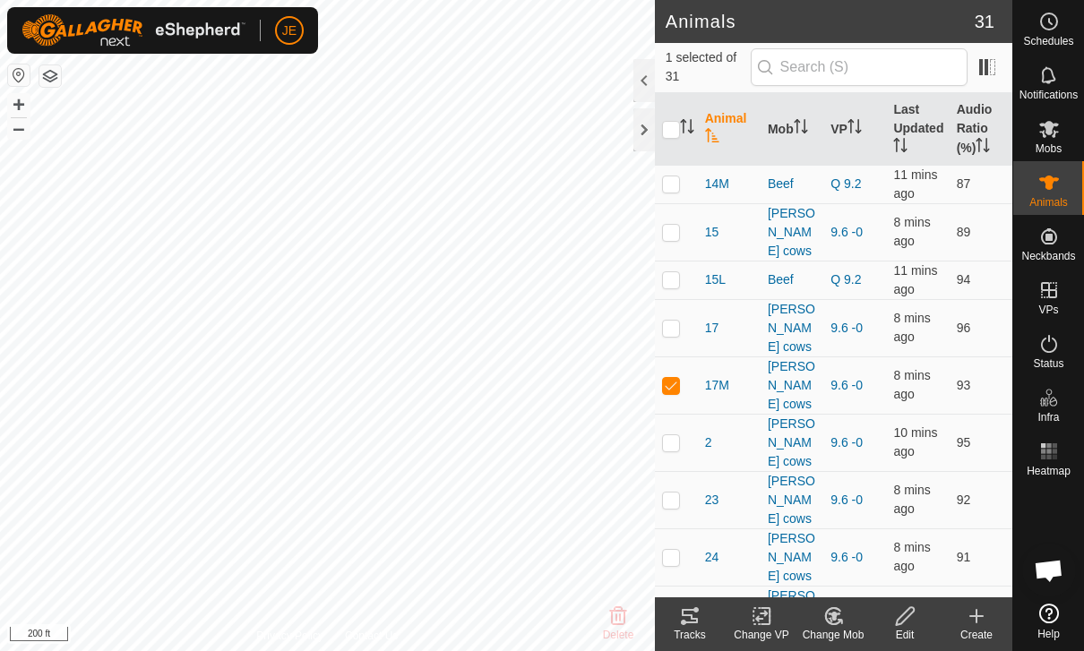
checkbox input "true"
checkbox input "false"
click at [1058, 353] on icon at bounding box center [1048, 343] width 21 height 21
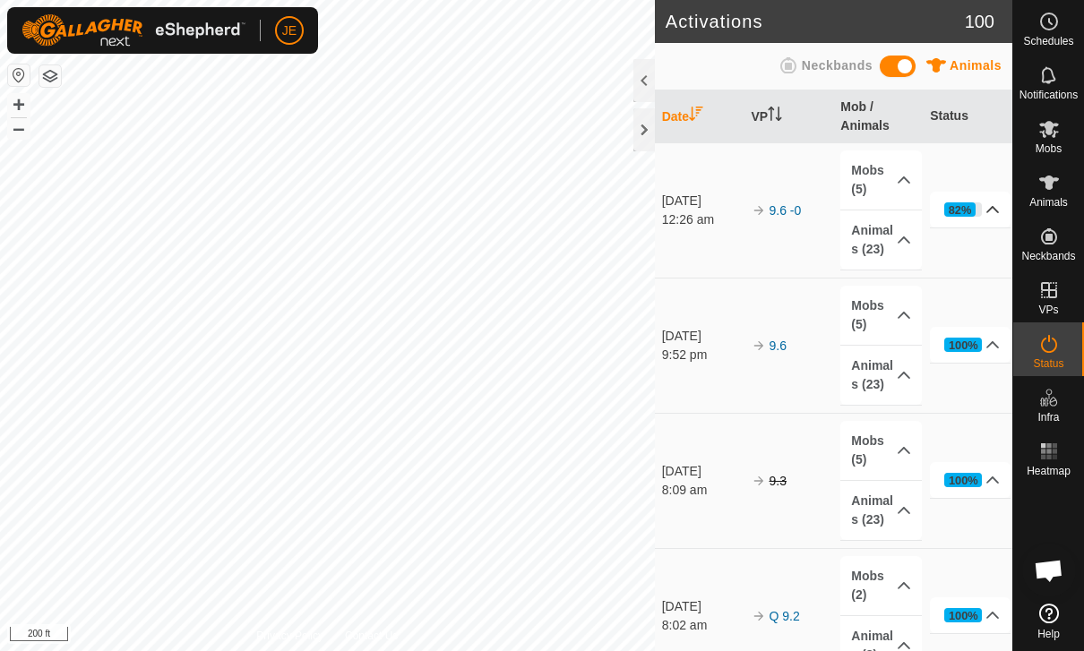
click at [977, 205] on div "82%" at bounding box center [963, 209] width 38 height 14
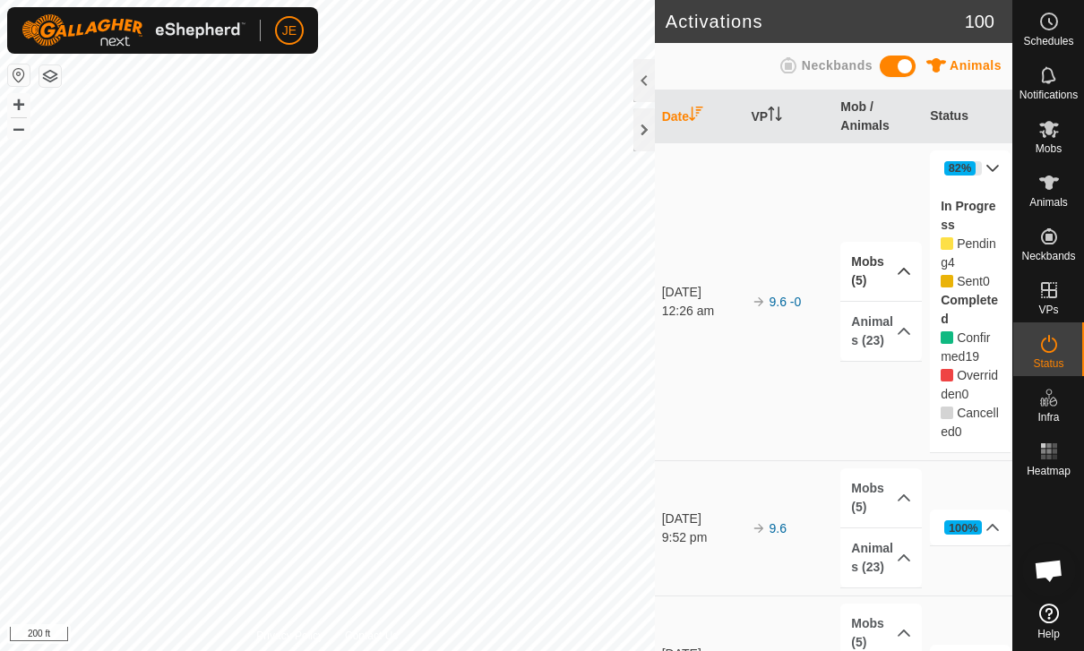
click at [897, 271] on icon at bounding box center [904, 271] width 14 height 14
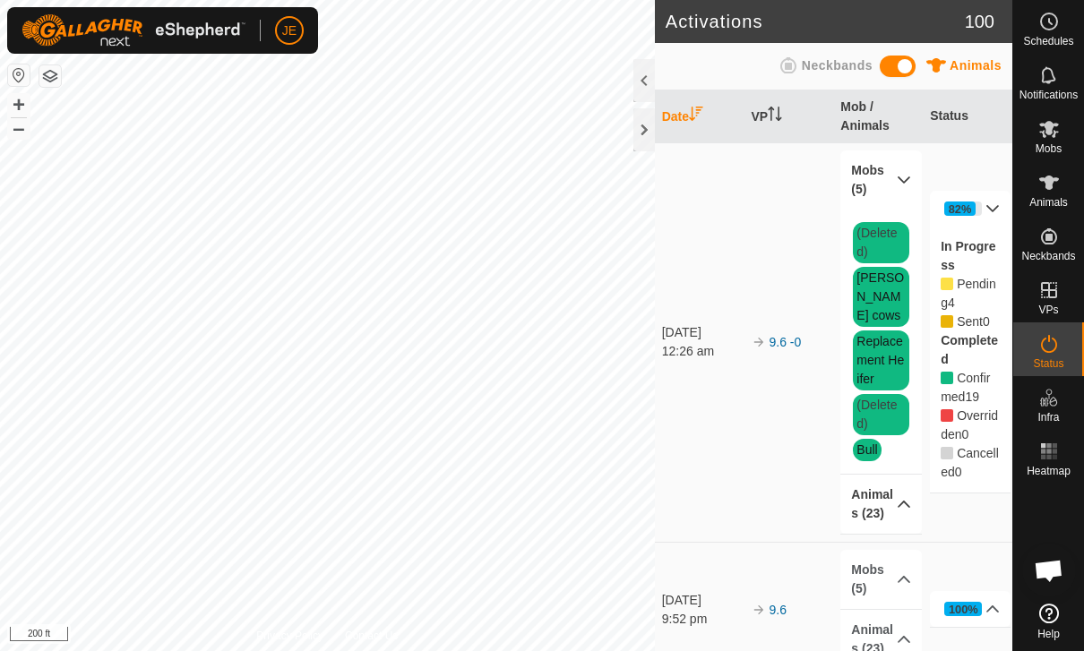
click at [895, 482] on p-accordion-header "Animals (23)" at bounding box center [880, 504] width 81 height 59
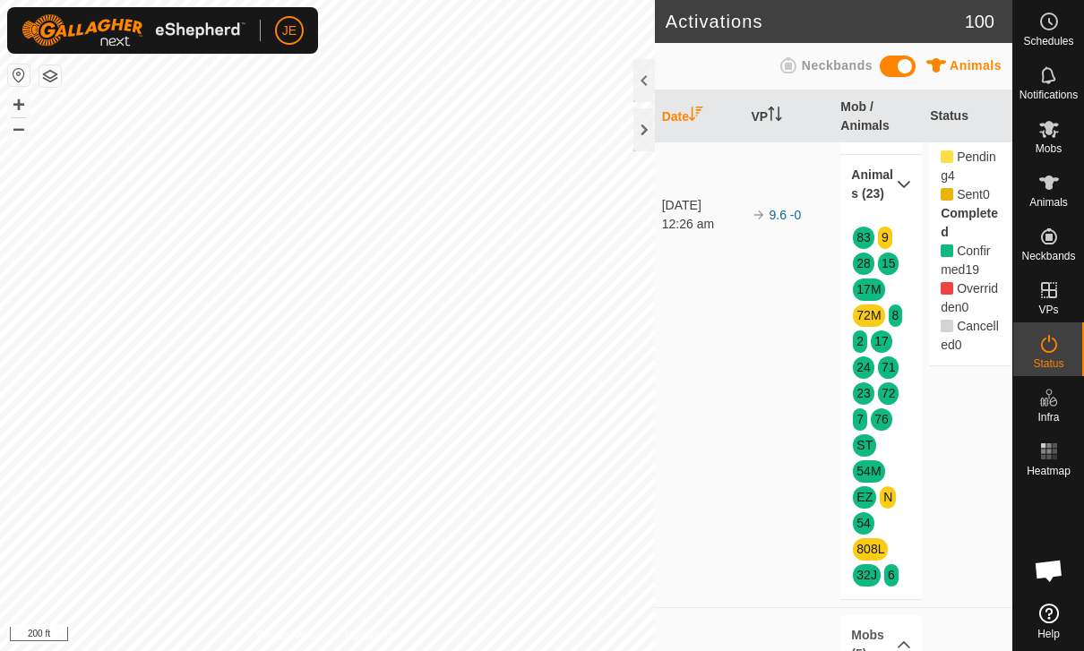
scroll to position [314, 0]
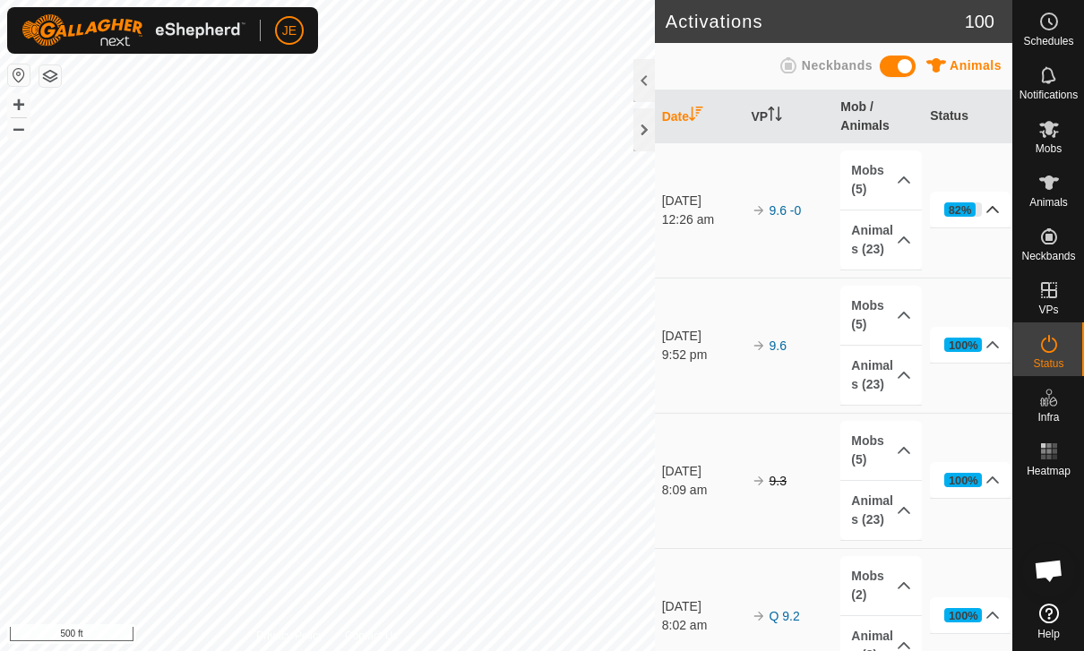
click at [980, 205] on div "82%" at bounding box center [963, 209] width 38 height 14
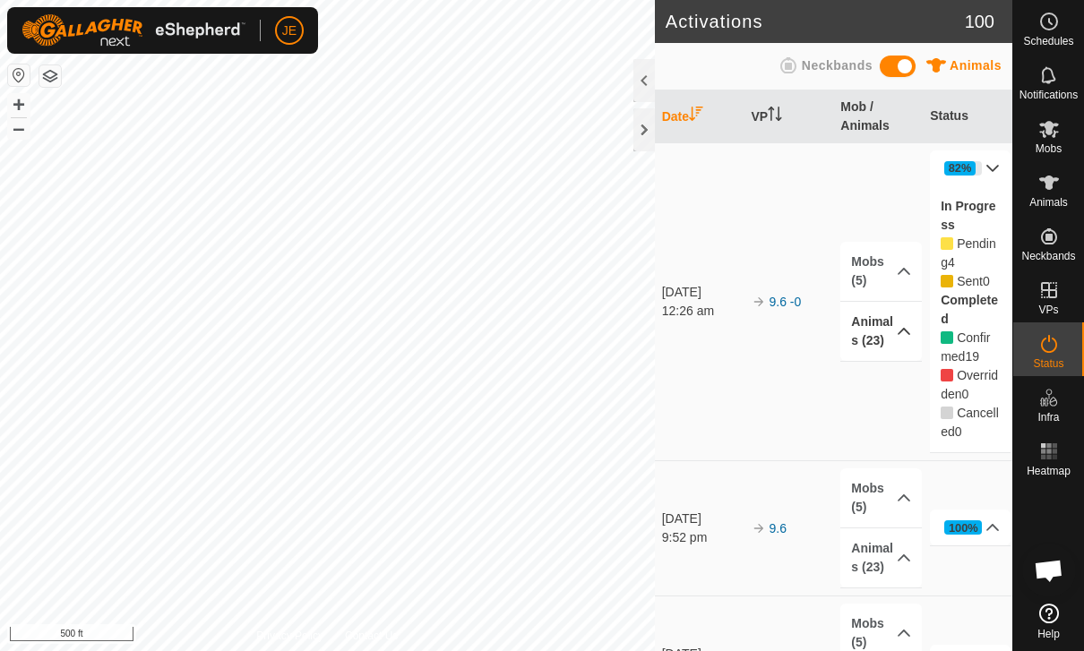
click at [895, 330] on p-accordion-header "Animals (23)" at bounding box center [880, 331] width 81 height 59
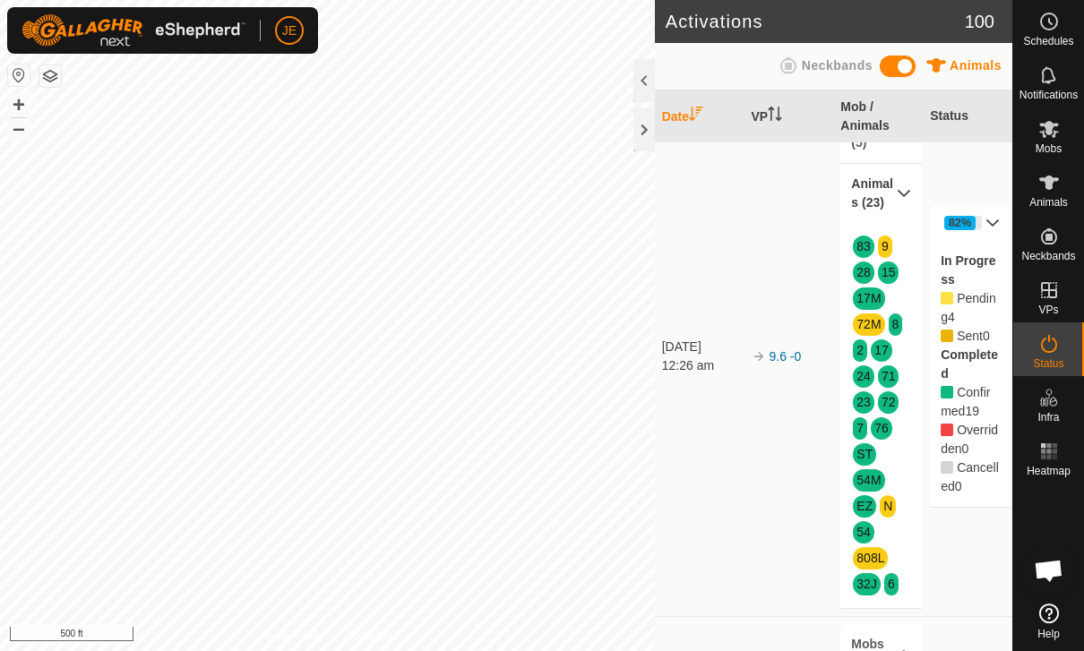
scroll to position [25, 0]
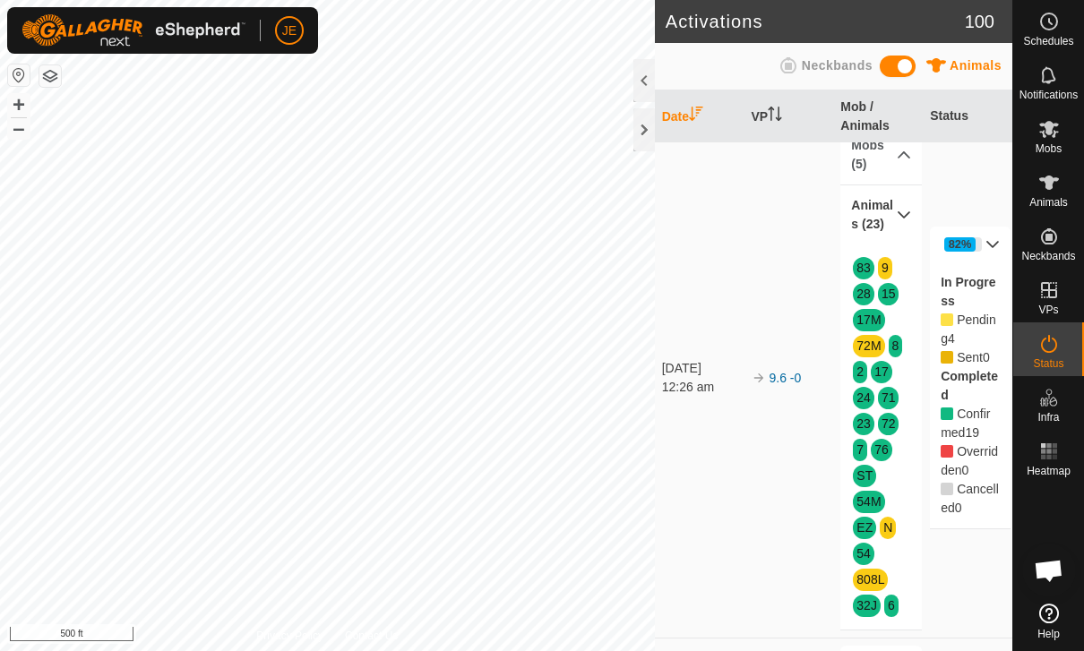
click at [892, 263] on div "83 9 28 15 17M 72M 8 2 17 24 71 23 72 7 76 ST 54M EZ N 54 808L 32J 6" at bounding box center [880, 437] width 81 height 385
click at [935, 332] on div "In Progress Pending 4 Sent 0 Completed Confirmed 19 Overridden 0 Cancelled 0" at bounding box center [970, 395] width 81 height 266
click at [1068, 141] on div "Mobs" at bounding box center [1048, 134] width 71 height 54
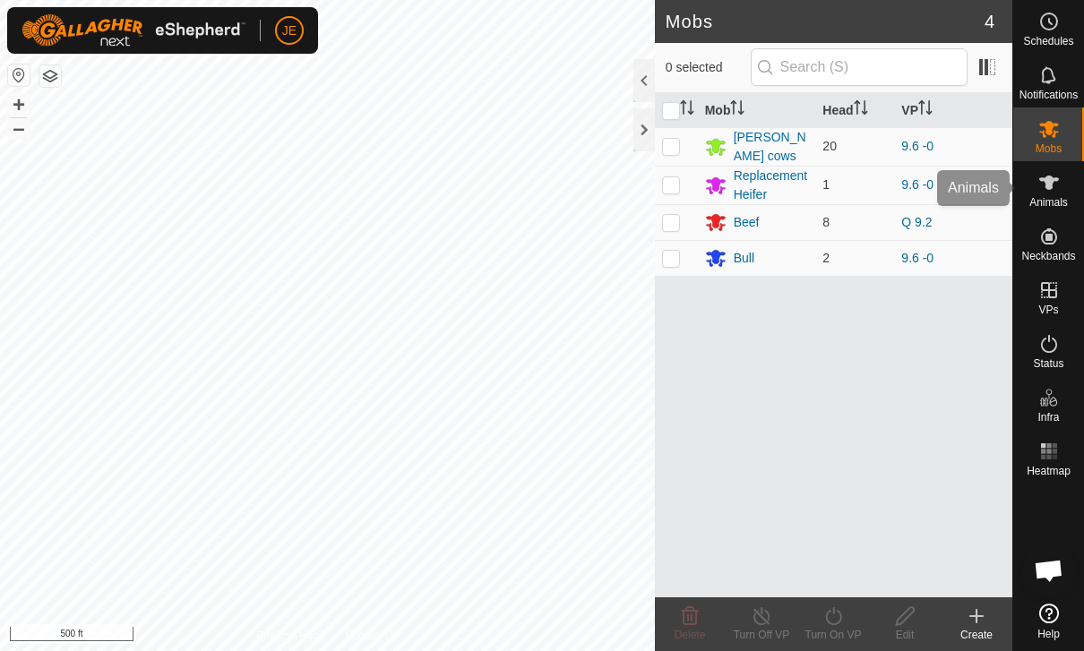
click at [1051, 197] on span "Animals" at bounding box center [1048, 202] width 39 height 11
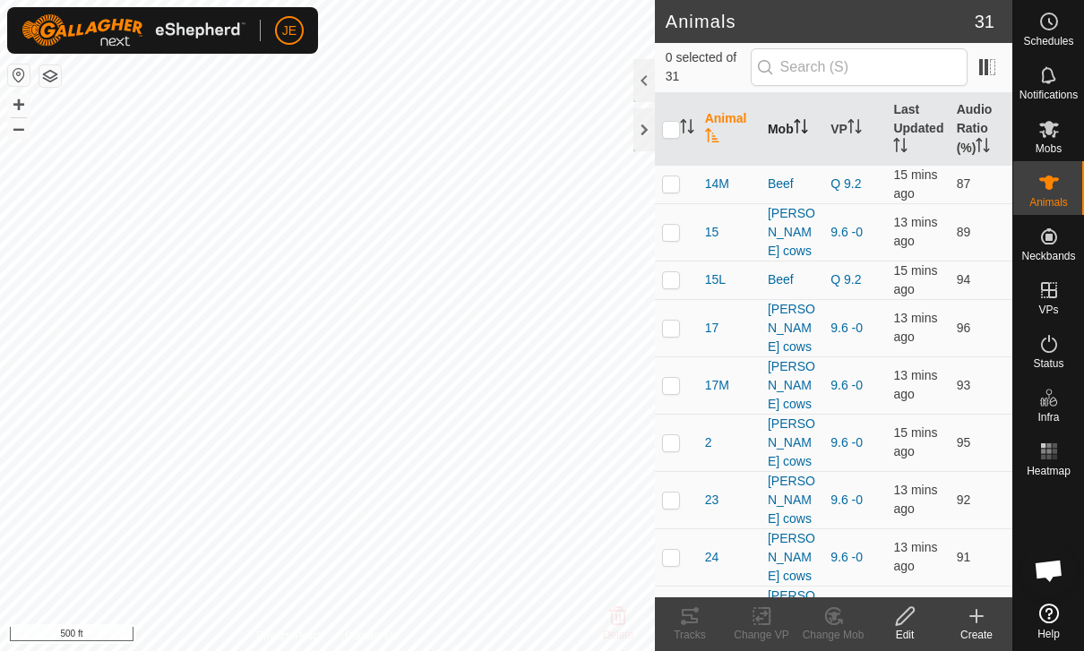
click at [791, 119] on th "Mob" at bounding box center [791, 129] width 63 height 73
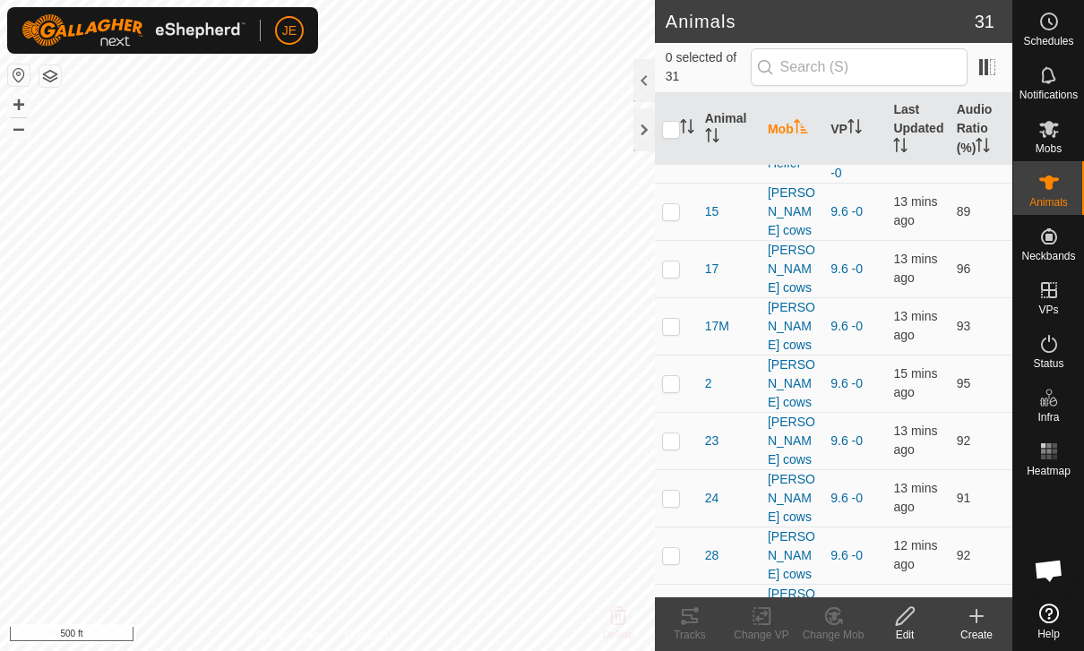
scroll to position [450, 0]
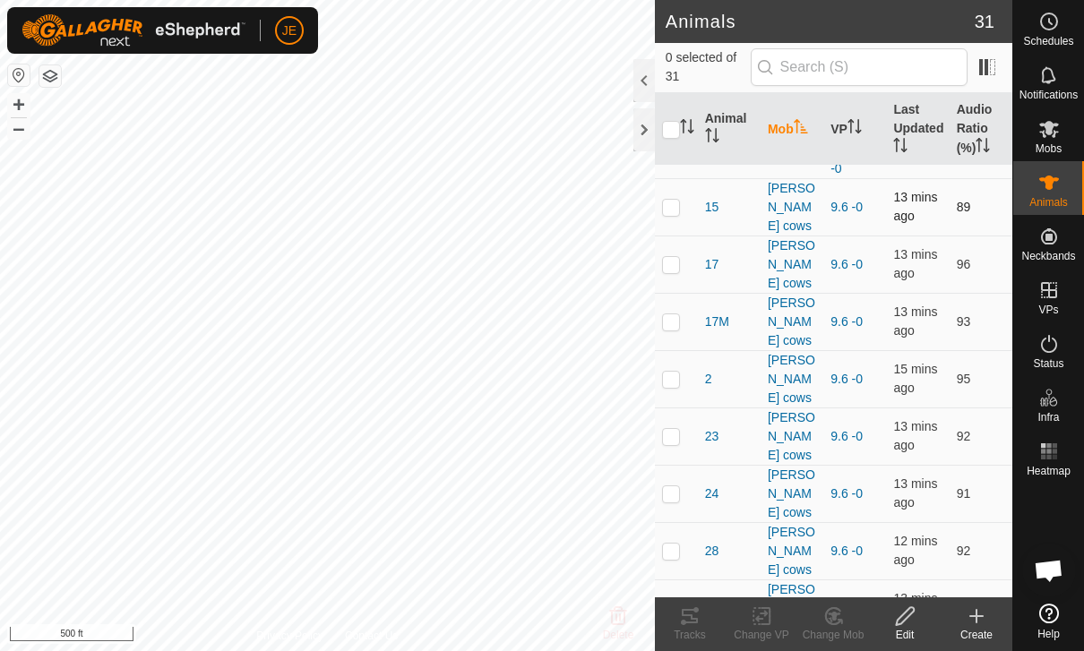
click at [668, 214] on p-checkbox at bounding box center [671, 207] width 18 height 14
checkbox input "true"
click at [668, 257] on p-checkbox at bounding box center [671, 264] width 18 height 14
checkbox input "true"
click at [672, 207] on td at bounding box center [676, 206] width 43 height 57
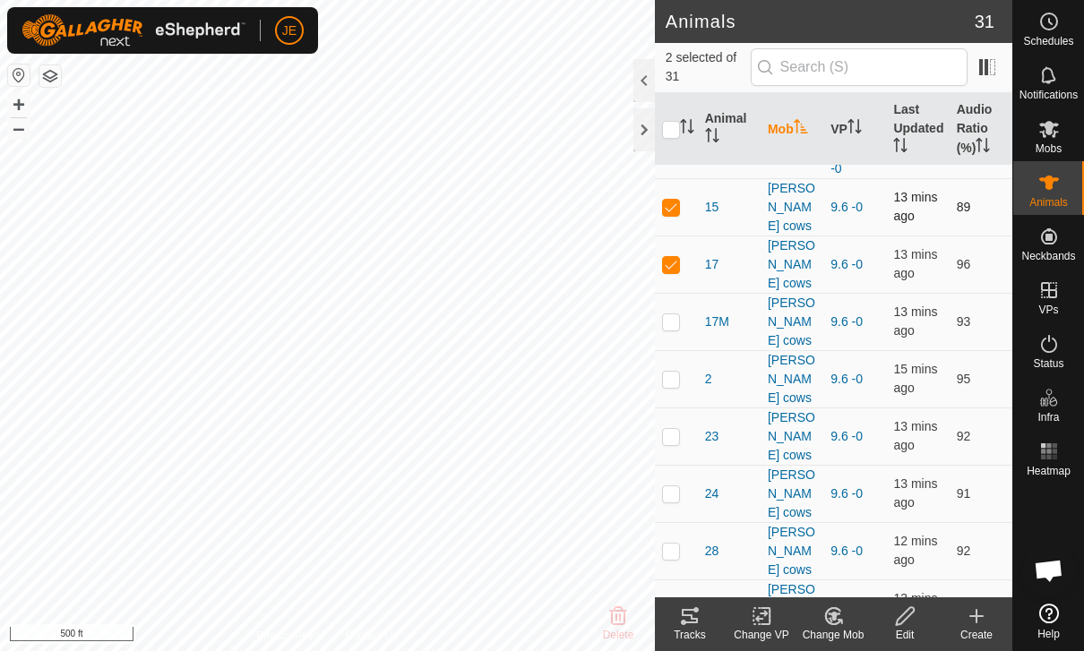
checkbox input "false"
click at [674, 257] on p-checkbox at bounding box center [671, 264] width 18 height 14
checkbox input "false"
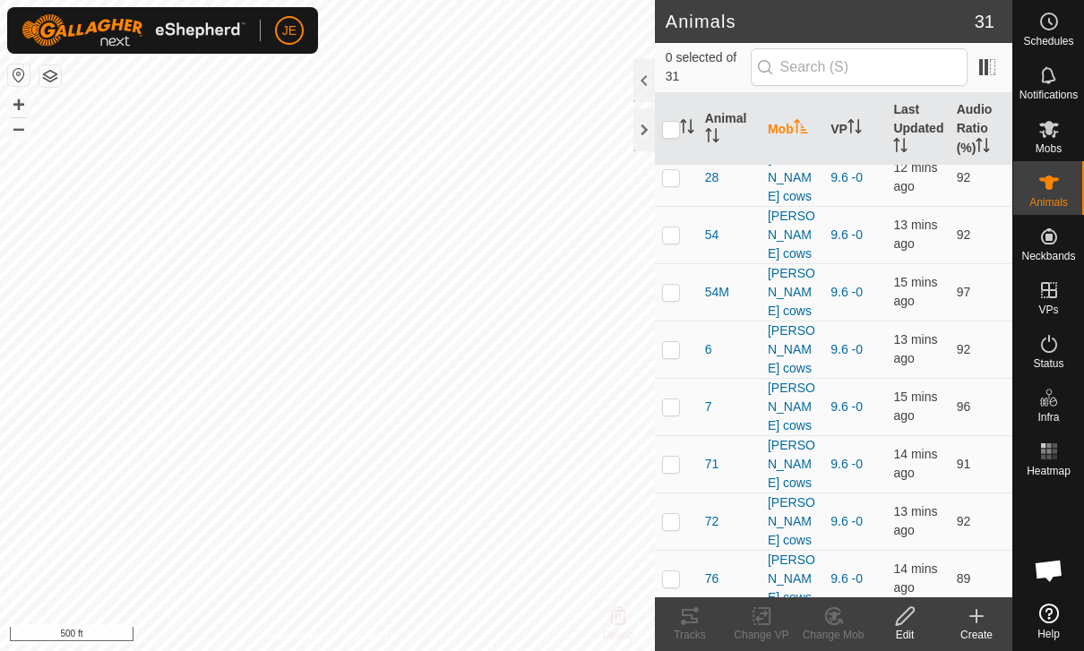
scroll to position [822, 0]
click at [922, 126] on th "Last Updated" at bounding box center [917, 129] width 63 height 73
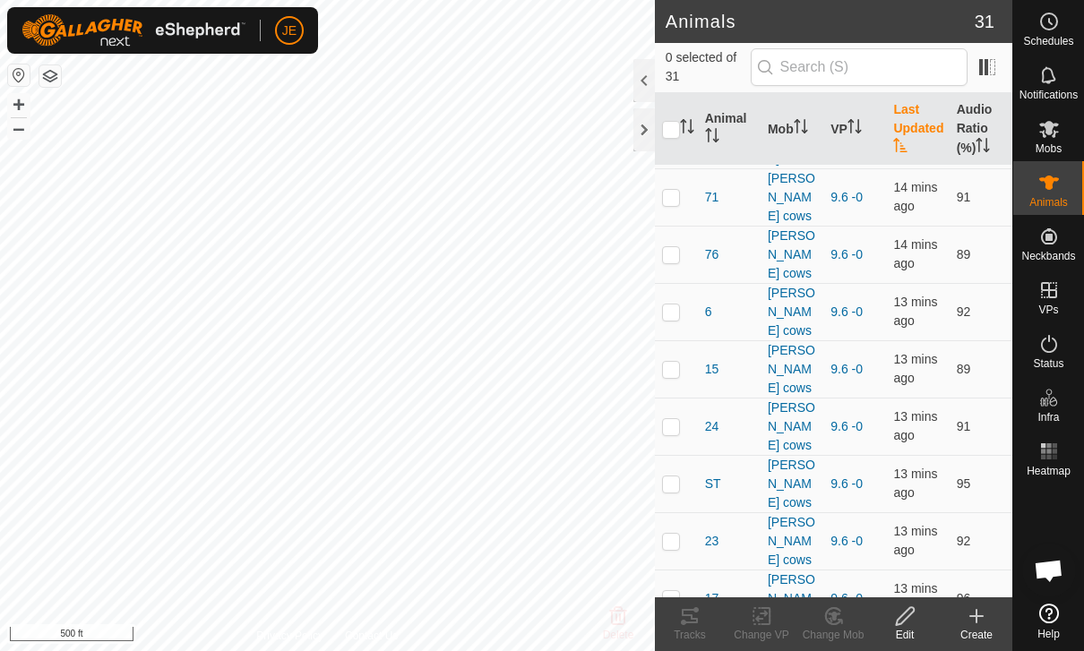
scroll to position [820, 0]
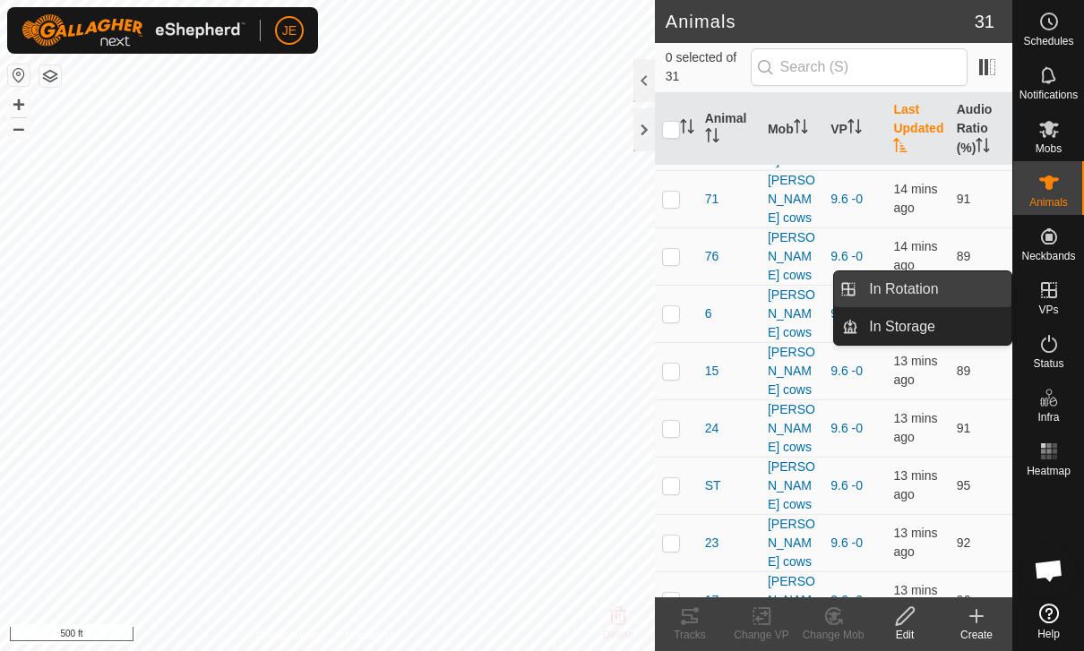
click at [948, 291] on link "In Rotation" at bounding box center [934, 289] width 153 height 36
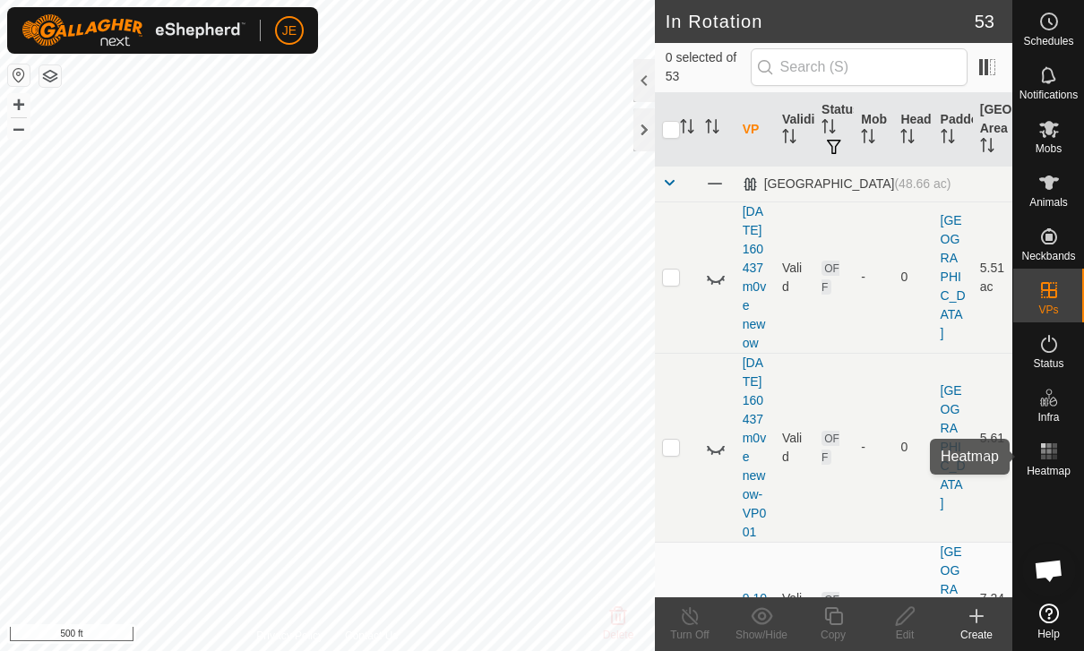
click at [1051, 473] on span "Heatmap" at bounding box center [1048, 471] width 44 height 11
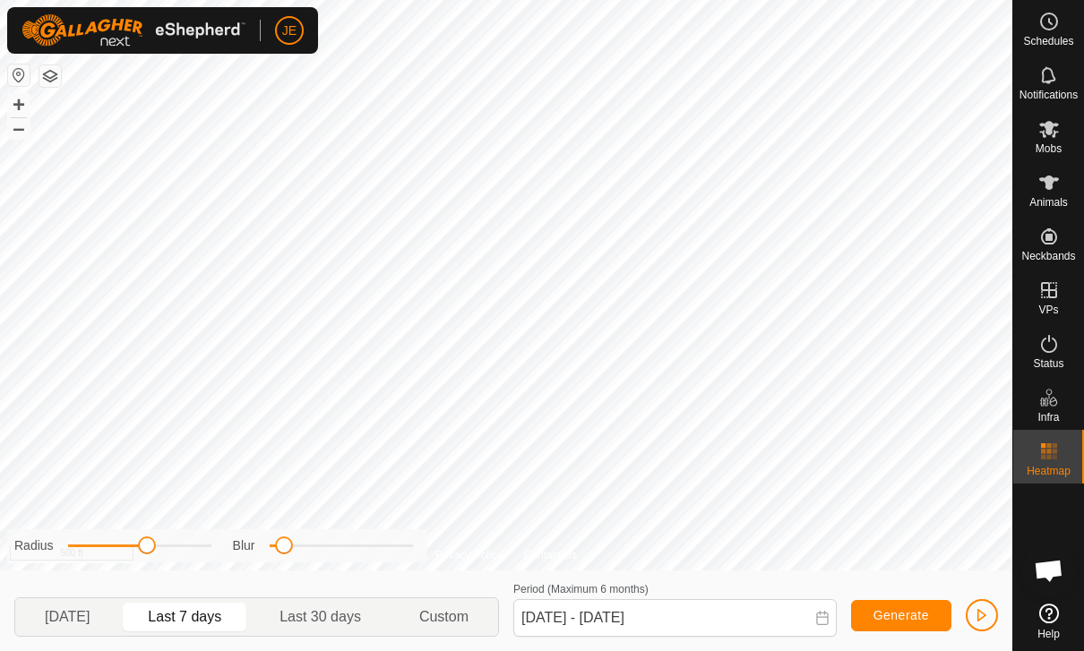
click at [1050, 460] on icon at bounding box center [1048, 451] width 21 height 21
click at [986, 608] on span "button" at bounding box center [981, 615] width 14 height 14
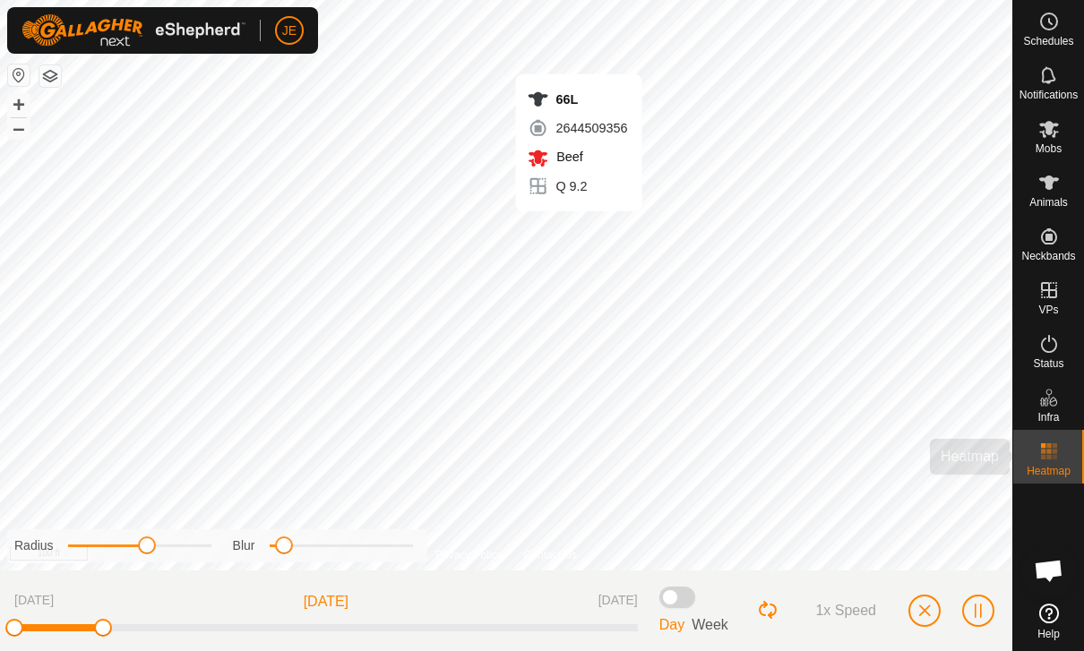
click at [1049, 451] on rect at bounding box center [1048, 451] width 4 height 4
click at [1056, 353] on icon at bounding box center [1048, 343] width 21 height 21
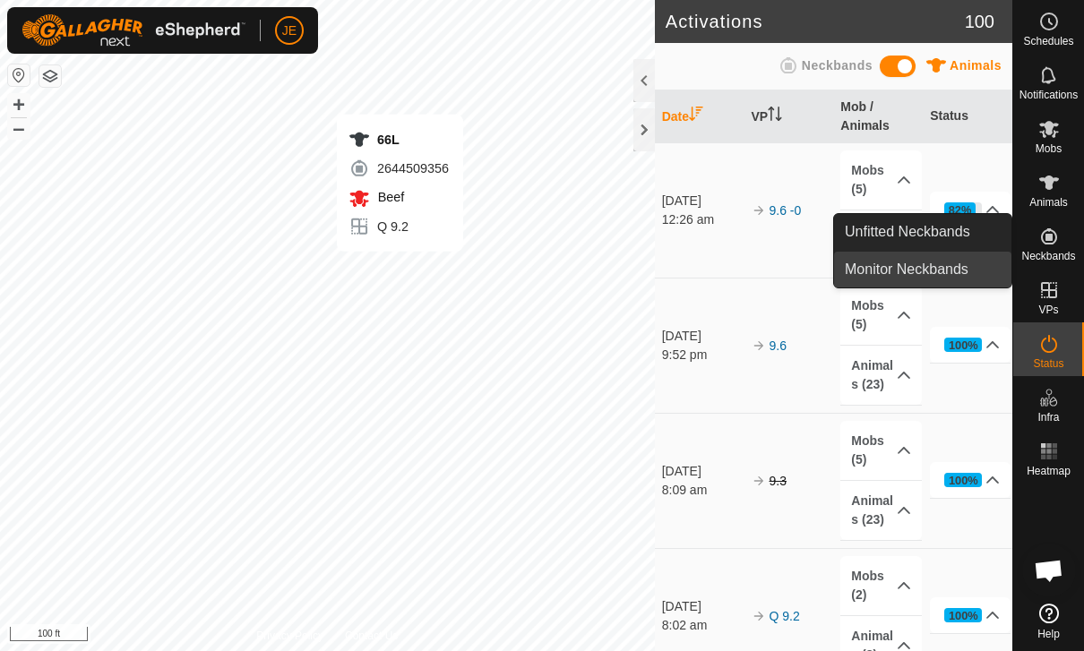
click at [965, 274] on span "Monitor Neckbands" at bounding box center [907, 269] width 124 height 21
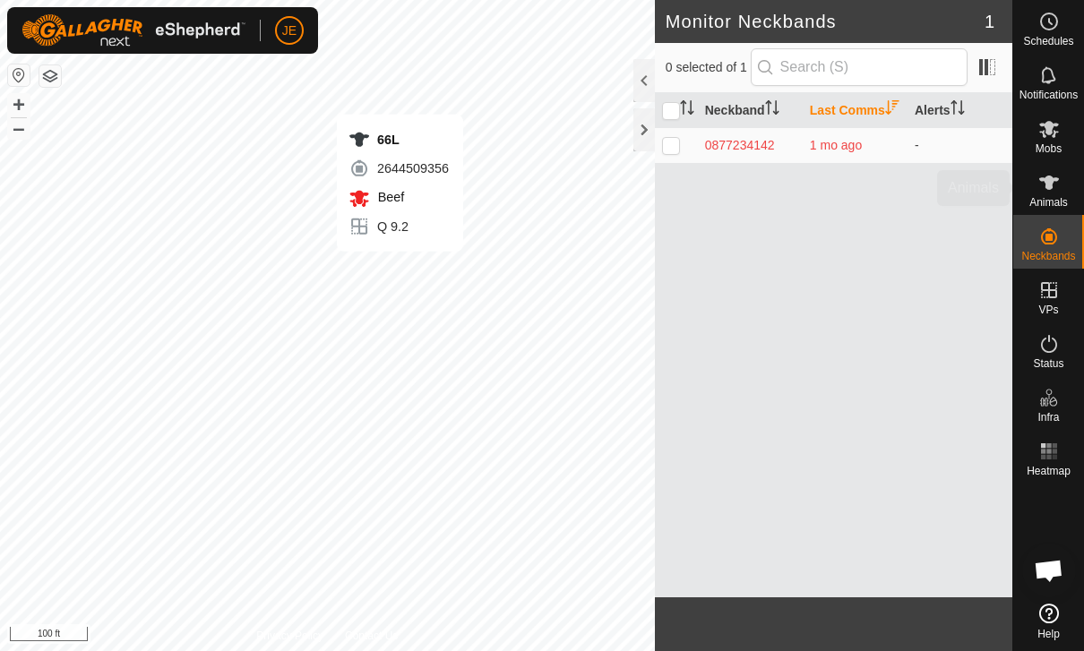
click at [1061, 197] on span "Animals" at bounding box center [1048, 202] width 39 height 11
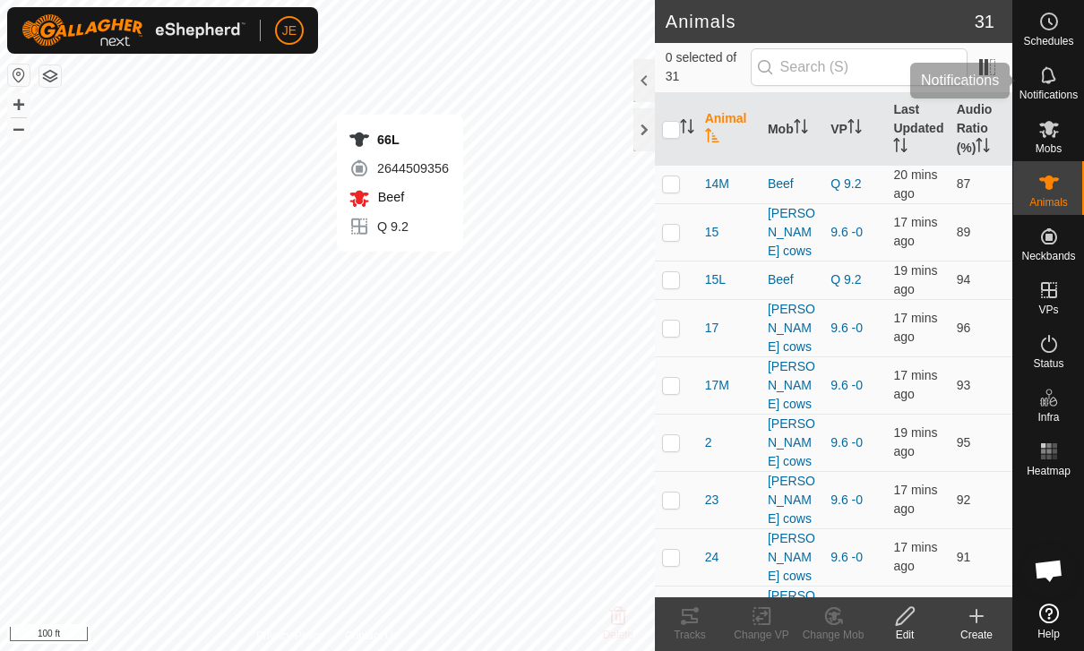
click at [1075, 100] on span "Notifications" at bounding box center [1048, 95] width 58 height 11
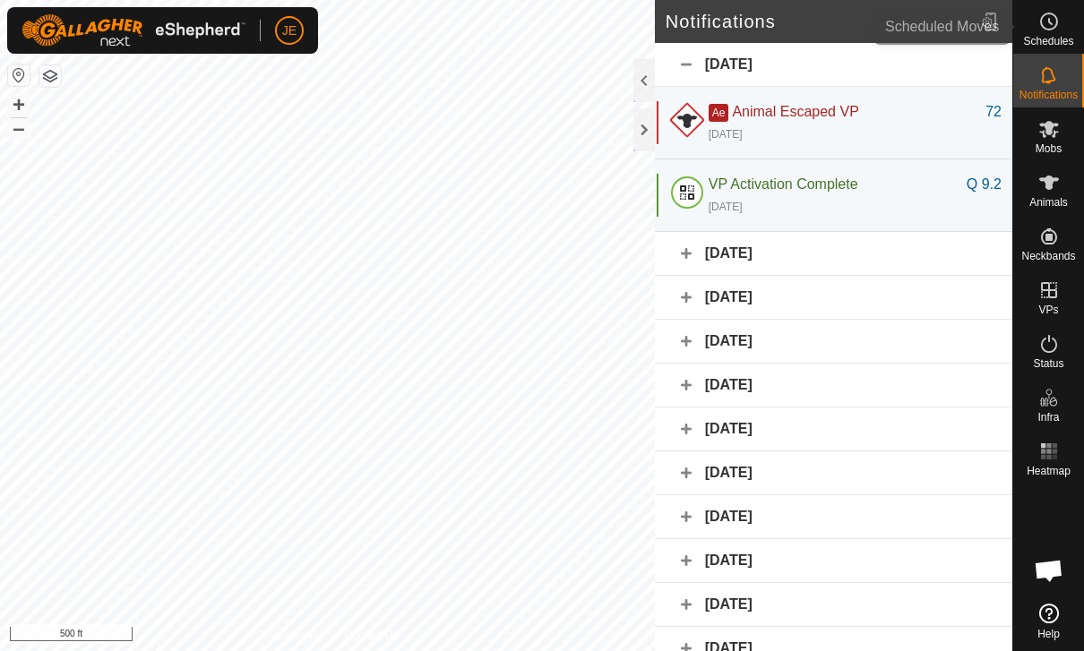
click at [1052, 18] on icon at bounding box center [1048, 21] width 21 height 21
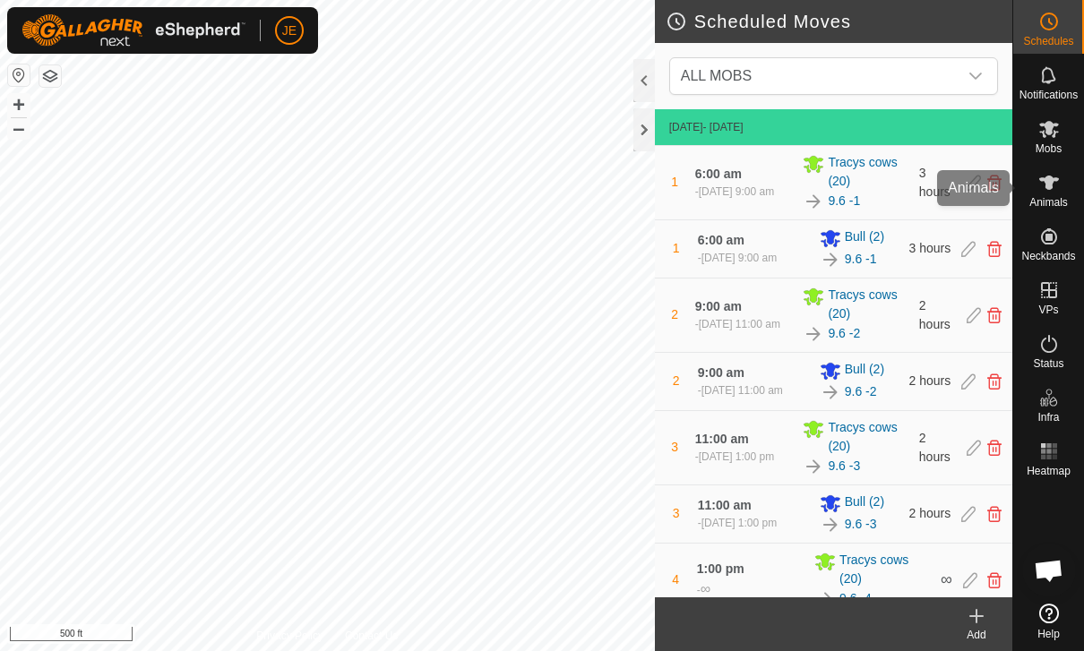
click at [1057, 197] on span "Animals" at bounding box center [1048, 202] width 39 height 11
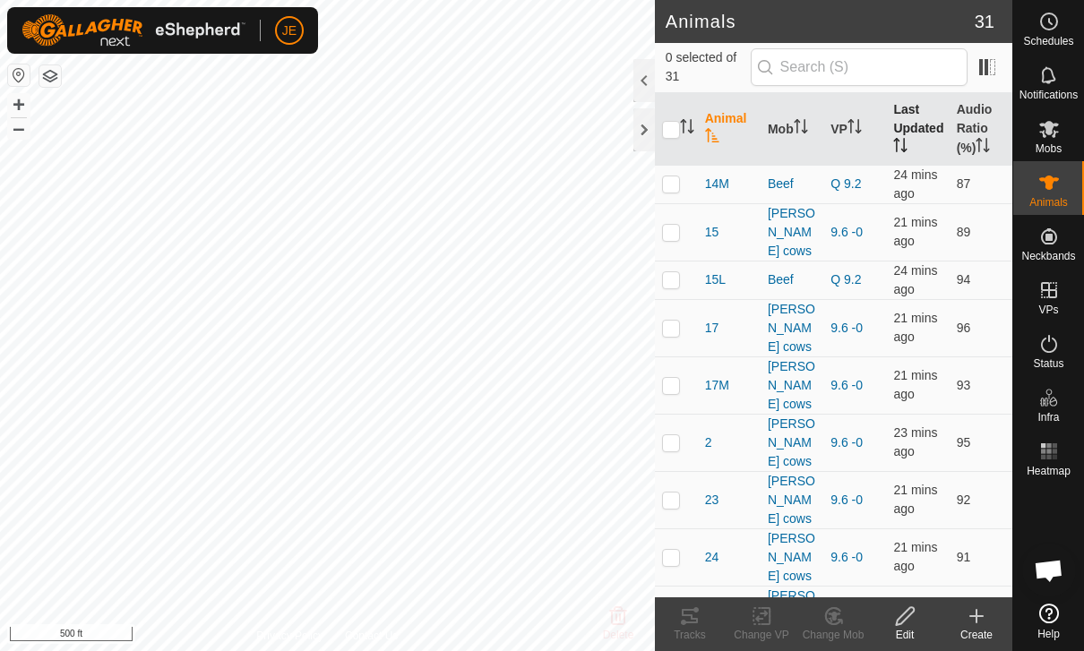
click at [903, 138] on icon "Activate to sort" at bounding box center [900, 145] width 14 height 14
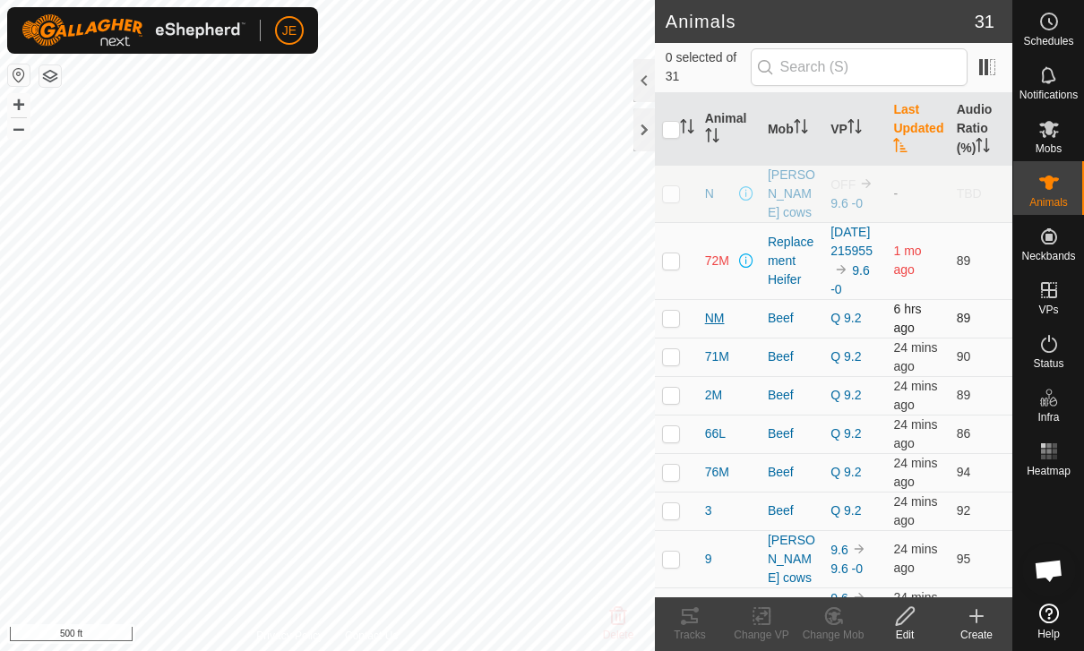
click at [711, 318] on span "NM" at bounding box center [715, 318] width 20 height 19
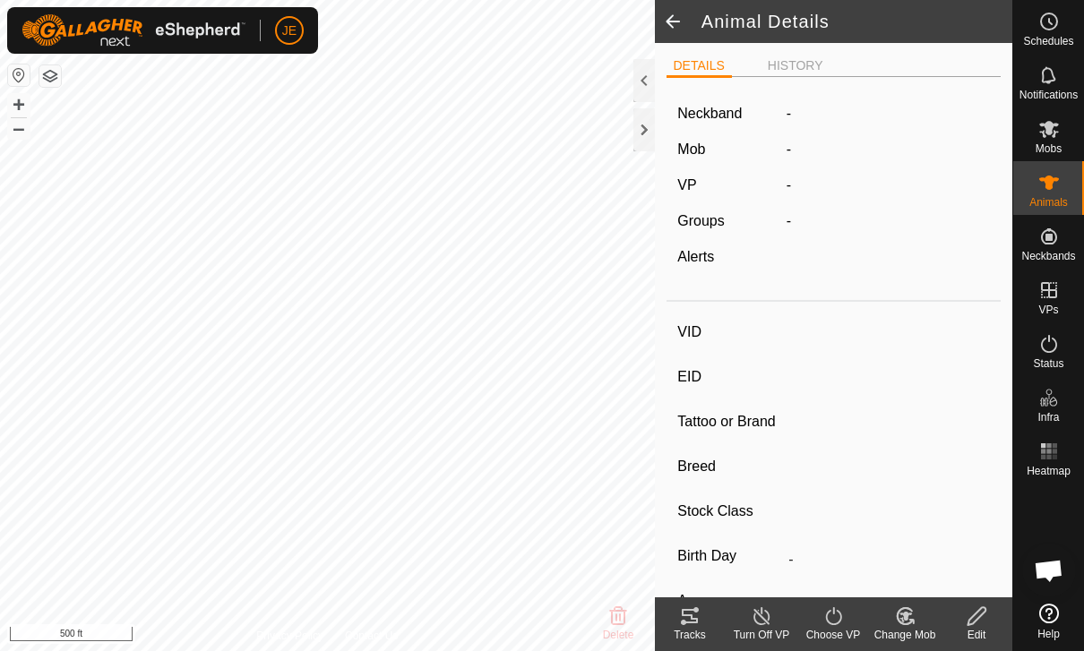
type input "NM"
type input "-"
type input "Half Wagyu"
type input "Steer"
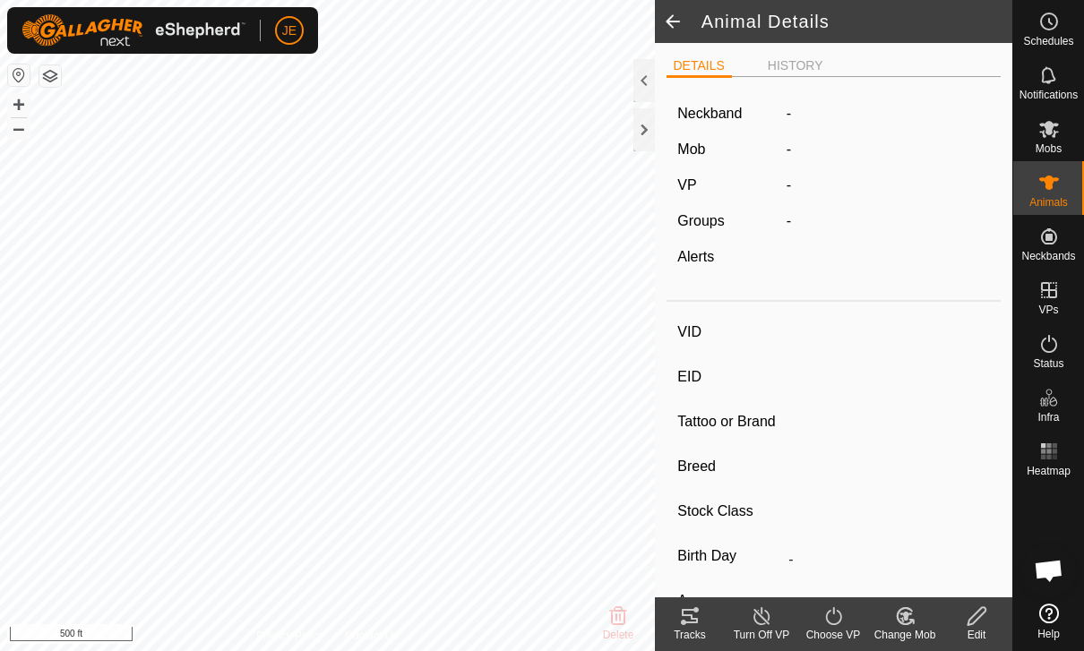
type input "08/2024"
type input "1 year"
type input "-"
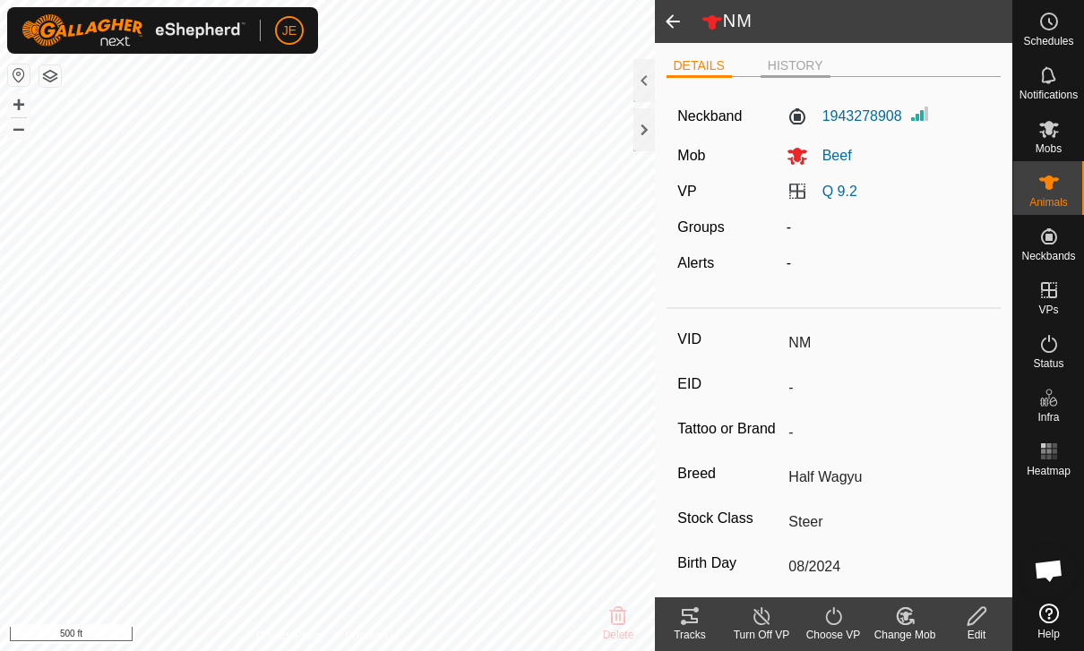
click at [799, 64] on li "HISTORY" at bounding box center [795, 66] width 70 height 21
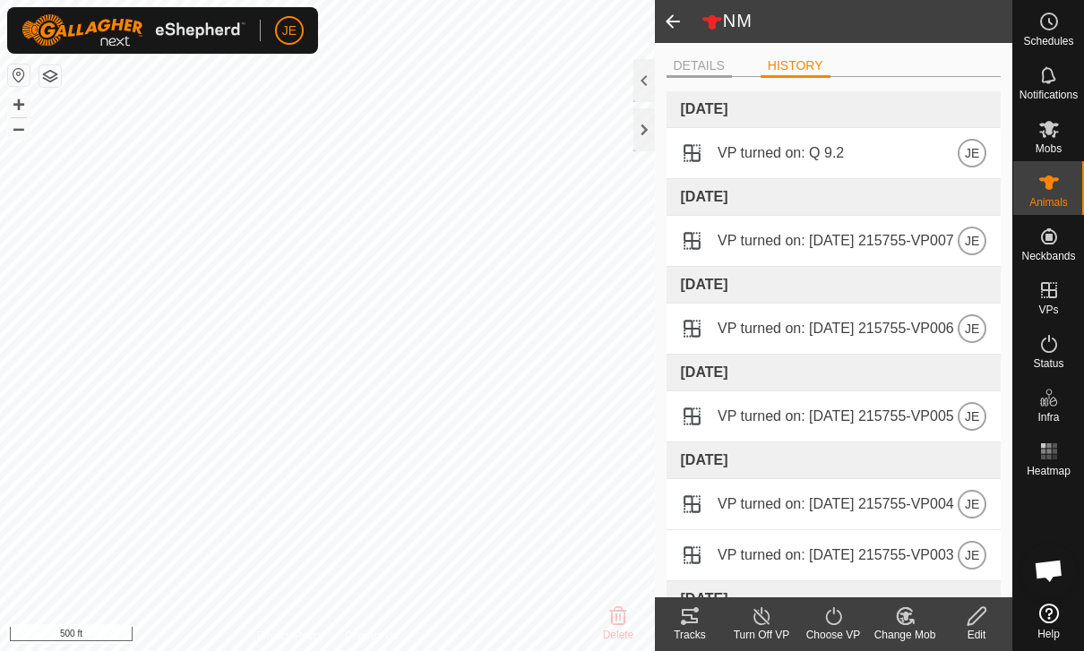
click at [708, 70] on li "DETAILS" at bounding box center [698, 66] width 65 height 21
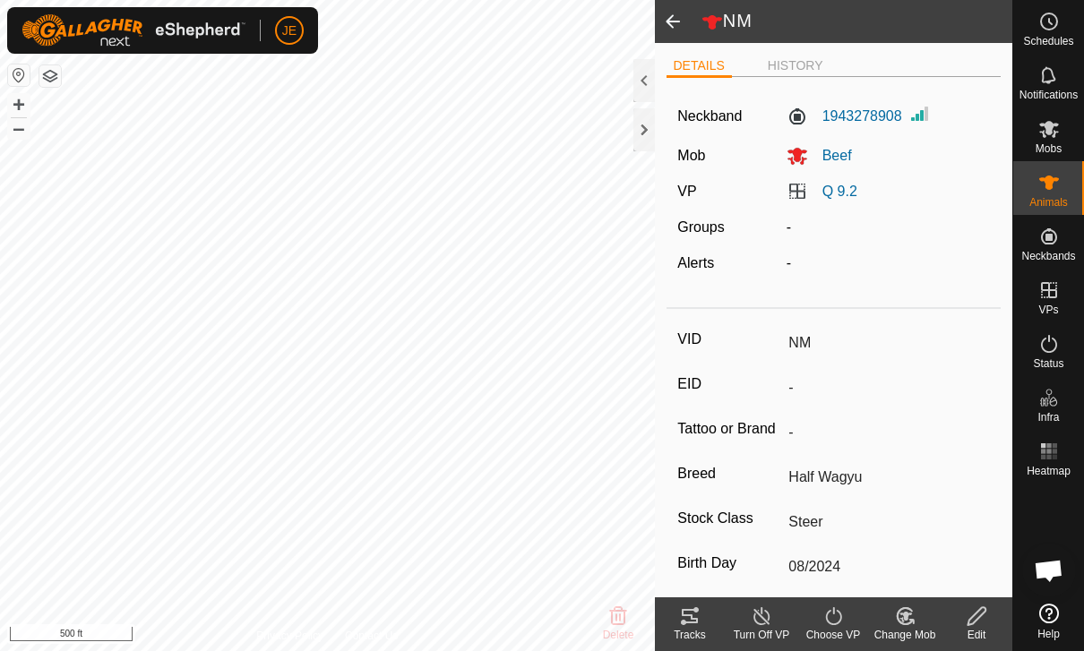
click at [668, 21] on span at bounding box center [673, 21] width 36 height 43
